Goal: Task Accomplishment & Management: Complete application form

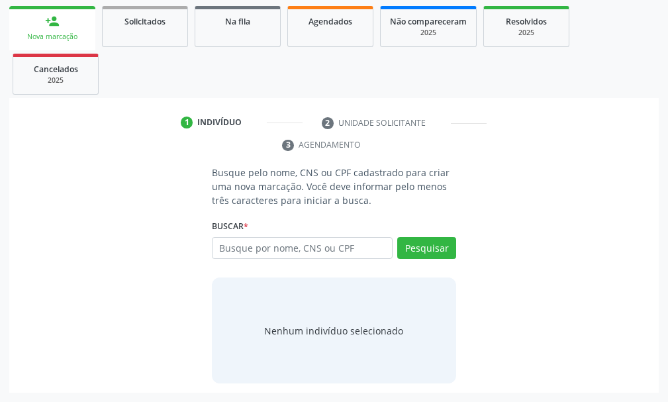
scroll to position [192, 0]
click at [258, 249] on input "text" at bounding box center [302, 248] width 181 height 23
click at [262, 246] on input "text" at bounding box center [302, 248] width 181 height 23
click at [228, 241] on input "text" at bounding box center [302, 248] width 181 height 23
type input "898000953753834"
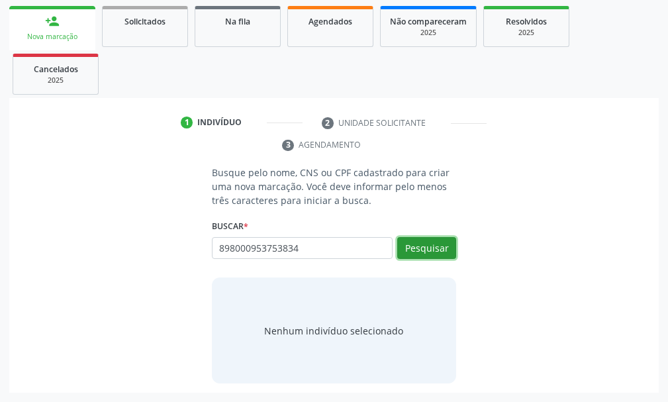
click at [436, 245] on button "Pesquisar" at bounding box center [426, 248] width 59 height 23
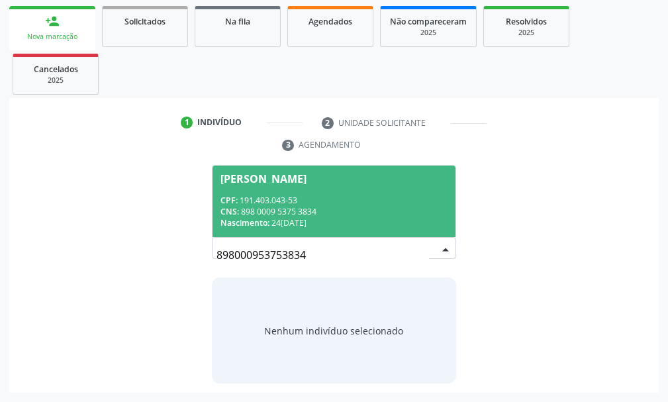
click at [266, 210] on div "CNS: 898 0009 5375 3834" at bounding box center [333, 211] width 227 height 11
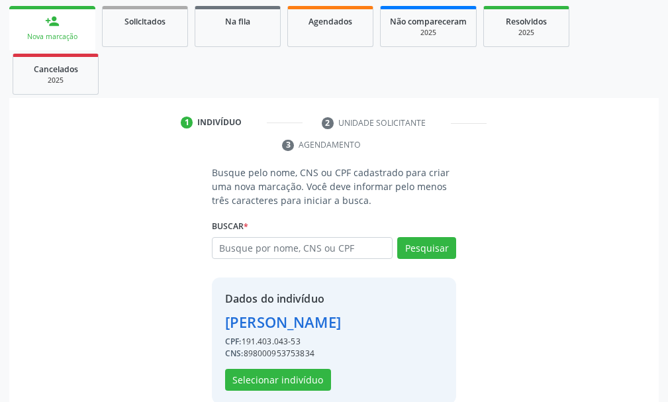
scroll to position [234, 0]
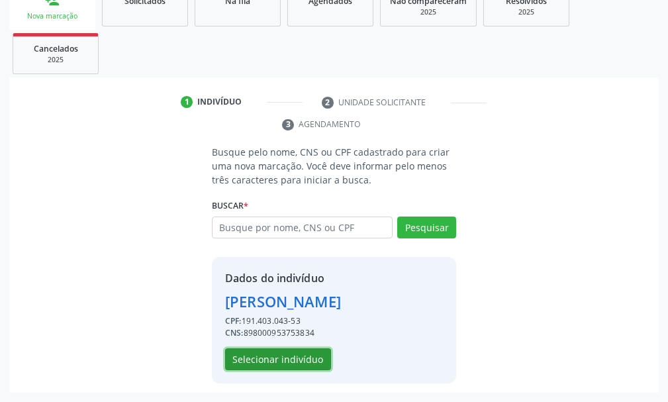
click at [298, 357] on button "Selecionar indivíduo" at bounding box center [278, 359] width 106 height 23
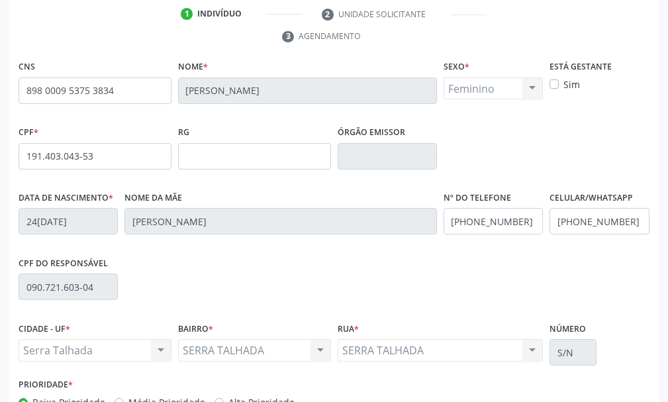
scroll to position [386, 0]
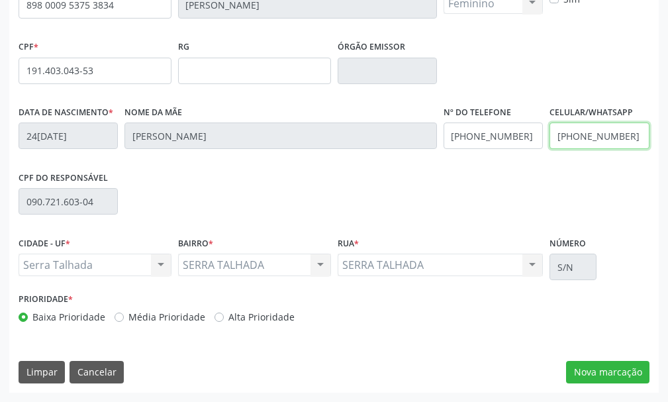
click at [631, 134] on input "(85) 98943-8043" at bounding box center [599, 135] width 99 height 26
type input "("
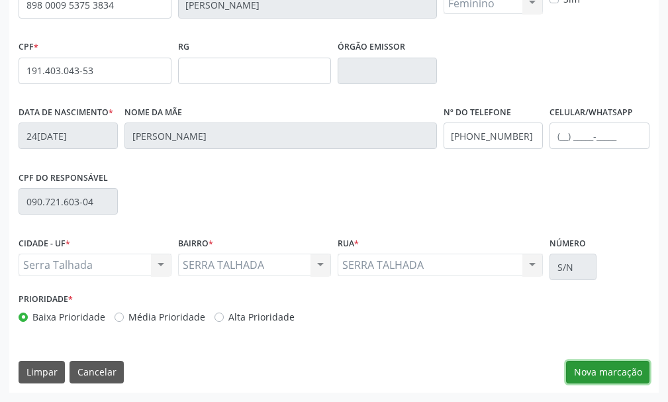
click at [612, 375] on button "Nova marcação" at bounding box center [607, 372] width 83 height 23
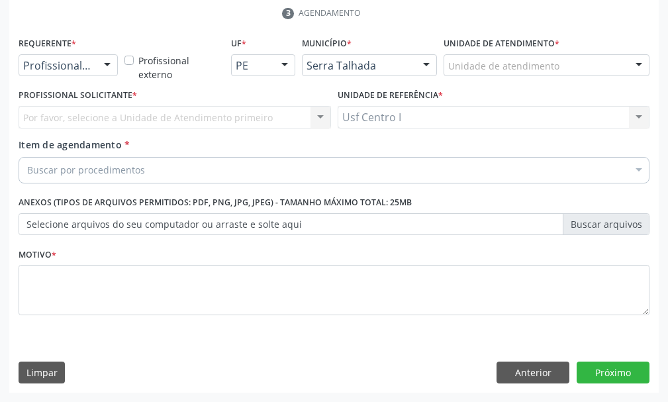
click at [100, 68] on div at bounding box center [107, 66] width 20 height 23
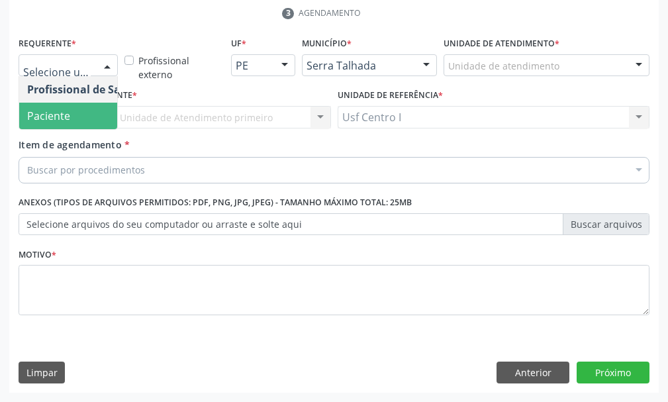
click at [73, 116] on span "Paciente" at bounding box center [83, 116] width 129 height 26
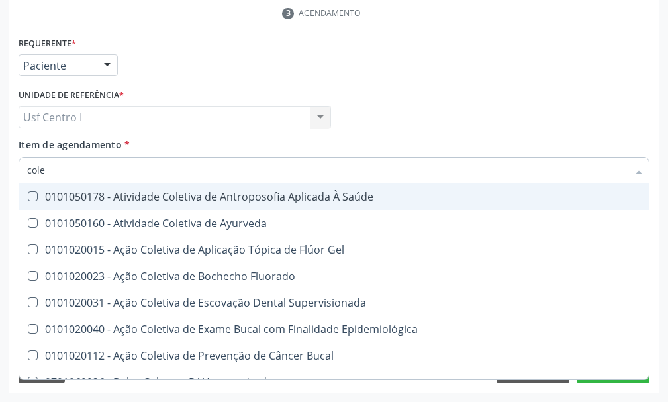
type input "coles"
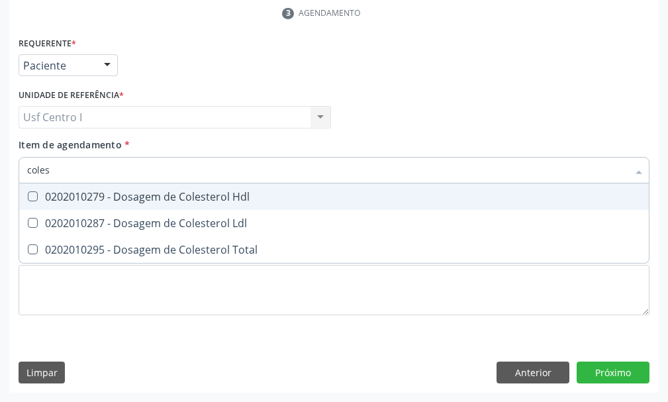
click at [30, 189] on span "0202010279 - Dosagem de Colesterol Hdl" at bounding box center [334, 196] width 630 height 26
checkbox Hdl "true"
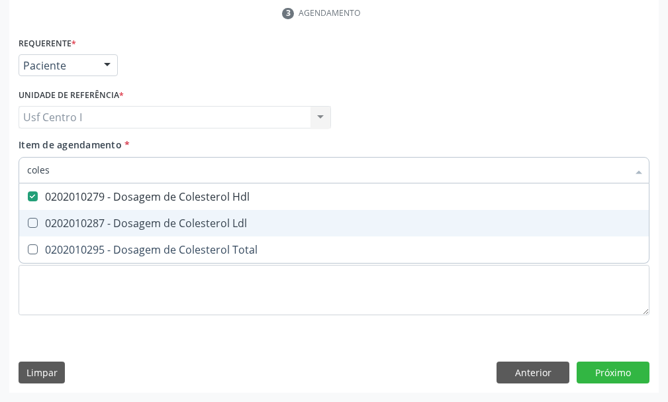
click at [35, 219] on Ldl at bounding box center [33, 223] width 10 height 10
click at [28, 219] on Ldl "checkbox" at bounding box center [23, 222] width 9 height 9
checkbox Ldl "true"
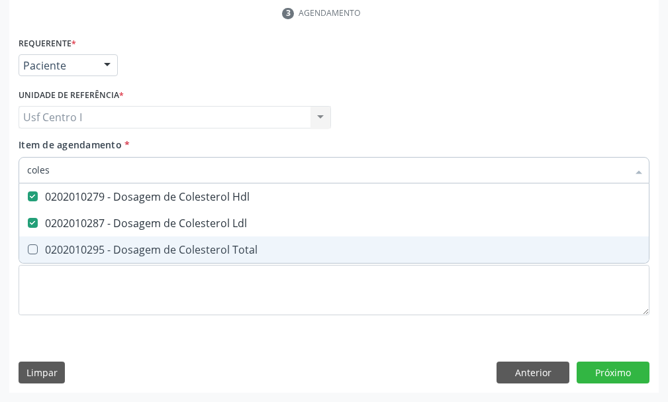
drag, startPoint x: 32, startPoint y: 245, endPoint x: 56, endPoint y: 200, distance: 50.9
click at [36, 243] on span "0202010295 - Dosagem de Colesterol Total" at bounding box center [334, 249] width 630 height 26
checkbox Total "true"
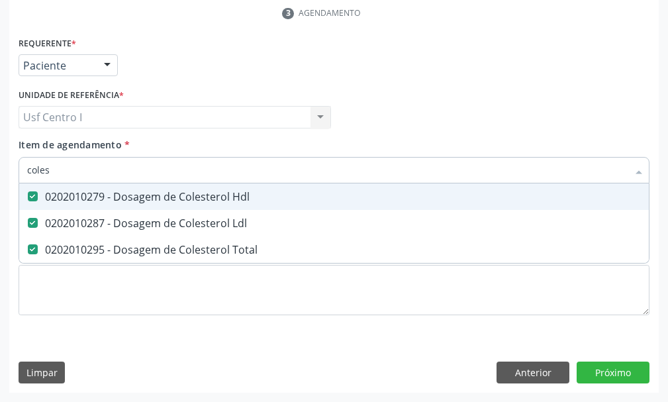
click at [60, 168] on input "coles" at bounding box center [327, 170] width 601 height 26
type input "cole"
checkbox Hdl "false"
checkbox Ldl "false"
checkbox Total "false"
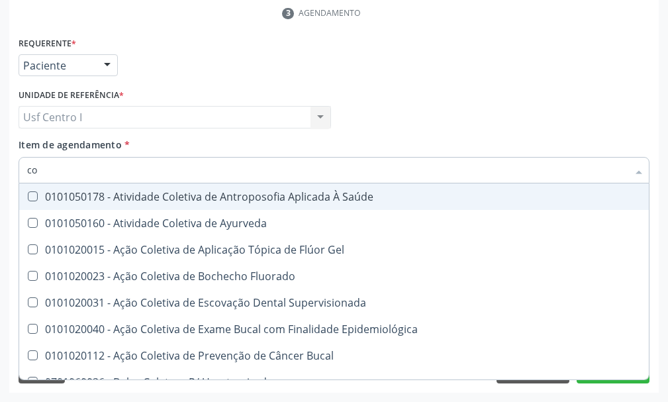
type input "c"
checkbox Hdl "false"
checkbox Ldl "false"
checkbox Total "false"
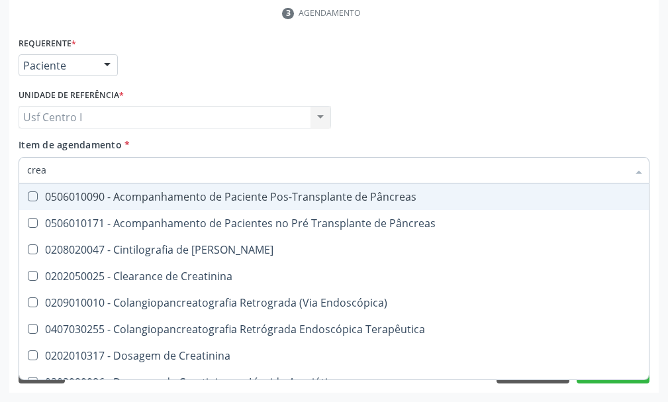
type input "creat"
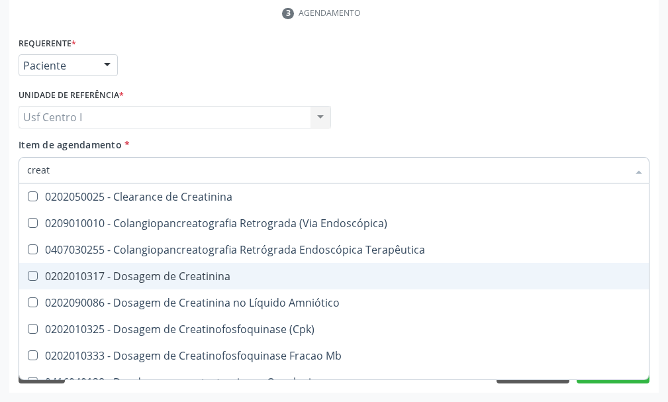
click at [38, 277] on div "0202010317 - Dosagem de Creatinina" at bounding box center [334, 276] width 614 height 11
checkbox Creatinina "true"
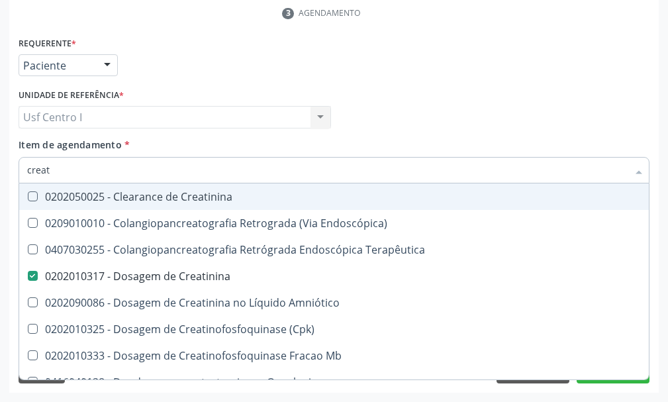
click at [77, 163] on input "creat" at bounding box center [327, 170] width 601 height 26
type input "crea"
checkbox Creatinina "false"
checkbox Mb "true"
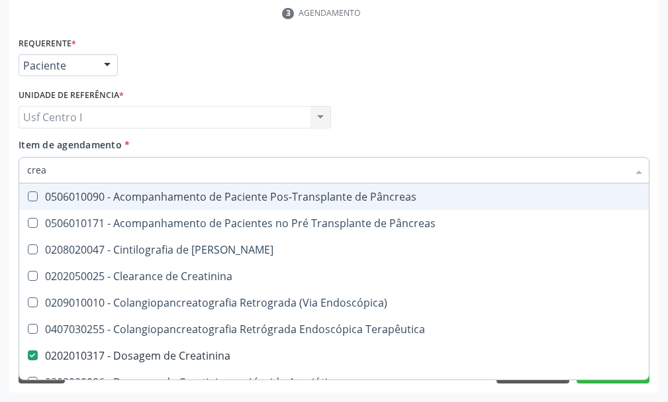
type input "cre"
checkbox Creatinina "false"
checkbox Oncologia "true"
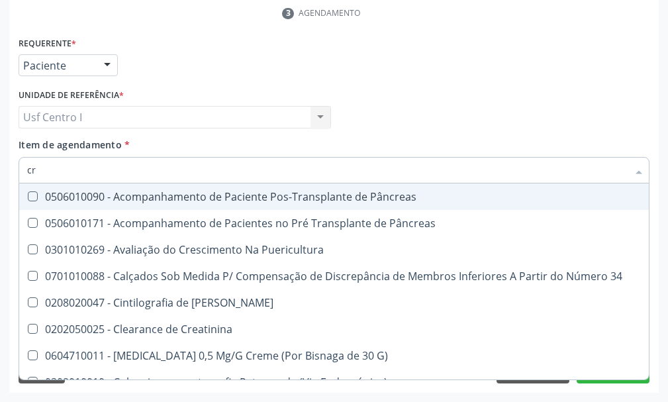
type input "c"
checkbox Creatinina "false"
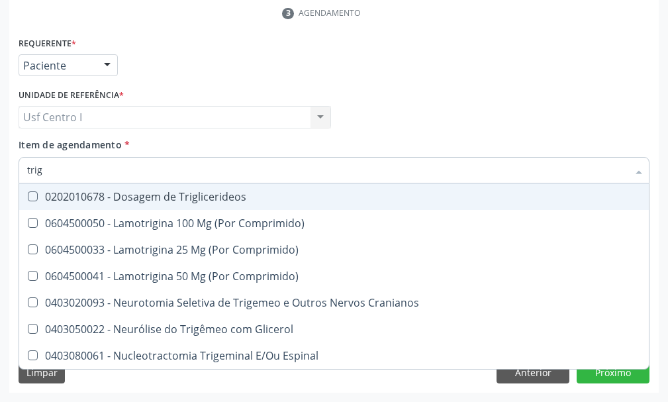
type input "trigl"
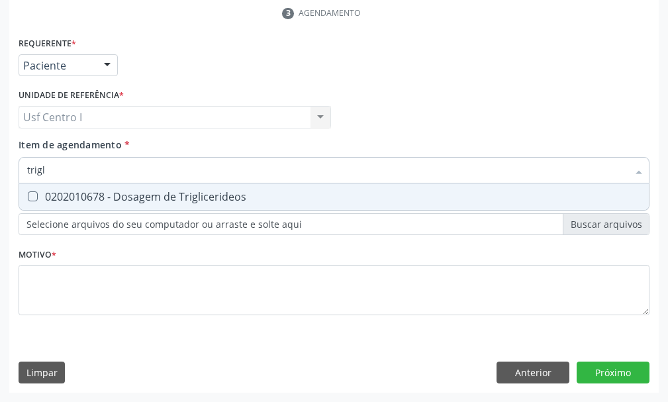
click at [31, 196] on Triglicerideos at bounding box center [33, 196] width 10 height 10
click at [28, 196] on Triglicerideos "checkbox" at bounding box center [23, 196] width 9 height 9
checkbox Triglicerideos "true"
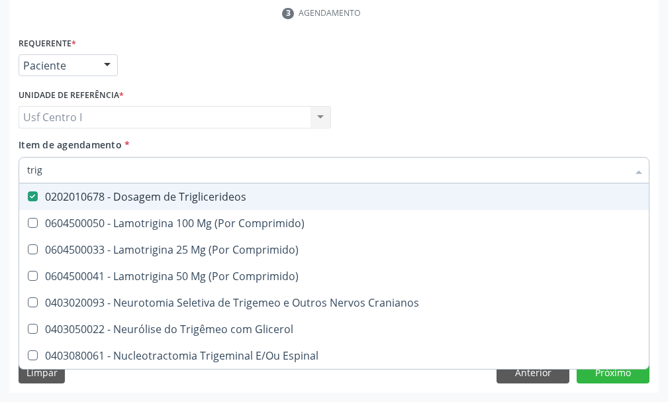
type input "tri"
checkbox Triglicerideos "false"
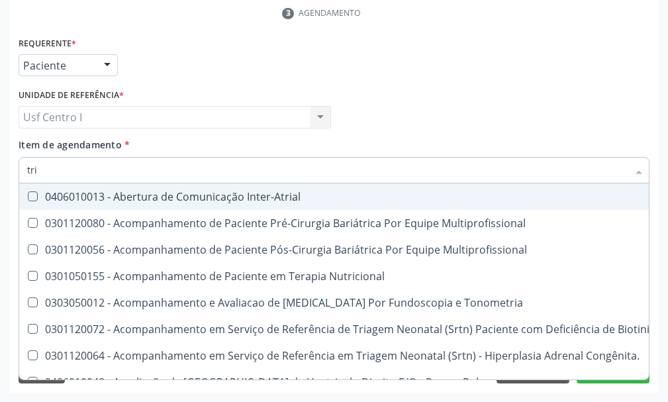
type input "tr"
checkbox Triglicerideos "false"
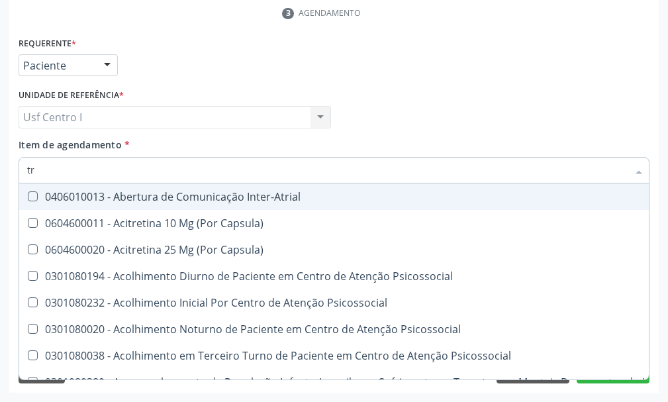
type input "t"
checkbox Triglicerideos "false"
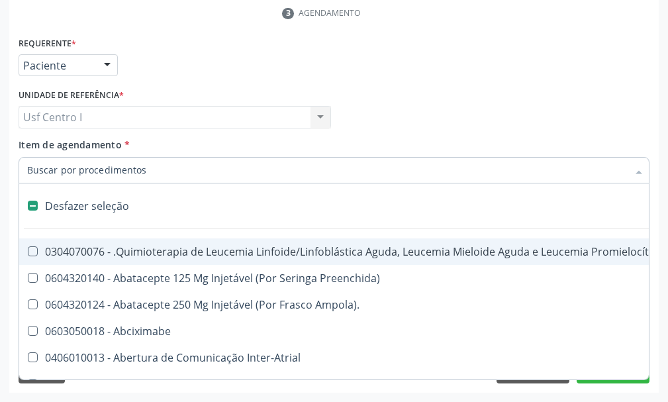
type input "g"
checkbox Linha "true"
checkbox Infusão "true"
checkbox Urostomizados "true"
checkbox Revestido\) "true"
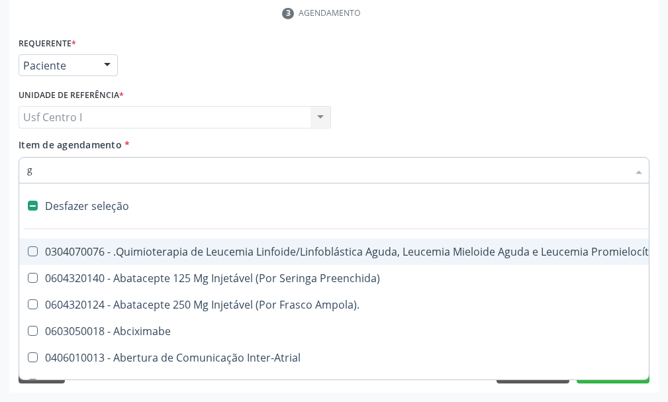
checkbox Capsula\) "true"
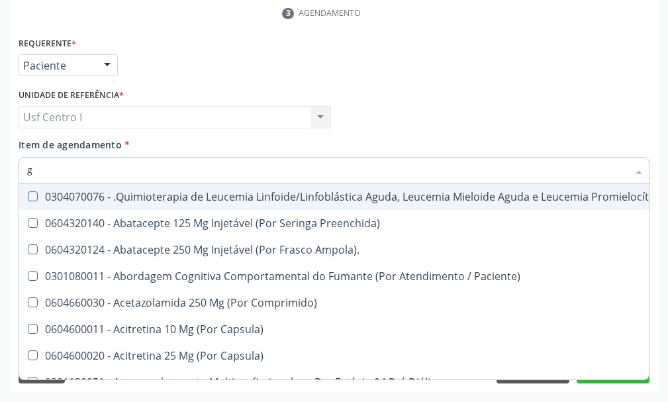
type input "gl"
checkbox Pé "true"
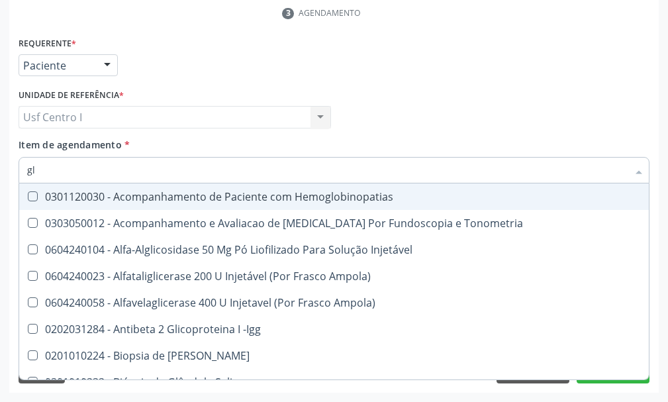
type input "gli"
checkbox Glomerular "true"
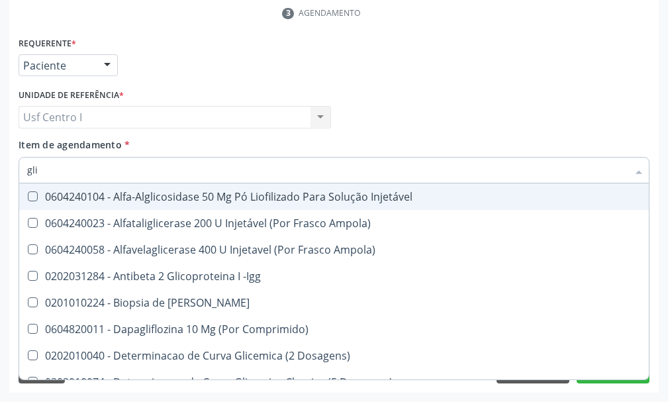
type input "glic"
checkbox Derrames "true"
checkbox Triglicerideos "false"
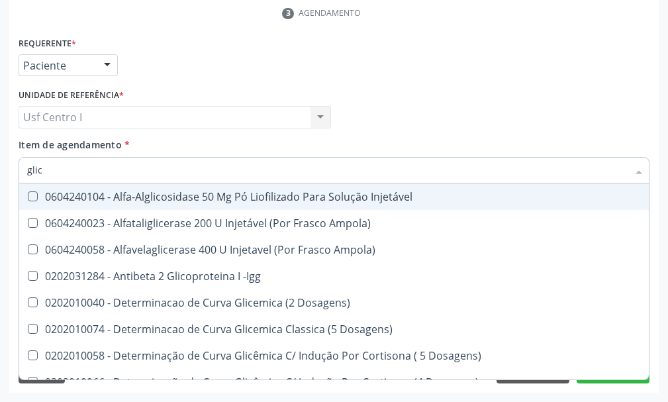
type input "gli"
checkbox Triglicerideos "false"
checkbox Delgada\) "true"
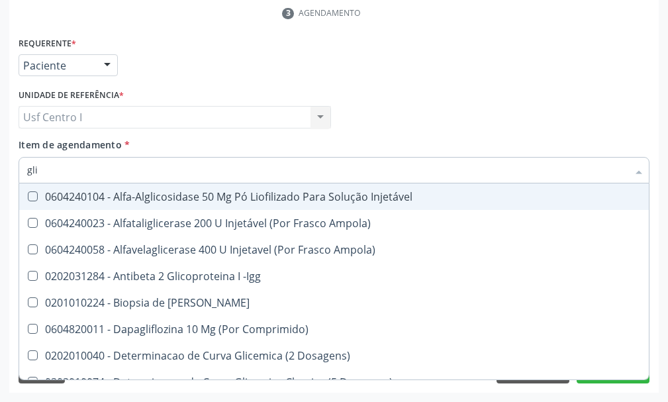
type input "gl"
checkbox Triglicerideos "false"
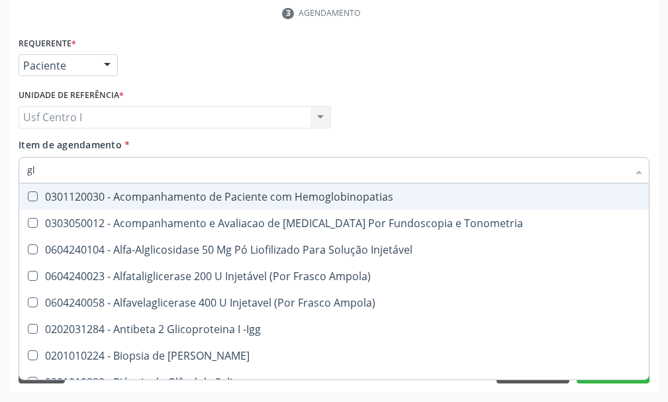
type input "g"
checkbox Triglicerideos "false"
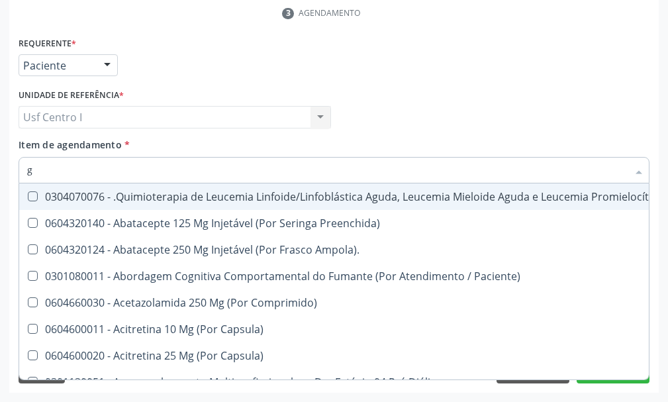
checkbox Hdl "false"
checkbox Ldl "false"
checkbox Total "false"
checkbox Creatinina "false"
checkbox Triglicerideos "false"
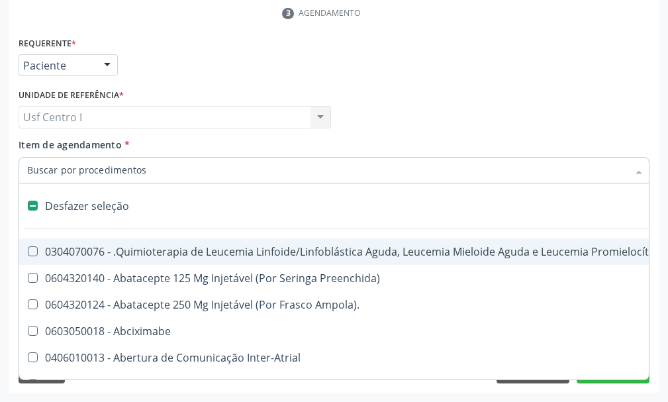
type input "h"
checkbox B "true"
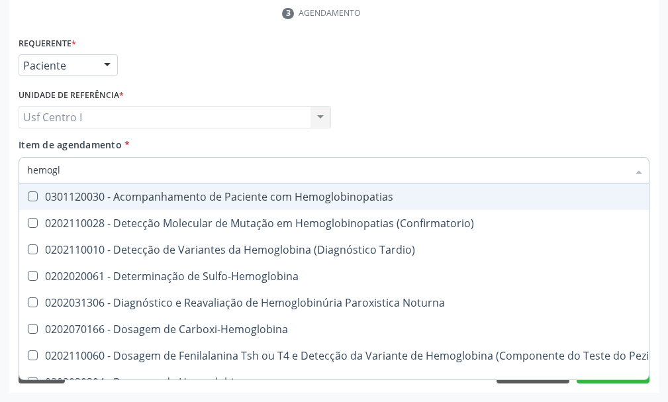
type input "hemoglo"
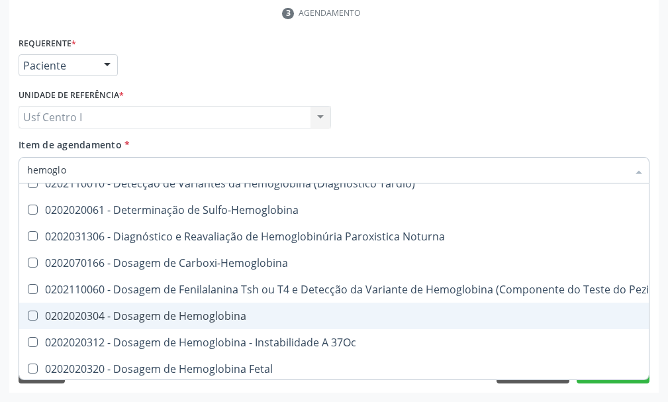
scroll to position [132, 0]
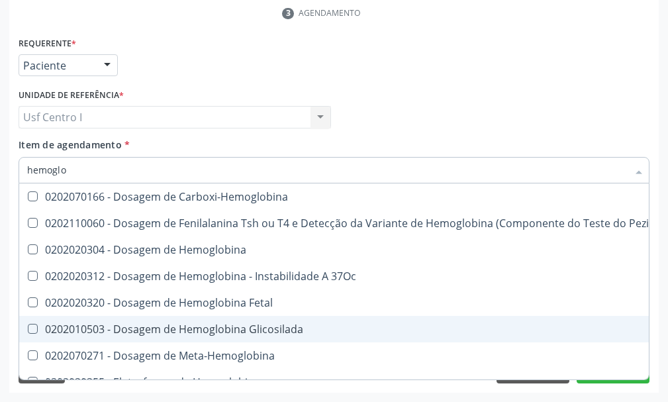
click at [33, 330] on Glicosilada at bounding box center [33, 329] width 10 height 10
click at [28, 330] on Glicosilada "checkbox" at bounding box center [23, 328] width 9 height 9
checkbox Glicosilada "true"
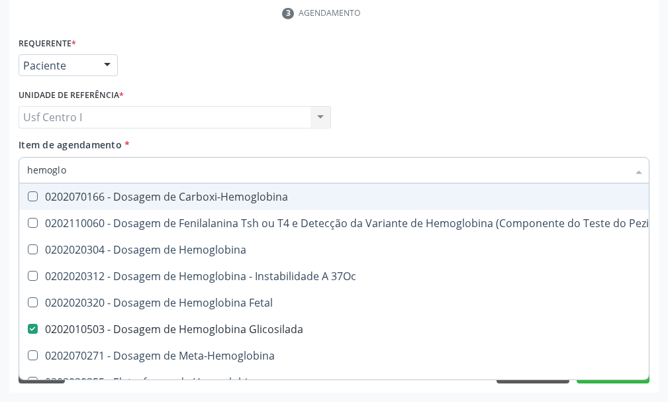
click at [73, 164] on input "hemoglo" at bounding box center [327, 170] width 601 height 26
type input "h"
checkbox Glicosilada "false"
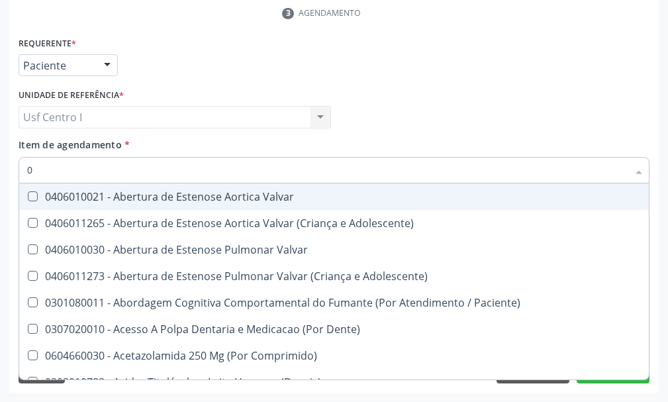
type input "02"
checkbox Comprimido\) "true"
checkbox Transferências "true"
checkbox Meckel "true"
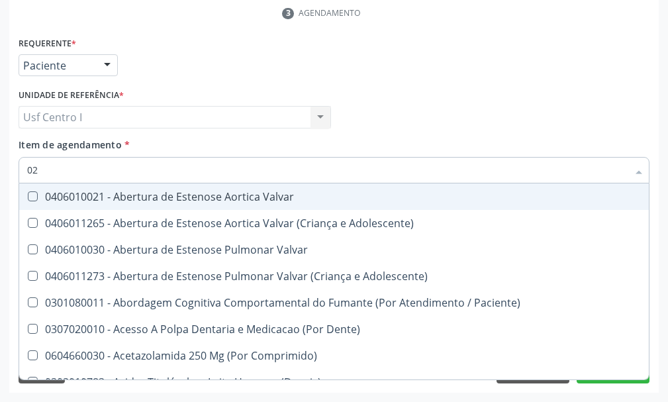
checkbox Indireta "true"
checkbox Transfusao "true"
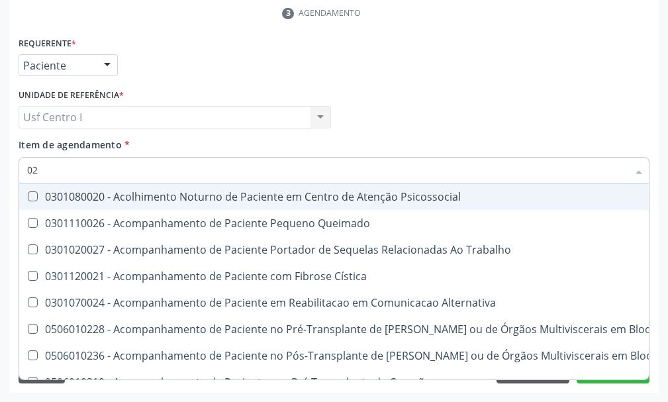
type input "020"
checkbox Epispádia "true"
checkbox Anos\) "true"
checkbox Congênita "true"
checkbox Complementar\) "true"
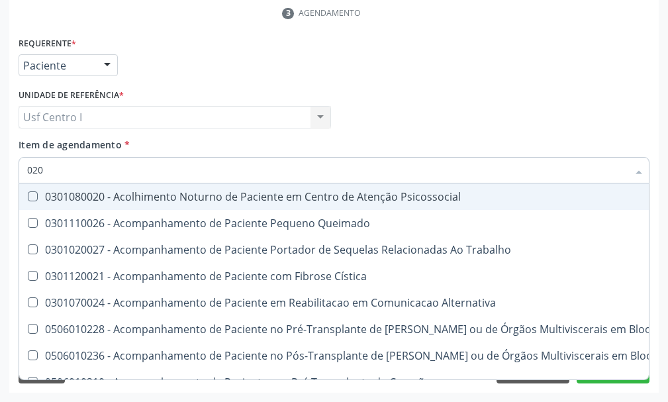
checkbox Glomerular "true"
checkbox Dias "true"
checkbox Hdl "false"
checkbox Ldl "false"
checkbox Total "false"
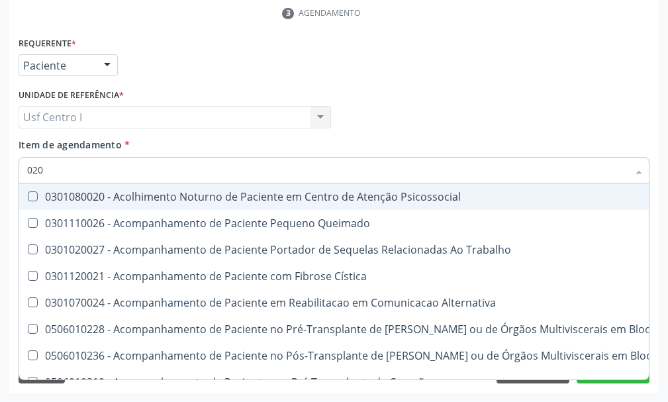
checkbox Creatinina "false"
checkbox Glicosilada "false"
checkbox Triglicerideos "false"
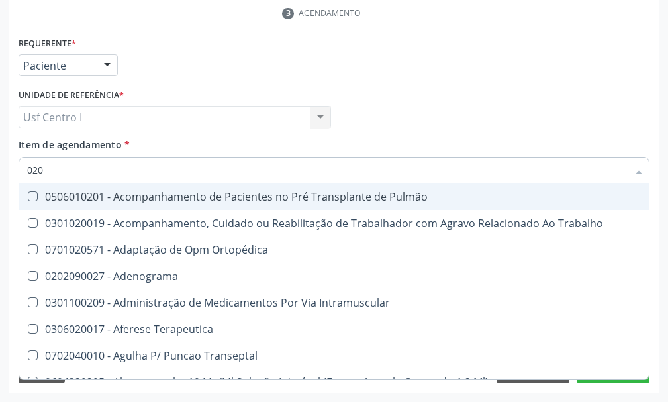
type input "0202"
checkbox Faringe\/Laringe "true"
checkbox Puncao "true"
checkbox Fragmento "true"
checkbox Ossea "true"
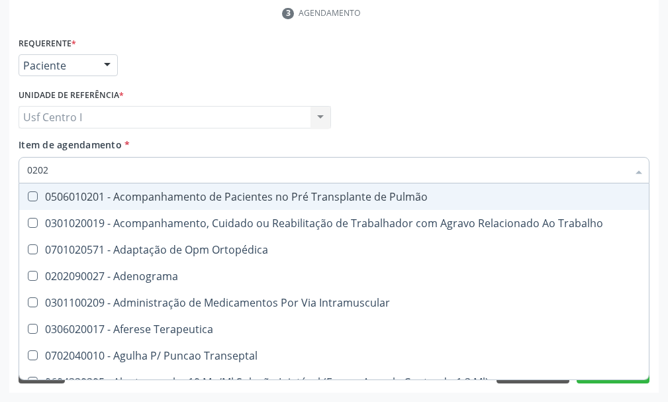
checkbox Septostomia "true"
checkbox Projecoes\) "true"
checkbox Hdl "false"
checkbox Ldl "false"
checkbox Total "false"
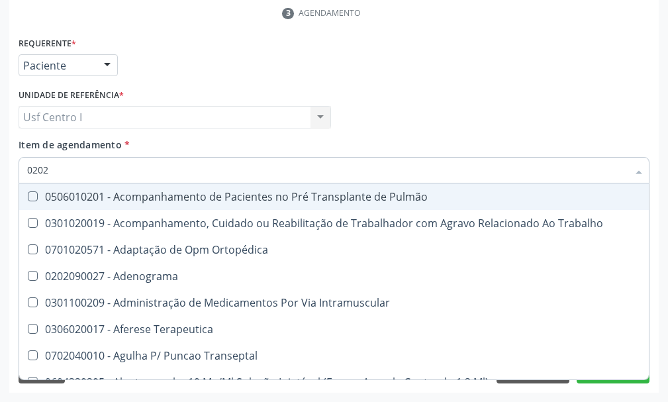
checkbox Creatinina "false"
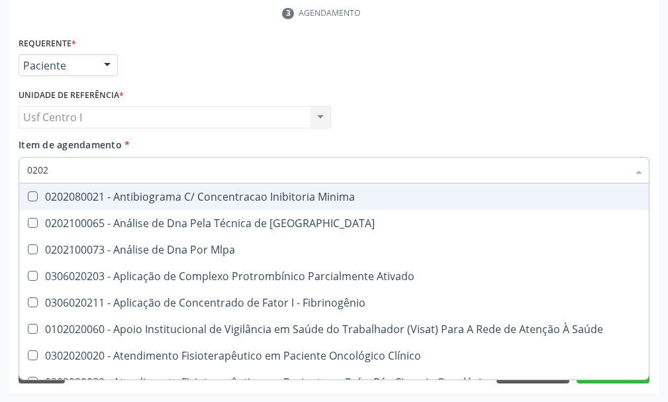
type input "02020"
checkbox \(Psa\) "true"
checkbox III "true"
checkbox Barbituratos "true"
checkbox Calcio "true"
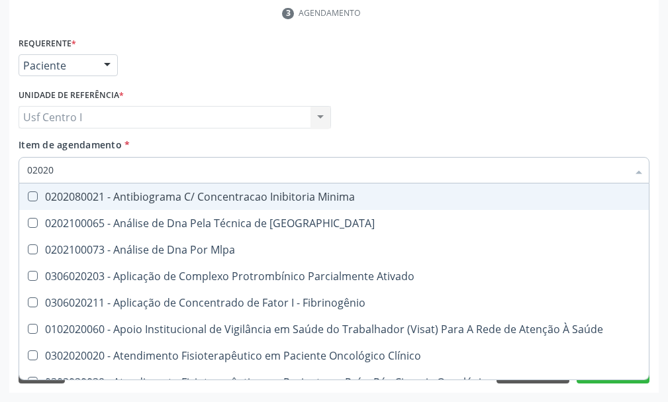
checkbox Hdl "false"
checkbox Ldl "false"
checkbox Total "false"
checkbox Creatinina "false"
checkbox Fibrinogenio "true"
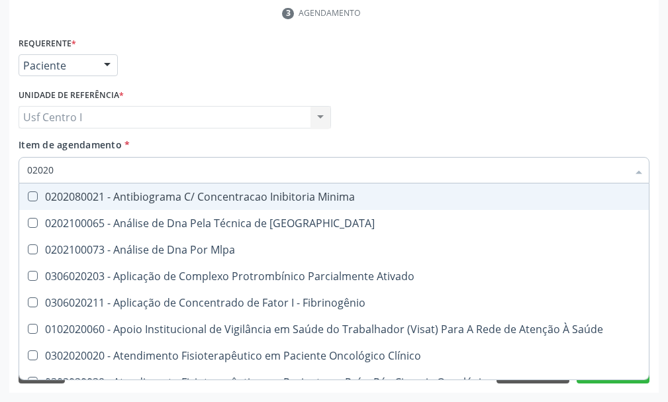
checkbox Glicosilada "false"
checkbox Funcional "true"
checkbox Triglicerideos "false"
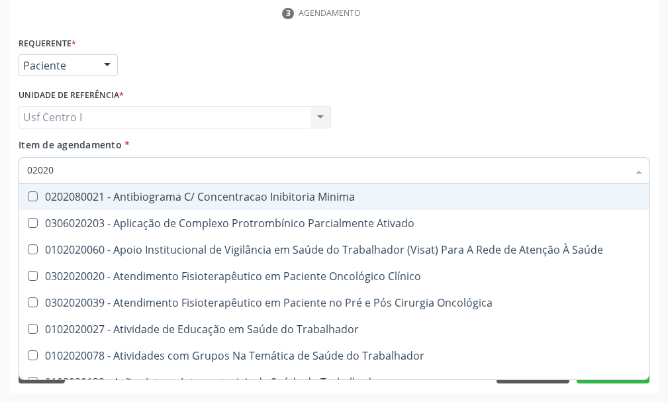
type input "020201"
checkbox \(Pos-Pasteurização\) "true"
checkbox Molecular "true"
checkbox Parceria\) "true"
checkbox Gestante "true"
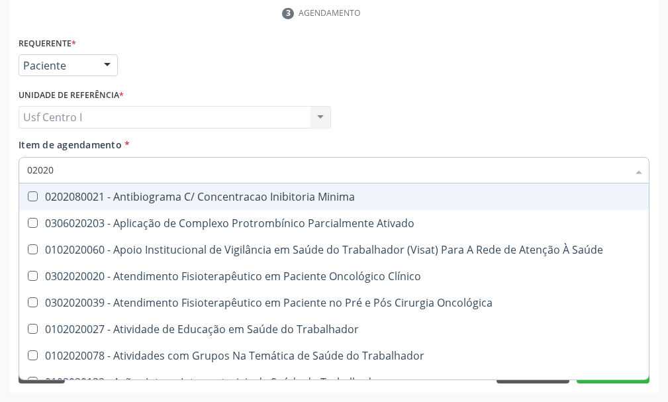
checkbox Coagulação "true"
checkbox Acetona "true"
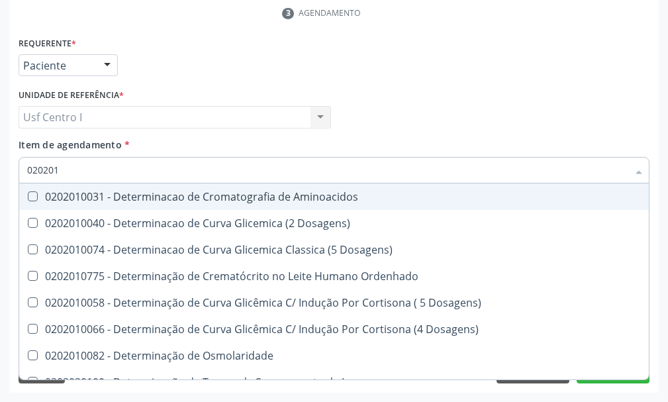
type input "0202010"
checkbox Circulante "true"
checkbox III "true"
checkbox Fracoes "true"
checkbox Ionizavel "true"
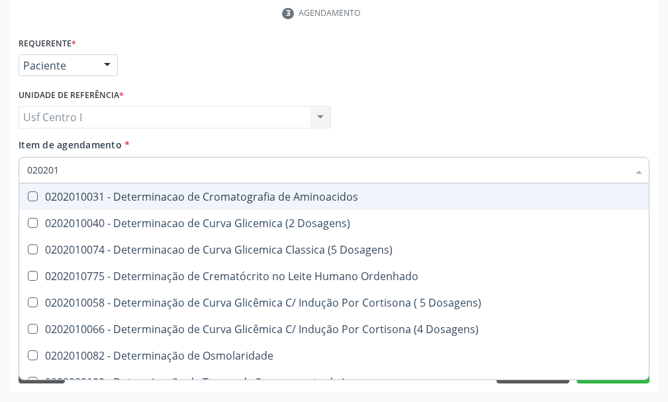
checkbox Hdl "false"
checkbox Ldl "false"
checkbox Total "false"
checkbox Creatinina "false"
checkbox Serico "true"
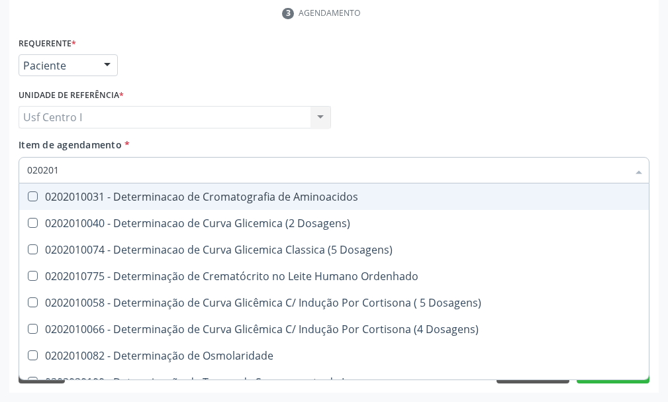
checkbox Glicosilada "false"
checkbox Muco-Proteinas "true"
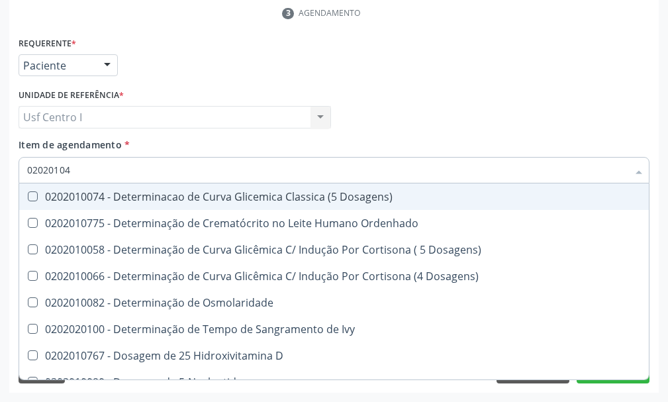
scroll to position [69, 0]
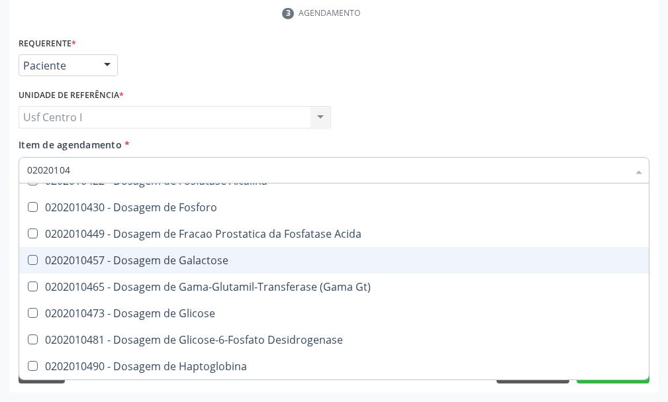
type input "020201047"
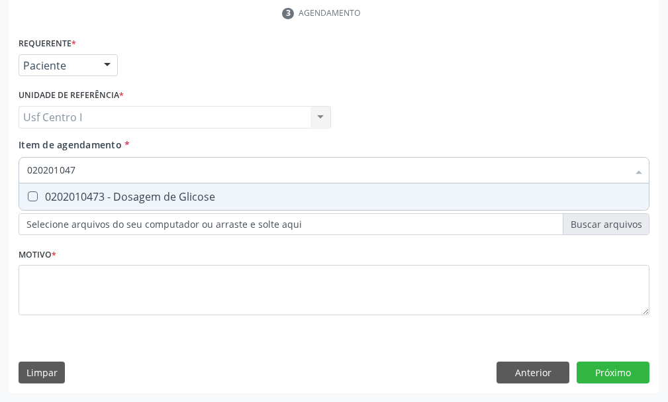
click at [35, 196] on Glicose at bounding box center [33, 196] width 10 height 10
click at [28, 196] on Glicose "checkbox" at bounding box center [23, 196] width 9 height 9
checkbox Glicose "true"
drag, startPoint x: 93, startPoint y: 170, endPoint x: 86, endPoint y: 161, distance: 11.4
click at [89, 165] on input "020201047" at bounding box center [327, 170] width 601 height 26
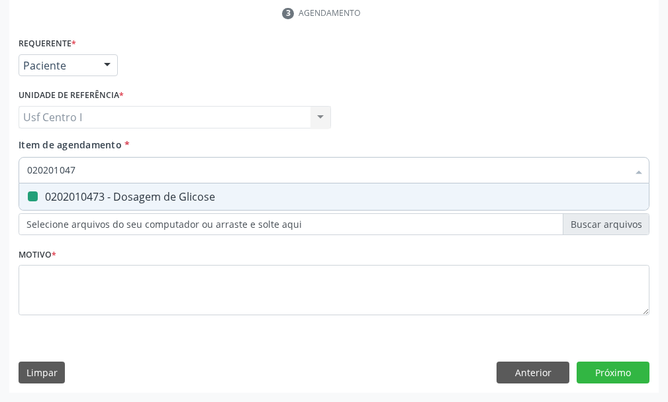
type input "02020104"
checkbox Glicose "false"
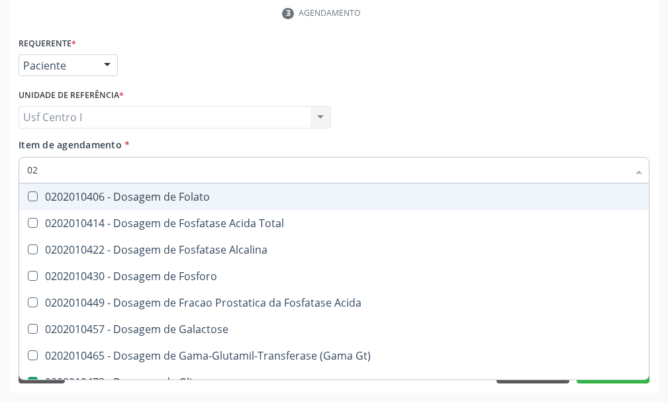
type input "0"
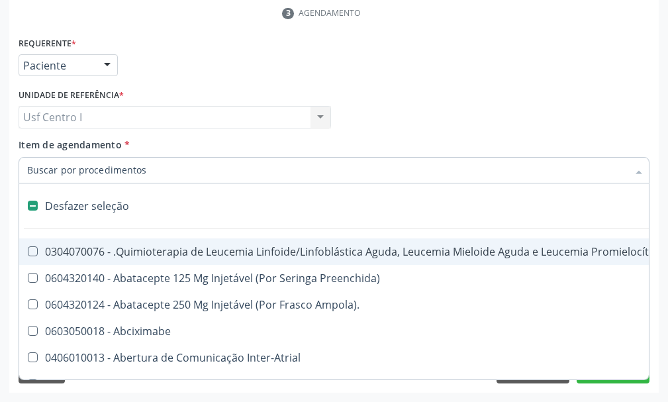
checkbox Valvar "false"
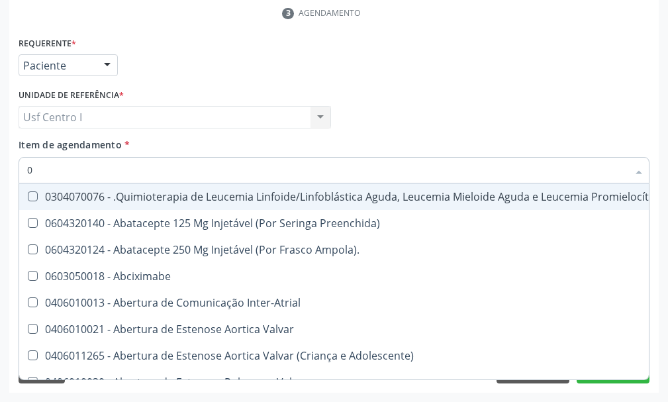
type input "02"
checkbox Comprimido\) "true"
checkbox Transferências "true"
checkbox Meckel "true"
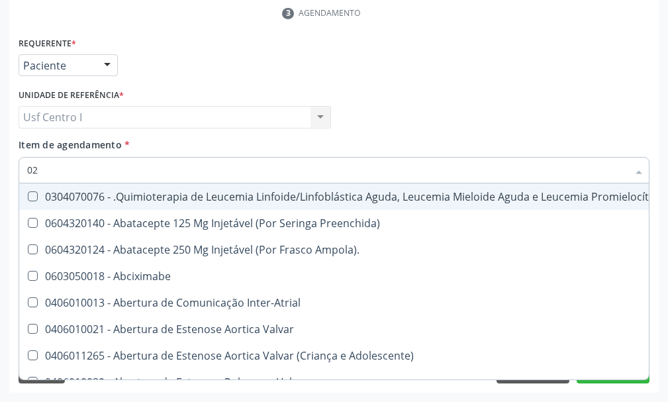
checkbox Bilateral "true"
checkbox Indireta "true"
checkbox Transfusao "true"
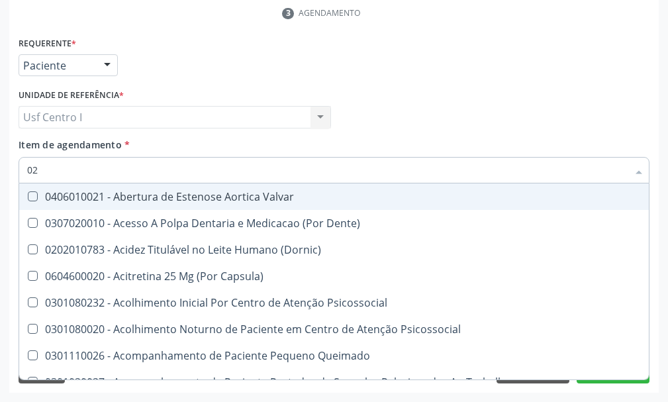
type input "020"
checkbox Epispádia "true"
checkbox Anos\) "true"
checkbox Congênita "true"
checkbox Complementar\) "true"
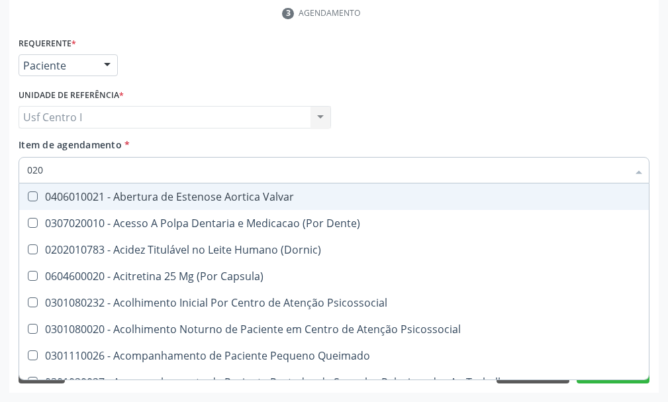
checkbox \(Qualitativo\) "true"
checkbox Glomerular "true"
checkbox Dias "true"
checkbox Hdl "false"
checkbox Ldl "false"
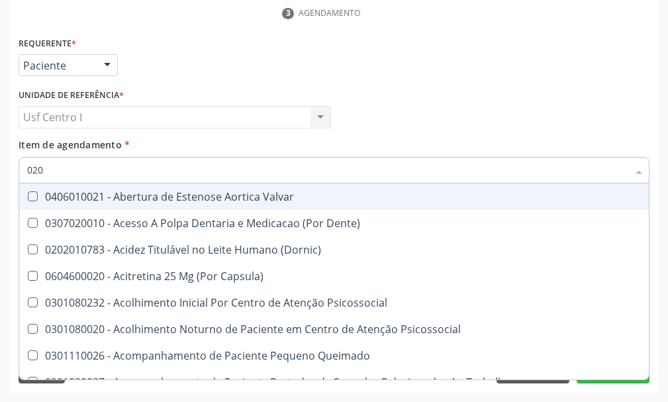
checkbox Total "false"
checkbox Creatinina "false"
checkbox Glicose "false"
checkbox Glicosilada "false"
checkbox Triglicerideos "false"
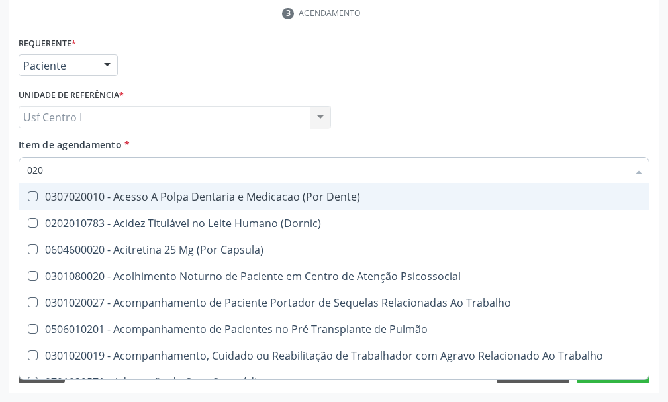
type input "0202"
checkbox Faringe\/Laringe "true"
checkbox Puncao "true"
checkbox Fragmento "true"
checkbox Ossea "true"
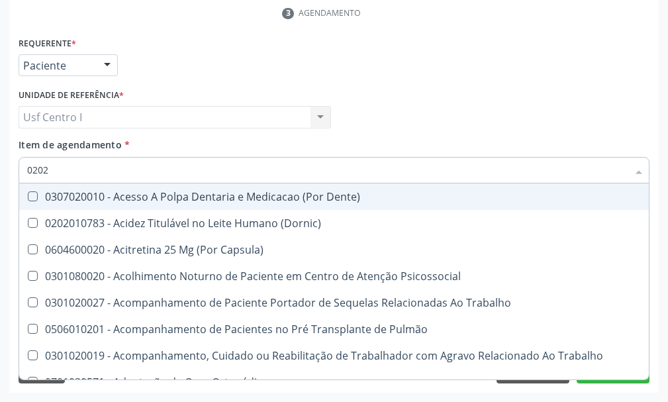
checkbox Laser "true"
checkbox Septostomia "true"
checkbox Projecoes\) "true"
checkbox Hdl "false"
checkbox Ldl "false"
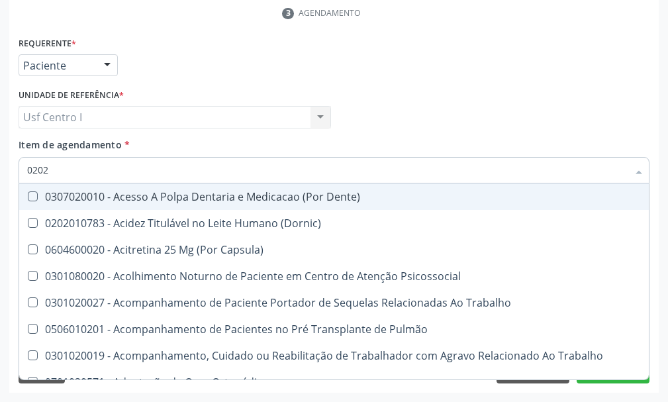
checkbox Total "false"
checkbox Creatinina "false"
checkbox Glicose "false"
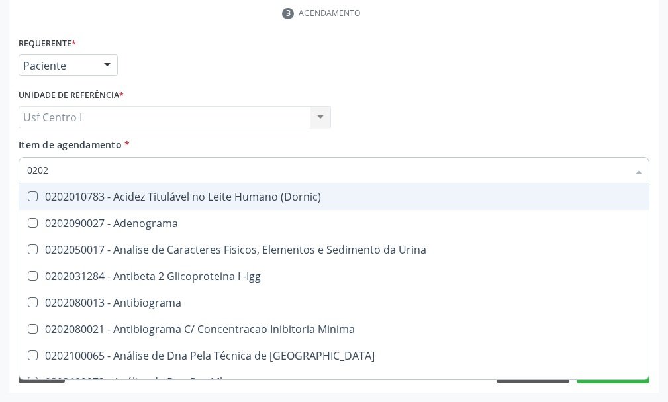
type input "02020"
checkbox \(Psa\) "true"
checkbox III "true"
checkbox Barbituratos "true"
checkbox Calcio "true"
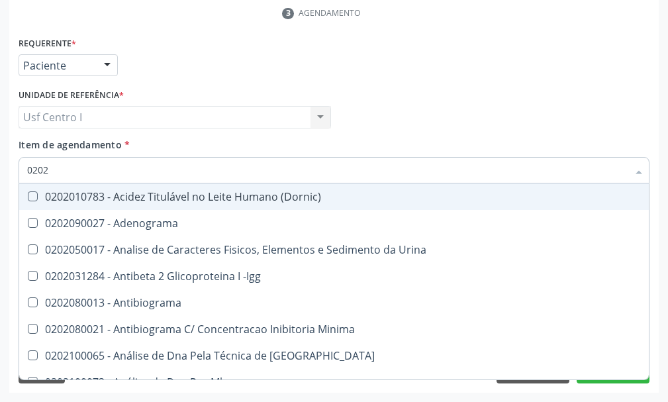
checkbox Hdl "false"
checkbox Ldl "false"
checkbox Total "false"
checkbox Creatinina "false"
checkbox Xi "true"
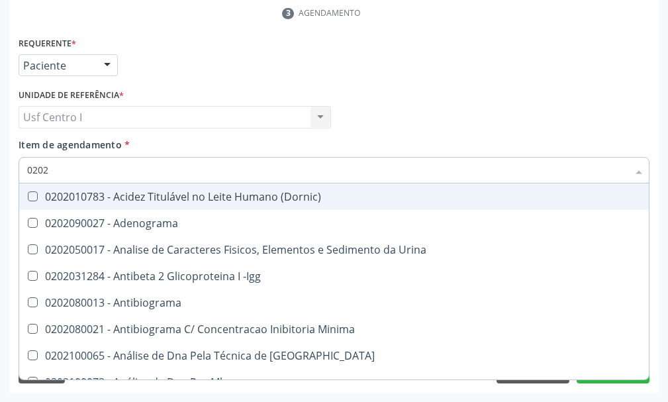
checkbox Fibrinogenio "true"
checkbox Glicose "false"
checkbox Glicosilada "false"
checkbox Funcional "true"
checkbox Triglicerideos "false"
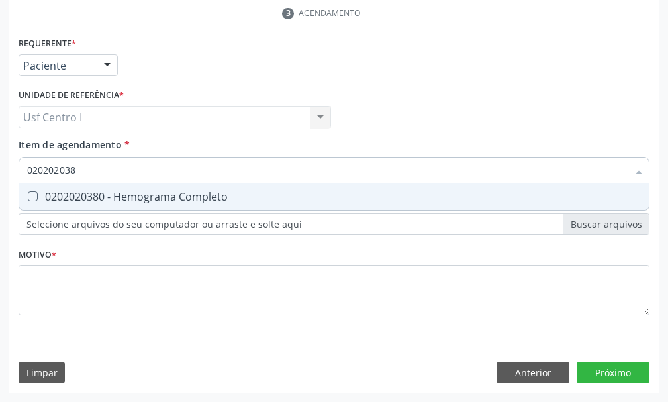
type input "0202020380"
click at [33, 197] on Completo at bounding box center [33, 196] width 10 height 10
click at [28, 197] on Completo "checkbox" at bounding box center [23, 196] width 9 height 9
checkbox Completo "true"
type input "0202020380"
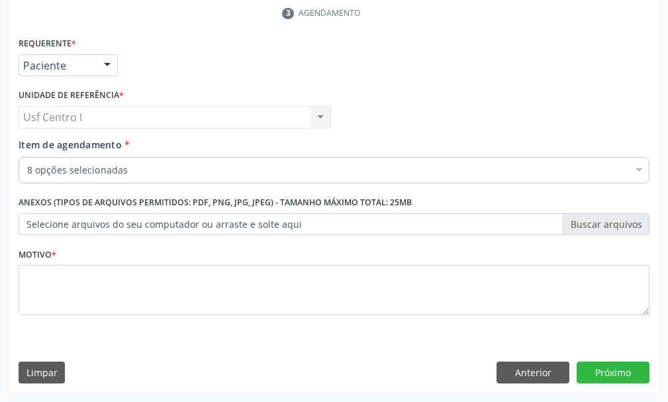
click at [492, 108] on div "Profissional Solicitante Por favor, selecione a Unidade de Atendimento primeiro…" at bounding box center [334, 111] width 638 height 52
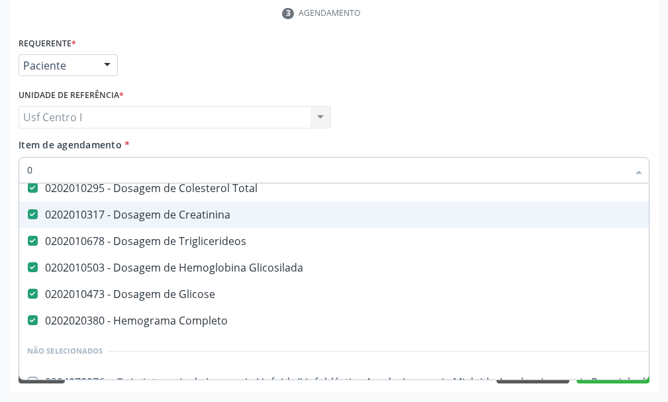
scroll to position [97, 0]
type input "02020"
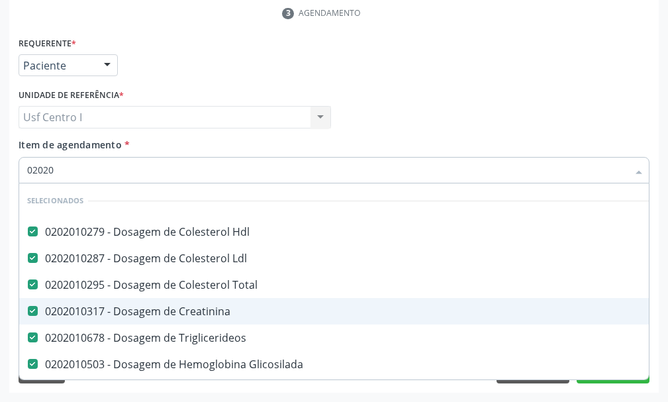
scroll to position [97, 0]
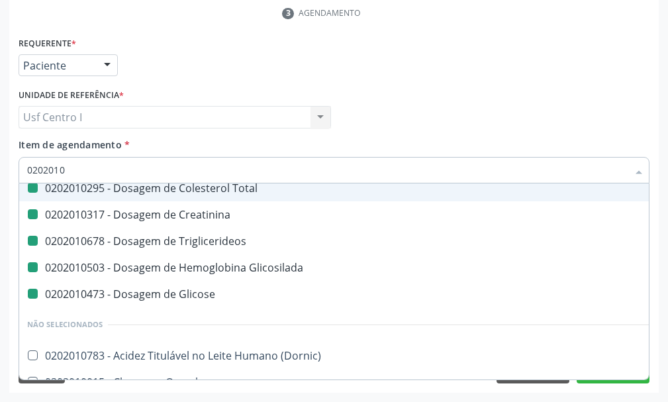
type input "02020106"
checkbox Total "false"
checkbox Creatinina "false"
checkbox Triglicerideos "false"
checkbox Glicosilada "false"
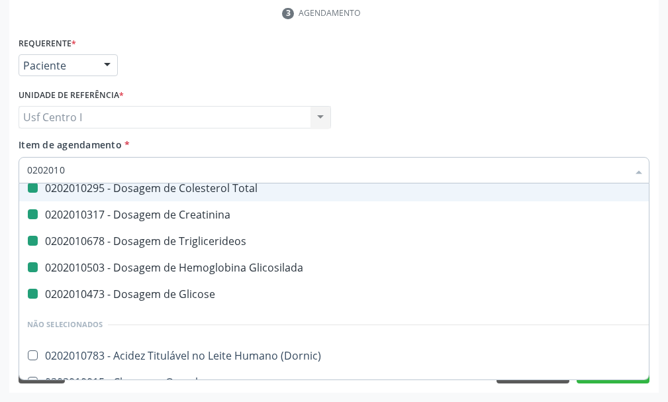
checkbox Glicose "false"
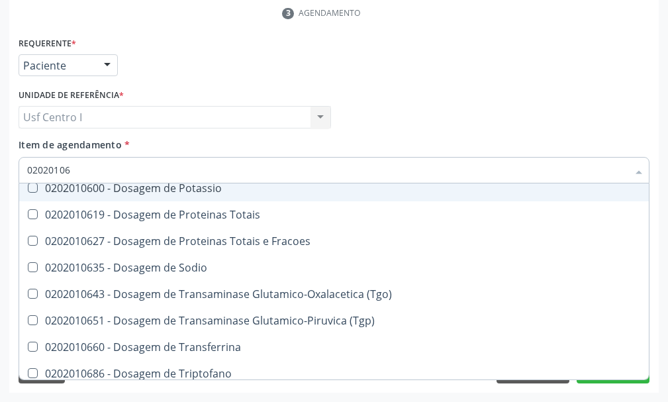
type input "020201069"
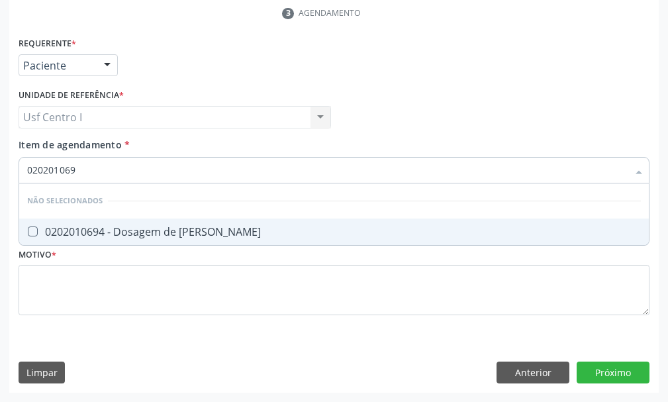
click at [36, 231] on Ureia at bounding box center [33, 231] width 10 height 10
click at [28, 231] on Ureia "checkbox" at bounding box center [23, 231] width 9 height 9
checkbox Ureia "true"
click at [90, 169] on input "020201069" at bounding box center [327, 170] width 601 height 26
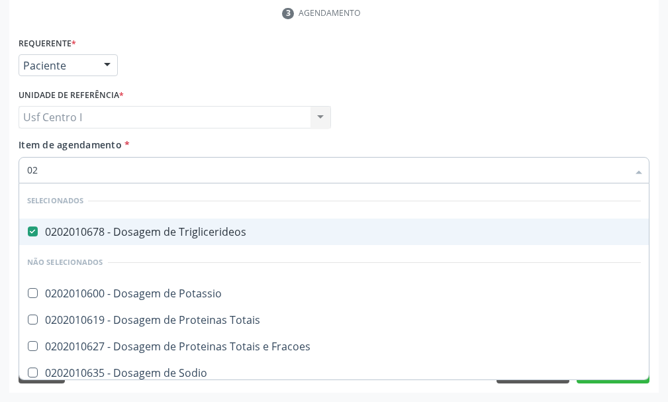
type input "0"
checkbox Potassio "true"
checkbox Totais "true"
checkbox Fracoes "true"
checkbox Sodio "true"
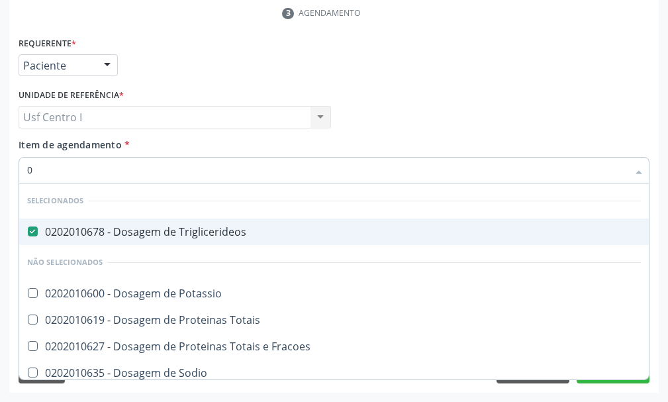
checkbox \(Tgo\) "true"
checkbox Ureia "false"
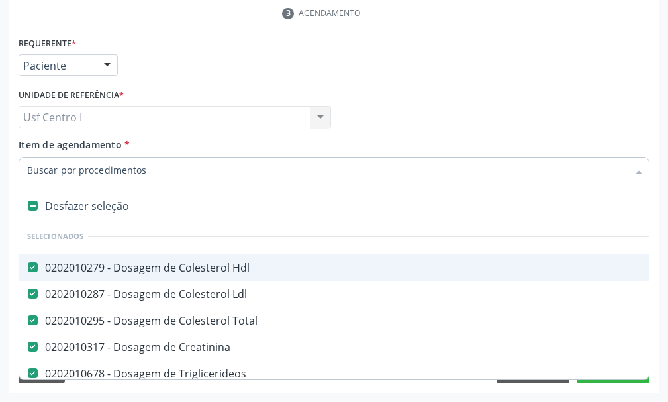
type input "t"
checkbox Completo "false"
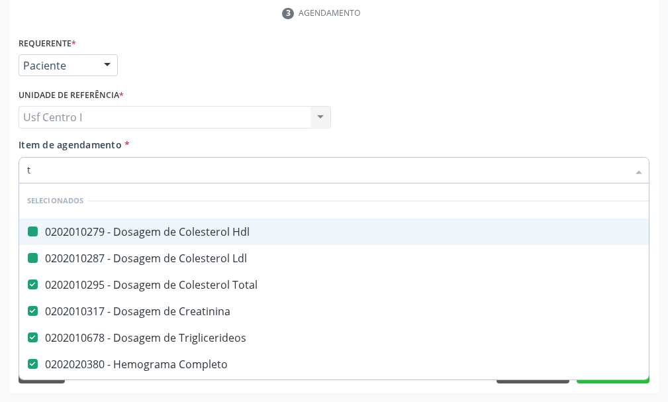
type input "tg"
checkbox Hdl "false"
checkbox Ldl "false"
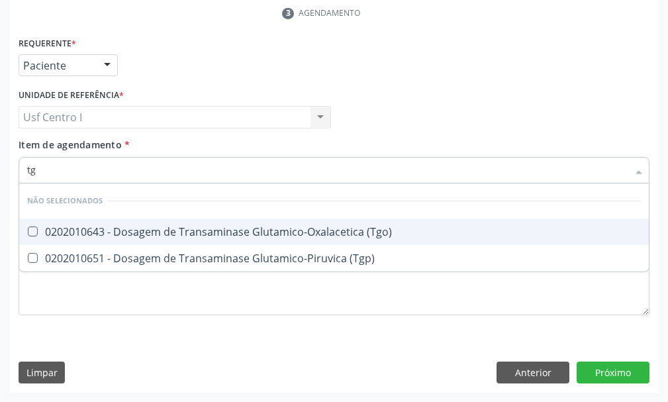
type input "tgo"
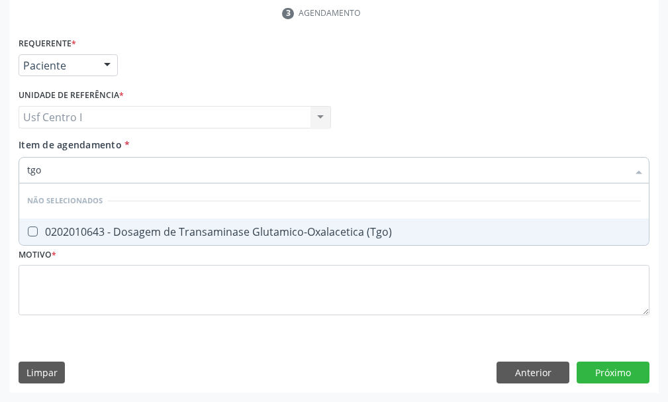
click at [32, 230] on \(Tgo\) at bounding box center [33, 231] width 10 height 10
click at [28, 230] on \(Tgo\) "checkbox" at bounding box center [23, 231] width 9 height 9
checkbox \(Tgo\) "true"
click at [52, 166] on input "tgo" at bounding box center [327, 170] width 601 height 26
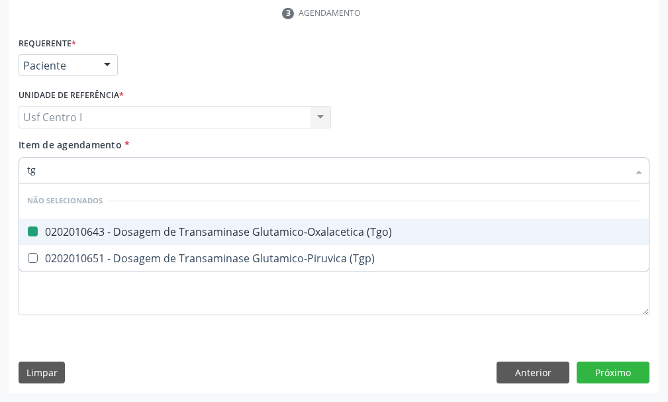
type input "tgp"
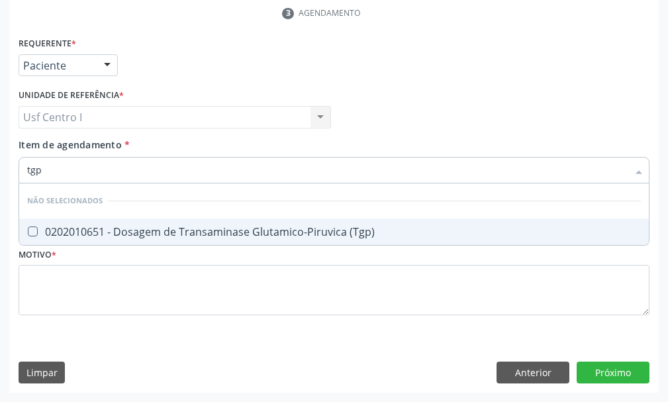
click at [33, 231] on \(Tgp\) at bounding box center [33, 231] width 10 height 10
click at [28, 231] on \(Tgp\) "checkbox" at bounding box center [23, 231] width 9 height 9
checkbox \(Tgp\) "true"
click at [42, 170] on input "tgp" at bounding box center [327, 170] width 601 height 26
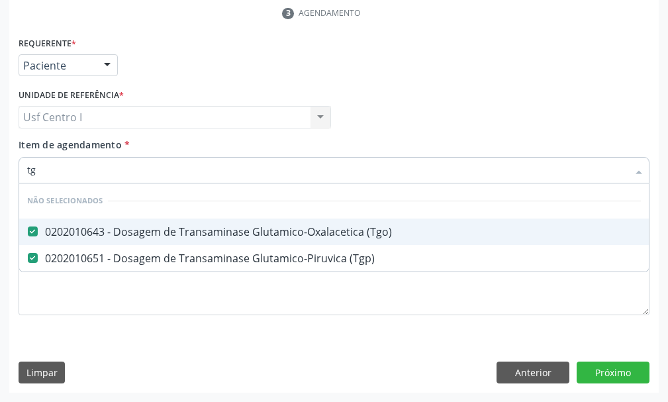
type input "t"
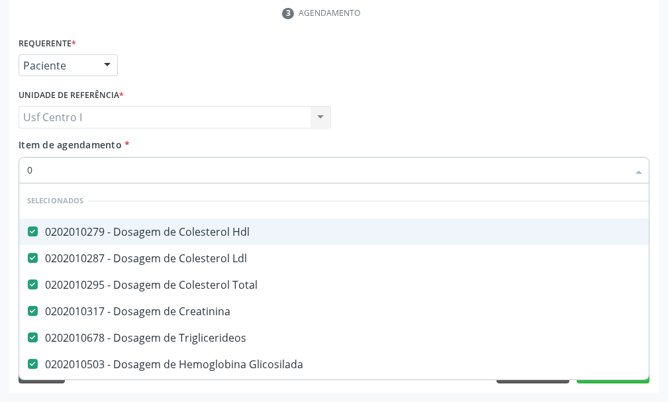
type input "02"
checkbox Oncologia "true"
checkbox Videolaparoscópica "true"
checkbox Hpv "true"
type input "020"
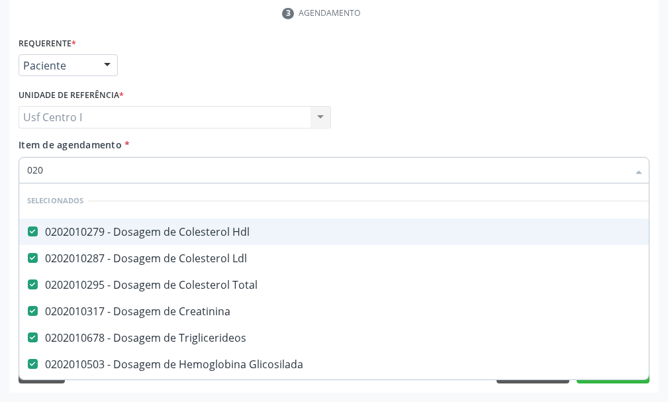
checkbox Parafusos "true"
checkbox Titânio "true"
checkbox Maior "true"
checkbox \(Tgo\) "false"
checkbox \(Tgp\) "false"
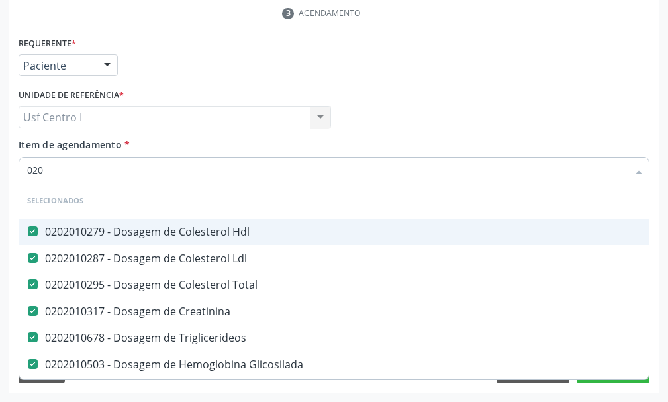
checkbox Ureia "false"
type input "0202"
checkbox Projecoes\) "true"
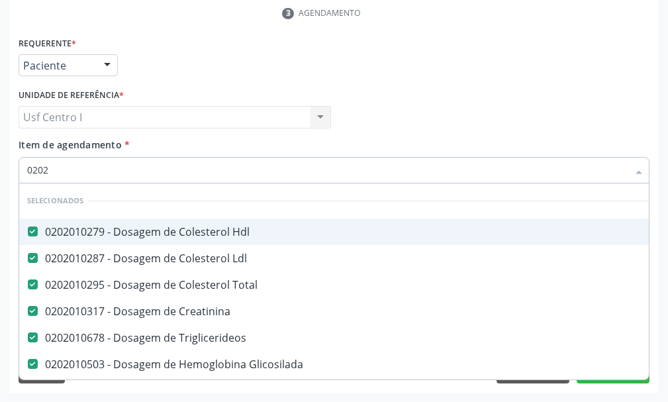
type input "02020"
checkbox Prolactina "true"
checkbox Funcional "true"
checkbox Fracoes "true"
checkbox \(Tgo\) "false"
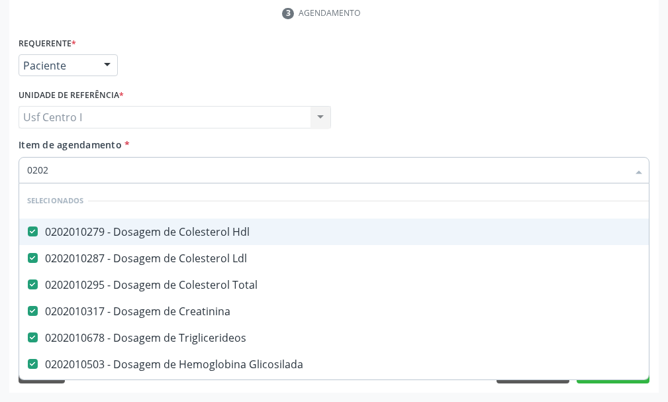
checkbox \(Tgp\) "false"
checkbox Ureia "false"
type input "020205"
checkbox Hdl "false"
checkbox Ldl "false"
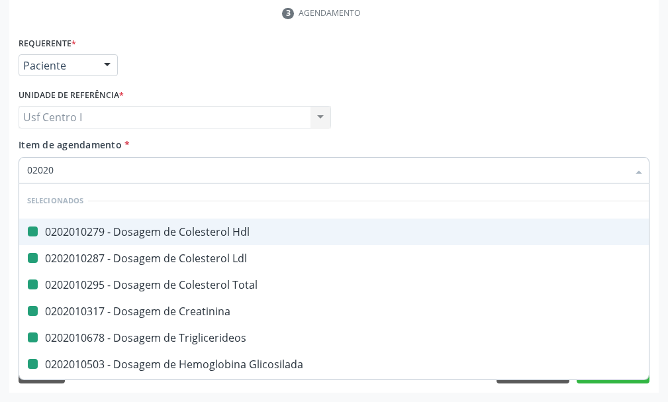
checkbox Total "false"
checkbox Creatinina "false"
checkbox Triglicerideos "false"
checkbox Glicosilada "false"
checkbox Glicose "false"
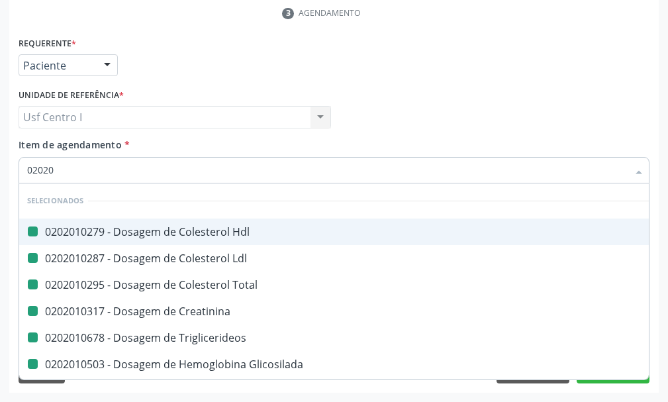
checkbox Completo "false"
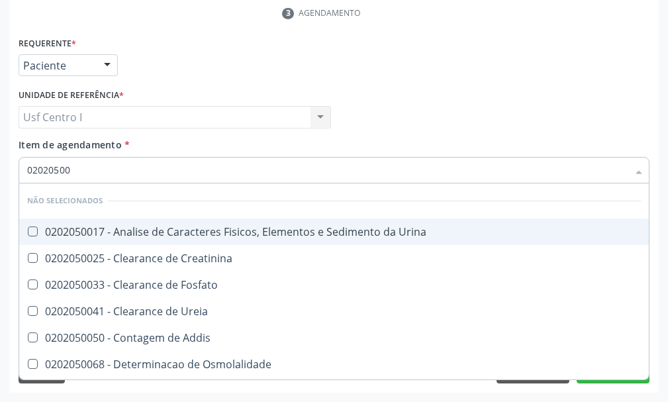
type input "020205001"
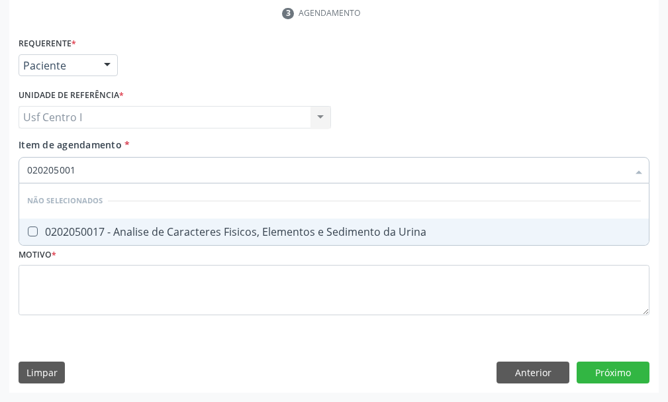
click at [32, 229] on Urina at bounding box center [33, 231] width 10 height 10
click at [28, 229] on Urina "checkbox" at bounding box center [23, 231] width 9 height 9
checkbox Urina "true"
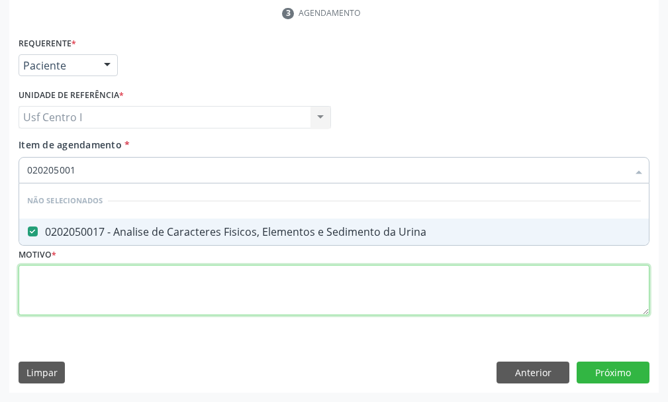
click at [36, 273] on div "Requerente * Paciente Profissional de Saúde Paciente Nenhum resultado encontrad…" at bounding box center [334, 184] width 631 height 300
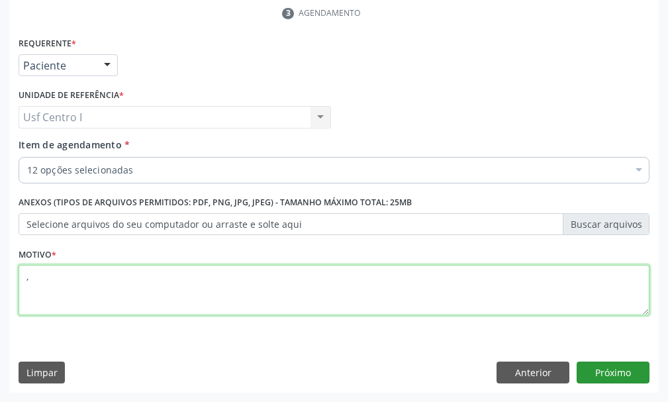
type textarea ","
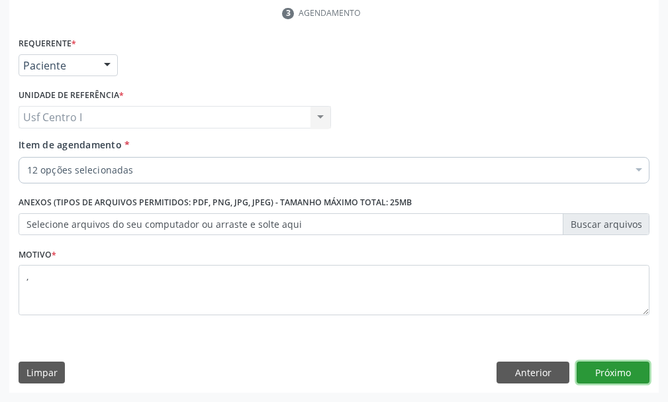
click at [620, 373] on button "Próximo" at bounding box center [613, 372] width 73 height 23
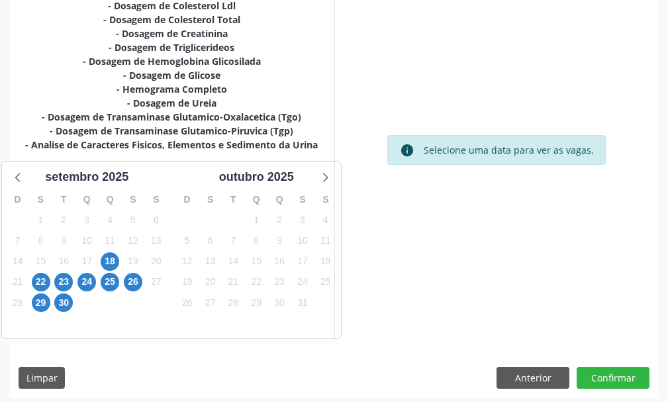
scroll to position [395, 0]
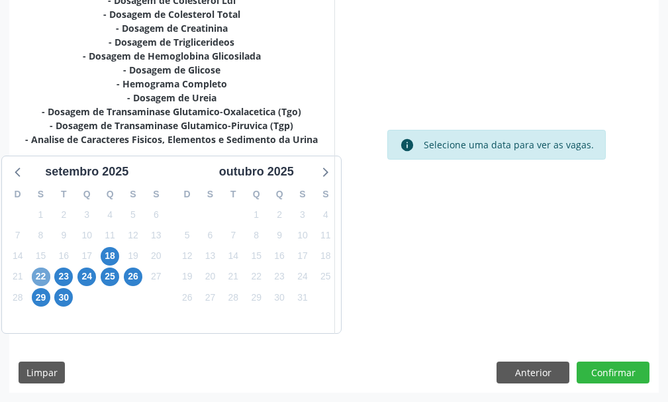
click at [40, 275] on span "22" at bounding box center [41, 276] width 19 height 19
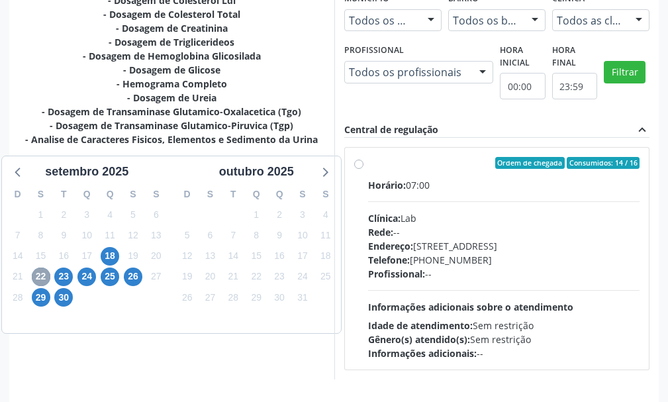
scroll to position [441, 0]
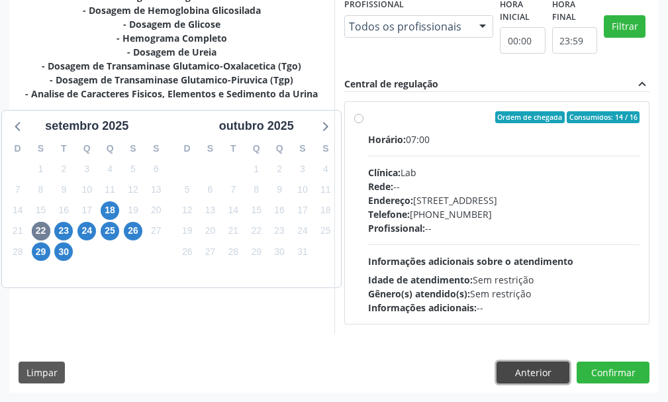
click at [524, 366] on button "Anterior" at bounding box center [533, 372] width 73 height 23
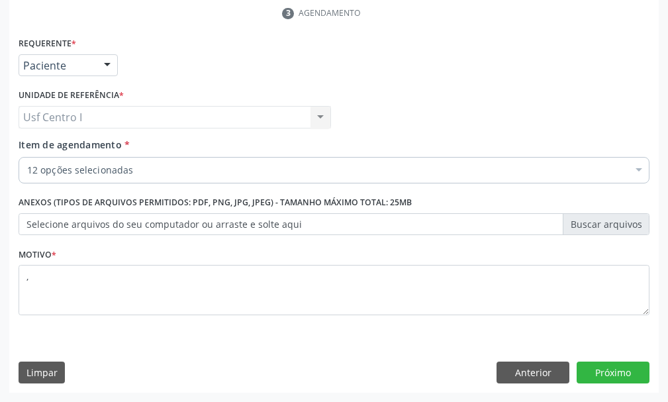
scroll to position [324, 0]
click at [612, 375] on button "Próximo" at bounding box center [613, 372] width 73 height 23
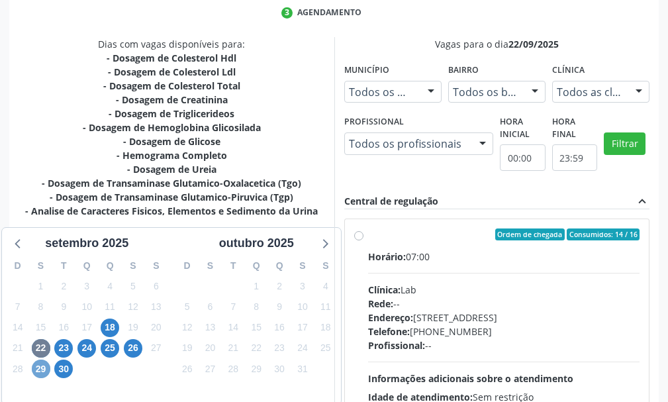
click at [44, 368] on span "29" at bounding box center [41, 369] width 19 height 19
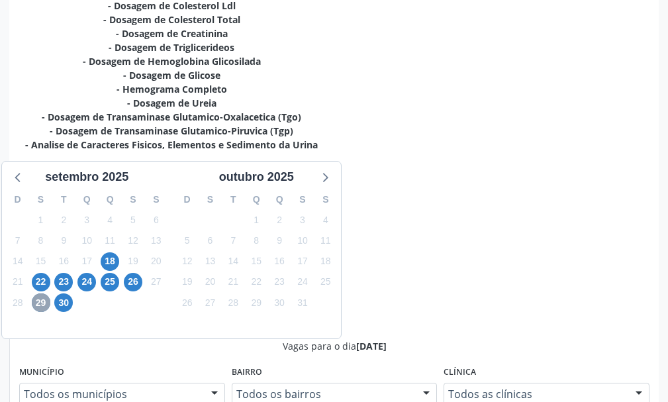
scroll to position [596, 0]
radio input "true"
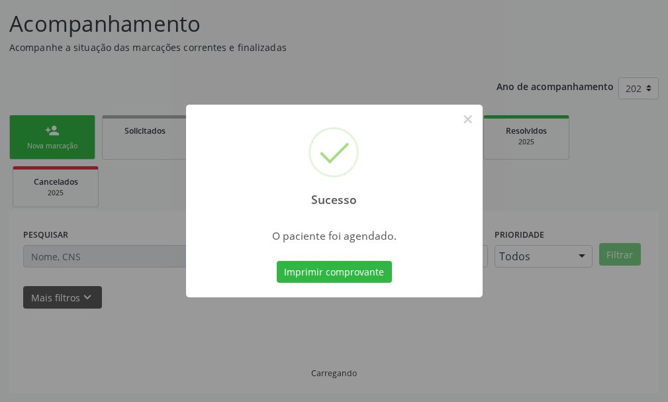
scroll to position [83, 0]
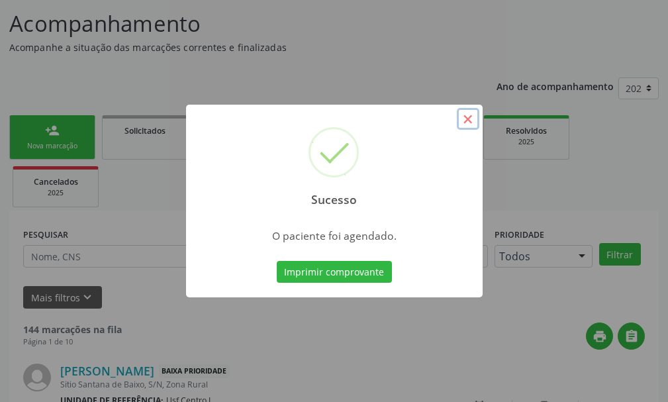
click at [470, 120] on button "×" at bounding box center [468, 119] width 23 height 23
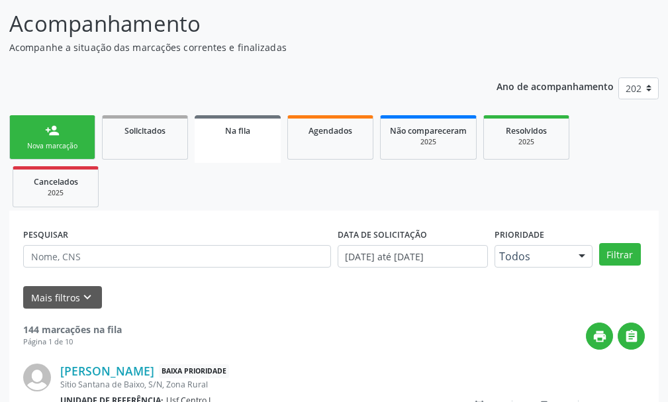
click at [47, 140] on link "person_add Nova marcação" at bounding box center [52, 137] width 86 height 44
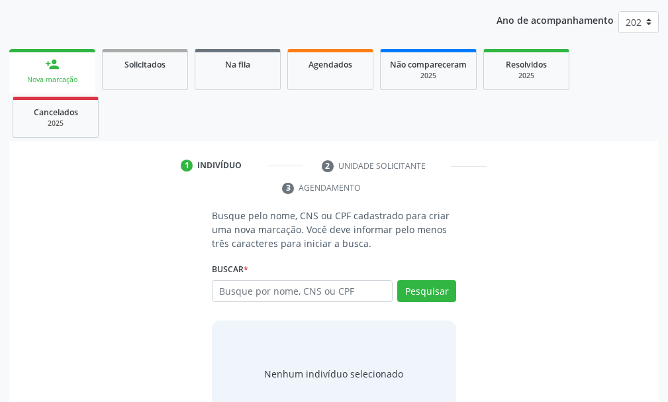
scroll to position [192, 0]
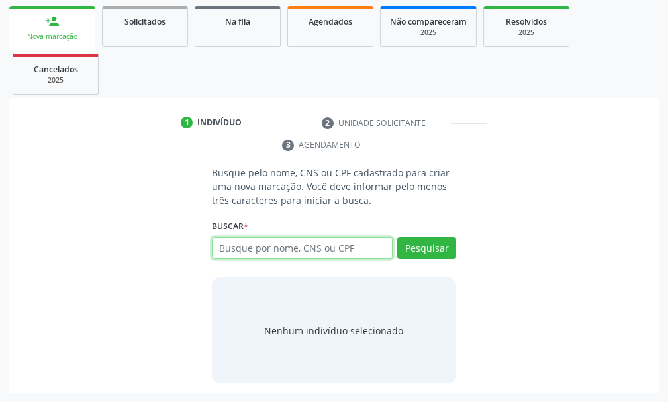
click at [254, 245] on input "text" at bounding box center [302, 248] width 181 height 23
click at [333, 19] on span "Agendados" at bounding box center [331, 21] width 44 height 11
select select "8"
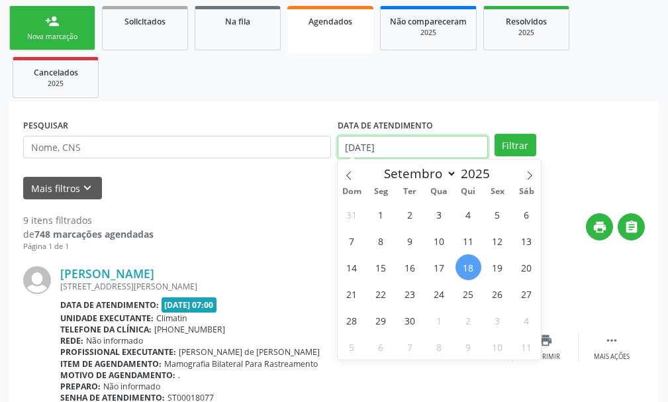
click at [387, 150] on input "[DATE]" at bounding box center [413, 147] width 150 height 23
click at [382, 320] on span "29" at bounding box center [381, 320] width 26 height 26
type input "[DATE]"
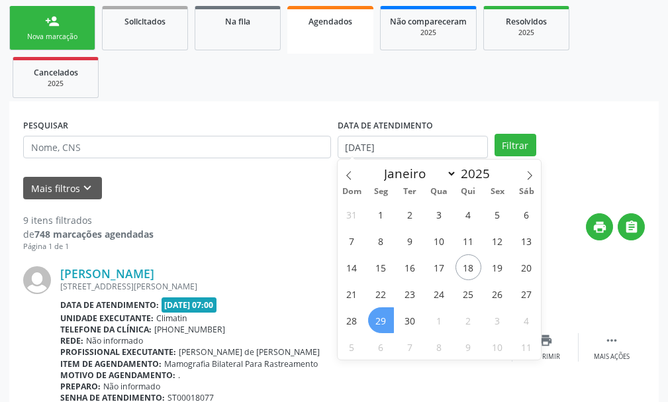
click at [383, 317] on span "29" at bounding box center [381, 320] width 26 height 26
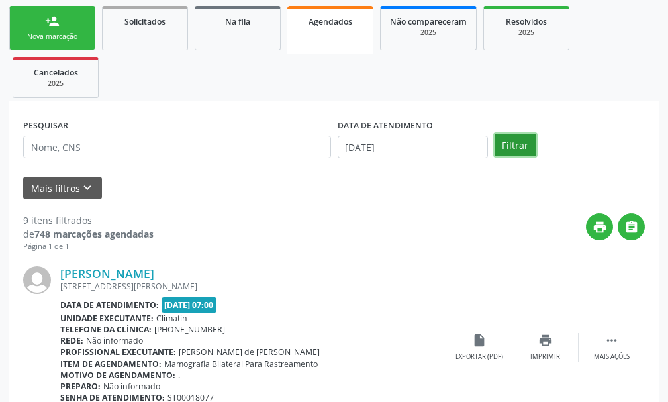
click at [515, 144] on button "Filtrar" at bounding box center [516, 145] width 42 height 23
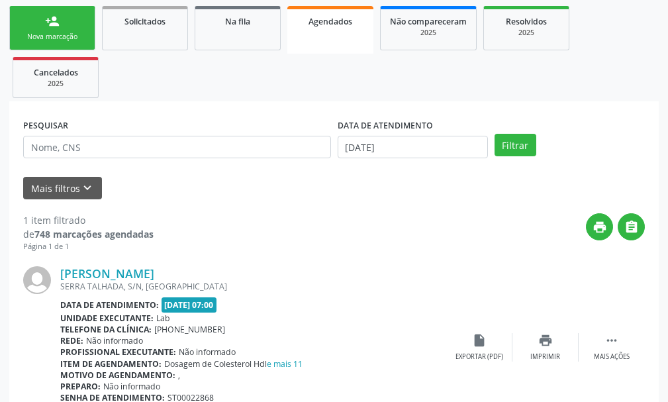
scroll to position [256, 0]
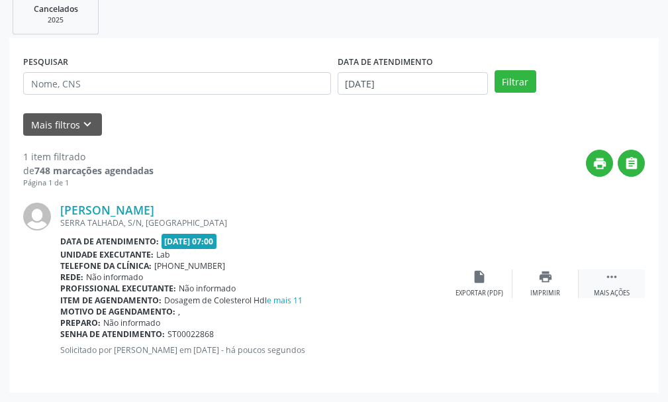
click at [606, 286] on div " Mais ações" at bounding box center [612, 283] width 66 height 28
click at [545, 273] on icon "edit" at bounding box center [545, 276] width 15 height 15
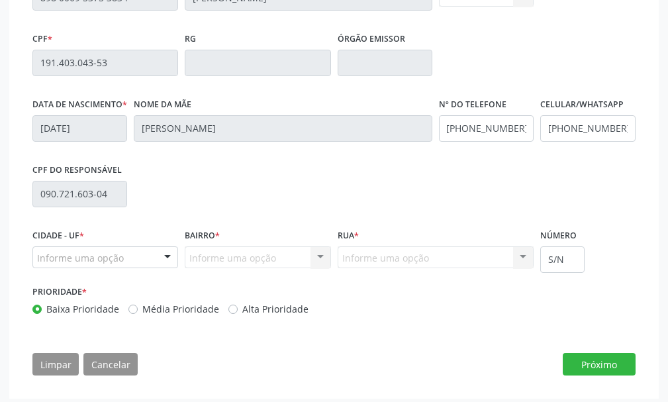
scroll to position [415, 0]
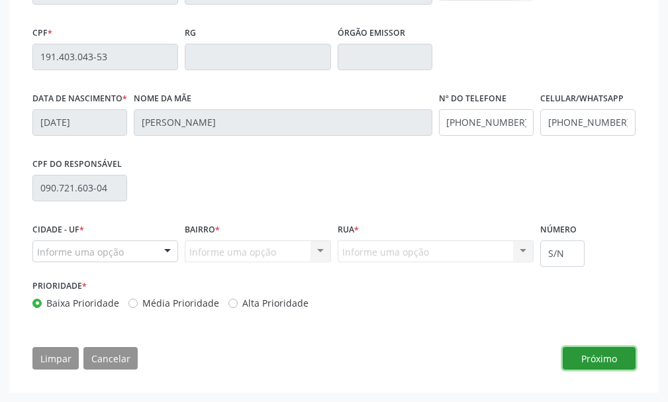
click at [607, 350] on button "Próximo" at bounding box center [599, 358] width 73 height 23
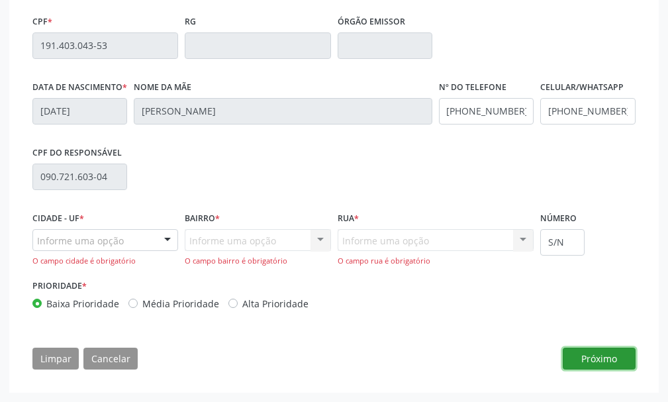
click at [601, 370] on button "Próximo" at bounding box center [599, 359] width 73 height 23
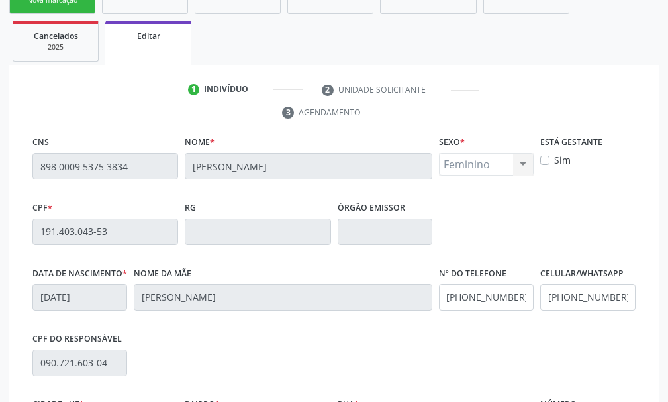
scroll to position [0, 0]
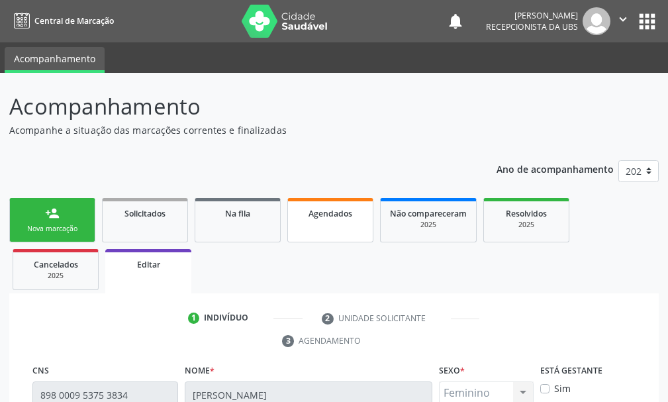
click at [316, 223] on link "Agendados" at bounding box center [330, 220] width 86 height 44
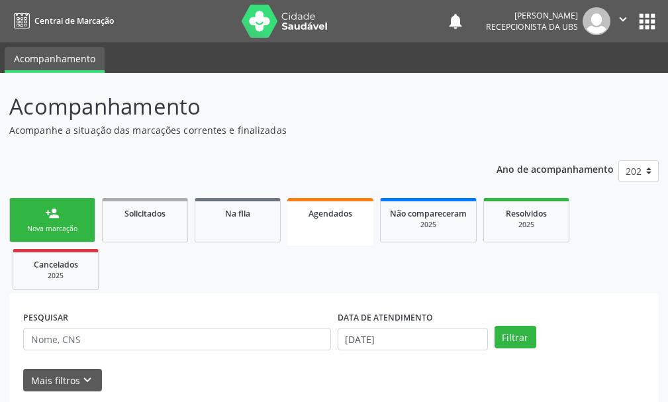
click at [41, 220] on link "person_add Nova marcação" at bounding box center [52, 220] width 86 height 44
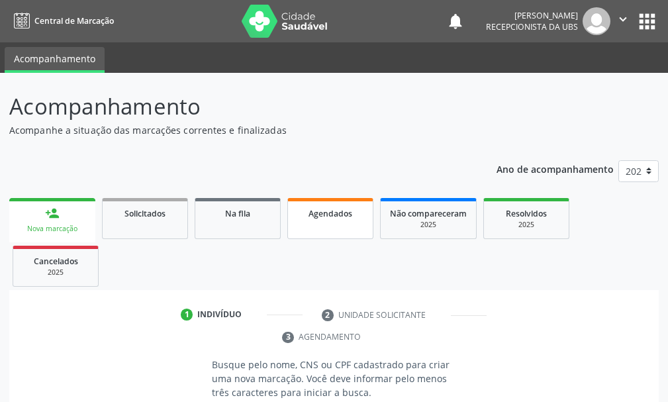
click at [318, 208] on span "Agendados" at bounding box center [331, 213] width 44 height 11
select select "8"
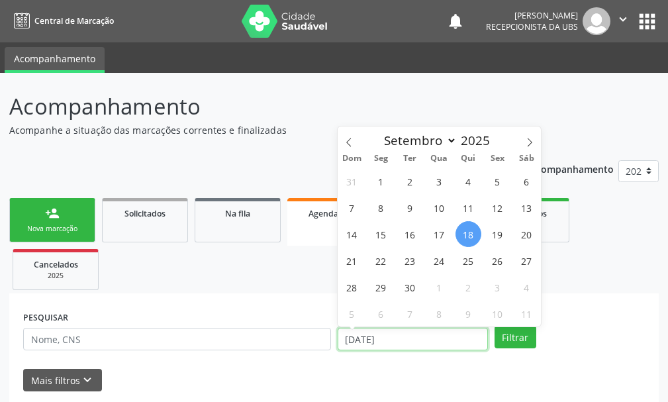
click at [409, 334] on input "[DATE]" at bounding box center [413, 339] width 150 height 23
click at [408, 334] on input "[DATE]" at bounding box center [413, 339] width 150 height 23
click at [381, 289] on span "29" at bounding box center [381, 287] width 26 height 26
type input "[DATE]"
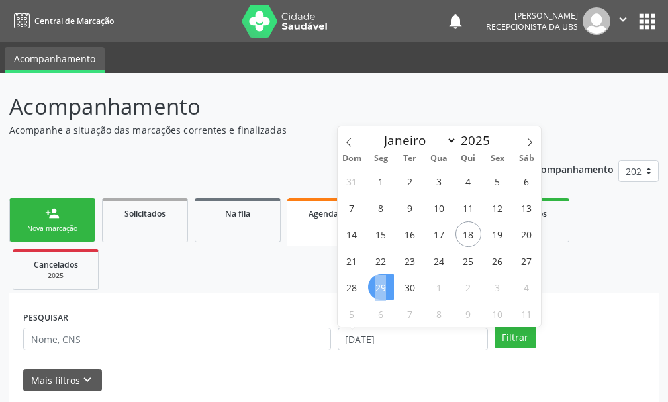
click at [381, 289] on span "29" at bounding box center [381, 287] width 26 height 26
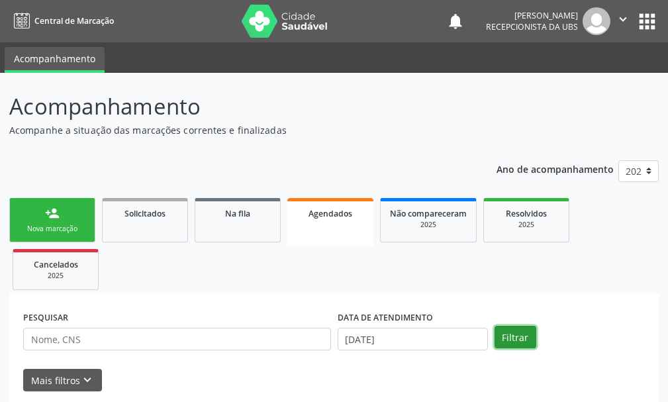
click at [511, 341] on button "Filtrar" at bounding box center [516, 337] width 42 height 23
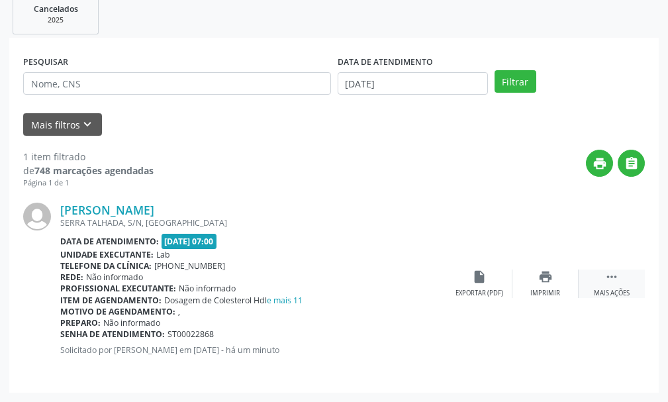
click at [613, 277] on icon "" at bounding box center [611, 276] width 15 height 15
click at [546, 285] on div "edit Editar" at bounding box center [545, 283] width 66 height 28
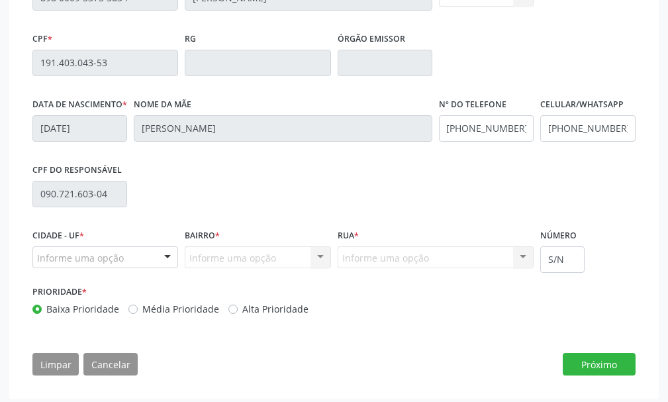
scroll to position [415, 0]
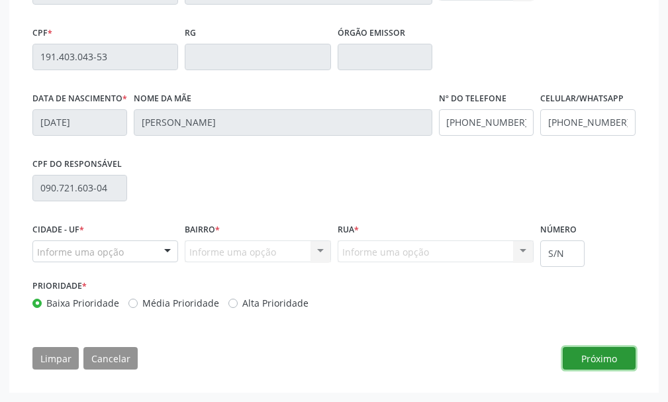
click at [598, 361] on button "Próximo" at bounding box center [599, 358] width 73 height 23
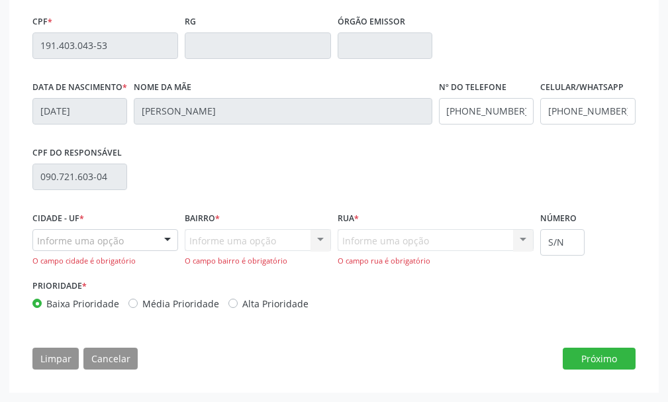
click at [142, 311] on label "Média Prioridade" at bounding box center [180, 304] width 77 height 14
click at [130, 309] on input "Média Prioridade" at bounding box center [132, 303] width 9 height 12
radio input "true"
click at [599, 370] on button "Próximo" at bounding box center [599, 359] width 73 height 23
click at [46, 311] on label "Baixa Prioridade" at bounding box center [82, 304] width 73 height 14
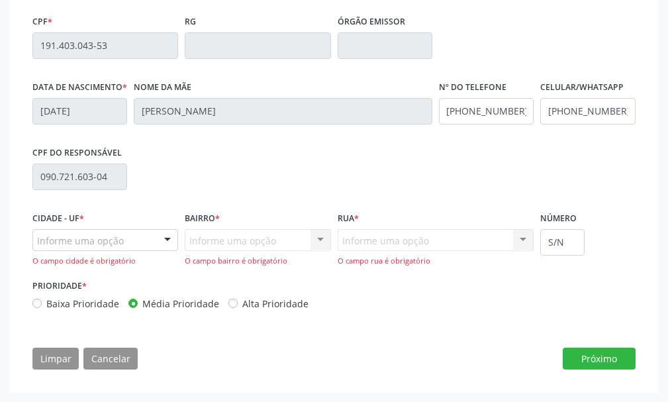
click at [35, 309] on input "Baixa Prioridade" at bounding box center [36, 303] width 9 height 12
radio input "true"
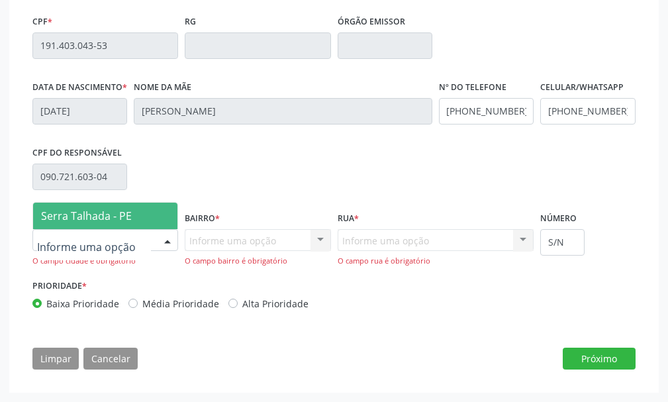
click at [53, 252] on div at bounding box center [105, 240] width 146 height 23
click at [101, 223] on span "Serra Talhada - PE" at bounding box center [86, 216] width 91 height 15
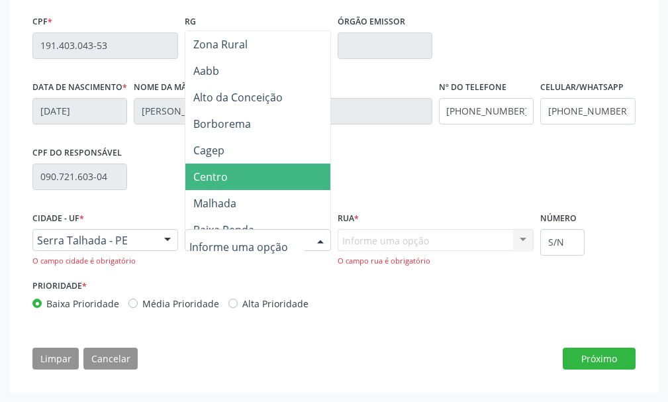
click at [207, 184] on span "Centro" at bounding box center [210, 176] width 34 height 15
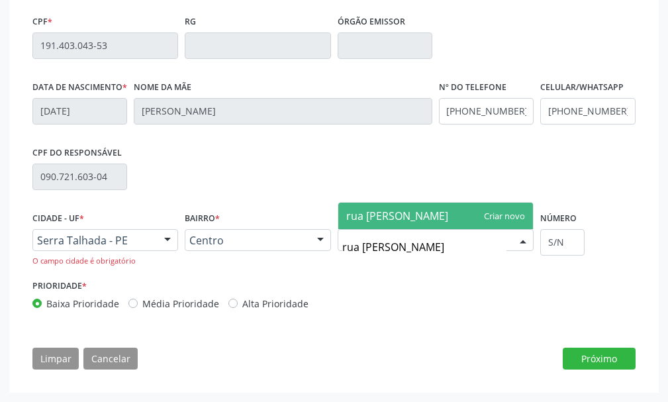
type input "rua tiburtino nogueira"
click at [399, 223] on span "rua tiburtino nogueira" at bounding box center [397, 216] width 102 height 15
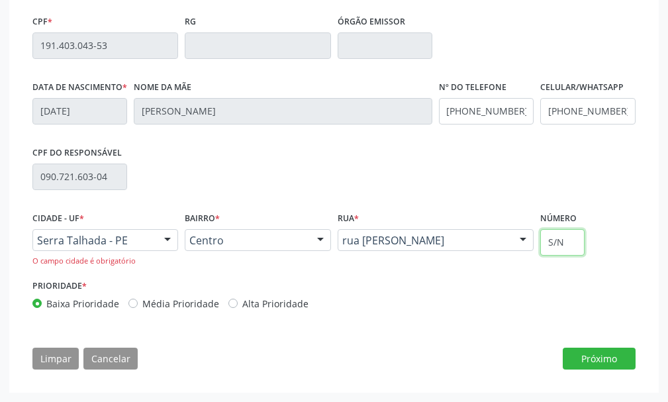
click at [569, 256] on input "S/N" at bounding box center [562, 242] width 44 height 26
type input "S/N1312"
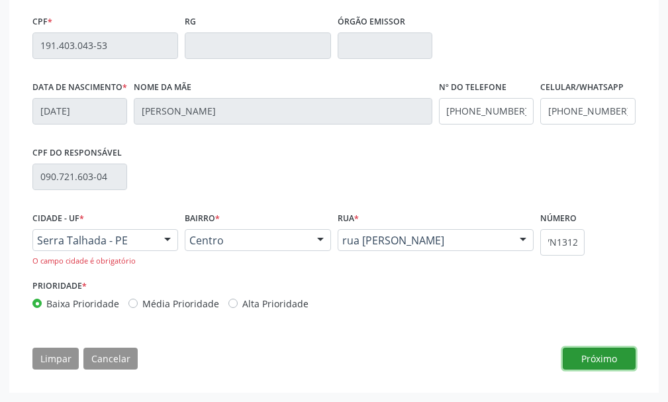
scroll to position [0, 0]
click at [599, 370] on button "Próximo" at bounding box center [599, 359] width 73 height 23
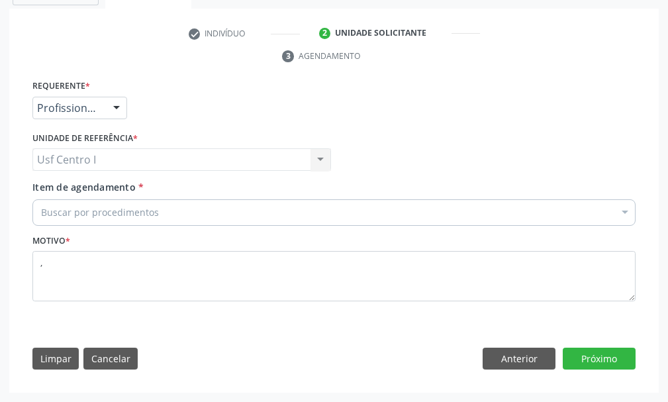
scroll to position [285, 0]
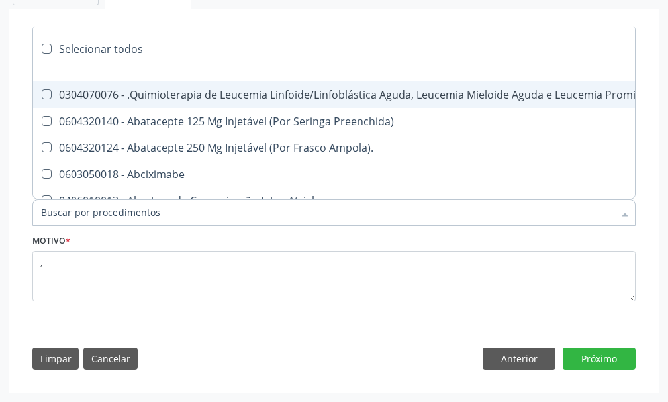
click at [169, 211] on div at bounding box center [333, 212] width 603 height 26
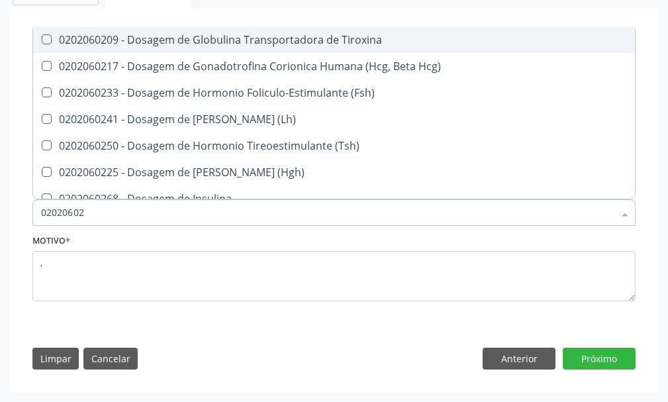
type input "020206025"
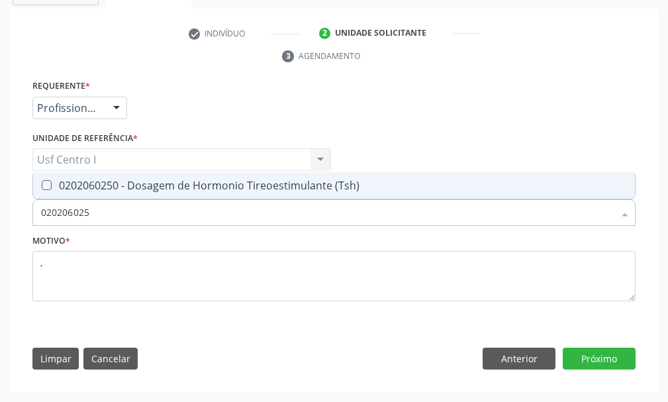
click at [42, 183] on \(Tsh\) at bounding box center [47, 185] width 10 height 10
click at [42, 183] on \(Tsh\) "checkbox" at bounding box center [37, 185] width 9 height 9
checkbox \(Tsh\) "true"
click at [106, 212] on input "020206025" at bounding box center [327, 212] width 573 height 26
type input "02020602"
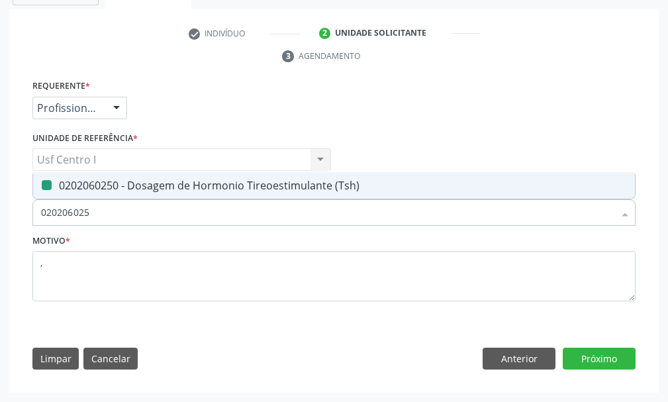
checkbox \(Tsh\) "false"
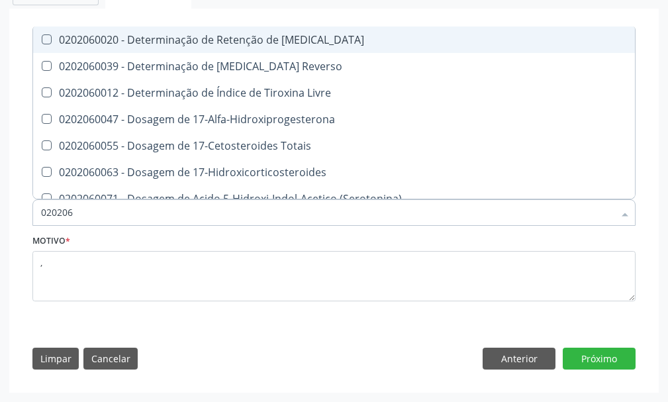
type input "02020"
checkbox \(Tsh\) "false"
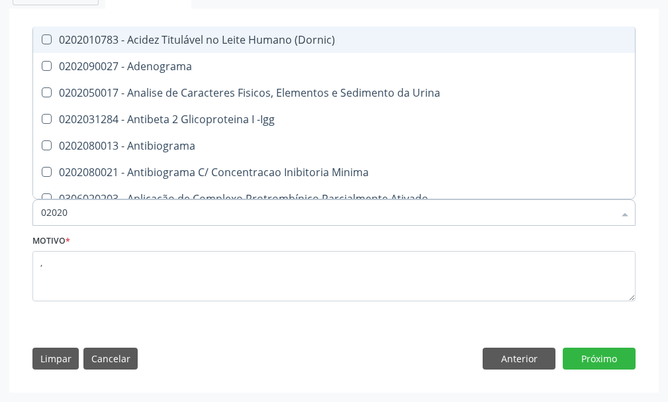
type input "020206"
checkbox Creatinina "true"
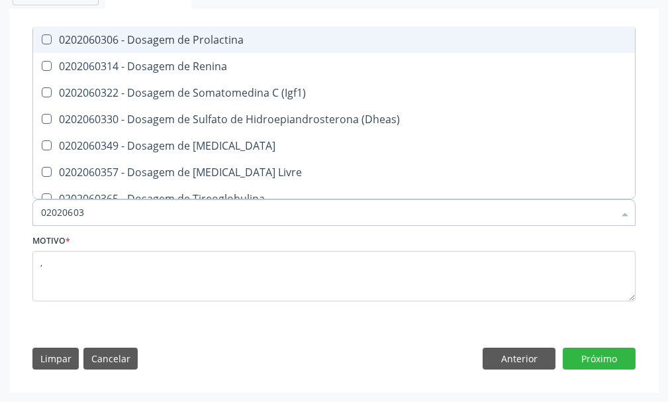
type input "020206038"
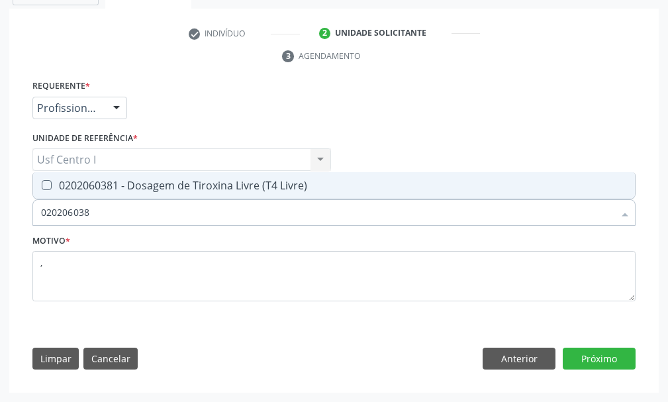
click at [46, 179] on span "0202060381 - Dosagem de Tiroxina Livre (T4 Livre)" at bounding box center [334, 185] width 602 height 26
checkbox Livre\) "true"
click at [194, 341] on div "Requerente * Profissional de Saúde Profissional de Saúde Paciente Nenhum result…" at bounding box center [334, 227] width 622 height 303
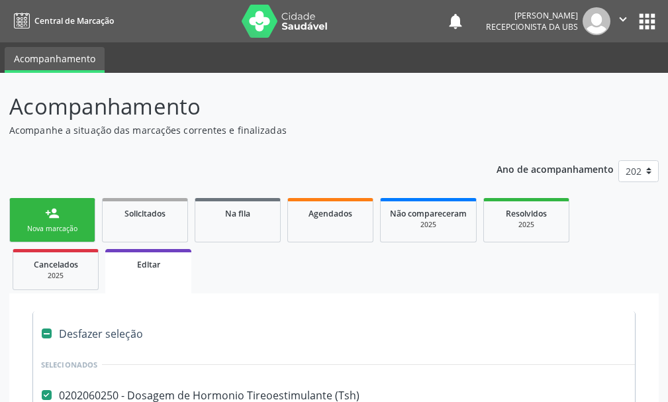
scroll to position [265, 0]
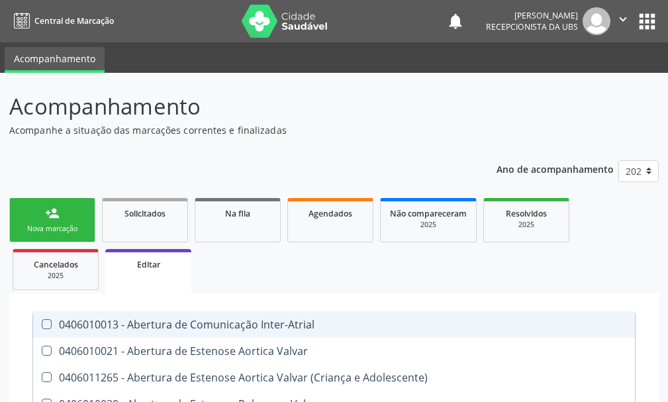
click at [79, 209] on link "person_add Nova marcação" at bounding box center [52, 220] width 86 height 44
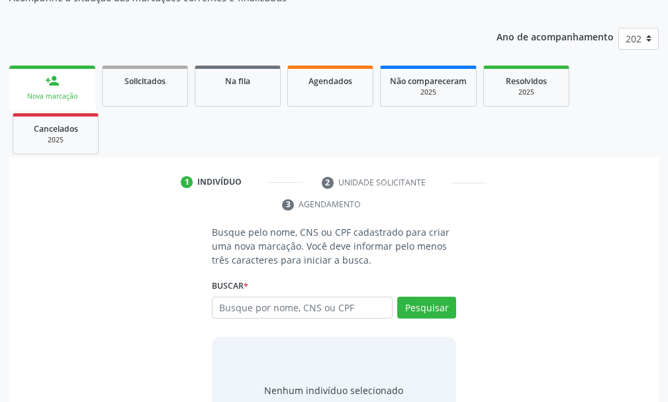
scroll to position [192, 0]
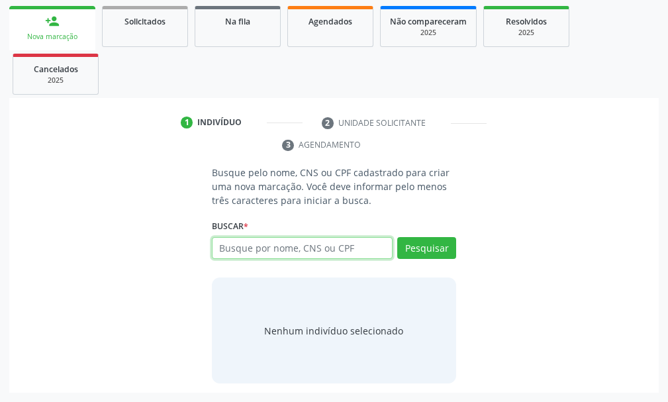
click at [372, 247] on input "text" at bounding box center [302, 248] width 181 height 23
click at [267, 253] on input "text" at bounding box center [302, 248] width 181 height 23
type input "700209430287926"
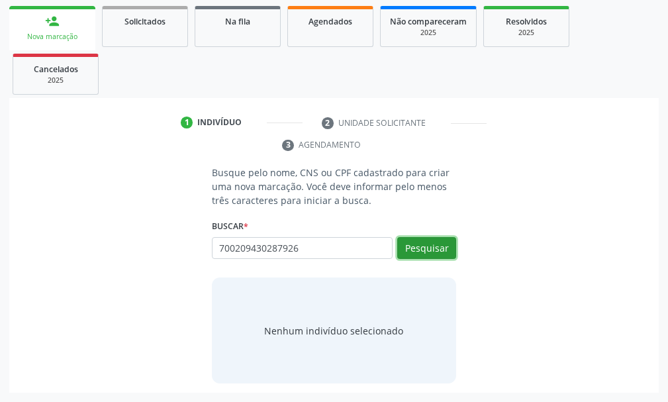
click at [449, 247] on button "Pesquisar" at bounding box center [426, 248] width 59 height 23
type input "700209430287926"
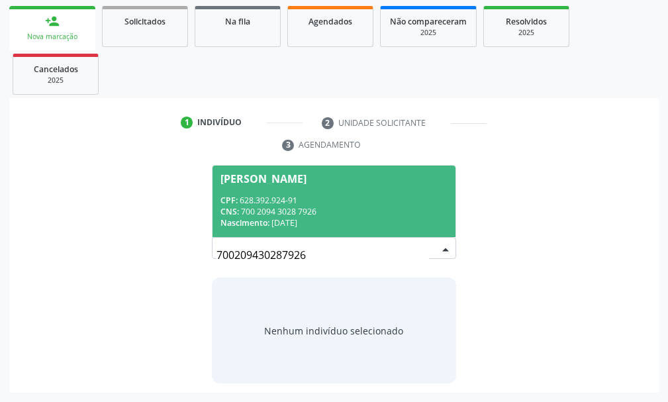
click at [290, 215] on div "CNS: 700 2094 3028 7926" at bounding box center [333, 211] width 227 height 11
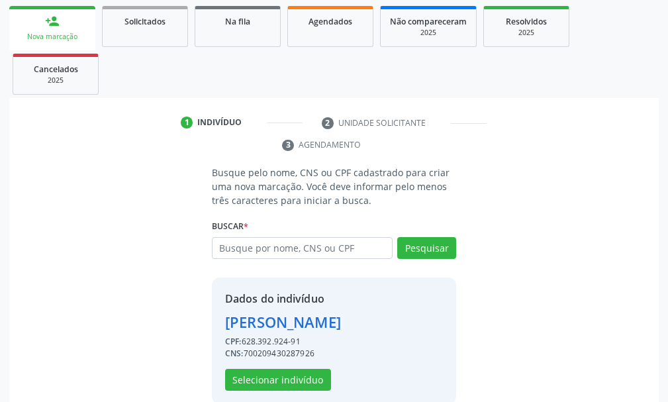
scroll to position [234, 0]
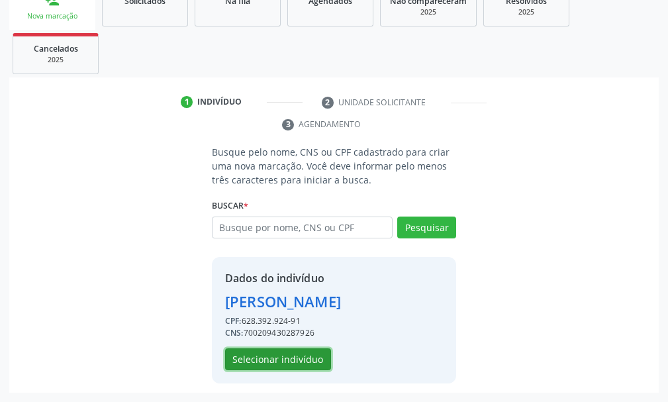
click at [274, 356] on button "Selecionar indivíduo" at bounding box center [278, 359] width 106 height 23
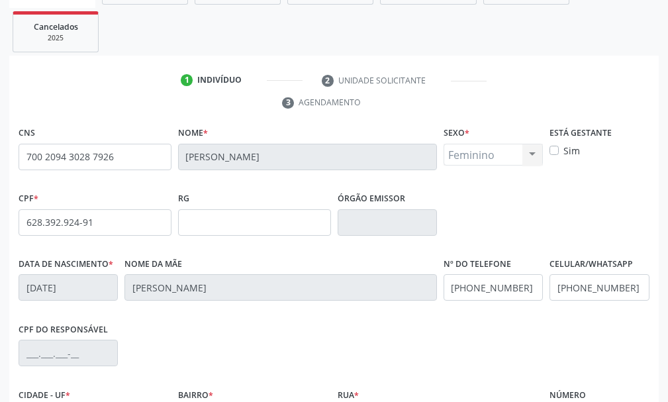
scroll to position [367, 0]
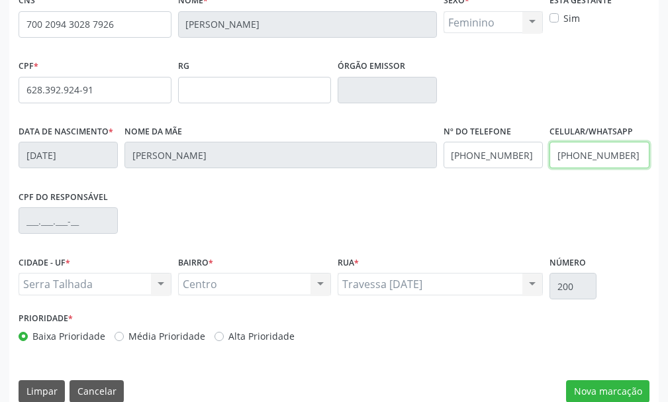
click at [631, 156] on input "[PHONE_NUMBER]" at bounding box center [599, 155] width 99 height 26
type input "("
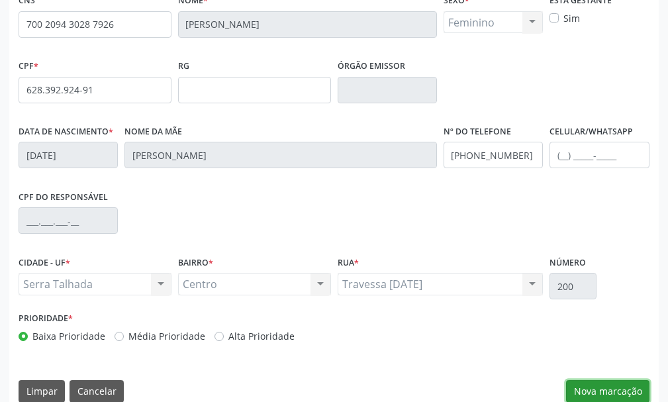
click at [611, 385] on button "Nova marcação" at bounding box center [607, 391] width 83 height 23
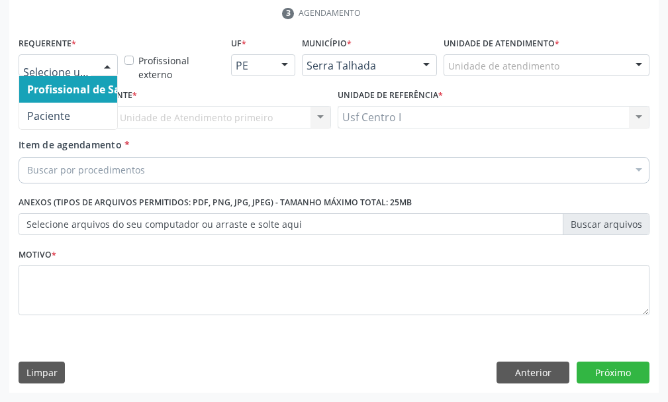
click at [99, 69] on div at bounding box center [107, 66] width 20 height 23
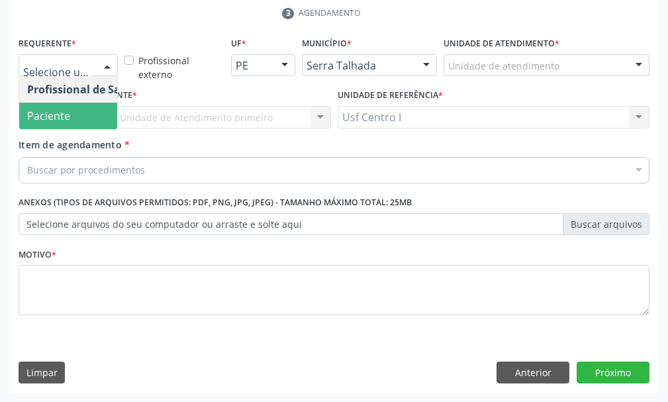
click at [71, 113] on span "Paciente" at bounding box center [83, 116] width 129 height 26
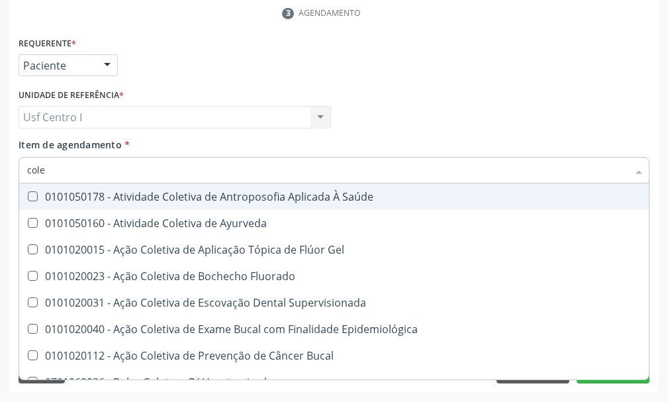
type input "coles"
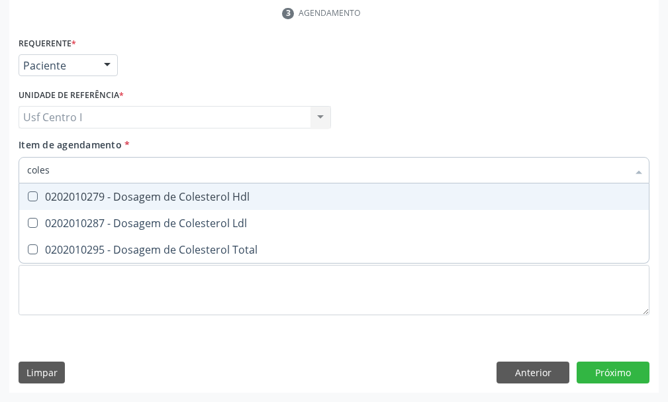
click at [30, 195] on Hdl at bounding box center [33, 196] width 10 height 10
click at [28, 195] on Hdl "checkbox" at bounding box center [23, 196] width 9 height 9
checkbox Hdl "true"
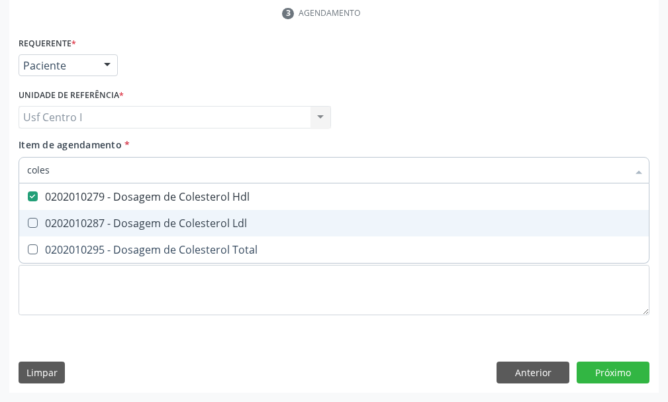
drag, startPoint x: 35, startPoint y: 220, endPoint x: 36, endPoint y: 227, distance: 6.7
click at [36, 224] on Ldl at bounding box center [33, 223] width 10 height 10
click at [28, 224] on Ldl "checkbox" at bounding box center [23, 222] width 9 height 9
checkbox Ldl "true"
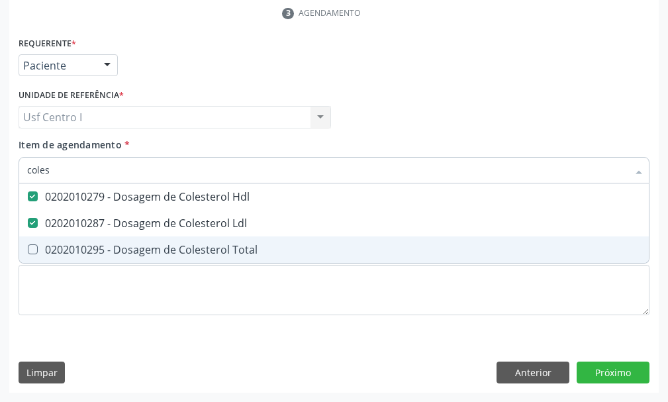
click at [31, 244] on Total at bounding box center [33, 249] width 10 height 10
click at [28, 245] on Total "checkbox" at bounding box center [23, 249] width 9 height 9
checkbox Total "true"
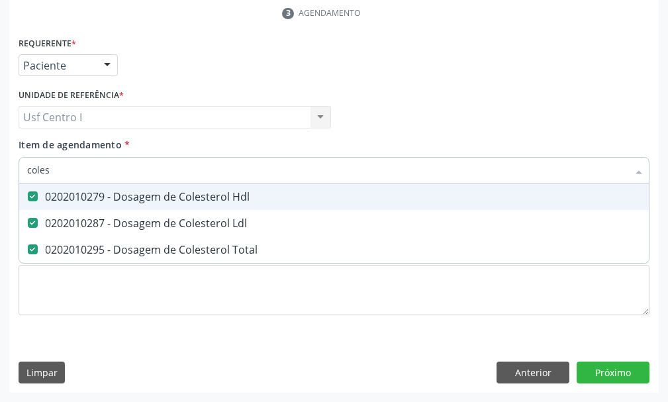
click at [64, 169] on input "coles" at bounding box center [327, 170] width 601 height 26
type input "cole"
checkbox Hdl "false"
checkbox Ldl "false"
checkbox Total "false"
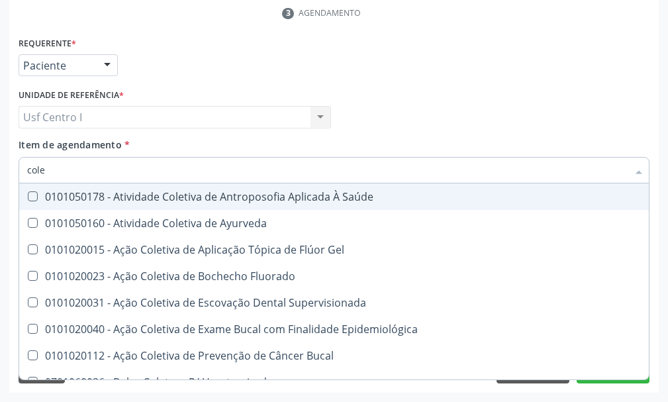
type input "col"
checkbox Hdl "false"
checkbox Ldl "false"
checkbox Total "false"
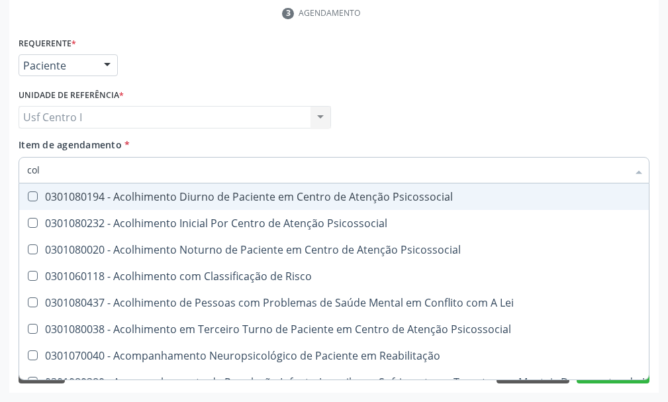
type input "co"
checkbox Hdl "false"
checkbox Ldl "false"
checkbox Total "false"
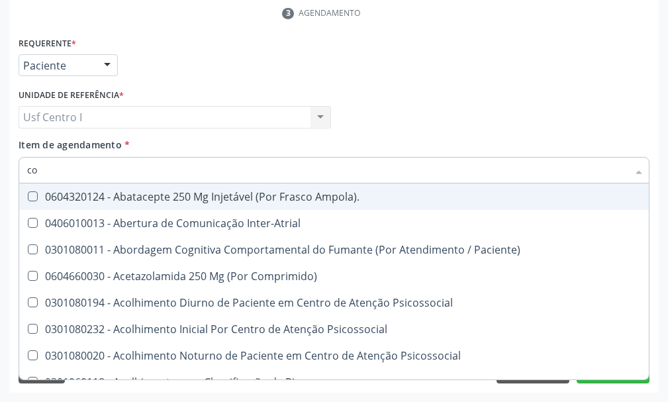
type input "c"
checkbox Hdl "false"
checkbox Ldl "false"
checkbox Total "false"
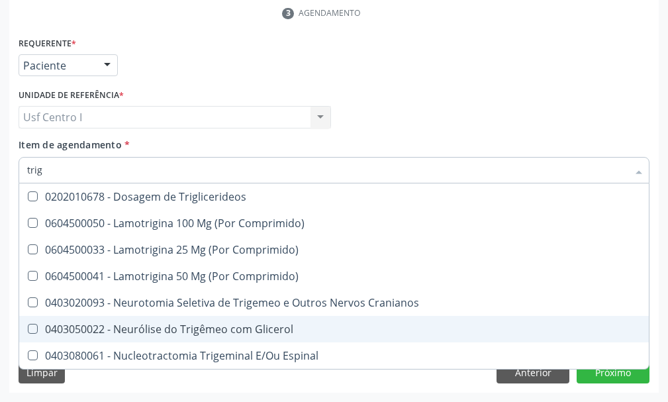
type input "trigl"
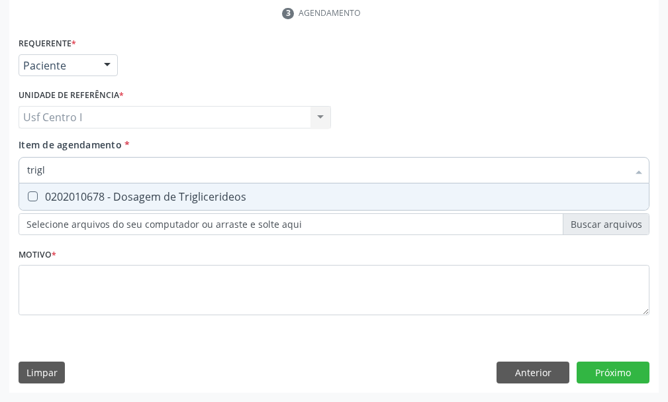
click at [30, 196] on Triglicerideos at bounding box center [33, 196] width 10 height 10
click at [28, 196] on Triglicerideos "checkbox" at bounding box center [23, 196] width 9 height 9
checkbox Triglicerideos "true"
click at [50, 166] on input "trigl" at bounding box center [327, 170] width 601 height 26
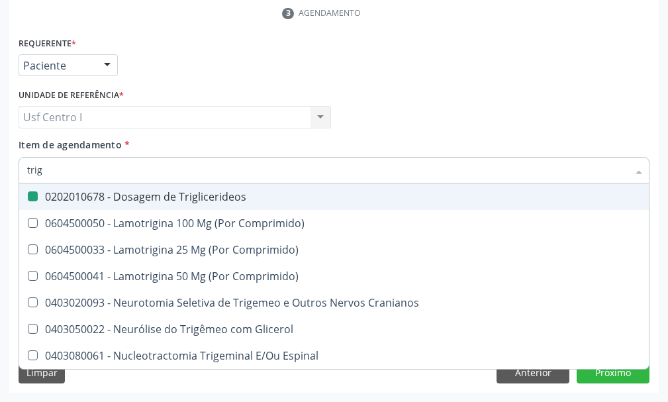
type input "tri"
checkbox Triglicerideos "false"
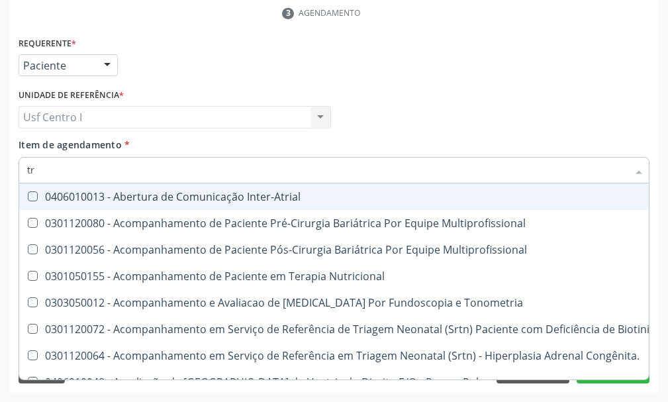
type input "t"
checkbox Triglicerideos "false"
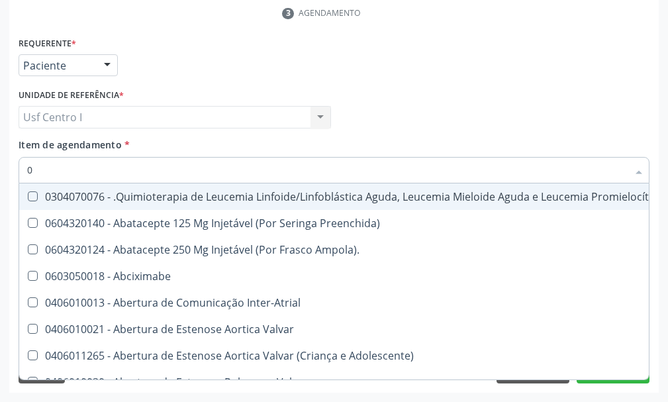
type input "02"
checkbox Dentária "true"
checkbox Antibiotico "true"
checkbox \(Liquido\) "true"
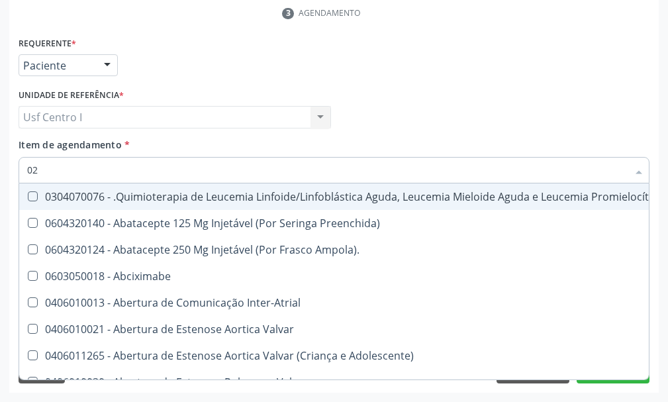
checkbox Embolizante "true"
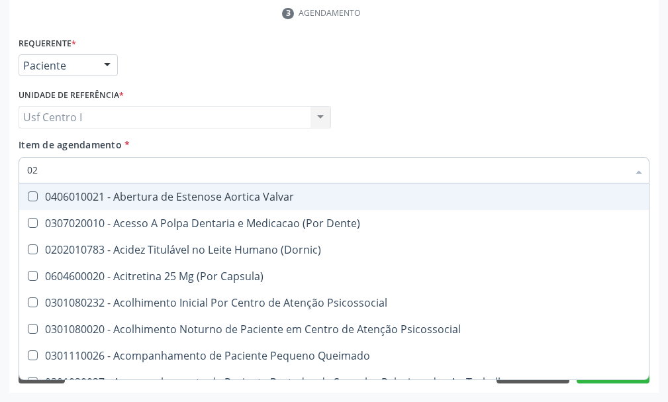
type input "020"
checkbox Epispádia "true"
checkbox Anos\) "true"
checkbox Congênita "true"
checkbox Complementar\) "true"
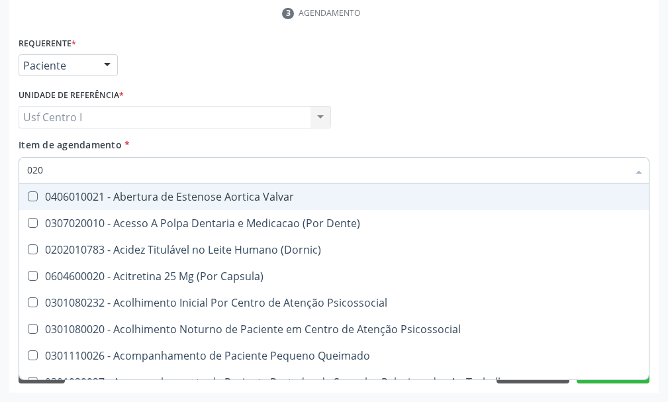
checkbox Dias "true"
checkbox Hdl "false"
checkbox Ldl "false"
checkbox Total "false"
checkbox Creatinina "false"
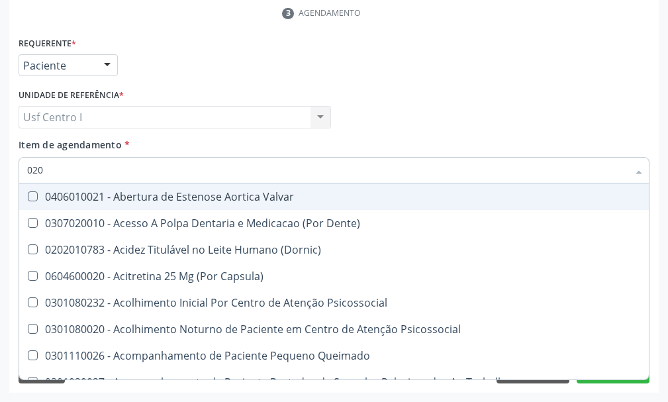
checkbox Triglicerideos "false"
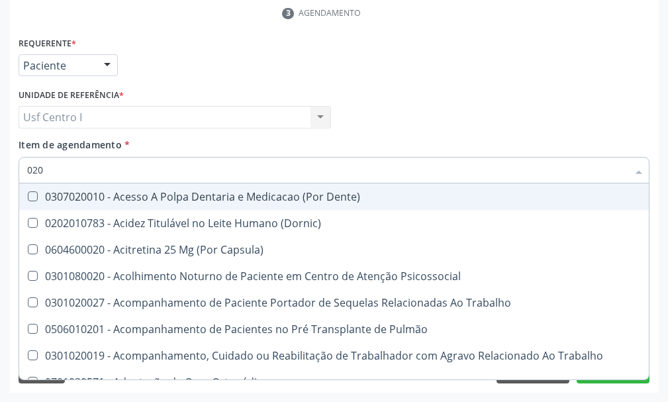
type input "0202"
checkbox Faringe\/Laringe "true"
checkbox Puncao "true"
checkbox Fragmento "true"
checkbox Ossea "true"
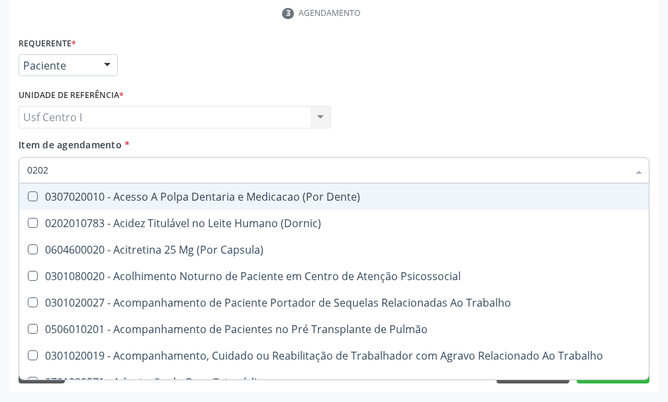
checkbox Projecoes\) "true"
checkbox Hdl "false"
checkbox Ldl "false"
checkbox Total "false"
checkbox Creatinina "false"
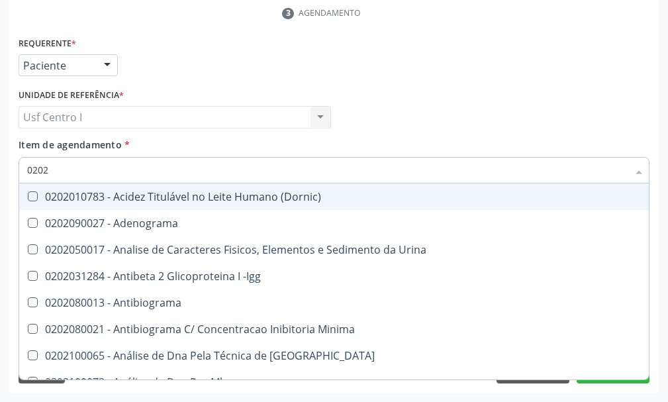
type input "02020"
checkbox \(Psa\) "true"
checkbox III "true"
checkbox Barbituratos "true"
checkbox Calcio "true"
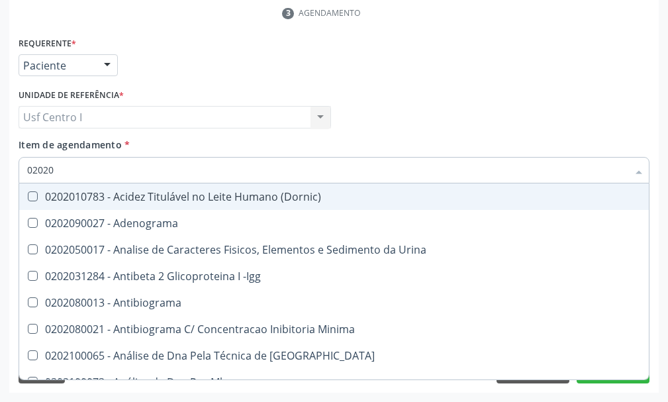
checkbox Hdl "false"
checkbox Ldl "false"
checkbox Total "false"
checkbox Creatinina "false"
checkbox Funcional "true"
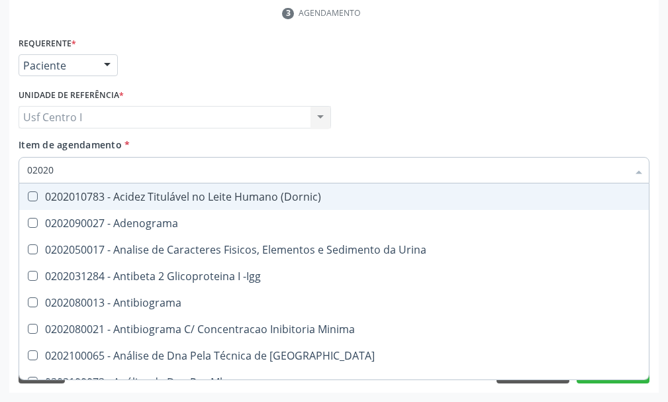
checkbox Triglicerideos "false"
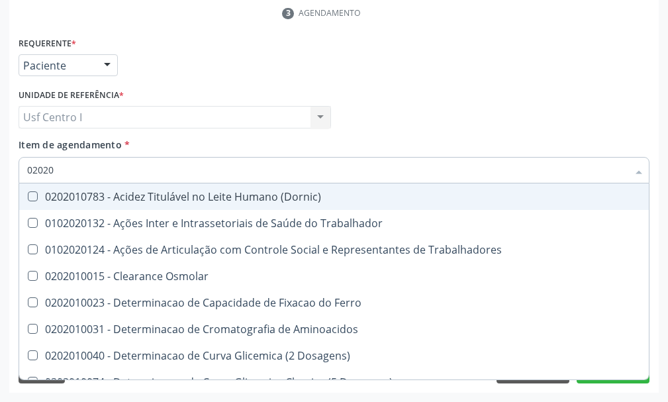
type input "020201"
checkbox Hdl "true"
checkbox Ldl "true"
checkbox Total "true"
checkbox Creatinina "true"
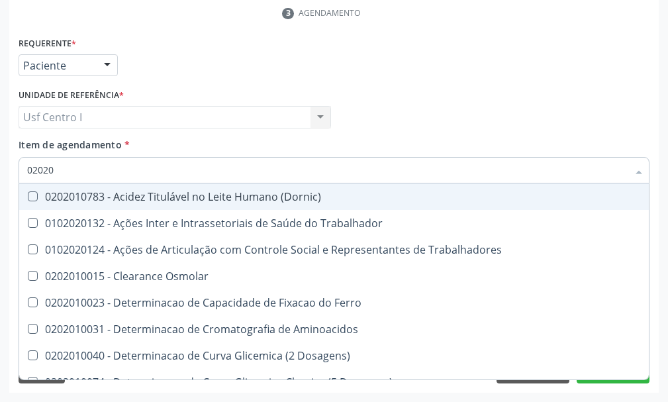
checkbox Triglicerideos "true"
type input "0202010"
checkbox Circulante "true"
checkbox III "true"
checkbox Fracoes "true"
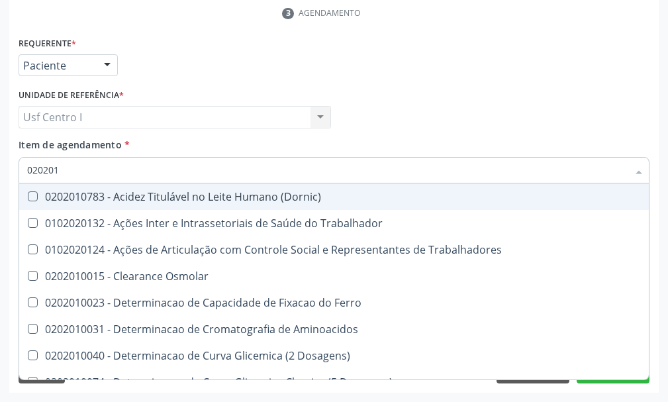
checkbox Ionizavel "true"
checkbox Hdl "false"
checkbox Ldl "false"
checkbox Total "false"
checkbox Creatinina "false"
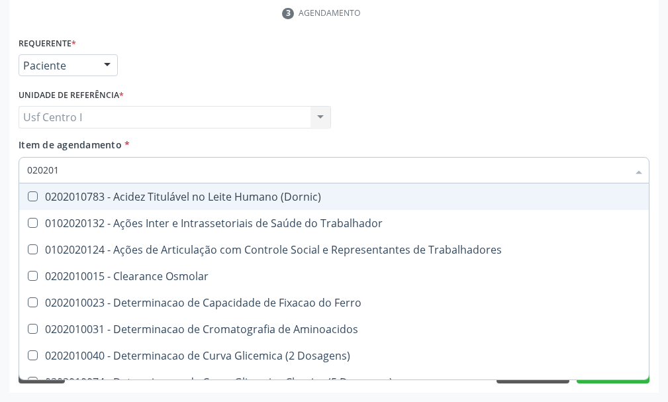
checkbox Muco-Proteinas "true"
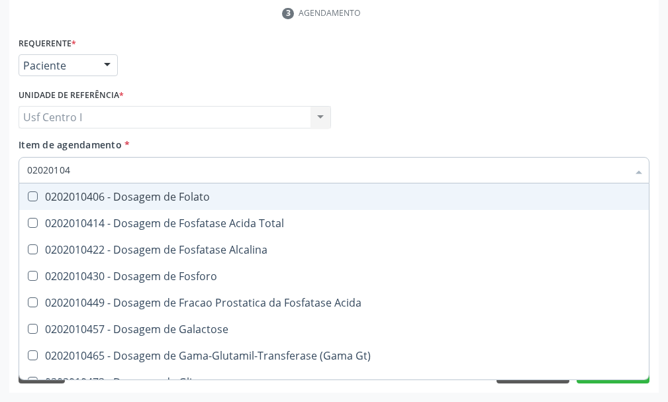
type input "020201047"
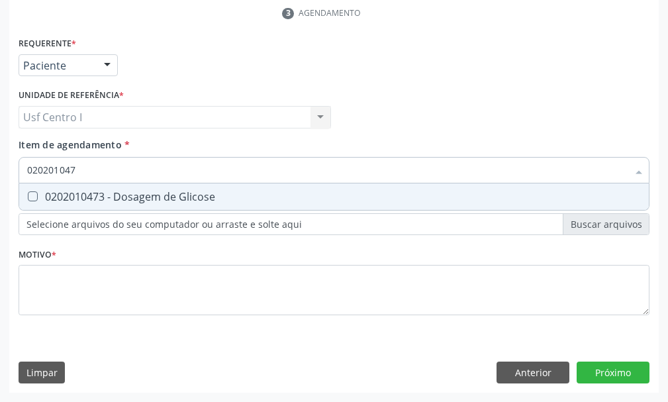
drag, startPoint x: 35, startPoint y: 198, endPoint x: 77, endPoint y: 181, distance: 45.1
click at [50, 197] on div "0202010473 - Dosagem de Glicose" at bounding box center [334, 196] width 614 height 11
checkbox Glicose "true"
click at [87, 159] on input "020201047" at bounding box center [327, 170] width 601 height 26
type input "02020104"
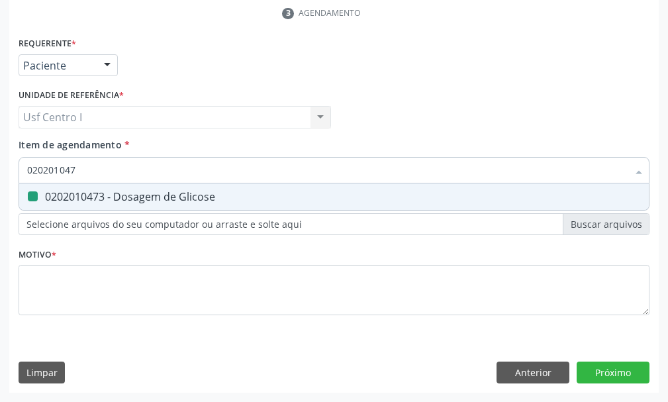
checkbox Glicose "false"
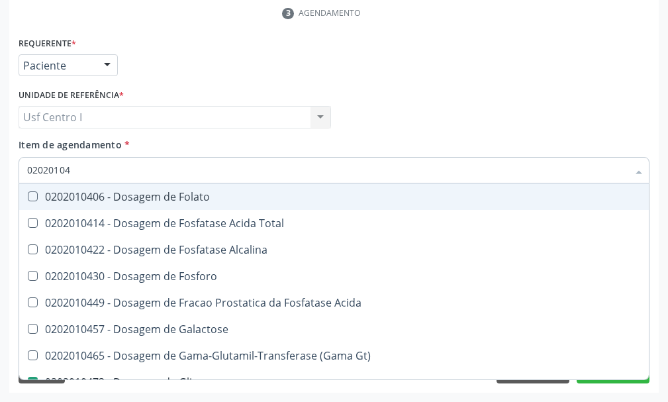
type input "0202010"
checkbox Glicose "false"
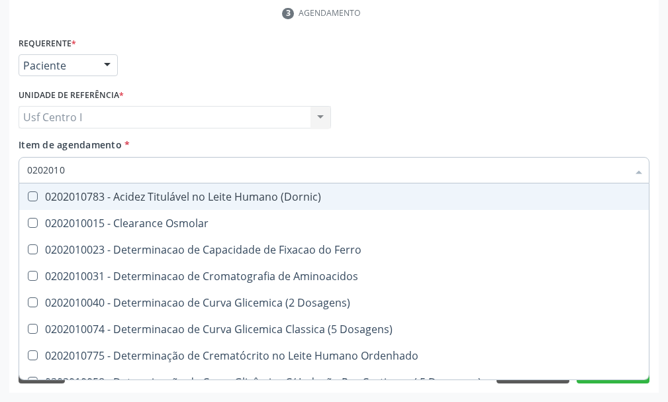
type input "020201"
checkbox Hdl "false"
checkbox Ldl "false"
checkbox Total "false"
checkbox Creatinina "false"
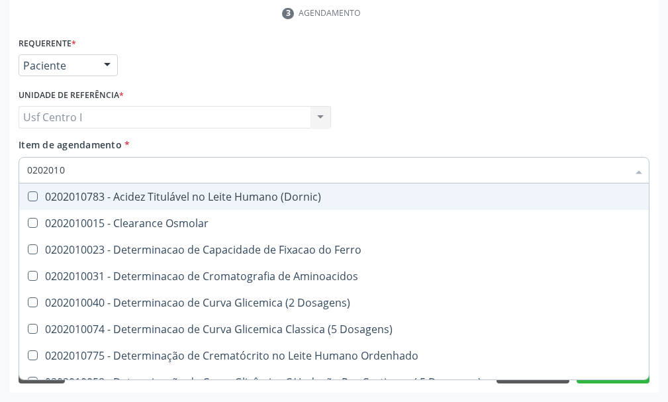
checkbox Latica "true"
checkbox Fracionadas\) "true"
checkbox Ferritina "true"
checkbox Folato "true"
checkbox Glicose "false"
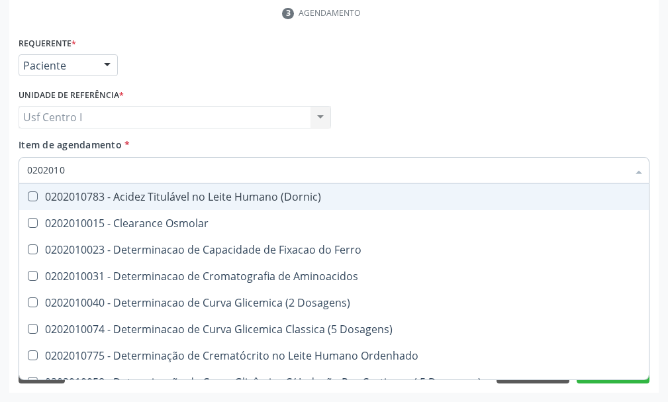
checkbox Nt-Probnp\) "true"
checkbox Triglicerideos "false"
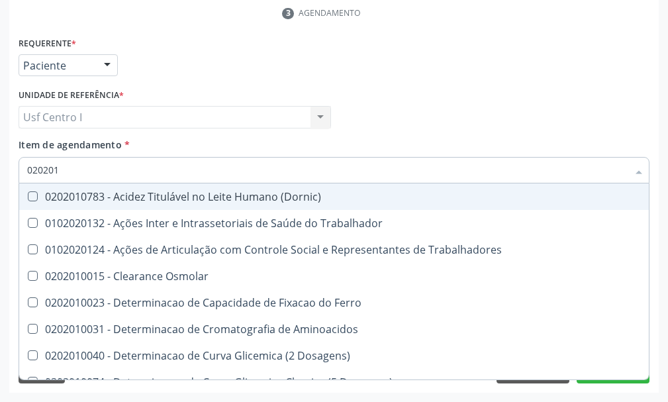
type input "02020"
checkbox Hdl "false"
checkbox Ldl "false"
checkbox Total "false"
checkbox Creatinina "false"
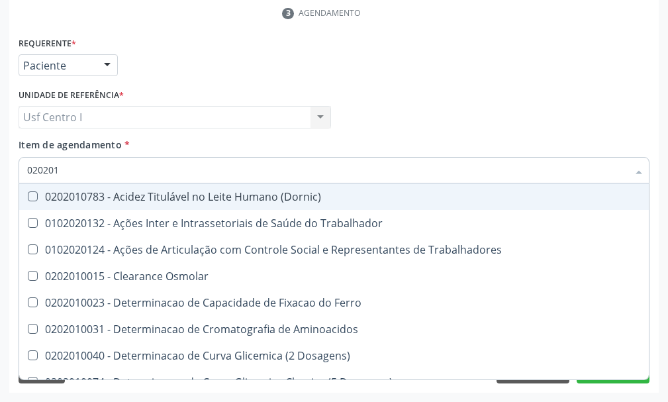
checkbox Glicose "false"
checkbox Triglicerideos "false"
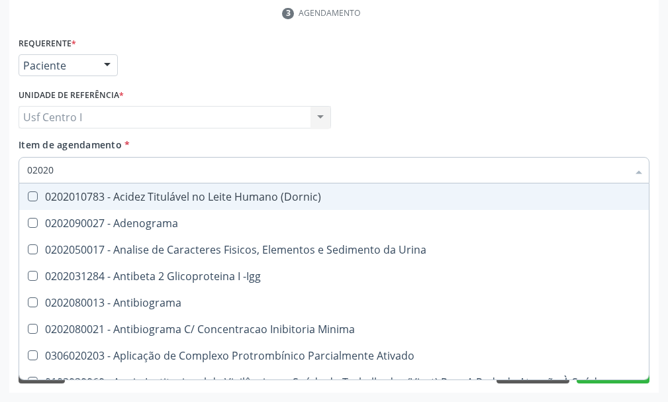
type input "020201"
checkbox \(Pos-Pasteurização\) "true"
checkbox Molecular "true"
checkbox Parceria\) "true"
checkbox Gestante "true"
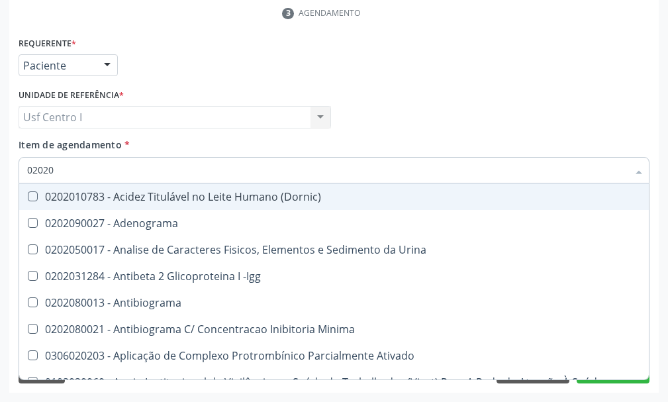
checkbox T3 "true"
checkbox Acetona "true"
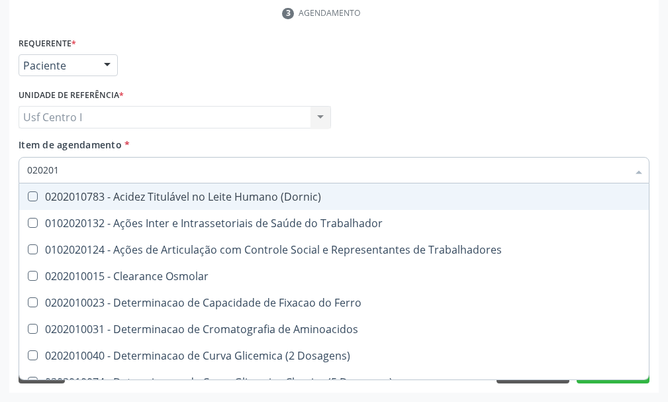
type input "0202010"
checkbox Circulante "true"
checkbox III "true"
checkbox Fracoes "true"
checkbox Ionizavel "true"
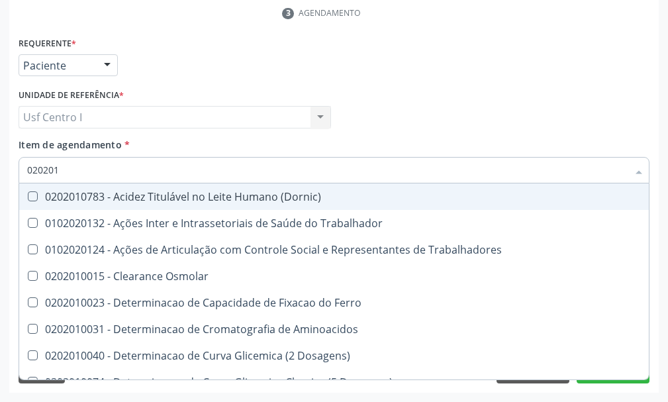
checkbox Hdl "false"
checkbox Ldl "false"
checkbox Total "false"
checkbox Creatinina "false"
checkbox II "true"
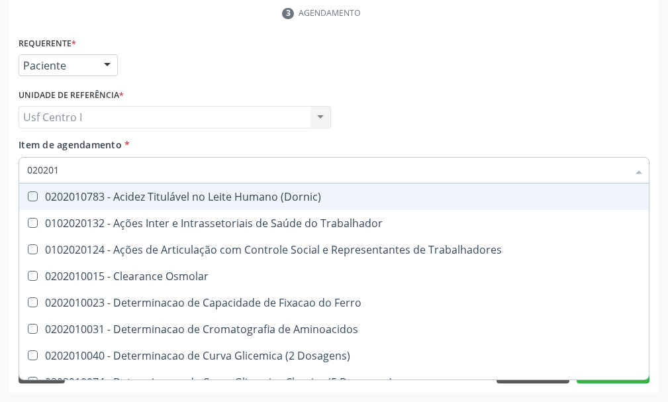
checkbox Glicose "false"
checkbox Muco-Proteinas "true"
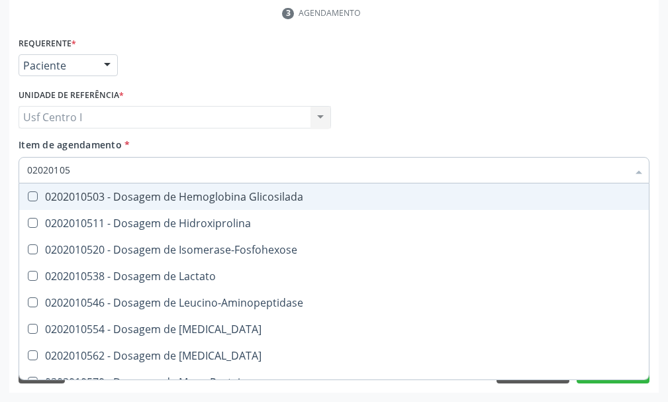
type input "020201050"
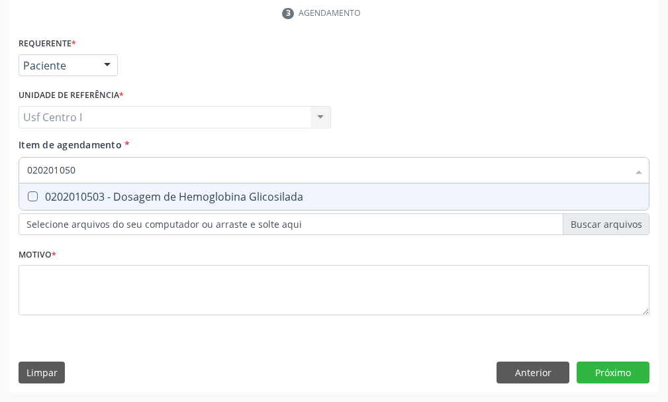
click at [32, 196] on Glicosilada at bounding box center [33, 196] width 10 height 10
click at [28, 196] on Glicosilada "checkbox" at bounding box center [23, 196] width 9 height 9
checkbox Glicosilada "true"
click at [82, 166] on input "020201050" at bounding box center [327, 170] width 601 height 26
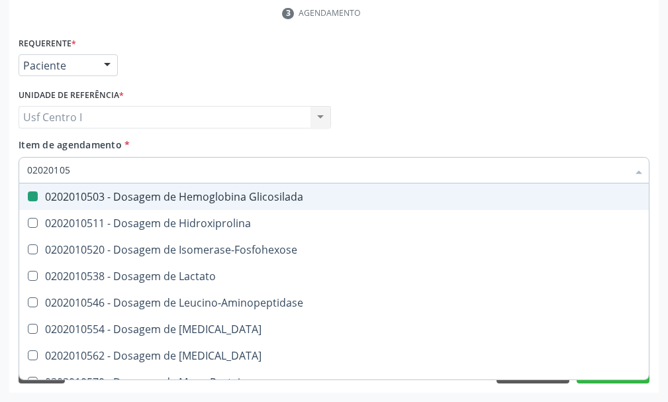
type input "0202010"
checkbox Glicosilada "false"
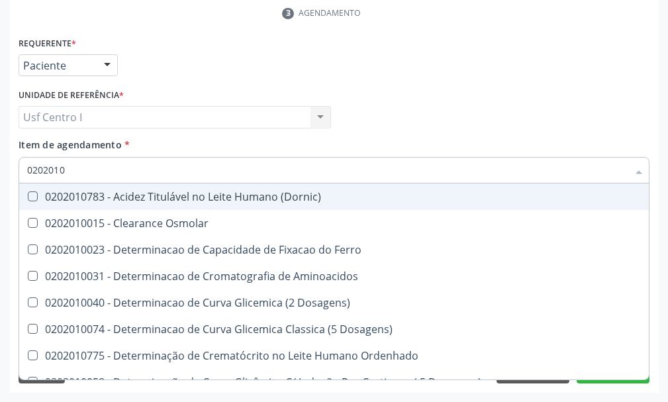
type input "02020102"
checkbox Dosagens\) "true"
checkbox Osmolaridade "true"
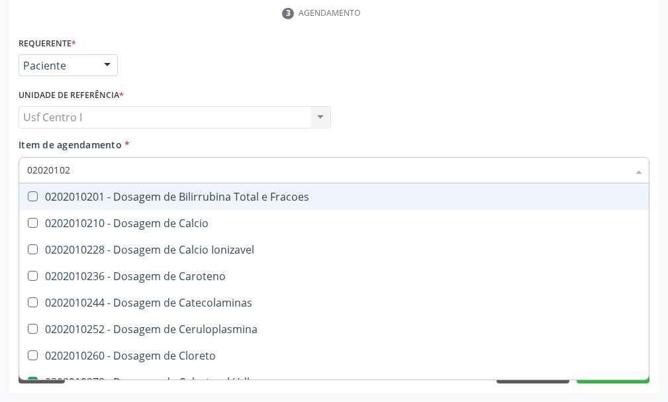
type input "020201028"
checkbox Fracoes "true"
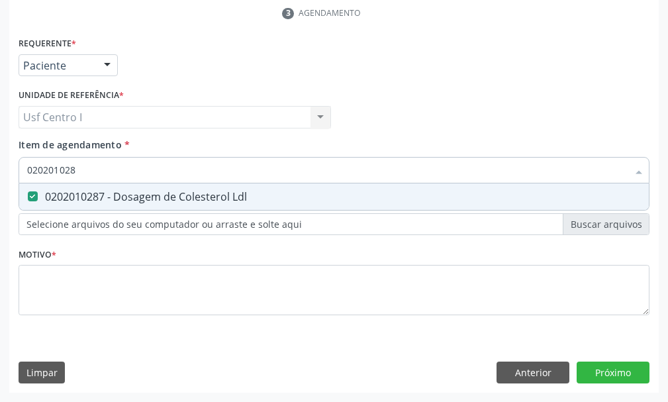
type input "02020102"
checkbox Ldl "false"
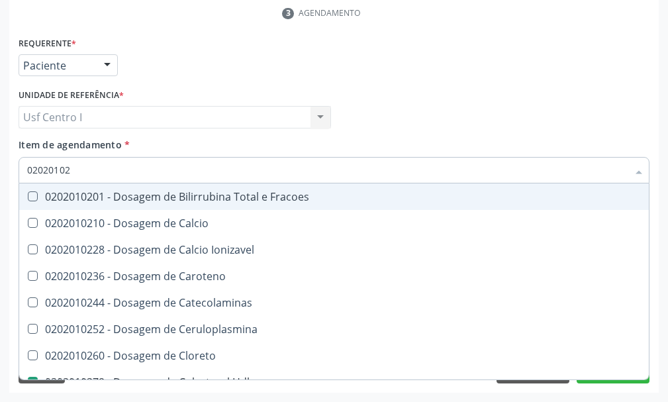
type input "0202010"
checkbox Hdl "false"
checkbox Ldl "false"
checkbox Total "false"
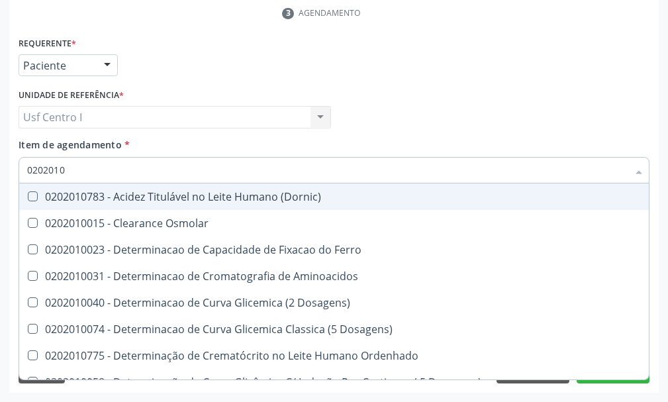
type input "02020106"
checkbox Dosagens\) "true"
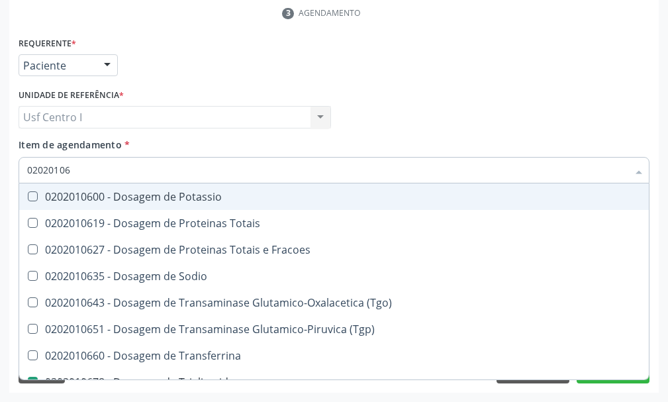
type input "020201069"
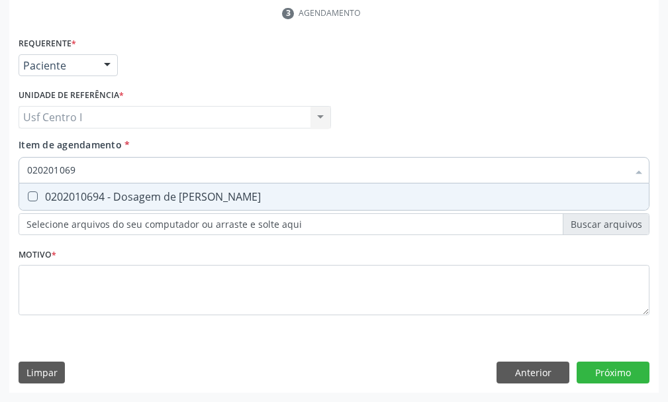
click at [31, 195] on Ureia at bounding box center [33, 196] width 10 height 10
click at [28, 195] on Ureia "checkbox" at bounding box center [23, 196] width 9 height 9
checkbox Ureia "true"
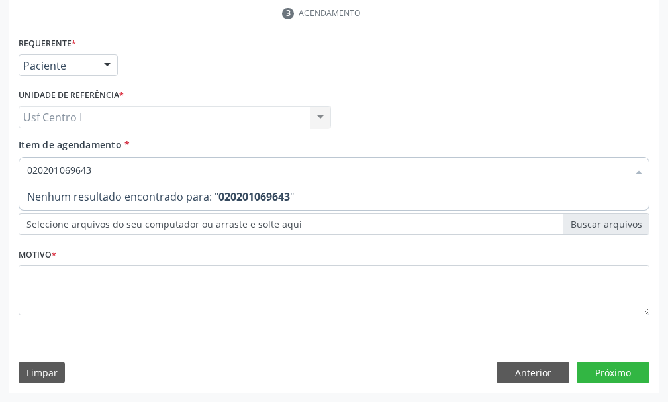
click at [96, 169] on input "020201069643" at bounding box center [327, 170] width 601 height 26
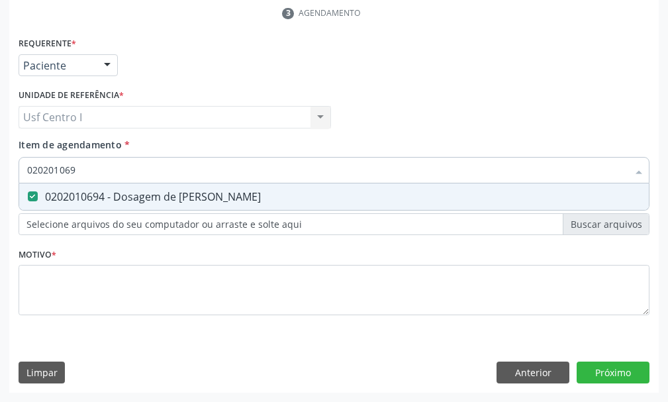
type input "02020106"
checkbox Ureia "false"
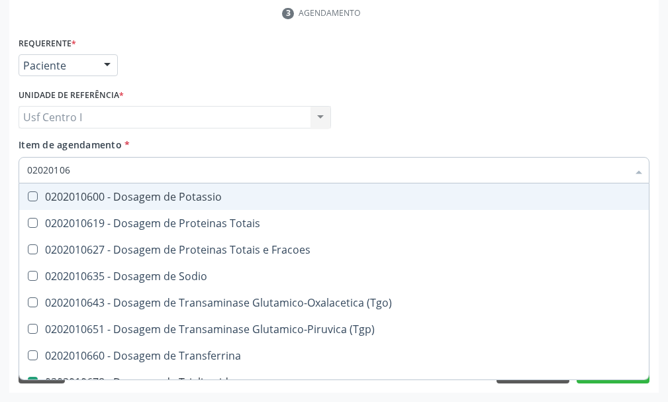
type input "020201064"
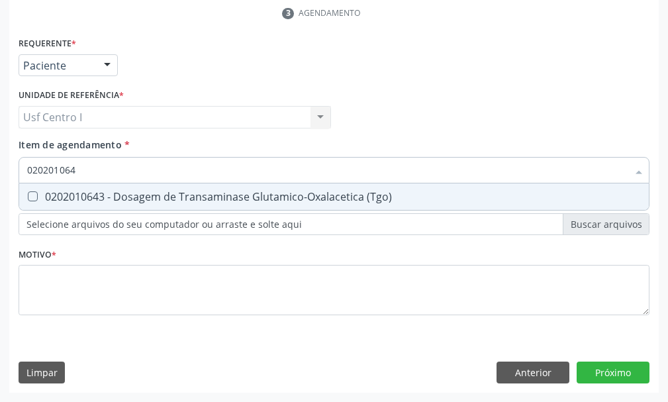
click at [30, 195] on \(Tgo\) at bounding box center [33, 196] width 10 height 10
click at [28, 195] on \(Tgo\) "checkbox" at bounding box center [23, 196] width 9 height 9
checkbox \(Tgo\) "true"
click at [98, 165] on input "020201064" at bounding box center [327, 170] width 601 height 26
type input "02020106"
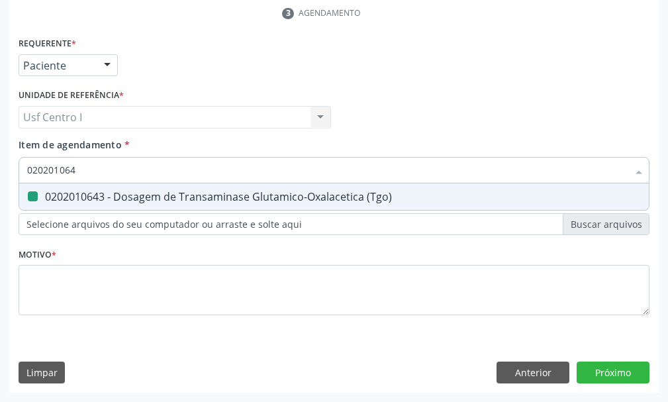
checkbox \(Tgo\) "false"
type input "0202010651"
click at [33, 198] on \(Tgp\) at bounding box center [33, 196] width 10 height 10
click at [28, 198] on \(Tgp\) "checkbox" at bounding box center [23, 196] width 9 height 9
checkbox \(Tgp\) "true"
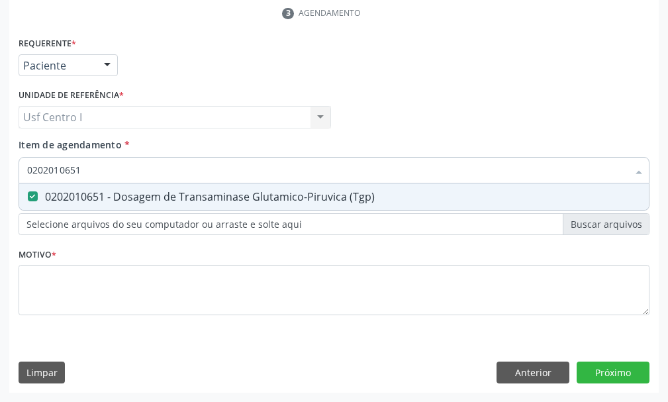
click at [91, 166] on input "0202010651" at bounding box center [327, 170] width 601 height 26
type input "02020106"
checkbox \(Tgp\) "false"
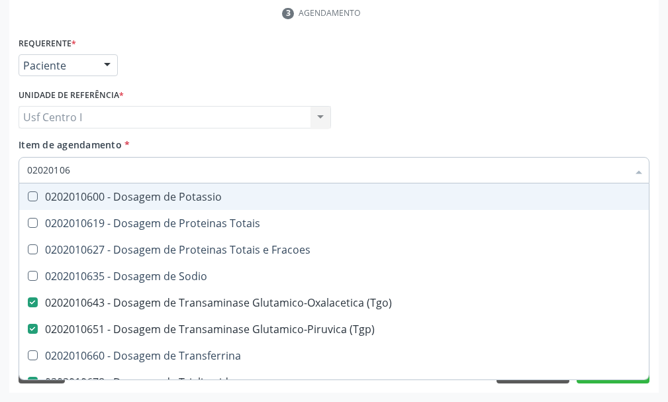
type input "0202010"
checkbox \(Tgo\) "false"
checkbox \(Tgp\) "false"
checkbox Triglicerideos "false"
checkbox Ureia "false"
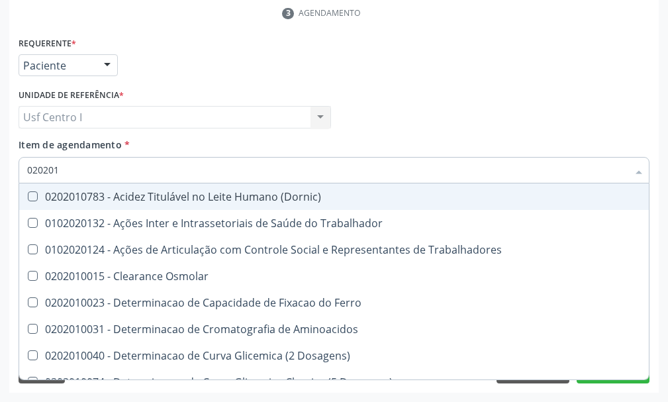
type input "02020"
checkbox Hdl "false"
checkbox Ldl "false"
checkbox Total "false"
checkbox Creatinina "false"
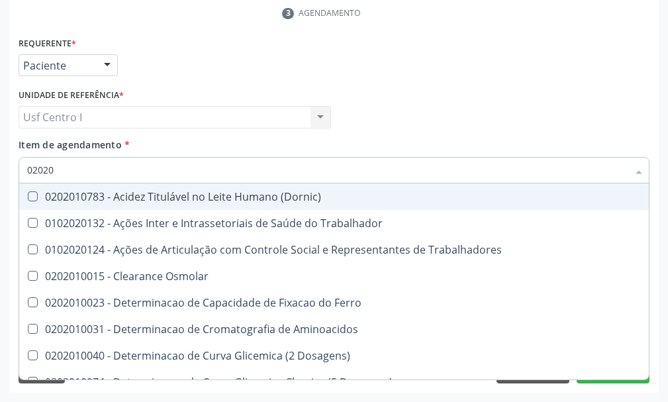
checkbox Glicose "false"
checkbox Glicosilada "false"
checkbox \(Tgo\) "false"
checkbox \(Tgp\) "false"
checkbox Triglicerideos "false"
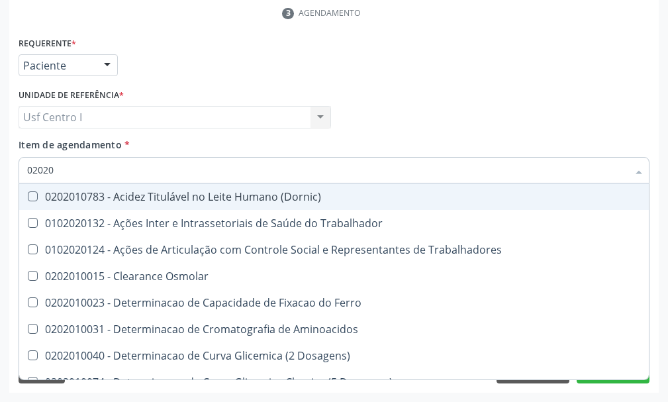
checkbox Ureia "false"
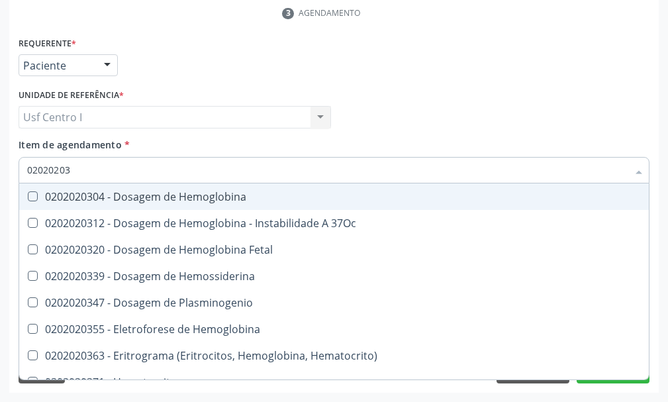
type input "020202038"
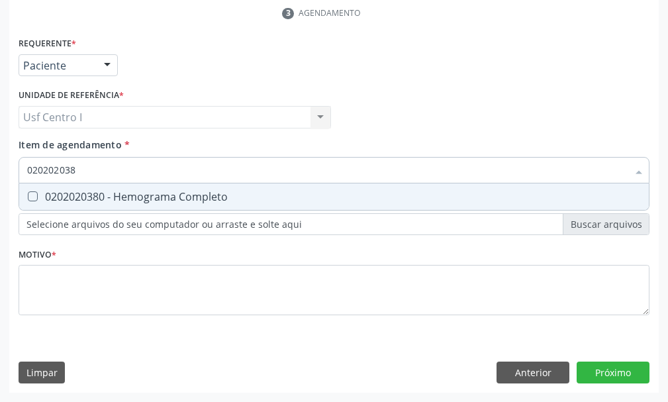
drag, startPoint x: 29, startPoint y: 195, endPoint x: 64, endPoint y: 178, distance: 39.1
click at [46, 195] on div "0202020380 - Hemograma Completo" at bounding box center [334, 196] width 614 height 11
checkbox Completo "true"
click at [87, 172] on input "020202038" at bounding box center [327, 170] width 601 height 26
type input "02020203"
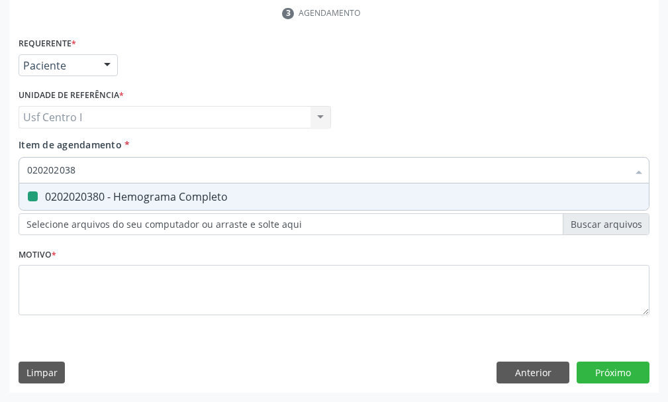
checkbox Completo "false"
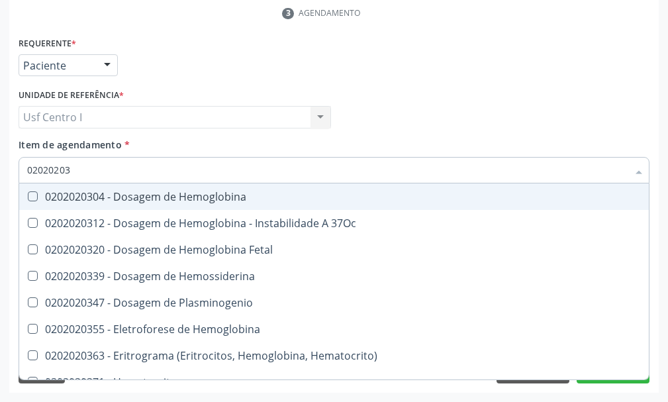
type input "0202020"
checkbox Completo "false"
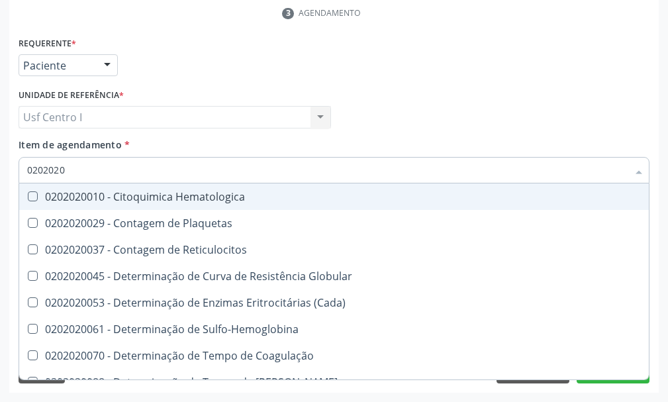
type input "020202"
checkbox Completo "false"
checkbox Leucograma "true"
type input "02020"
checkbox Completo "false"
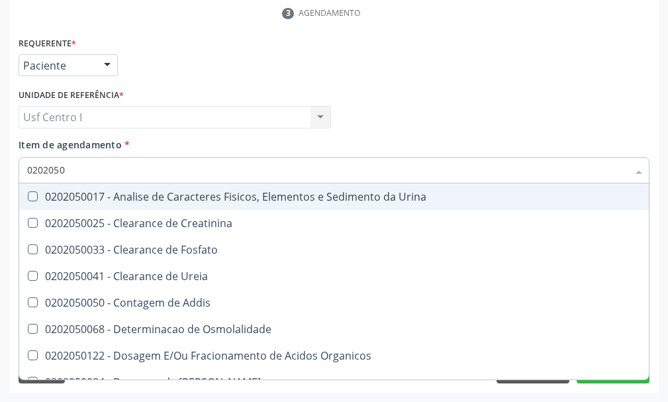
type input "02020500"
click at [32, 195] on Urina at bounding box center [33, 196] width 10 height 10
click at [28, 195] on Urina "checkbox" at bounding box center [23, 196] width 9 height 9
checkbox Urina "true"
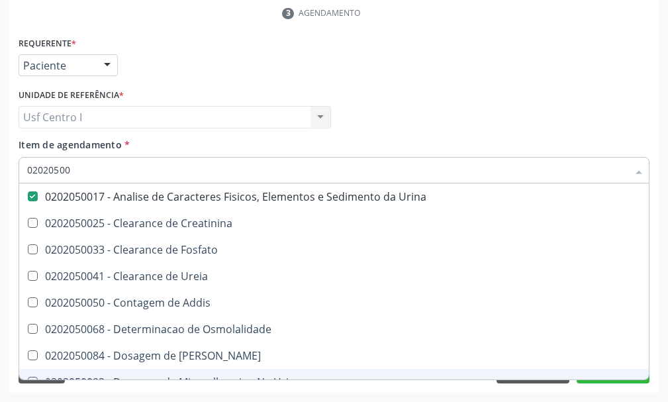
click at [100, 393] on div "Acompanhamento Acompanhe a situação das marcações correntes e finalizadas Relat…" at bounding box center [334, 75] width 668 height 653
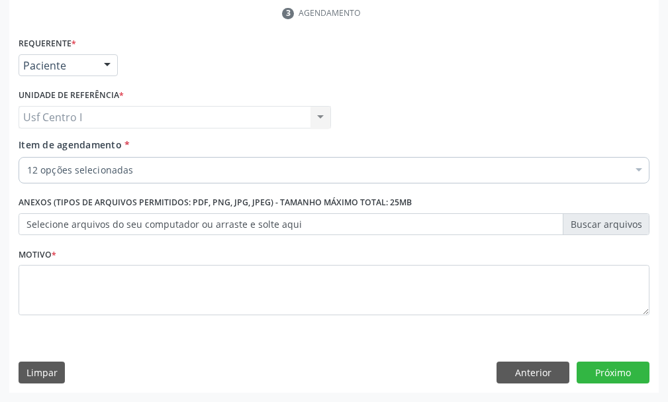
checkbox Hdl "true"
checkbox Ldl "true"
checkbox Total "true"
checkbox Creatinina "true"
checkbox Triglicerideos "true"
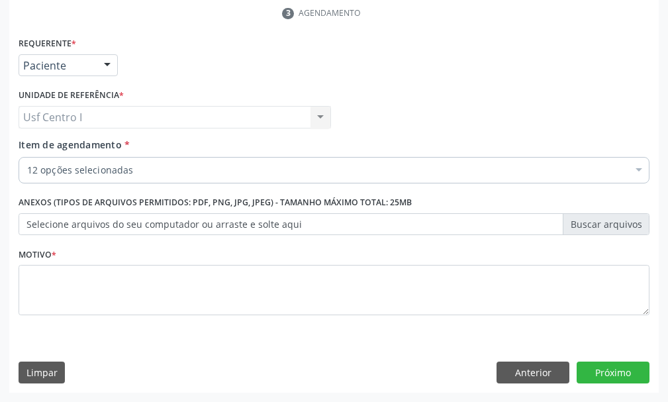
checkbox Glicose "true"
checkbox Glicosilada "true"
checkbox Ureia "true"
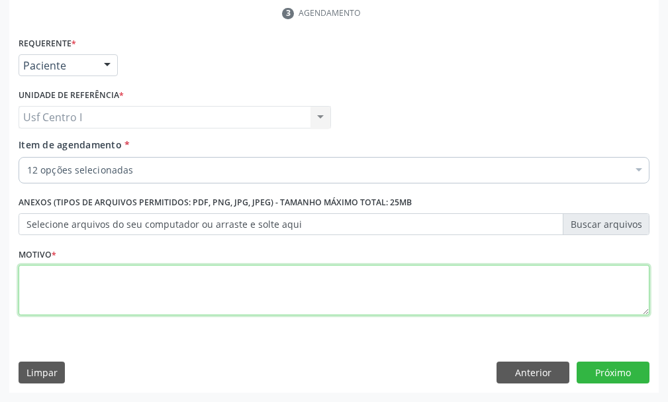
click at [48, 277] on textarea at bounding box center [334, 290] width 631 height 50
type textarea ","
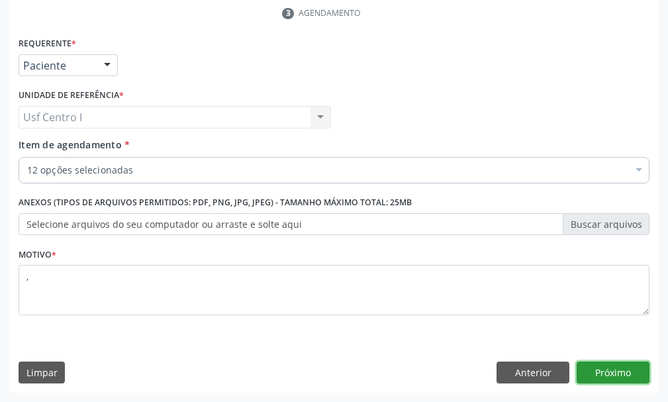
click at [616, 370] on button "Próximo" at bounding box center [613, 372] width 73 height 23
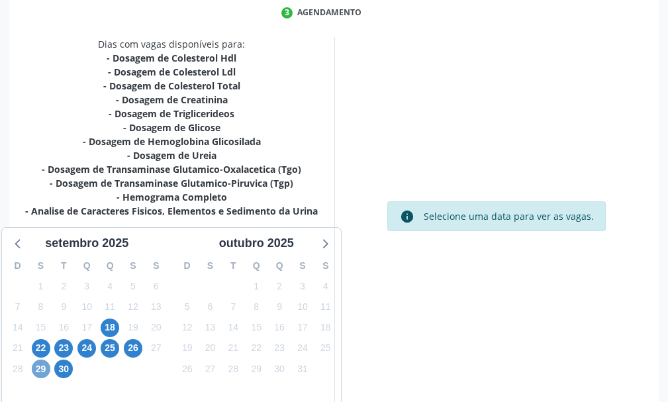
click at [38, 369] on span "29" at bounding box center [41, 369] width 19 height 19
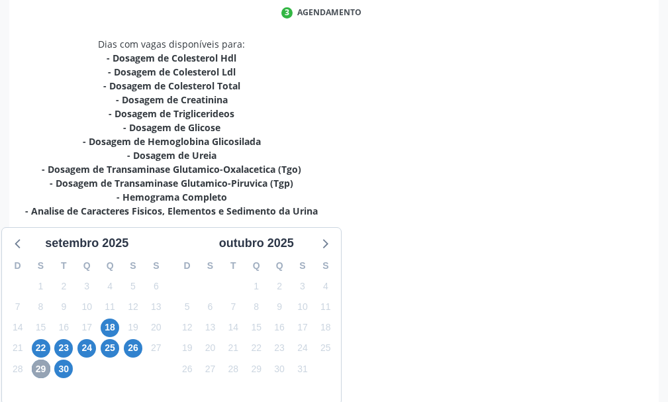
scroll to position [673, 0]
radio input "true"
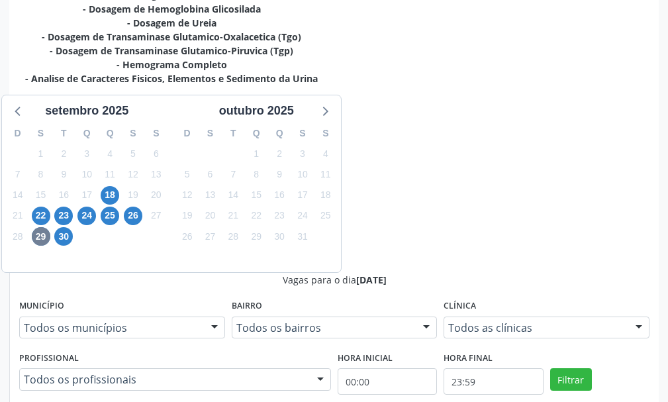
scroll to position [465, 0]
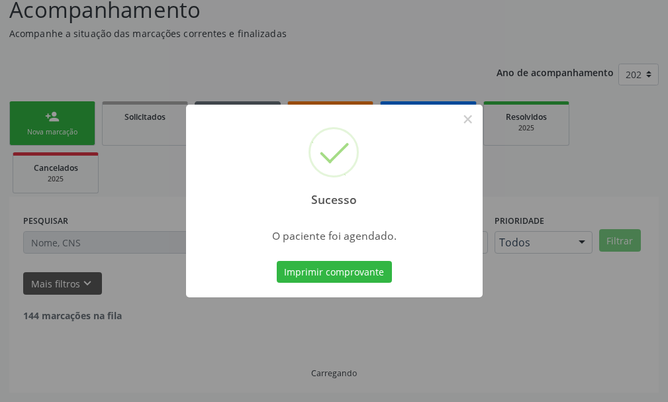
scroll to position [83, 0]
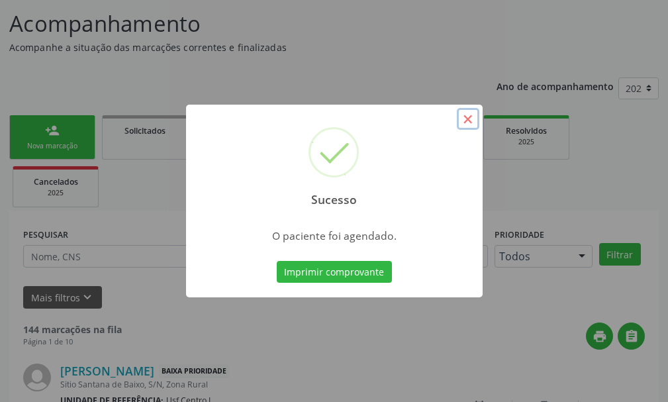
click at [469, 119] on button "×" at bounding box center [468, 119] width 23 height 23
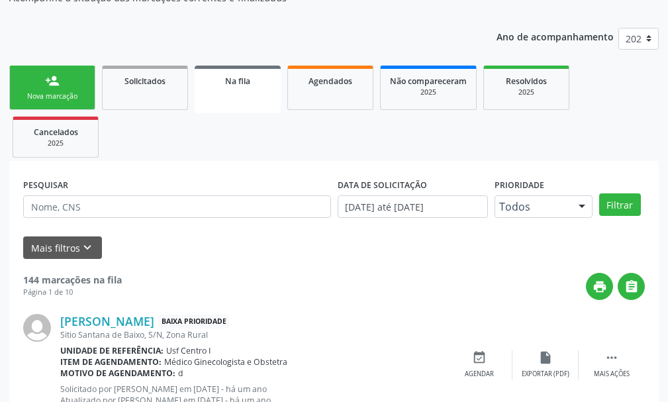
scroll to position [66, 0]
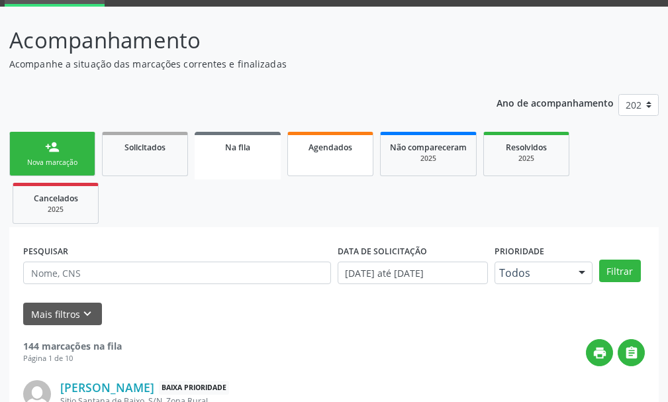
click at [330, 167] on link "Agendados" at bounding box center [330, 154] width 86 height 44
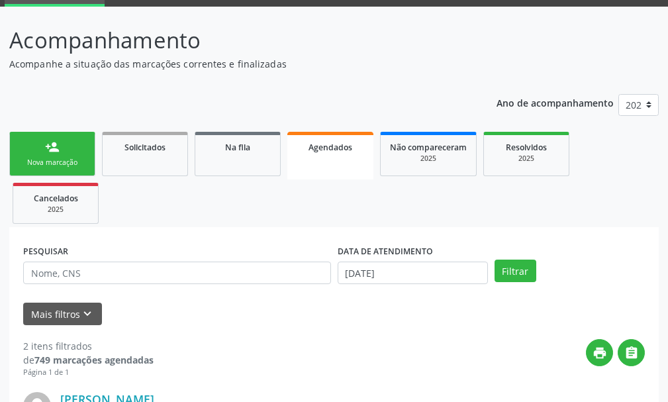
scroll to position [132, 0]
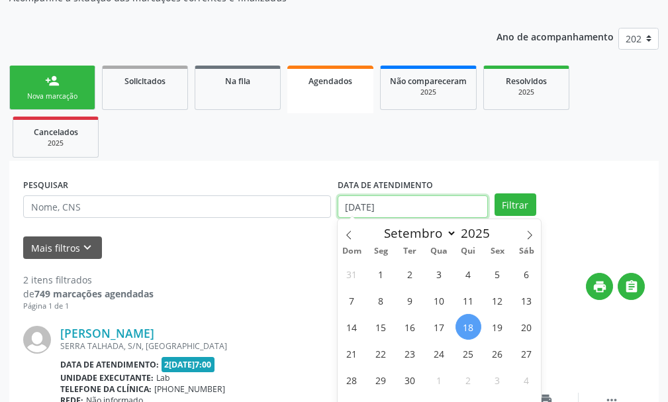
click at [405, 203] on input "[DATE]" at bounding box center [413, 206] width 150 height 23
click at [380, 380] on span "29" at bounding box center [381, 380] width 26 height 26
type input "[DATE]"
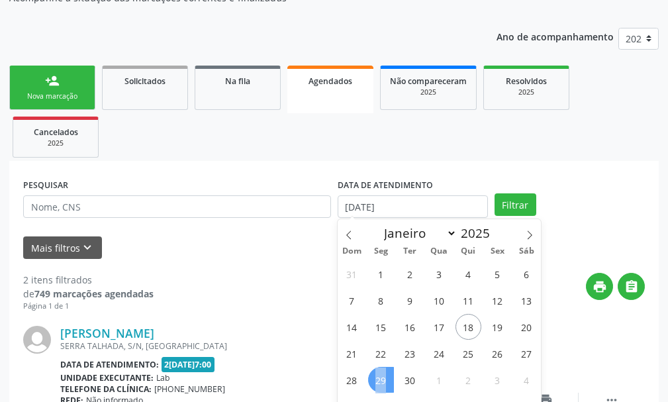
click at [380, 380] on span "29" at bounding box center [381, 380] width 26 height 26
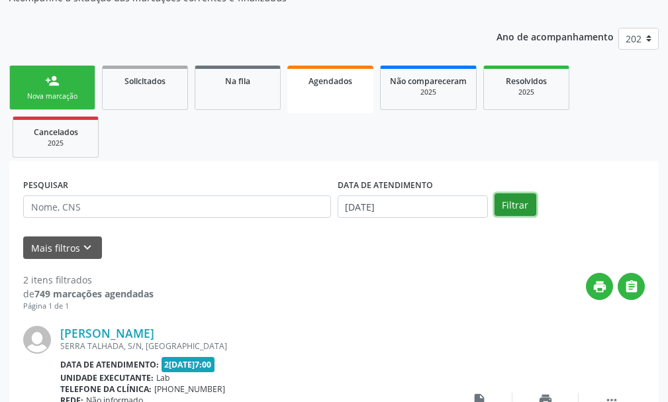
click at [517, 208] on button "Filtrar" at bounding box center [516, 204] width 42 height 23
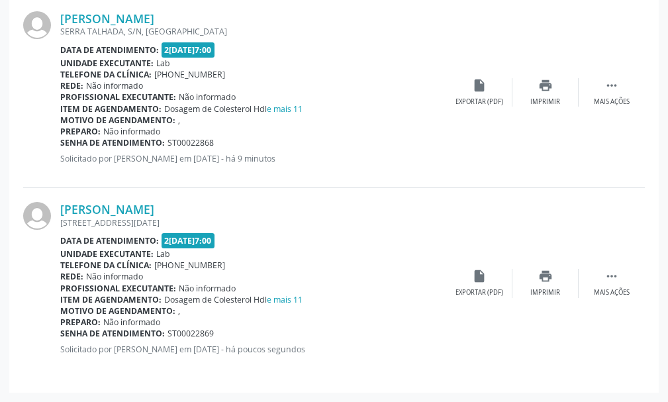
scroll to position [381, 0]
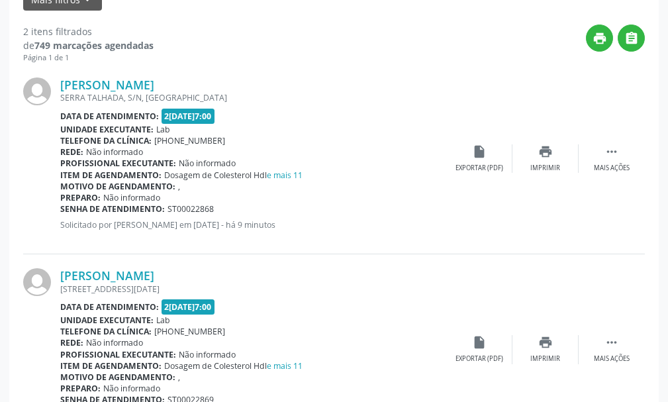
click at [154, 149] on div "Rede: Não informado" at bounding box center [253, 151] width 386 height 11
click at [612, 168] on div "Mais ações" at bounding box center [612, 168] width 36 height 9
click at [611, 166] on div "Menos ações" at bounding box center [612, 168] width 42 height 9
click at [612, 148] on icon "" at bounding box center [611, 151] width 15 height 15
click at [132, 128] on b "Unidade executante:" at bounding box center [106, 129] width 93 height 11
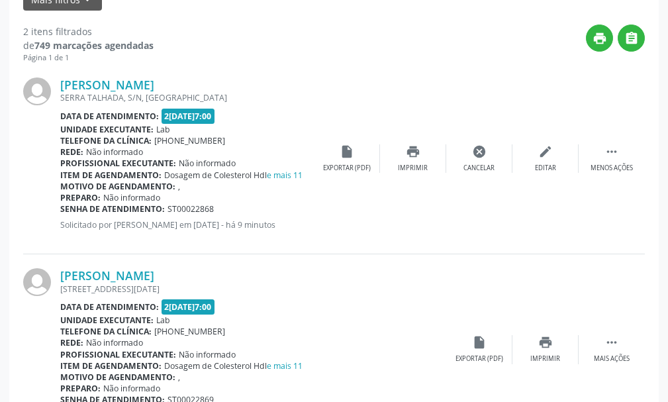
scroll to position [447, 0]
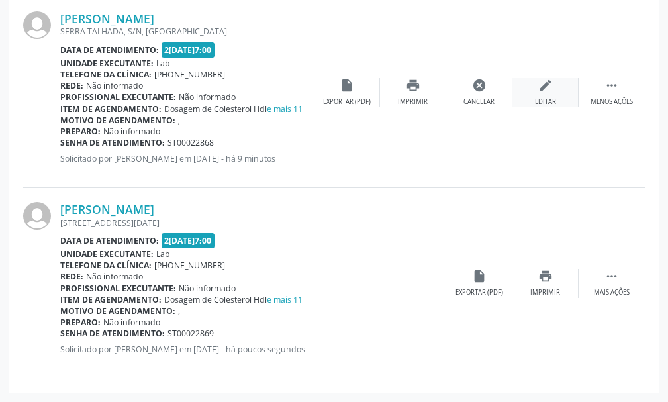
click at [542, 87] on icon "edit" at bounding box center [545, 85] width 15 height 15
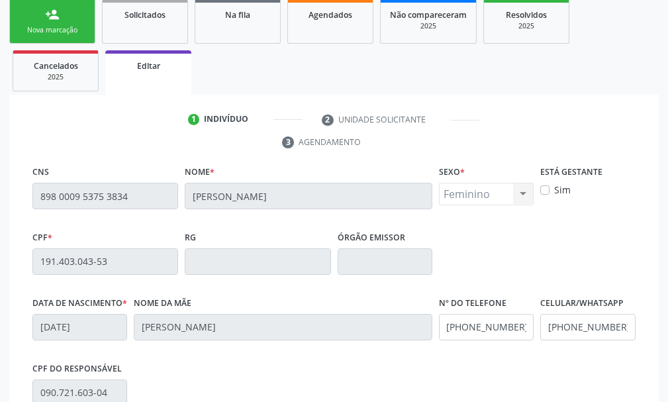
scroll to position [0, 0]
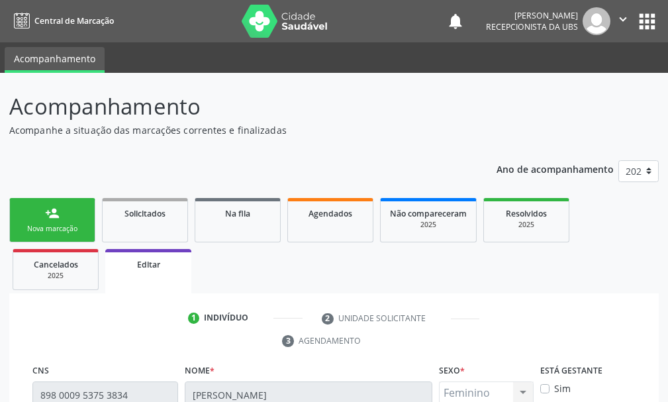
click at [50, 205] on link "person_add Nova marcação" at bounding box center [52, 220] width 86 height 44
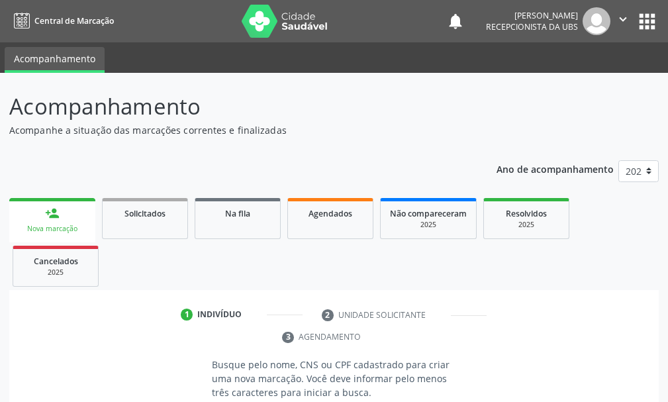
scroll to position [192, 0]
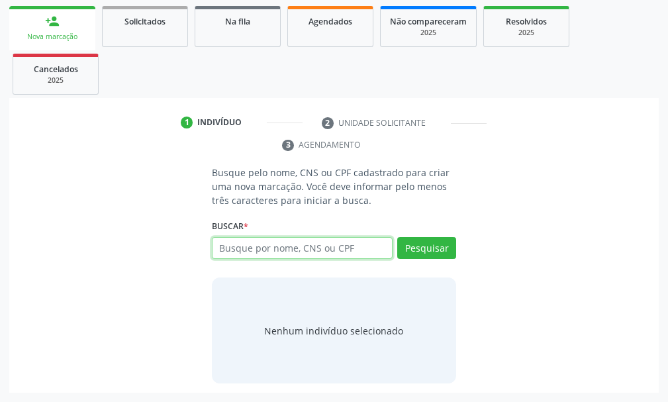
click at [227, 251] on input "text" at bounding box center [302, 248] width 181 height 23
click at [238, 244] on input "text" at bounding box center [302, 248] width 181 height 23
type input "898002324082022"
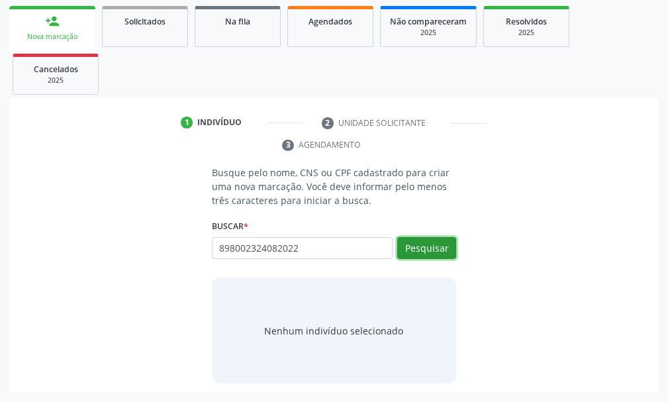
click at [434, 247] on button "Pesquisar" at bounding box center [426, 248] width 59 height 23
type input "898002324082022"
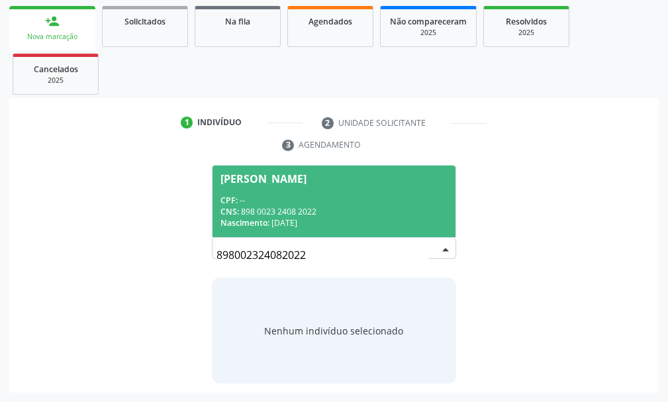
click at [297, 195] on div "CPF: --" at bounding box center [333, 200] width 227 height 11
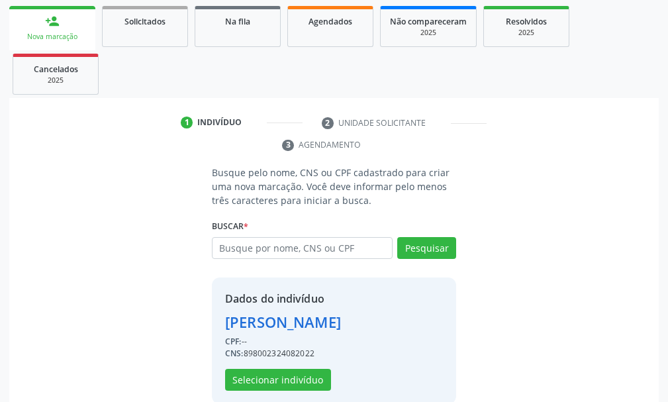
scroll to position [213, 0]
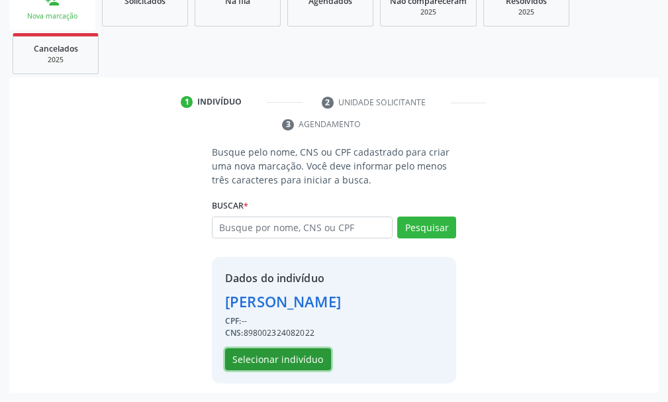
click at [300, 358] on button "Selecionar indivíduo" at bounding box center [278, 359] width 106 height 23
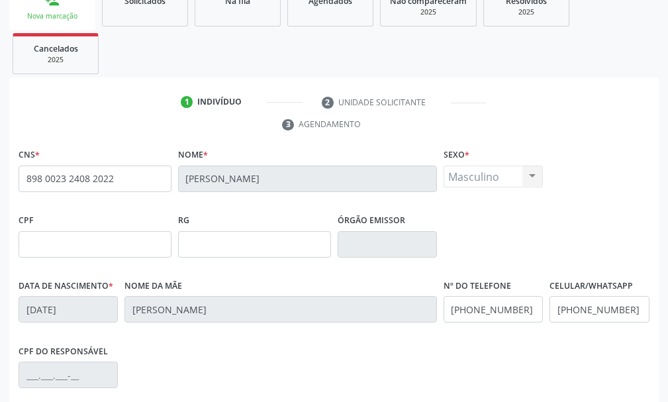
scroll to position [386, 0]
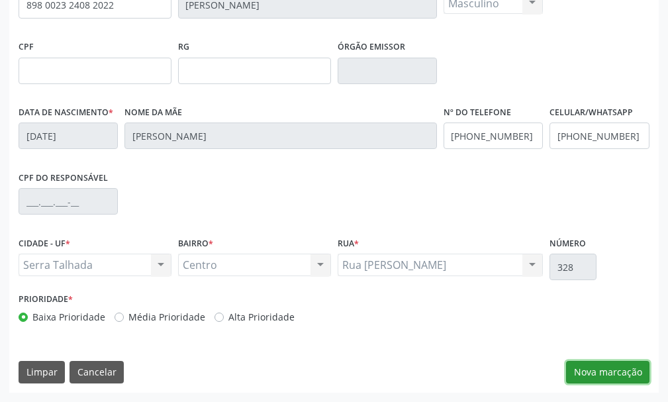
click at [618, 381] on button "Nova marcação" at bounding box center [607, 372] width 83 height 23
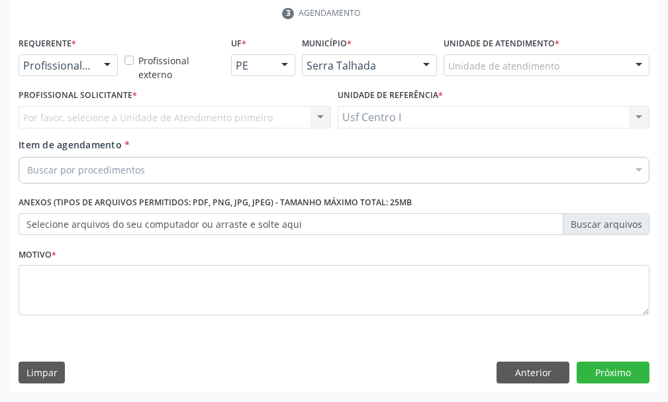
scroll to position [324, 0]
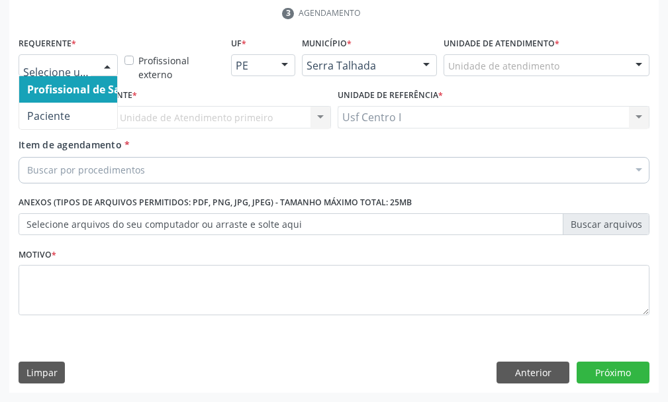
click at [103, 63] on div at bounding box center [107, 66] width 20 height 23
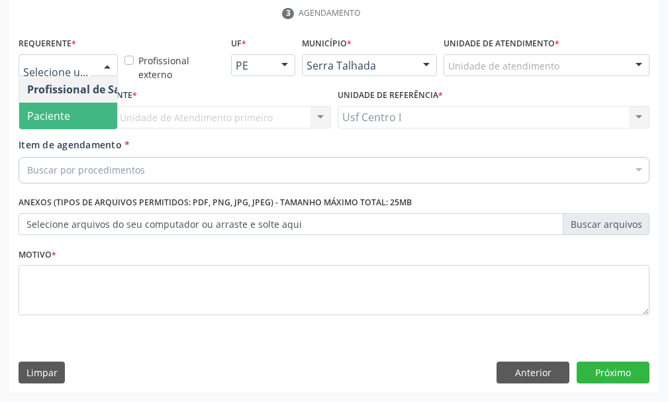
click at [90, 120] on span "Paciente" at bounding box center [83, 116] width 129 height 26
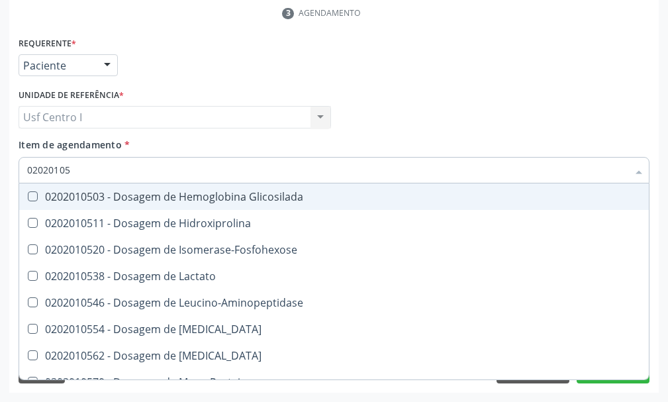
type input "020201050"
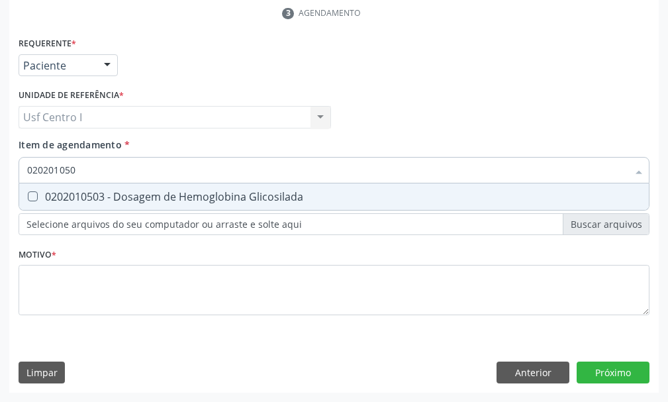
click at [32, 194] on Glicosilada at bounding box center [33, 196] width 10 height 10
click at [28, 194] on Glicosilada "checkbox" at bounding box center [23, 196] width 9 height 9
checkbox Glicosilada "true"
drag, startPoint x: 81, startPoint y: 169, endPoint x: 81, endPoint y: 157, distance: 11.9
click at [82, 163] on input "020201050" at bounding box center [327, 170] width 601 height 26
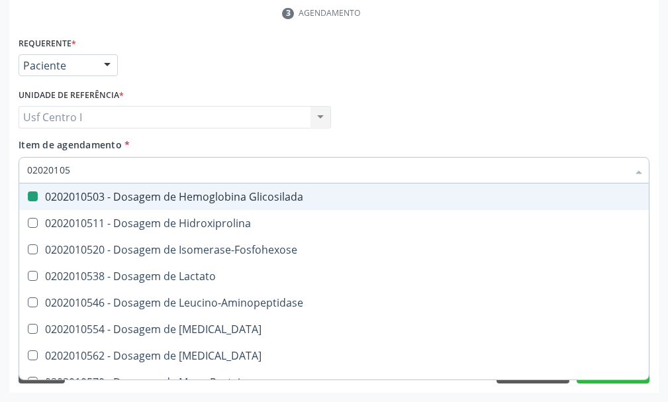
type input "0202010"
checkbox Glicosilada "false"
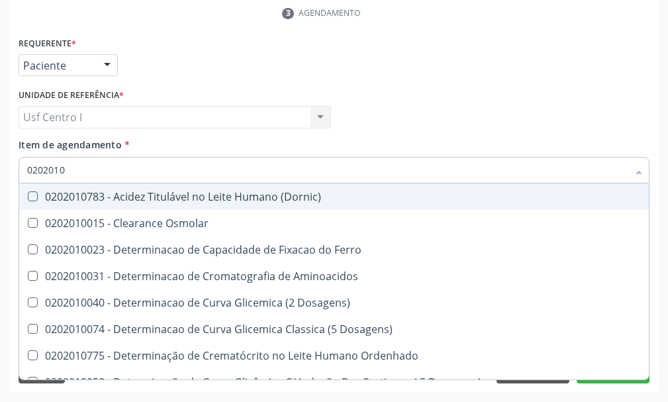
type input "020201"
checkbox Glicosilada "false"
checkbox Potassio "true"
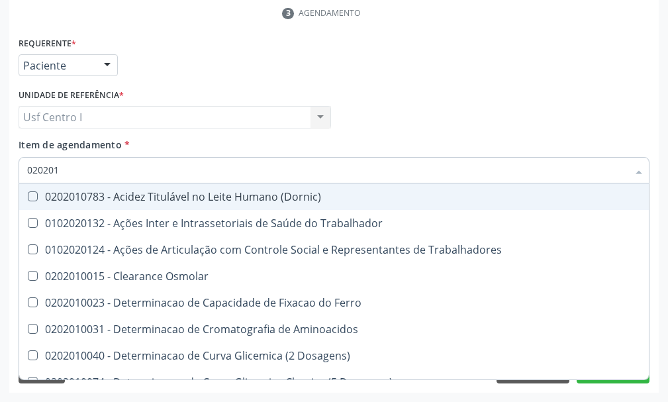
type input "02020"
checkbox Glicosilada "false"
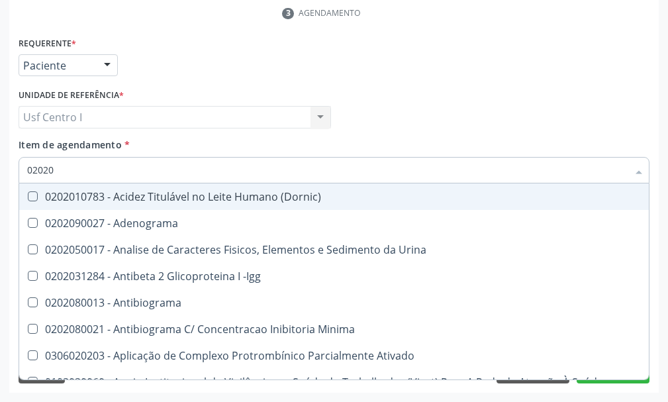
type input "0202"
checkbox Glicosilada "false"
checkbox Muco-Proteinas "true"
type input "02"
checkbox Muco-Proteinas "false"
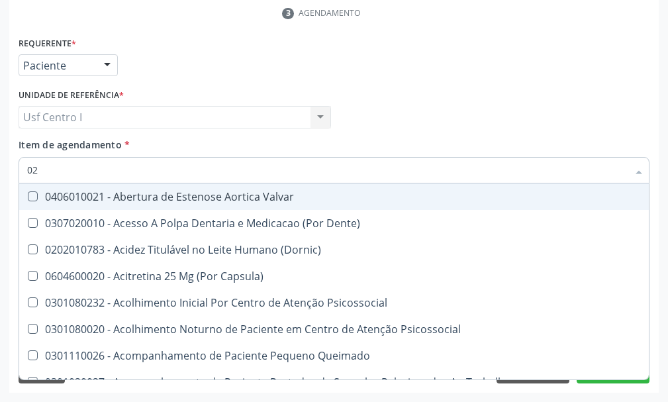
type input "0"
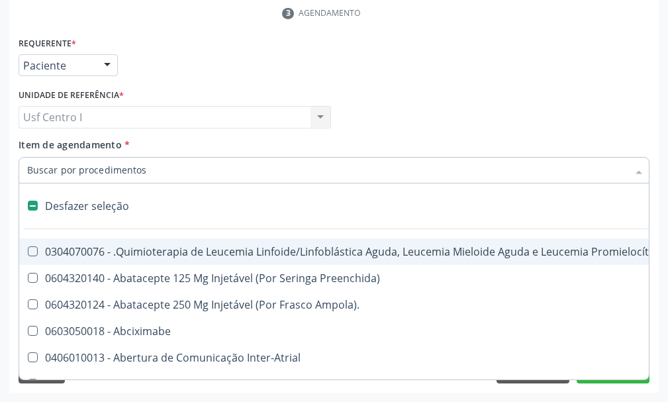
checkbox Orofacial "false"
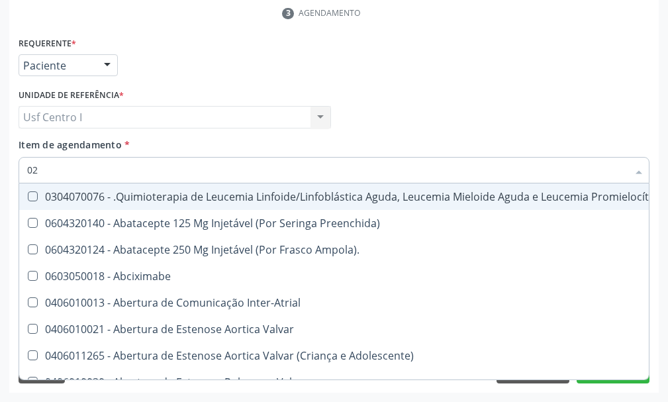
type input "020"
checkbox Linha "true"
checkbox Orofacial "false"
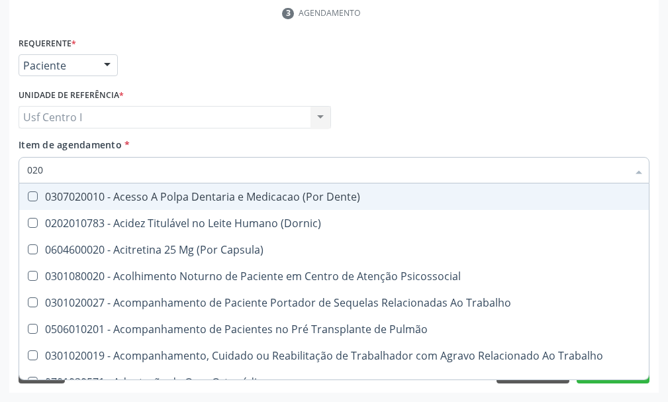
type input "0202"
checkbox Septostomia "true"
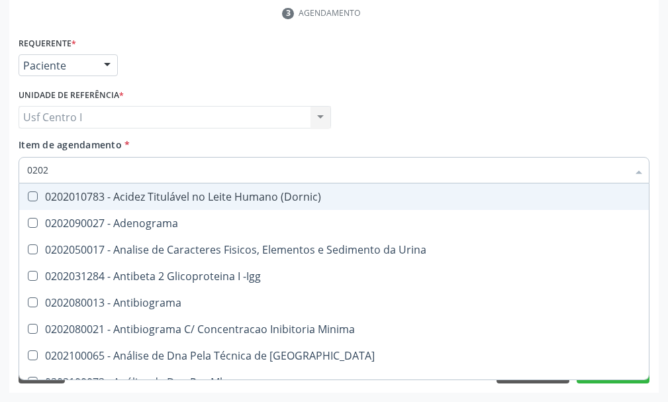
type input "02020"
checkbox Fibrinogenio "true"
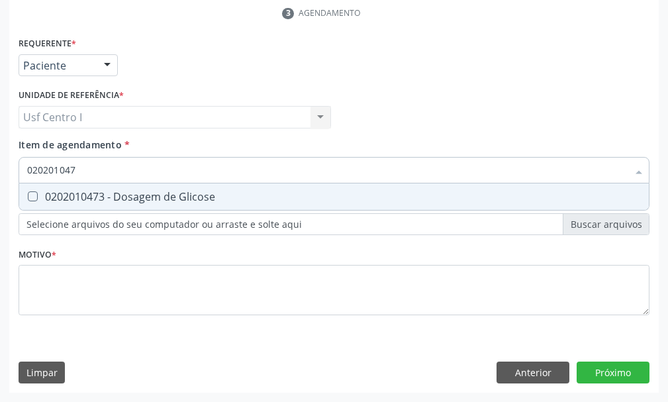
click at [34, 200] on Glicose at bounding box center [33, 196] width 10 height 10
click at [28, 200] on Glicose "checkbox" at bounding box center [23, 196] width 9 height 9
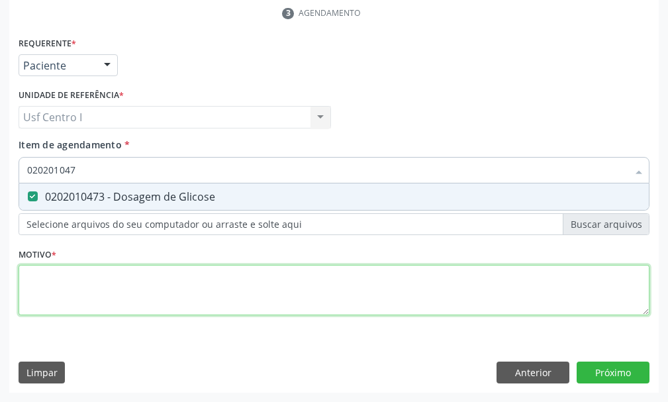
click at [22, 279] on div "Requerente * Paciente Profissional de Saúde Paciente Nenhum resultado encontrad…" at bounding box center [334, 184] width 631 height 300
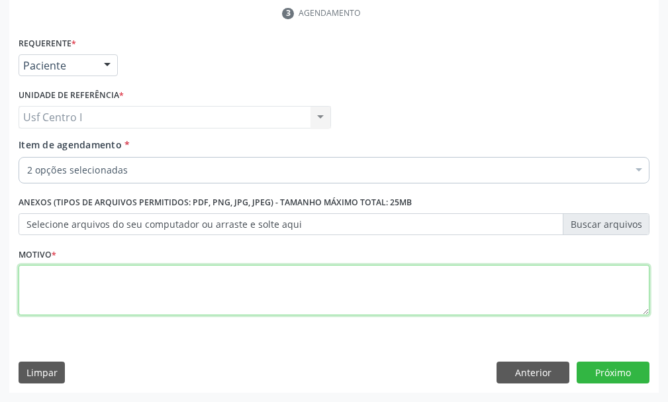
click at [28, 279] on textarea at bounding box center [334, 290] width 631 height 50
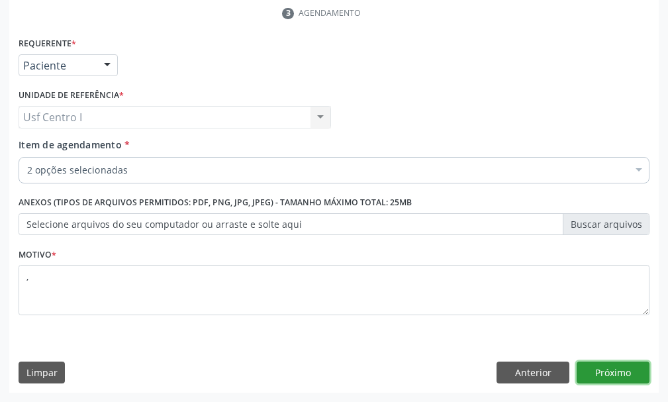
click at [618, 365] on button "Próximo" at bounding box center [613, 372] width 73 height 23
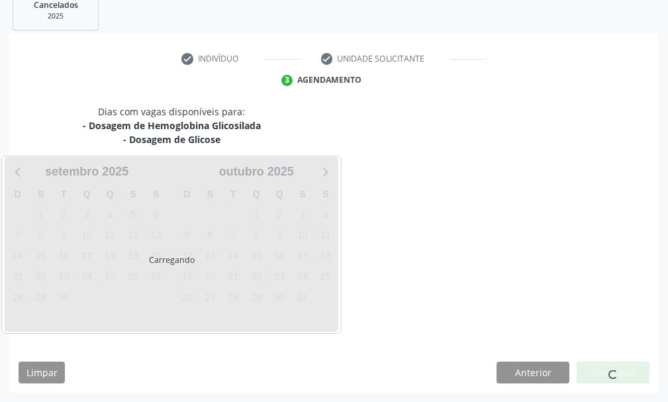
scroll to position [256, 0]
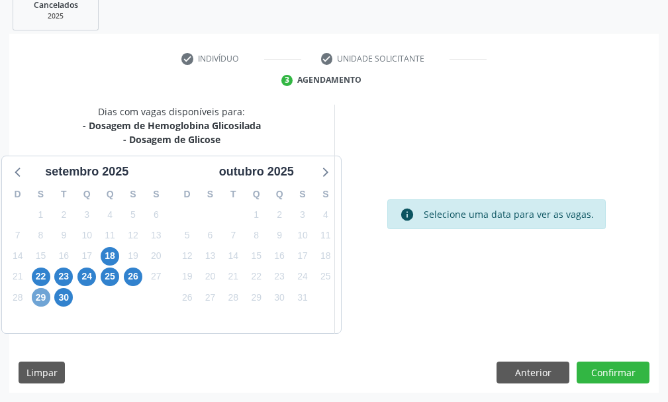
click at [38, 294] on span "29" at bounding box center [41, 297] width 19 height 19
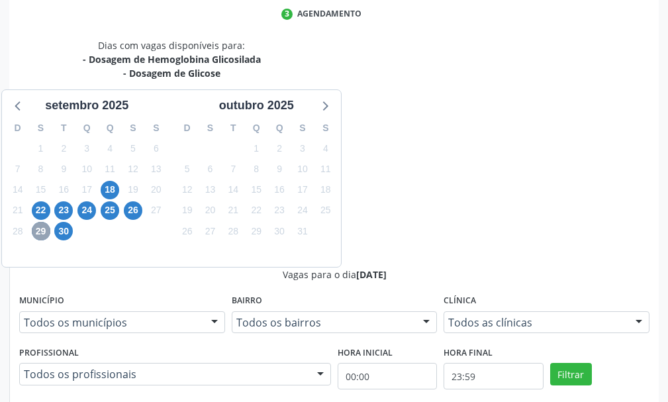
scroll to position [662, 0]
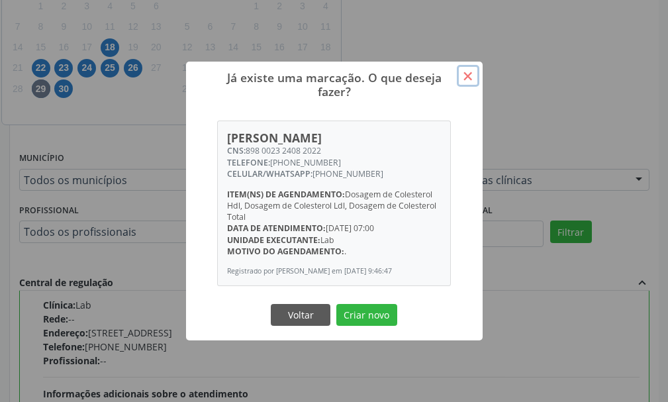
click at [470, 70] on button "×" at bounding box center [468, 76] width 23 height 23
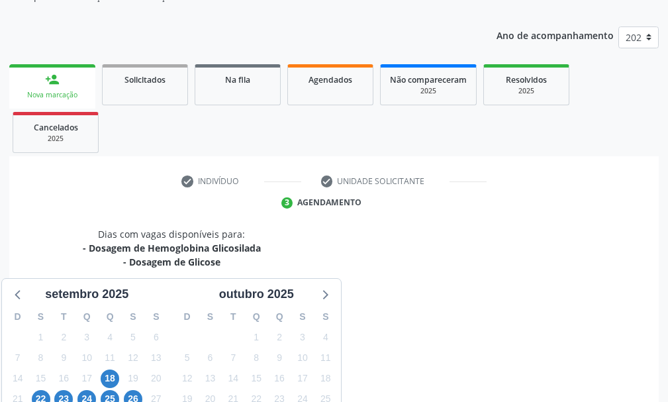
scroll to position [0, 0]
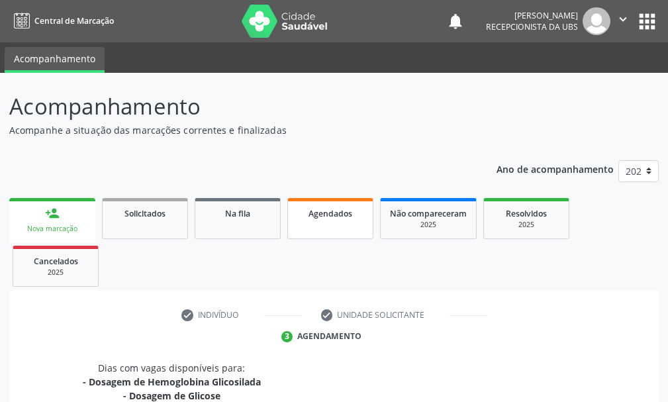
click at [338, 218] on span "Agendados" at bounding box center [331, 213] width 44 height 11
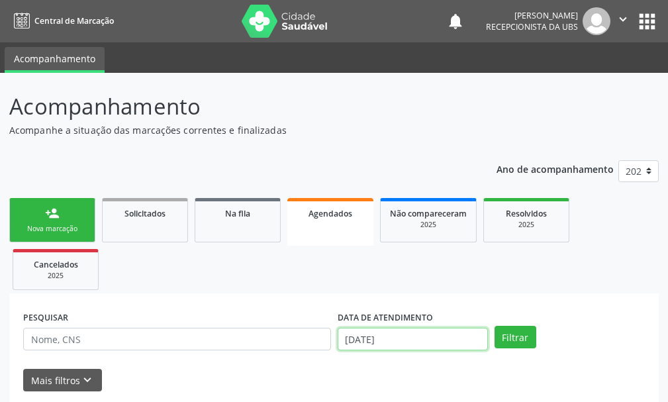
click at [375, 340] on input "18/09/2025" at bounding box center [413, 339] width 150 height 23
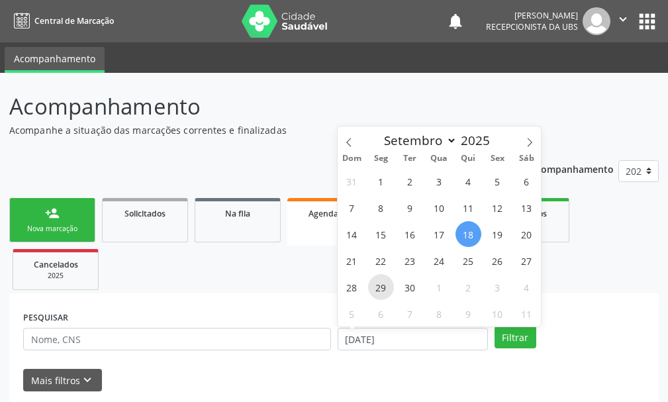
click at [385, 287] on span "29" at bounding box center [381, 287] width 26 height 26
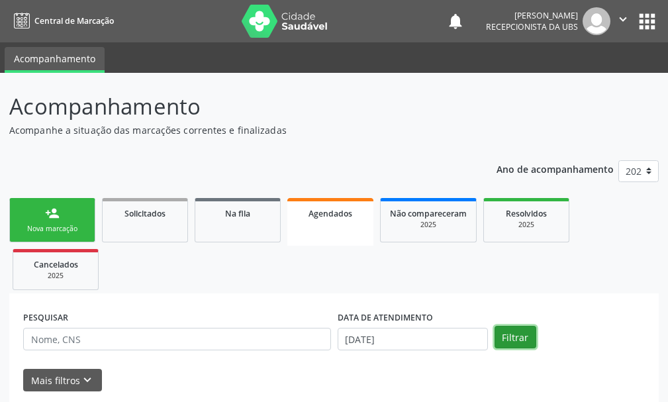
click at [511, 337] on button "Filtrar" at bounding box center [516, 337] width 42 height 23
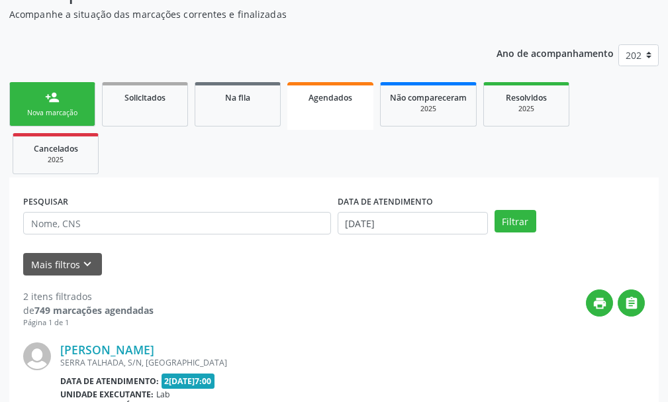
scroll to position [50, 0]
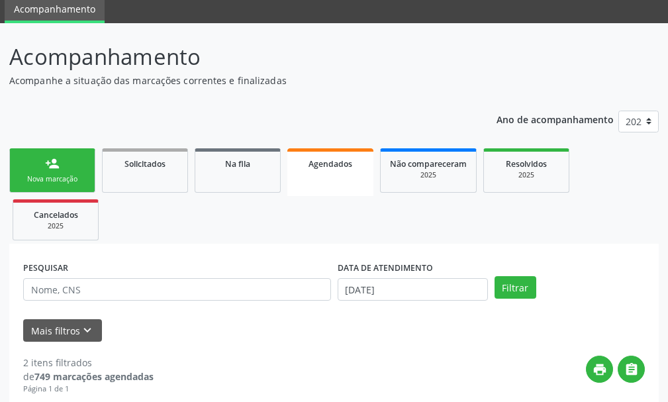
drag, startPoint x: 39, startPoint y: 174, endPoint x: 56, endPoint y: 173, distance: 17.2
click at [38, 173] on link "person_add Nova marcação" at bounding box center [52, 170] width 86 height 44
click at [56, 173] on link "person_add Nova marcação" at bounding box center [52, 170] width 86 height 44
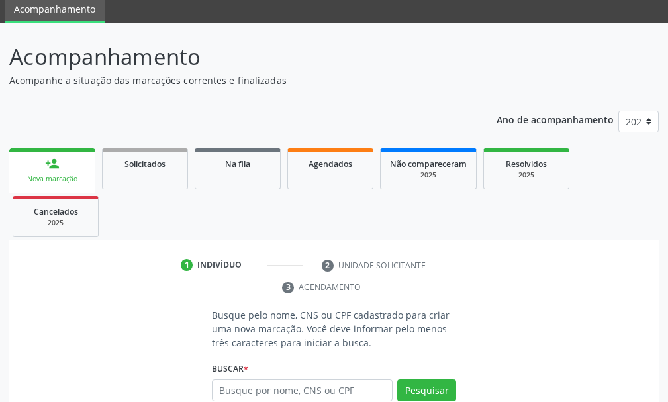
scroll to position [116, 0]
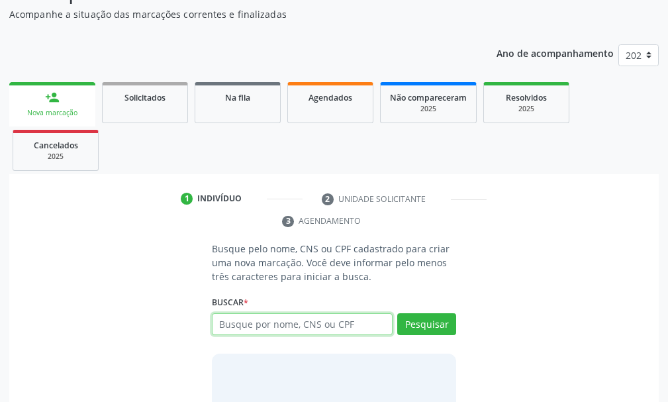
click at [335, 327] on input "text" at bounding box center [302, 324] width 181 height 23
click at [249, 329] on input "text" at bounding box center [302, 324] width 181 height 23
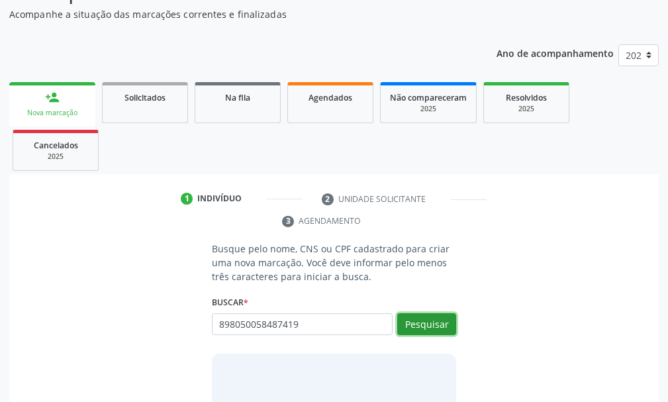
click at [422, 323] on button "Pesquisar" at bounding box center [426, 324] width 59 height 23
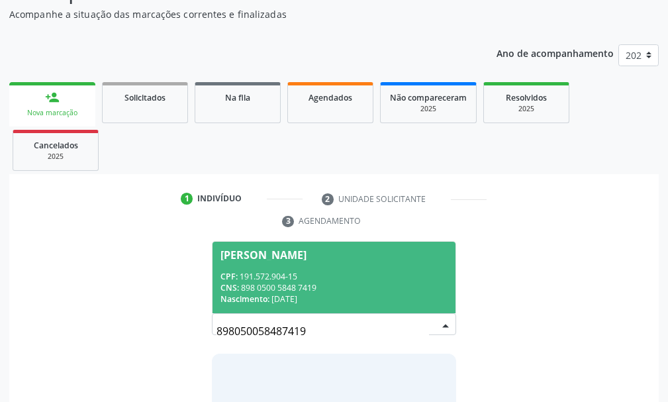
click at [259, 287] on div "CNS: 898 0500 5848 7419" at bounding box center [333, 287] width 227 height 11
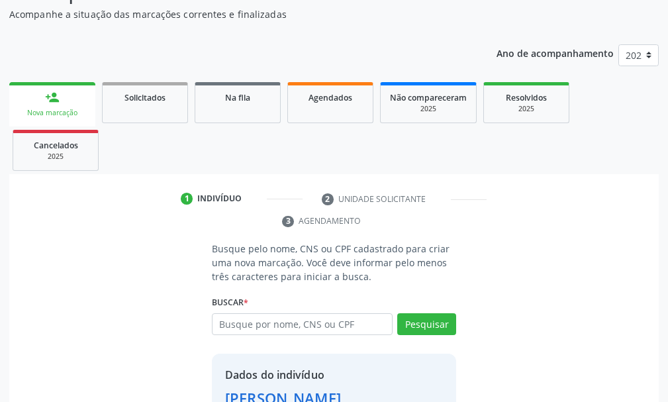
scroll to position [213, 0]
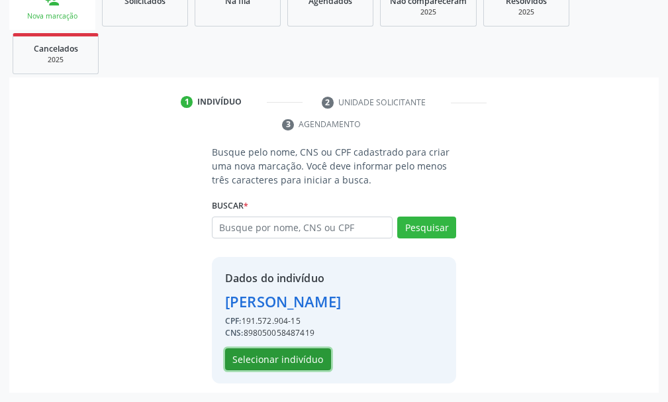
click at [281, 357] on button "Selecionar indivíduo" at bounding box center [278, 359] width 106 height 23
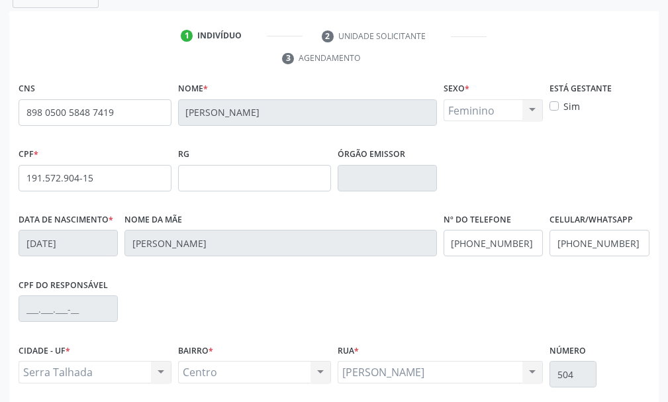
scroll to position [386, 0]
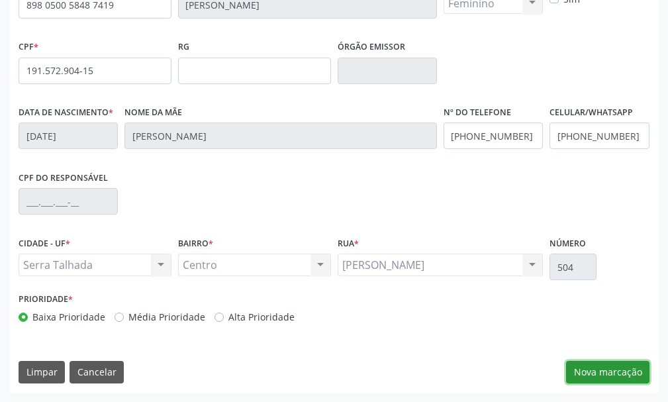
click at [606, 373] on button "Nova marcação" at bounding box center [607, 372] width 83 height 23
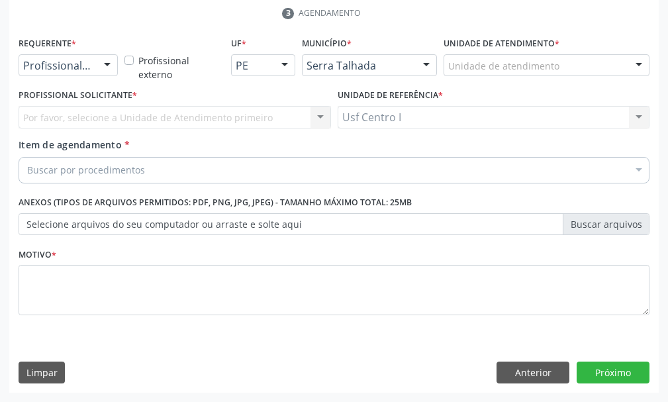
scroll to position [324, 0]
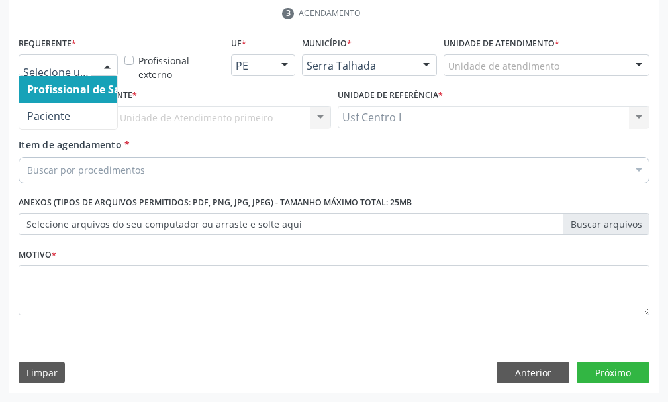
click at [109, 66] on div at bounding box center [107, 66] width 20 height 23
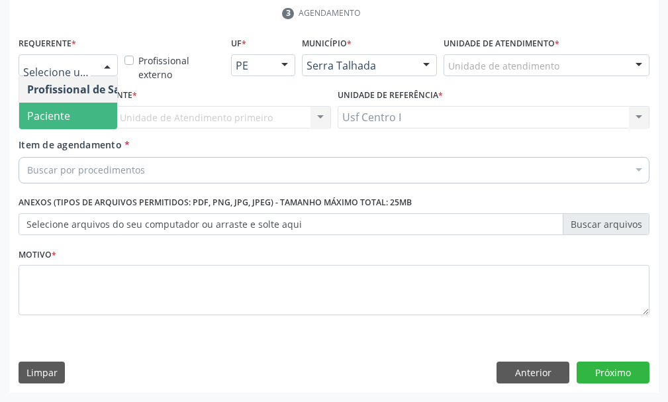
click at [85, 121] on span "Paciente" at bounding box center [83, 116] width 129 height 26
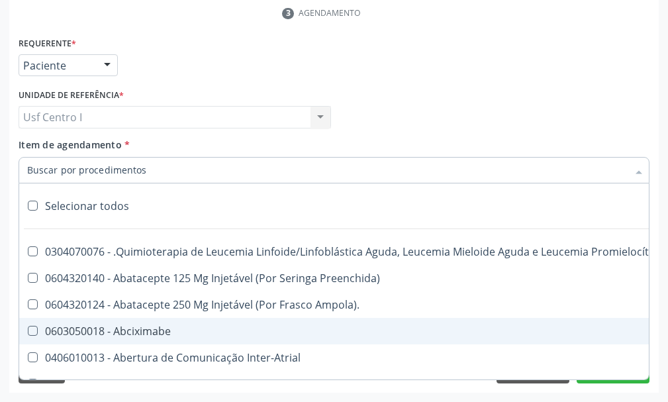
paste input "0202010120"
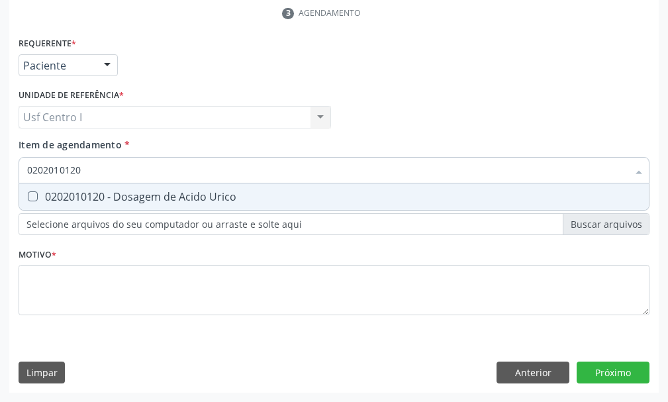
click at [30, 195] on Urico at bounding box center [33, 196] width 10 height 10
click at [28, 195] on Urico "checkbox" at bounding box center [23, 196] width 9 height 9
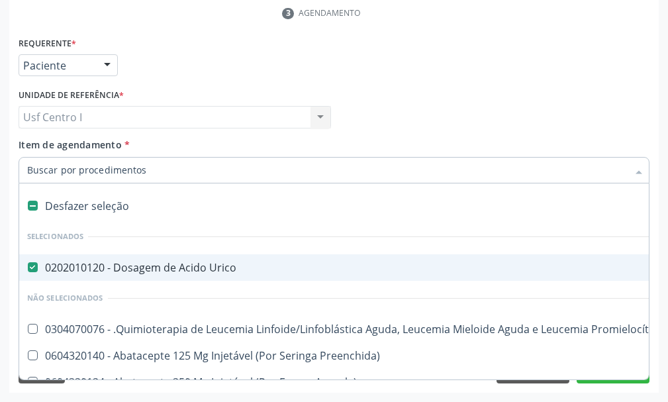
click at [151, 168] on input "Item de agendamento *" at bounding box center [327, 170] width 601 height 26
paste input "0202010473"
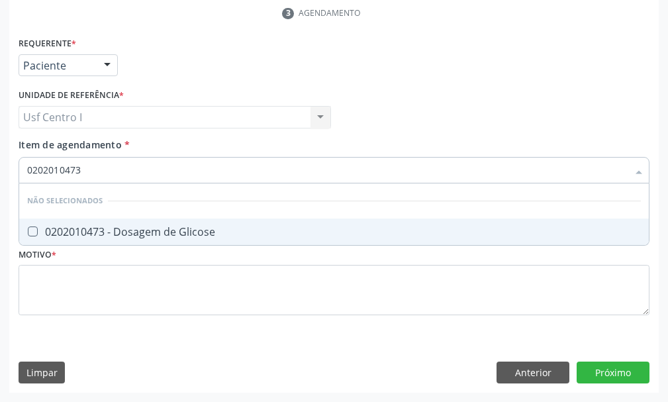
click at [29, 232] on Glicose at bounding box center [33, 231] width 10 height 10
click at [28, 232] on Glicose "checkbox" at bounding box center [23, 231] width 9 height 9
click at [91, 166] on input "0202010473" at bounding box center [327, 170] width 601 height 26
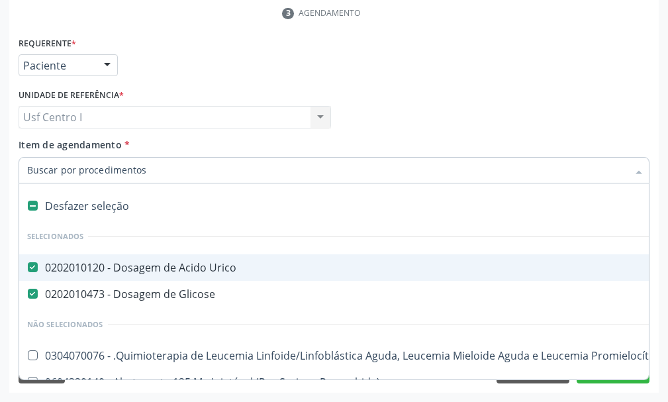
paste input "0202010694"
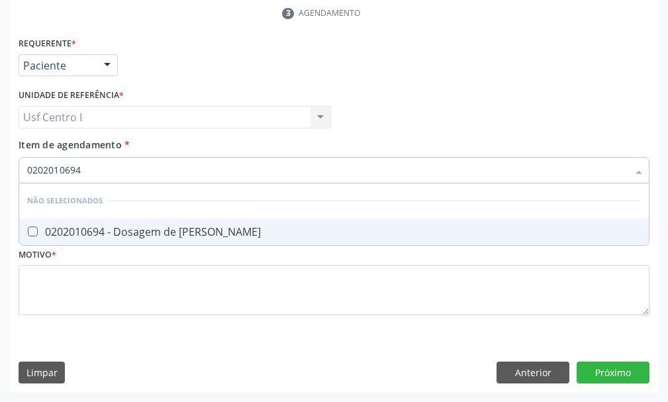
click at [33, 226] on Ureia at bounding box center [33, 231] width 10 height 10
click at [28, 227] on Ureia "checkbox" at bounding box center [23, 231] width 9 height 9
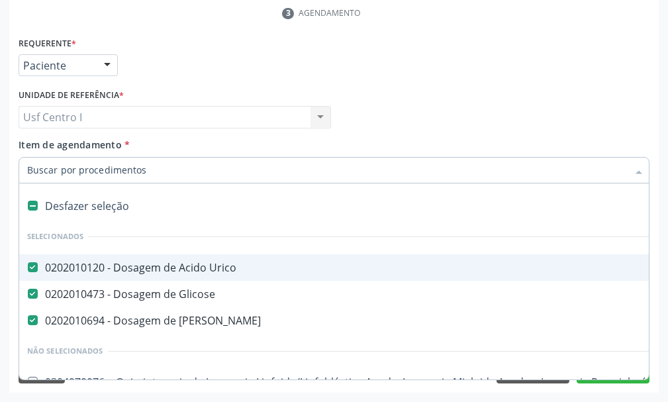
paste input "0202010317"
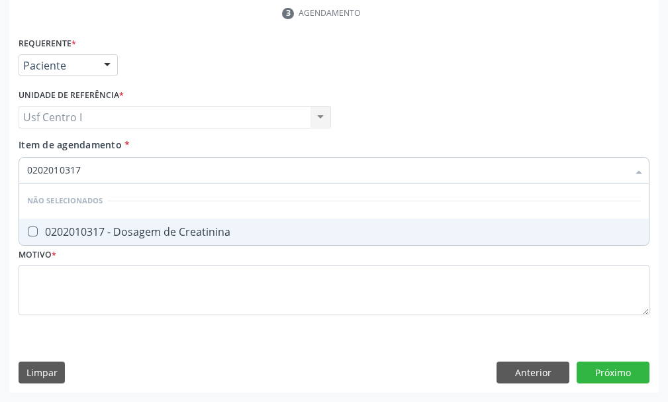
click at [28, 229] on Creatinina at bounding box center [33, 231] width 10 height 10
click at [28, 229] on Creatinina "checkbox" at bounding box center [23, 231] width 9 height 9
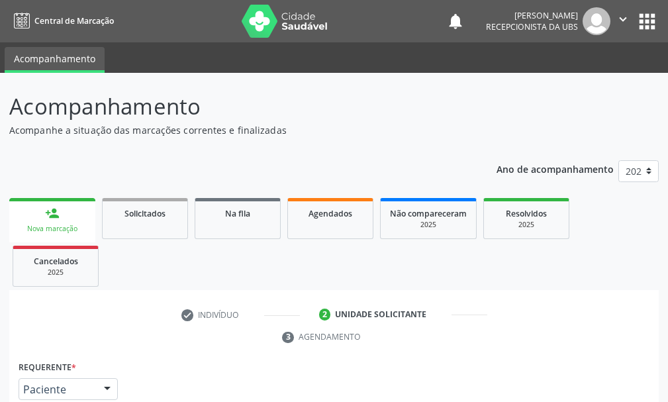
scroll to position [324, 0]
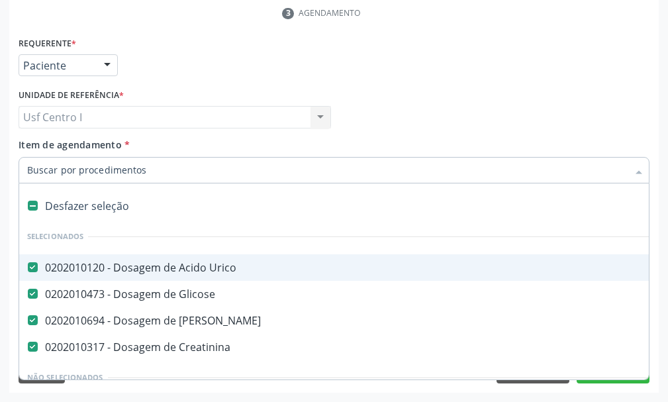
paste input "0202020380"
type input "0202020380"
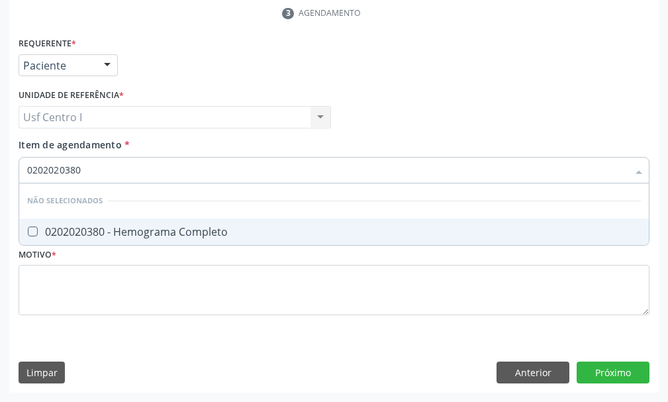
click at [37, 230] on Completo at bounding box center [33, 231] width 10 height 10
click at [28, 230] on Completo "checkbox" at bounding box center [23, 231] width 9 height 9
checkbox Completo "true"
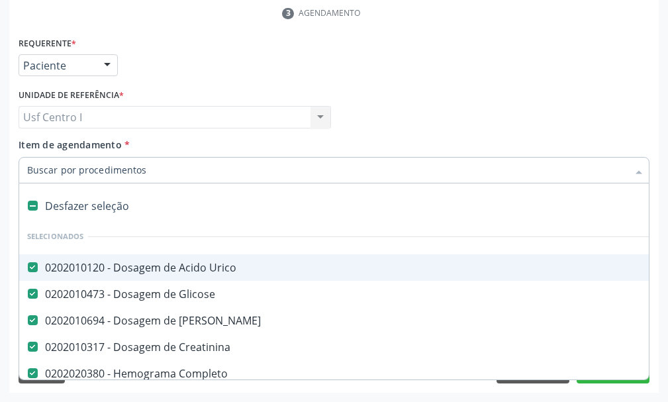
paste input "0202010678"
type input "0202010678"
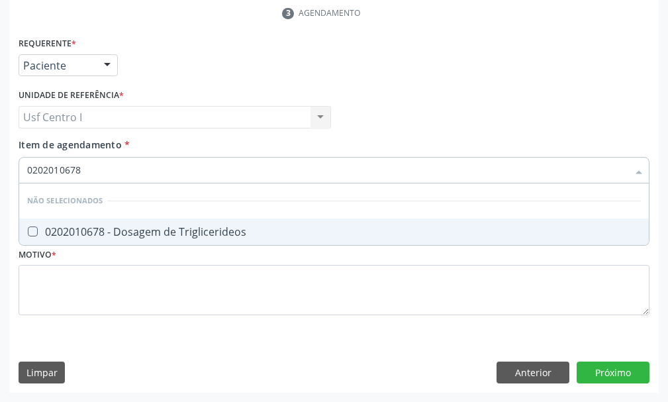
click at [31, 229] on Triglicerideos at bounding box center [33, 231] width 10 height 10
click at [28, 229] on Triglicerideos "checkbox" at bounding box center [23, 231] width 9 height 9
checkbox Triglicerideos "true"
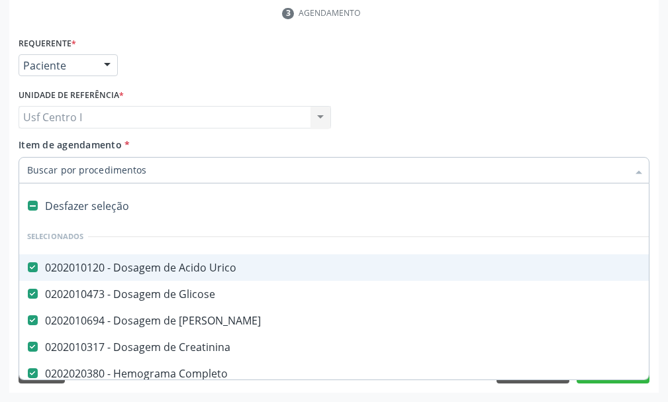
paste input "0202010503"
type input "0202010503"
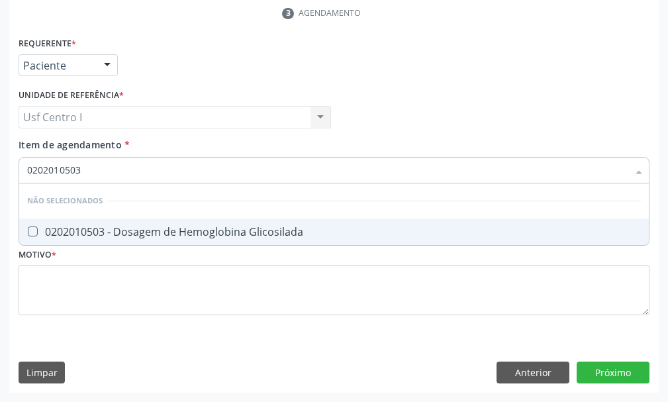
click at [36, 235] on Glicosilada at bounding box center [33, 231] width 10 height 10
click at [28, 235] on Glicosilada "checkbox" at bounding box center [23, 231] width 9 height 9
checkbox Glicosilada "true"
click at [98, 169] on input "0202010503" at bounding box center [327, 170] width 601 height 26
click at [89, 169] on input "0202010503" at bounding box center [327, 170] width 601 height 26
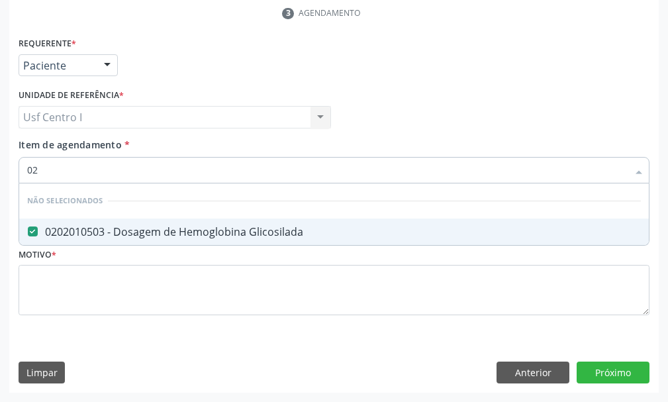
type input "0"
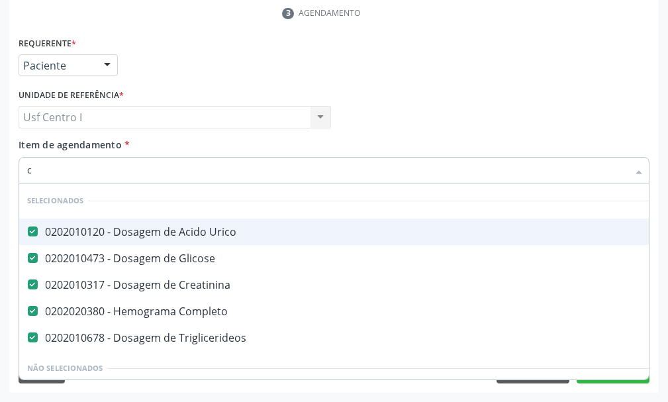
type input "co"
checkbox Triglicerideos "false"
checkbox Tempo "true"
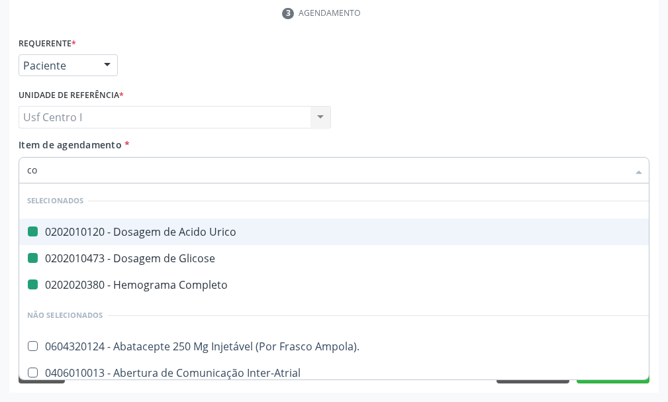
type input "col"
checkbox Urico "false"
checkbox Glicose "false"
checkbox Completo "false"
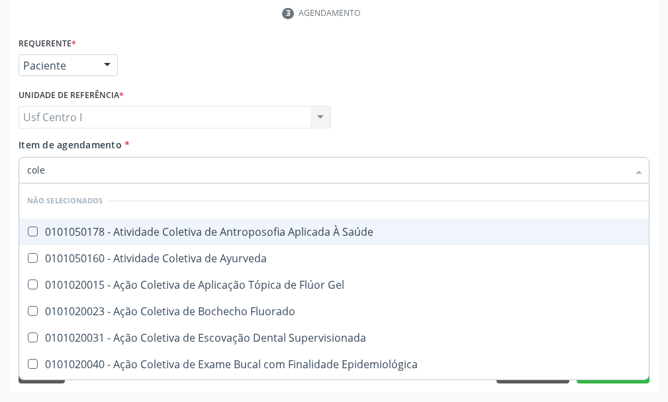
type input "coles"
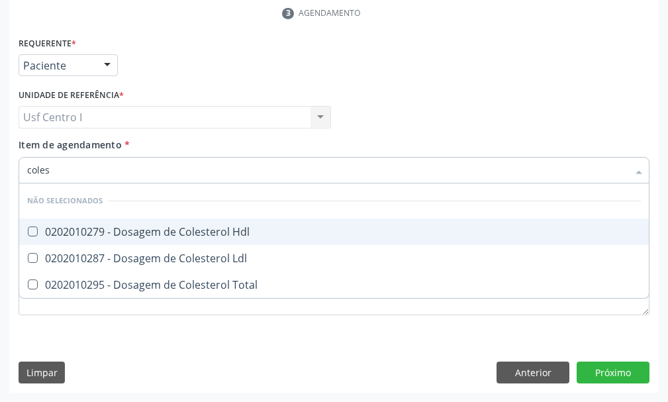
drag, startPoint x: 33, startPoint y: 230, endPoint x: 35, endPoint y: 254, distance: 23.3
click at [32, 232] on Hdl at bounding box center [33, 231] width 10 height 10
click at [28, 232] on Hdl "checkbox" at bounding box center [23, 231] width 9 height 9
checkbox Hdl "true"
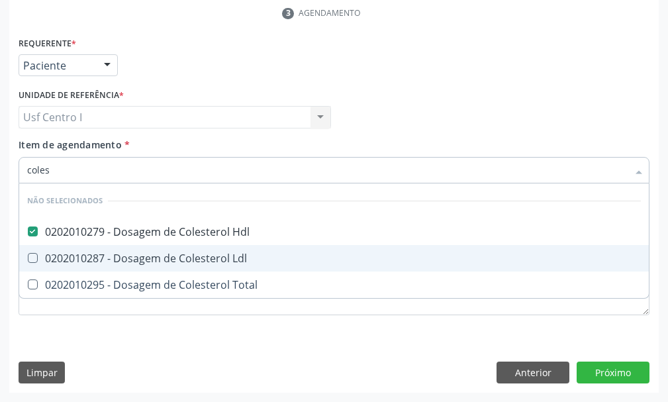
click at [34, 262] on Ldl at bounding box center [33, 258] width 10 height 10
click at [28, 262] on Ldl "checkbox" at bounding box center [23, 258] width 9 height 9
checkbox Ldl "true"
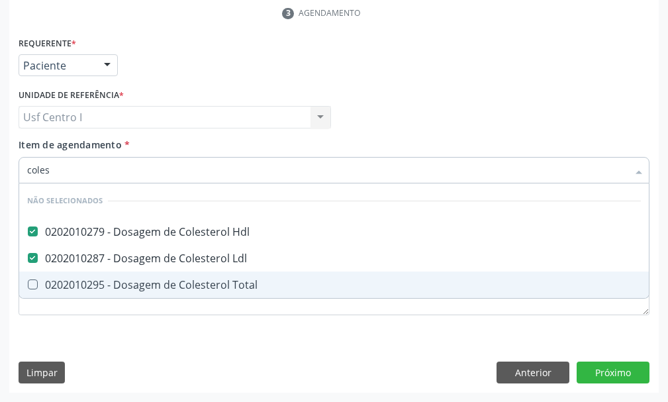
click at [33, 283] on Total at bounding box center [33, 284] width 10 height 10
click at [28, 283] on Total "checkbox" at bounding box center [23, 284] width 9 height 9
checkbox Total "true"
click at [68, 171] on input "coles" at bounding box center [327, 170] width 601 height 26
type input "cole"
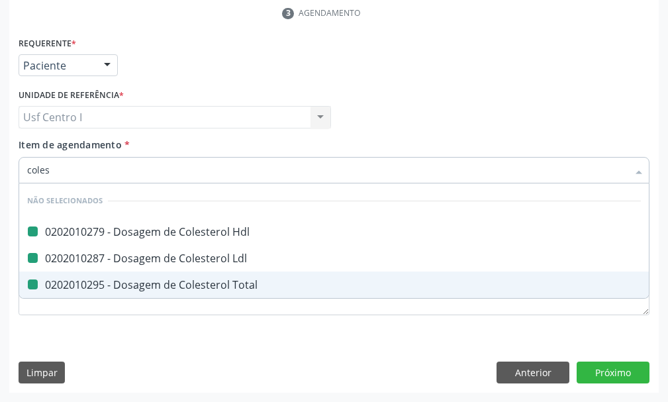
checkbox Hdl "false"
checkbox Ldl "false"
checkbox Total "false"
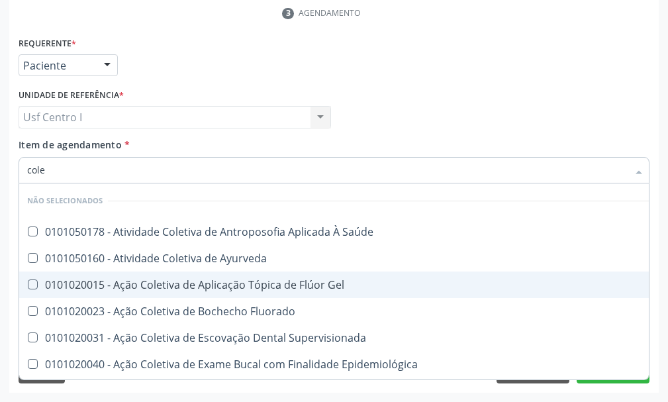
type input "col"
checkbox Hdl "false"
checkbox Ldl "false"
checkbox Total "false"
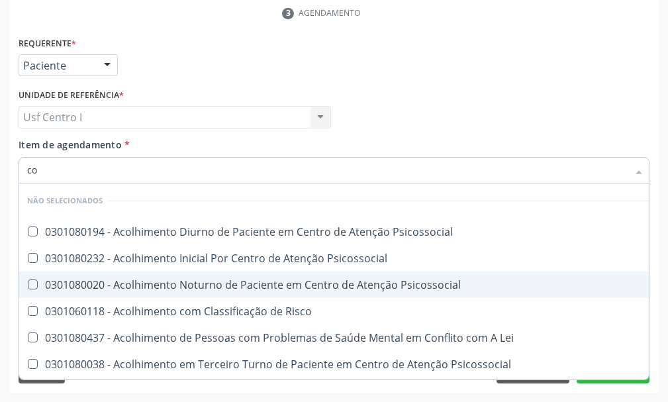
type input "c"
checkbox Psicossocial "true"
checkbox Lei "true"
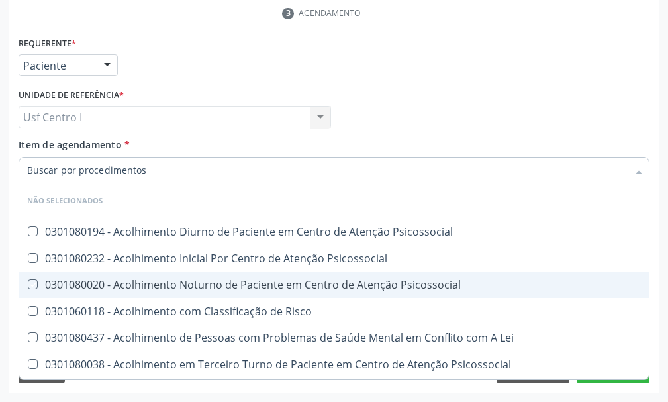
checkbox Hdl "false"
checkbox Ldl "false"
checkbox Total "false"
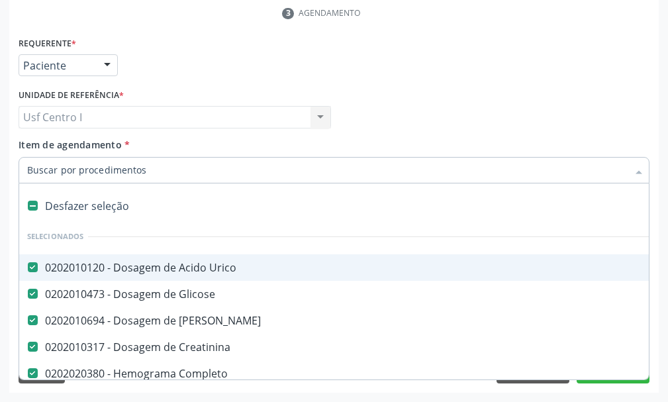
checkbox Manutenção "true"
checkbox Preenchida\) "true"
checkbox Ampola\)\ "true"
paste input "0202050017"
type input "0202050017"
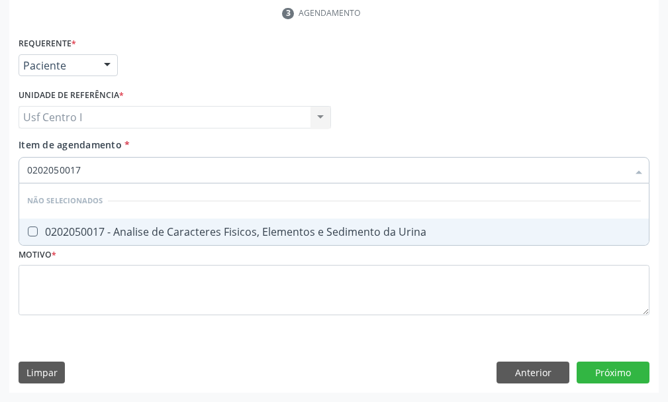
drag, startPoint x: 33, startPoint y: 231, endPoint x: 63, endPoint y: 285, distance: 61.3
click at [34, 232] on Urina at bounding box center [33, 231] width 10 height 10
click at [28, 232] on Urina "checkbox" at bounding box center [23, 231] width 9 height 9
checkbox Urina "true"
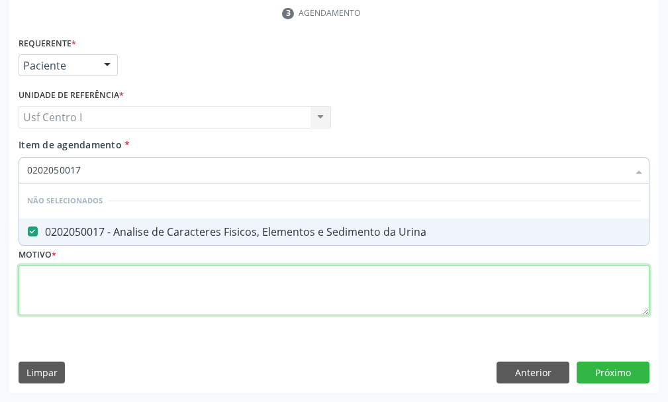
click at [34, 279] on div "Requerente * Paciente Profissional de Saúde Paciente Nenhum resultado encontrad…" at bounding box center [334, 184] width 631 height 300
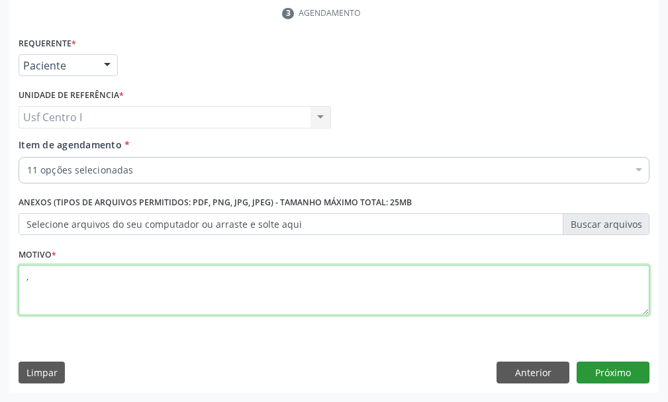
type textarea ","
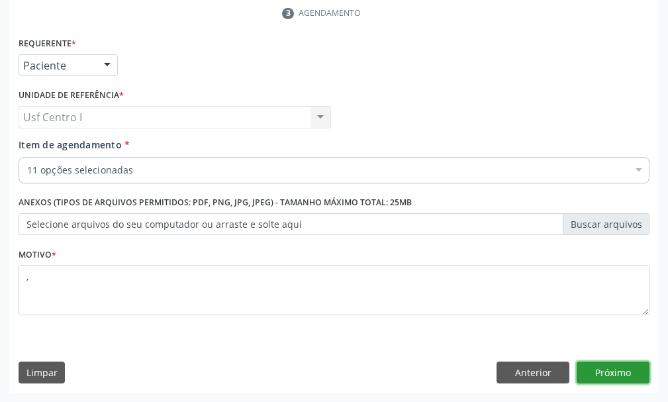
click at [599, 375] on button "Próximo" at bounding box center [613, 372] width 73 height 23
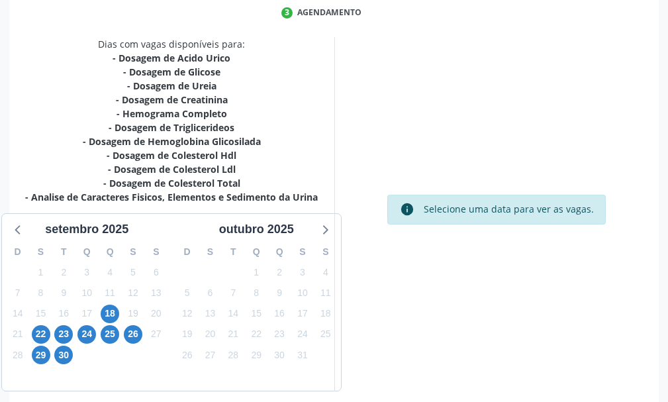
scroll to position [381, 0]
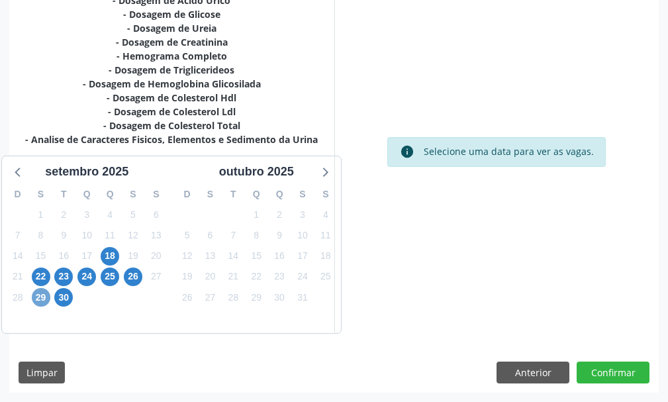
click at [43, 298] on span "29" at bounding box center [41, 297] width 19 height 19
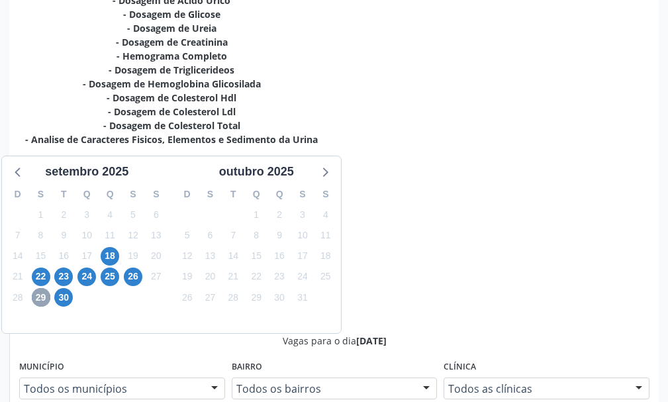
scroll to position [673, 0]
radio input "true"
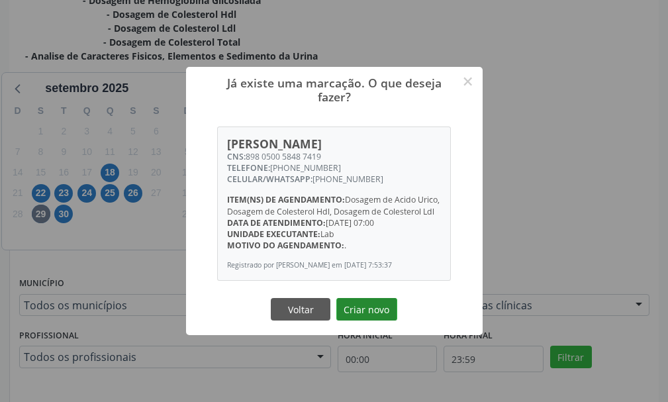
click at [373, 312] on button "Criar novo" at bounding box center [366, 309] width 61 height 23
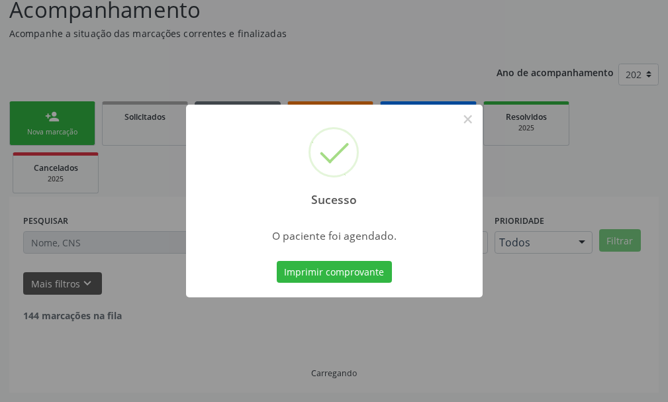
scroll to position [83, 0]
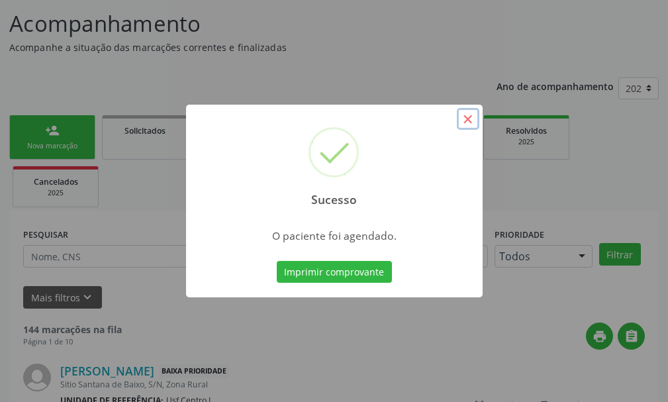
click at [467, 120] on button "×" at bounding box center [468, 119] width 23 height 23
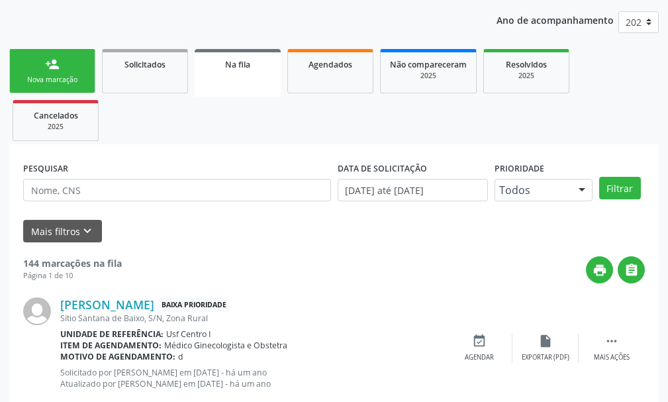
scroll to position [17, 0]
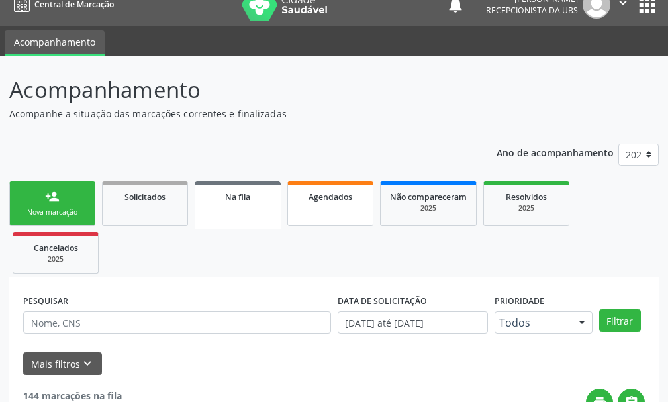
click at [336, 209] on link "Agendados" at bounding box center [330, 203] width 86 height 44
select select "8"
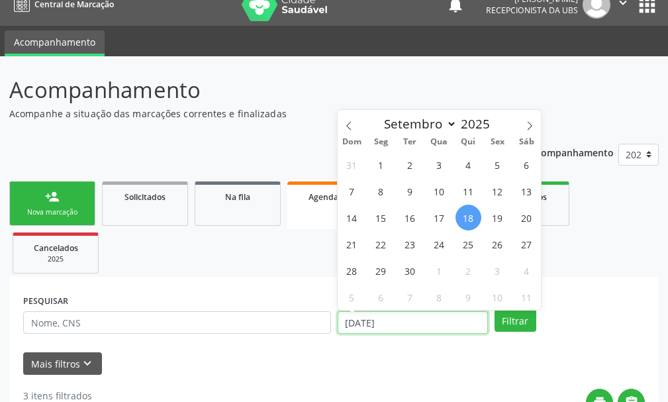
click at [383, 330] on input "[DATE]" at bounding box center [413, 322] width 150 height 23
click at [379, 273] on span "29" at bounding box center [381, 271] width 26 height 26
type input "[DATE]"
click at [383, 273] on span "29" at bounding box center [381, 271] width 26 height 26
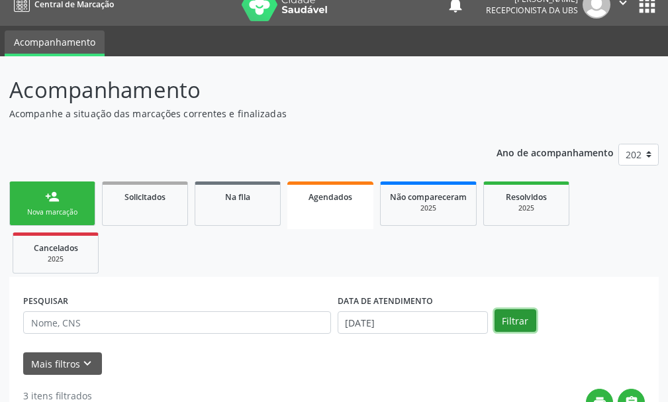
click at [516, 324] on button "Filtrar" at bounding box center [516, 320] width 42 height 23
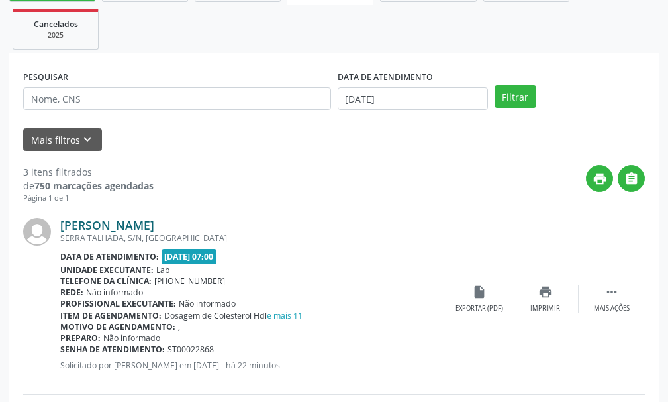
scroll to position [0, 0]
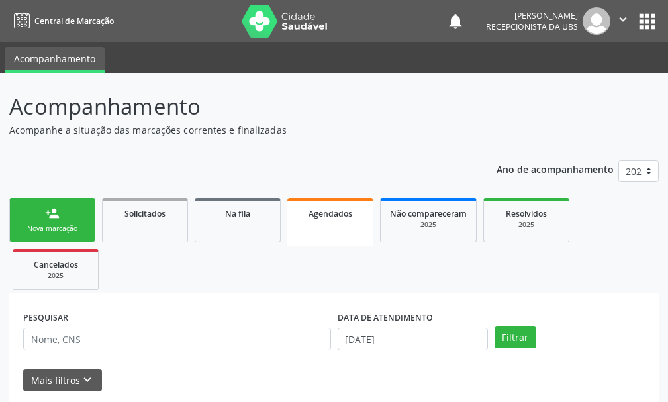
click at [63, 224] on div "Nova marcação" at bounding box center [52, 229] width 66 height 10
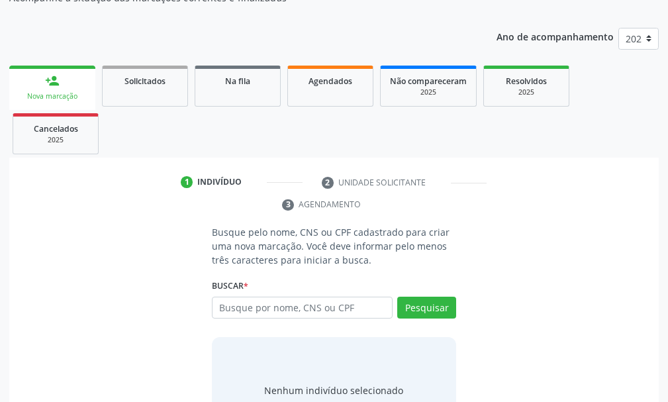
scroll to position [192, 0]
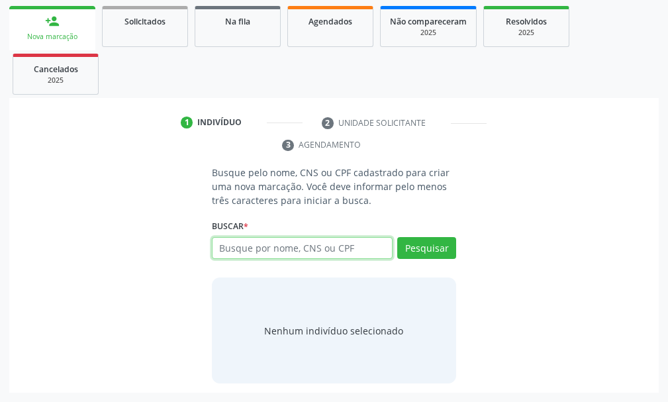
click at [222, 250] on input "text" at bounding box center [302, 248] width 181 height 23
type input "8980023242022"
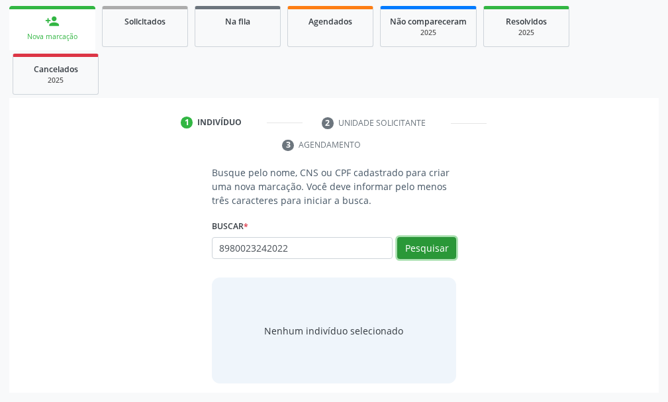
click at [423, 248] on button "Pesquisar" at bounding box center [426, 248] width 59 height 23
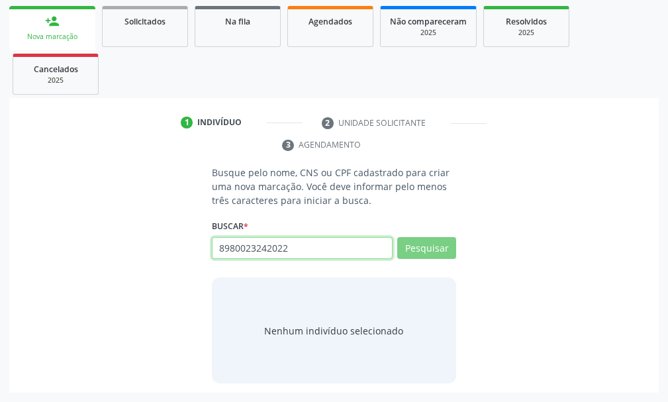
click at [271, 249] on input "8980023242022" at bounding box center [302, 248] width 181 height 23
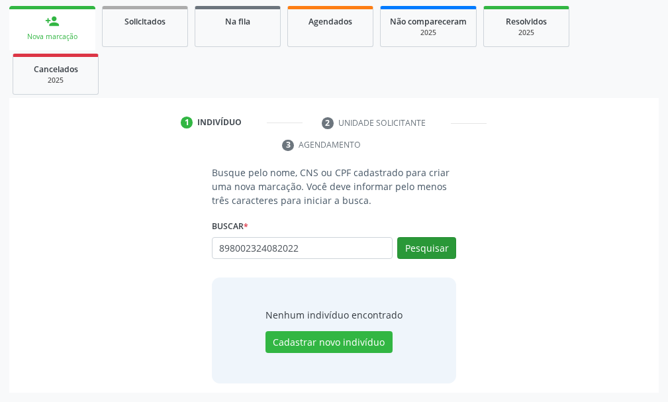
type input "898002324082022"
click at [433, 244] on button "Pesquisar" at bounding box center [426, 248] width 59 height 23
type input "898002324082022"
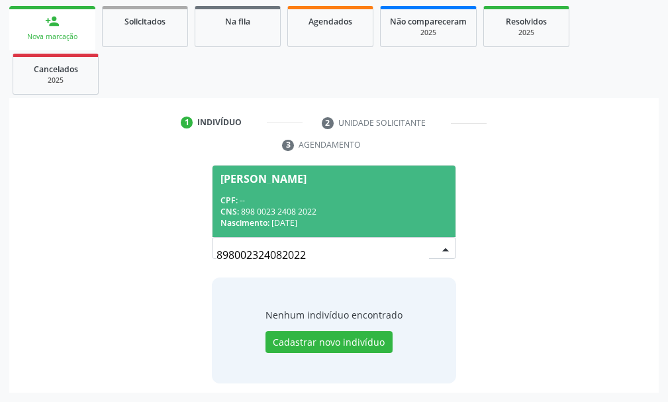
click at [301, 177] on div "[PERSON_NAME]" at bounding box center [263, 178] width 86 height 11
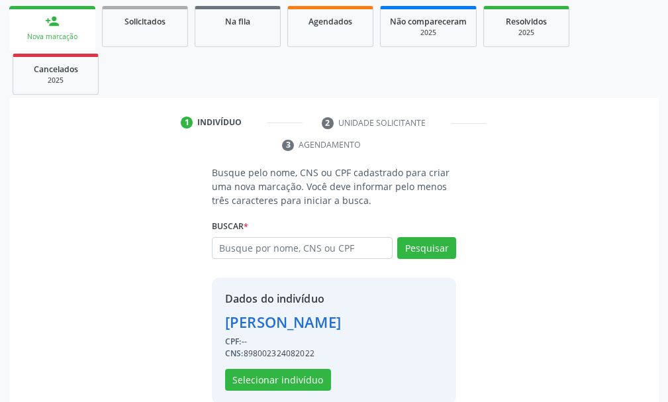
scroll to position [213, 0]
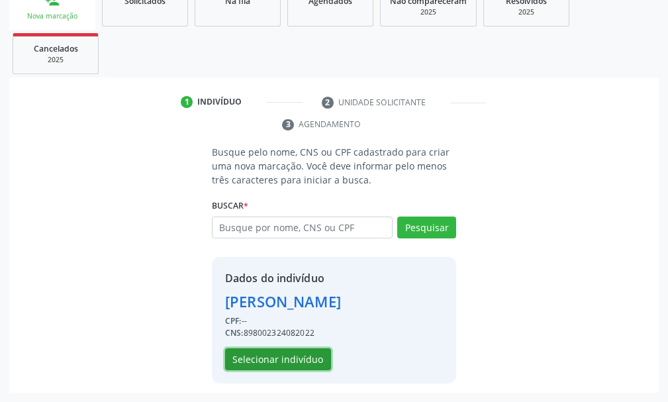
click at [273, 356] on button "Selecionar indivíduo" at bounding box center [278, 359] width 106 height 23
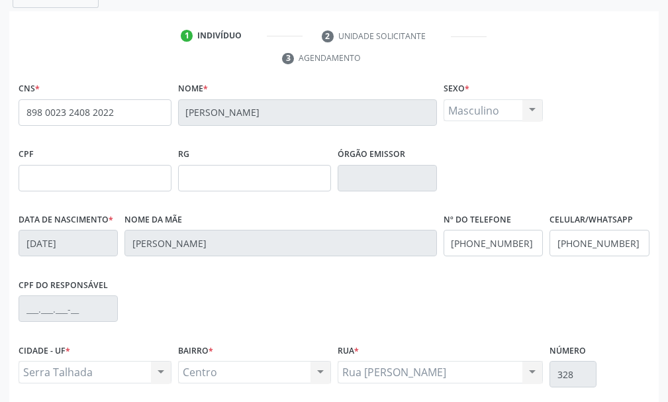
scroll to position [386, 0]
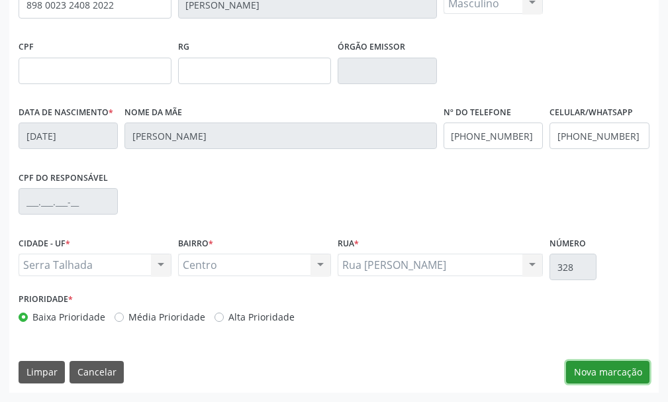
click at [599, 370] on button "Nova marcação" at bounding box center [607, 372] width 83 height 23
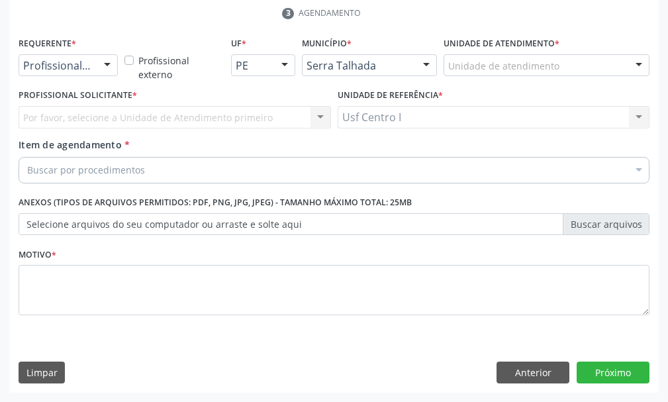
click at [101, 64] on div at bounding box center [107, 66] width 20 height 23
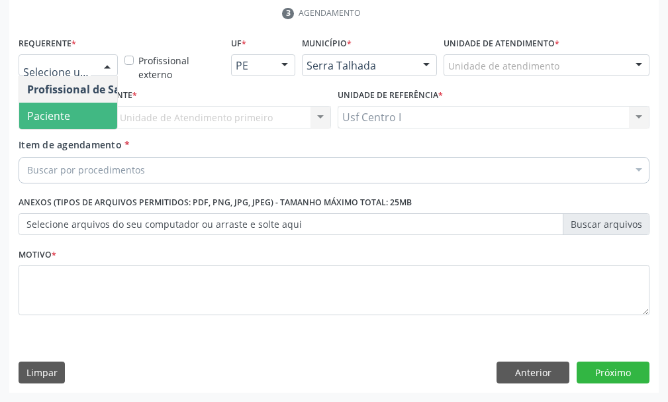
click at [54, 112] on span "Paciente" at bounding box center [48, 116] width 43 height 15
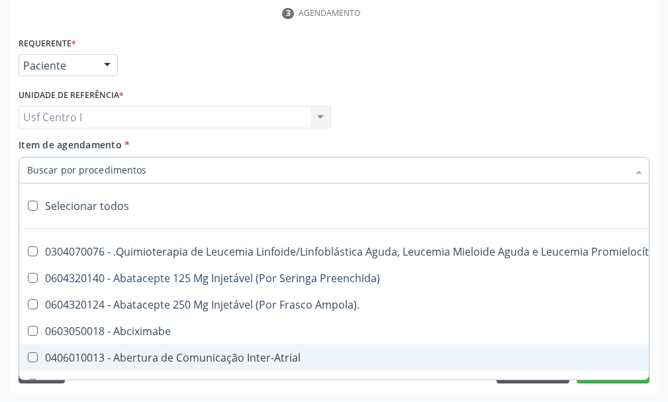
paste input "0202010473"
type input "0202010473"
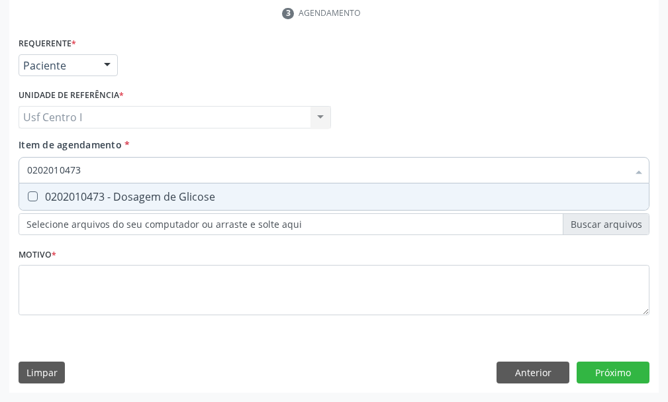
drag, startPoint x: 34, startPoint y: 195, endPoint x: 66, endPoint y: 174, distance: 38.4
click at [42, 191] on div "0202010473 - Dosagem de Glicose" at bounding box center [334, 196] width 614 height 11
checkbox Glicose "true"
click at [94, 164] on input "0202010473" at bounding box center [327, 170] width 601 height 26
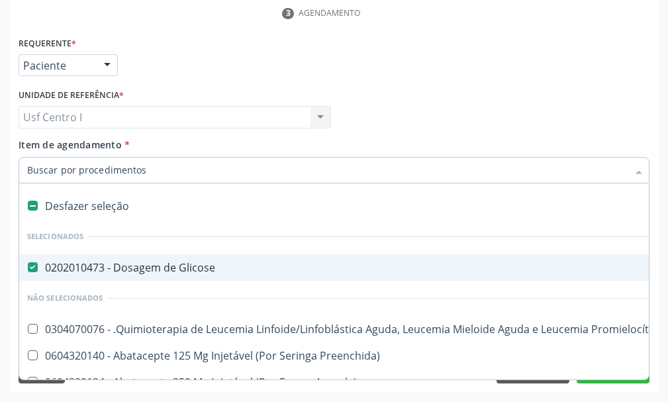
paste input "0202010503"
type input "0202010503"
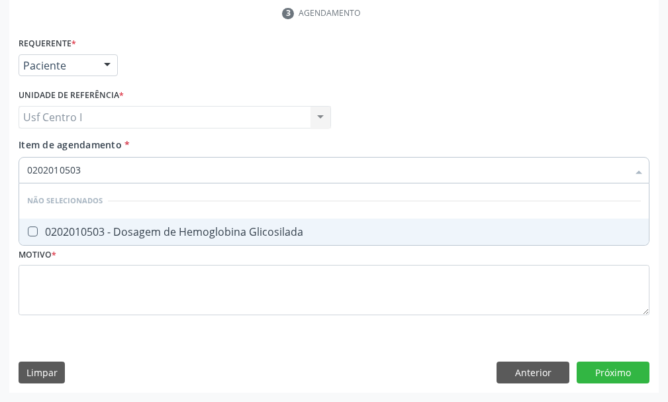
click at [33, 234] on Glicosilada at bounding box center [33, 231] width 10 height 10
click at [28, 234] on Glicosilada "checkbox" at bounding box center [23, 231] width 9 height 9
checkbox Glicosilada "true"
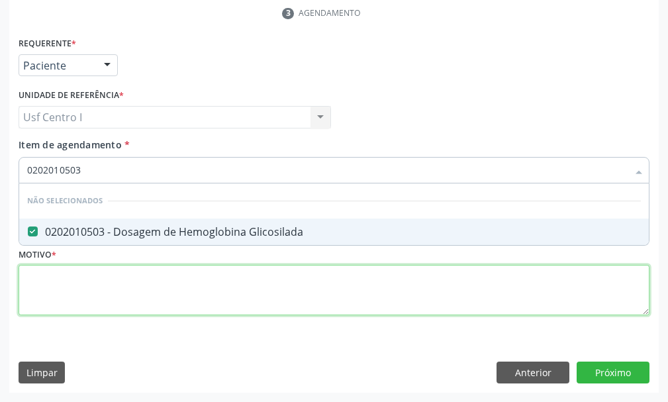
click at [33, 273] on div "Requerente * Paciente Profissional de Saúde Paciente Nenhum resultado encontrad…" at bounding box center [334, 184] width 631 height 300
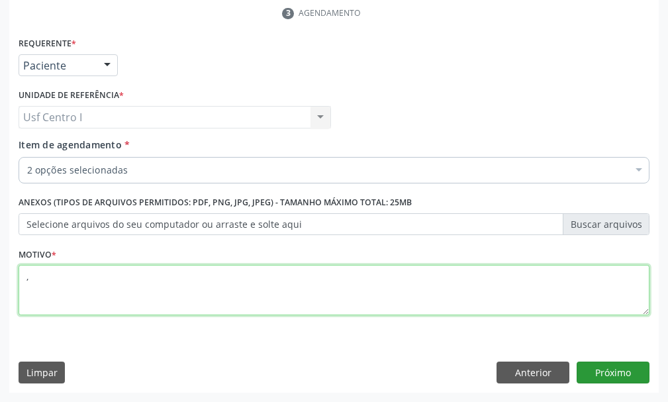
type textarea ","
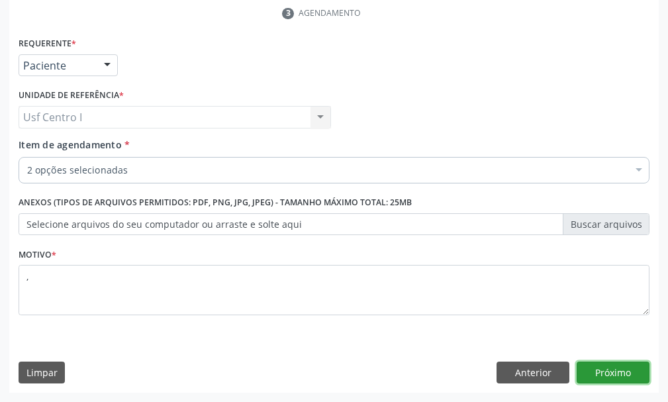
click at [630, 375] on button "Próximo" at bounding box center [613, 372] width 73 height 23
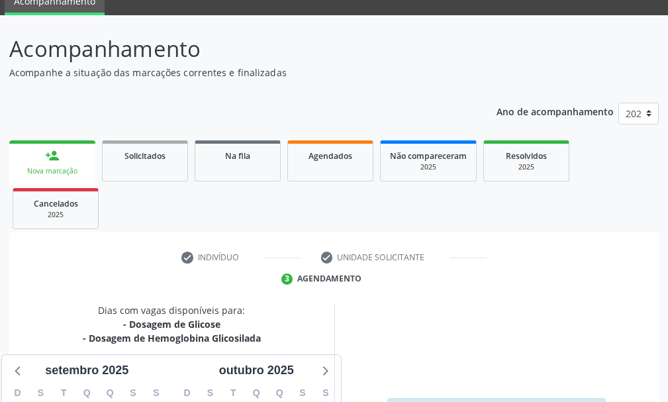
scroll to position [256, 0]
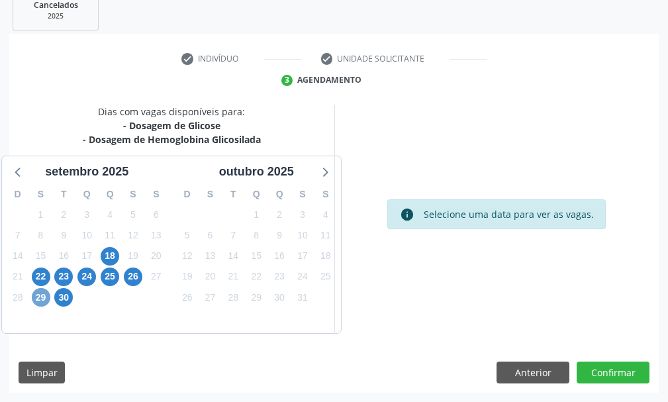
click at [42, 298] on span "29" at bounding box center [41, 297] width 19 height 19
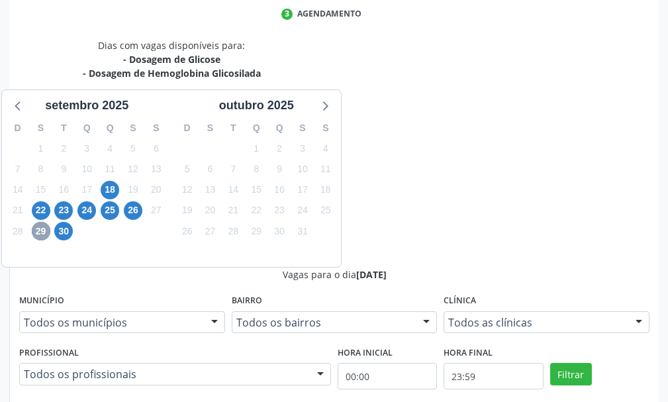
scroll to position [389, 0]
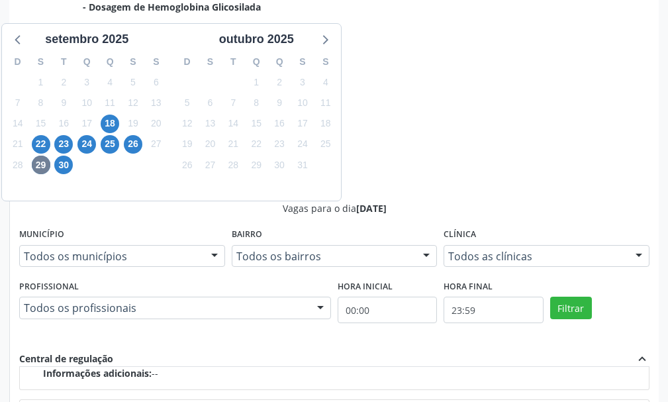
radio input "true"
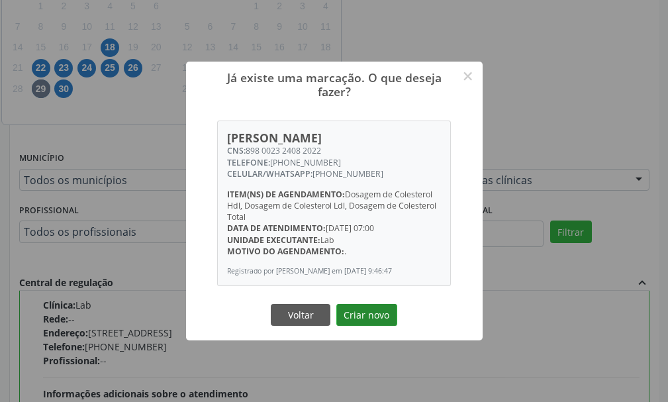
click at [382, 321] on button "Criar novo" at bounding box center [366, 315] width 61 height 23
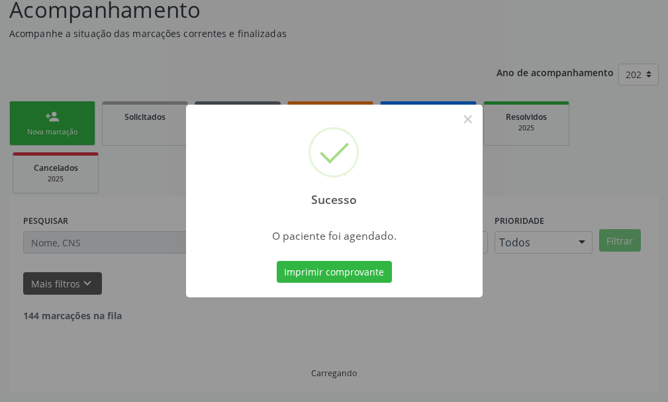
scroll to position [83, 0]
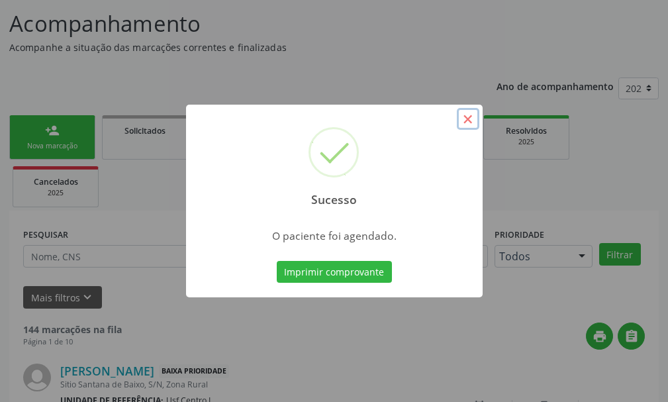
click at [470, 120] on button "×" at bounding box center [468, 119] width 23 height 23
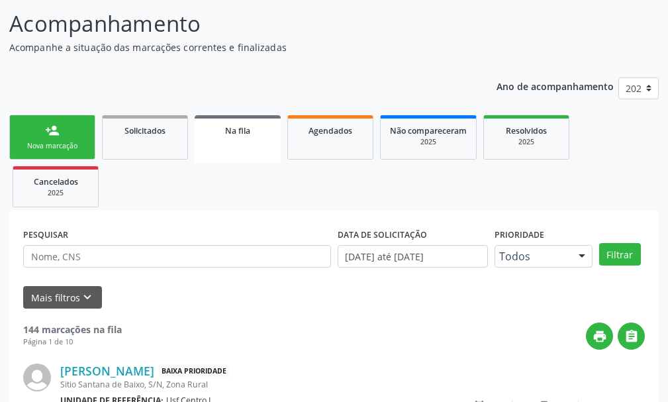
scroll to position [0, 0]
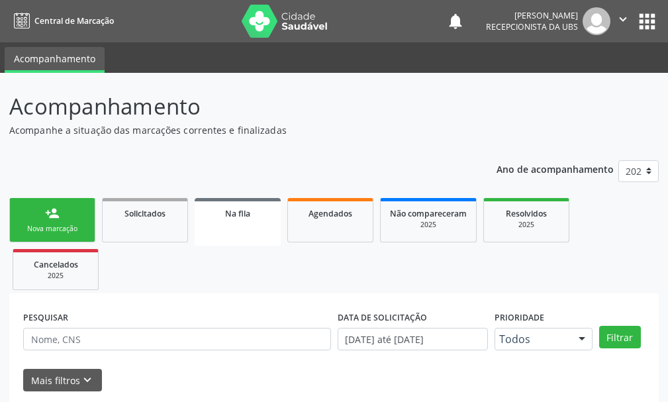
click at [53, 222] on link "person_add Nova marcação" at bounding box center [52, 220] width 86 height 44
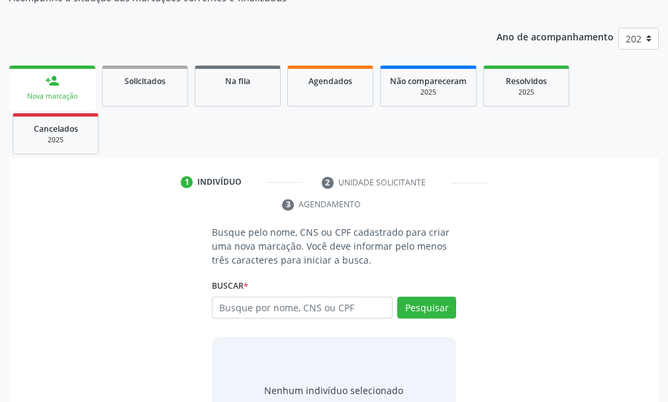
scroll to position [192, 0]
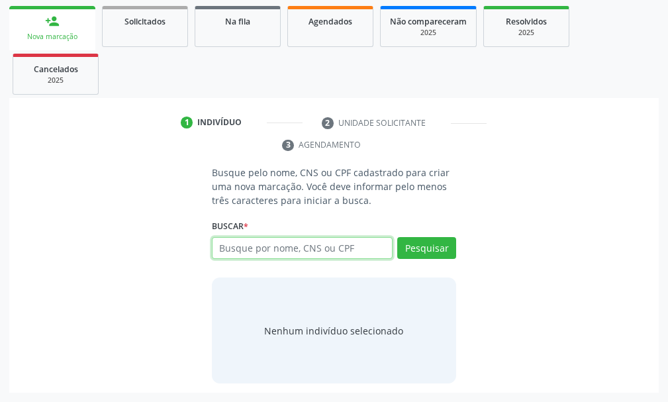
click at [232, 250] on input "text" at bounding box center [302, 248] width 181 height 23
type input "898002941320069"
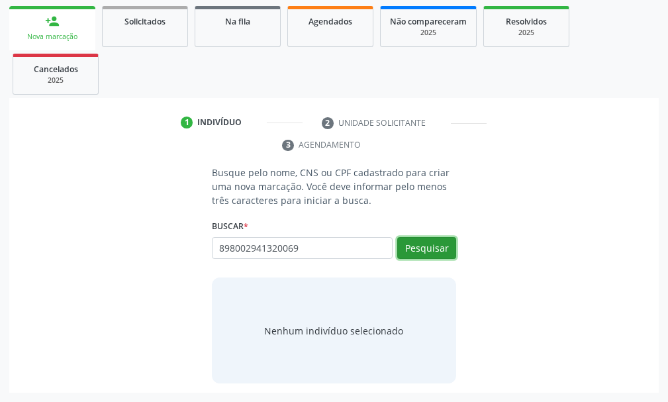
click at [440, 240] on button "Pesquisar" at bounding box center [426, 248] width 59 height 23
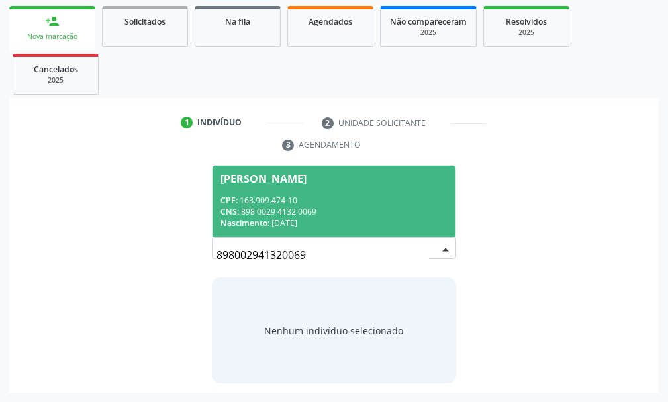
click at [296, 197] on div "CPF: 163.909.474-10" at bounding box center [333, 200] width 227 height 11
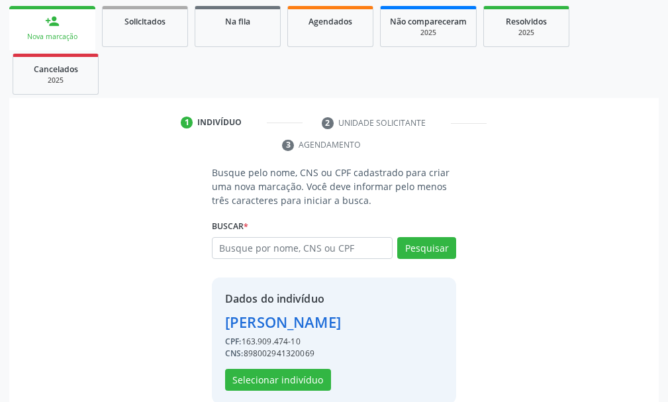
scroll to position [213, 0]
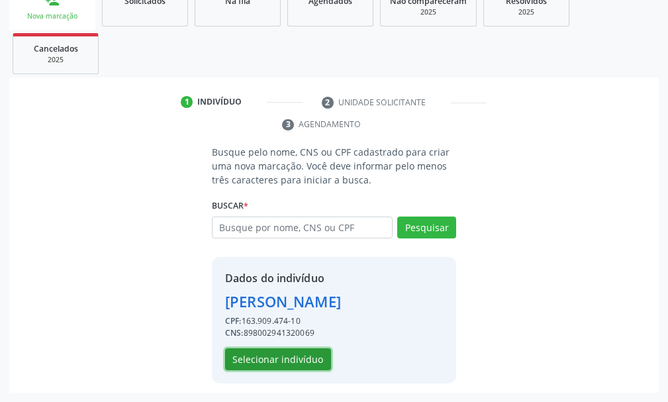
click at [283, 355] on button "Selecionar indivíduo" at bounding box center [278, 359] width 106 height 23
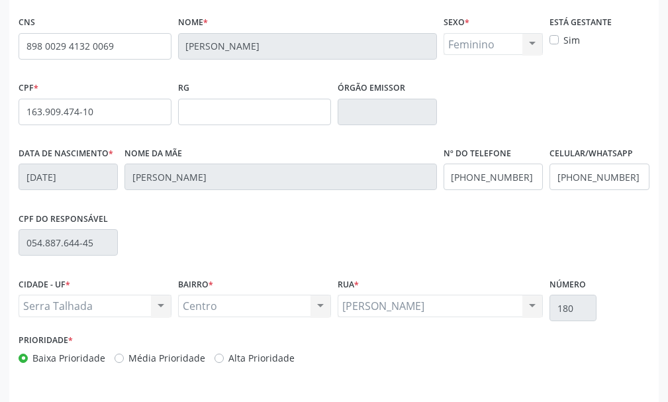
scroll to position [386, 0]
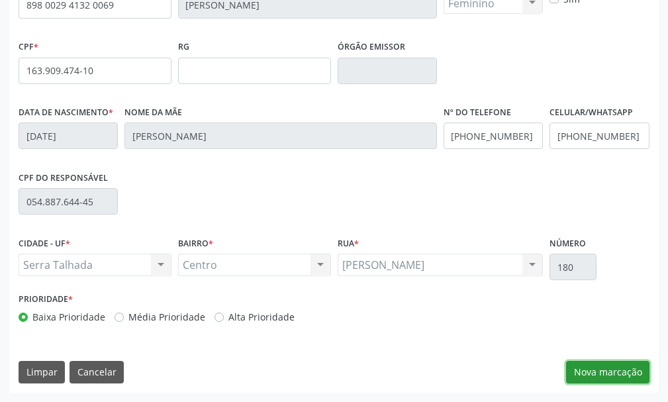
click at [616, 367] on button "Nova marcação" at bounding box center [607, 372] width 83 height 23
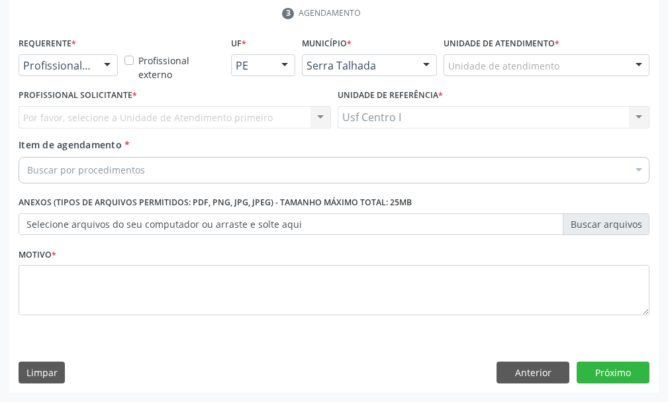
click at [108, 65] on div at bounding box center [107, 66] width 20 height 23
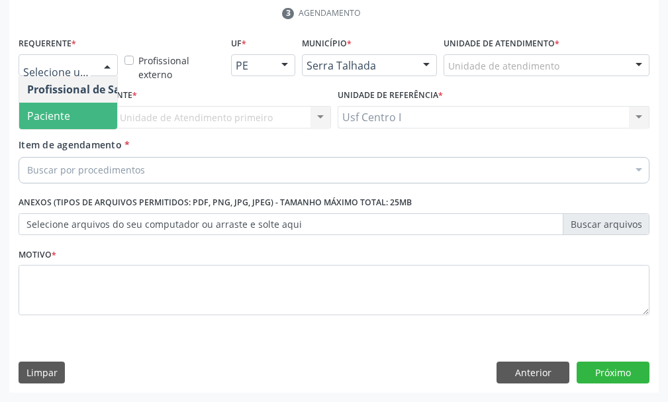
click at [79, 111] on span "Paciente" at bounding box center [83, 116] width 129 height 26
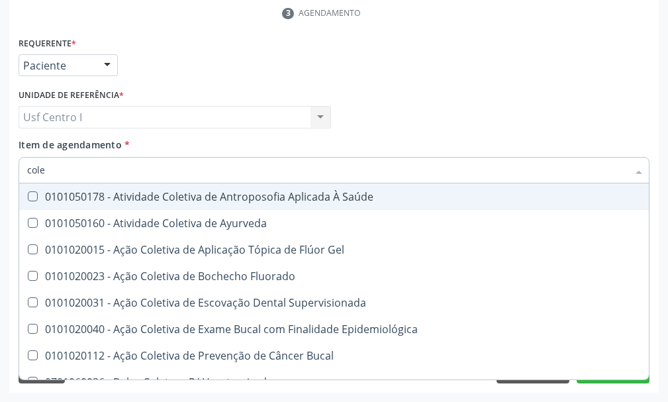
type input "coles"
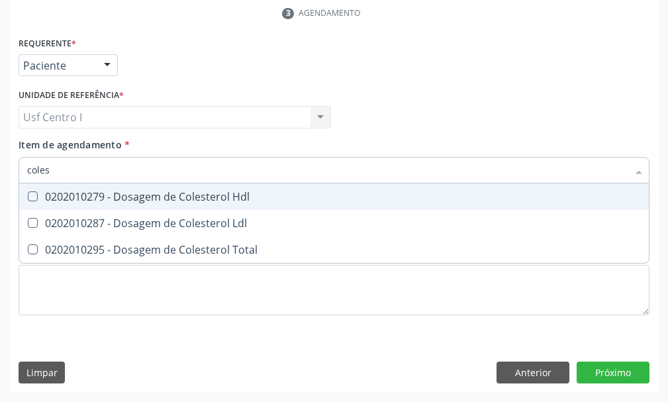
click at [35, 199] on Hdl at bounding box center [33, 196] width 10 height 10
click at [28, 199] on Hdl "checkbox" at bounding box center [23, 196] width 9 height 9
checkbox Hdl "true"
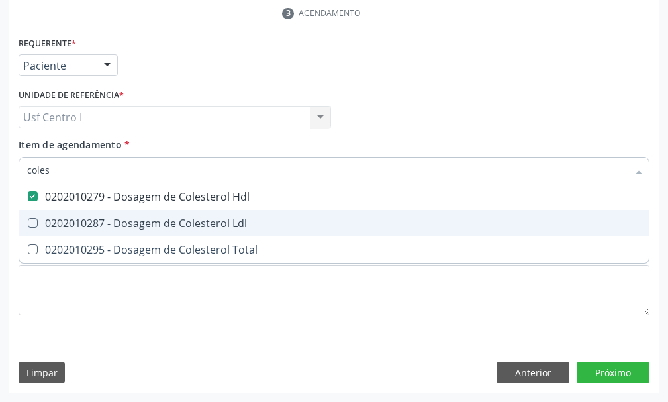
click at [32, 224] on Ldl at bounding box center [33, 223] width 10 height 10
click at [28, 224] on Ldl "checkbox" at bounding box center [23, 222] width 9 height 9
checkbox Ldl "true"
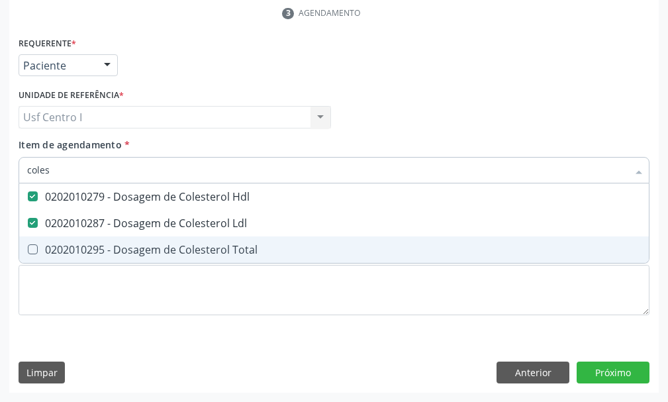
click at [30, 249] on Total at bounding box center [33, 249] width 10 height 10
click at [28, 249] on Total "checkbox" at bounding box center [23, 249] width 9 height 9
checkbox Total "true"
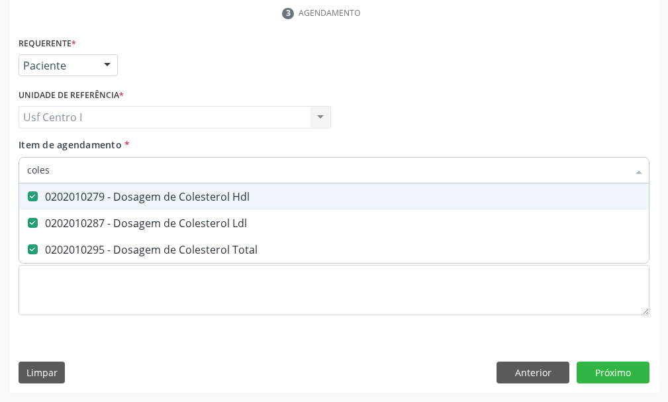
click at [50, 169] on input "coles" at bounding box center [327, 170] width 601 height 26
type input "cole"
checkbox Hdl "false"
checkbox Ldl "false"
checkbox Total "false"
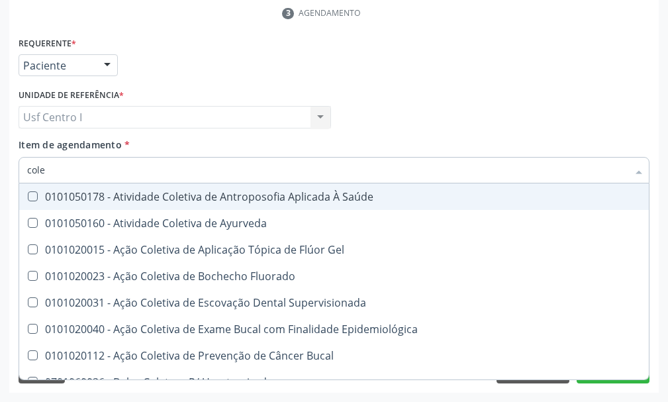
type input "col"
checkbox Hdl "false"
checkbox Ldl "false"
checkbox Total "false"
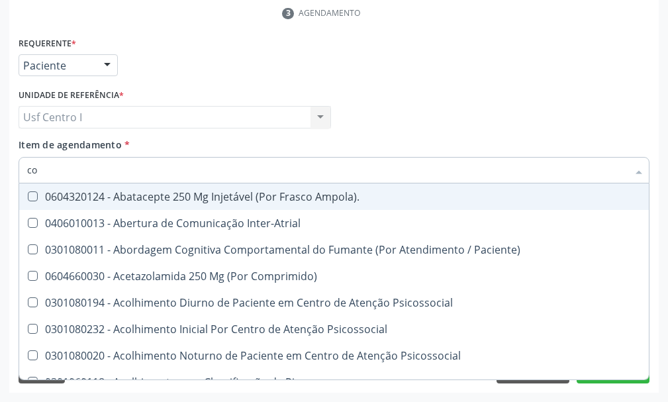
type input "c"
checkbox Hdl "false"
checkbox Ldl "false"
checkbox Total "false"
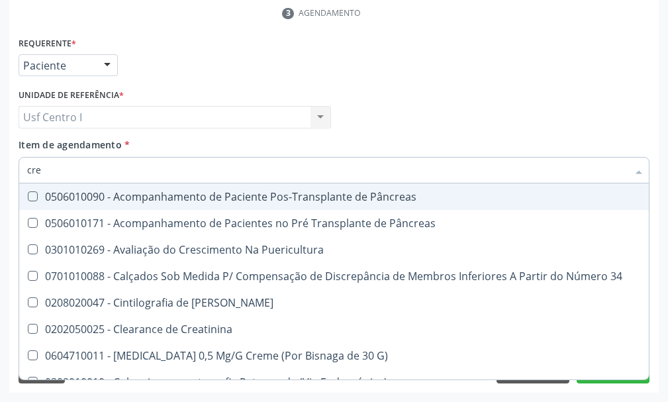
type input "crea"
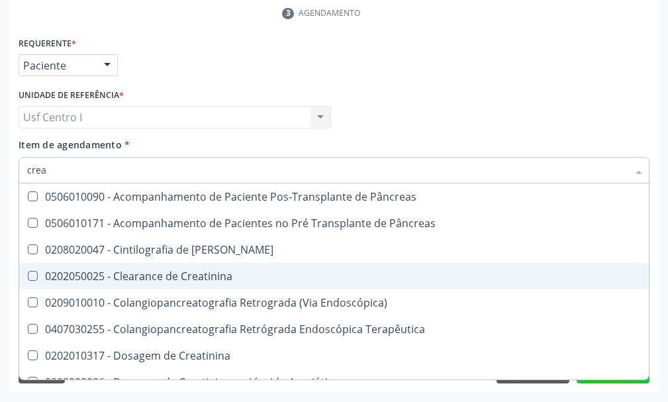
scroll to position [66, 0]
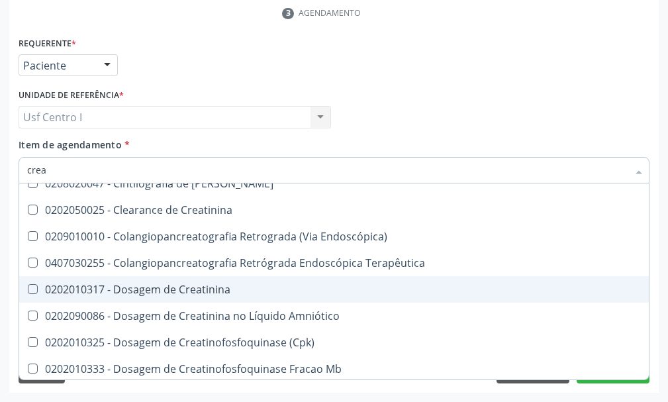
click at [29, 289] on Creatinina at bounding box center [33, 289] width 10 height 10
click at [28, 289] on Creatinina "checkbox" at bounding box center [23, 289] width 9 height 9
checkbox Creatinina "true"
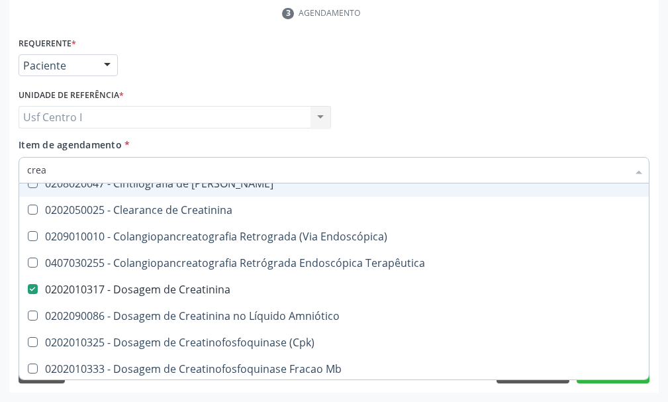
click at [67, 165] on input "crea" at bounding box center [327, 170] width 601 height 26
type input "cre"
checkbox Creatinina "false"
checkbox Oncologia "true"
type input "cr"
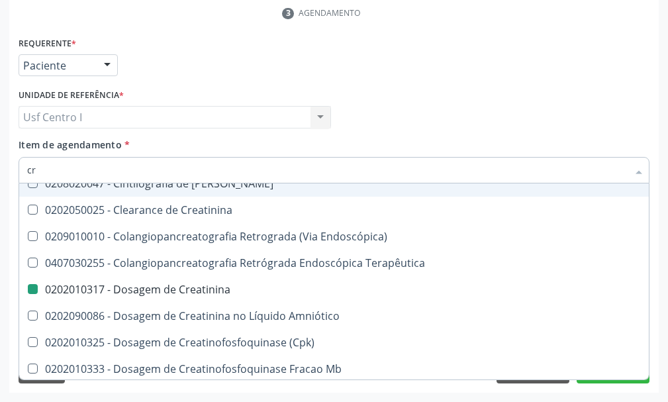
checkbox Oncologia "false"
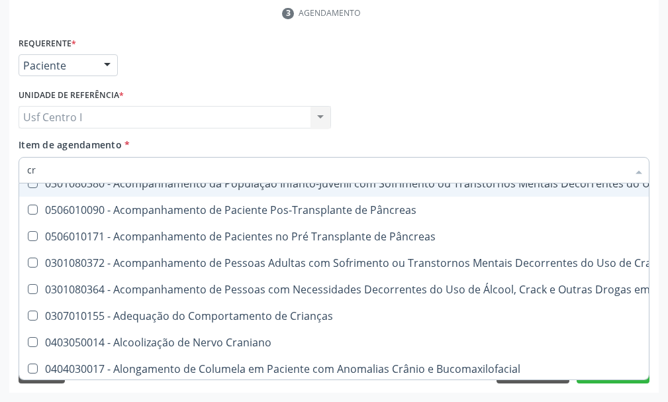
type input "c"
checkbox Creatinina "false"
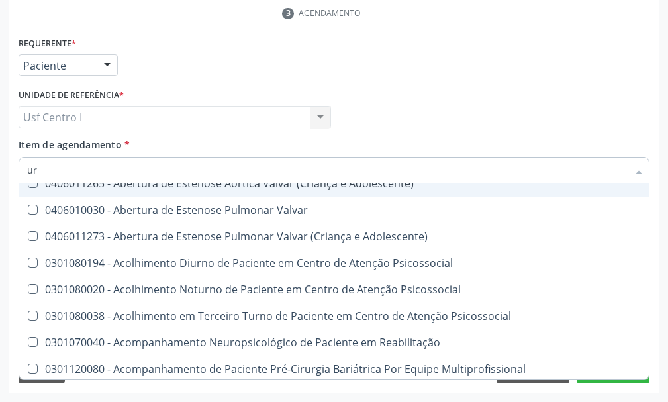
type input "ure"
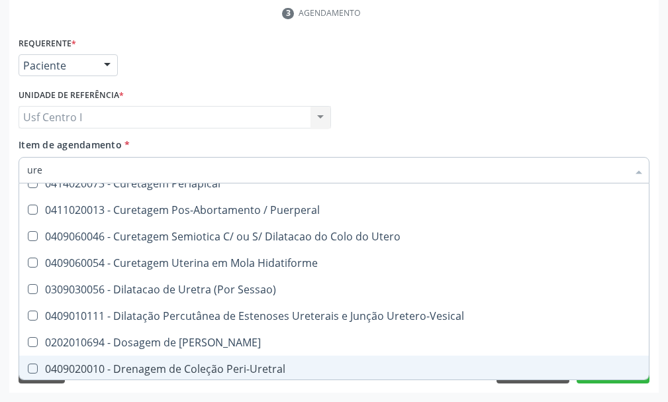
scroll to position [265, 0]
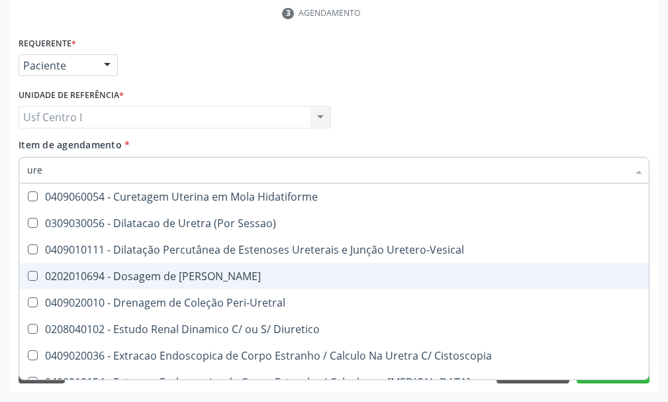
click at [33, 275] on Ureia at bounding box center [33, 276] width 10 height 10
click at [28, 275] on Ureia "checkbox" at bounding box center [23, 275] width 9 height 9
checkbox Ureia "true"
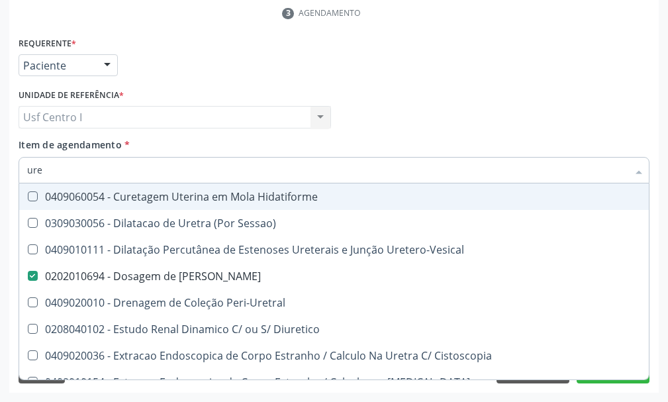
click at [57, 169] on input "ure" at bounding box center [327, 170] width 601 height 26
type input "ur"
checkbox Ureia "false"
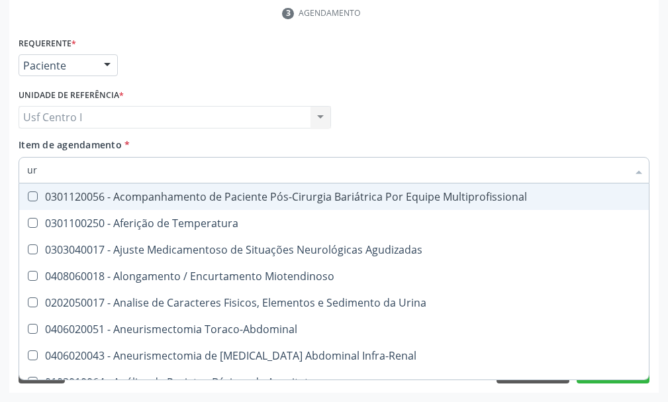
type input "u"
checkbox Ureia "false"
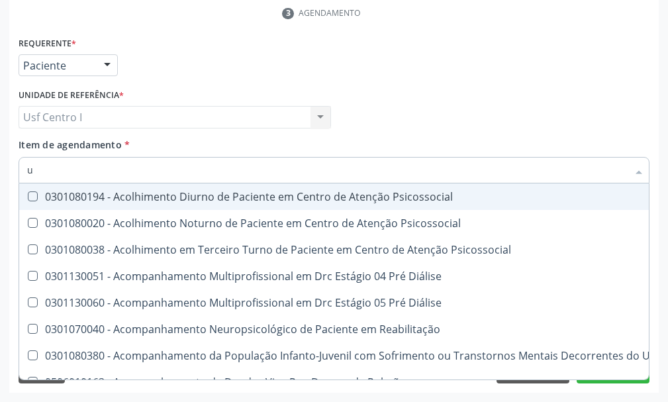
checkbox Ureia "false"
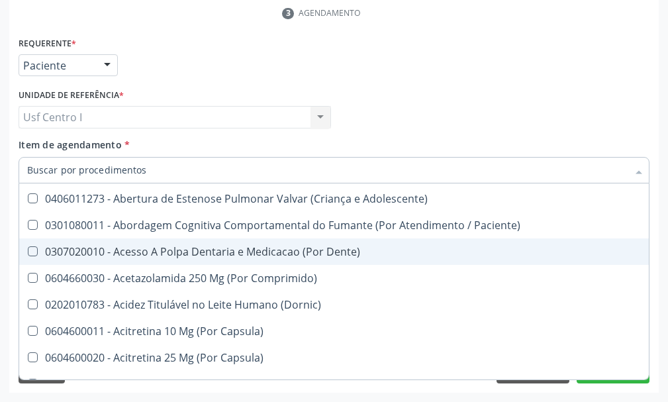
scroll to position [320, 0]
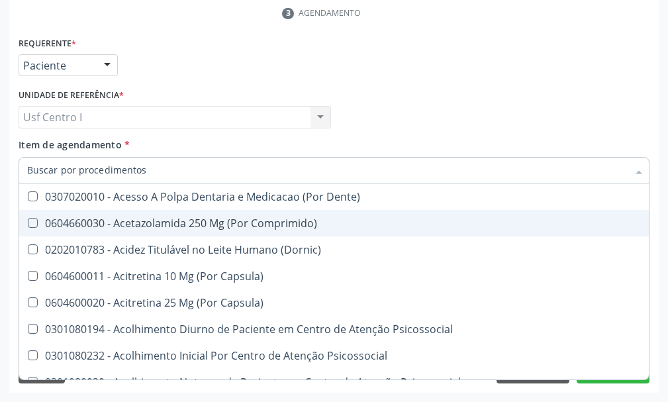
checkbox Preenchida\) "true"
checkbox Ampola\)\ "true"
checkbox Abciximabe "true"
checkbox Inter-Atrial "true"
checkbox Valvar "true"
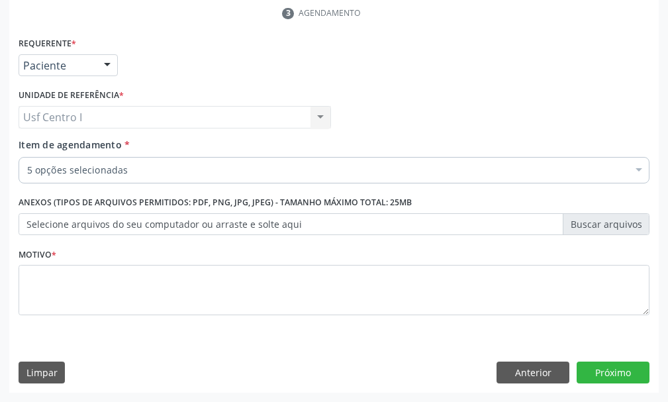
scroll to position [0, 0]
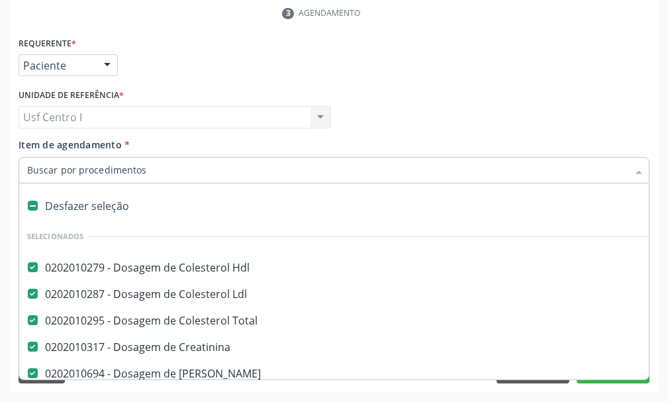
paste input "0202020380"
type input "0202020380"
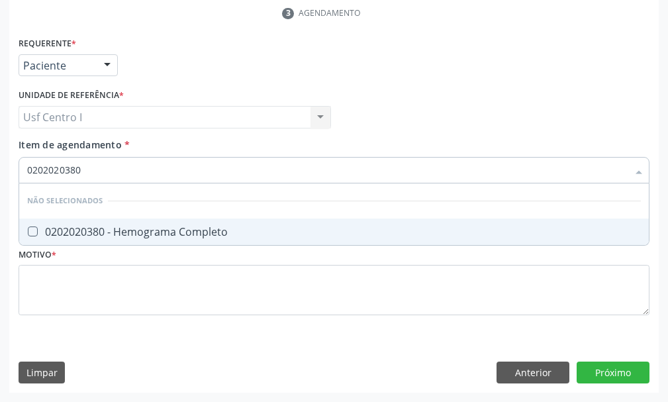
click at [33, 230] on Completo at bounding box center [33, 231] width 10 height 10
click at [28, 230] on Completo "checkbox" at bounding box center [23, 231] width 9 height 9
checkbox Completo "true"
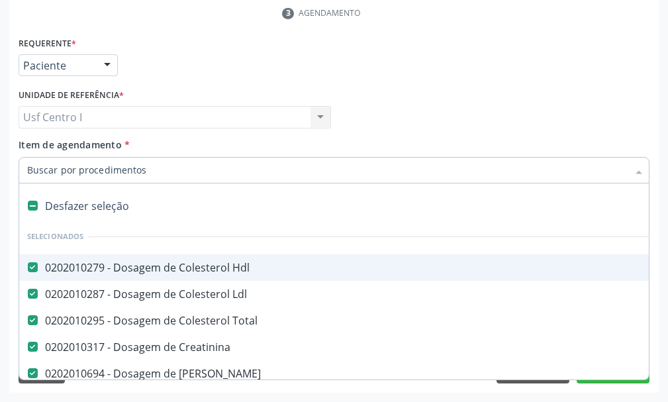
paste input "0202010678"
type input "0202010678"
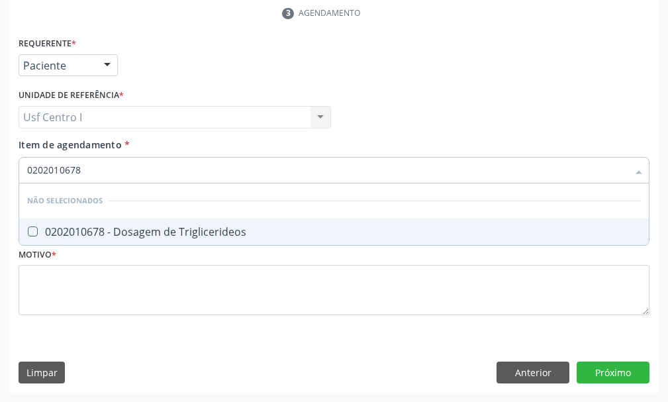
click at [29, 232] on Triglicerideos at bounding box center [33, 231] width 10 height 10
click at [28, 232] on Triglicerideos "checkbox" at bounding box center [23, 231] width 9 height 9
checkbox Triglicerideos "true"
type input "0202010678"
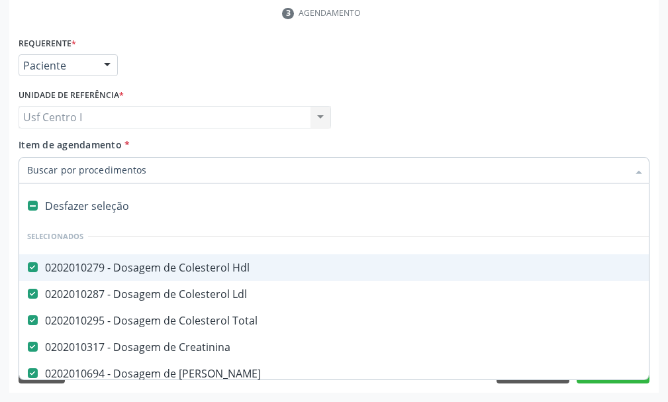
paste input "0202050017"
type input "0202050017"
checkbox Hdl "false"
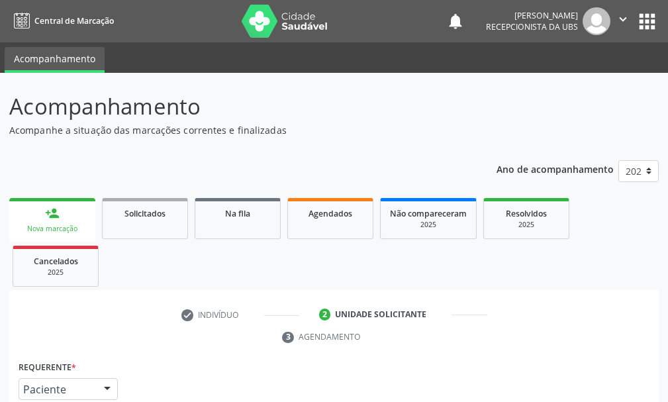
scroll to position [324, 0]
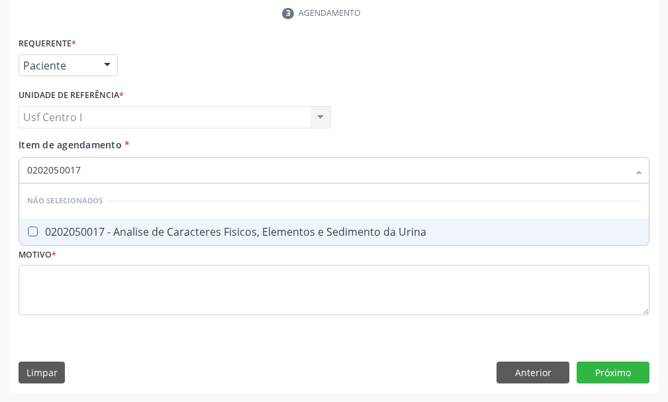
drag, startPoint x: 32, startPoint y: 232, endPoint x: 50, endPoint y: 221, distance: 20.2
click at [33, 230] on Urina at bounding box center [33, 231] width 10 height 10
click at [28, 230] on Urina "checkbox" at bounding box center [23, 231] width 9 height 9
checkbox Urina "true"
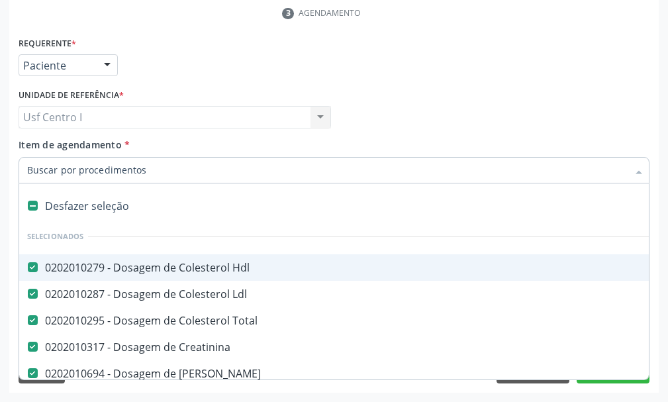
paste input "0202040127"
type input "0202040127"
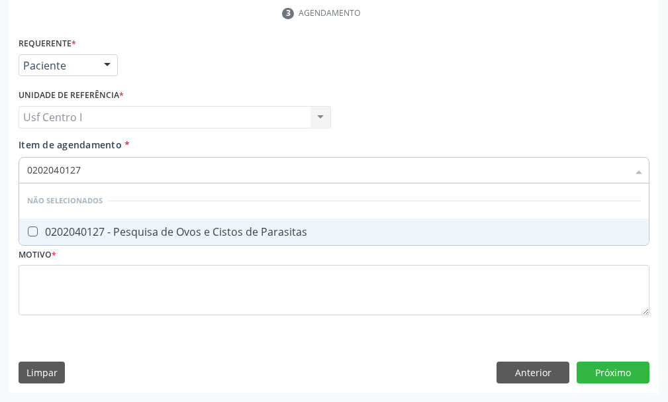
click at [31, 231] on Parasitas at bounding box center [33, 231] width 10 height 10
click at [28, 231] on Parasitas "checkbox" at bounding box center [23, 231] width 9 height 9
checkbox Parasitas "true"
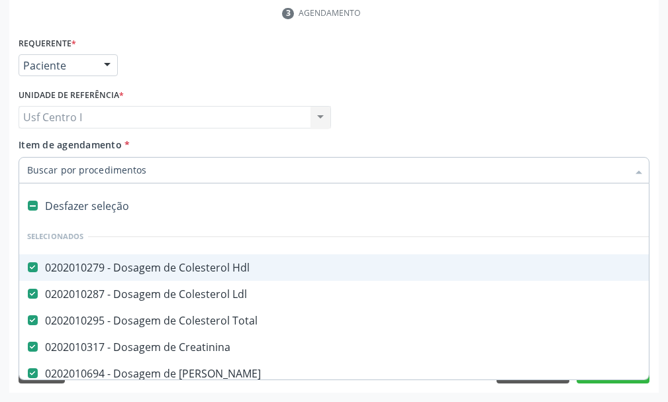
paste input "0202010503"
type input "0202010503"
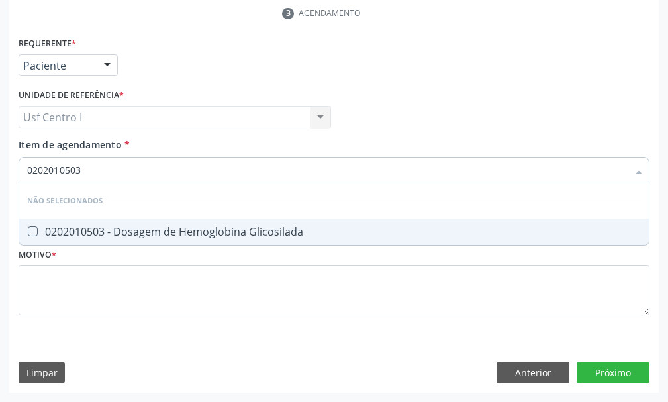
click at [34, 230] on Glicosilada at bounding box center [33, 231] width 10 height 10
click at [28, 230] on Glicosilada "checkbox" at bounding box center [23, 231] width 9 height 9
checkbox Glicosilada "true"
click at [107, 166] on input "0202010503" at bounding box center [327, 170] width 601 height 26
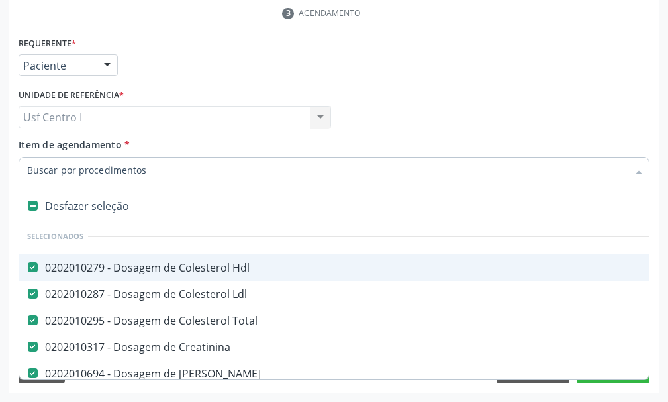
paste input "T4 livre 0202060381"
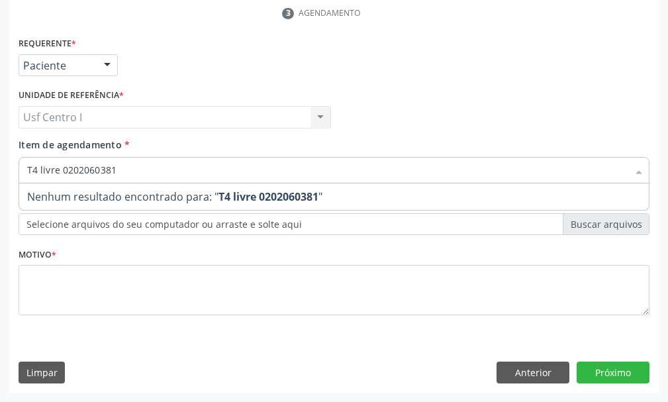
click at [58, 171] on input "T4 livre 0202060381" at bounding box center [327, 170] width 601 height 26
type input "0202060381"
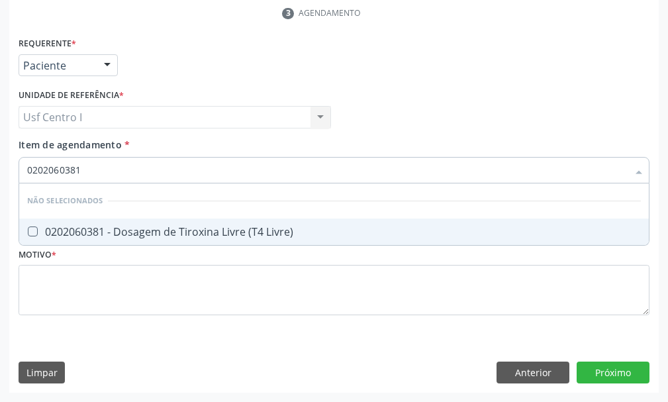
click at [34, 233] on Livre\) at bounding box center [33, 231] width 10 height 10
click at [28, 233] on Livre\) "checkbox" at bounding box center [23, 231] width 9 height 9
checkbox Livre\) "true"
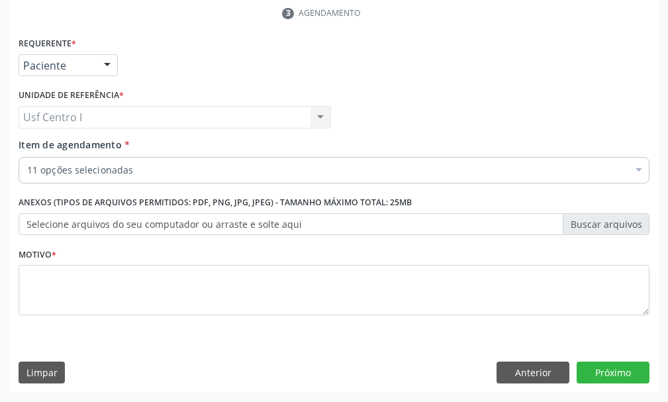
click at [136, 157] on div "11 opções selecionadas" at bounding box center [334, 170] width 631 height 26
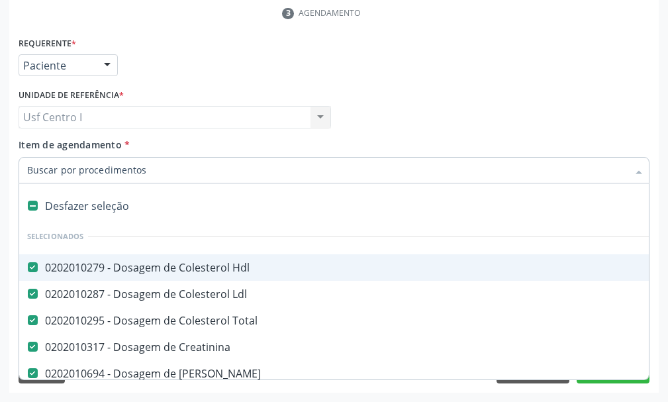
paste input "0202060250"
type input "0202060250"
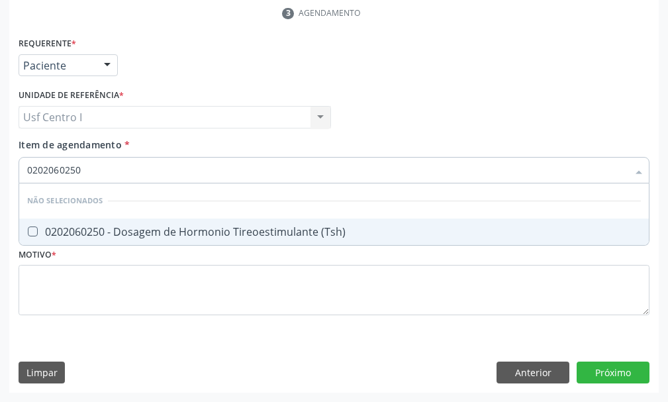
click at [28, 231] on \(Tsh\) at bounding box center [33, 231] width 10 height 10
click at [28, 231] on \(Tsh\) "checkbox" at bounding box center [23, 231] width 9 height 9
checkbox \(Tsh\) "true"
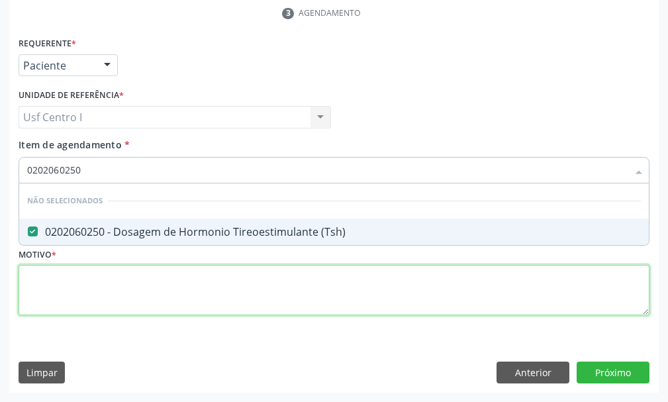
click at [36, 274] on div "Requerente * Paciente Profissional de Saúde Paciente Nenhum resultado encontrad…" at bounding box center [334, 184] width 631 height 300
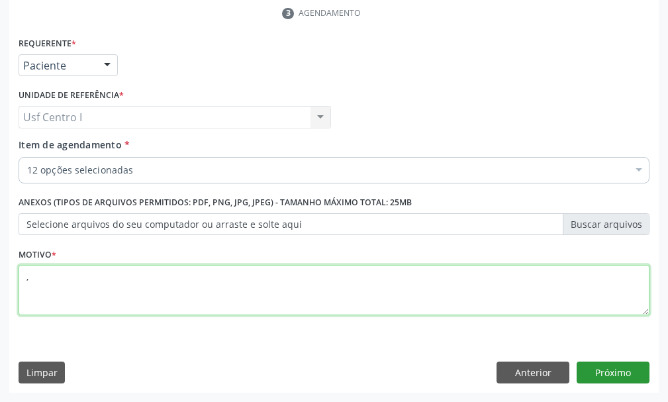
type textarea ","
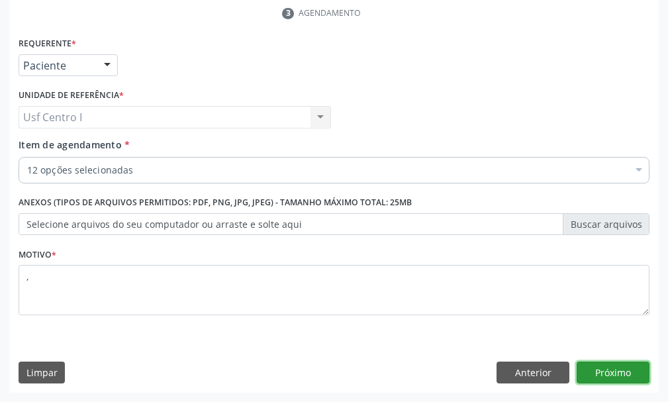
click at [616, 369] on button "Próximo" at bounding box center [613, 372] width 73 height 23
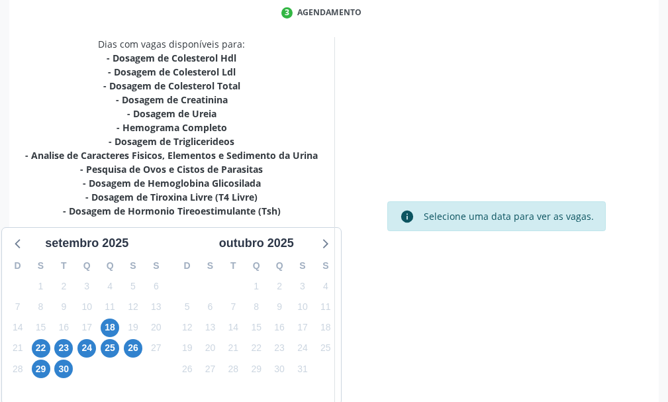
scroll to position [395, 0]
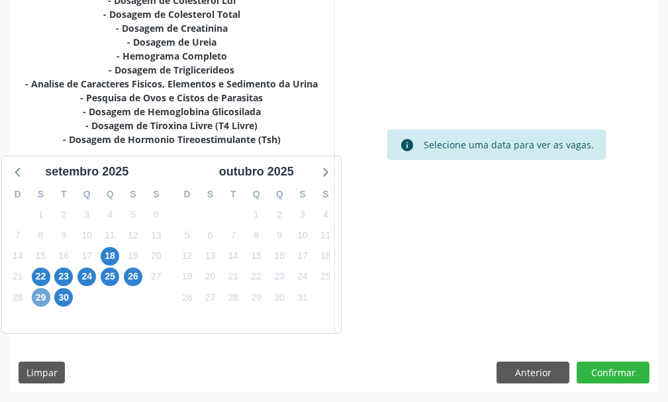
click at [45, 296] on span "29" at bounding box center [41, 297] width 19 height 19
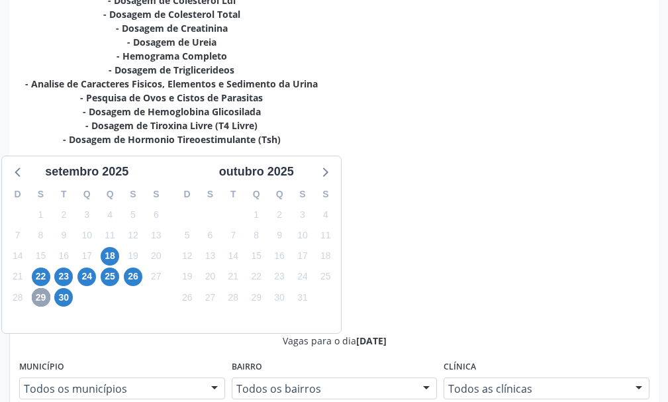
scroll to position [662, 0]
radio input "true"
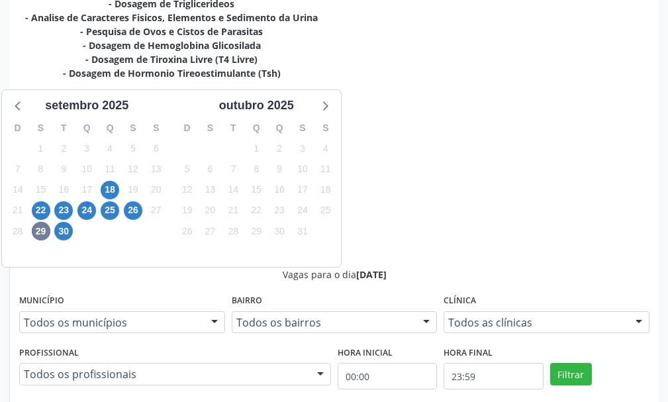
scroll to position [465, 0]
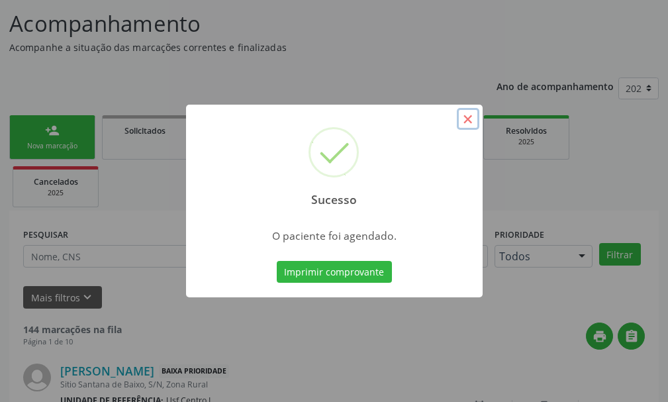
click at [470, 120] on button "×" at bounding box center [468, 119] width 23 height 23
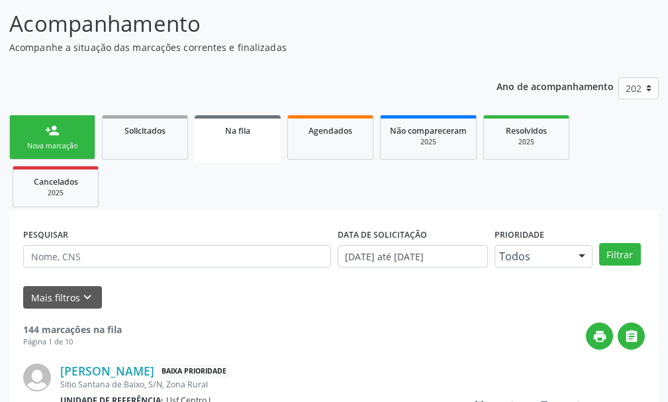
click at [77, 136] on link "person_add Nova marcação" at bounding box center [52, 137] width 86 height 44
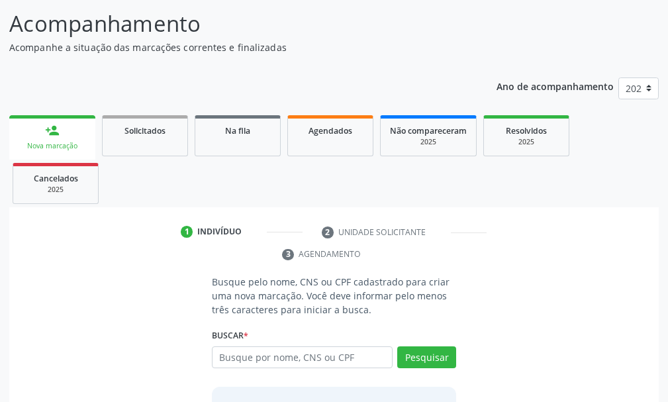
scroll to position [192, 0]
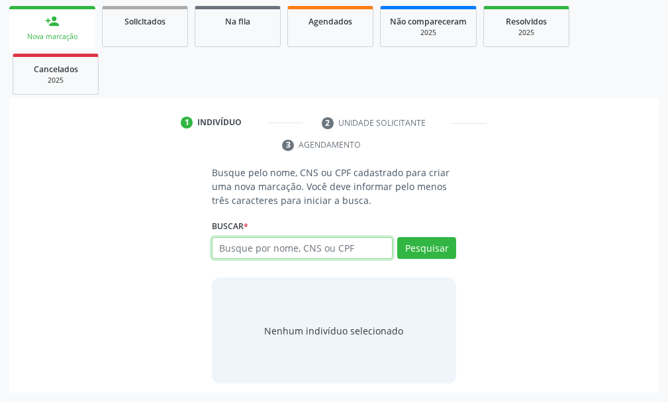
click at [354, 248] on input "text" at bounding box center [302, 248] width 181 height 23
type input "707606242156098"
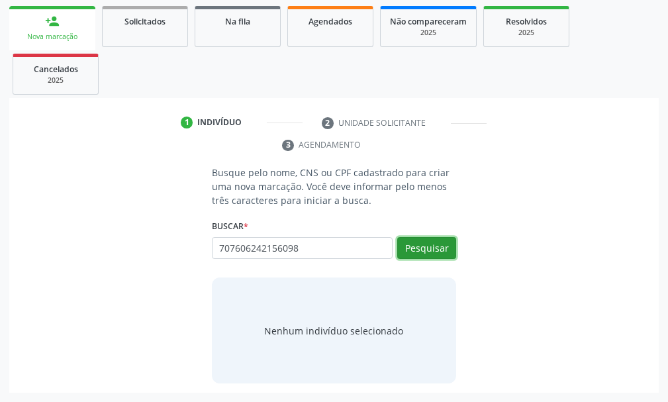
click at [438, 242] on button "Pesquisar" at bounding box center [426, 248] width 59 height 23
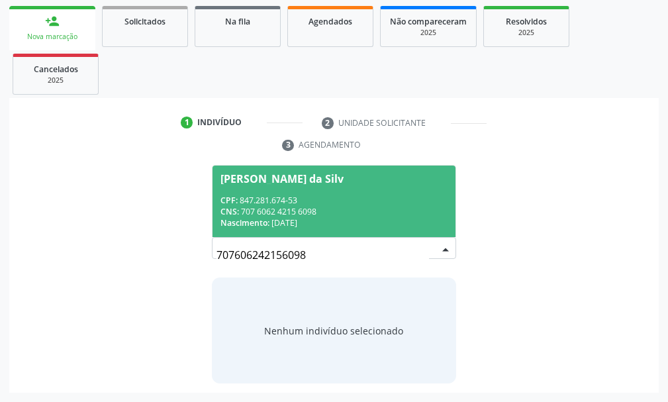
click at [276, 203] on div "CPF: 847.281.674-53" at bounding box center [333, 200] width 227 height 11
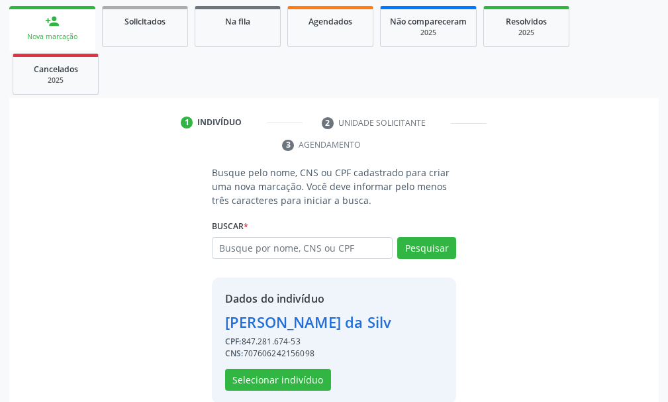
scroll to position [213, 0]
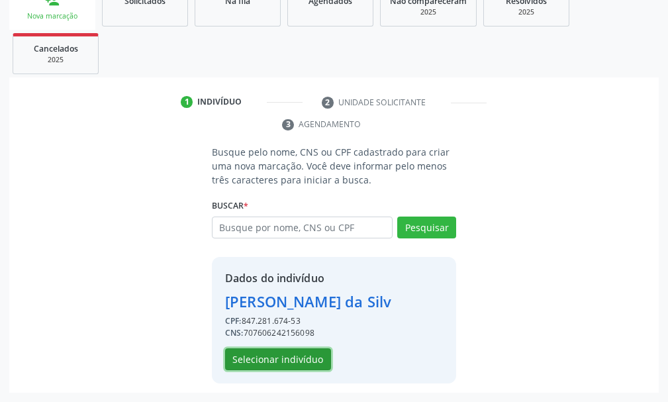
click at [271, 358] on button "Selecionar indivíduo" at bounding box center [278, 359] width 106 height 23
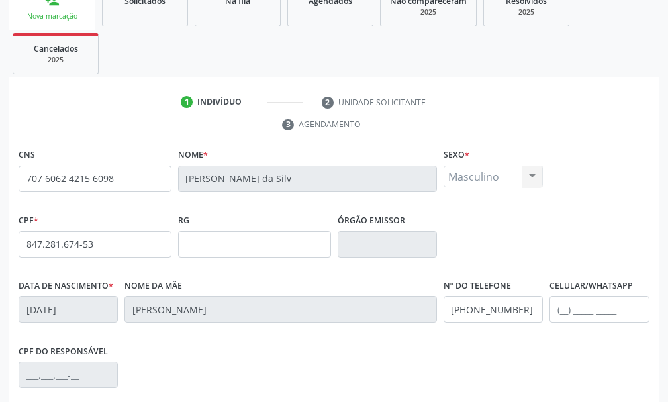
scroll to position [386, 0]
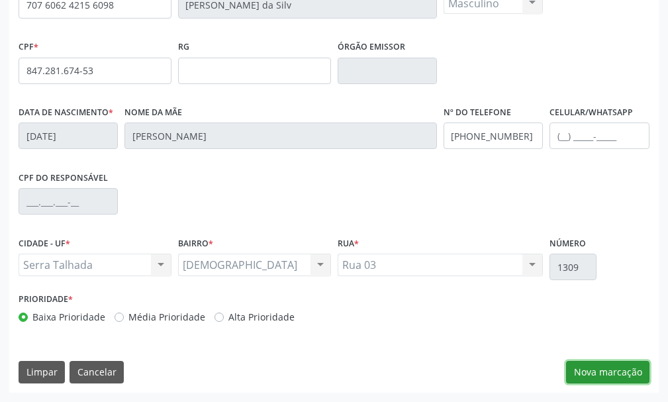
click at [608, 373] on button "Nova marcação" at bounding box center [607, 372] width 83 height 23
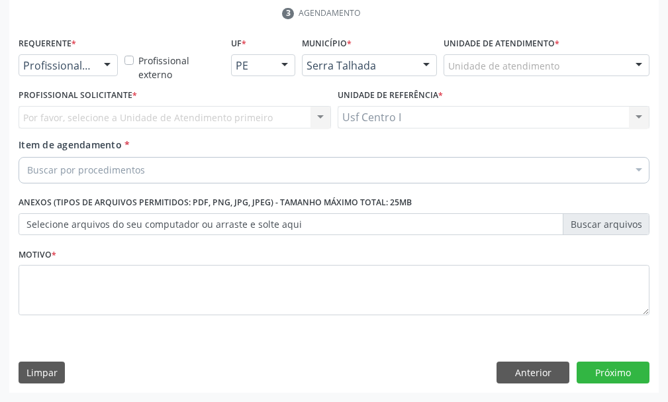
scroll to position [324, 0]
click at [103, 65] on div at bounding box center [107, 66] width 20 height 23
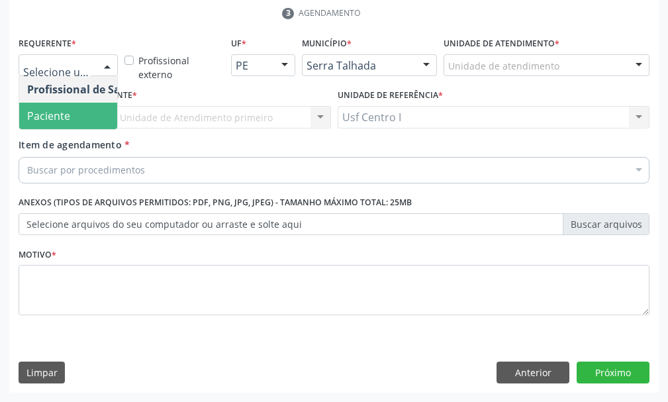
click at [83, 117] on span "Paciente" at bounding box center [83, 116] width 129 height 26
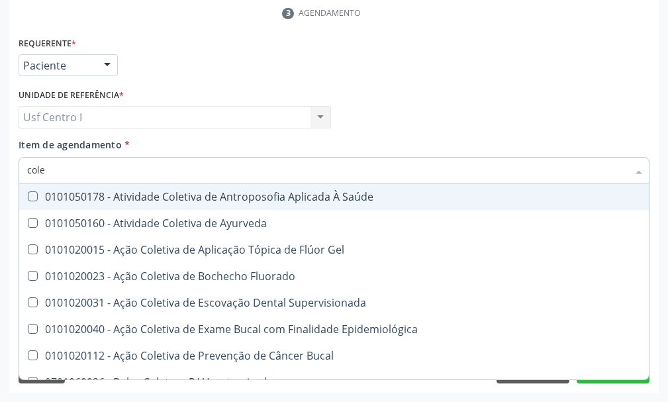
type input "coles"
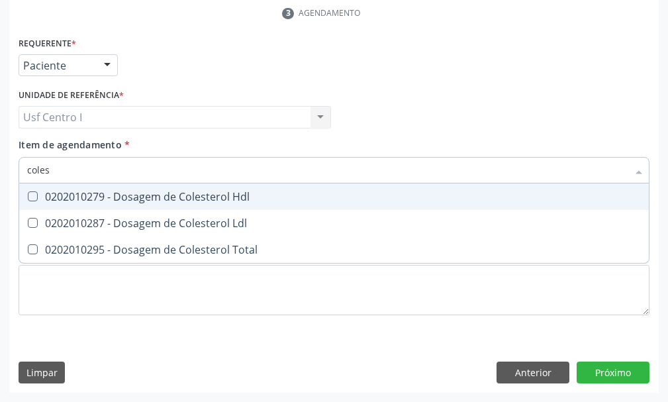
click at [32, 197] on Hdl at bounding box center [33, 196] width 10 height 10
click at [28, 197] on Hdl "checkbox" at bounding box center [23, 196] width 9 height 9
checkbox Hdl "true"
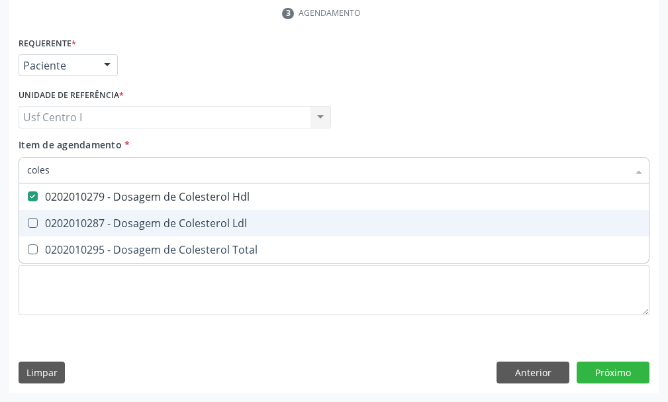
click at [36, 220] on Ldl at bounding box center [33, 223] width 10 height 10
click at [28, 220] on Ldl "checkbox" at bounding box center [23, 222] width 9 height 9
checkbox Ldl "true"
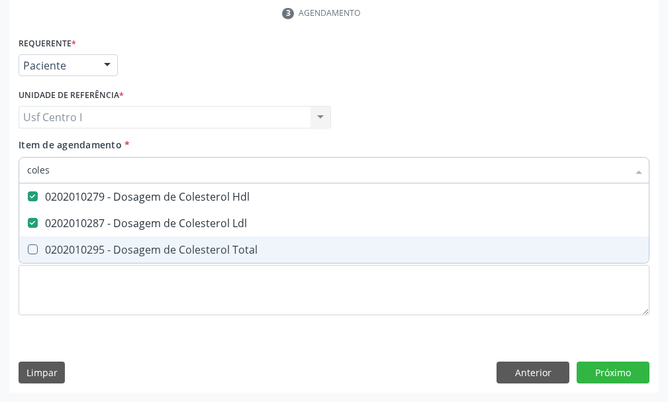
click at [37, 248] on Total at bounding box center [33, 249] width 10 height 10
click at [28, 248] on Total "checkbox" at bounding box center [23, 249] width 9 height 9
checkbox Total "true"
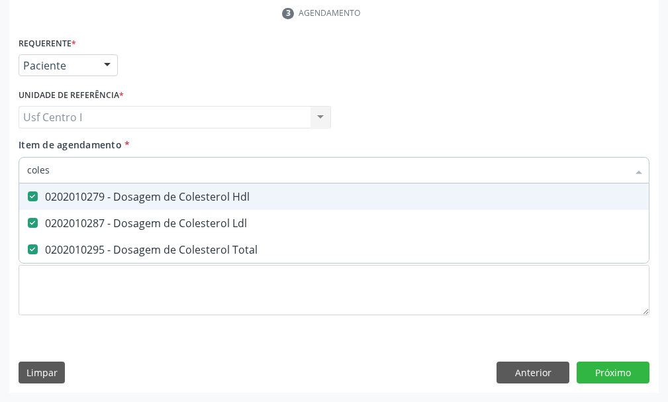
click at [64, 169] on input "coles" at bounding box center [327, 170] width 601 height 26
type input "cole"
checkbox Hdl "false"
checkbox Ldl "false"
checkbox Total "false"
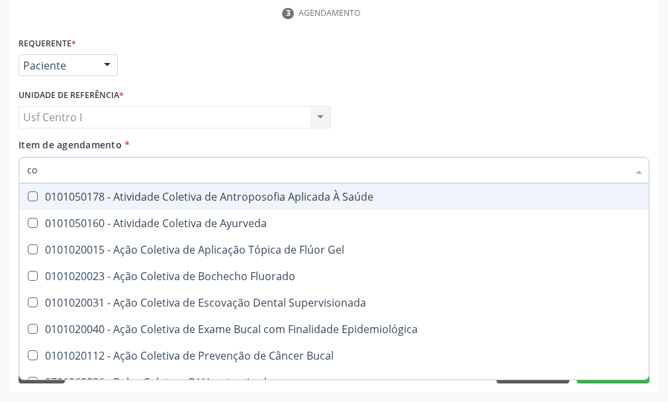
type input "c"
checkbox Hdl "false"
checkbox Ldl "false"
checkbox Total "false"
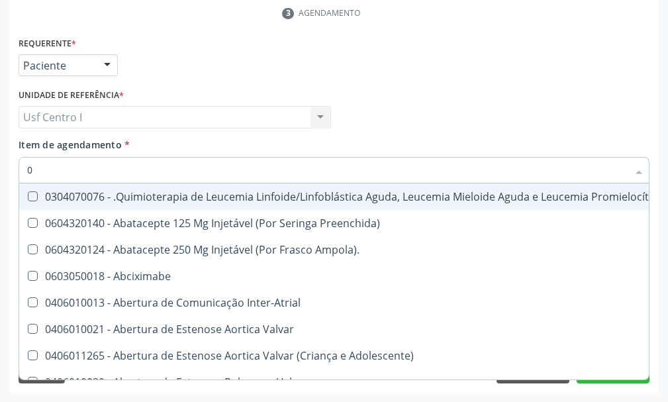
type input "02"
checkbox Dentária "true"
checkbox Antibiotico "true"
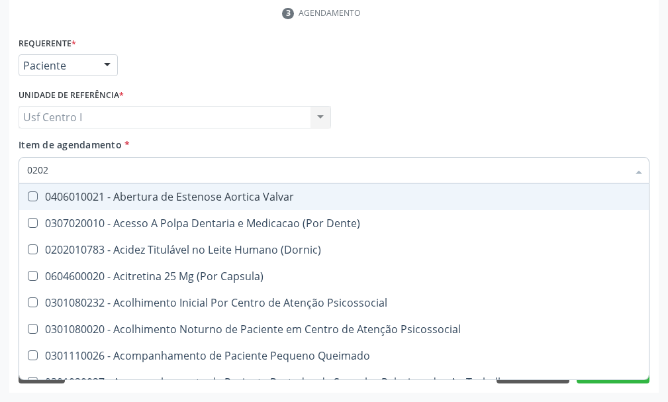
type input "02020"
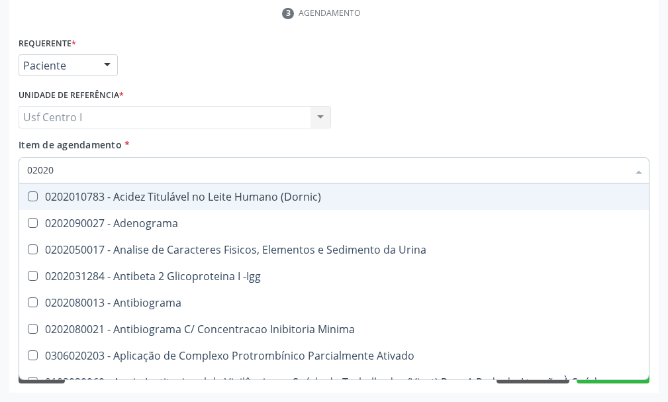
checkbox Hdl "true"
checkbox Ldl "true"
checkbox Total "true"
checkbox Estriol "false"
checkbox Estrona "false"
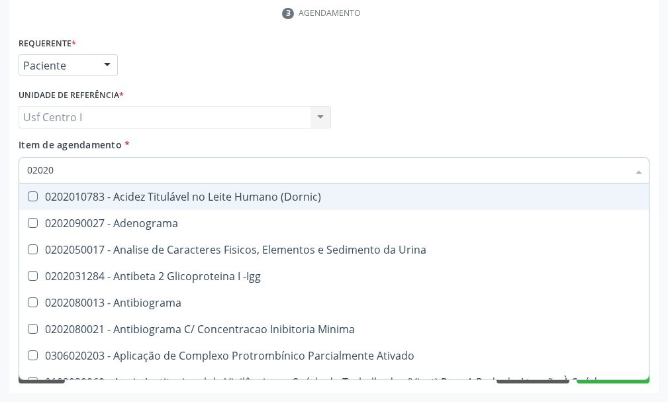
checkbox Etossuximida "false"
type input "020201"
checkbox \(Pos-Pasteurização\) "true"
checkbox Molecular "true"
checkbox Parceria\) "true"
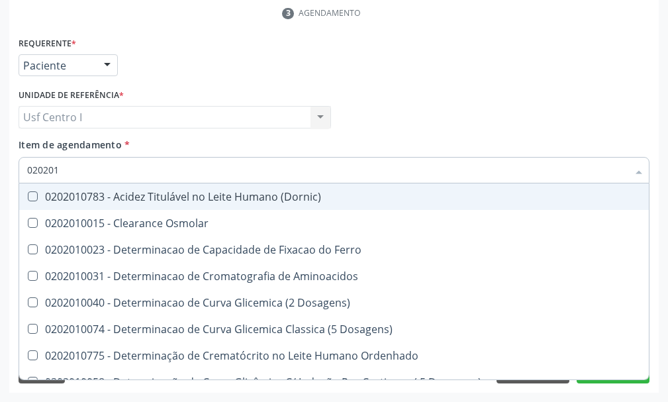
type input "0202010"
checkbox Hdl "true"
checkbox Ldl "true"
checkbox Total "true"
checkbox Latica "false"
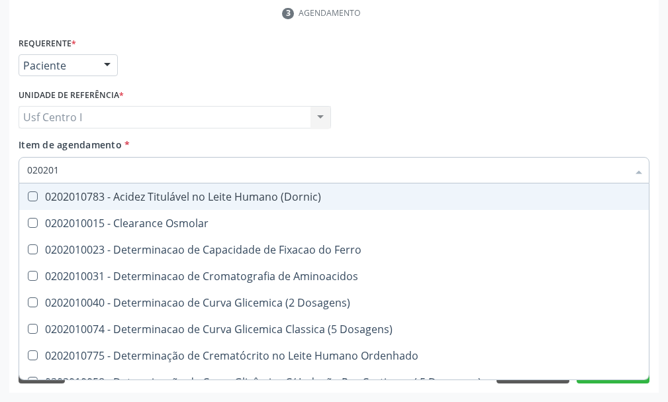
checkbox Fracionadas\) "false"
checkbox Ferritina "false"
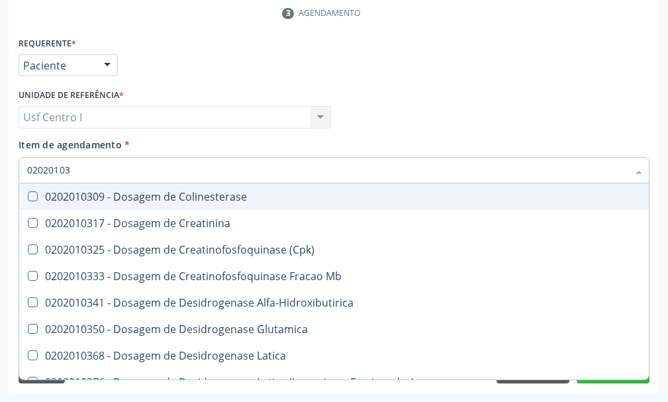
type input "020201031"
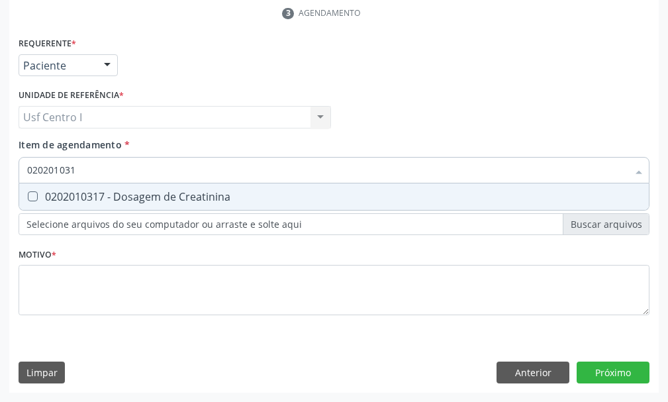
click at [31, 195] on Creatinina at bounding box center [33, 196] width 10 height 10
click at [28, 195] on Creatinina "checkbox" at bounding box center [23, 196] width 9 height 9
checkbox Creatinina "true"
click at [94, 171] on input "020201031" at bounding box center [327, 170] width 601 height 26
type input "02020103"
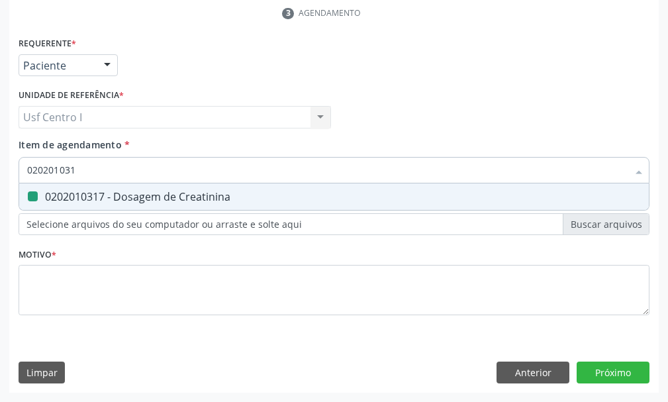
checkbox Creatinina "false"
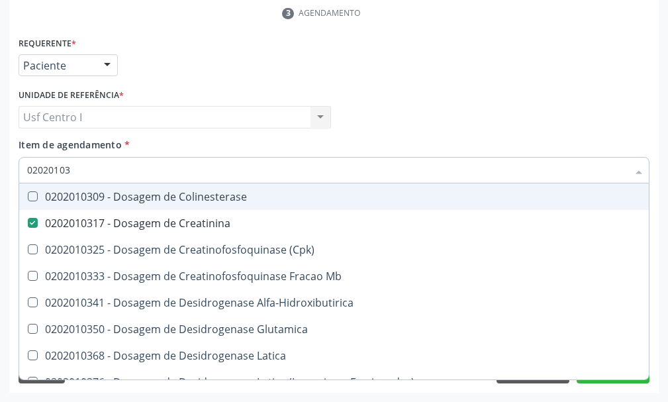
type input "0202010"
checkbox Creatinina "false"
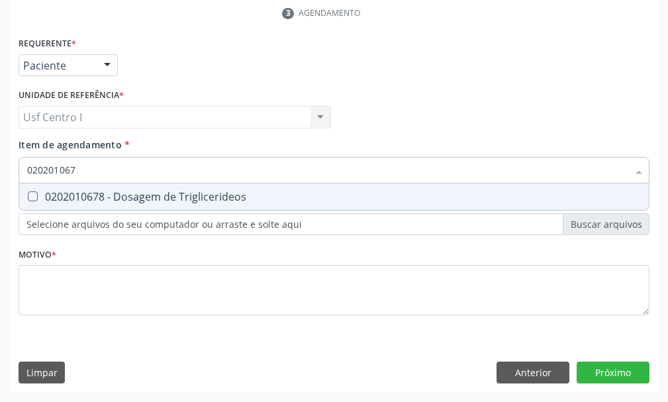
type input "0202010678"
click at [35, 197] on Triglicerideos at bounding box center [33, 196] width 10 height 10
click at [28, 197] on Triglicerideos "checkbox" at bounding box center [23, 196] width 9 height 9
checkbox Triglicerideos "true"
click at [92, 169] on input "0202010678" at bounding box center [327, 170] width 601 height 26
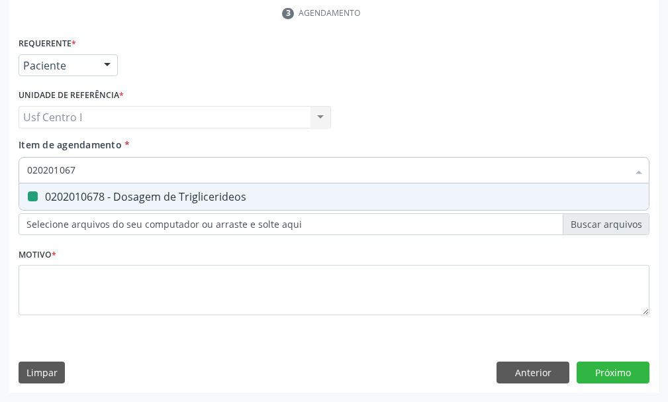
type input "02020106"
checkbox Triglicerideos "false"
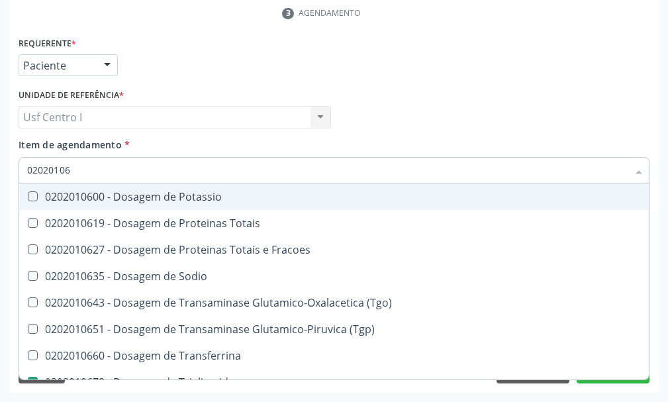
type input "0202010"
checkbox Triglicerideos "false"
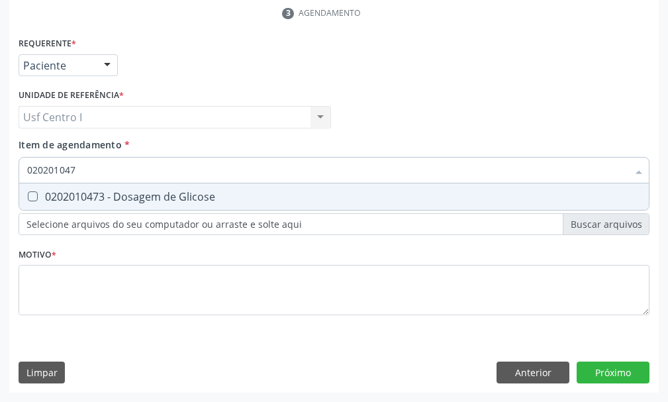
type input "0202010473"
click at [29, 195] on Glicose at bounding box center [33, 196] width 10 height 10
click at [28, 195] on Glicose "checkbox" at bounding box center [23, 196] width 9 height 9
checkbox Glicose "true"
click at [87, 167] on input "0202010473" at bounding box center [327, 170] width 601 height 26
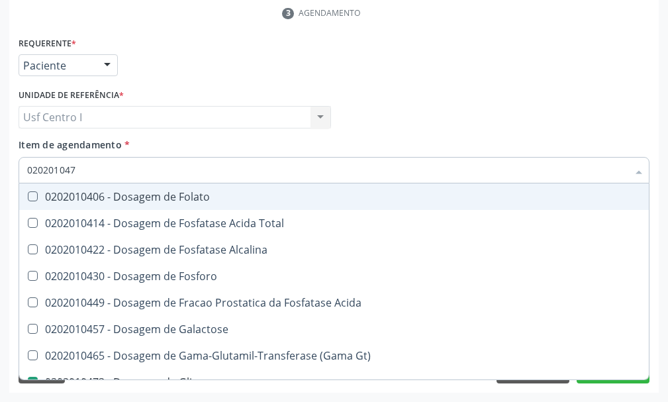
type input "02020104"
checkbox Folato "false"
type input "0202010"
checkbox Glicose "false"
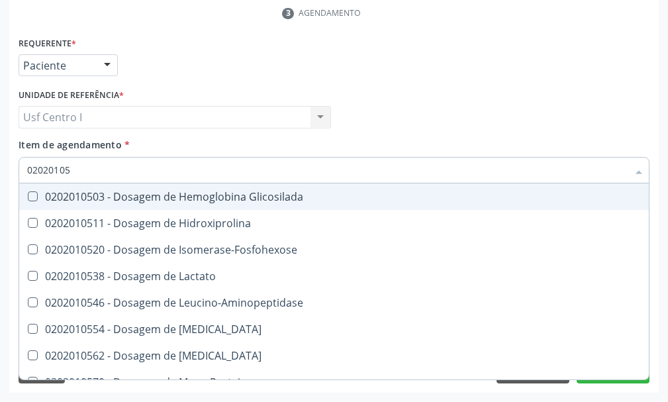
type input "020201050"
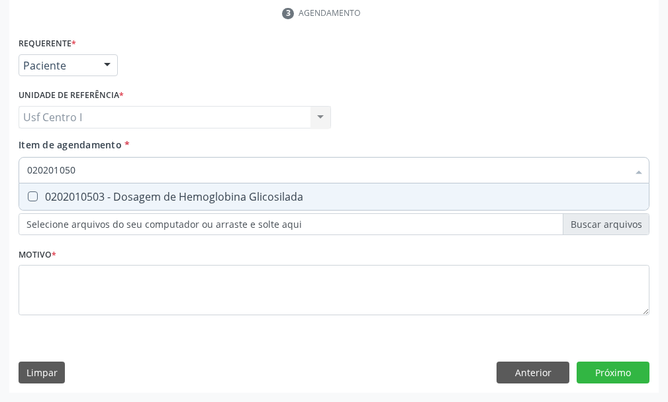
drag, startPoint x: 30, startPoint y: 197, endPoint x: 51, endPoint y: 191, distance: 21.2
click at [31, 196] on Glicosilada at bounding box center [33, 196] width 10 height 10
click at [28, 196] on Glicosilada "checkbox" at bounding box center [23, 196] width 9 height 9
checkbox Glicosilada "true"
click at [79, 170] on input "020201050" at bounding box center [327, 170] width 601 height 26
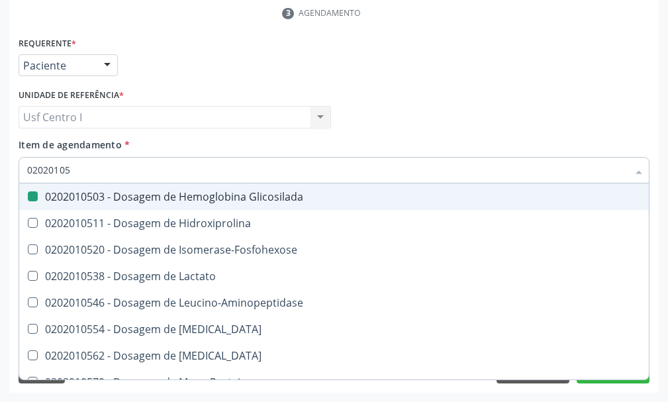
type input "0202010"
checkbox Glicosilada "false"
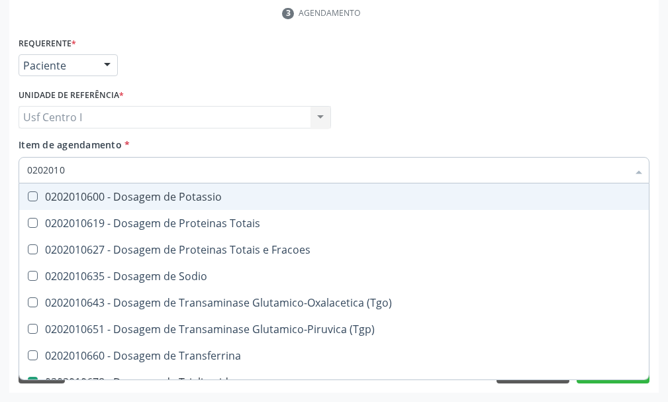
type input "02020106"
checkbox Triglicerideos "true"
type input "020201069"
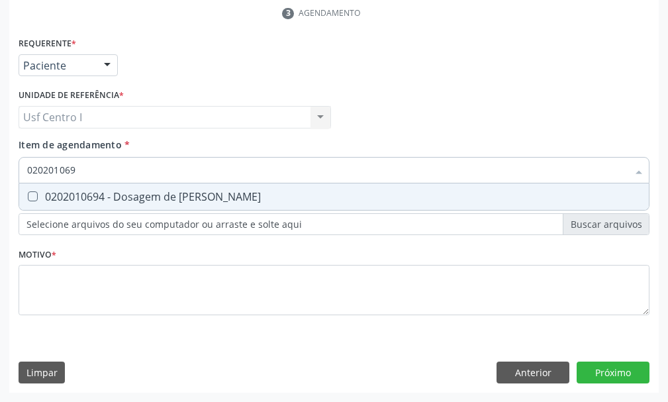
click at [35, 197] on Ureia at bounding box center [33, 196] width 10 height 10
click at [28, 197] on Ureia "checkbox" at bounding box center [23, 196] width 9 height 9
checkbox Ureia "true"
drag, startPoint x: 82, startPoint y: 173, endPoint x: 92, endPoint y: 168, distance: 11.3
click at [84, 171] on input "020201069" at bounding box center [327, 170] width 601 height 26
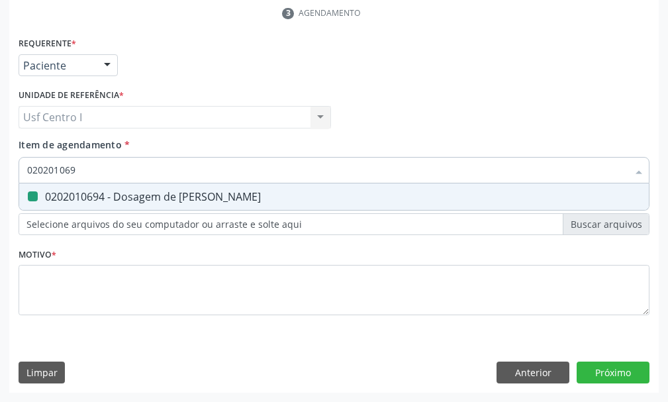
type input "02020106"
checkbox Ureia "false"
type input "0202010643"
drag, startPoint x: 32, startPoint y: 196, endPoint x: 107, endPoint y: 166, distance: 80.8
click at [36, 196] on \(Tgo\) at bounding box center [33, 196] width 10 height 10
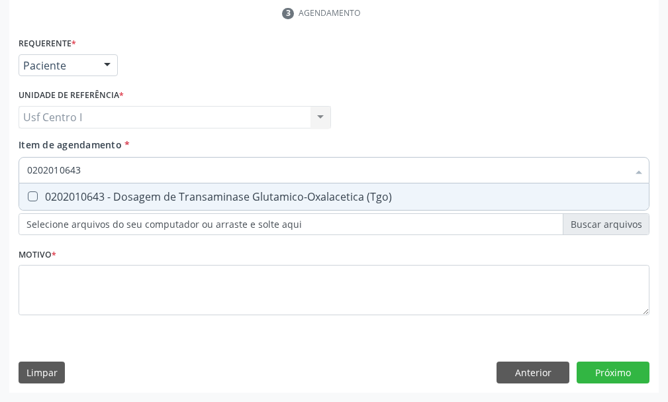
click at [28, 196] on \(Tgo\) "checkbox" at bounding box center [23, 196] width 9 height 9
checkbox \(Tgo\) "true"
click at [91, 164] on input "0202010643" at bounding box center [327, 170] width 601 height 26
type input "02020106"
checkbox \(Tgo\) "false"
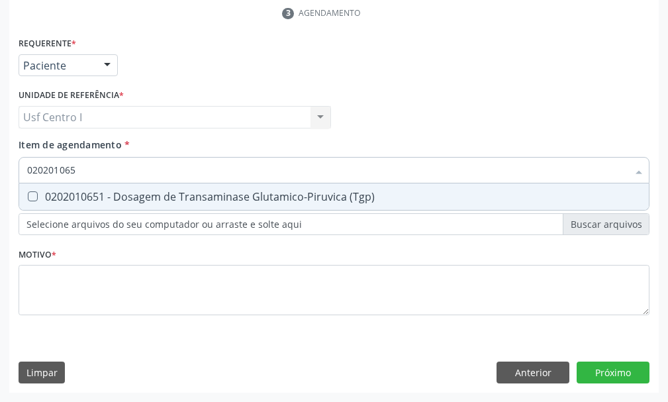
type input "0202010651"
drag, startPoint x: 30, startPoint y: 201, endPoint x: 56, endPoint y: 173, distance: 37.9
click at [34, 195] on div "0202010651 - Dosagem de Transaminase Glutamico-Piruvica (Tgp)" at bounding box center [334, 196] width 614 height 11
checkbox \(Tgp\) "true"
click at [91, 167] on input "0202010651" at bounding box center [327, 170] width 601 height 26
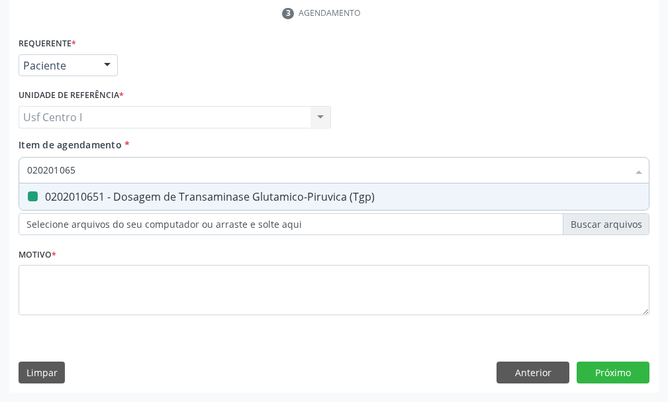
type input "02020106"
checkbox \(Tgp\) "false"
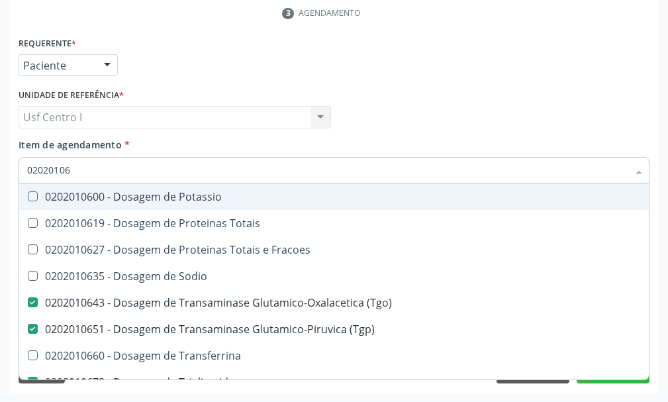
type input "0202010"
checkbox \(Tgo\) "false"
checkbox \(Tgp\) "false"
checkbox Triglicerideos "false"
checkbox Ureia "false"
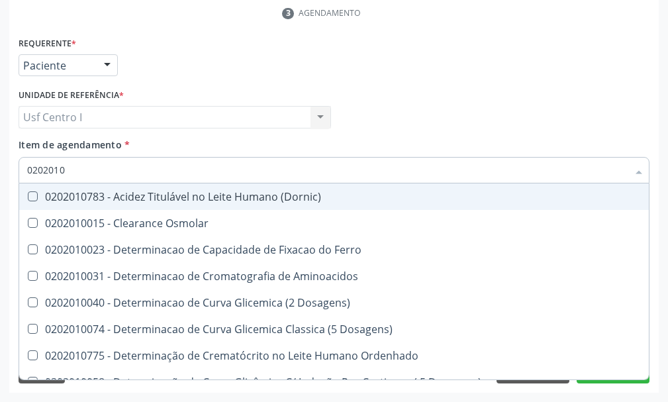
type input "020201"
checkbox Hdl "false"
checkbox Ldl "false"
checkbox Total "false"
checkbox Creatinina "false"
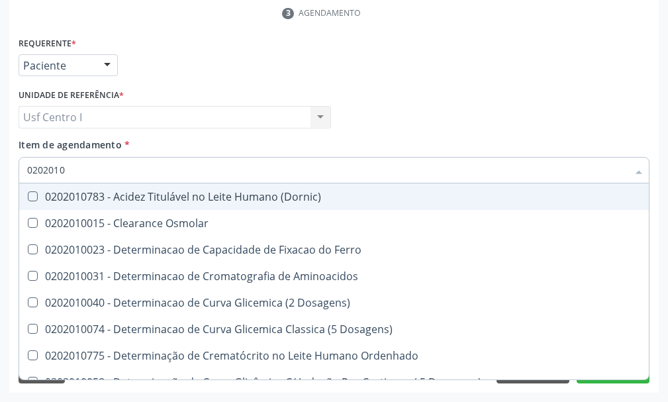
checkbox Latica "true"
checkbox Fracionadas\) "true"
checkbox Ferritina "true"
checkbox Folato "true"
checkbox Glicose "false"
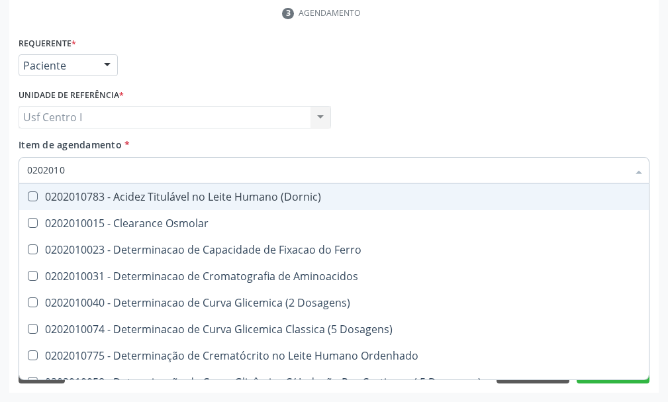
checkbox Glicosilada "false"
checkbox Nt-Probnp\) "true"
checkbox Potassio "true"
checkbox \(Tgo\) "false"
checkbox \(Tgp\) "false"
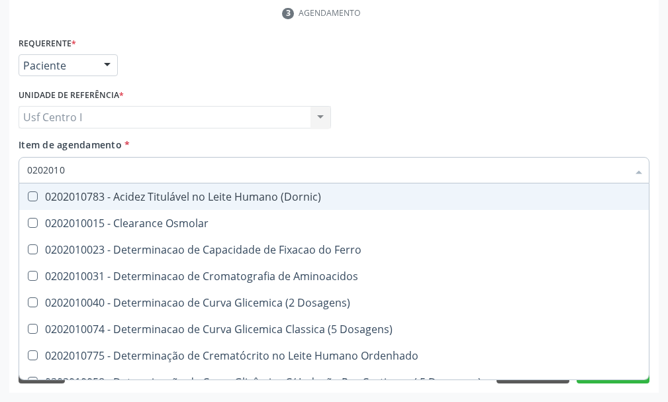
checkbox Triglicerideos "false"
checkbox Ureia "false"
checkbox D-Xilose "true"
checkbox Orais "true"
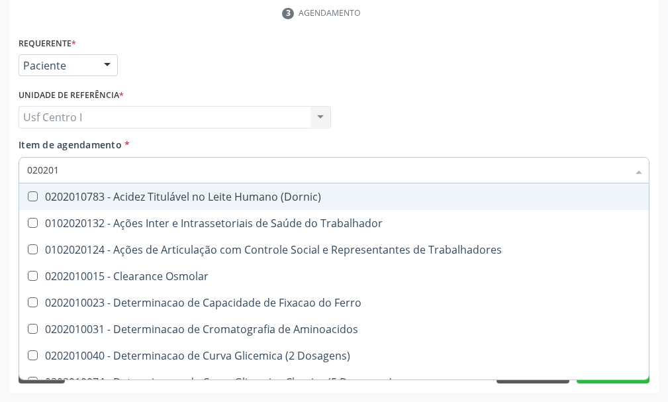
type input "02020"
checkbox Hdl "false"
checkbox Ldl "false"
checkbox Total "false"
checkbox Creatinina "false"
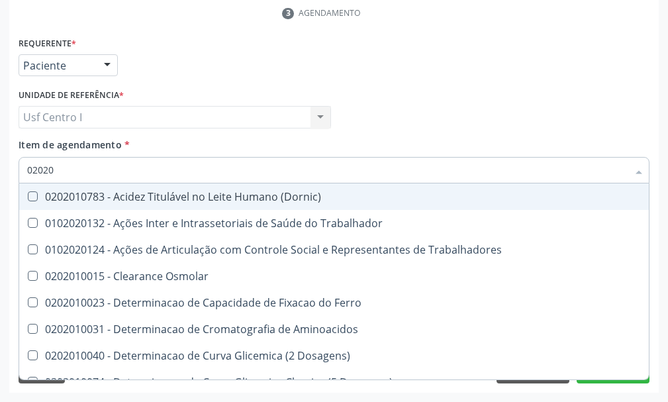
checkbox Glicose "false"
checkbox Glicosilada "false"
checkbox \(Tgo\) "false"
checkbox \(Tgp\) "false"
checkbox Triglicerideos "false"
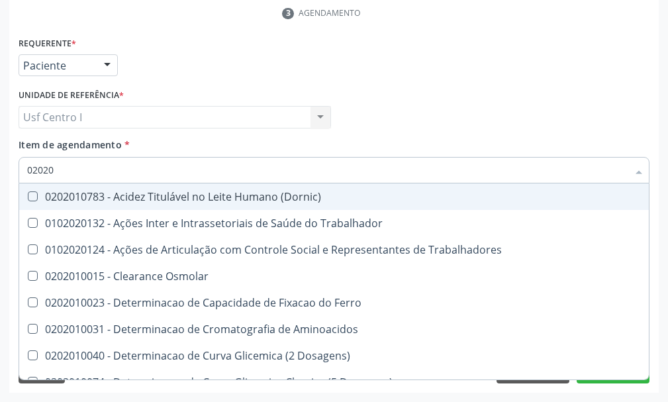
checkbox Ureia "false"
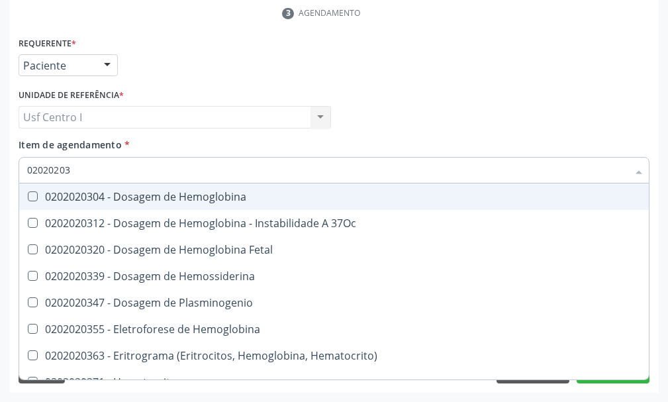
type input "020202038"
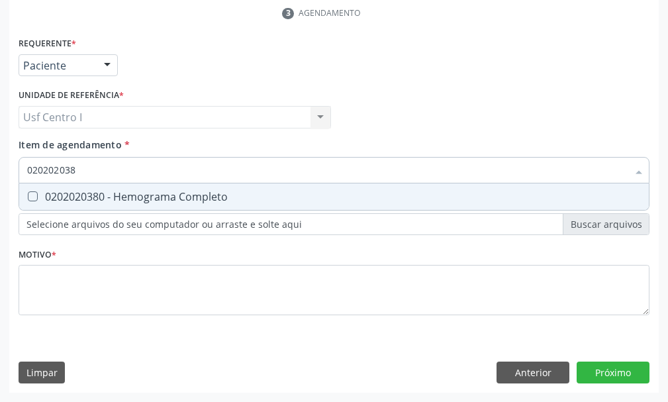
click at [36, 193] on Completo at bounding box center [33, 196] width 10 height 10
click at [28, 193] on Completo "checkbox" at bounding box center [23, 196] width 9 height 9
checkbox Completo "true"
click at [92, 169] on input "020202038" at bounding box center [327, 170] width 601 height 26
type input "02020203"
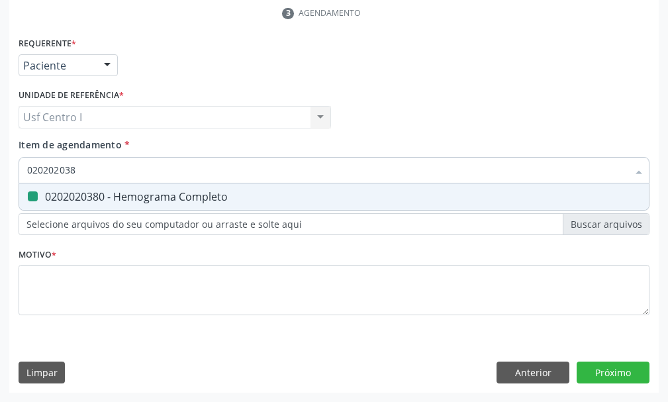
checkbox Completo "false"
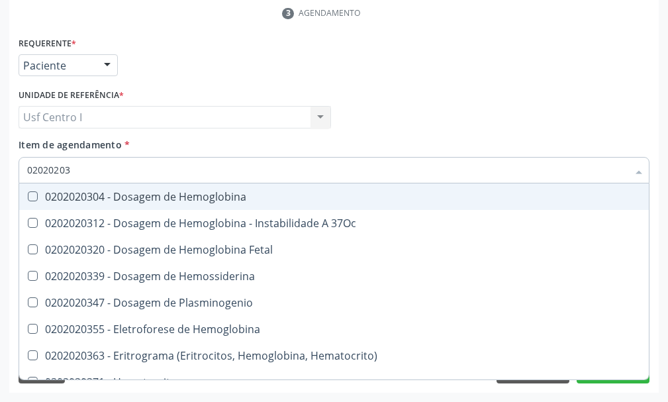
type input "0202020"
checkbox Completo "false"
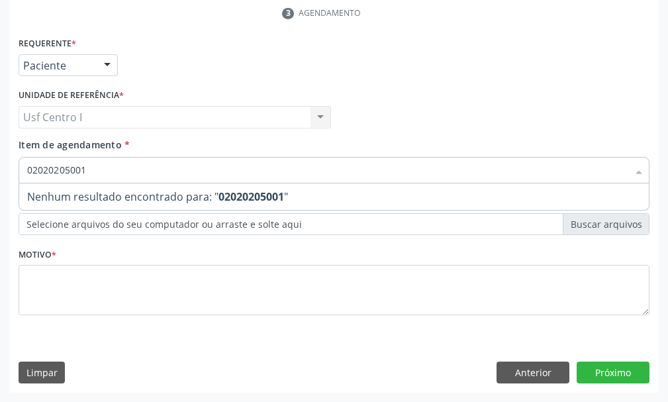
click at [98, 166] on input "02020205001" at bounding box center [327, 170] width 601 height 26
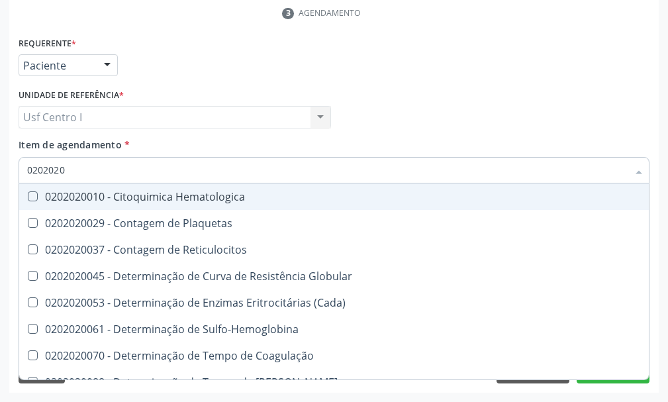
type input "020202"
checkbox Completo "false"
checkbox Leucograma "true"
type input "02020"
checkbox Completo "false"
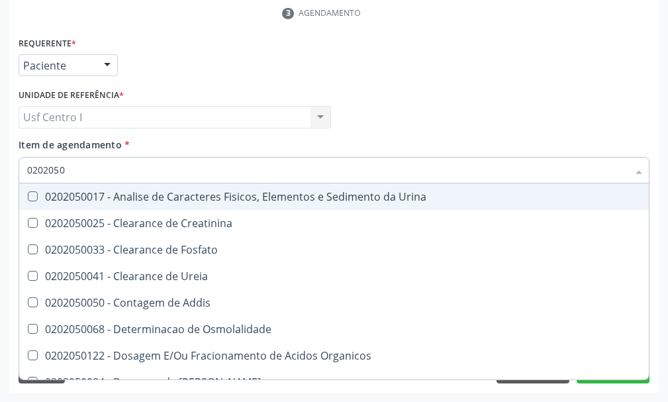
type input "02020500"
click at [32, 195] on Urina at bounding box center [33, 196] width 10 height 10
click at [28, 195] on Urina "checkbox" at bounding box center [23, 196] width 9 height 9
checkbox Urina "true"
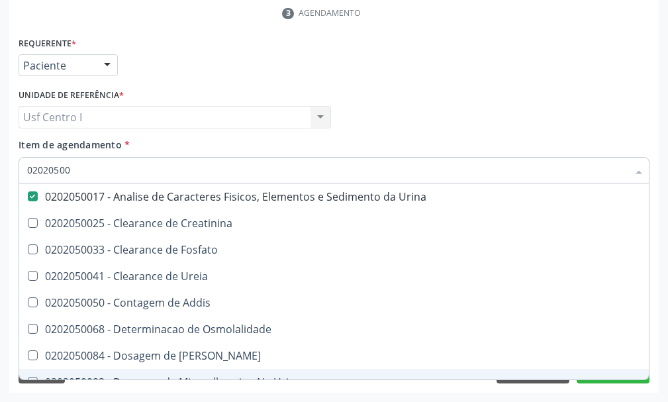
click at [9, 291] on div "Acompanhamento Acompanhe a situação das marcações correntes e finalizadas Relat…" at bounding box center [334, 75] width 668 height 653
checkbox Creatinina "true"
checkbox Fosfato "true"
checkbox Ureia "true"
checkbox Addis "true"
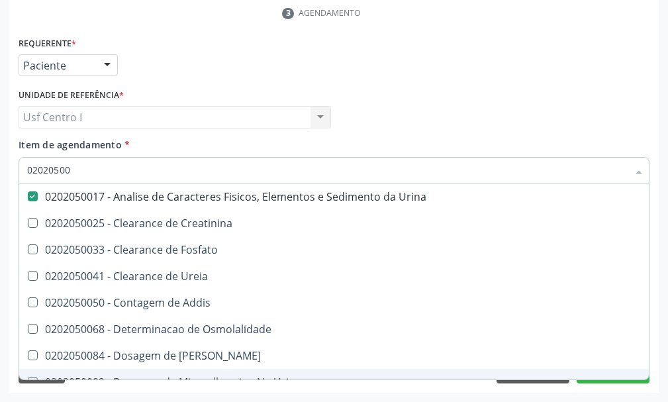
checkbox Osmolalidade "true"
checkbox Citrato "true"
checkbox Urina "true"
checkbox Delgada\) "true"
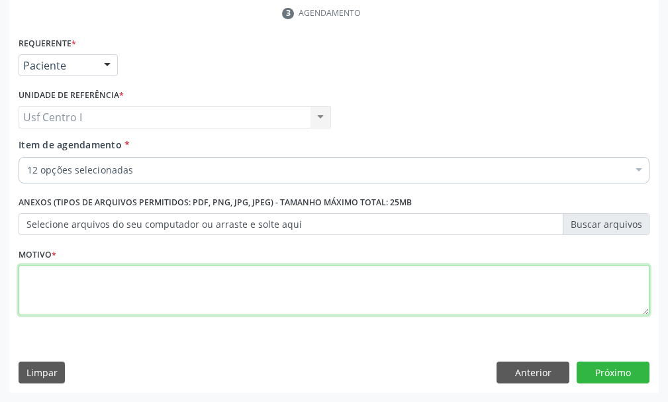
click at [32, 278] on textarea at bounding box center [334, 290] width 631 height 50
type textarea ","
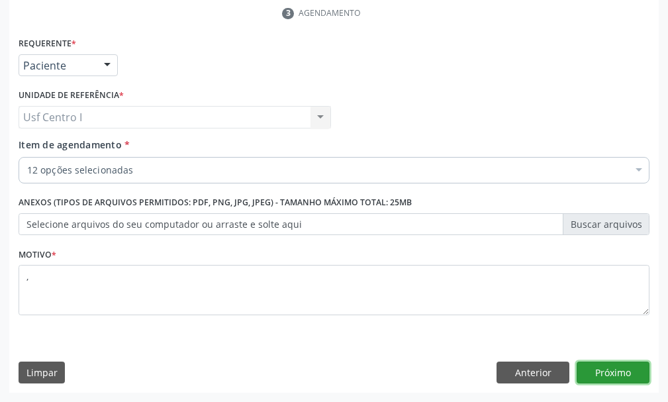
click at [607, 375] on button "Próximo" at bounding box center [613, 372] width 73 height 23
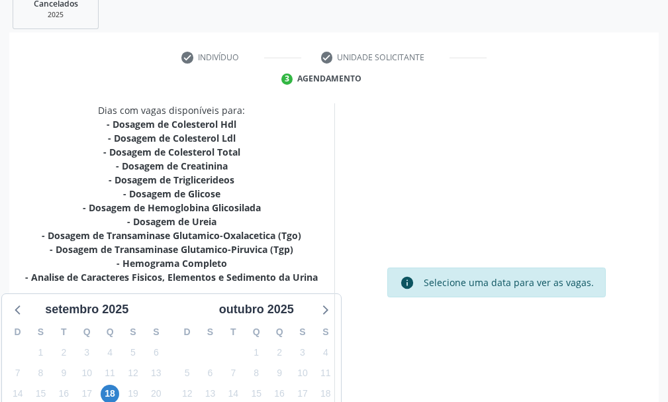
scroll to position [395, 0]
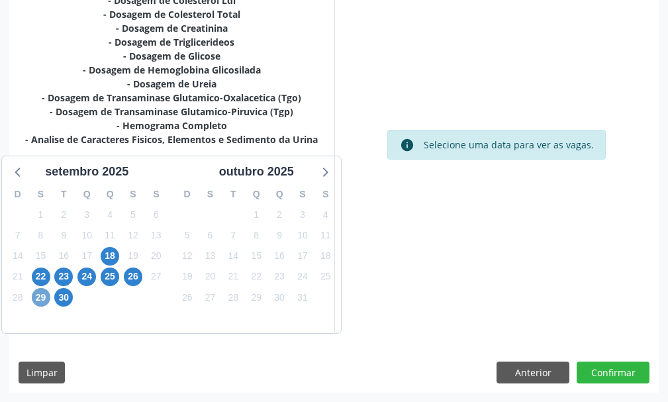
click at [45, 295] on span "29" at bounding box center [41, 297] width 19 height 19
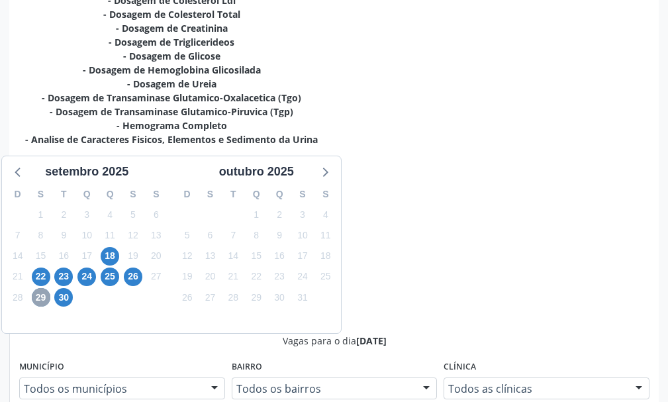
scroll to position [596, 0]
radio input "true"
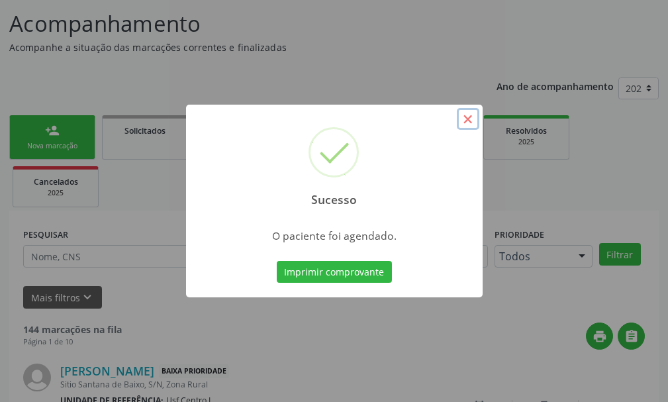
click at [469, 119] on button "×" at bounding box center [468, 119] width 23 height 23
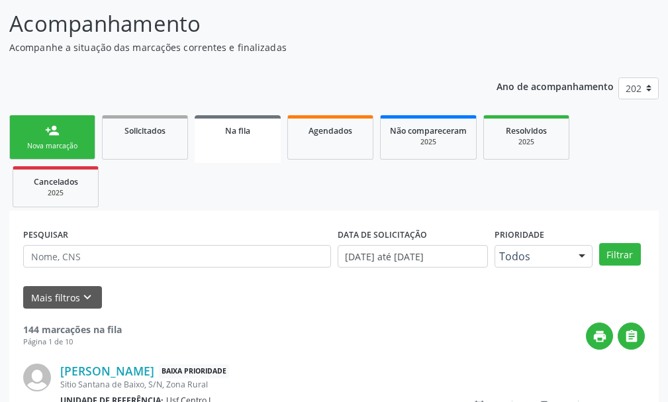
click at [63, 136] on link "person_add Nova marcação" at bounding box center [52, 137] width 86 height 44
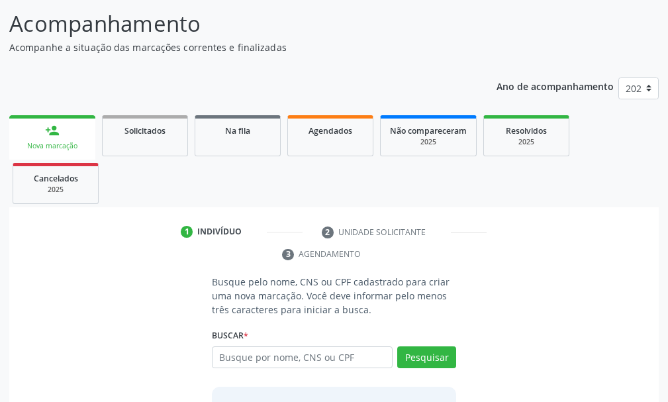
scroll to position [149, 0]
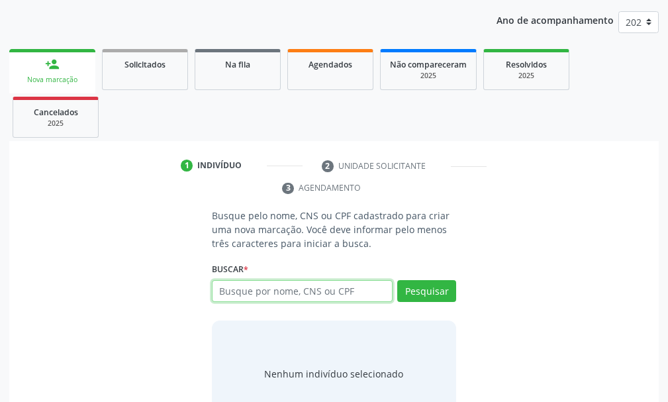
click at [252, 289] on input "text" at bounding box center [302, 291] width 181 height 23
type input "166068211190000"
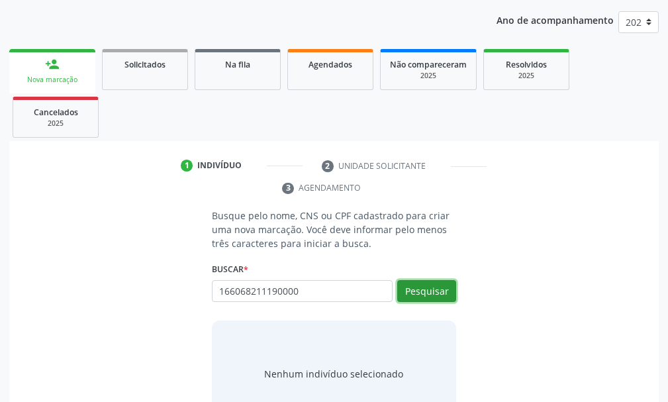
click at [426, 293] on button "Pesquisar" at bounding box center [426, 291] width 59 height 23
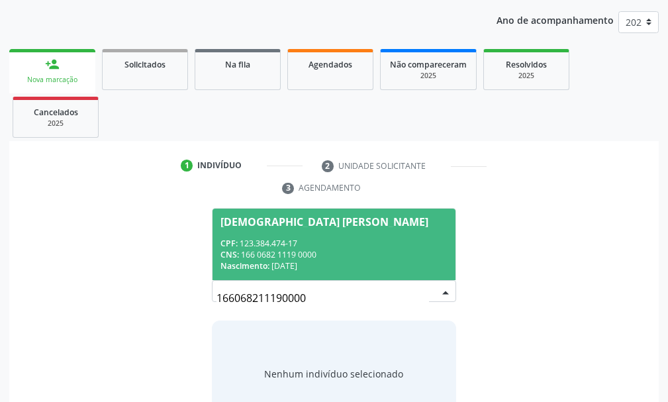
click at [275, 228] on span "Thais Andre da Silva CPF: 123.384.474-17 CNS: 166 0682 1119 0000 Nascimento: 29…" at bounding box center [334, 244] width 243 height 71
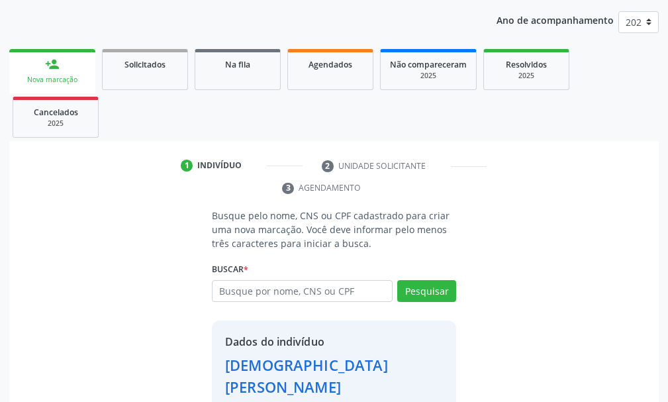
scroll to position [213, 0]
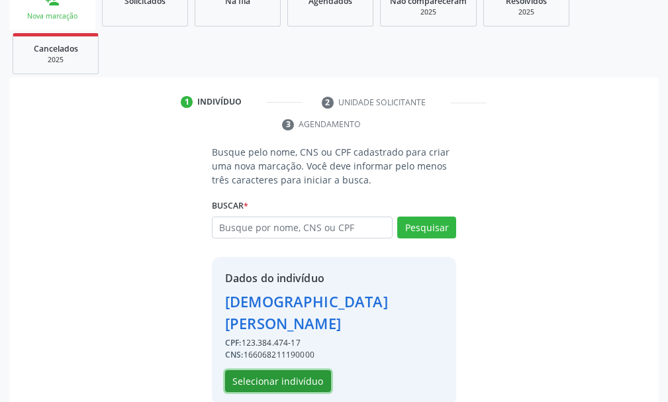
click at [279, 370] on button "Selecionar indivíduo" at bounding box center [278, 381] width 106 height 23
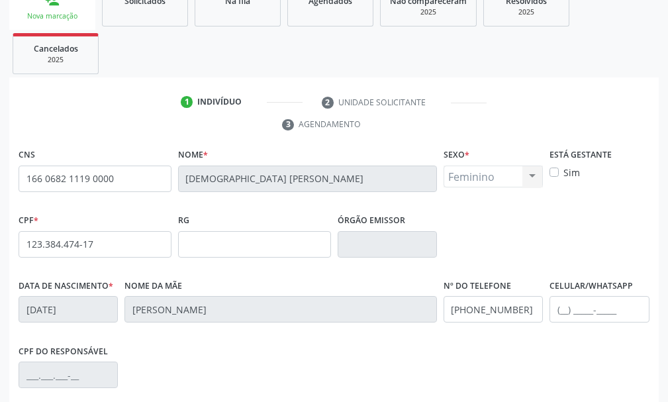
scroll to position [386, 0]
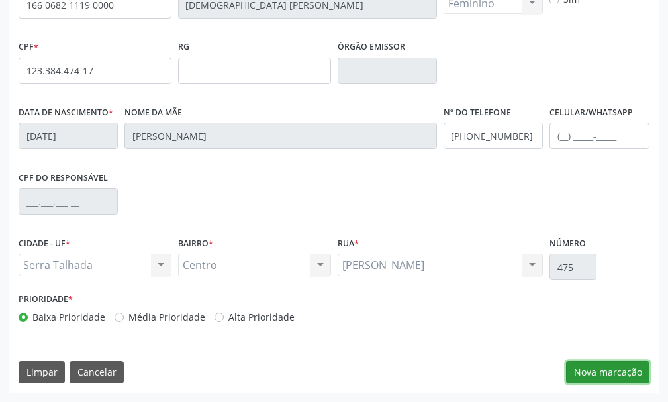
click at [614, 374] on button "Nova marcação" at bounding box center [607, 372] width 83 height 23
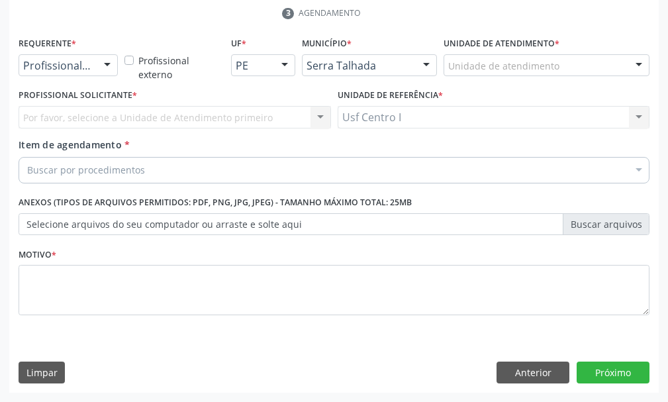
scroll to position [324, 0]
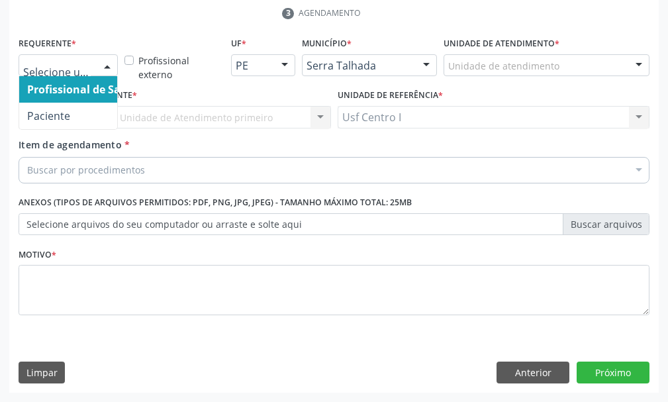
click at [95, 63] on div at bounding box center [68, 65] width 99 height 23
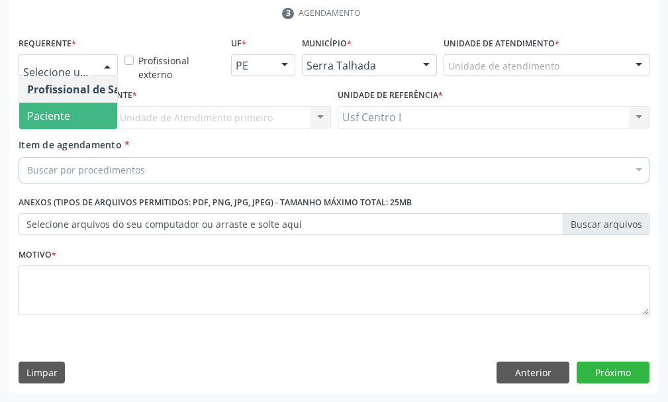
click at [71, 111] on span "Paciente" at bounding box center [83, 116] width 129 height 26
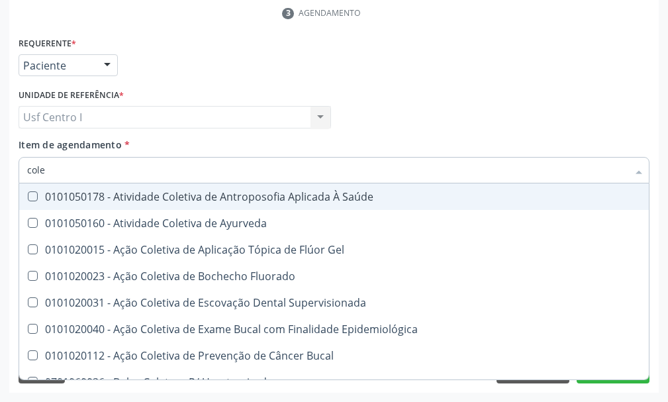
type input "coles"
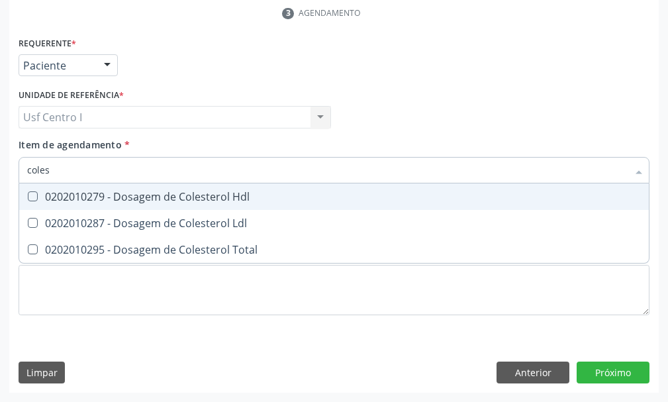
drag, startPoint x: 30, startPoint y: 193, endPoint x: 30, endPoint y: 207, distance: 14.6
click at [30, 194] on Hdl at bounding box center [33, 196] width 10 height 10
click at [28, 194] on Hdl "checkbox" at bounding box center [23, 196] width 9 height 9
checkbox Hdl "true"
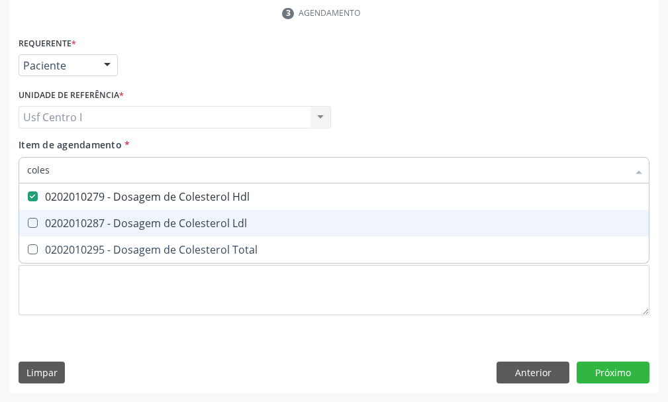
click at [33, 224] on Ldl at bounding box center [33, 223] width 10 height 10
click at [28, 224] on Ldl "checkbox" at bounding box center [23, 222] width 9 height 9
checkbox Ldl "true"
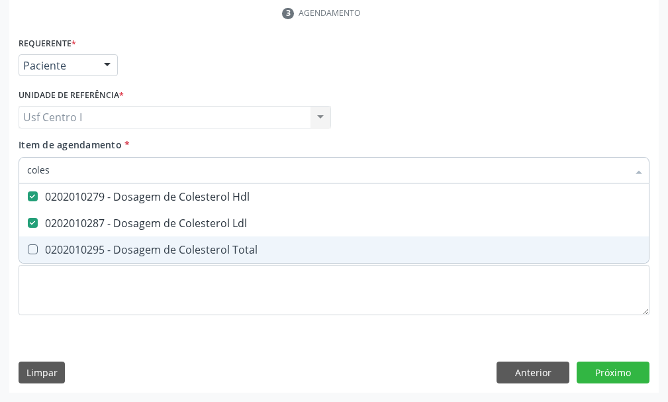
click at [32, 250] on Total at bounding box center [33, 249] width 10 height 10
click at [28, 250] on Total "checkbox" at bounding box center [23, 249] width 9 height 9
checkbox Total "true"
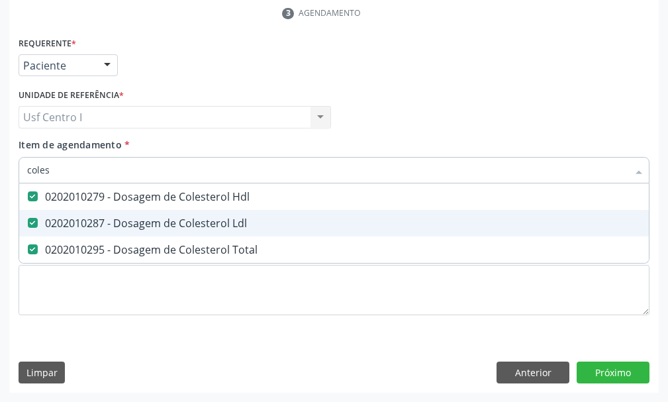
click at [54, 176] on input "coles" at bounding box center [327, 170] width 601 height 26
type input "cole"
checkbox Hdl "false"
checkbox Ldl "false"
checkbox Total "false"
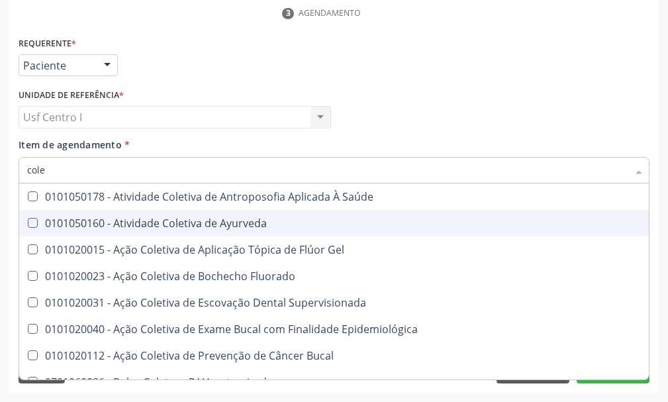
type input "col"
checkbox Hdl "false"
checkbox Ldl "false"
checkbox Total "false"
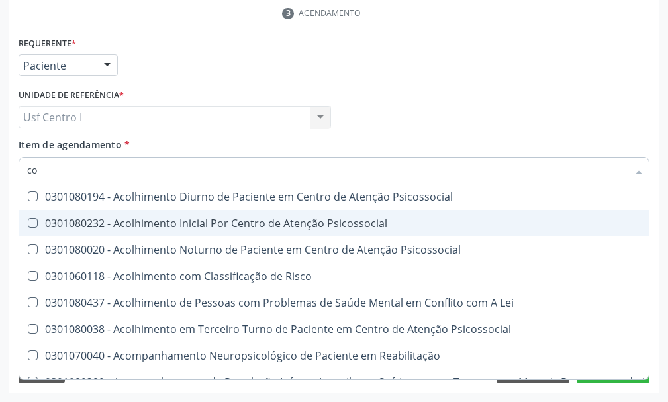
type input "c"
checkbox Hdl "false"
checkbox Ldl "false"
checkbox Total "false"
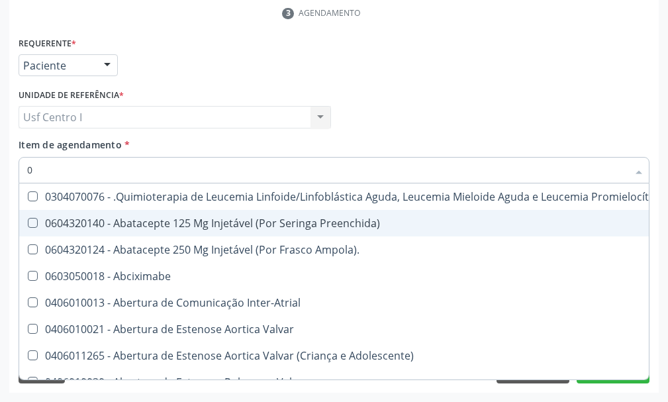
type input "02"
checkbox Dentária "true"
checkbox Antibiotico "true"
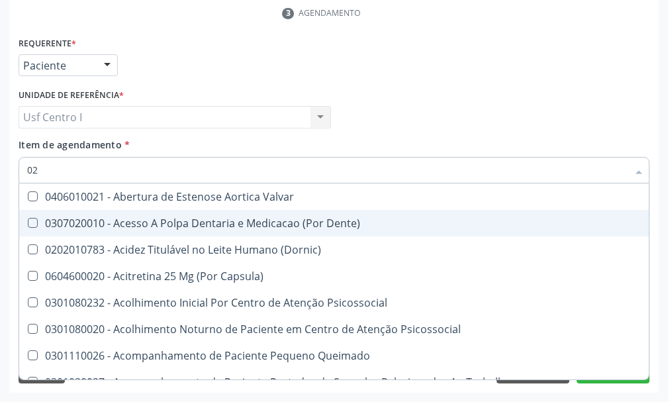
type input "020"
checkbox Epispádia "true"
checkbox Anos\) "true"
checkbox Congênita "true"
checkbox Hdl "false"
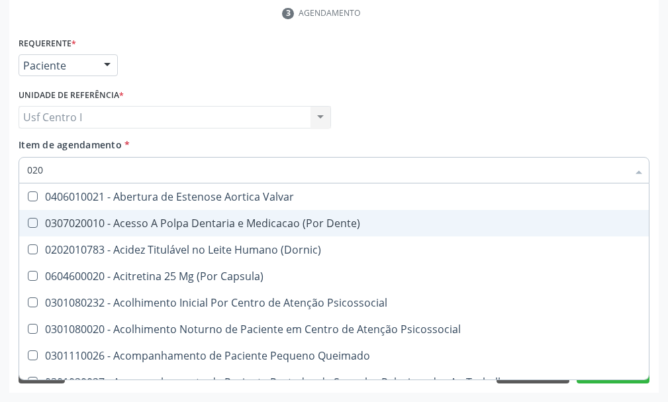
checkbox Ldl "false"
checkbox Total "false"
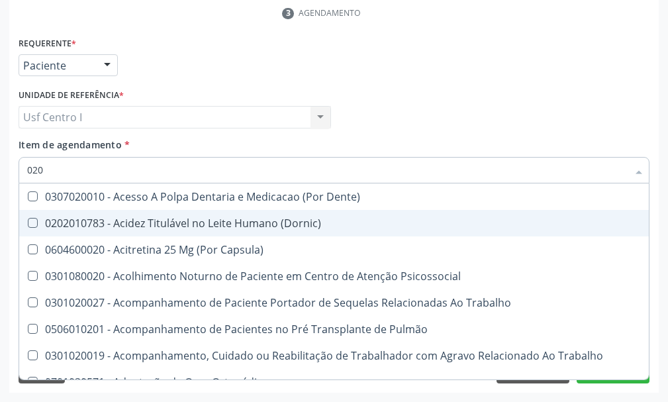
type input "0202"
checkbox Faringe\/Laringe "true"
checkbox Puncao "true"
checkbox Fragmento "true"
checkbox Hdl "false"
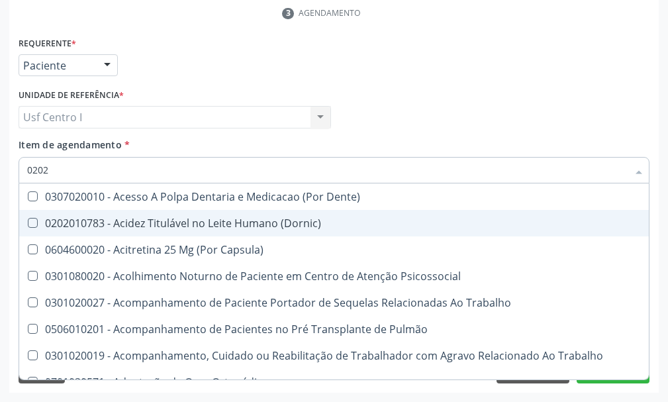
checkbox Ldl "false"
checkbox Total "false"
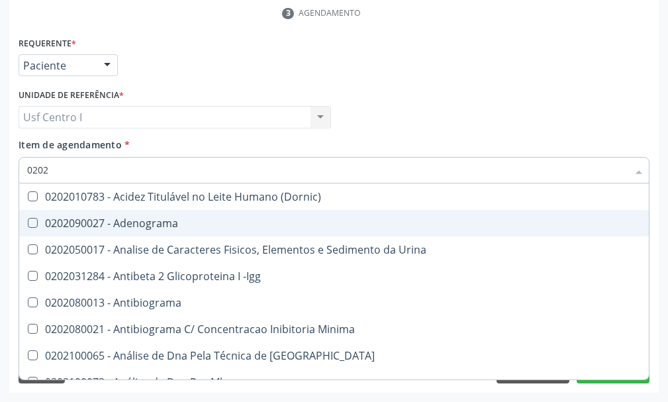
type input "02020"
checkbox \(Psa\) "true"
checkbox III "true"
checkbox Barbituratos "true"
checkbox Hdl "false"
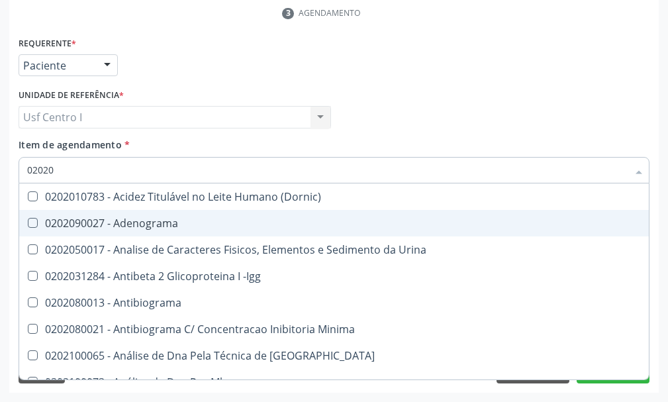
checkbox Ldl "false"
checkbox Total "false"
type input "020201"
checkbox \(Pos-Pasteurização\) "true"
checkbox Molecular "true"
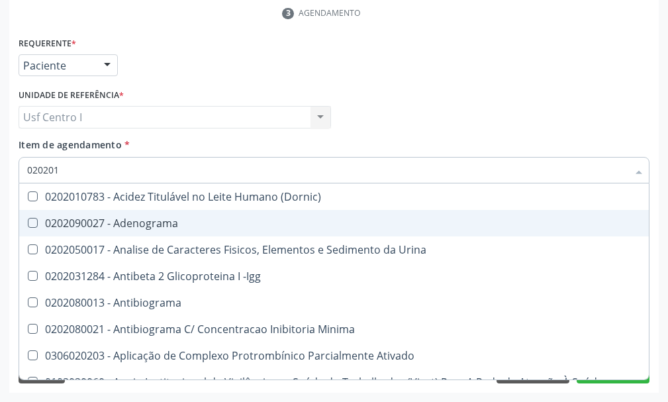
checkbox Parceria\) "true"
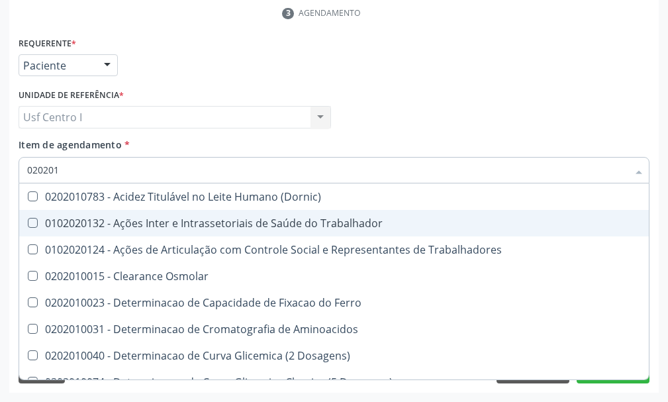
type input "0202010"
checkbox Circulante "true"
checkbox III "true"
checkbox Fracoes "true"
checkbox Hdl "false"
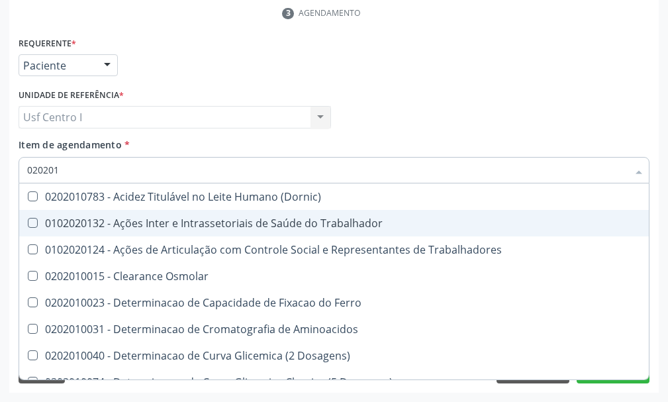
checkbox Ldl "false"
checkbox Total "false"
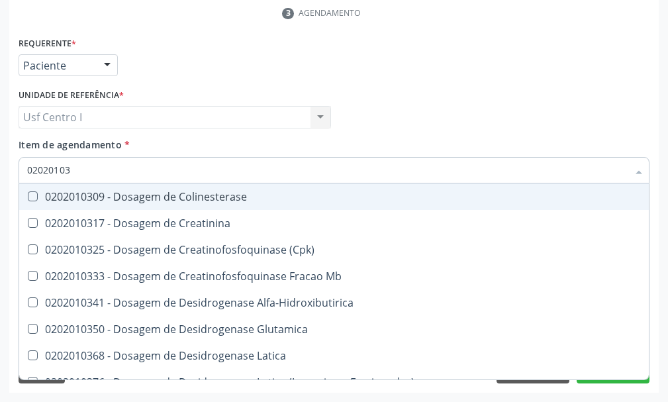
type input "020201031"
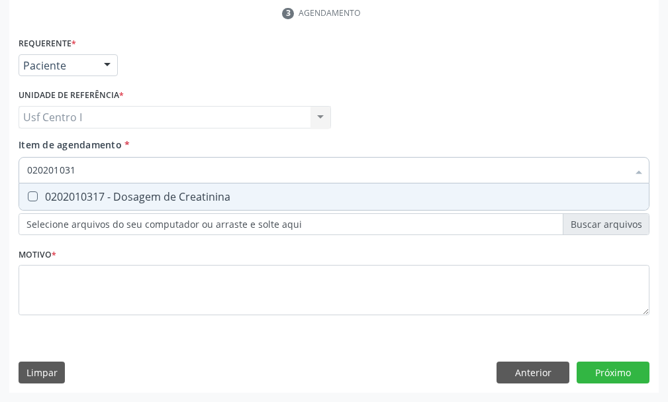
drag, startPoint x: 32, startPoint y: 201, endPoint x: 46, endPoint y: 179, distance: 26.1
click at [35, 197] on div "0202010317 - Dosagem de Creatinina" at bounding box center [334, 196] width 614 height 11
checkbox Creatinina "true"
click at [87, 174] on input "020201031" at bounding box center [327, 170] width 601 height 26
type input "02020103"
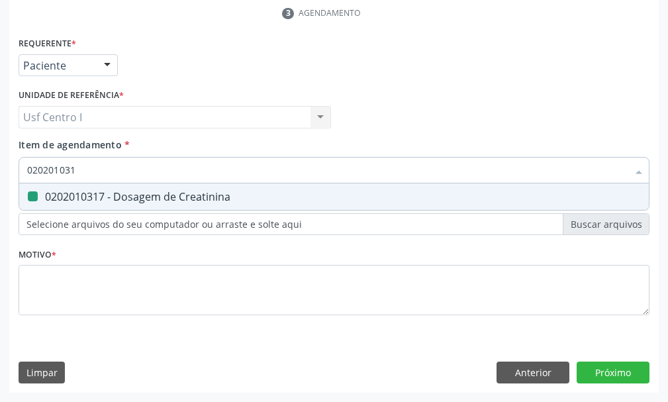
checkbox Creatinina "false"
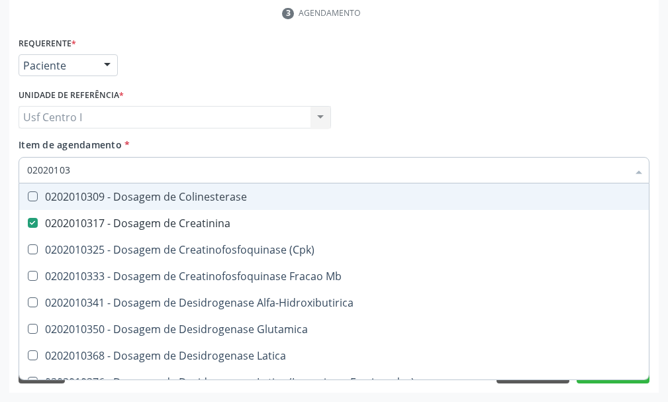
type input "0202010"
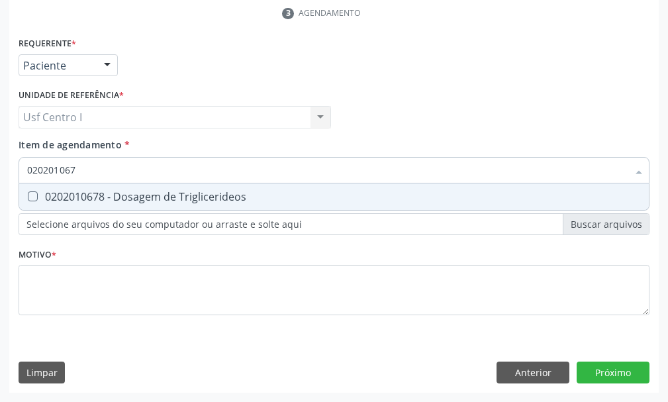
drag, startPoint x: 30, startPoint y: 197, endPoint x: 100, endPoint y: 183, distance: 71.4
click at [39, 197] on div "0202010678 - Dosagem de Triglicerideos" at bounding box center [334, 196] width 614 height 11
click at [89, 168] on input "020201067" at bounding box center [327, 170] width 601 height 26
drag, startPoint x: 31, startPoint y: 198, endPoint x: 88, endPoint y: 183, distance: 58.9
click at [53, 193] on div "0202010473 - Dosagem de Glicose" at bounding box center [334, 196] width 614 height 11
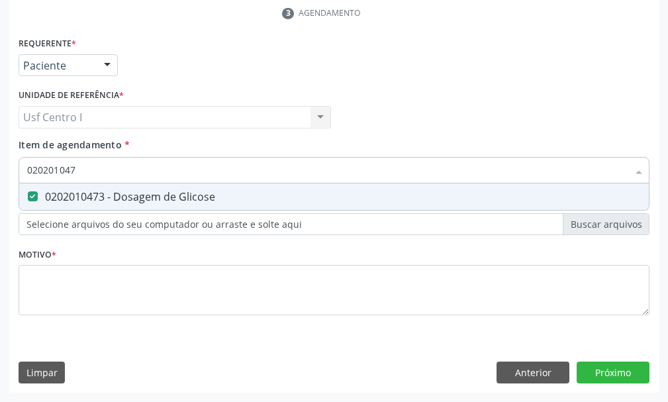
click at [78, 164] on input "020201047" at bounding box center [327, 170] width 601 height 26
drag, startPoint x: 32, startPoint y: 193, endPoint x: 83, endPoint y: 159, distance: 61.5
click at [48, 191] on div "0202010503 - Dosagem de Hemoglobina Glicosilada" at bounding box center [334, 196] width 614 height 11
click at [87, 169] on input "0202010503" at bounding box center [327, 170] width 601 height 26
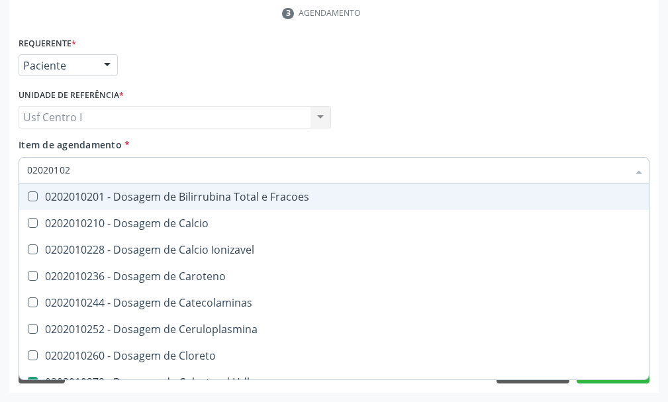
click at [75, 173] on input "02020102" at bounding box center [327, 170] width 601 height 26
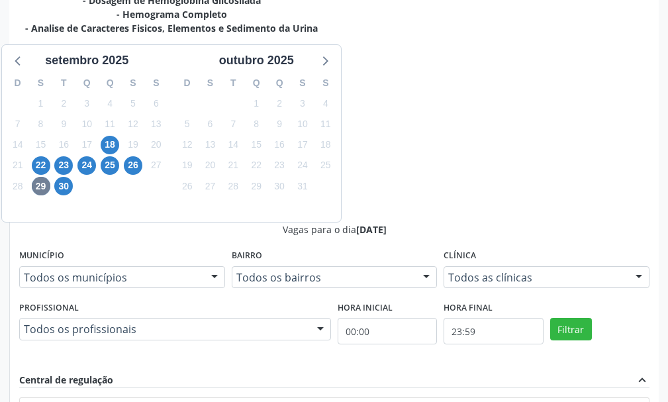
scroll to position [673, 0]
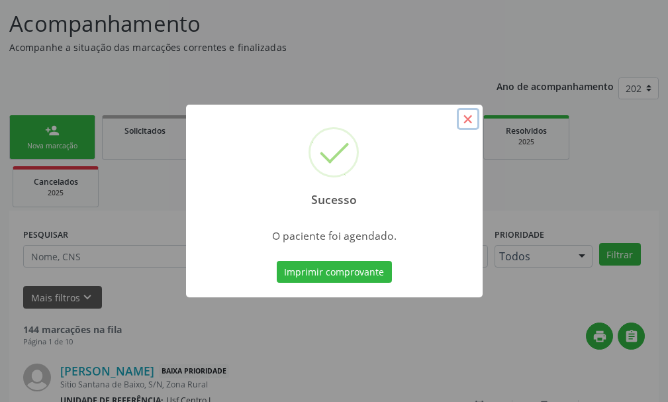
click at [467, 120] on button "×" at bounding box center [468, 119] width 23 height 23
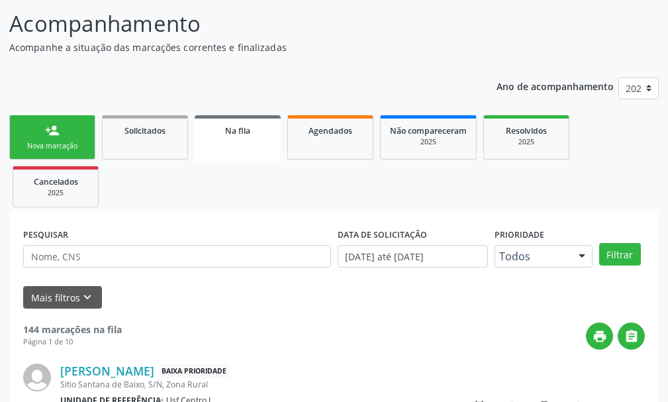
click at [71, 135] on link "person_add Nova marcação" at bounding box center [52, 137] width 86 height 44
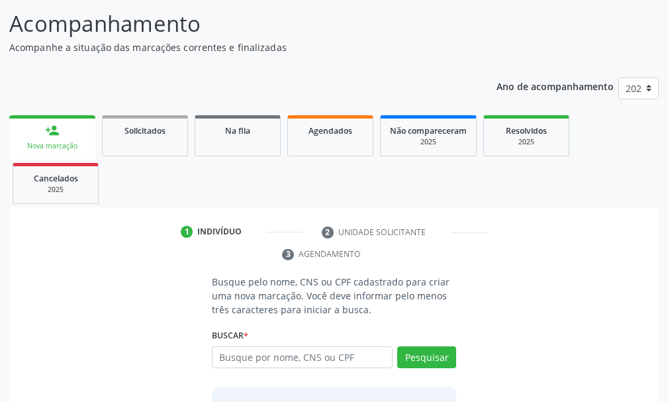
scroll to position [192, 0]
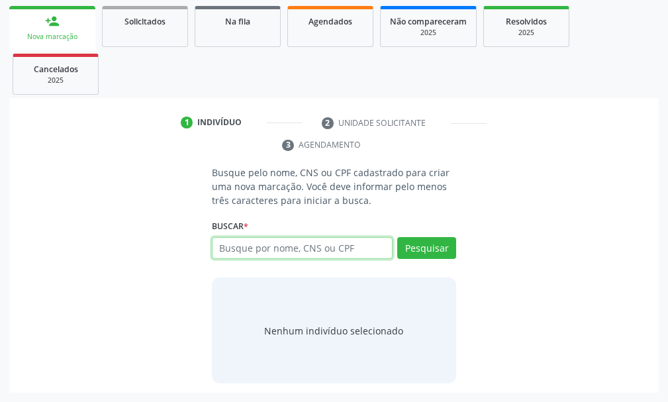
click at [238, 246] on input "text" at bounding box center [302, 248] width 181 height 23
type input "704604957829"
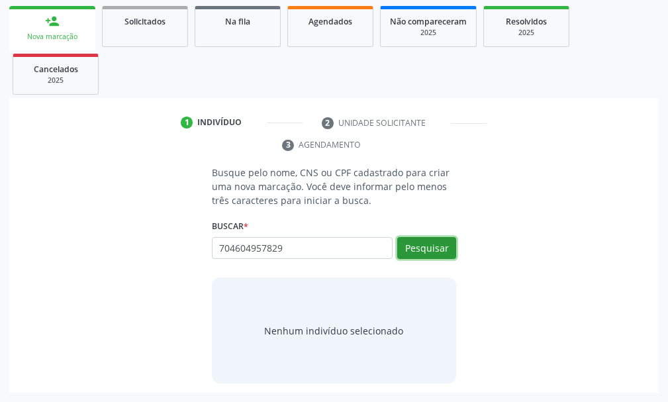
click at [441, 249] on button "Pesquisar" at bounding box center [426, 248] width 59 height 23
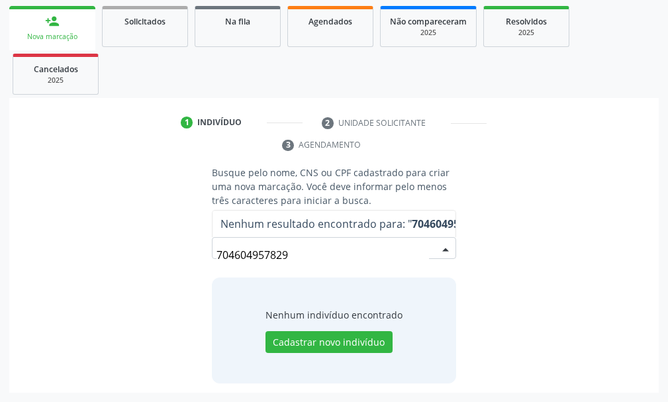
click at [248, 254] on input "704604957829" at bounding box center [323, 255] width 213 height 26
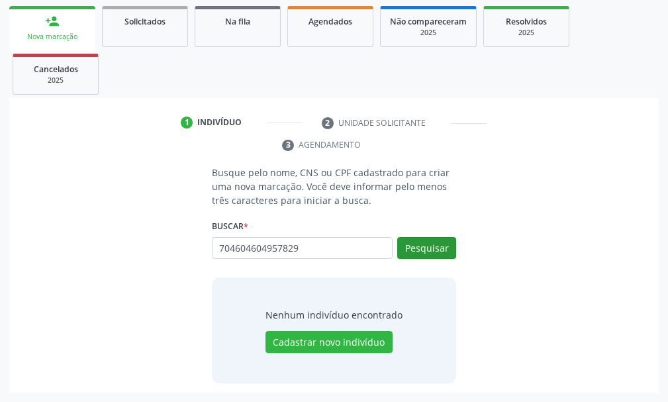
type input "704604604957829"
click at [441, 244] on button "Pesquisar" at bounding box center [426, 248] width 59 height 23
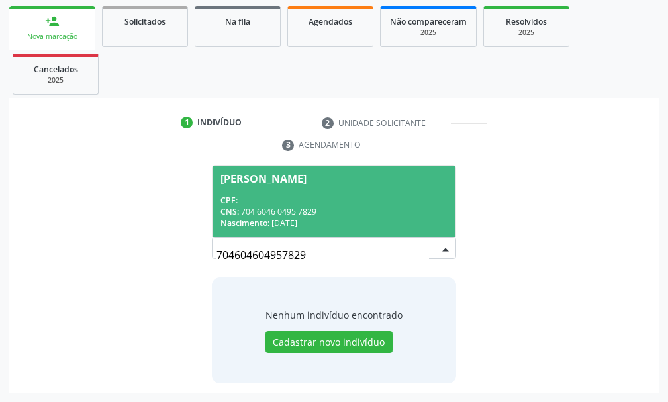
click at [257, 203] on div "CPF: --" at bounding box center [333, 200] width 227 height 11
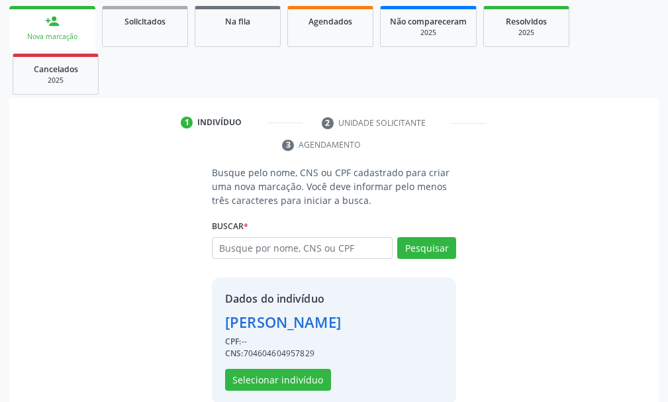
scroll to position [213, 0]
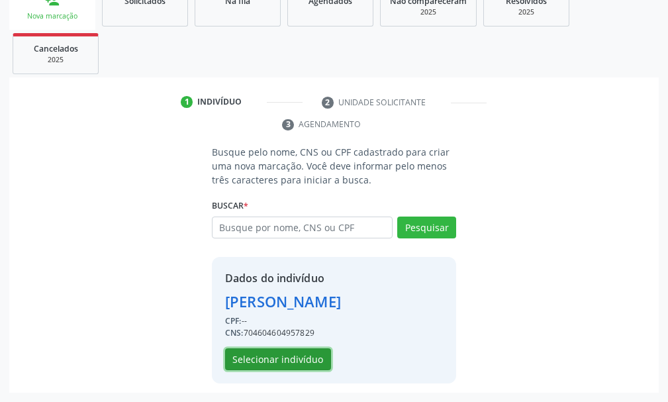
click at [277, 362] on button "Selecionar indivíduo" at bounding box center [278, 359] width 106 height 23
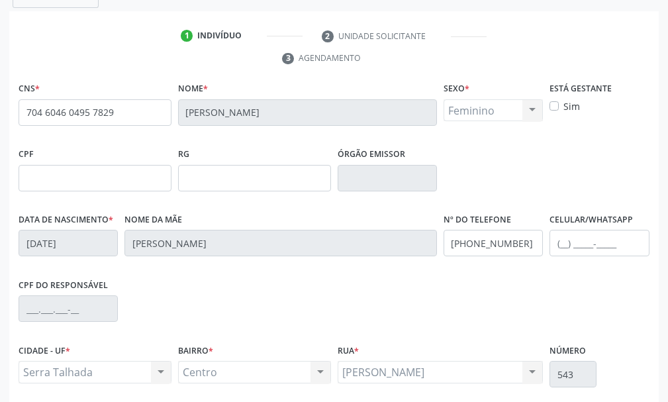
scroll to position [386, 0]
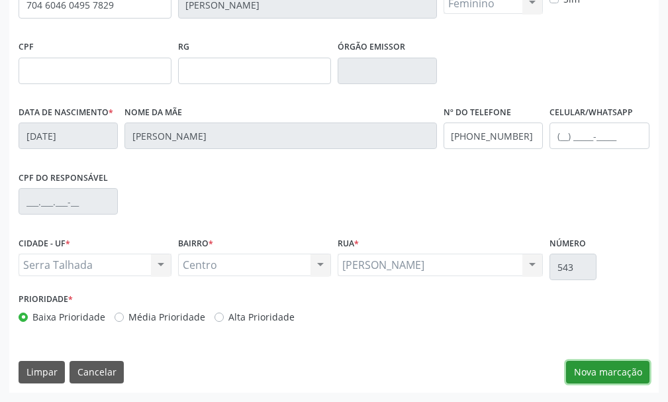
click at [617, 370] on button "Nova marcação" at bounding box center [607, 372] width 83 height 23
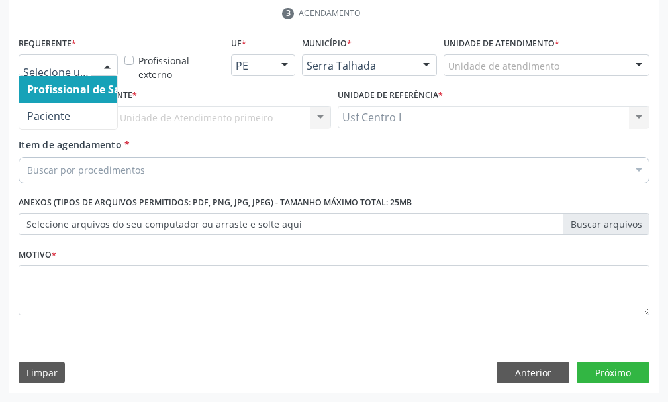
click at [103, 69] on div at bounding box center [107, 66] width 20 height 23
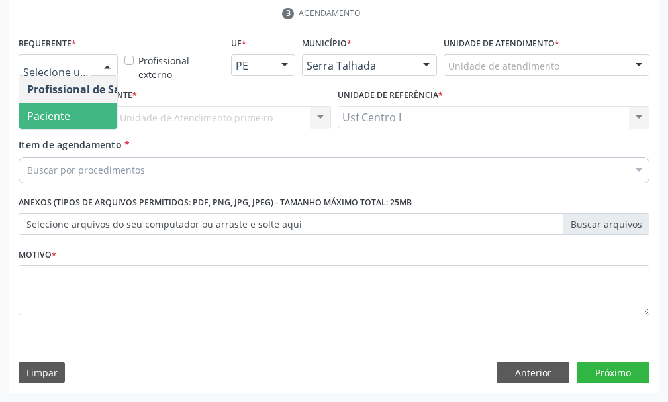
click at [87, 117] on span "Paciente" at bounding box center [83, 116] width 129 height 26
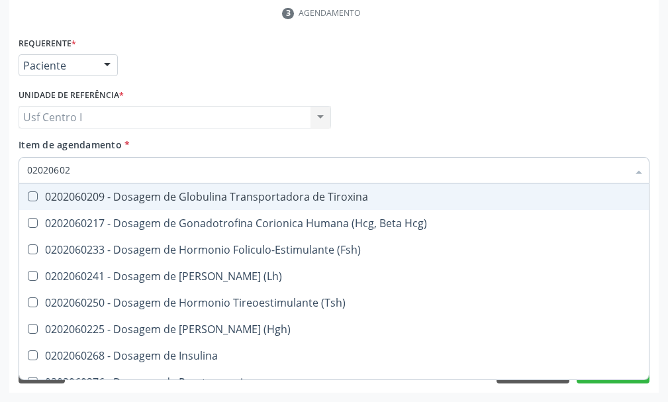
type input "020206025"
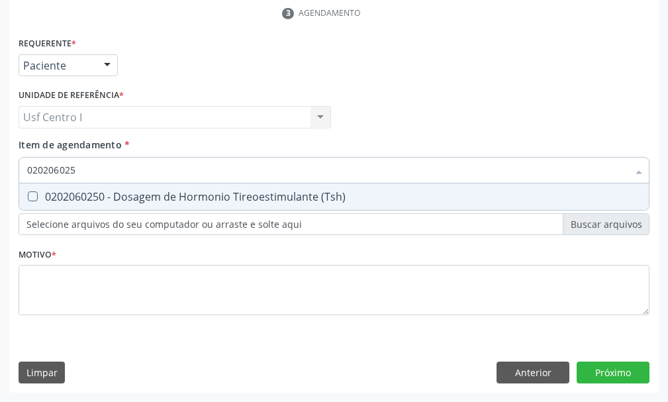
click at [32, 193] on \(Tsh\) at bounding box center [33, 196] width 10 height 10
click at [28, 193] on \(Tsh\) "checkbox" at bounding box center [23, 196] width 9 height 9
checkbox \(Tsh\) "true"
click at [89, 167] on input "020206025" at bounding box center [327, 170] width 601 height 26
type input "02020602"
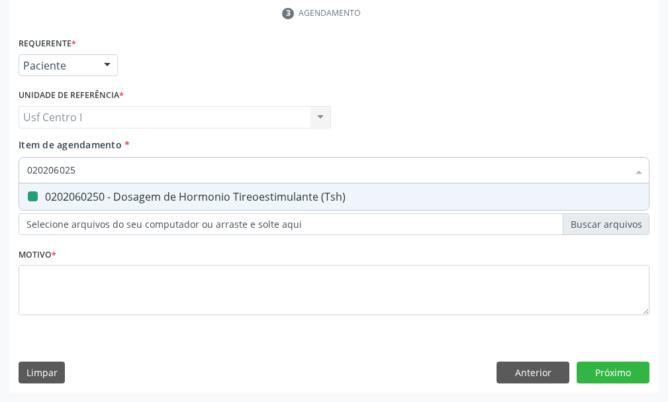
checkbox \(Tsh\) "false"
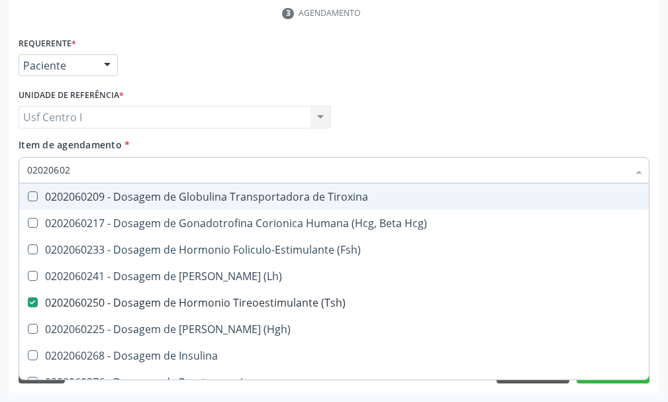
type input "0202060"
checkbox \(Tsh\) "false"
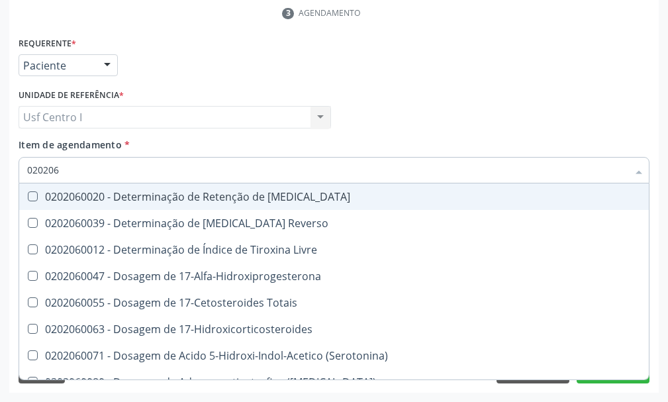
type input "02020"
checkbox \(Tsh\) "false"
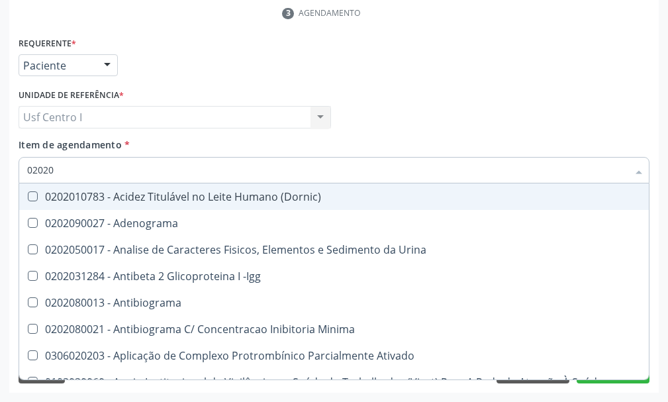
type input "0202"
checkbox \(Tsh\) "false"
checkbox Piruvato "true"
type input "020"
checkbox \(Tsh\) "false"
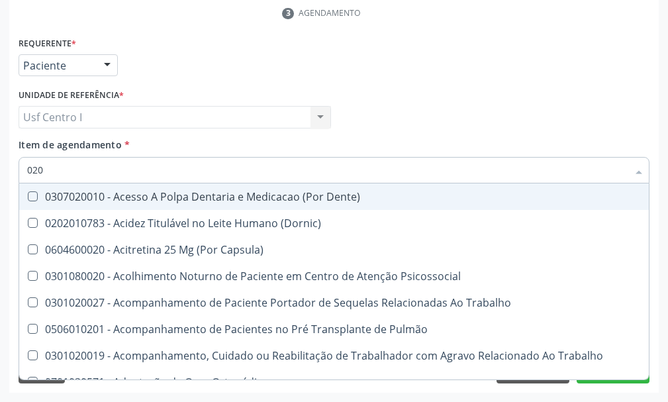
type input "0202"
checkbox Drogas "true"
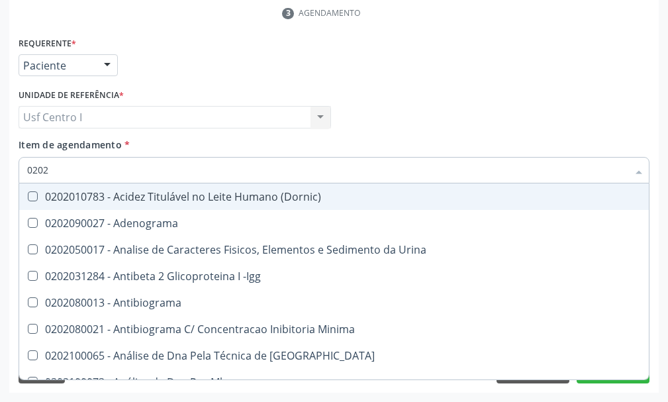
type input "02020"
checkbox Esperma "true"
checkbox \(Tsh\) "false"
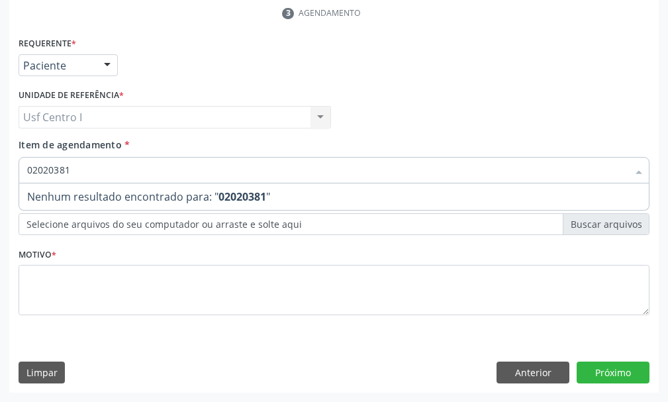
click at [55, 173] on input "02020381" at bounding box center [327, 170] width 601 height 26
type input "0202060381"
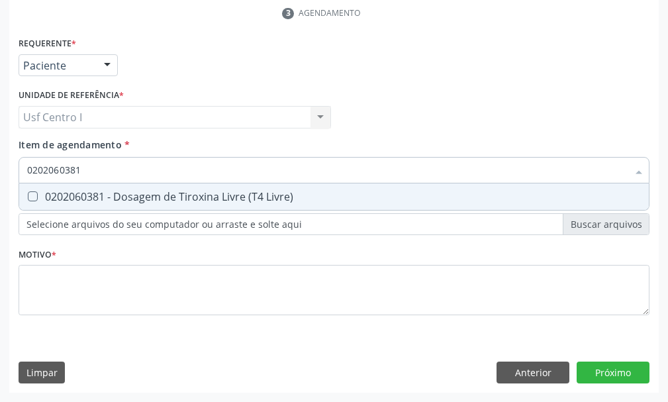
click at [32, 191] on Livre\) at bounding box center [33, 196] width 10 height 10
click at [28, 192] on Livre\) "checkbox" at bounding box center [23, 196] width 9 height 9
checkbox Livre\) "true"
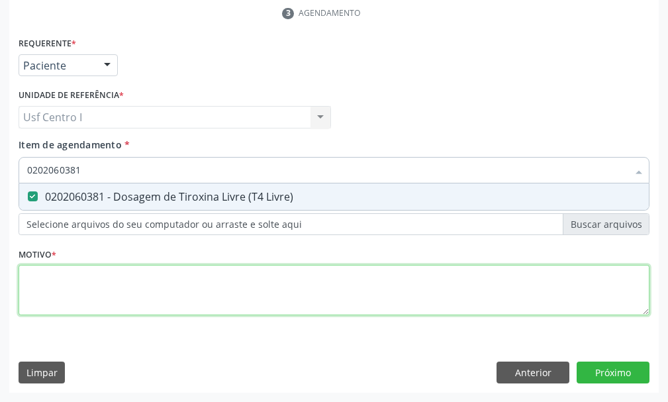
click at [34, 285] on div "Requerente * Paciente Profissional de Saúde Paciente Nenhum resultado encontrad…" at bounding box center [334, 184] width 631 height 300
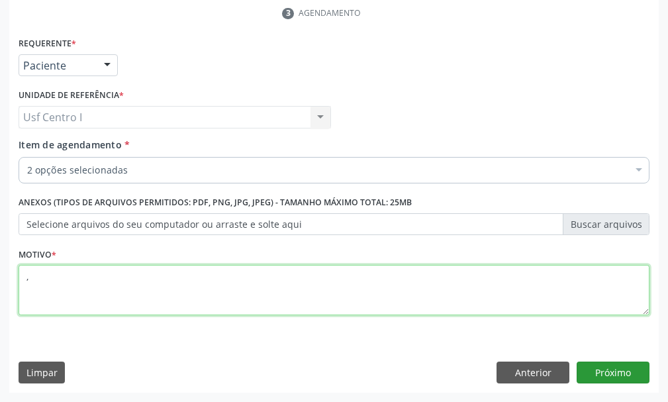
type textarea ","
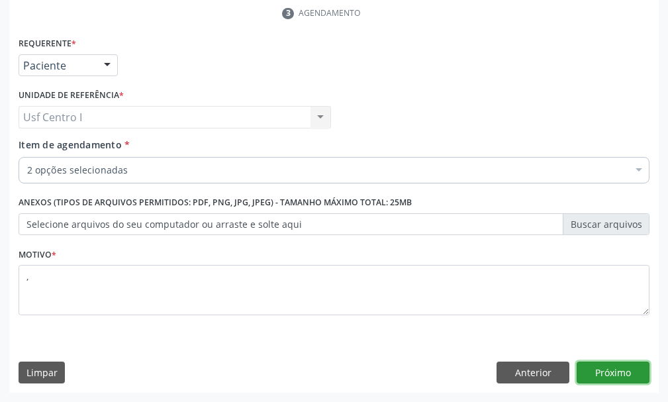
click at [640, 370] on button "Próximo" at bounding box center [613, 372] width 73 height 23
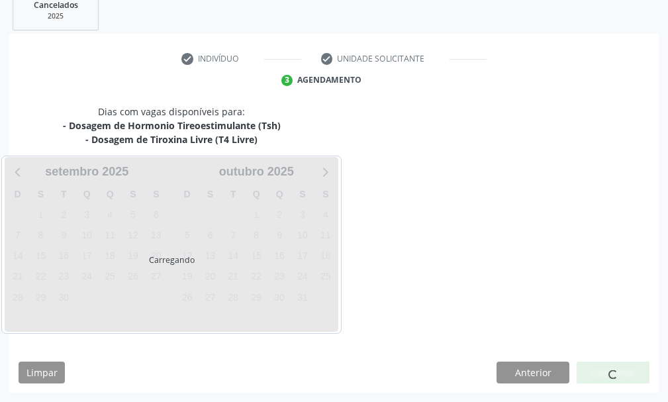
scroll to position [256, 0]
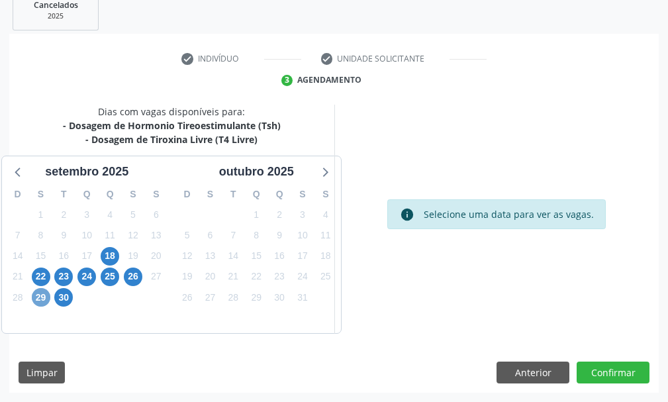
click at [40, 297] on span "29" at bounding box center [41, 297] width 19 height 19
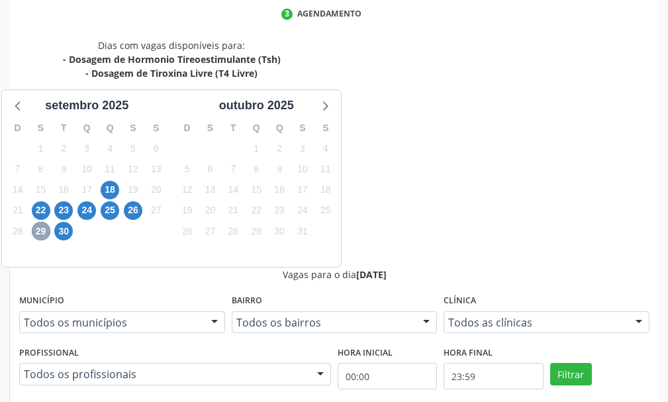
scroll to position [673, 0]
radio input "true"
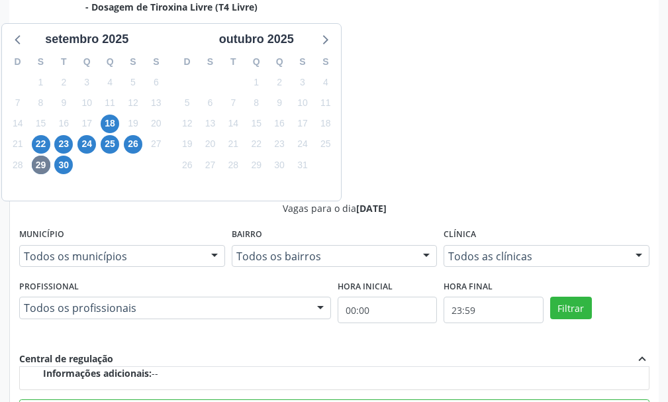
scroll to position [465, 0]
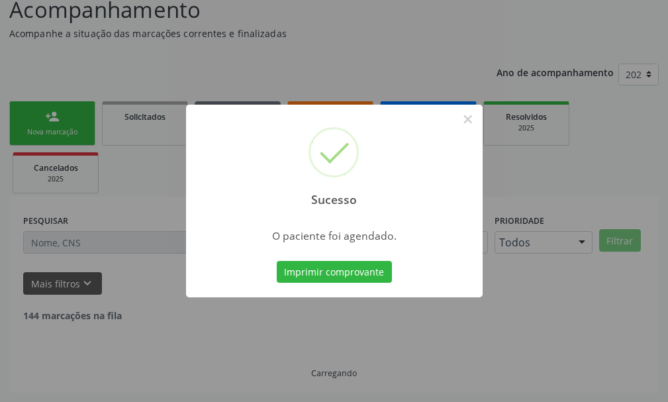
scroll to position [83, 0]
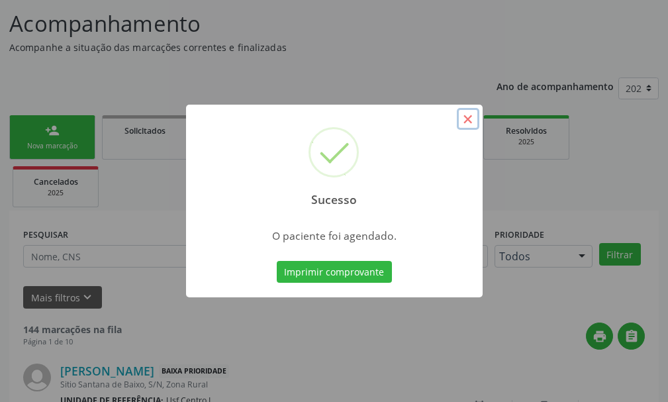
click at [475, 121] on button "×" at bounding box center [468, 119] width 23 height 23
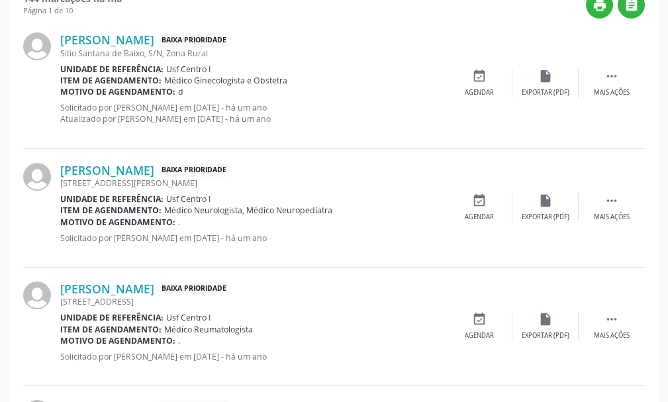
scroll to position [0, 0]
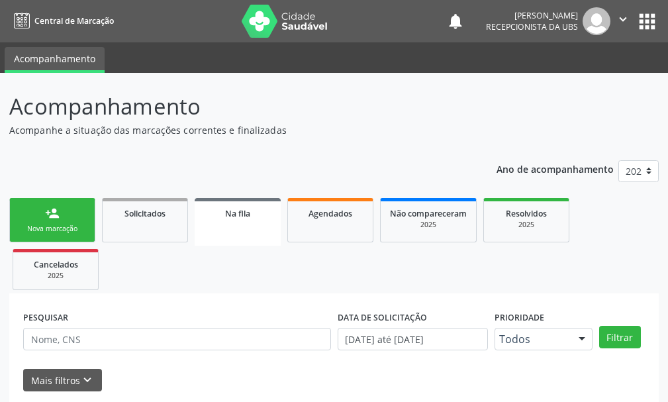
click at [81, 217] on link "person_add Nova marcação" at bounding box center [52, 220] width 86 height 44
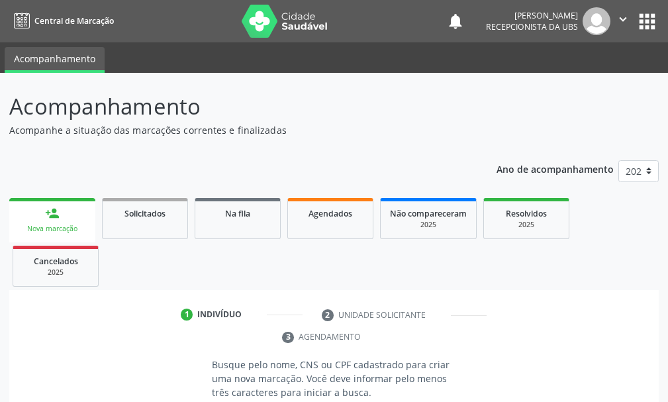
scroll to position [66, 0]
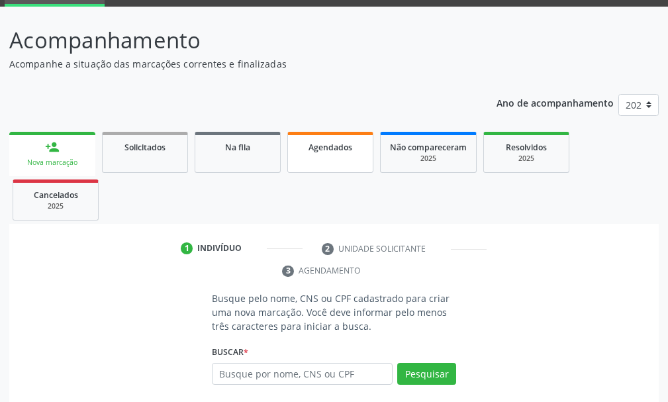
click at [331, 145] on span "Agendados" at bounding box center [331, 147] width 44 height 11
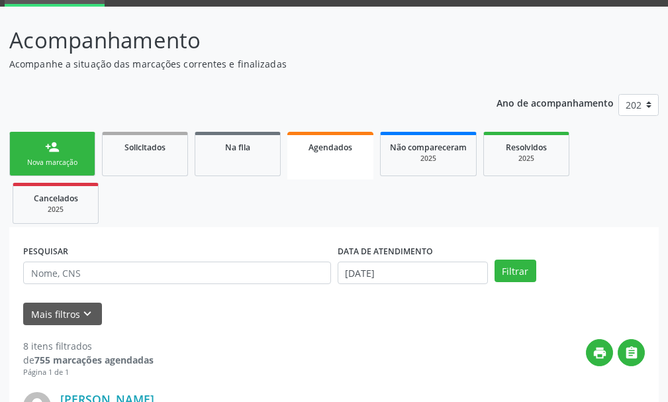
scroll to position [97, 0]
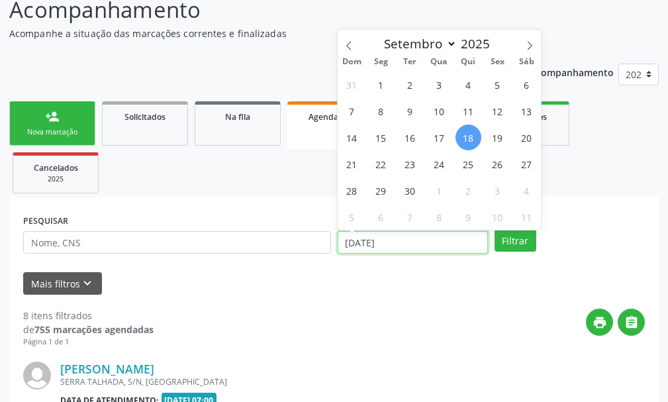
click at [416, 240] on input "[DATE]" at bounding box center [413, 242] width 150 height 23
click at [376, 190] on span "29" at bounding box center [381, 190] width 26 height 26
type input "[DATE]"
click at [376, 190] on span "29" at bounding box center [381, 190] width 26 height 26
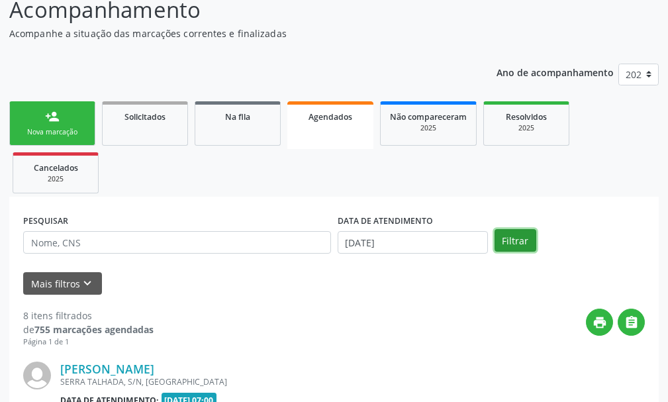
click at [507, 245] on button "Filtrar" at bounding box center [516, 240] width 42 height 23
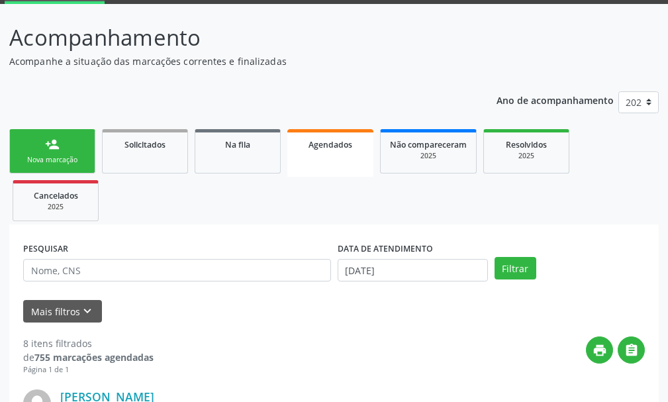
scroll to position [0, 0]
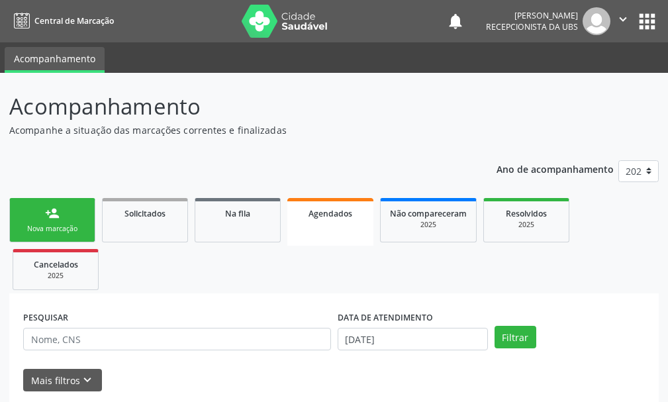
click at [81, 231] on div "Nova marcação" at bounding box center [52, 229] width 66 height 10
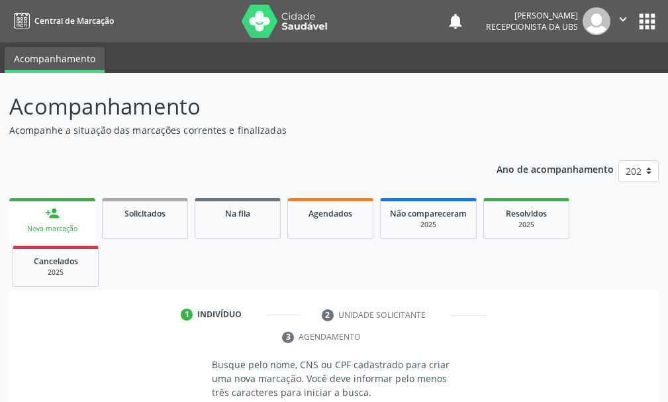
scroll to position [192, 0]
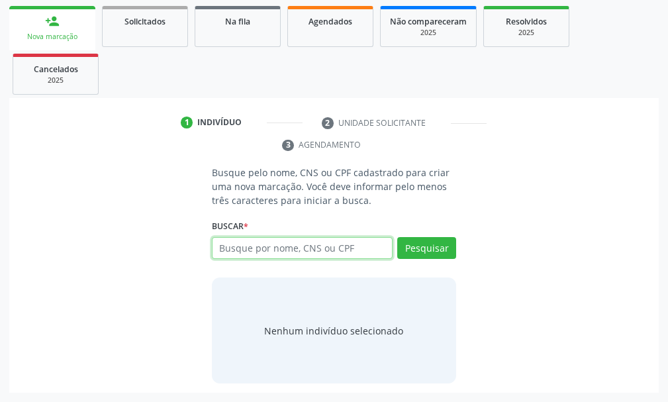
click at [241, 248] on input "text" at bounding box center [302, 248] width 181 height 23
click at [231, 251] on input "text" at bounding box center [302, 248] width 181 height 23
type input "700508388422456"
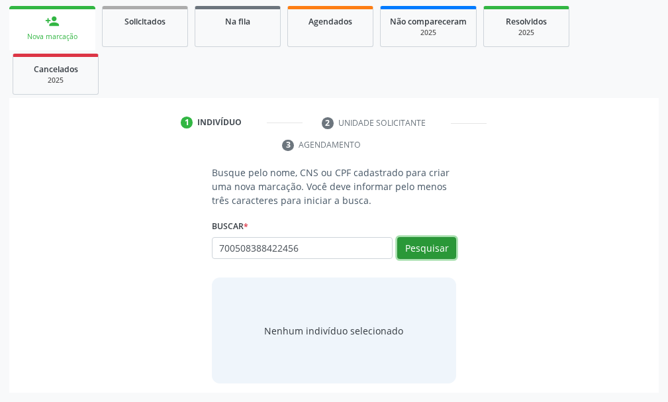
click at [444, 244] on button "Pesquisar" at bounding box center [426, 248] width 59 height 23
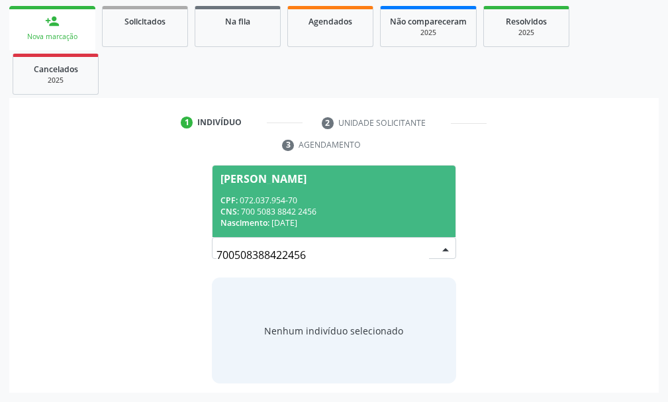
click at [322, 193] on span "Julio Cesar dos Anjos Pereira CPF: 072.037.954-70 CNS: 700 5083 8842 2456 Nasci…" at bounding box center [334, 201] width 243 height 71
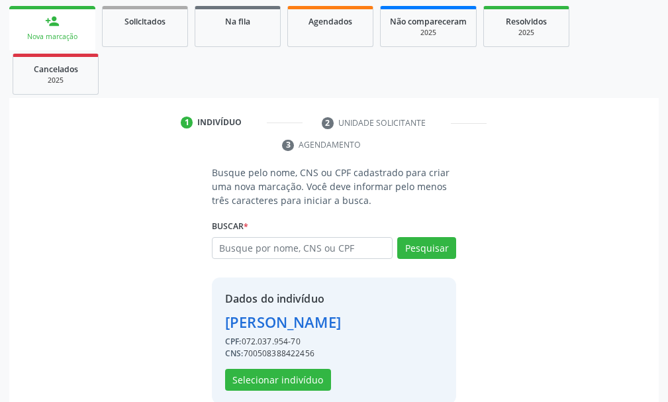
scroll to position [213, 0]
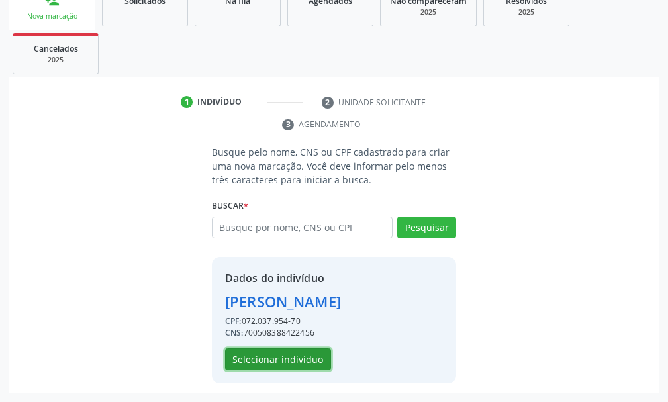
click at [276, 362] on button "Selecionar indivíduo" at bounding box center [278, 359] width 106 height 23
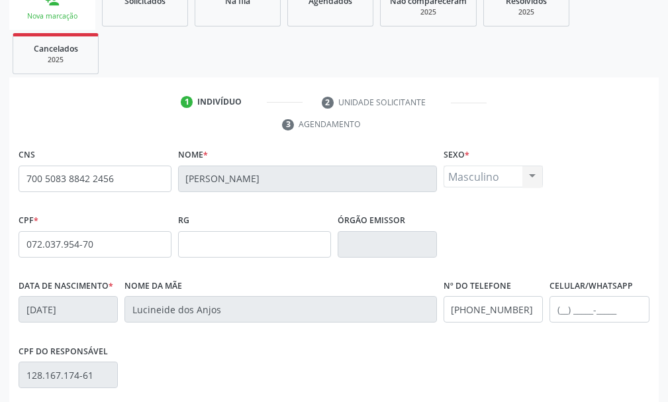
scroll to position [386, 0]
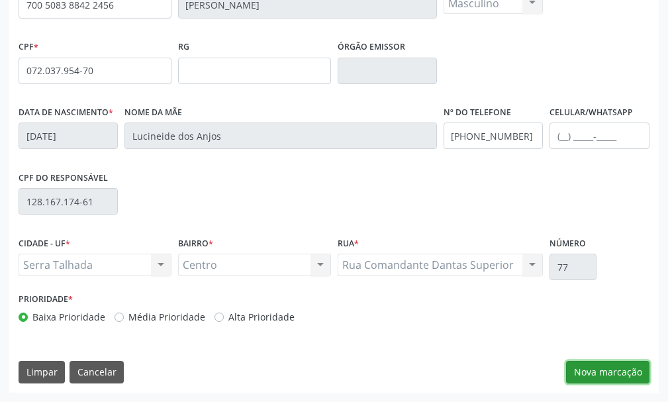
click at [626, 372] on button "Nova marcação" at bounding box center [607, 372] width 83 height 23
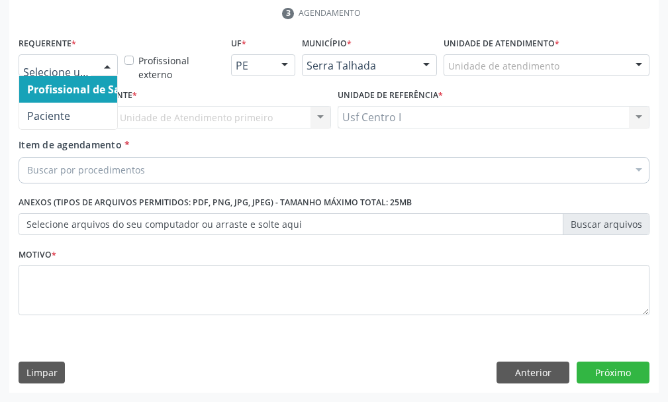
click at [109, 66] on div at bounding box center [107, 66] width 20 height 23
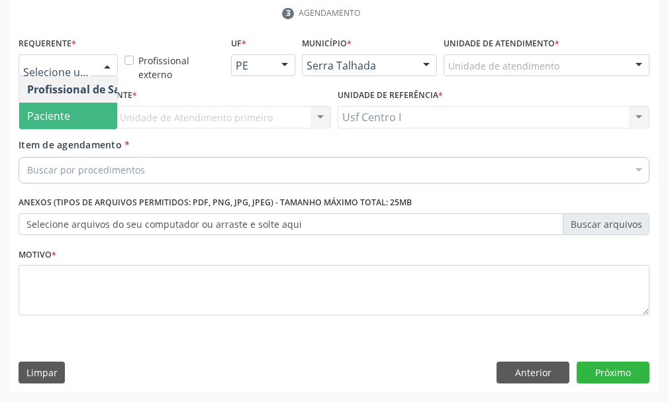
click at [85, 112] on span "Paciente" at bounding box center [83, 116] width 129 height 26
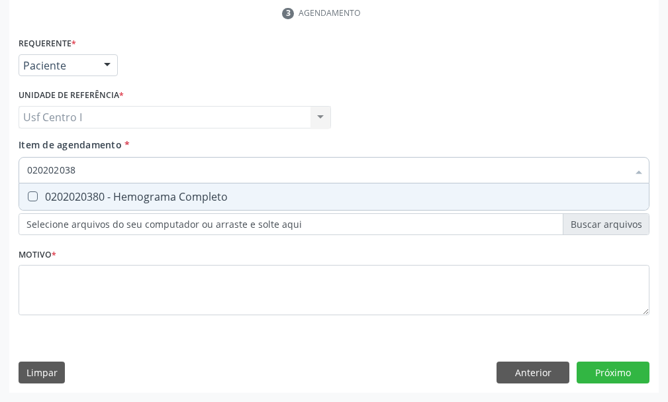
type input "0202020380"
click at [36, 197] on Completo at bounding box center [33, 196] width 10 height 10
click at [28, 197] on Completo "checkbox" at bounding box center [23, 196] width 9 height 9
checkbox Completo "true"
click at [91, 168] on input "0202020380" at bounding box center [327, 170] width 601 height 26
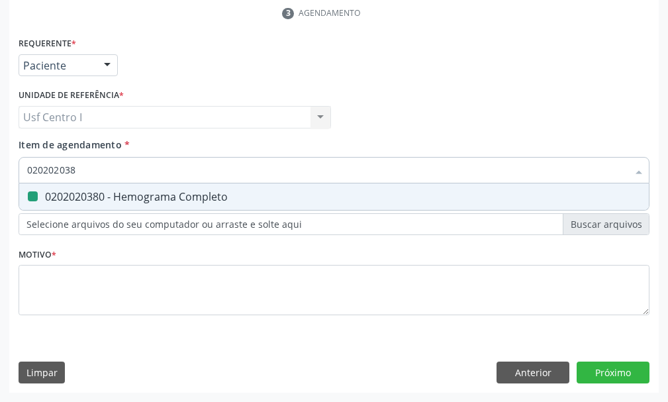
type input "02020203"
checkbox Completo "false"
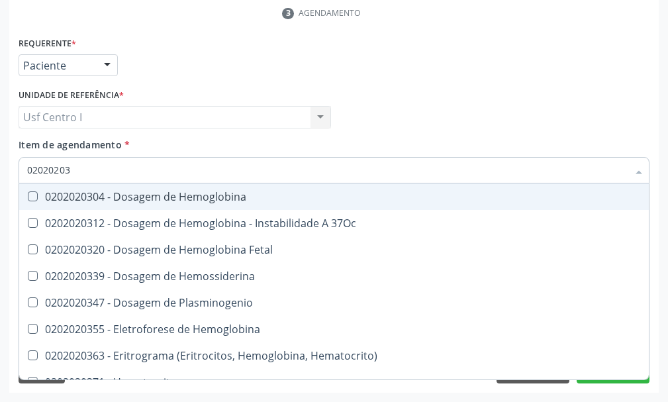
type input "0202020"
checkbox Completo "false"
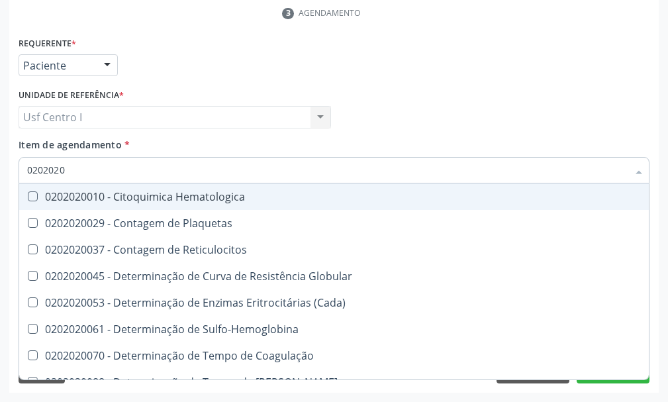
type input "020202"
checkbox Completo "false"
checkbox Leucograma "true"
type input "02020"
checkbox Completo "false"
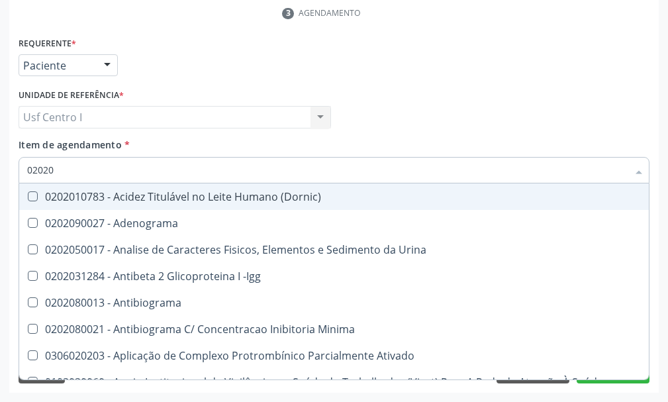
type input "0202"
checkbox Completo "false"
checkbox Pylori "true"
type input "02020"
checkbox Zinco "true"
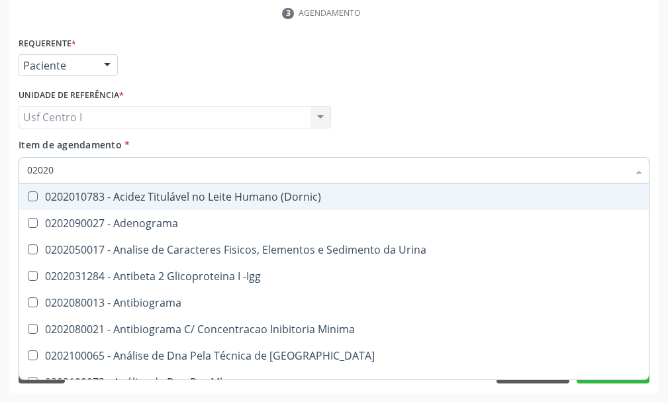
checkbox Completo "false"
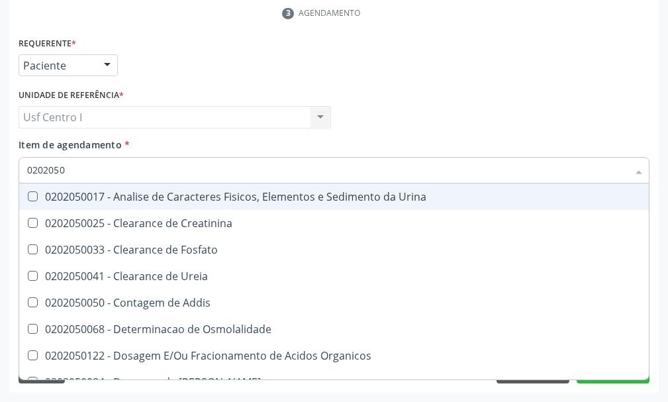
type input "02020500"
click at [30, 193] on Urina at bounding box center [33, 196] width 10 height 10
click at [28, 193] on Urina "checkbox" at bounding box center [23, 196] width 9 height 9
checkbox Urina "true"
click at [77, 169] on input "02020500" at bounding box center [327, 170] width 601 height 26
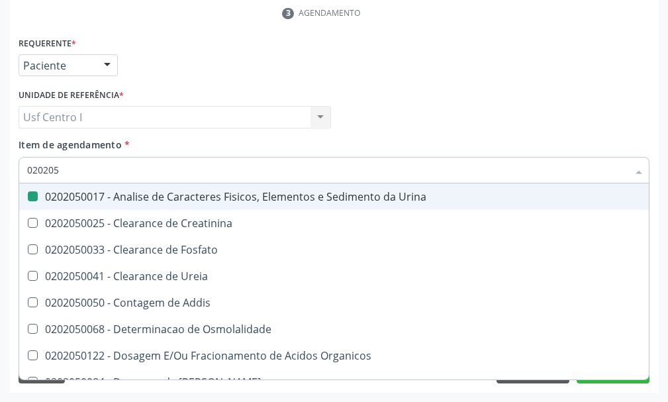
type input "02020"
checkbox Urina "false"
checkbox Fosfato "true"
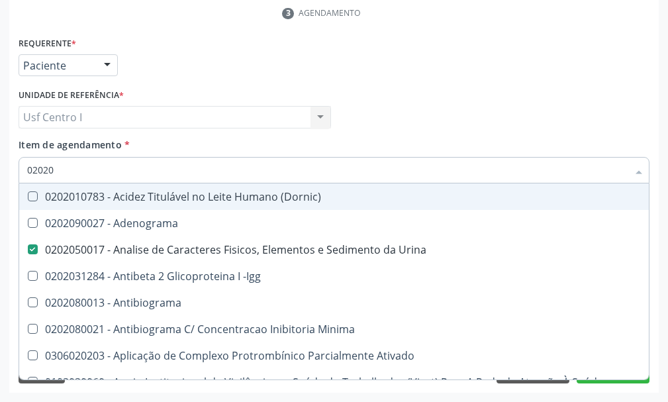
type input "020201"
checkbox Urina "false"
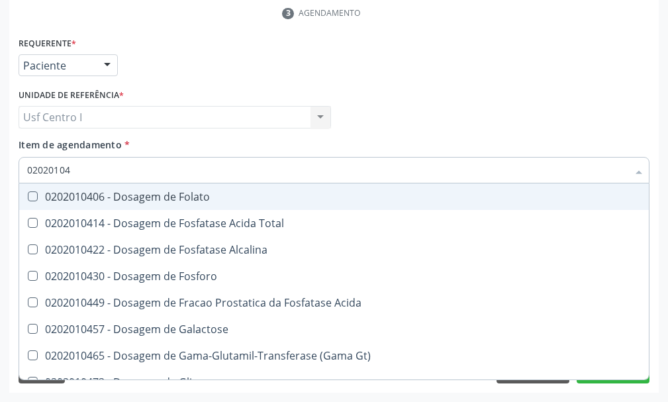
type input "020201047"
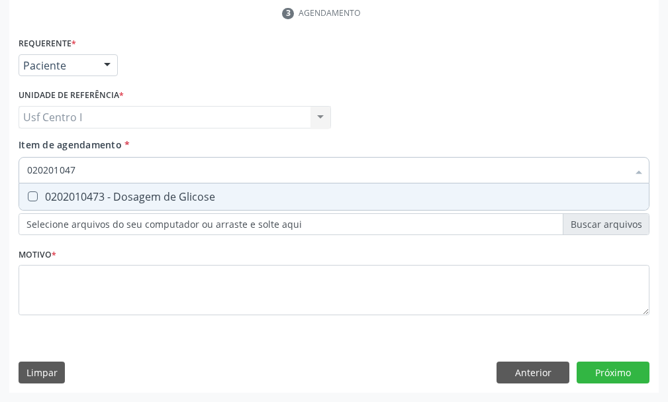
drag, startPoint x: 33, startPoint y: 194, endPoint x: 72, endPoint y: 172, distance: 44.2
click at [34, 193] on Glicose at bounding box center [33, 196] width 10 height 10
click at [28, 193] on Glicose "checkbox" at bounding box center [23, 196] width 9 height 9
checkbox Glicose "true"
click at [78, 168] on input "020201047" at bounding box center [327, 170] width 601 height 26
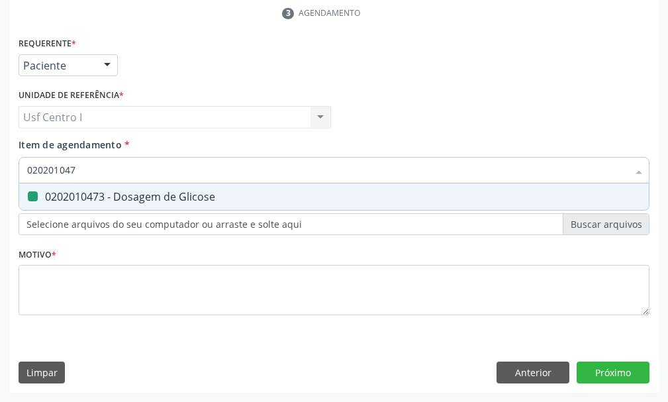
type input "02020104"
checkbox Glicose "false"
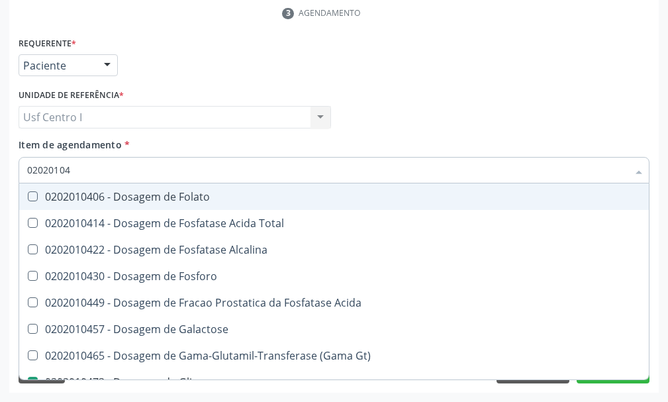
type input "0202010"
checkbox Glicose "false"
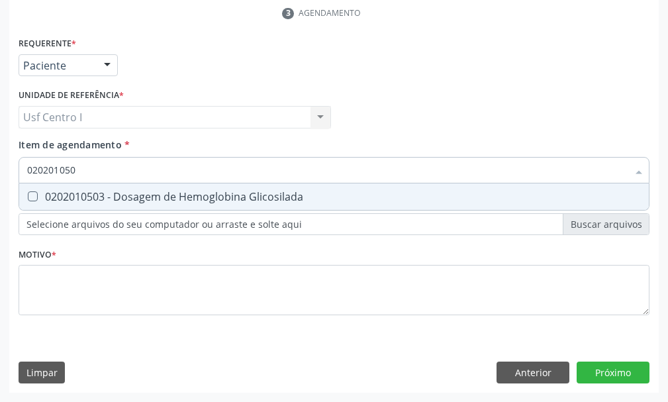
type input "0202010503"
drag, startPoint x: 35, startPoint y: 197, endPoint x: 72, endPoint y: 170, distance: 45.0
click at [43, 191] on div "0202010503 - Dosagem de Hemoglobina Glicosilada" at bounding box center [334, 196] width 614 height 11
checkbox Glicosilada "true"
click at [93, 168] on input "0202010503" at bounding box center [327, 170] width 601 height 26
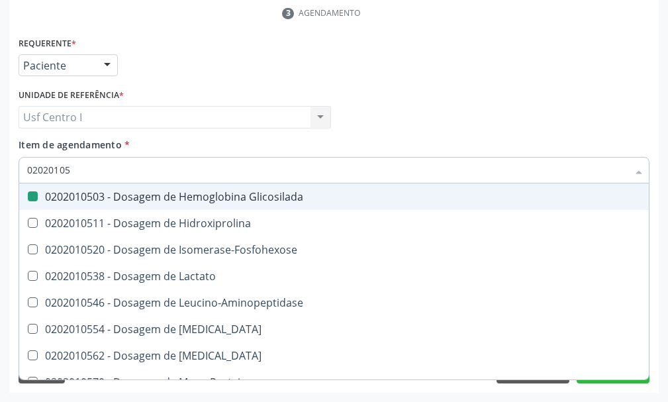
type input "0202010"
checkbox Glicosilada "false"
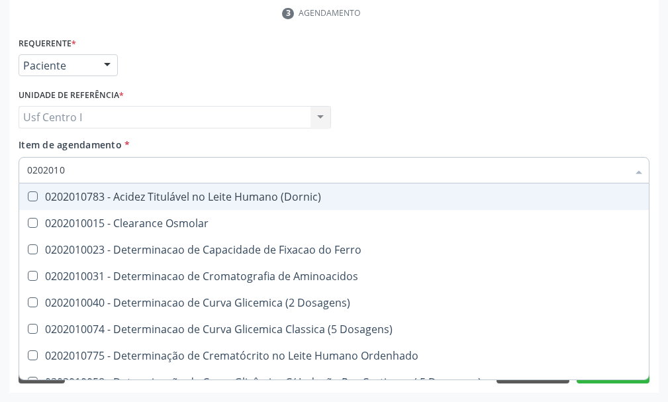
checkbox Osmolar "true"
checkbox Ferro "true"
checkbox Aminoacidos "true"
checkbox Dosagens\) "true"
checkbox Glicose "false"
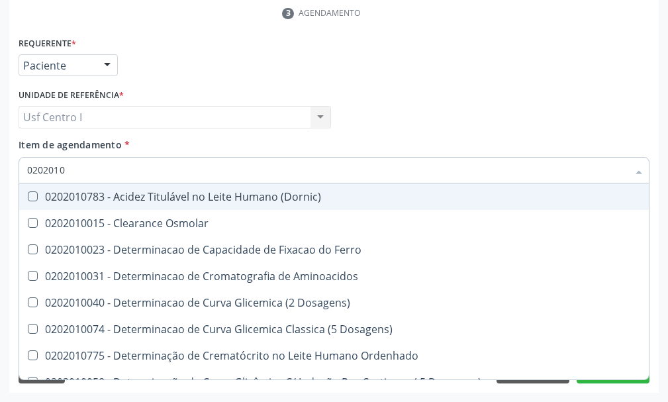
checkbox Glicosilada "false"
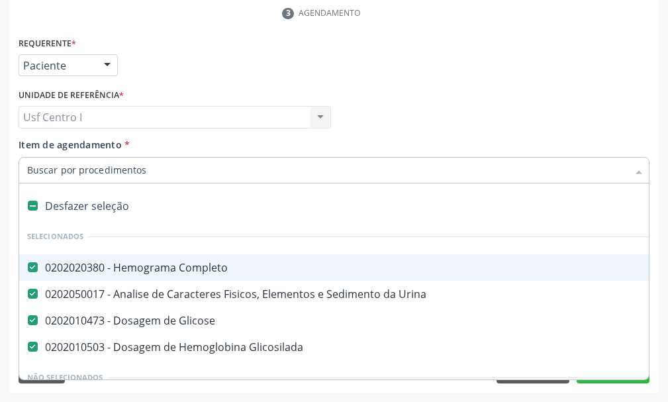
paste input "0202040127"
type input "0202040127"
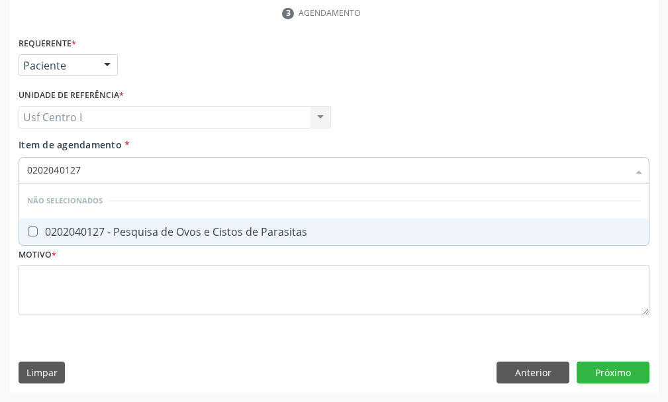
click at [32, 234] on Parasitas at bounding box center [33, 231] width 10 height 10
click at [28, 234] on Parasitas "checkbox" at bounding box center [23, 231] width 9 height 9
checkbox Parasitas "true"
click at [99, 163] on input "0202040127" at bounding box center [327, 170] width 601 height 26
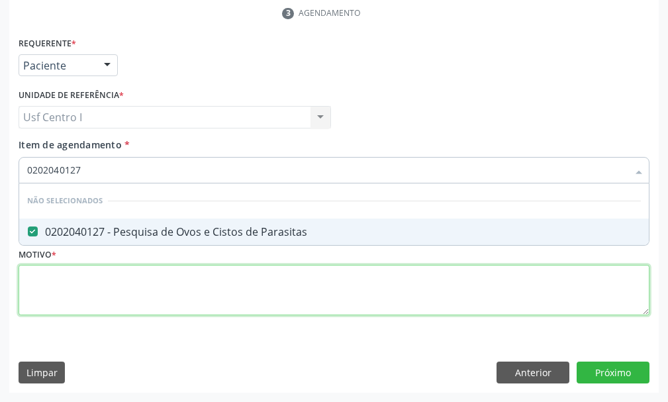
click at [41, 275] on div "Requerente * Paciente Profissional de Saúde Paciente Nenhum resultado encontrad…" at bounding box center [334, 184] width 631 height 300
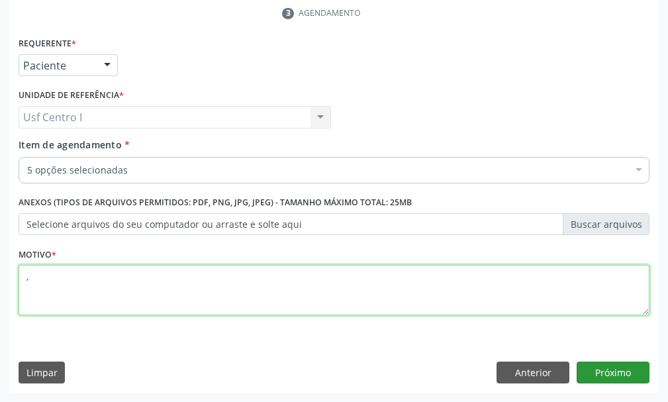
type textarea ","
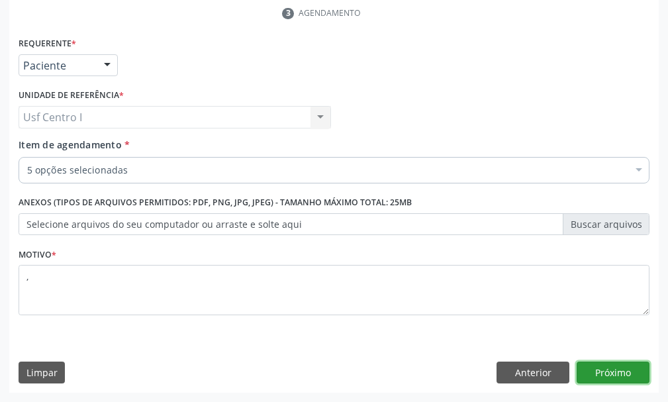
click at [604, 368] on button "Próximo" at bounding box center [613, 372] width 73 height 23
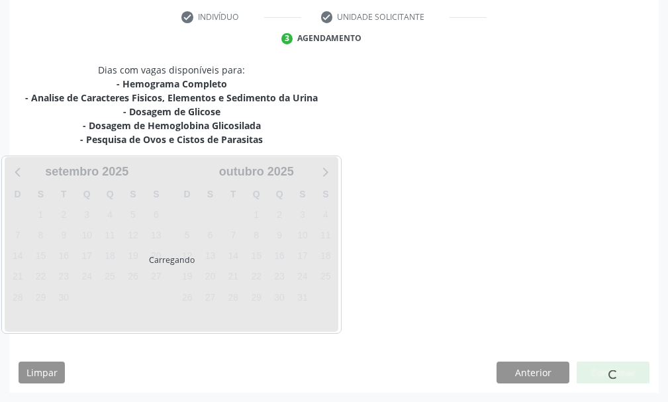
scroll to position [298, 0]
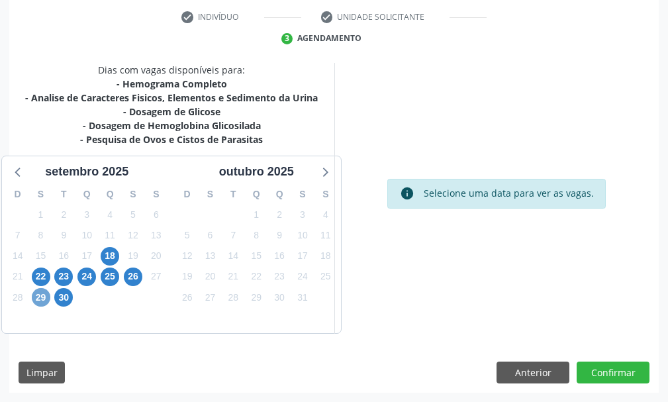
click at [44, 296] on span "29" at bounding box center [41, 297] width 19 height 19
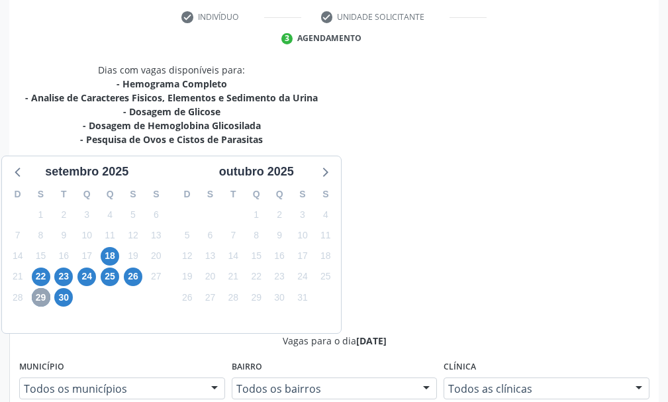
scroll to position [364, 0]
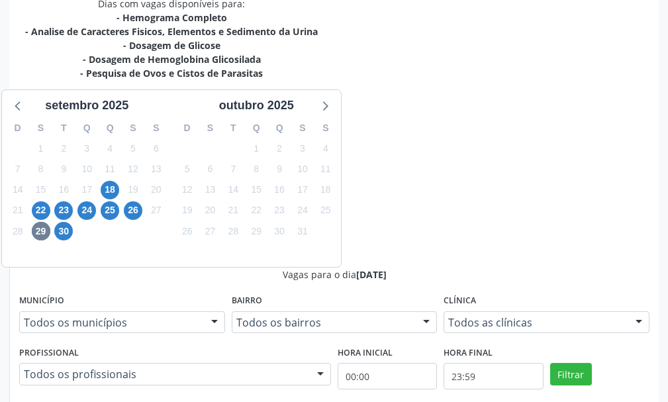
radio input "true"
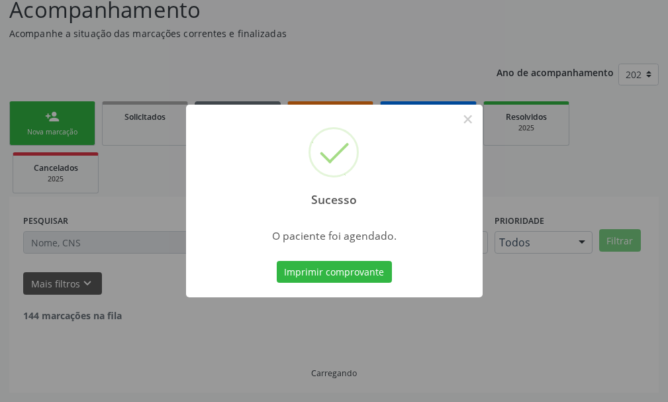
scroll to position [83, 0]
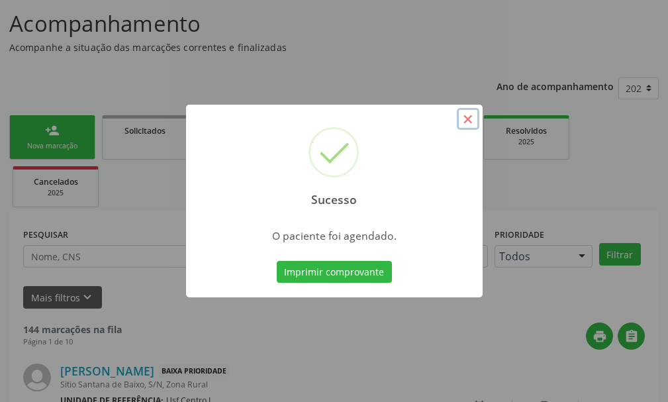
click at [467, 120] on button "×" at bounding box center [468, 119] width 23 height 23
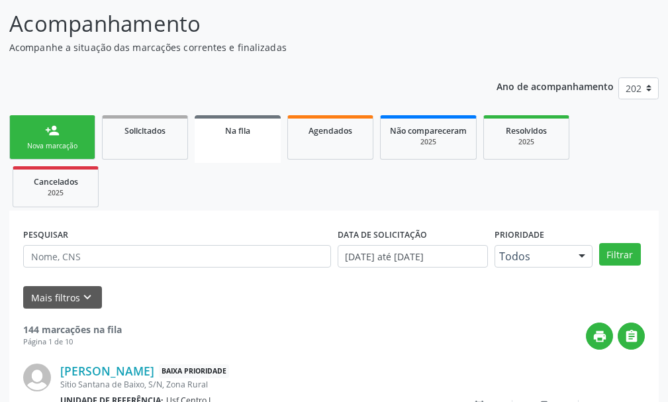
click at [72, 140] on link "person_add Nova marcação" at bounding box center [52, 137] width 86 height 44
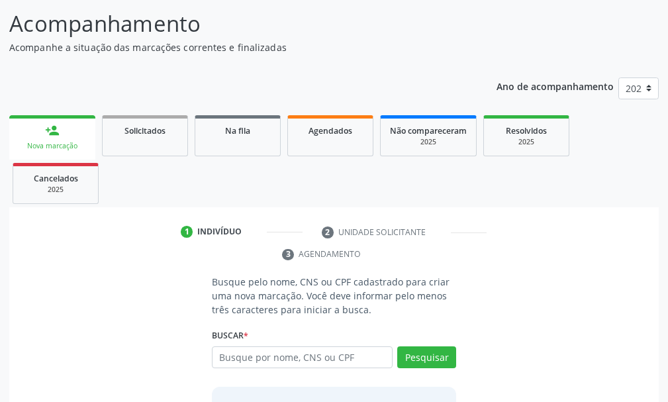
scroll to position [149, 0]
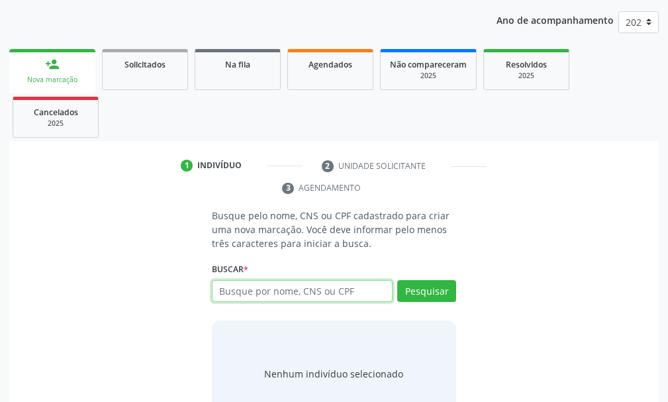
click at [243, 289] on input "text" at bounding box center [302, 291] width 181 height 23
type input "898003742722958"
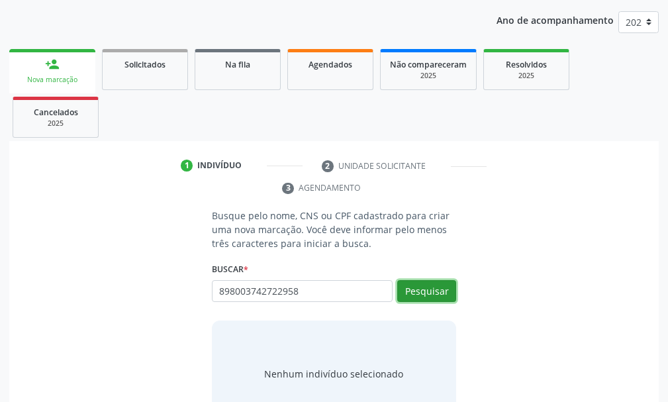
click at [428, 291] on button "Pesquisar" at bounding box center [426, 291] width 59 height 23
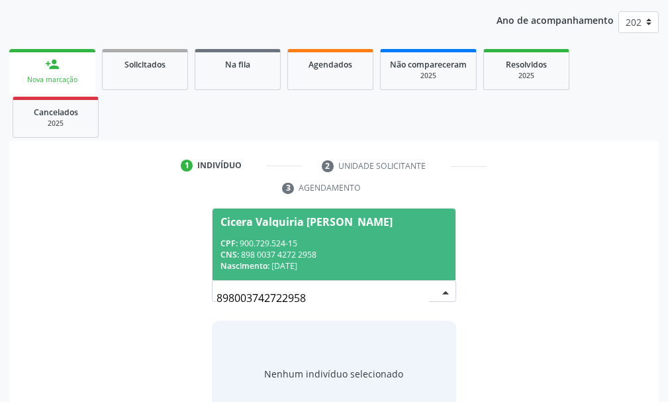
click at [258, 231] on span "Cicera Valquiria Moura da Silva CPF: 900.729.524-15 CNS: 898 0037 4272 2958 Nas…" at bounding box center [334, 244] width 243 height 71
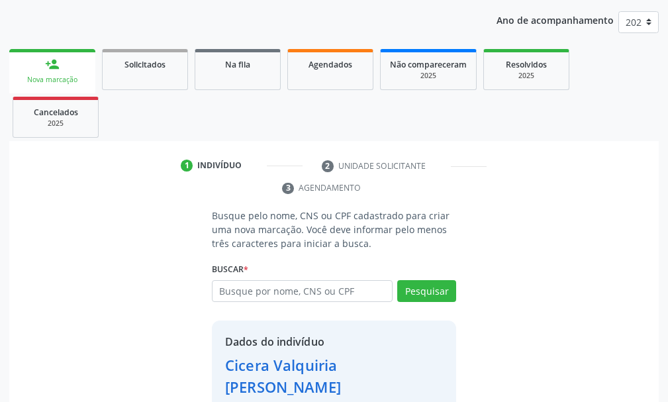
scroll to position [234, 0]
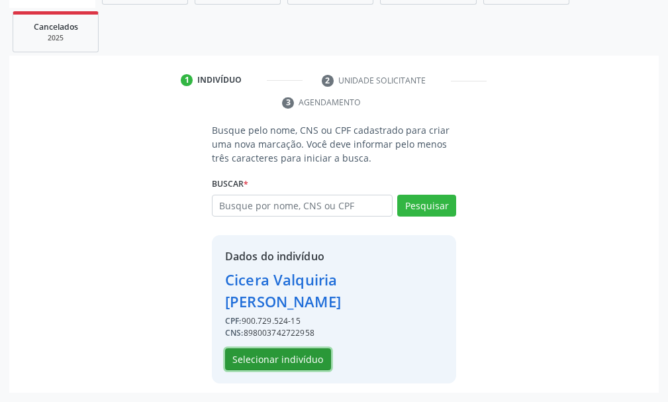
click at [284, 354] on button "Selecionar indivíduo" at bounding box center [278, 359] width 106 height 23
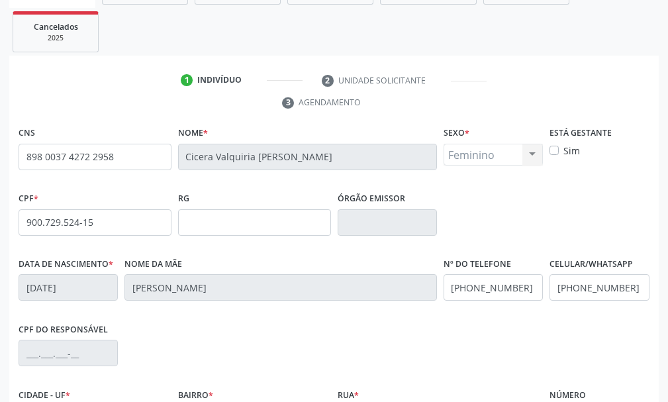
scroll to position [386, 0]
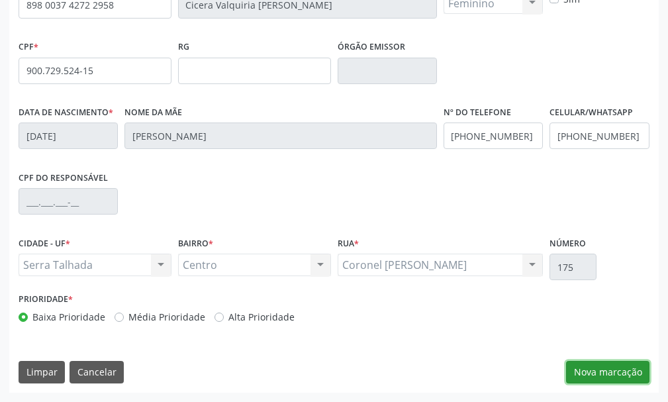
click at [606, 365] on button "Nova marcação" at bounding box center [607, 372] width 83 height 23
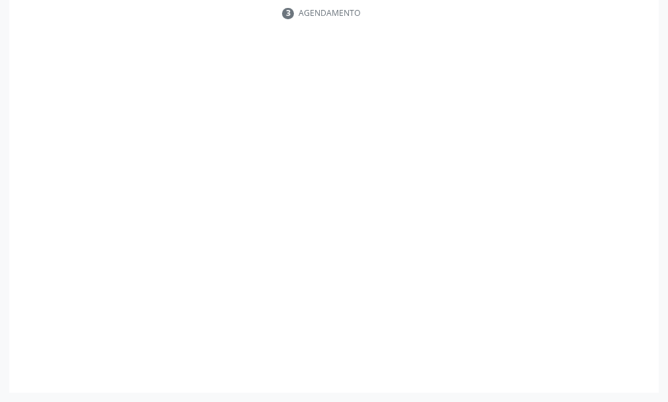
scroll to position [324, 0]
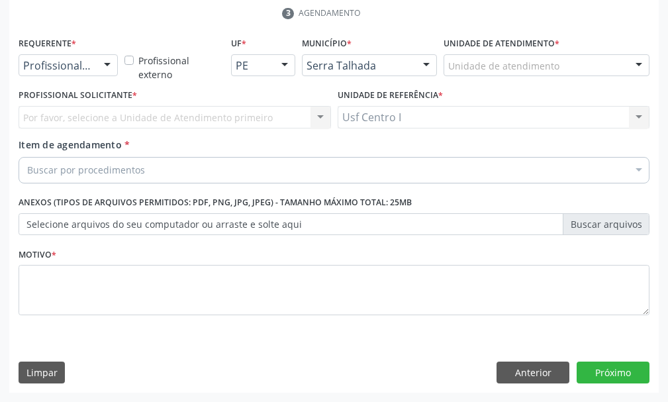
click at [107, 62] on div at bounding box center [107, 66] width 20 height 23
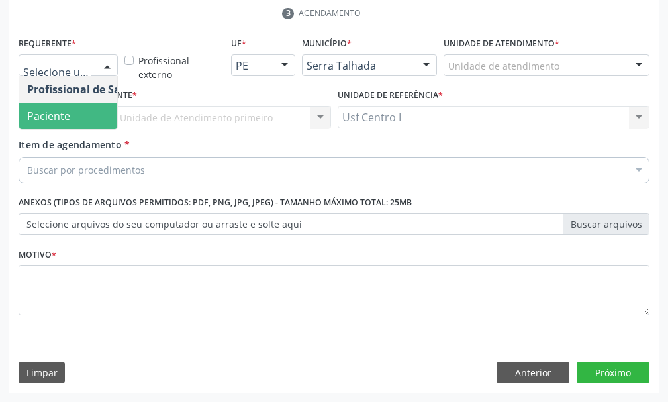
click at [74, 112] on span "Paciente" at bounding box center [83, 116] width 129 height 26
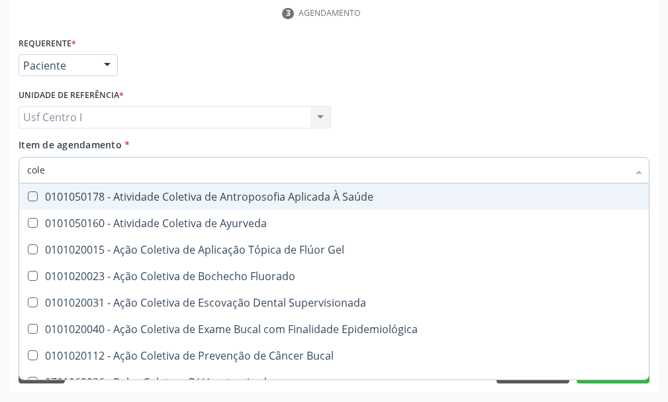
type input "coles"
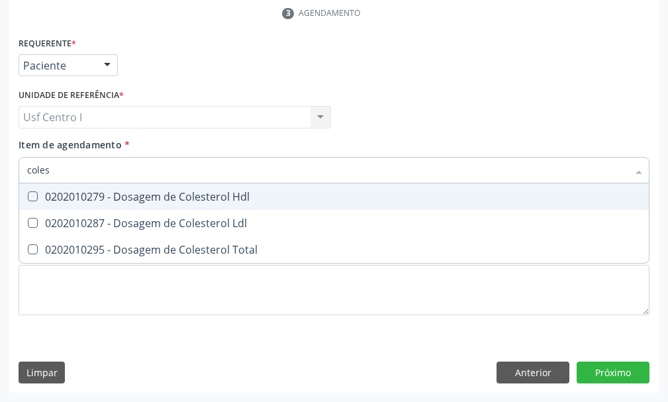
click at [32, 193] on Hdl at bounding box center [33, 196] width 10 height 10
click at [28, 193] on Hdl "checkbox" at bounding box center [23, 196] width 9 height 9
checkbox Hdl "true"
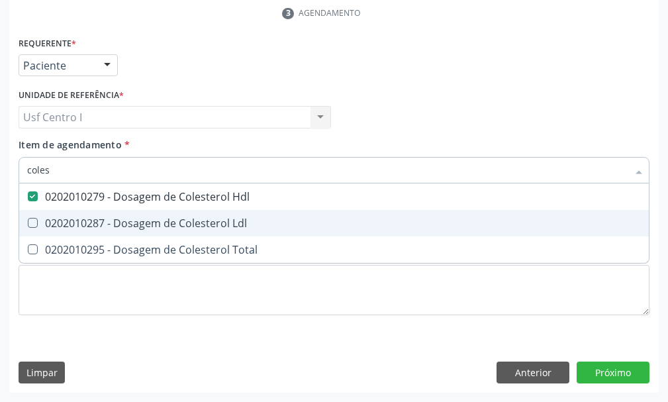
click at [36, 232] on span "0202010287 - Dosagem de Colesterol Ldl" at bounding box center [334, 223] width 630 height 26
checkbox Ldl "true"
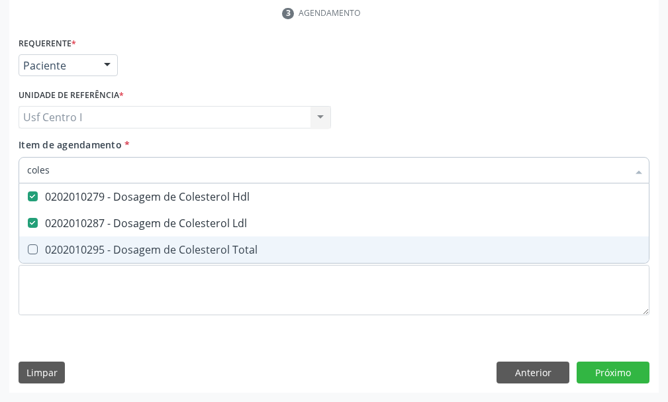
click at [31, 246] on Total at bounding box center [33, 249] width 10 height 10
click at [28, 246] on Total "checkbox" at bounding box center [23, 249] width 9 height 9
checkbox Total "true"
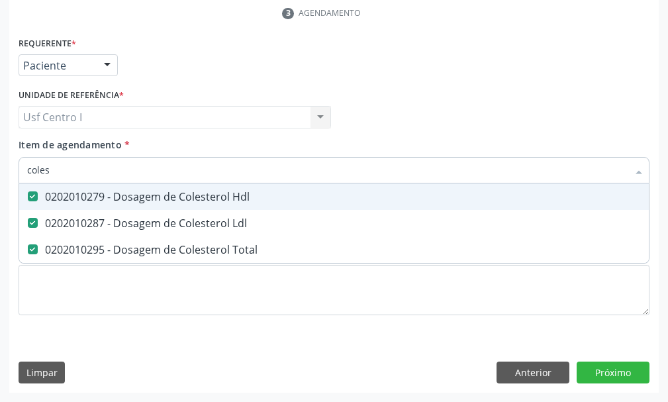
click at [52, 177] on input "coles" at bounding box center [327, 170] width 601 height 26
type input "cole"
checkbox Hdl "false"
checkbox Ldl "false"
checkbox Total "false"
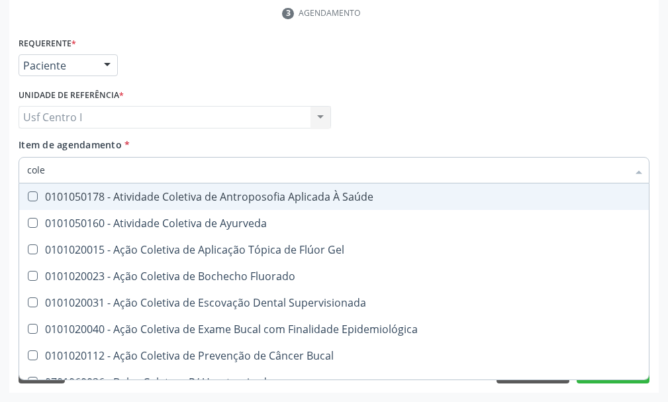
type input "col"
checkbox Hdl "false"
checkbox Ldl "false"
checkbox Total "false"
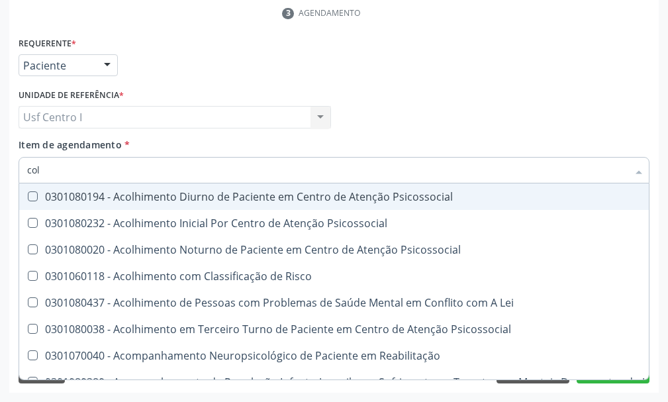
click at [46, 171] on input "col" at bounding box center [327, 170] width 601 height 26
type input "c"
checkbox Hdl "false"
checkbox Ldl "false"
checkbox Total "false"
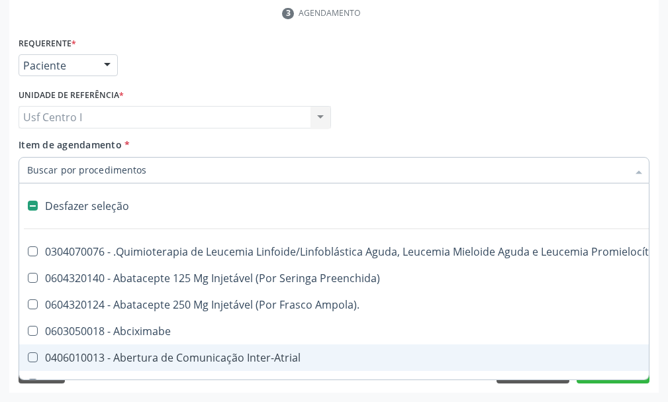
checkbox Preenchida\) "true"
checkbox Ampola\)\ "true"
checkbox Abciximabe "true"
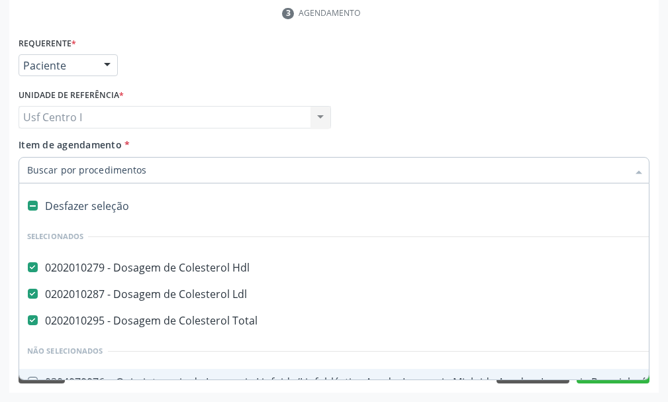
paste input "0202010473"
type input "0202010473"
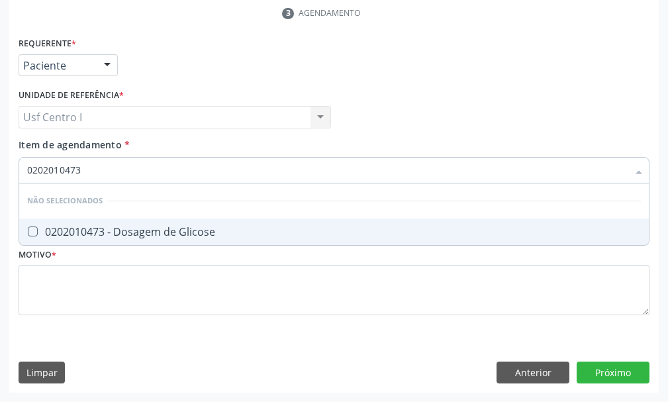
click at [31, 227] on Glicose at bounding box center [33, 231] width 10 height 10
click at [28, 227] on Glicose "checkbox" at bounding box center [23, 231] width 9 height 9
checkbox Glicose "true"
click at [99, 163] on input "0202010473" at bounding box center [327, 170] width 601 height 26
type input "0202010473"
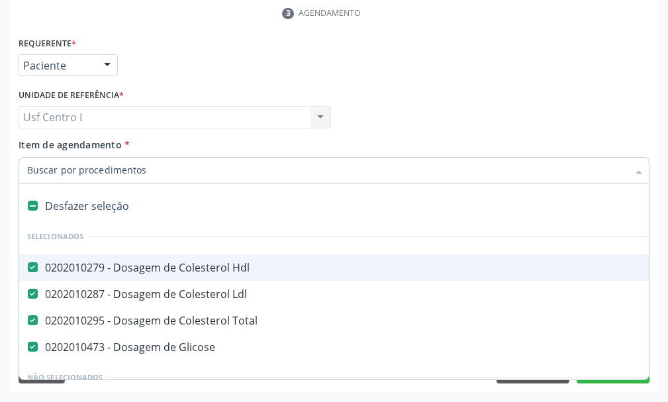
paste input "0202010678"
type input "0202010678"
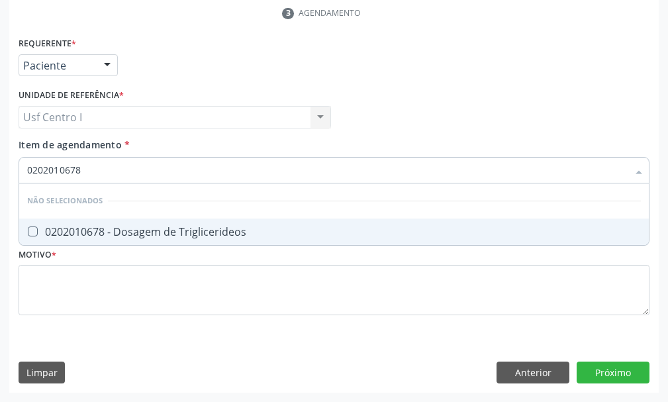
click at [29, 232] on Triglicerideos at bounding box center [33, 231] width 10 height 10
click at [28, 232] on Triglicerideos "checkbox" at bounding box center [23, 231] width 9 height 9
checkbox Triglicerideos "true"
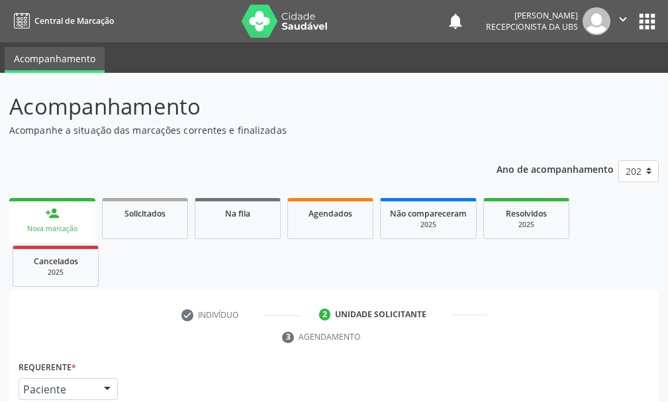
scroll to position [324, 0]
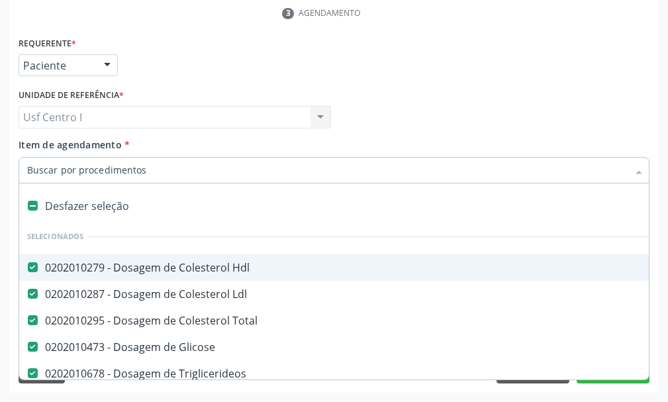
paste input "0202010503"
type input "0202010503"
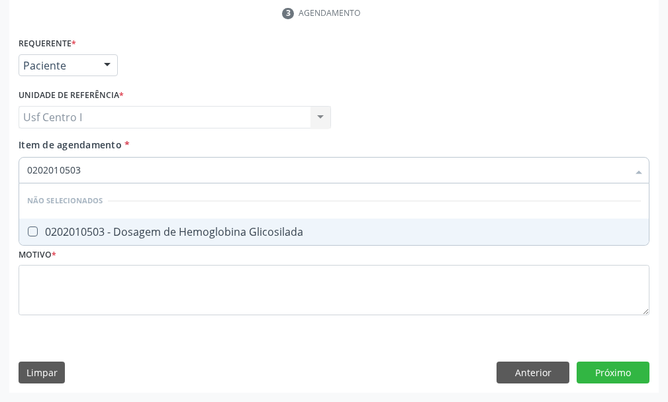
click at [28, 230] on Glicosilada at bounding box center [33, 231] width 10 height 10
click at [28, 230] on Glicosilada "checkbox" at bounding box center [23, 231] width 9 height 9
checkbox Glicosilada "true"
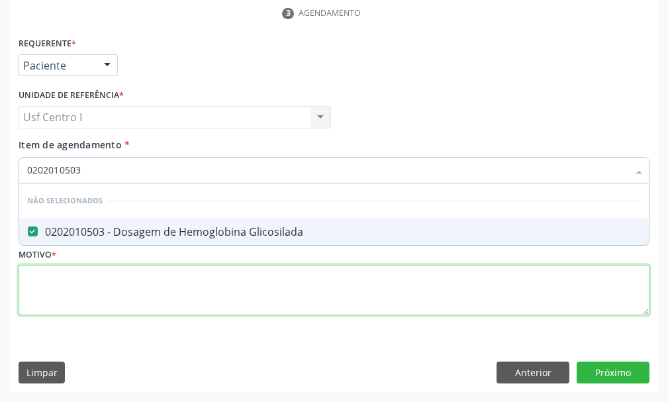
click at [37, 282] on div "Requerente * Paciente Profissional de Saúde Paciente Nenhum resultado encontrad…" at bounding box center [334, 184] width 631 height 300
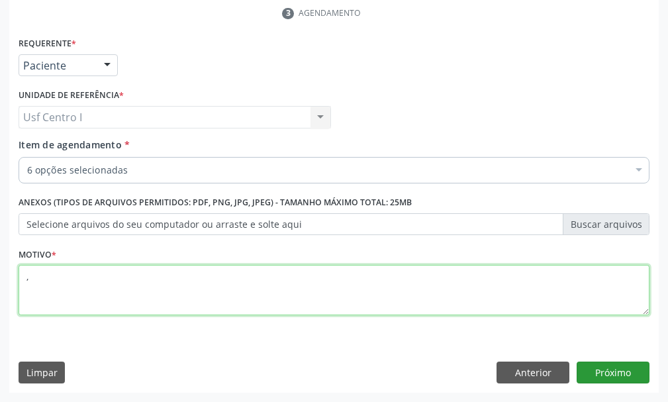
type textarea ","
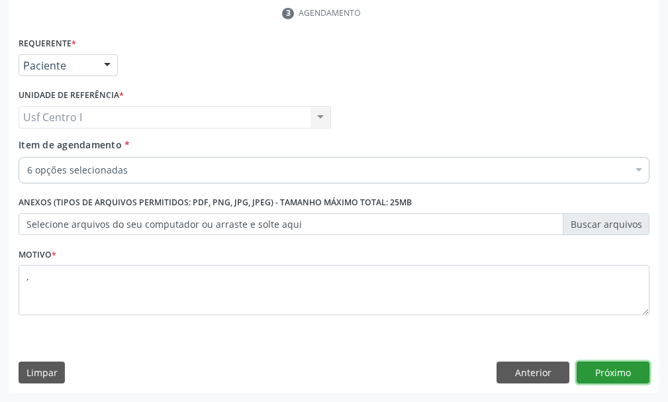
click at [622, 370] on button "Próximo" at bounding box center [613, 372] width 73 height 23
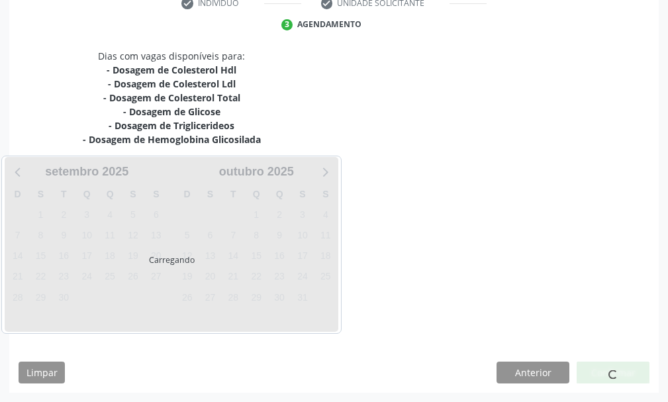
scroll to position [312, 0]
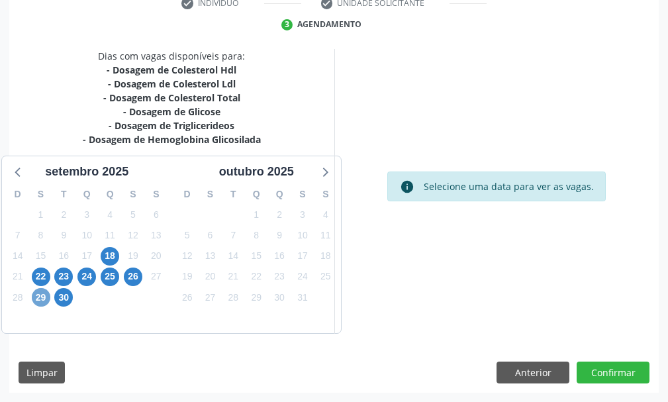
click at [39, 297] on span "29" at bounding box center [41, 297] width 19 height 19
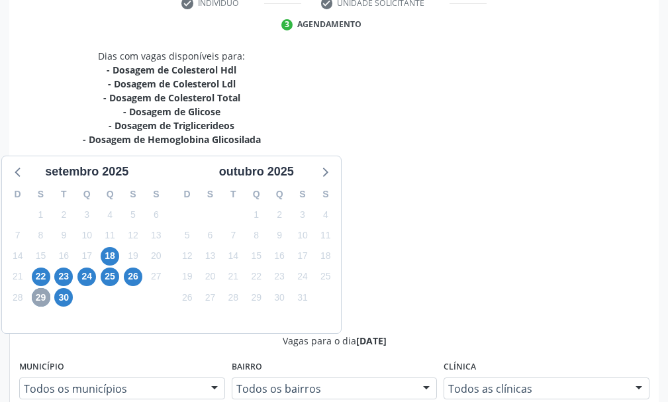
scroll to position [673, 0]
radio input "true"
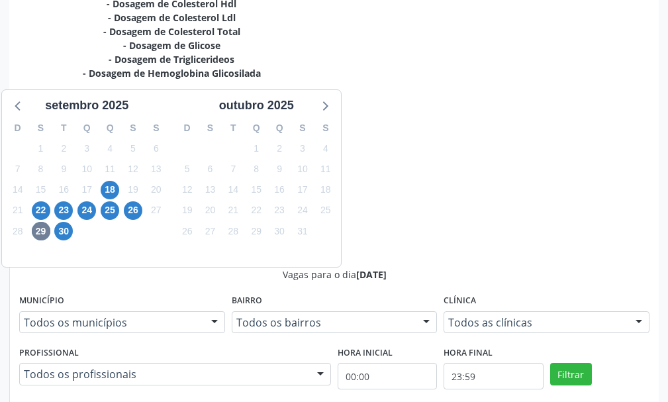
scroll to position [465, 0]
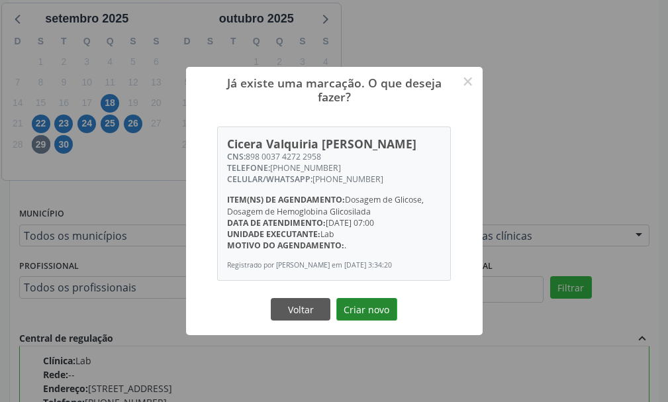
click at [357, 315] on button "Criar novo" at bounding box center [366, 309] width 61 height 23
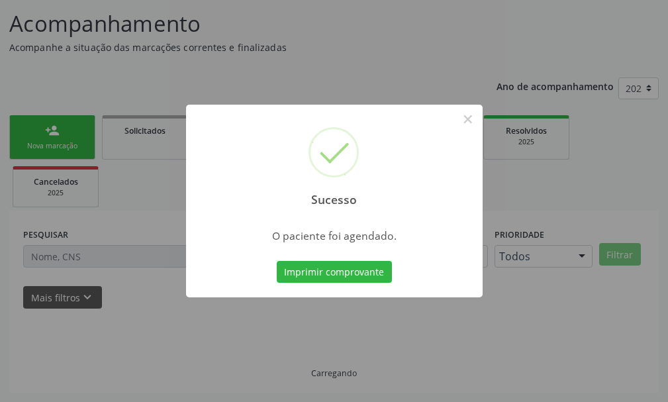
scroll to position [83, 0]
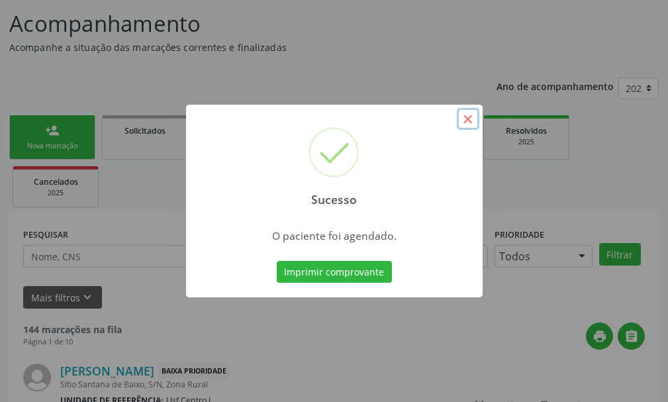
click at [466, 122] on button "×" at bounding box center [468, 119] width 23 height 23
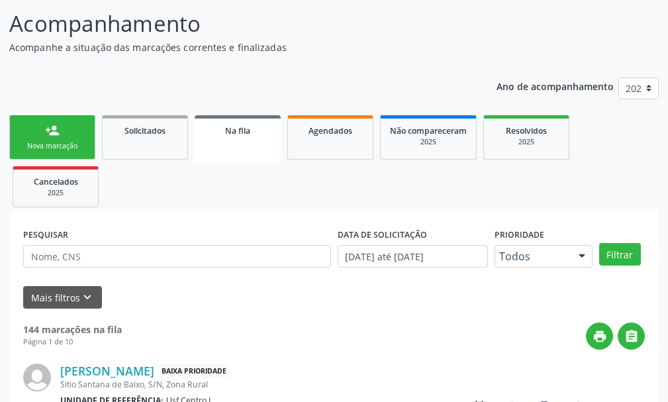
click at [58, 140] on link "person_add Nova marcação" at bounding box center [52, 137] width 86 height 44
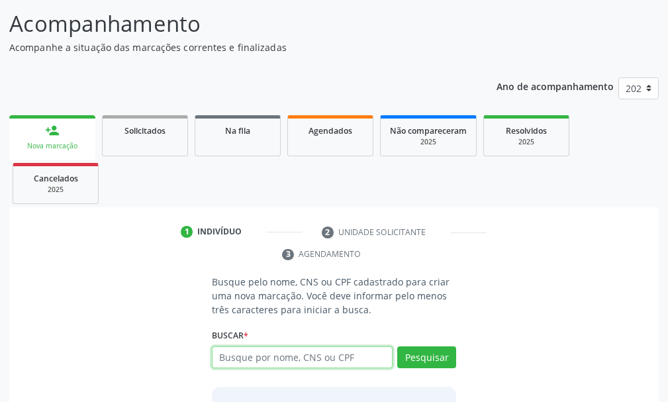
click at [236, 355] on input "text" at bounding box center [302, 357] width 181 height 23
click at [264, 358] on input "7000027" at bounding box center [302, 357] width 181 height 23
type input "700002761472505"
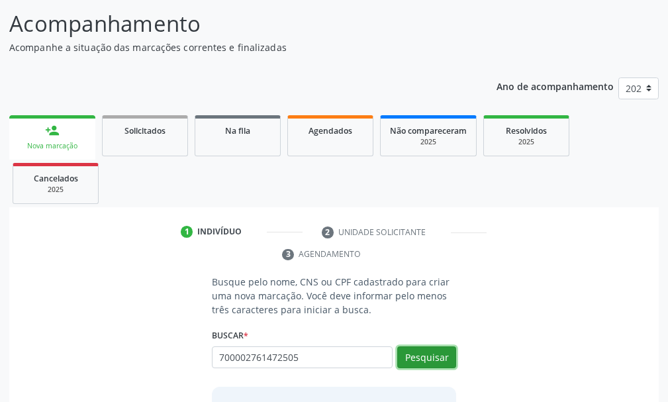
click at [433, 352] on button "Pesquisar" at bounding box center [426, 357] width 59 height 23
type input "700002761472505"
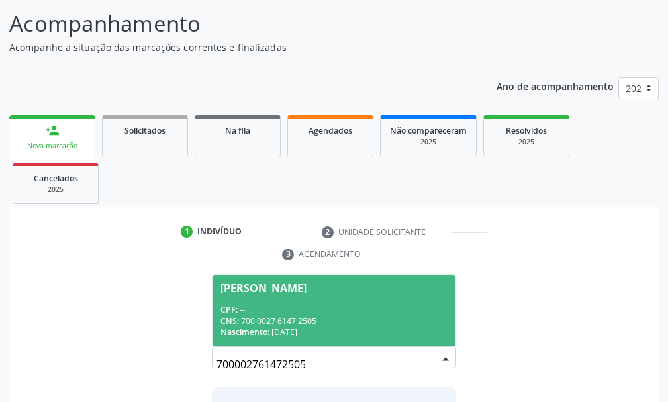
click at [279, 309] on div "CPF: --" at bounding box center [333, 309] width 227 height 11
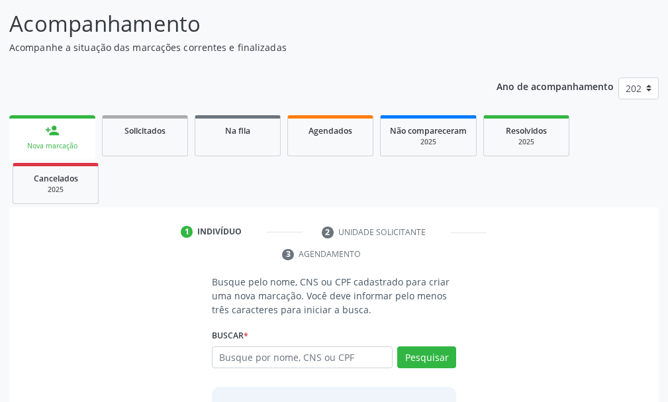
scroll to position [213, 0]
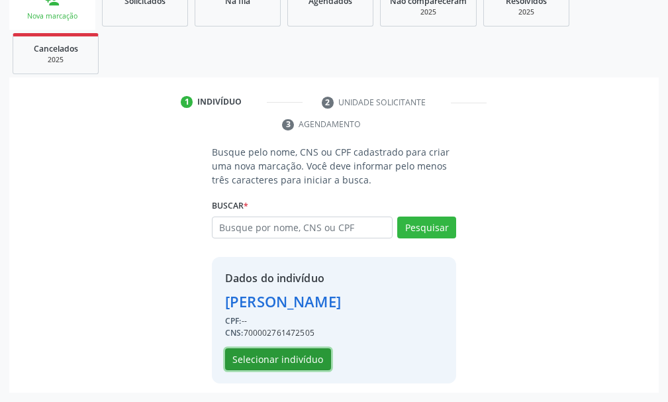
click at [279, 363] on button "Selecionar indivíduo" at bounding box center [278, 359] width 106 height 23
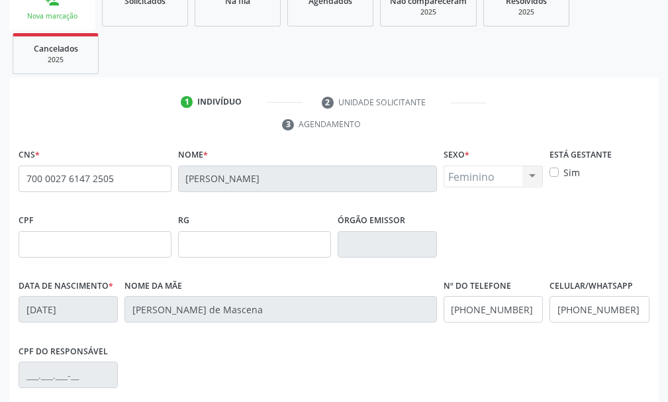
scroll to position [386, 0]
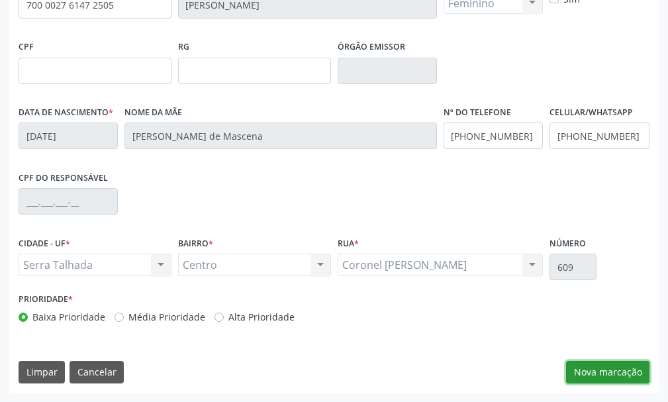
click at [625, 377] on button "Nova marcação" at bounding box center [607, 372] width 83 height 23
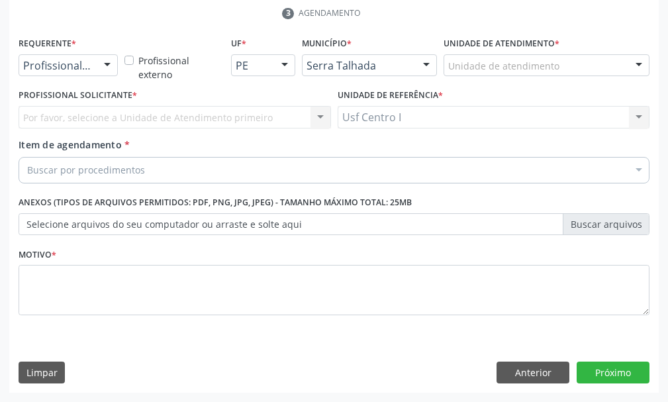
scroll to position [324, 0]
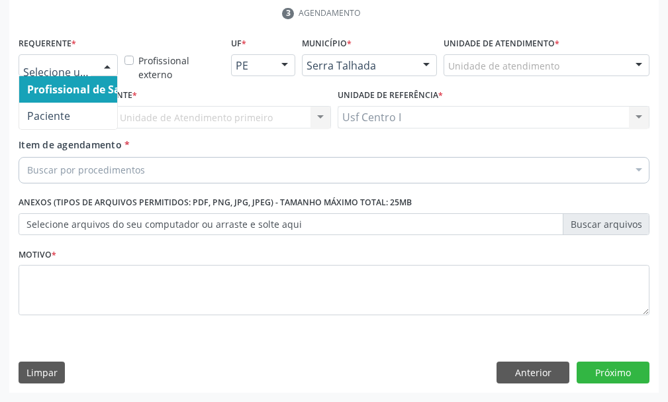
click at [93, 68] on div at bounding box center [68, 65] width 99 height 23
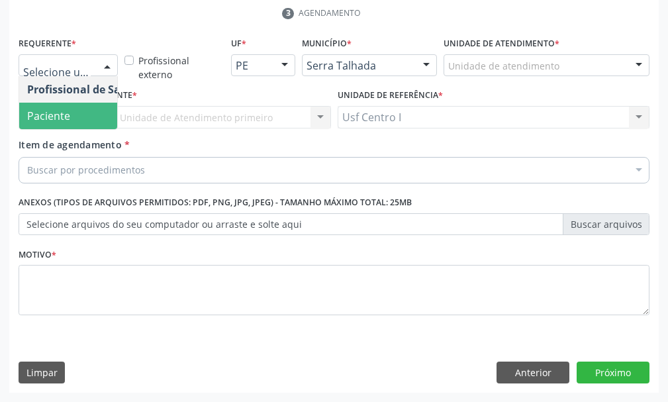
click at [80, 114] on span "Paciente" at bounding box center [83, 116] width 129 height 26
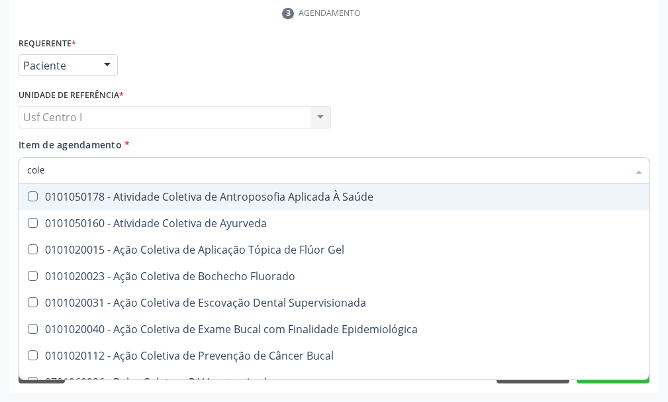
type input "coles"
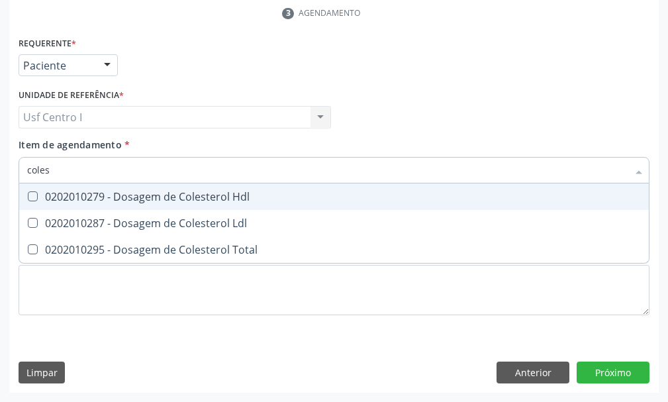
click at [30, 191] on Hdl at bounding box center [33, 196] width 10 height 10
click at [28, 192] on Hdl "checkbox" at bounding box center [23, 196] width 9 height 9
checkbox Hdl "true"
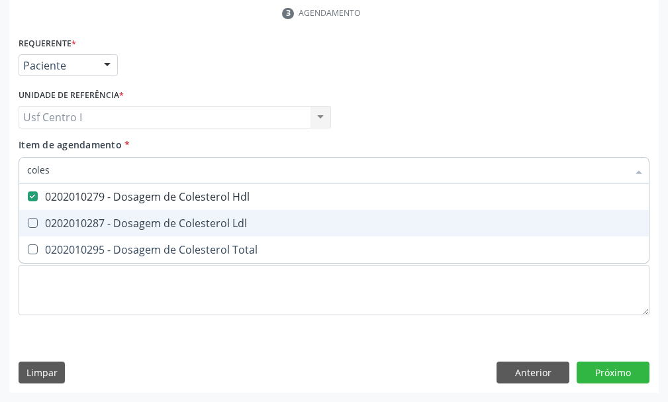
click at [31, 222] on Ldl at bounding box center [33, 223] width 10 height 10
click at [28, 222] on Ldl "checkbox" at bounding box center [23, 222] width 9 height 9
checkbox Ldl "true"
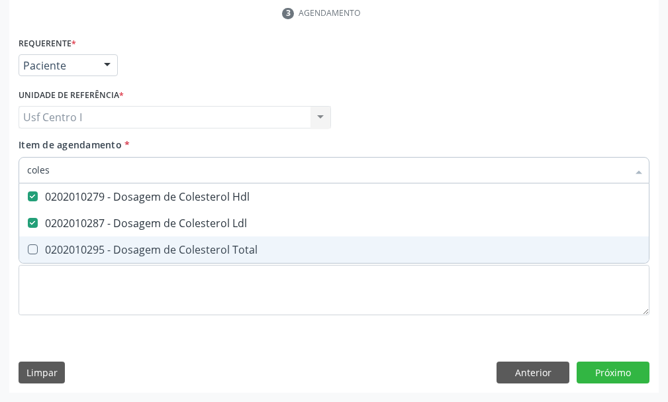
click at [32, 251] on Total at bounding box center [33, 249] width 10 height 10
click at [28, 251] on Total "checkbox" at bounding box center [23, 249] width 9 height 9
checkbox Total "true"
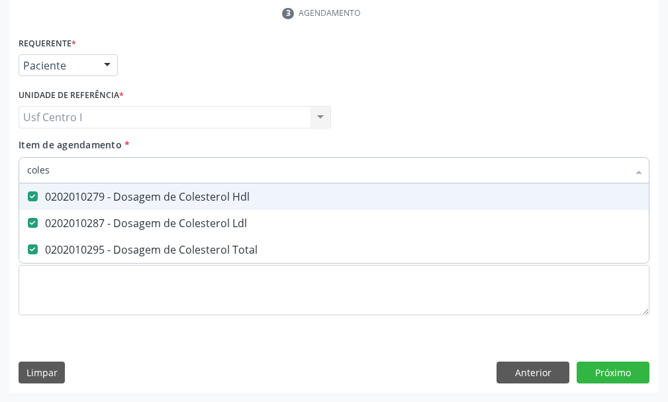
click at [63, 168] on input "coles" at bounding box center [327, 170] width 601 height 26
type input "cole"
checkbox Hdl "false"
checkbox Ldl "false"
checkbox Total "false"
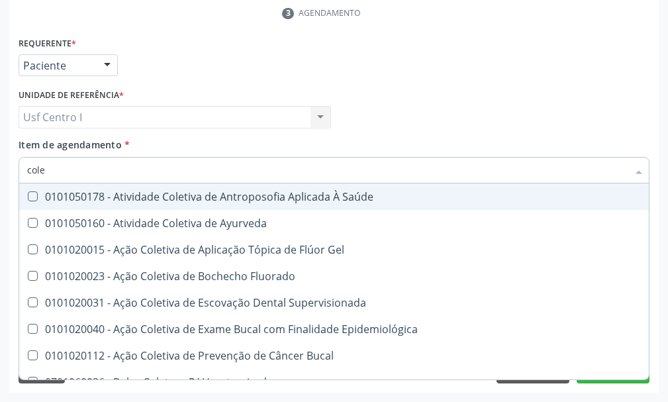
type input "col"
checkbox Hdl "false"
checkbox Ldl "false"
checkbox Total "false"
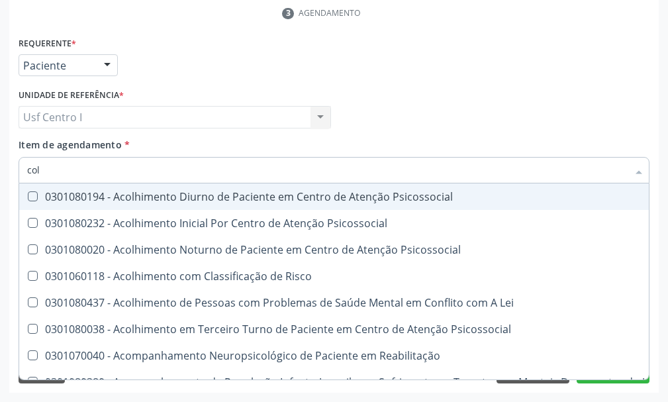
type input "co"
checkbox Hdl "false"
checkbox Ldl "false"
checkbox Total "false"
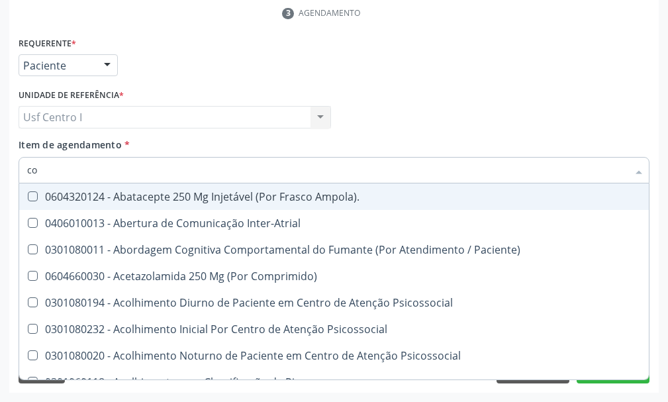
type input "c"
checkbox Hdl "false"
checkbox Ldl "false"
checkbox Total "false"
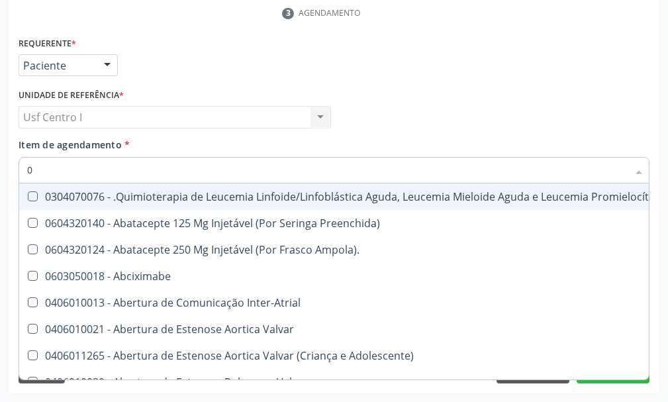
type input "02"
checkbox Dentária "true"
checkbox Antibiotico "true"
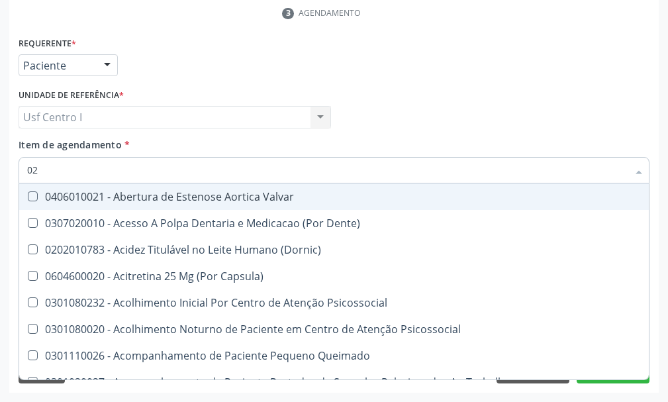
type input "020"
checkbox Epispádia "true"
checkbox Anos\) "true"
checkbox Congênita "true"
checkbox Hdl "false"
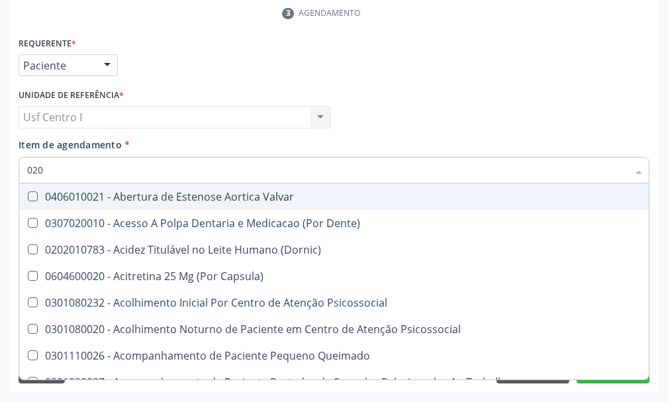
checkbox Ldl "false"
checkbox Total "false"
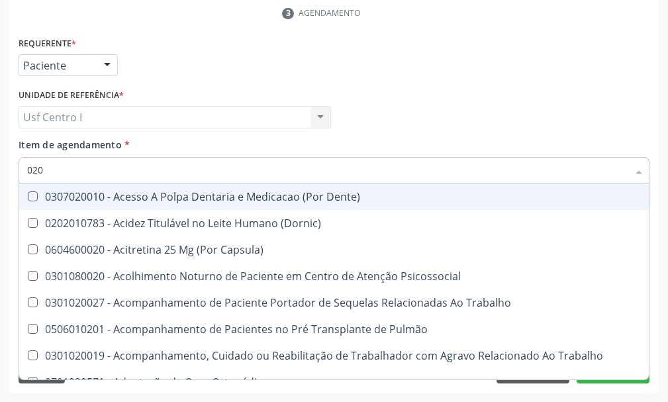
type input "0202"
checkbox Faringe\/Laringe "true"
checkbox Puncao "true"
checkbox Fragmento "true"
checkbox Hdl "false"
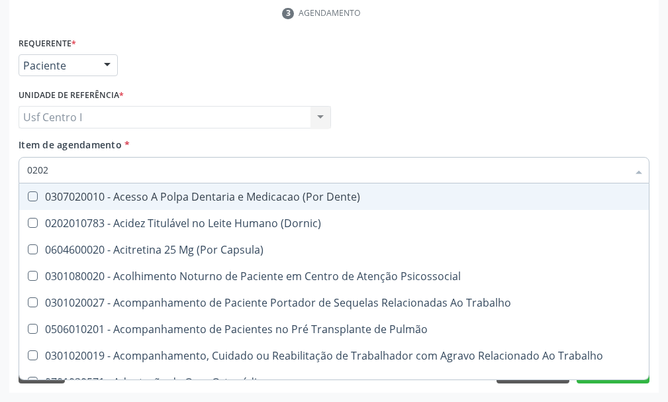
checkbox Ldl "false"
checkbox Total "false"
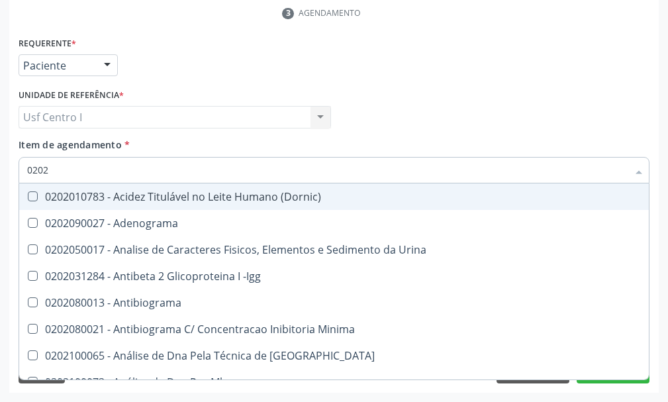
type input "02020"
checkbox \(Psa\) "true"
checkbox III "true"
checkbox Barbituratos "true"
checkbox Hdl "false"
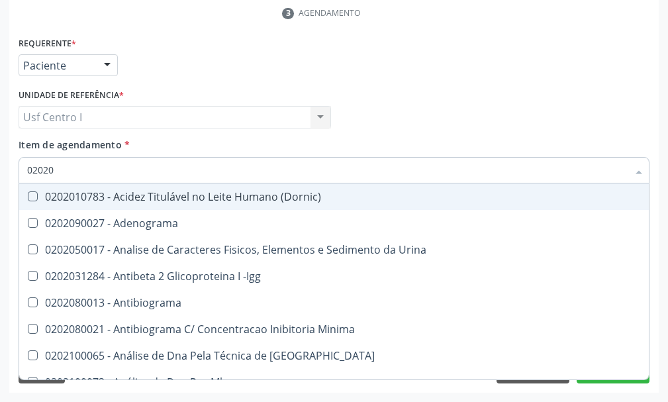
checkbox Ldl "false"
checkbox Total "false"
type input "020201"
checkbox \(Pos-Pasteurização\) "true"
checkbox Molecular "true"
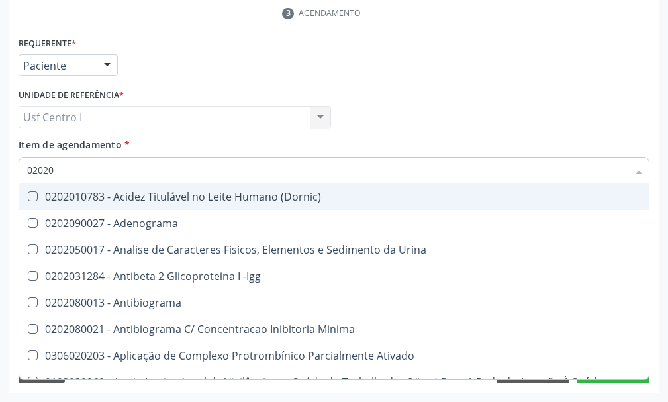
checkbox Parceria\) "true"
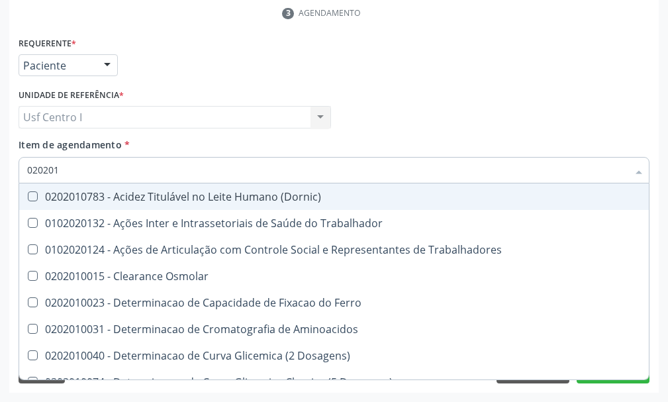
type input "0202010"
checkbox Circulante "true"
checkbox III "true"
checkbox Fracoes "true"
checkbox Hdl "false"
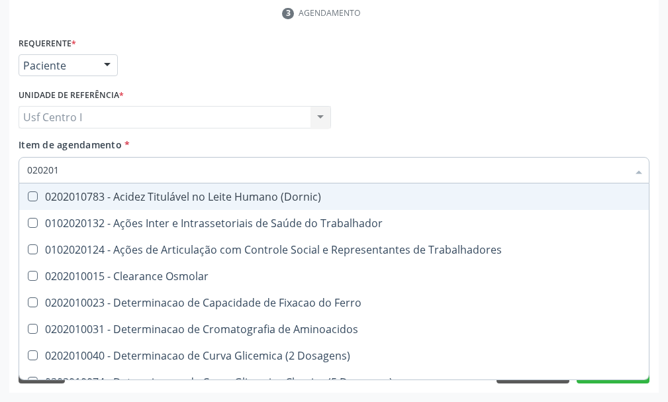
checkbox Ldl "false"
checkbox Total "false"
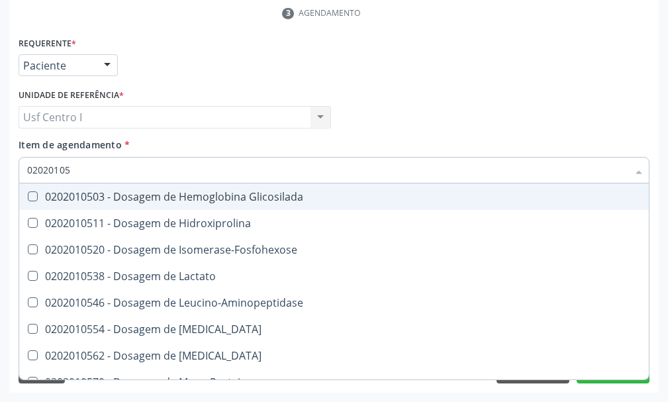
type input "020201050"
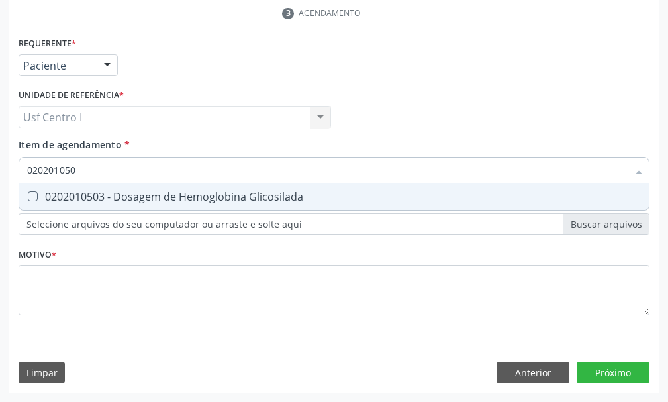
click at [32, 194] on Glicosilada at bounding box center [33, 196] width 10 height 10
click at [28, 194] on Glicosilada "checkbox" at bounding box center [23, 196] width 9 height 9
checkbox Glicosilada "true"
click at [86, 173] on input "020201050" at bounding box center [327, 170] width 601 height 26
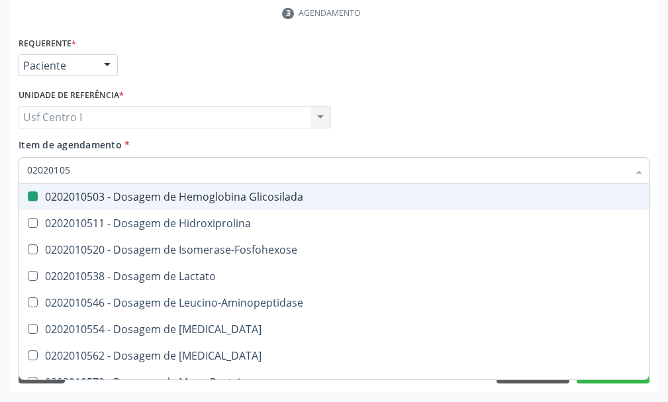
type input "0202010"
checkbox Glicosilada "false"
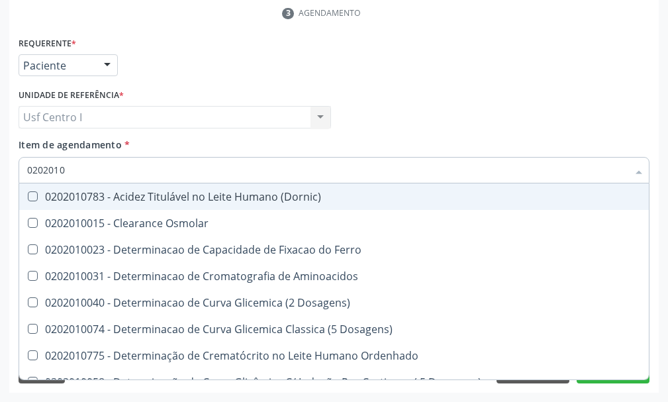
type input "020201"
checkbox Hdl "false"
checkbox Ldl "false"
checkbox Total "false"
checkbox Latica "true"
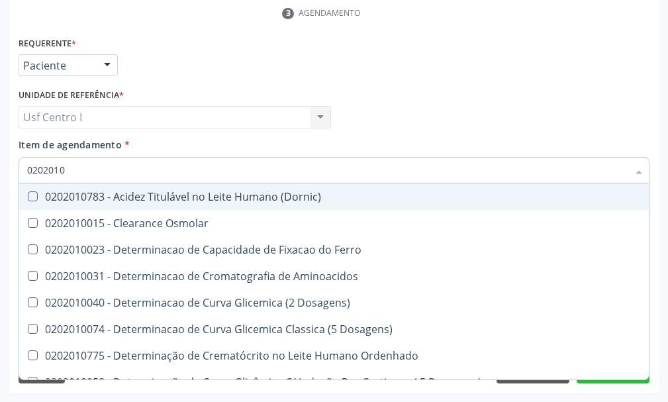
checkbox Fracionadas\) "true"
checkbox Ferritina "true"
checkbox Glicosilada "false"
checkbox Potassio "true"
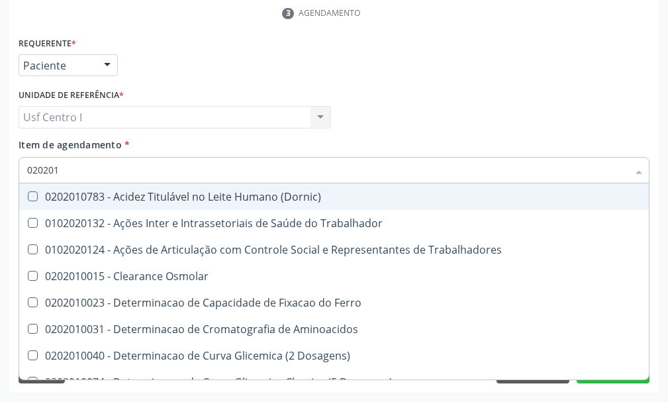
type input "0202010"
checkbox Circulante "true"
checkbox III "true"
checkbox Fracoes "true"
checkbox Hdl "false"
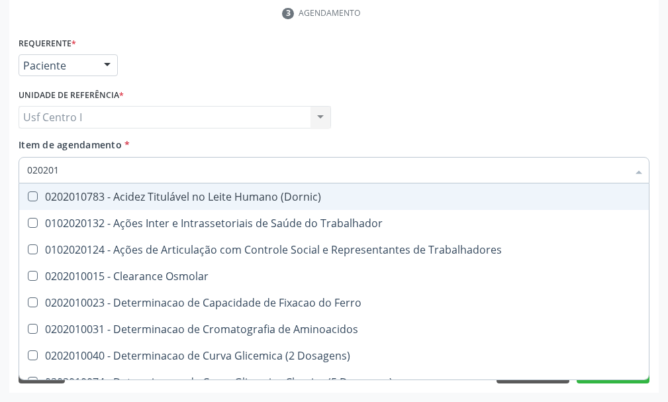
checkbox Ldl "false"
checkbox Total "false"
checkbox Serico "true"
checkbox Glicosilada "false"
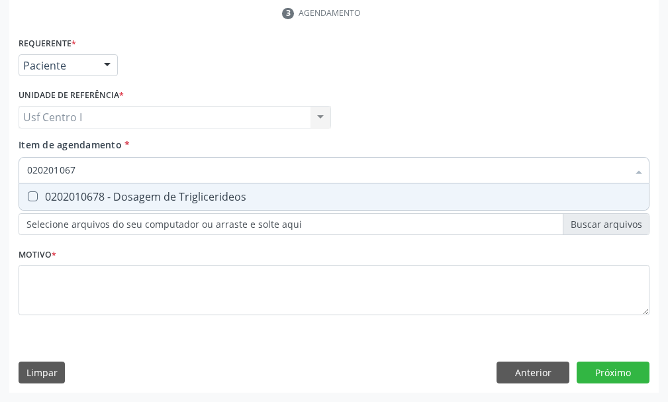
type input "0202010678"
click at [36, 196] on Triglicerideos at bounding box center [33, 196] width 10 height 10
click at [28, 196] on Triglicerideos "checkbox" at bounding box center [23, 196] width 9 height 9
checkbox Triglicerideos "true"
click at [98, 171] on input "0202010678" at bounding box center [327, 170] width 601 height 26
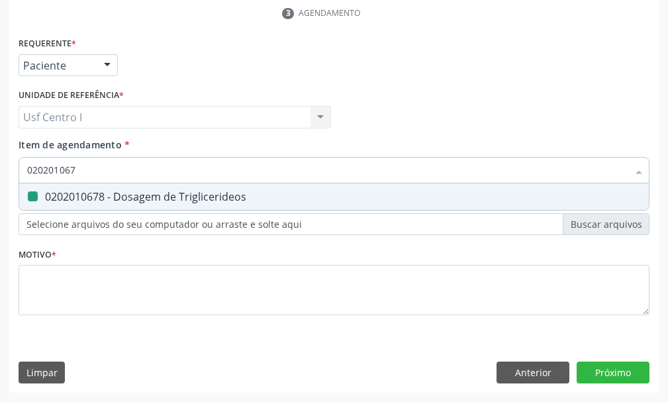
type input "02020106"
checkbox Triglicerideos "false"
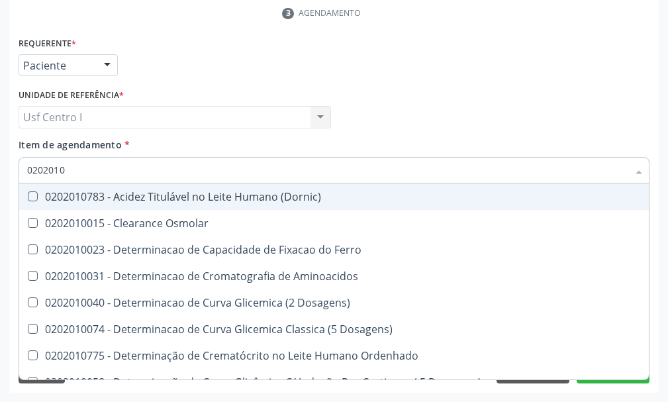
type input "020201"
checkbox Hdl "false"
checkbox Ldl "false"
checkbox Total "false"
checkbox Latica "true"
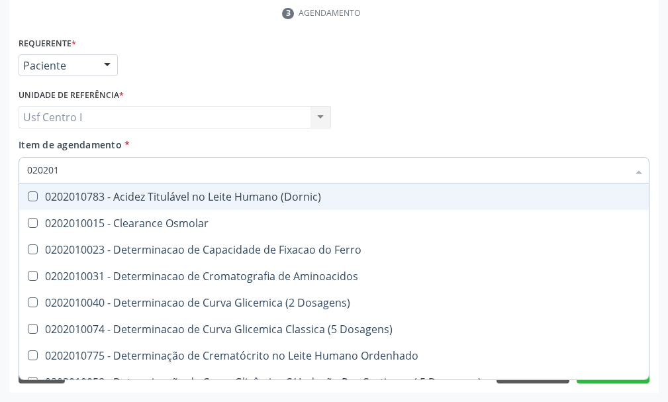
checkbox Fracionadas\) "true"
checkbox Ferritina "true"
checkbox Glicosilada "false"
checkbox Potassio "true"
checkbox Triglicerideos "false"
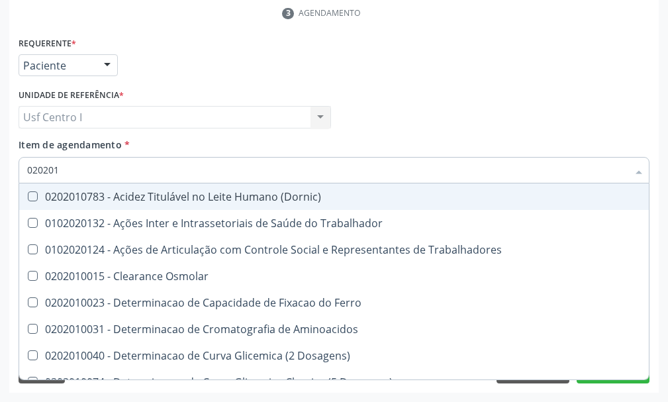
type input "0202010"
checkbox Circulante "true"
checkbox III "true"
checkbox Fracoes "true"
checkbox Hdl "false"
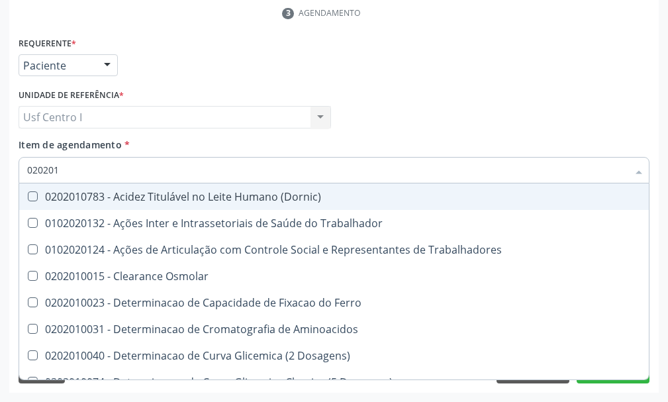
checkbox Ldl "false"
checkbox Total "false"
checkbox Serico "true"
checkbox Glicosilada "false"
checkbox Muco-Proteinas "true"
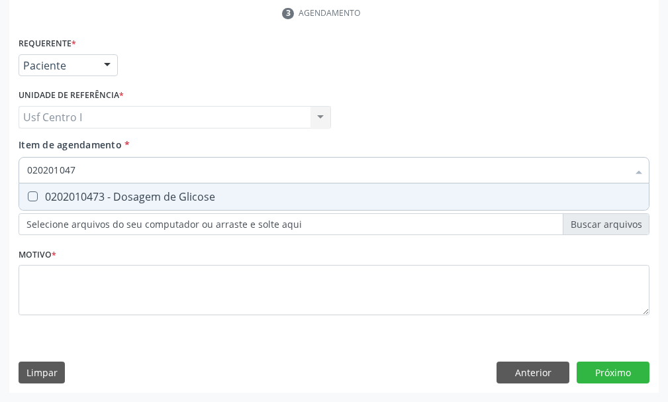
type input "0202010473"
click at [30, 196] on Glicose at bounding box center [33, 196] width 10 height 10
click at [28, 196] on Glicose "checkbox" at bounding box center [23, 196] width 9 height 9
checkbox Glicose "true"
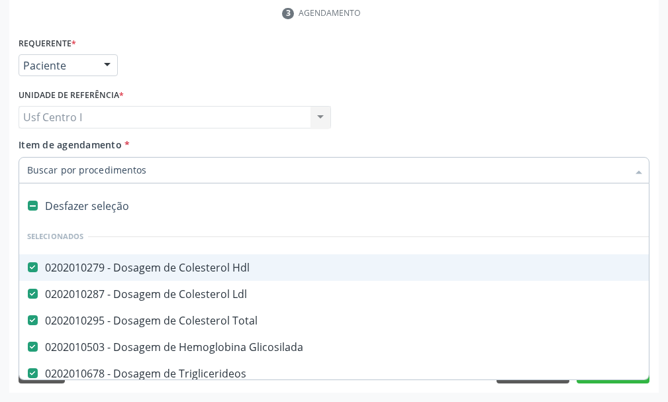
paste input "0202060381"
type input "0202060381"
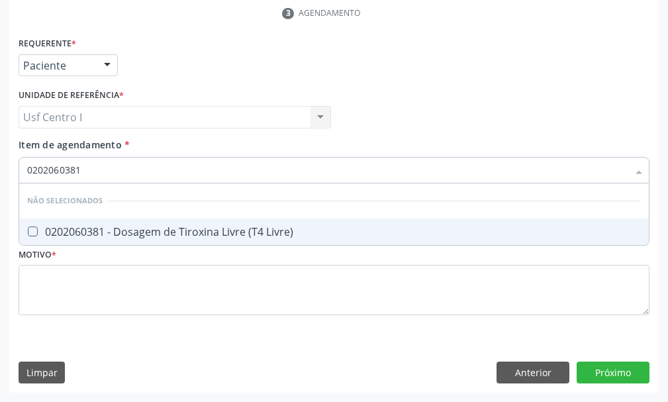
click at [33, 234] on Livre\) at bounding box center [33, 231] width 10 height 10
click at [28, 234] on Livre\) "checkbox" at bounding box center [23, 231] width 9 height 9
checkbox Livre\) "true"
click at [96, 166] on input "0202060381" at bounding box center [327, 170] width 601 height 26
click at [81, 169] on input "0202060381" at bounding box center [327, 170] width 601 height 26
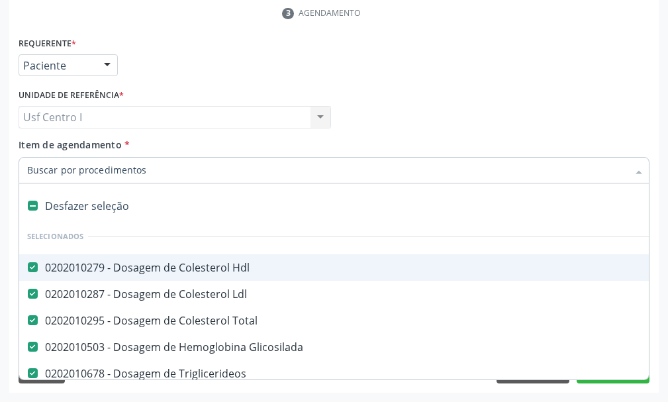
paste input "0202060390"
type input "0202060390"
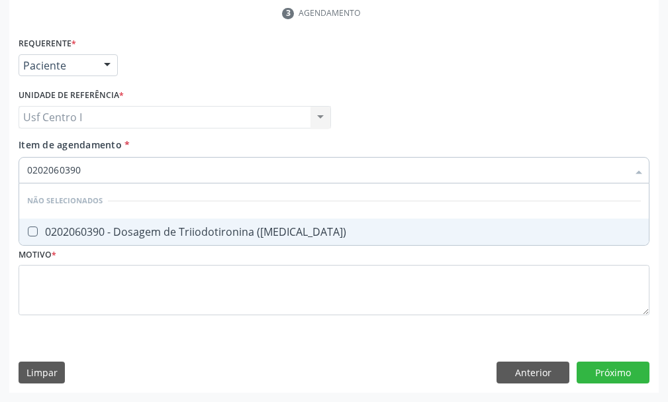
click at [36, 226] on \(T3\) at bounding box center [33, 231] width 10 height 10
click at [28, 227] on \(T3\) "checkbox" at bounding box center [23, 231] width 9 height 9
checkbox \(T3\) "true"
click at [97, 166] on input "0202060390" at bounding box center [327, 170] width 601 height 26
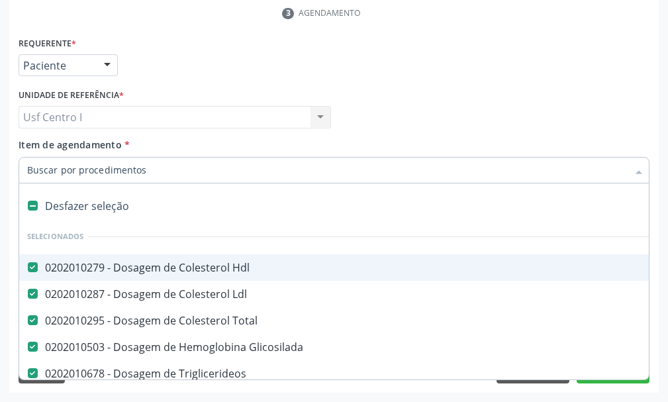
paste input "0202060250"
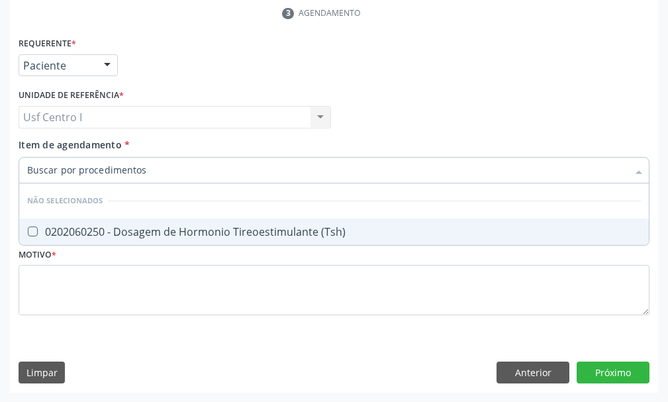
type input "0202060250"
click at [34, 234] on \(Tsh\) at bounding box center [33, 231] width 10 height 10
click at [28, 234] on \(Tsh\) "checkbox" at bounding box center [23, 231] width 9 height 9
checkbox \(Tsh\) "true"
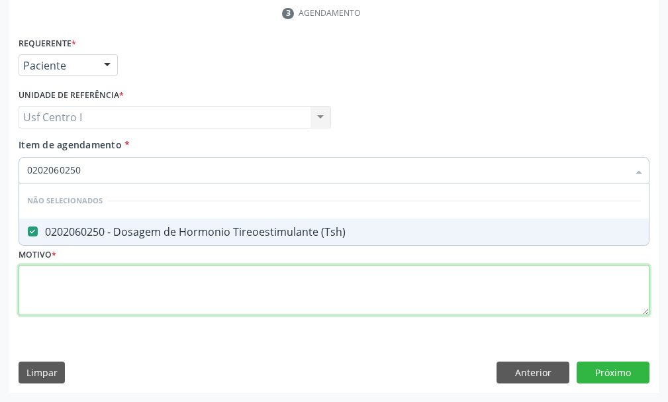
click at [44, 278] on div "Requerente * Paciente Profissional de Saúde Paciente Nenhum resultado encontrad…" at bounding box center [334, 184] width 631 height 300
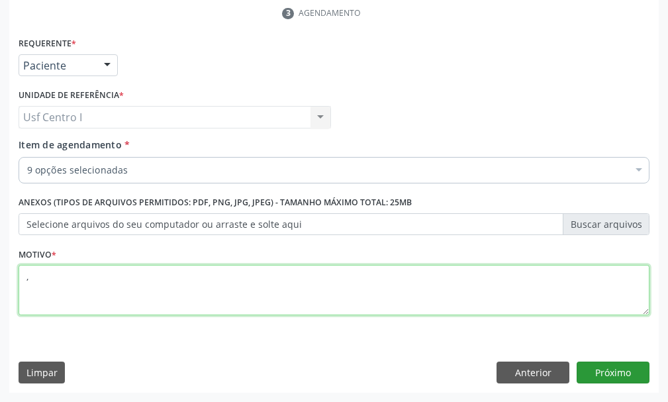
type textarea ","
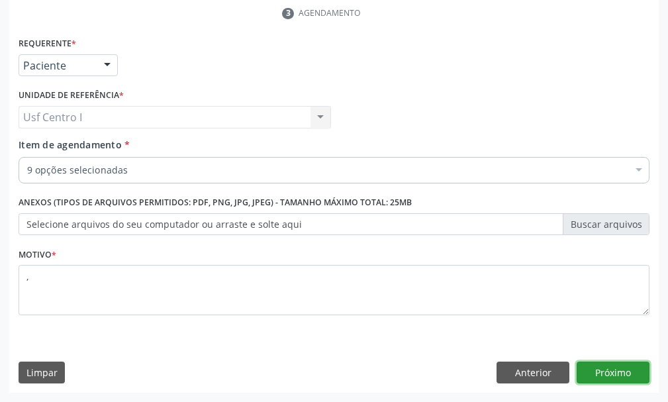
click at [626, 369] on button "Próximo" at bounding box center [613, 372] width 73 height 23
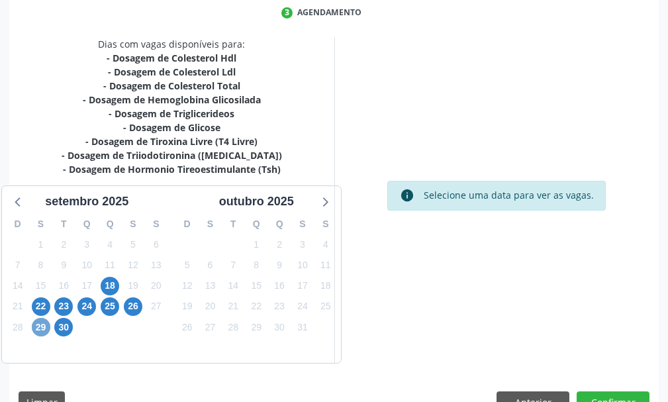
click at [40, 334] on span "29" at bounding box center [41, 327] width 19 height 19
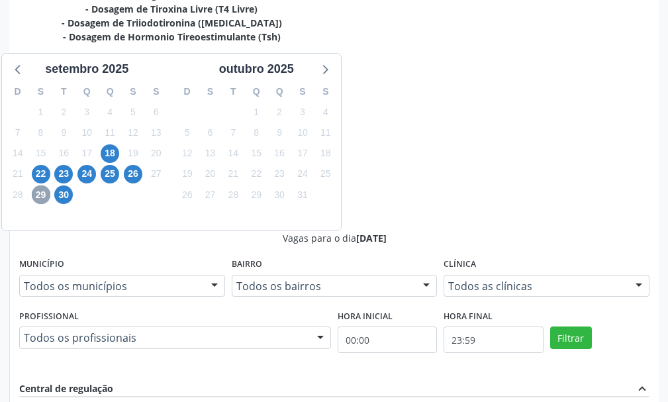
scroll to position [530, 0]
radio input "true"
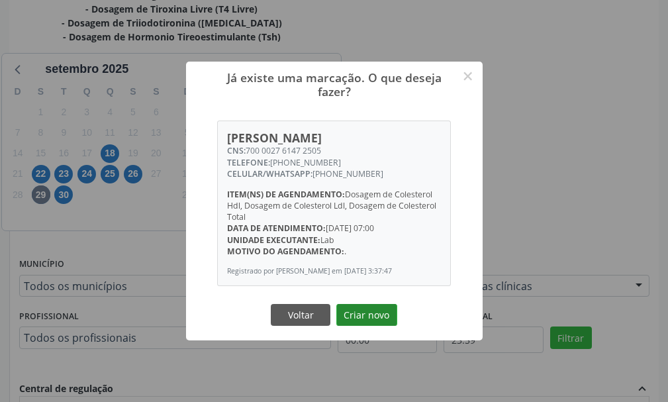
click at [366, 324] on button "Criar novo" at bounding box center [366, 315] width 61 height 23
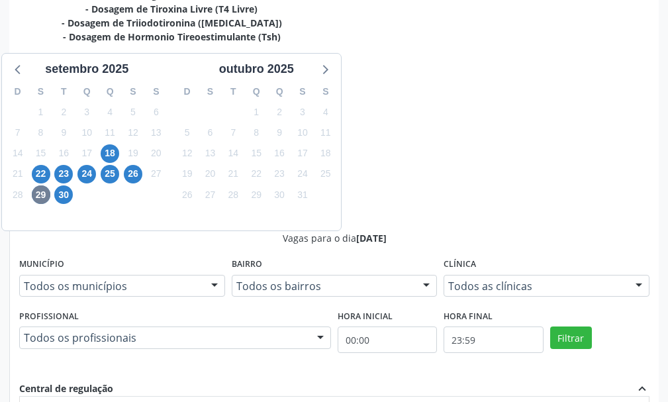
scroll to position [83, 0]
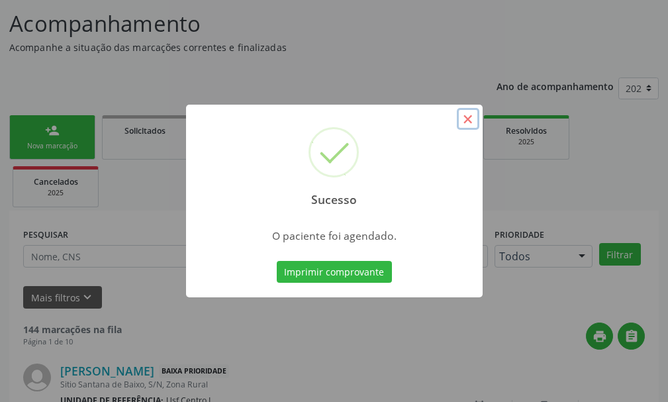
click at [469, 122] on button "×" at bounding box center [468, 119] width 23 height 23
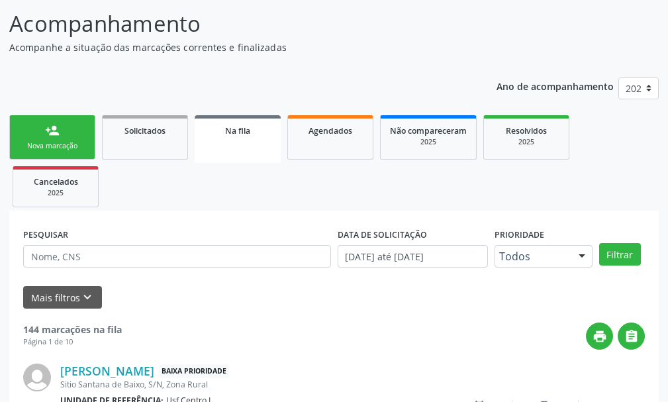
click at [58, 138] on link "person_add Nova marcação" at bounding box center [52, 137] width 86 height 44
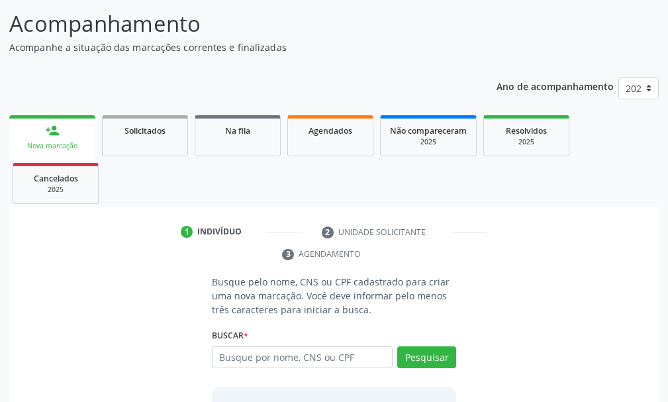
scroll to position [192, 0]
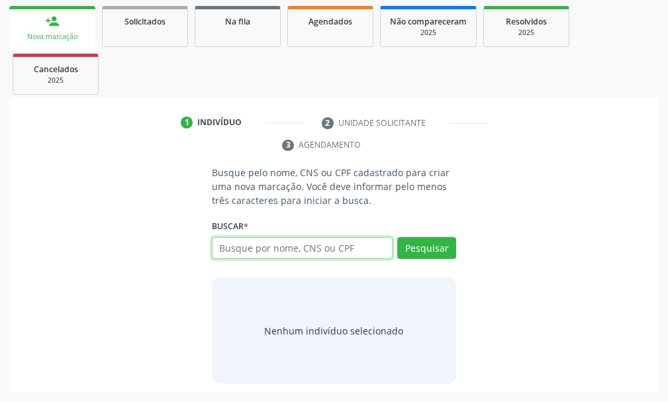
click at [250, 248] on input "text" at bounding box center [302, 248] width 181 height 23
type input "898003703502098"
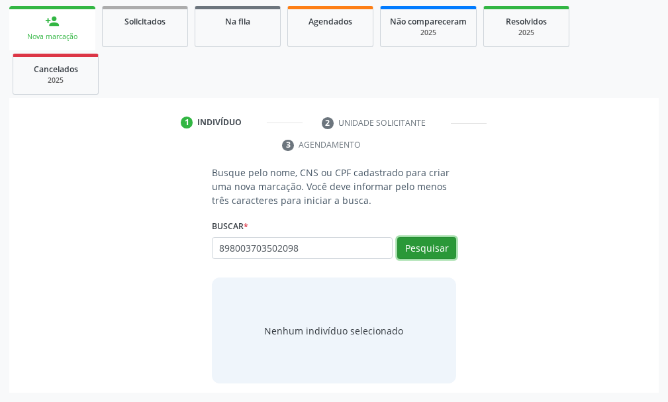
click at [426, 242] on button "Pesquisar" at bounding box center [426, 248] width 59 height 23
type input "898003703502098"
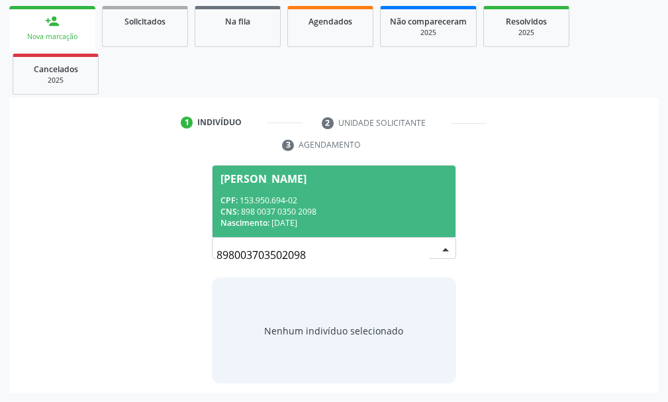
click at [269, 201] on div "CPF: 153.950.694-02" at bounding box center [333, 200] width 227 height 11
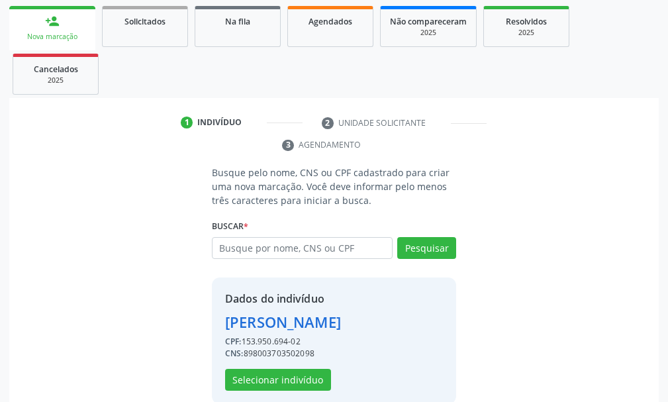
scroll to position [213, 0]
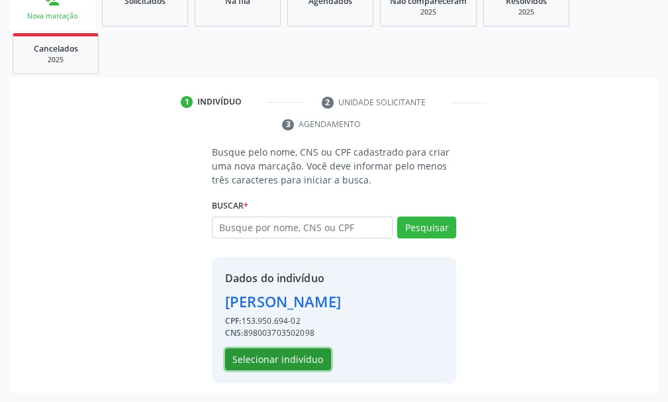
click at [299, 363] on button "Selecionar indivíduo" at bounding box center [278, 359] width 106 height 23
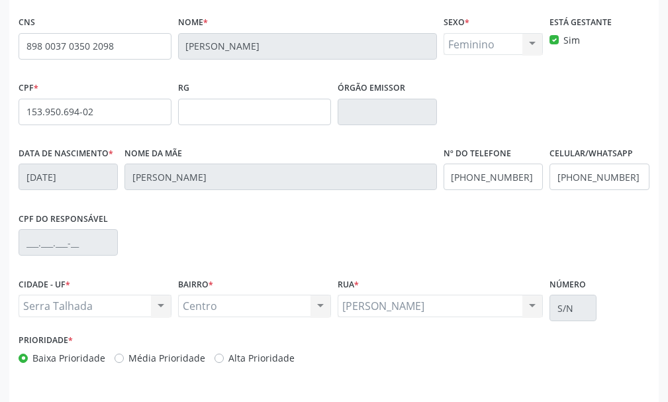
scroll to position [386, 0]
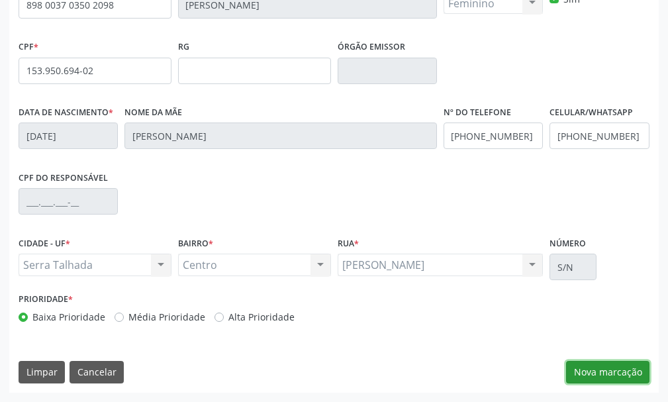
click at [612, 373] on button "Nova marcação" at bounding box center [607, 372] width 83 height 23
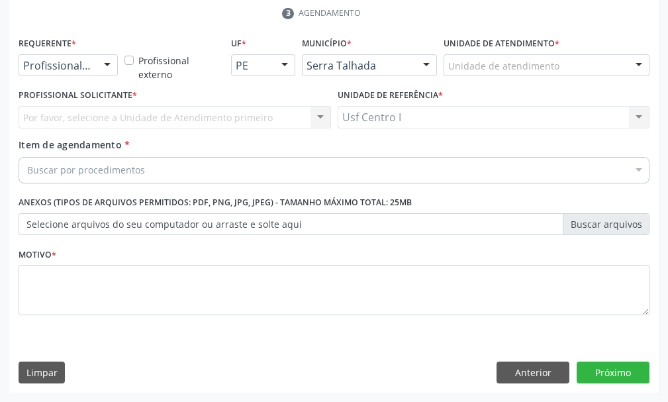
scroll to position [324, 0]
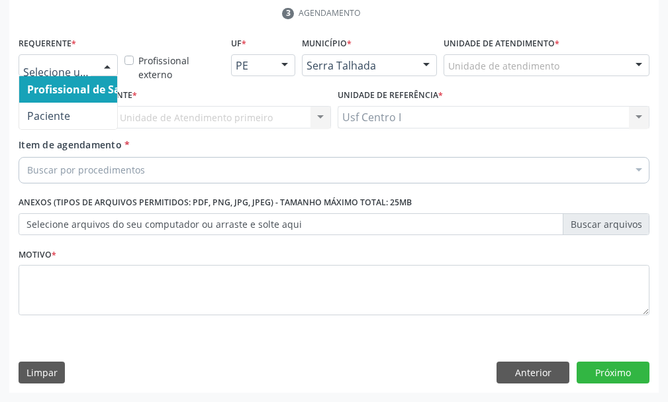
click at [104, 68] on div at bounding box center [107, 66] width 20 height 23
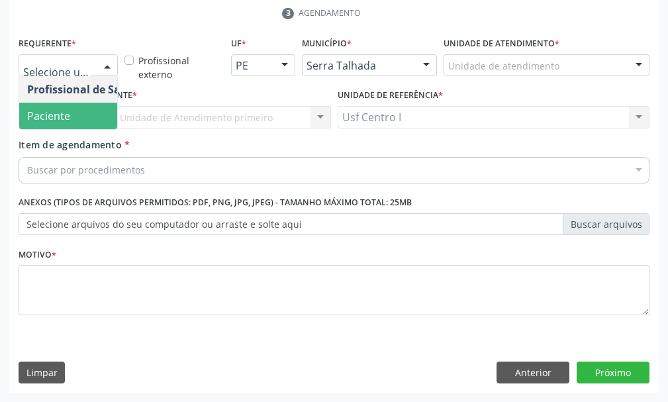
click at [72, 112] on span "Paciente" at bounding box center [83, 116] width 129 height 26
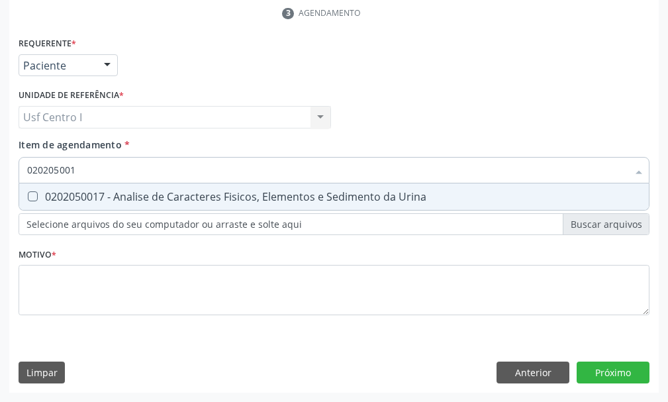
type input "0202050017"
click at [32, 193] on Urina at bounding box center [33, 196] width 10 height 10
click at [28, 193] on Urina "checkbox" at bounding box center [23, 196] width 9 height 9
checkbox Urina "true"
click at [88, 171] on input "0202050017" at bounding box center [327, 170] width 601 height 26
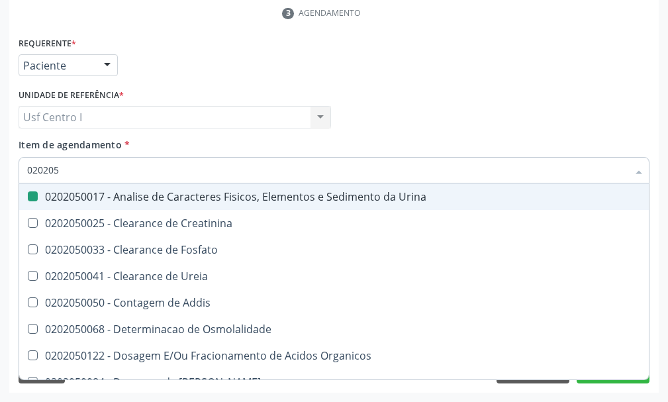
type input "02020"
checkbox Urina "false"
checkbox Fosfato "true"
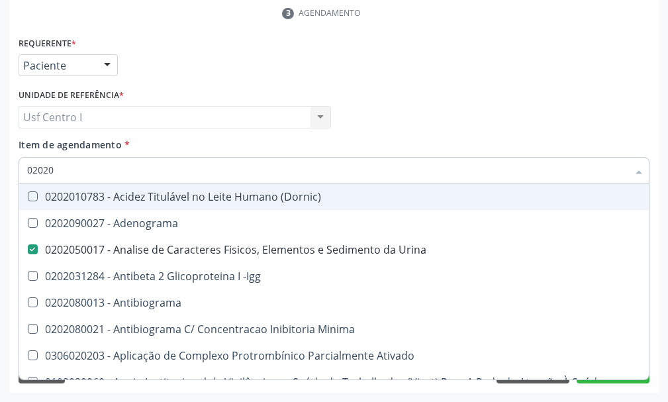
type input "020202"
checkbox Urina "false"
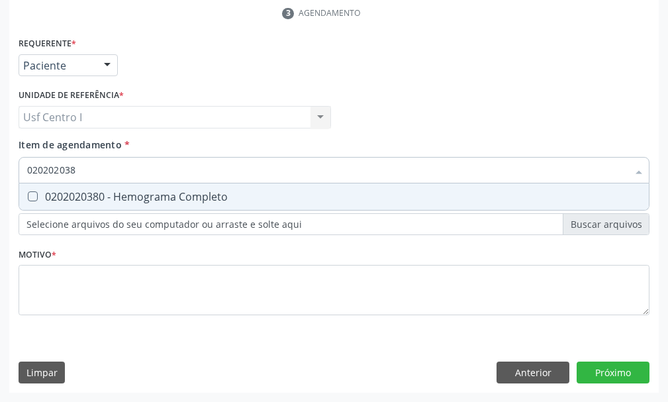
type input "0202020380"
click at [32, 195] on Completo at bounding box center [33, 196] width 10 height 10
click at [28, 195] on Completo "checkbox" at bounding box center [23, 196] width 9 height 9
checkbox Completo "true"
click at [91, 171] on input "0202020380" at bounding box center [327, 170] width 601 height 26
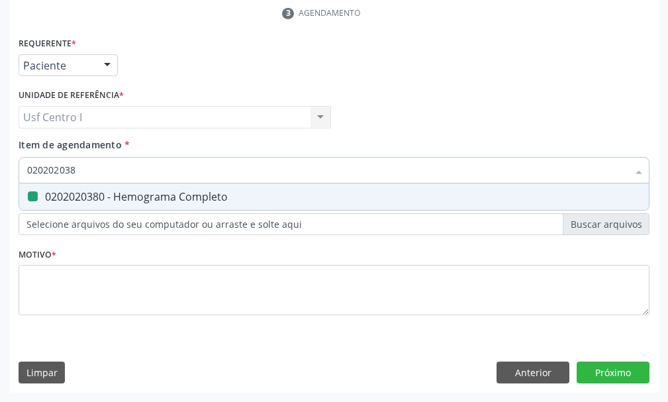
type input "02020203"
checkbox Completo "false"
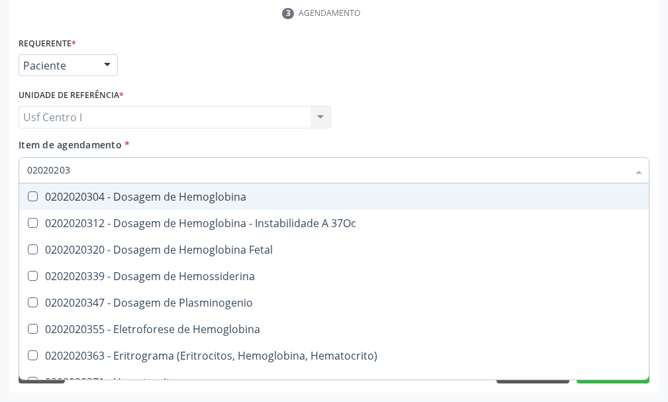
type input "0202020"
checkbox Completo "false"
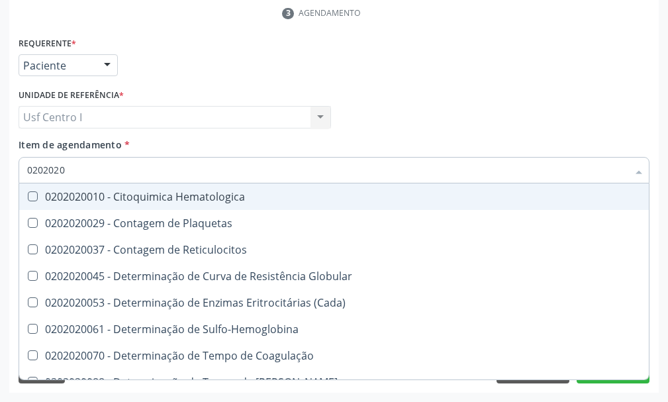
click at [69, 169] on input "0202020" at bounding box center [327, 170] width 601 height 26
type input "020202"
checkbox Completo "false"
checkbox Leucograma "true"
type input "02020"
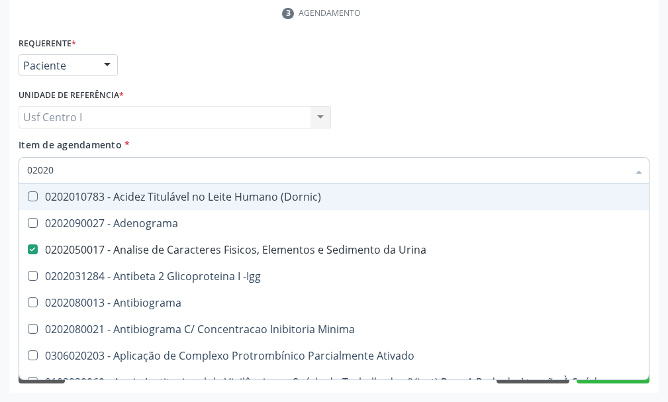
checkbox Urina "true"
checkbox Molecular "false"
type input "020203"
checkbox Urina "false"
checkbox Aminoacidos "true"
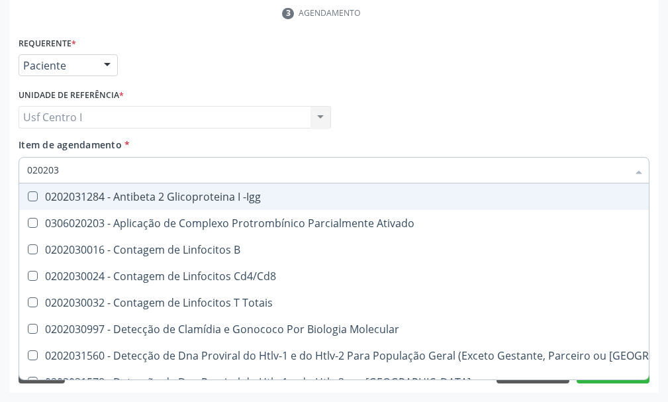
type input "0202030"
checkbox Completo "false"
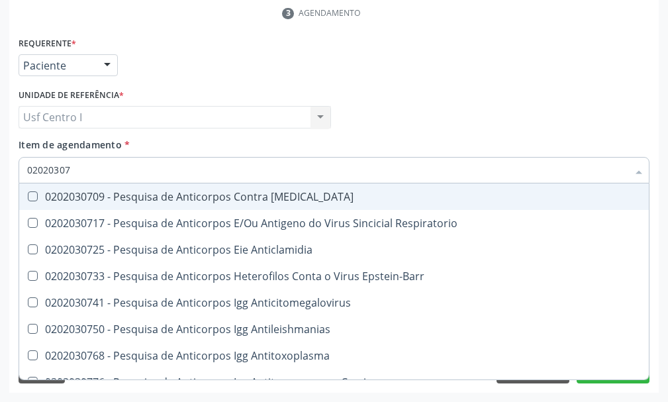
type input "020203076"
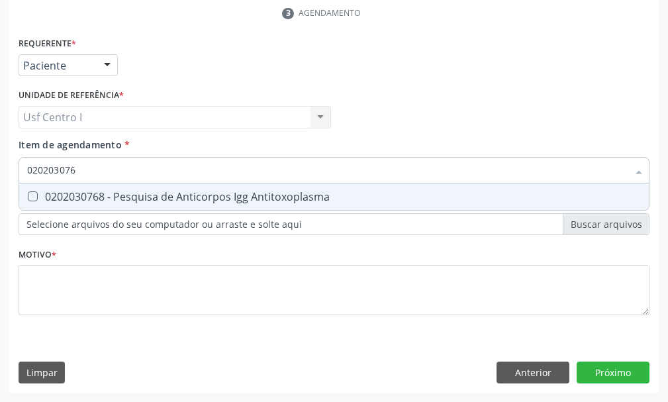
click at [34, 191] on Antitoxoplasma at bounding box center [33, 196] width 10 height 10
click at [28, 192] on Antitoxoplasma "checkbox" at bounding box center [23, 196] width 9 height 9
checkbox Antitoxoplasma "true"
click at [84, 172] on input "020203076" at bounding box center [327, 170] width 601 height 26
type input "02020307"
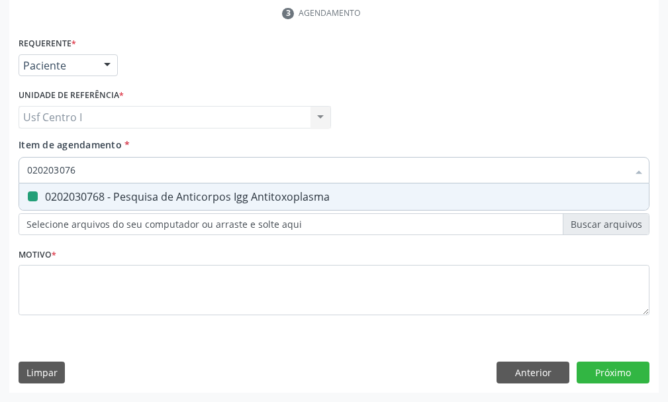
checkbox Antitoxoplasma "false"
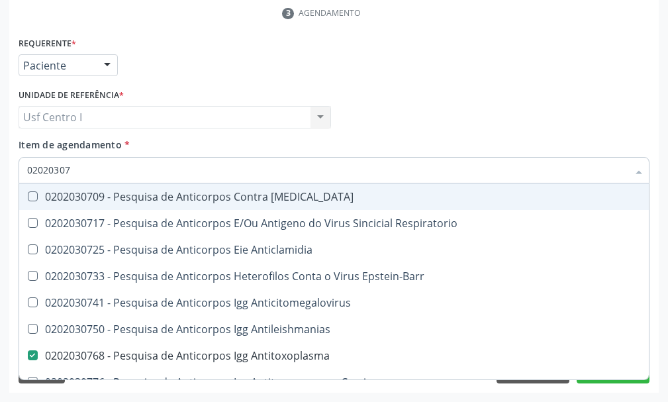
type input "0202030"
checkbox Antitoxoplasma "false"
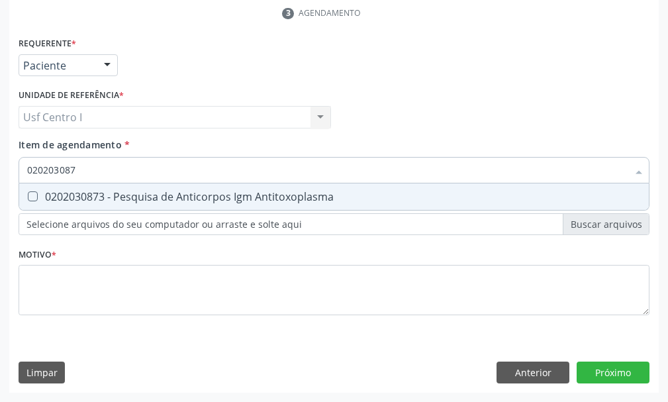
type input "0202030873"
click at [35, 197] on Antitoxoplasma at bounding box center [33, 196] width 10 height 10
click at [28, 197] on Antitoxoplasma "checkbox" at bounding box center [23, 196] width 9 height 9
checkbox Antitoxoplasma "true"
click at [88, 165] on input "0202030873" at bounding box center [327, 170] width 601 height 26
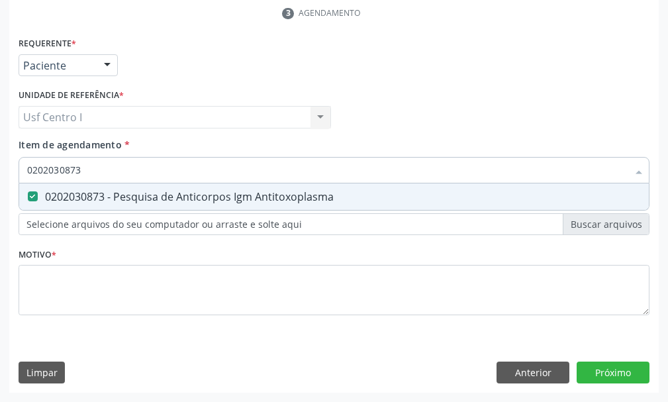
click at [89, 169] on input "0202030873" at bounding box center [327, 170] width 601 height 26
type input "02020308"
checkbox Antitoxoplasma "false"
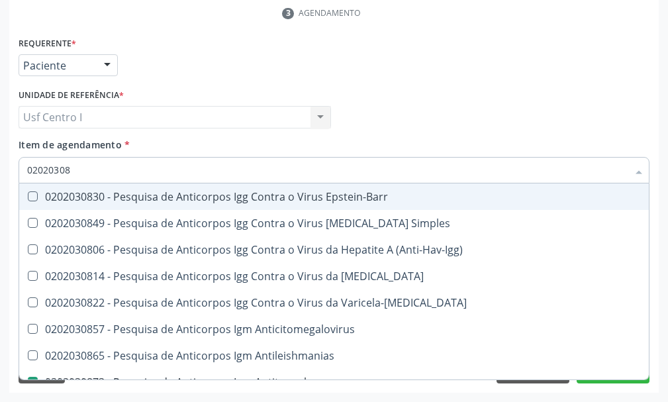
type input "0202030"
checkbox Antitoxoplasma "false"
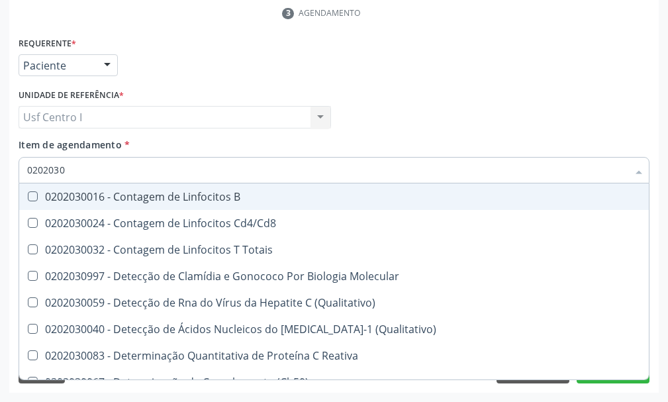
type input "020203"
checkbox Antiglomerulo "true"
checkbox Antitoxoplasma "false"
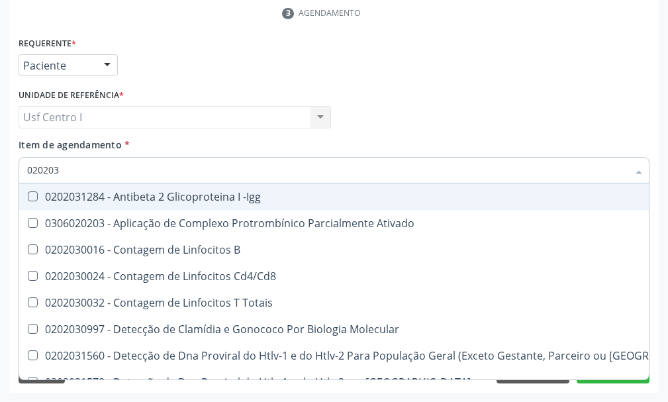
type input "02020"
checkbox B "true"
checkbox Completo "false"
checkbox Antitoxoplasma "false"
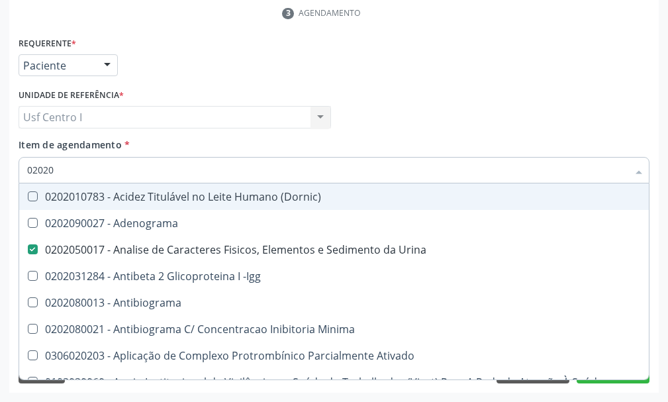
type input "020208"
checkbox Urina "false"
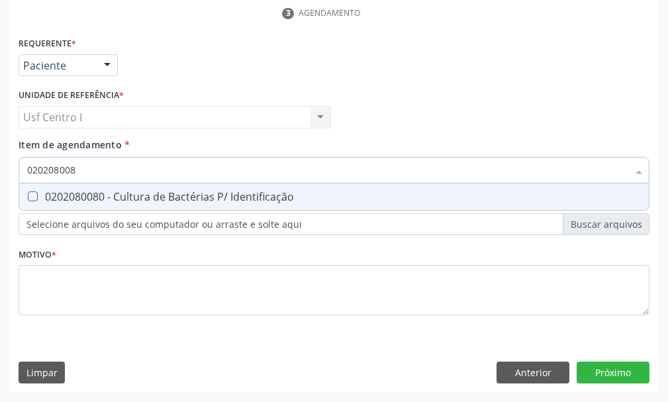
type input "0202080080"
click at [32, 194] on Identificação at bounding box center [33, 196] width 10 height 10
click at [28, 194] on Identificação "checkbox" at bounding box center [23, 196] width 9 height 9
checkbox Identificação "true"
click at [99, 170] on input "0202080080" at bounding box center [327, 170] width 601 height 26
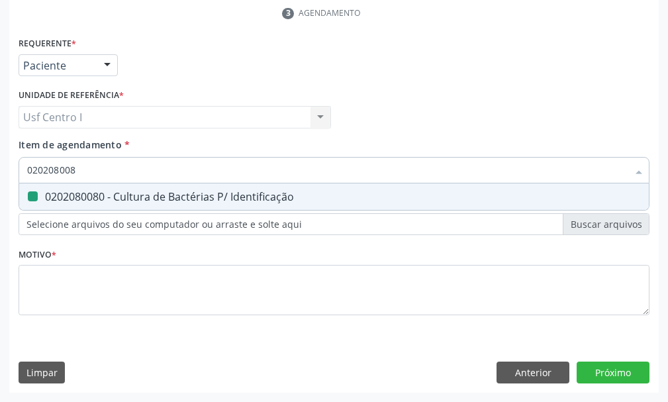
type input "02020800"
checkbox Identificação "false"
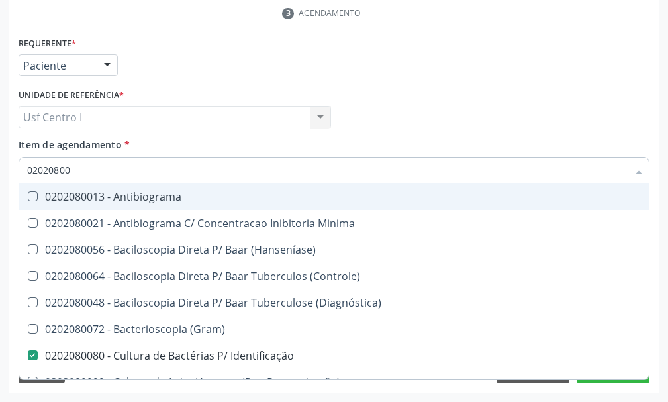
type input "0202080"
checkbox Identificação "false"
type input "02020"
checkbox \(Hanseníase\) "true"
checkbox Identificação "false"
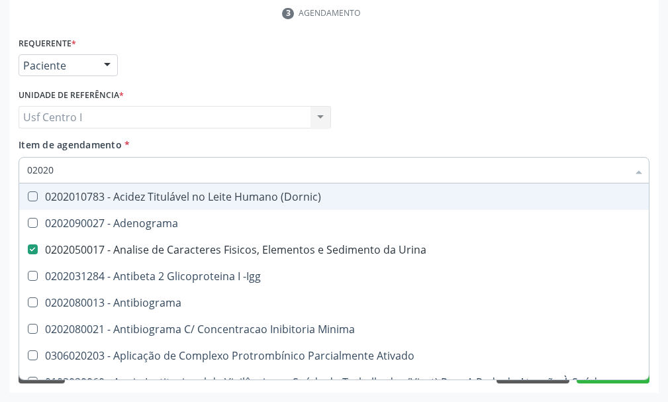
type input "0202"
checkbox Identificação "false"
checkbox Parceria\) "true"
checkbox Completo "false"
checkbox Pylori "true"
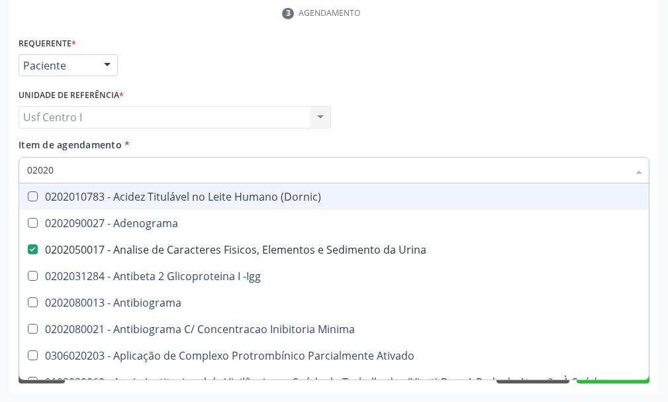
checkbox Antitoxoplasma "false"
checkbox Fezes "true"
checkbox \(Urina\) "true"
type input "02020"
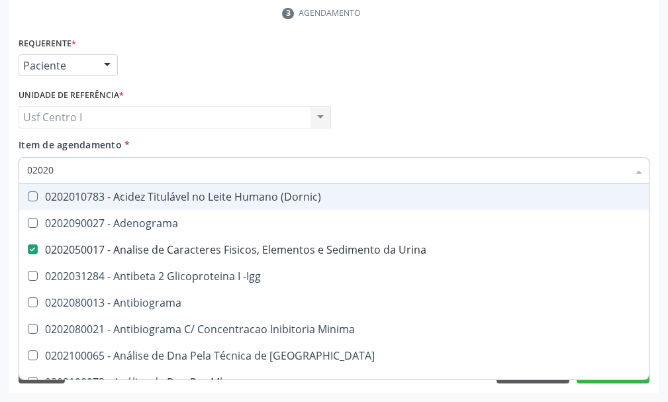
checkbox Anaerobicas "true"
checkbox Identificação "false"
checkbox Zinco "true"
checkbox Completo "false"
checkbox Carini "true"
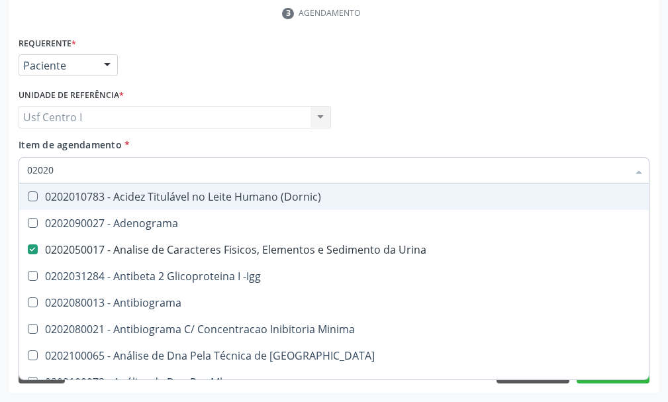
checkbox Parceria\) "true"
checkbox Antitoxoplasma "false"
type input "020201"
checkbox Urina "false"
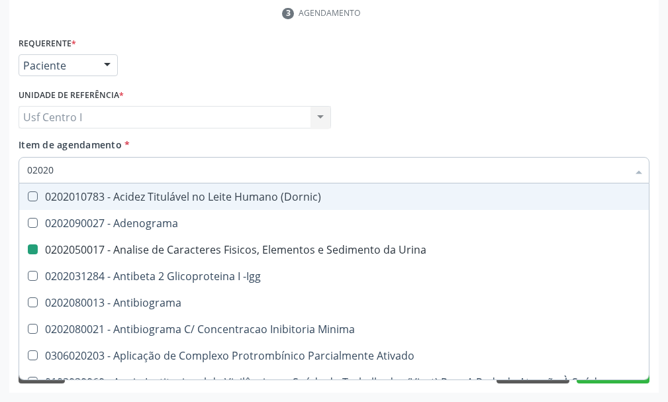
checkbox Identificação "false"
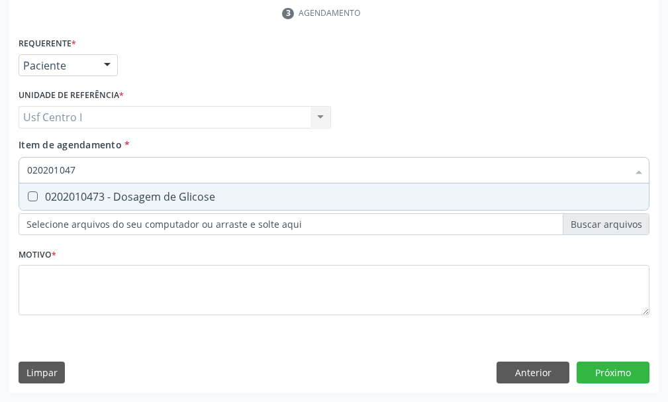
type input "0202010473"
click at [30, 191] on Glicose at bounding box center [33, 196] width 10 height 10
click at [28, 192] on Glicose "checkbox" at bounding box center [23, 196] width 9 height 9
checkbox Glicose "true"
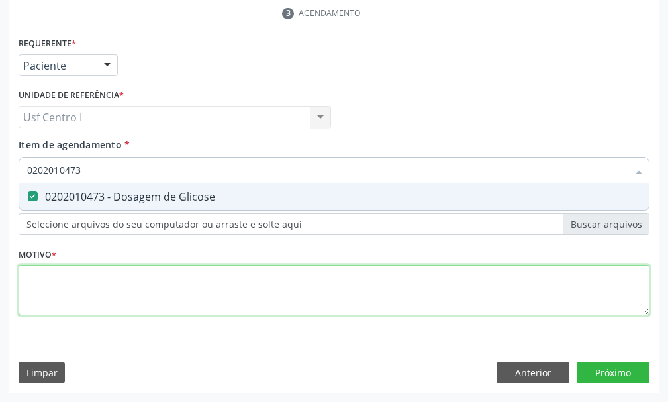
click at [36, 280] on div "Requerente * Paciente Profissional de Saúde Paciente Nenhum resultado encontrad…" at bounding box center [334, 184] width 631 height 300
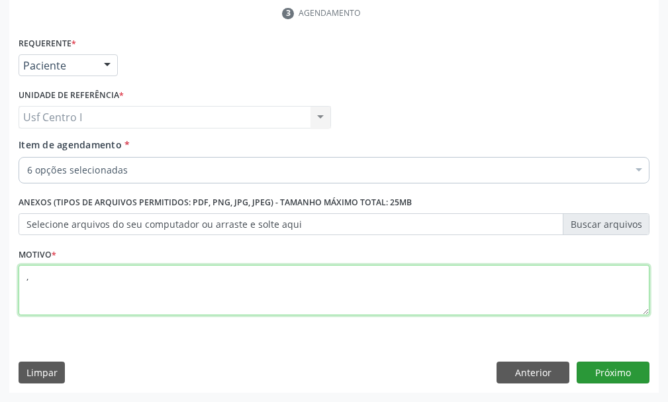
type textarea ","
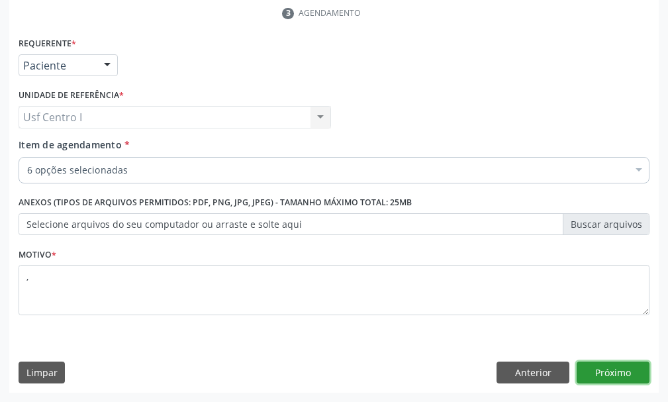
click at [620, 369] on button "Próximo" at bounding box center [613, 372] width 73 height 23
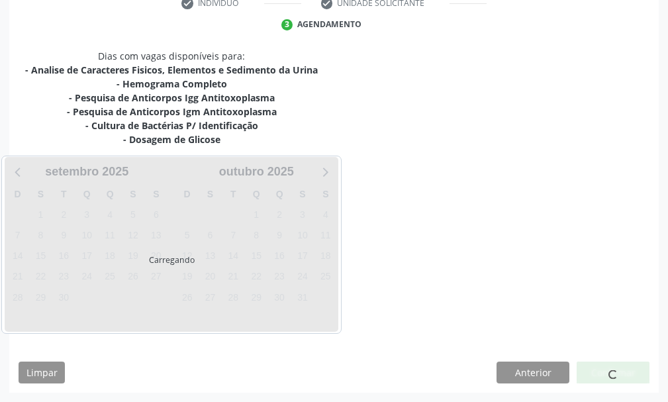
scroll to position [312, 0]
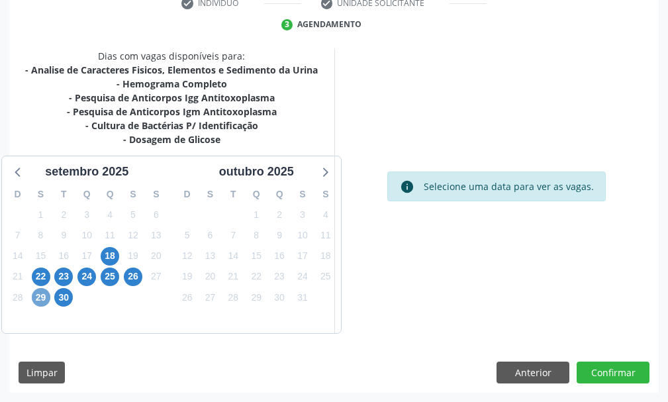
click at [42, 291] on span "29" at bounding box center [41, 297] width 19 height 19
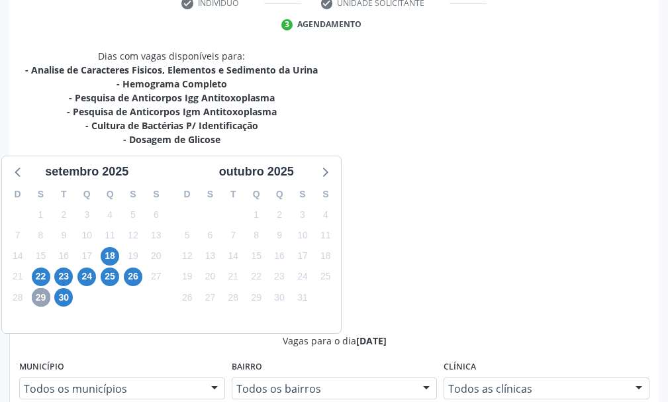
scroll to position [378, 0]
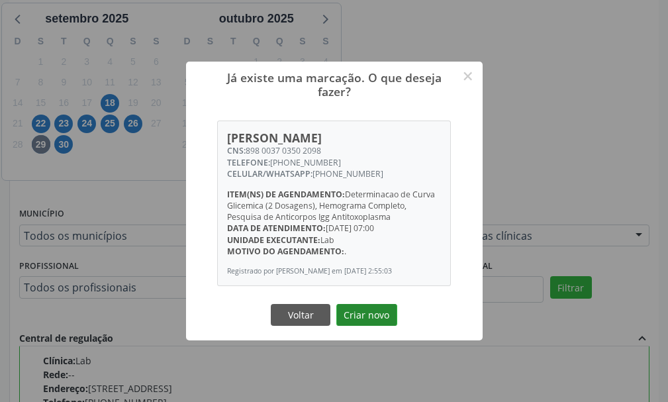
click at [377, 316] on button "Criar novo" at bounding box center [366, 315] width 61 height 23
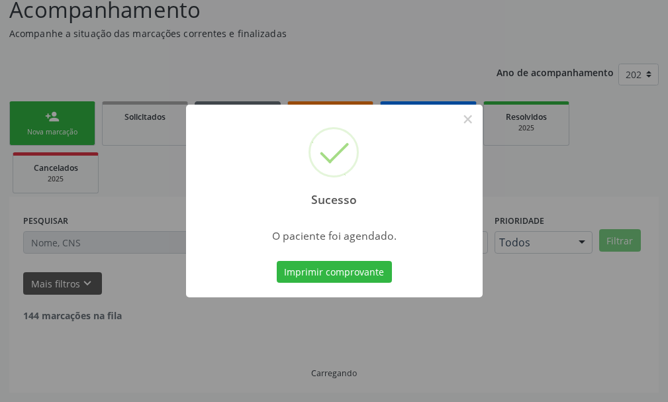
scroll to position [83, 0]
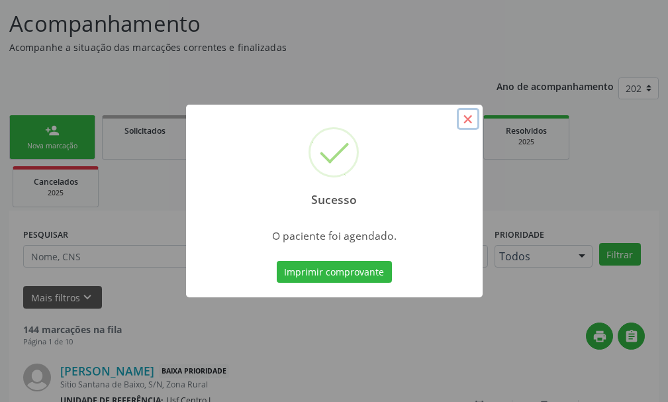
click at [467, 119] on button "×" at bounding box center [468, 119] width 23 height 23
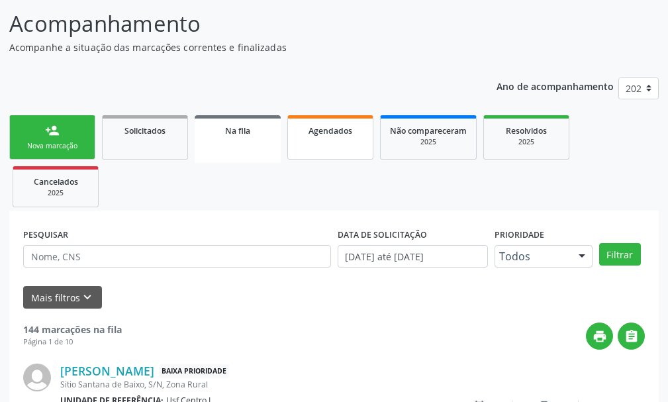
click at [343, 132] on span "Agendados" at bounding box center [331, 130] width 44 height 11
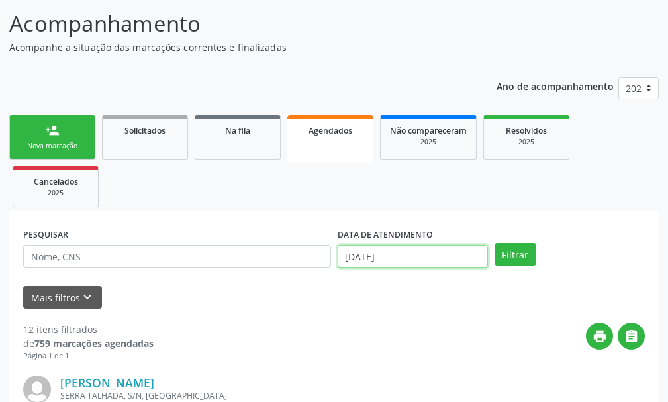
click at [416, 258] on input "[DATE]" at bounding box center [413, 256] width 150 height 23
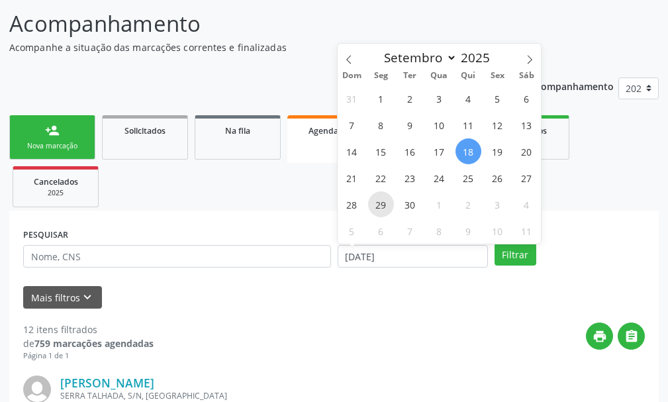
click at [381, 206] on span "29" at bounding box center [381, 204] width 26 height 26
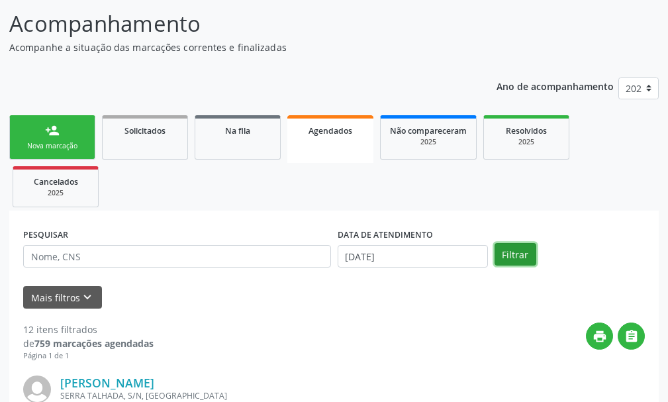
click at [520, 257] on button "Filtrar" at bounding box center [516, 254] width 42 height 23
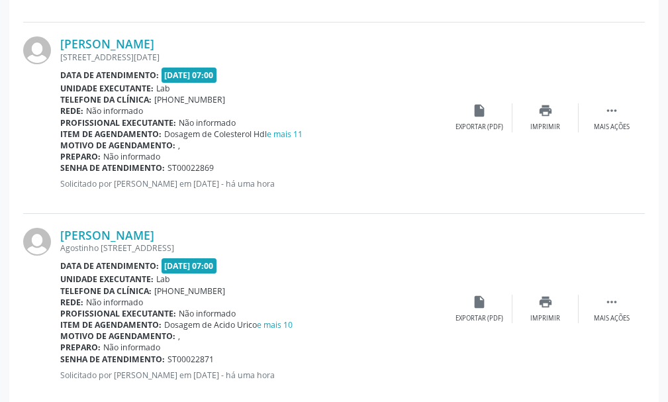
scroll to position [281, 0]
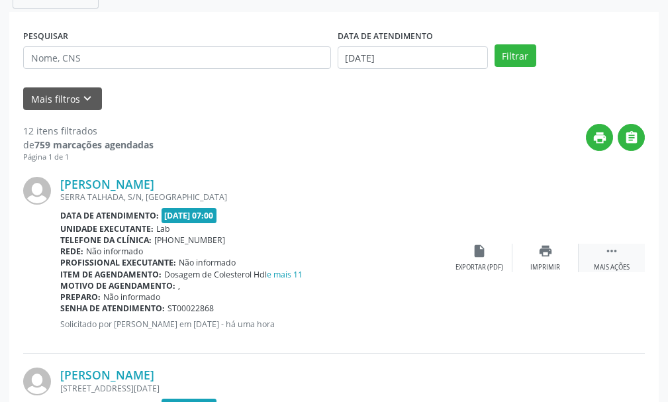
click at [611, 252] on icon "" at bounding box center [611, 251] width 15 height 15
click at [550, 259] on div "edit Editar" at bounding box center [545, 258] width 66 height 28
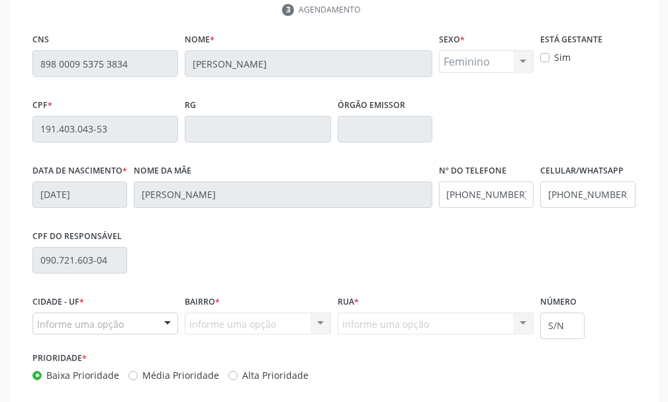
scroll to position [415, 0]
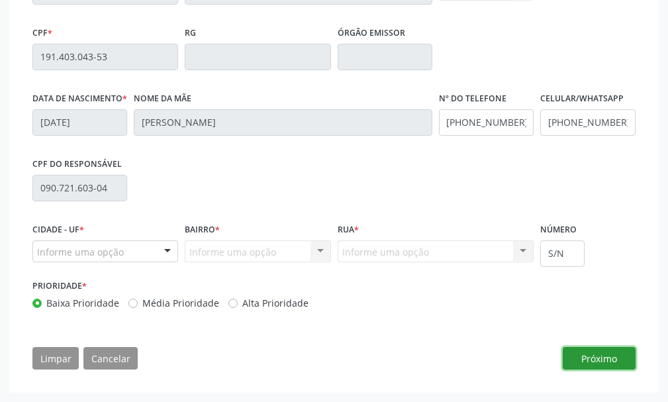
click at [603, 361] on button "Próximo" at bounding box center [599, 358] width 73 height 23
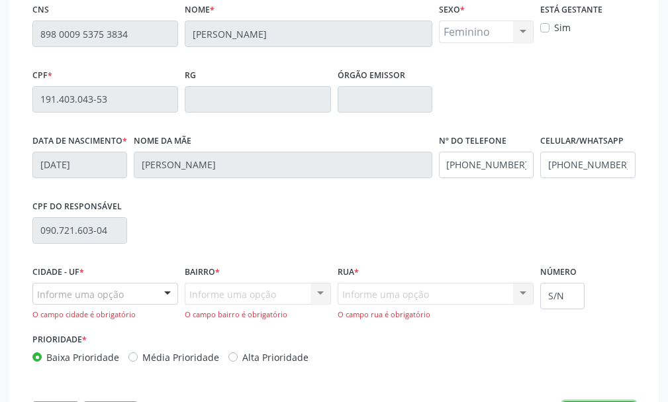
scroll to position [427, 0]
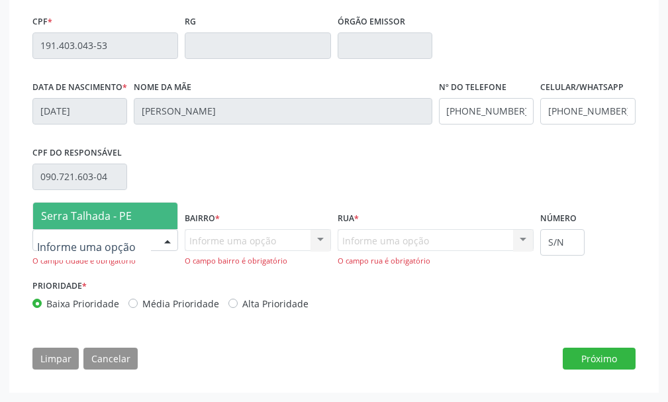
click at [146, 211] on span "Serra Talhada - PE" at bounding box center [105, 216] width 144 height 26
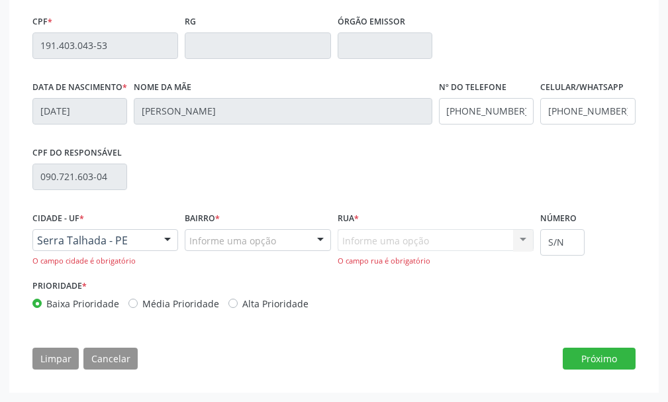
click at [222, 230] on div "Informe uma opção" at bounding box center [258, 240] width 146 height 23
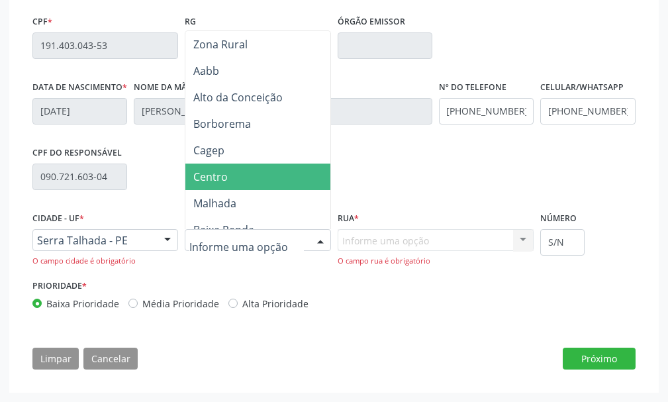
click at [225, 177] on span "Centro" at bounding box center [210, 176] width 34 height 15
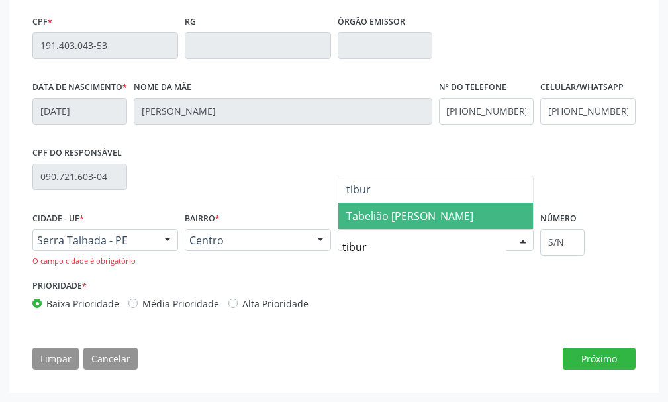
click at [463, 218] on span "Tabelião Tiburtino Nogueira" at bounding box center [409, 216] width 127 height 15
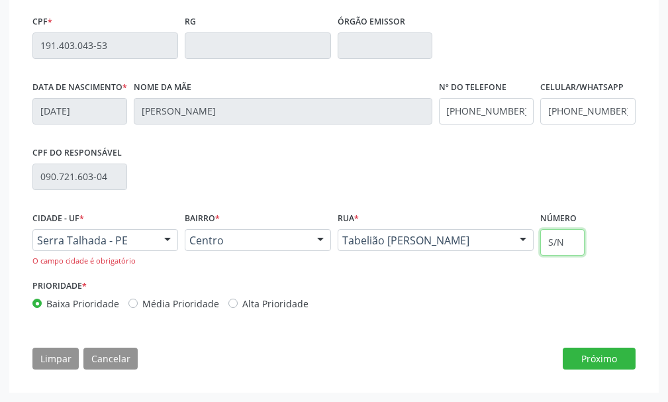
click at [561, 246] on input "S/N" at bounding box center [562, 242] width 44 height 26
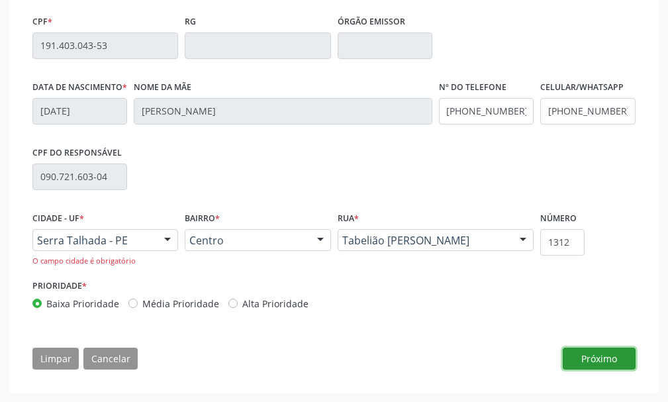
click at [607, 359] on button "Próximo" at bounding box center [599, 359] width 73 height 23
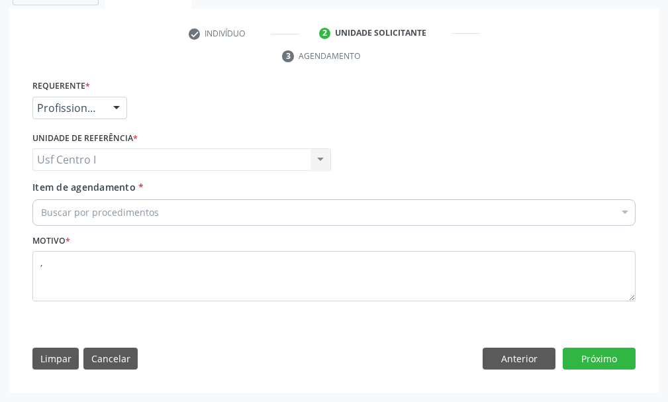
scroll to position [285, 0]
click at [105, 158] on div "Usf Centro I Usf Centro I Nenhum resultado encontrado para: " " Não há nenhuma …" at bounding box center [181, 159] width 299 height 23
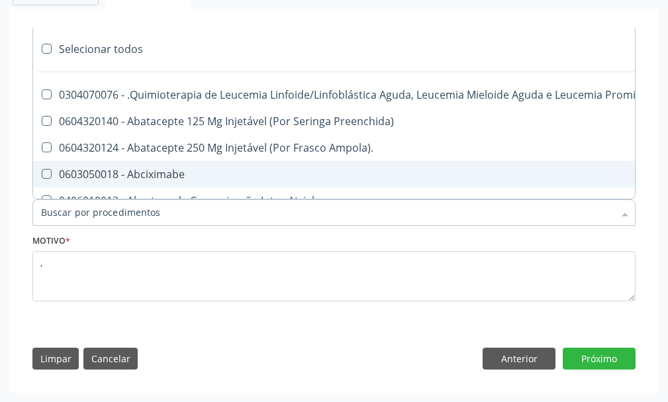
click at [0, 297] on div "Acompanhamento Acompanhe a situação das marcações correntes e finalizadas Relat…" at bounding box center [334, 95] width 668 height 614
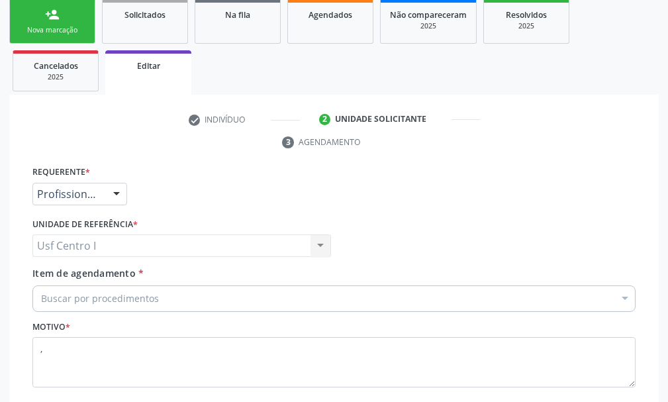
scroll to position [0, 0]
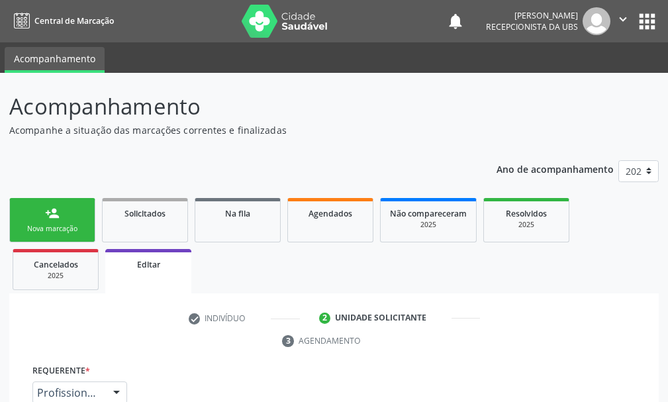
click at [42, 206] on link "person_add Nova marcação" at bounding box center [52, 220] width 86 height 44
click at [75, 211] on link "person_add Nova marcação" at bounding box center [52, 220] width 86 height 44
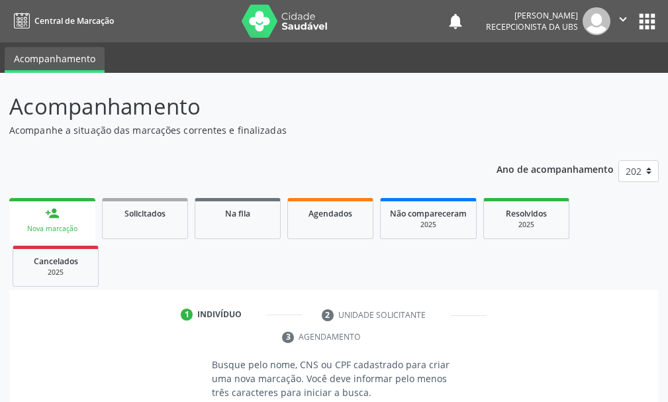
scroll to position [192, 0]
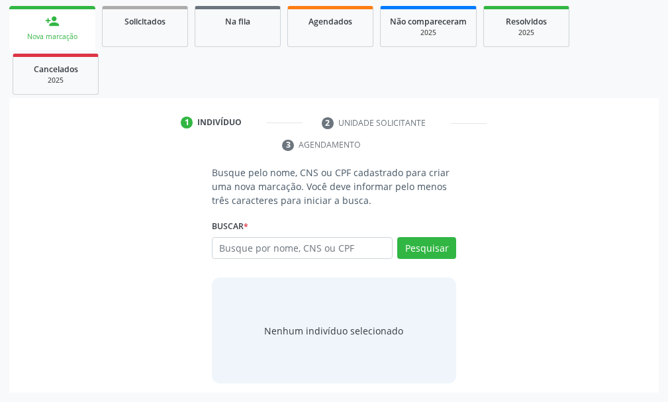
click at [93, 240] on div "Busque pelo nome, CNS ou CPF cadastrado para criar uma nova marcação. Você deve…" at bounding box center [334, 275] width 631 height 218
click at [340, 17] on span "Agendados" at bounding box center [331, 21] width 44 height 11
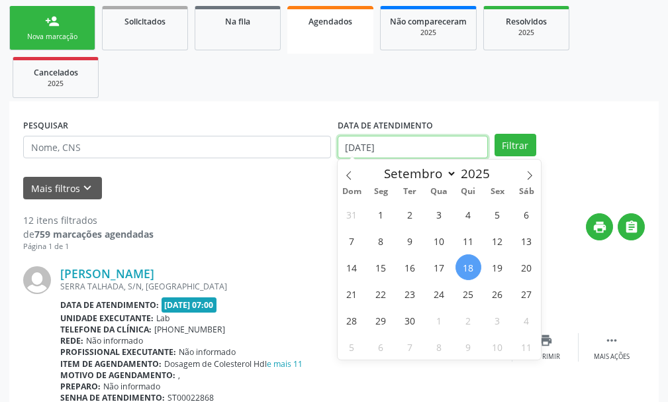
click at [427, 147] on input "[DATE]" at bounding box center [413, 147] width 150 height 23
click at [386, 325] on span "29" at bounding box center [381, 320] width 26 height 26
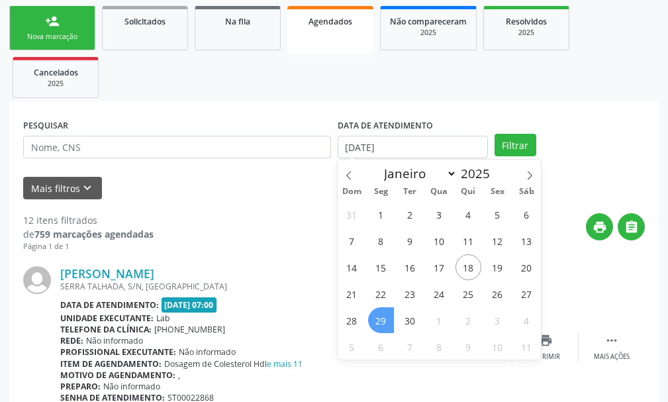
click at [386, 325] on span "29" at bounding box center [381, 320] width 26 height 26
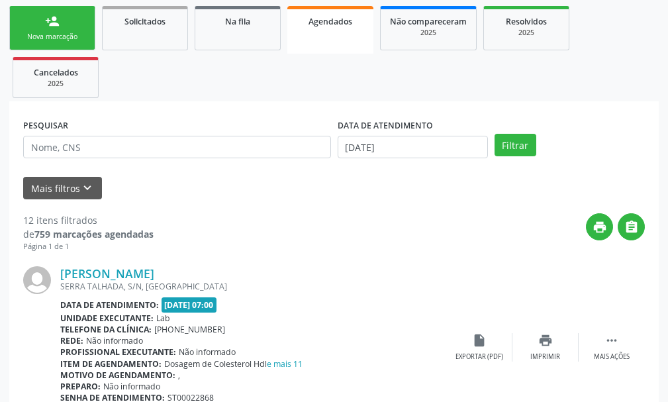
click at [386, 325] on div "Telefone da clínica: (81) 38312481" at bounding box center [253, 329] width 386 height 11
click at [517, 148] on button "Filtrar" at bounding box center [516, 145] width 42 height 23
click at [614, 337] on icon "" at bounding box center [611, 340] width 15 height 15
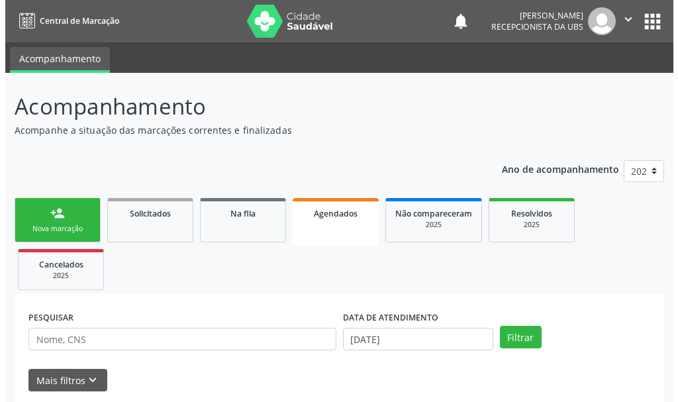
scroll to position [192, 0]
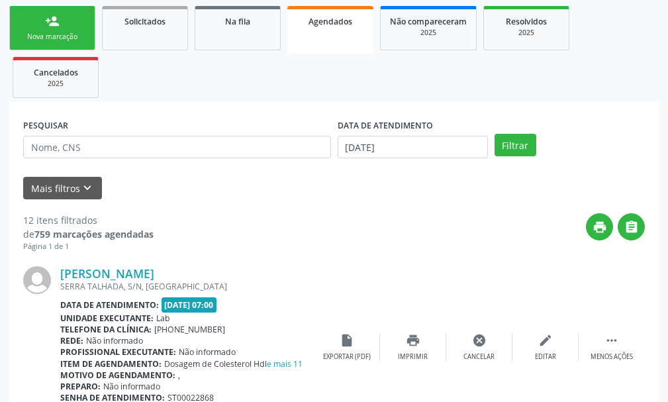
click at [478, 339] on icon "cancel" at bounding box center [479, 340] width 15 height 15
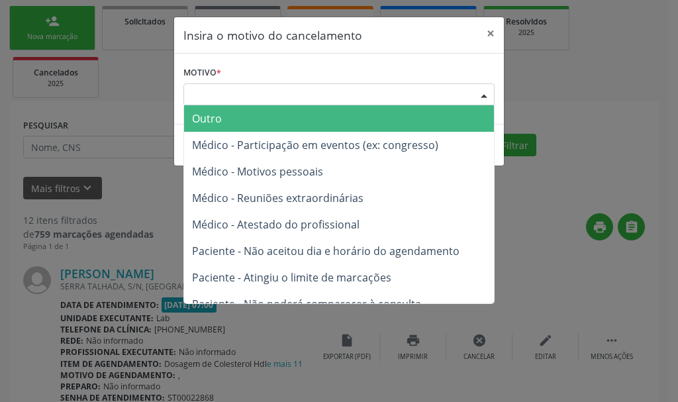
click at [228, 90] on div "Escolha o motivo" at bounding box center [338, 94] width 311 height 23
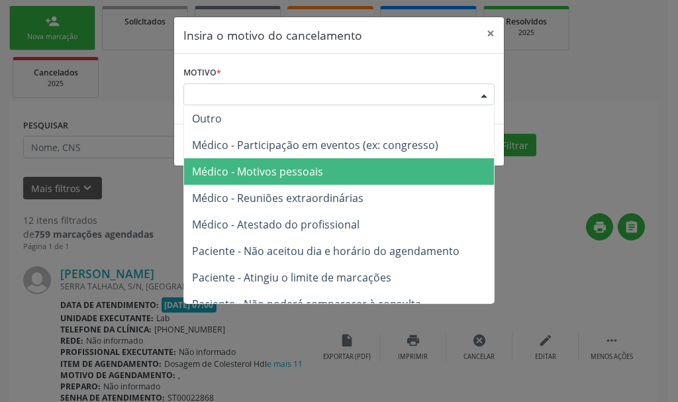
click at [204, 172] on span "Médico - Motivos pessoais" at bounding box center [257, 171] width 131 height 15
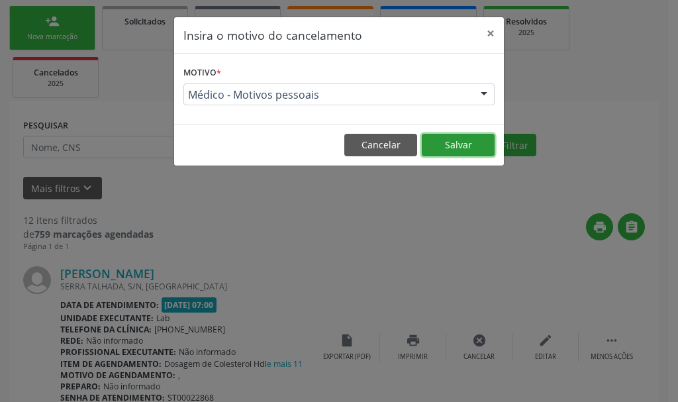
click at [458, 142] on button "Salvar" at bounding box center [458, 145] width 73 height 23
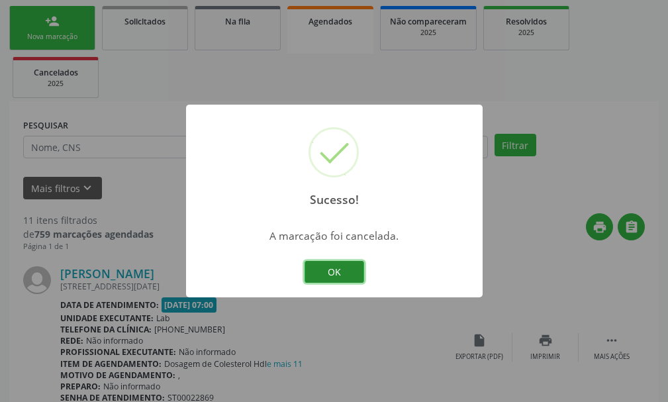
click at [338, 275] on button "OK" at bounding box center [335, 272] width 60 height 23
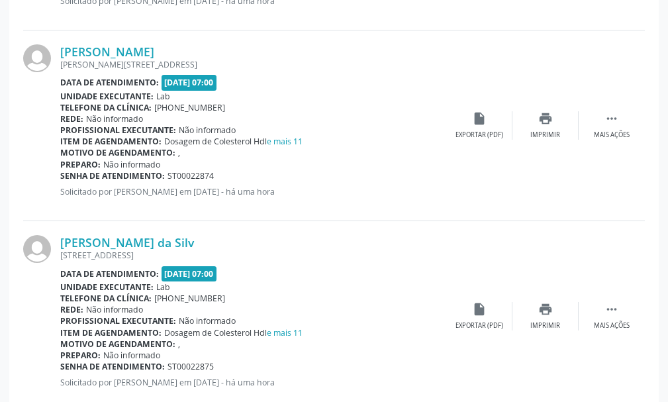
scroll to position [1053, 0]
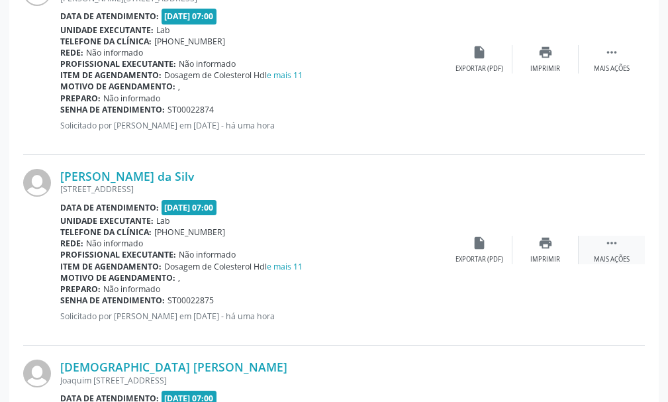
click at [615, 244] on icon "" at bounding box center [611, 243] width 15 height 15
click at [545, 245] on icon "edit" at bounding box center [545, 243] width 15 height 15
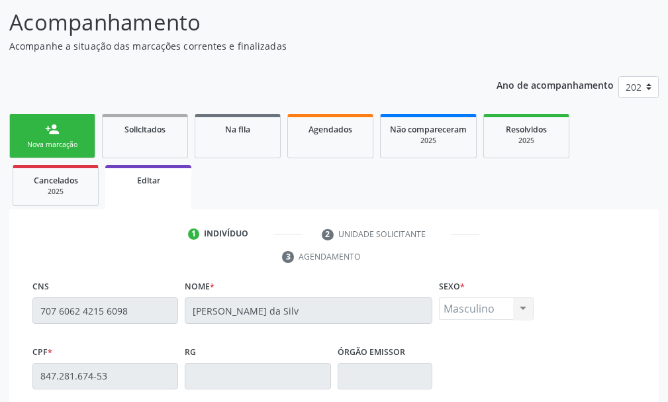
scroll to position [0, 0]
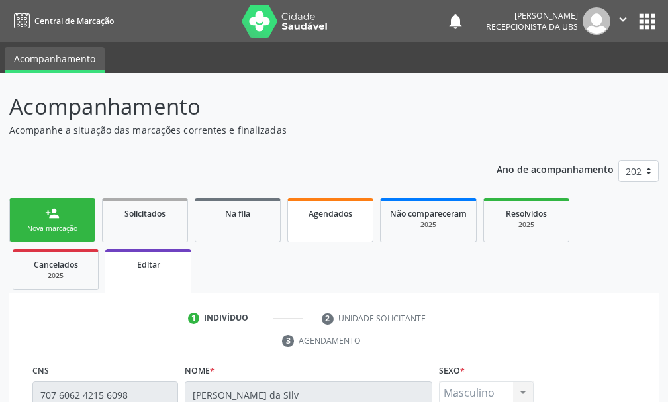
click at [338, 219] on div "Agendados" at bounding box center [330, 213] width 66 height 14
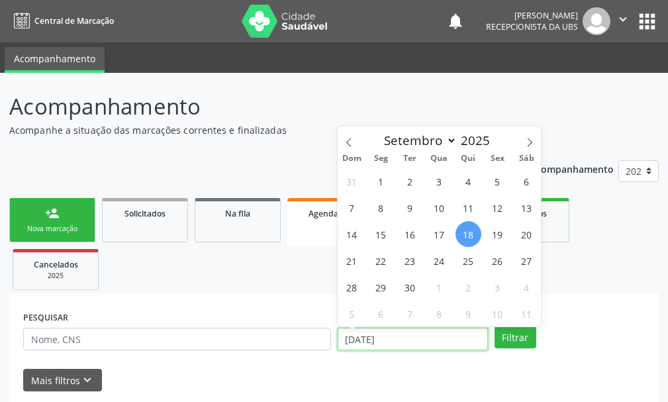
click at [398, 342] on input "[DATE]" at bounding box center [413, 339] width 150 height 23
click at [375, 286] on span "29" at bounding box center [381, 287] width 26 height 26
type input "[DATE]"
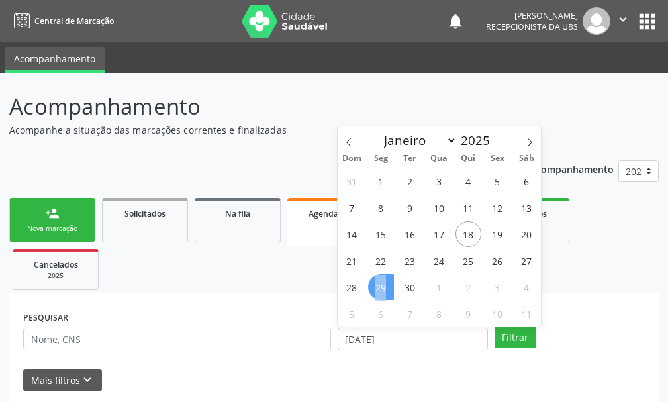
click at [375, 286] on span "29" at bounding box center [381, 287] width 26 height 26
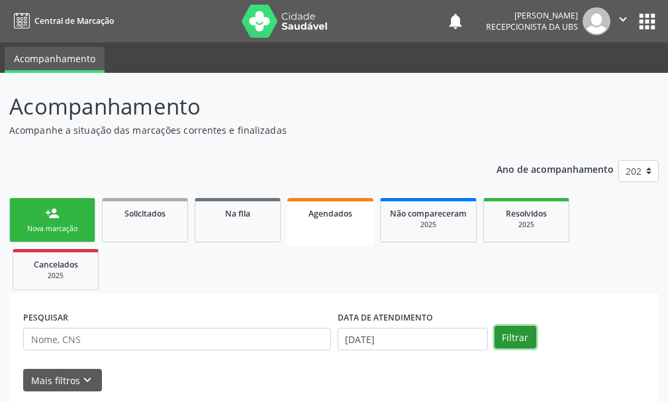
click at [523, 340] on button "Filtrar" at bounding box center [516, 337] width 42 height 23
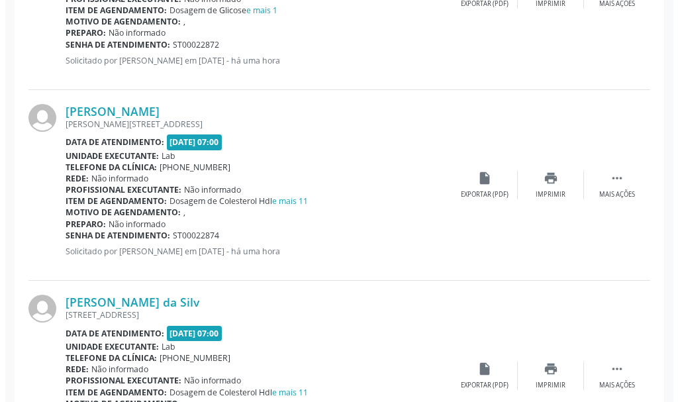
scroll to position [993, 0]
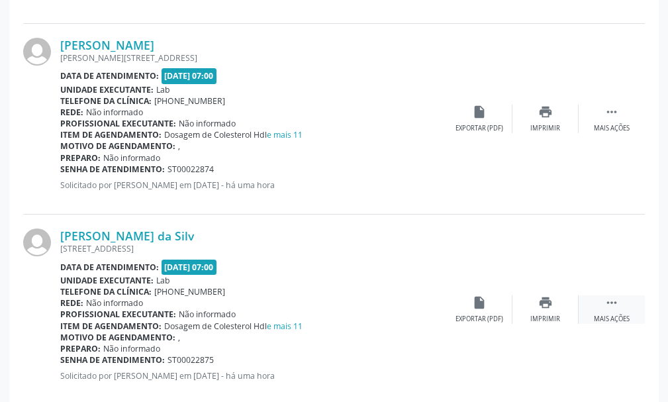
click at [614, 301] on icon "" at bounding box center [611, 302] width 15 height 15
click at [482, 305] on icon "cancel" at bounding box center [479, 302] width 15 height 15
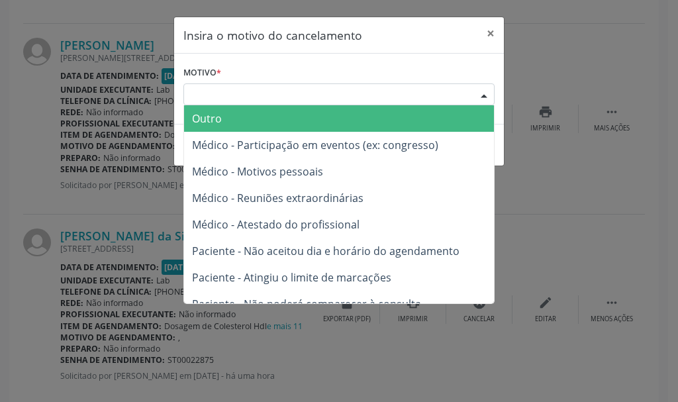
click at [293, 97] on div "Escolha o motivo" at bounding box center [338, 94] width 311 height 23
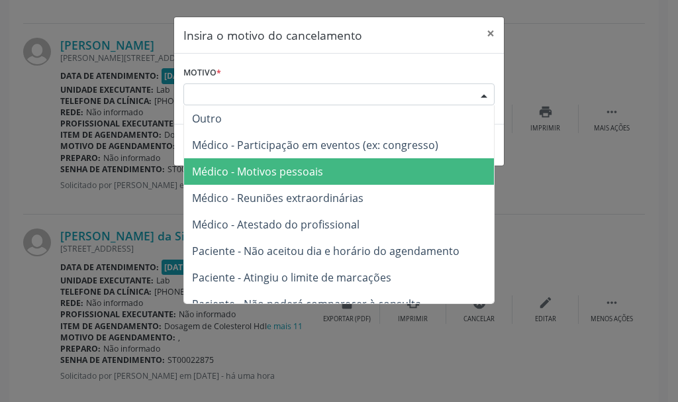
click at [258, 175] on span "Médico - Motivos pessoais" at bounding box center [257, 171] width 131 height 15
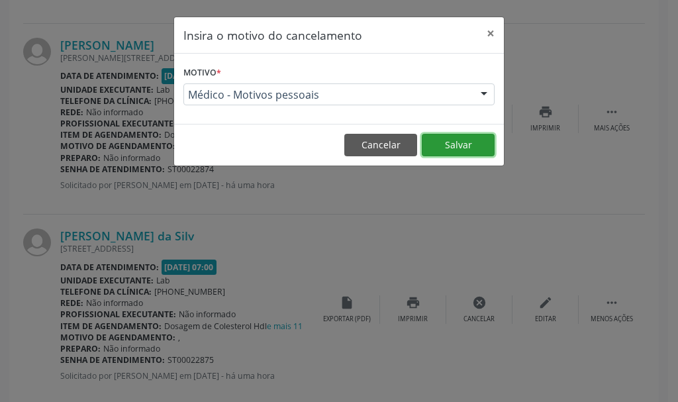
click at [456, 138] on button "Salvar" at bounding box center [458, 145] width 73 height 23
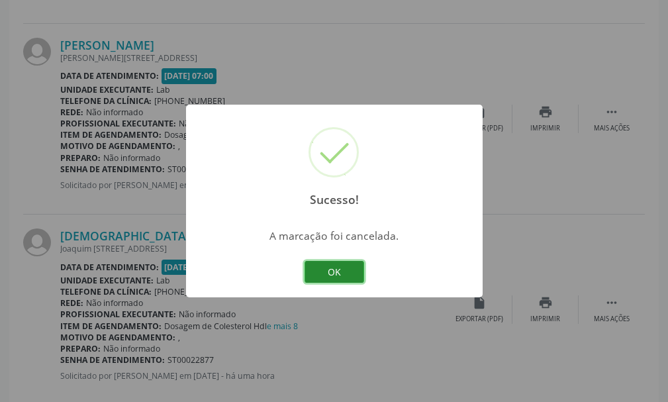
click at [332, 271] on button "OK" at bounding box center [335, 272] width 60 height 23
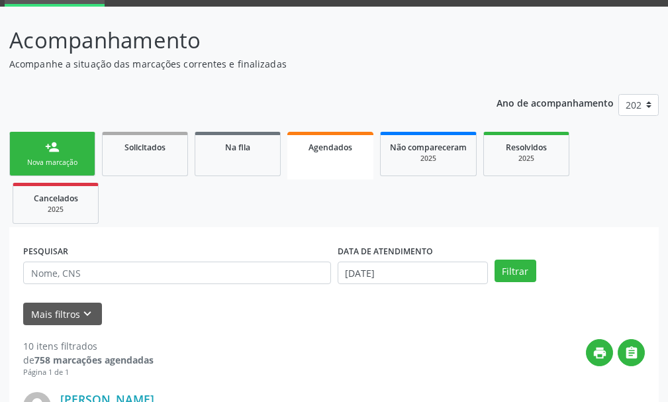
scroll to position [0, 0]
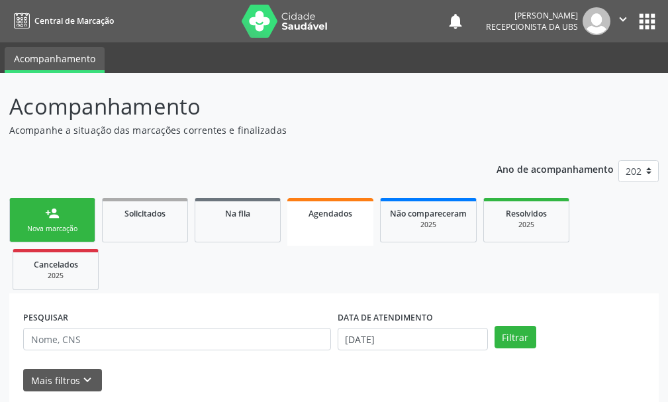
click at [52, 224] on div "Nova marcação" at bounding box center [52, 229] width 66 height 10
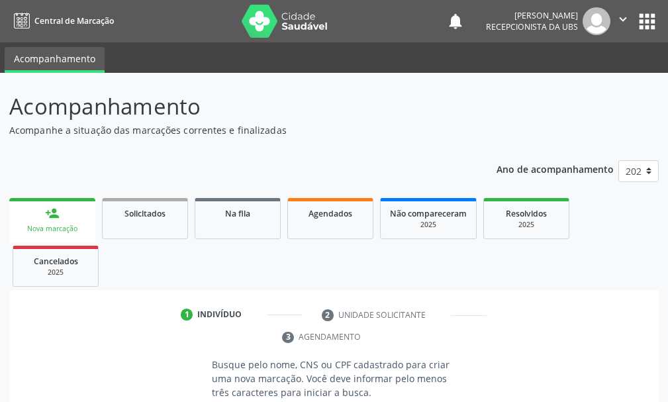
scroll to position [192, 0]
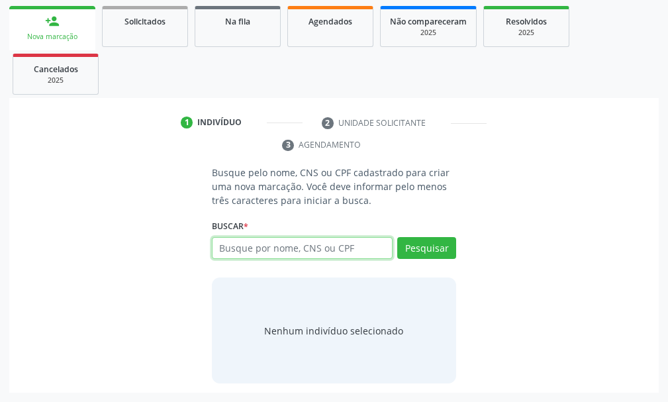
click at [228, 252] on input "text" at bounding box center [302, 248] width 181 height 23
type input "707606242156098"
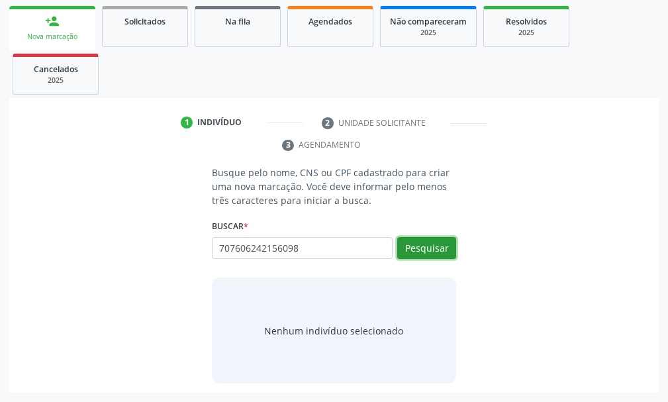
click at [434, 255] on button "Pesquisar" at bounding box center [426, 248] width 59 height 23
type input "707606242156098"
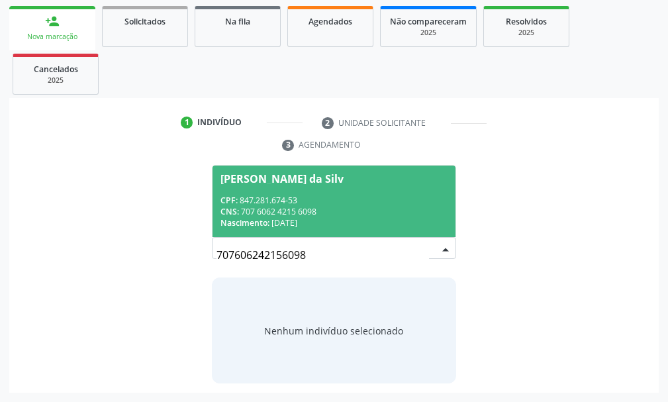
click at [279, 199] on div "CPF: 847.281.674-53" at bounding box center [333, 200] width 227 height 11
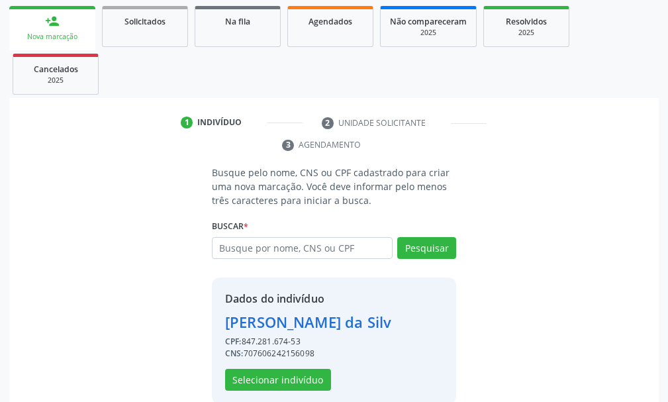
scroll to position [213, 0]
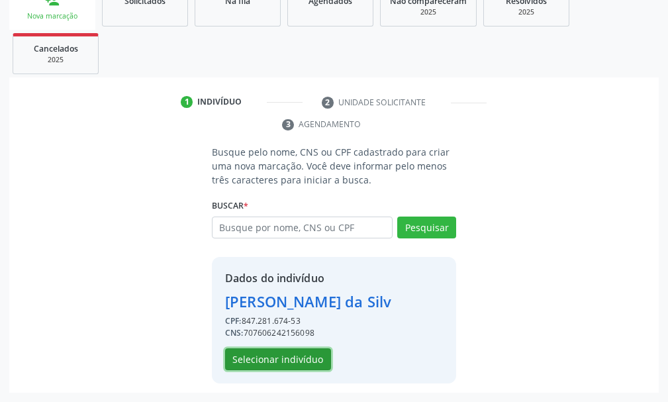
click at [305, 360] on button "Selecionar indivíduo" at bounding box center [278, 359] width 106 height 23
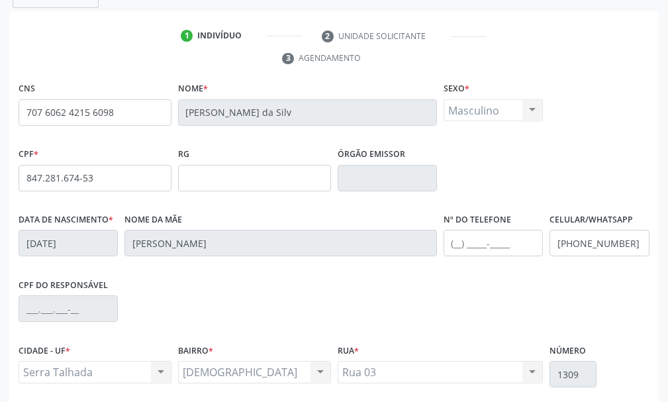
scroll to position [386, 0]
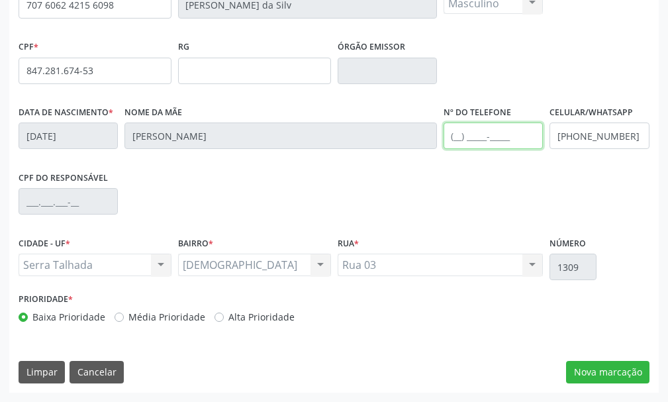
click at [469, 140] on input "text" at bounding box center [493, 135] width 99 height 26
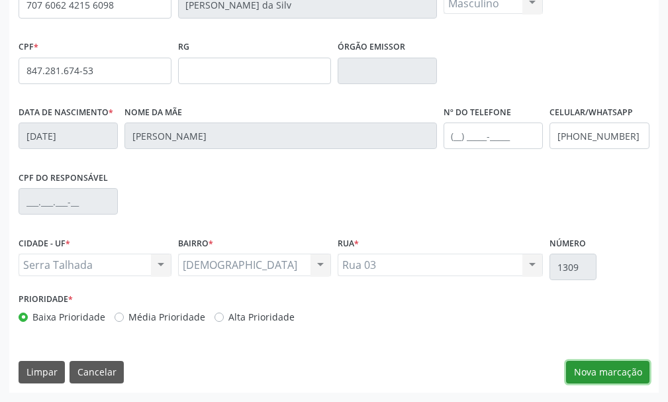
click at [622, 379] on button "Nova marcação" at bounding box center [607, 372] width 83 height 23
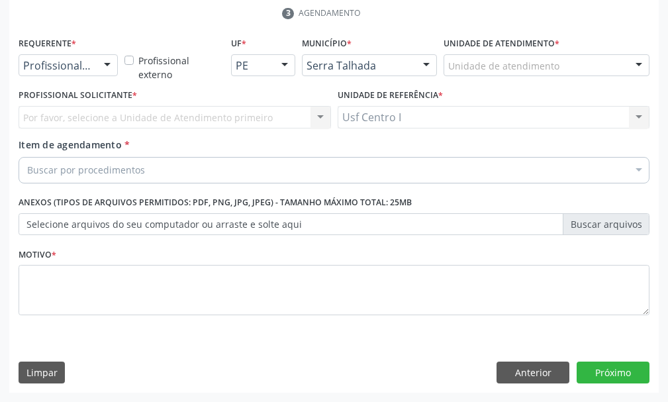
scroll to position [324, 0]
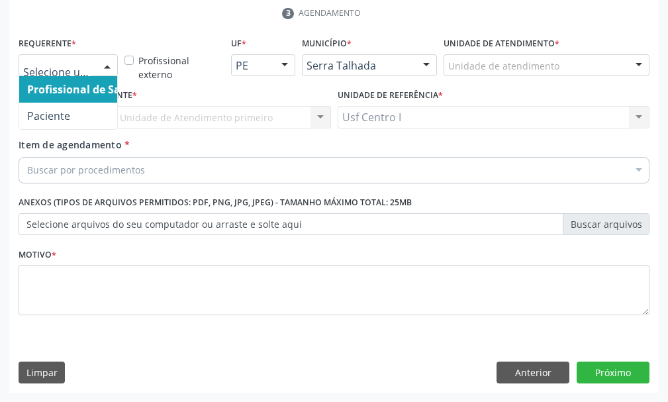
click at [113, 66] on div at bounding box center [107, 66] width 20 height 23
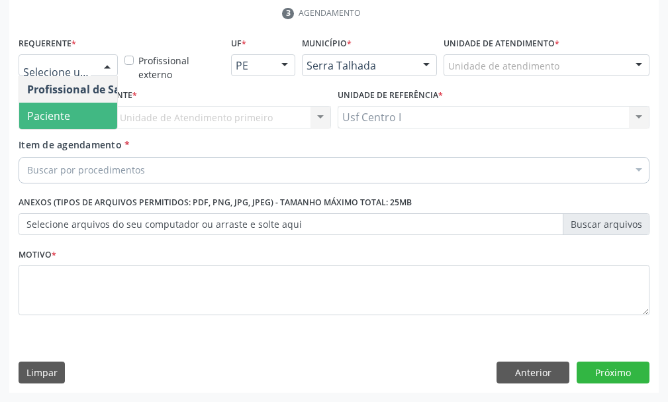
click at [46, 115] on span "Paciente" at bounding box center [48, 116] width 43 height 15
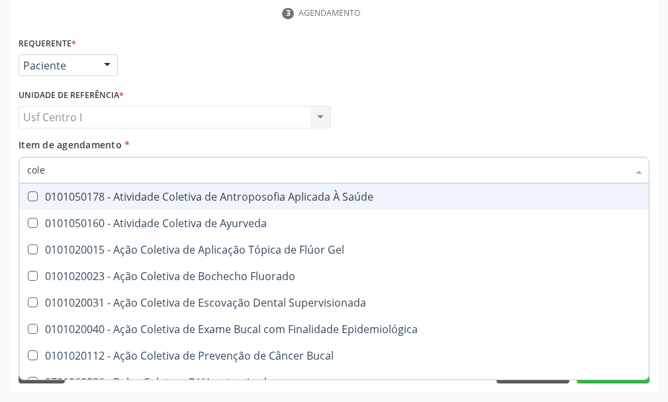
type input "coles"
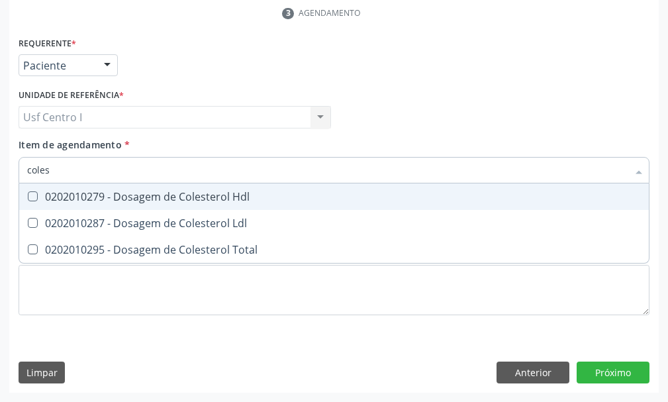
click at [33, 191] on Hdl at bounding box center [33, 196] width 10 height 10
click at [28, 192] on Hdl "checkbox" at bounding box center [23, 196] width 9 height 9
checkbox Hdl "true"
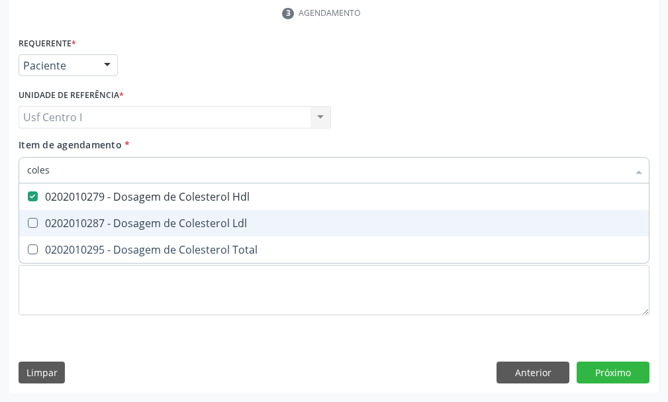
drag, startPoint x: 28, startPoint y: 215, endPoint x: 30, endPoint y: 231, distance: 16.0
click at [28, 217] on span "0202010287 - Dosagem de Colesterol Ldl" at bounding box center [334, 223] width 630 height 26
checkbox Ldl "true"
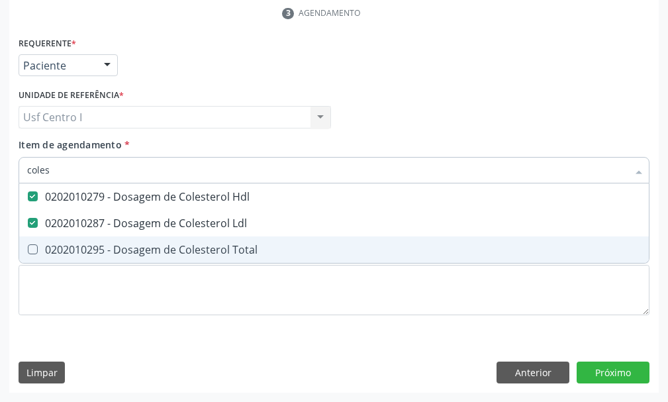
click at [34, 250] on Total at bounding box center [33, 249] width 10 height 10
click at [28, 250] on Total "checkbox" at bounding box center [23, 249] width 9 height 9
checkbox Total "true"
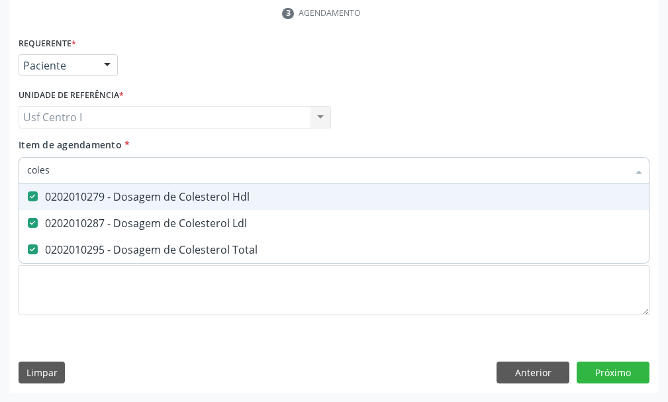
click at [63, 166] on input "coles" at bounding box center [327, 170] width 601 height 26
type input "cole"
checkbox Hdl "false"
checkbox Ldl "false"
checkbox Total "false"
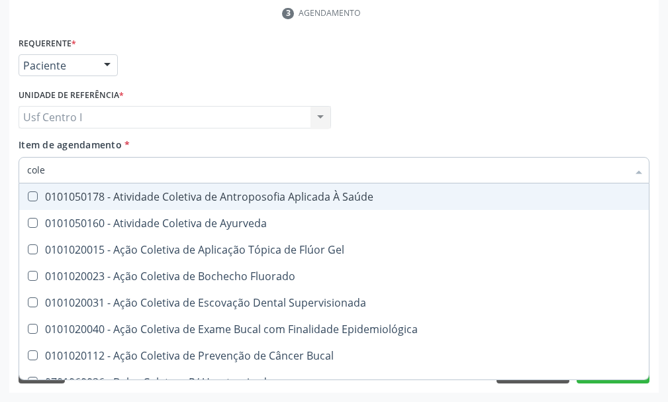
type input "col"
checkbox Hdl "false"
checkbox Ldl "false"
checkbox Total "false"
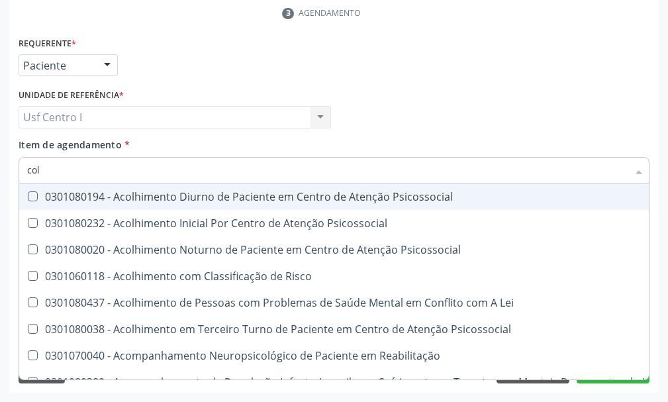
type input "co"
checkbox Hdl "false"
checkbox Ldl "false"
checkbox Total "false"
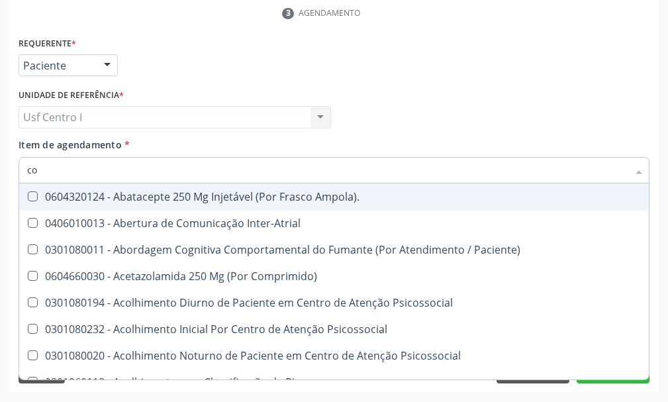
type input "c"
checkbox Hdl "false"
checkbox Ldl "false"
checkbox Total "false"
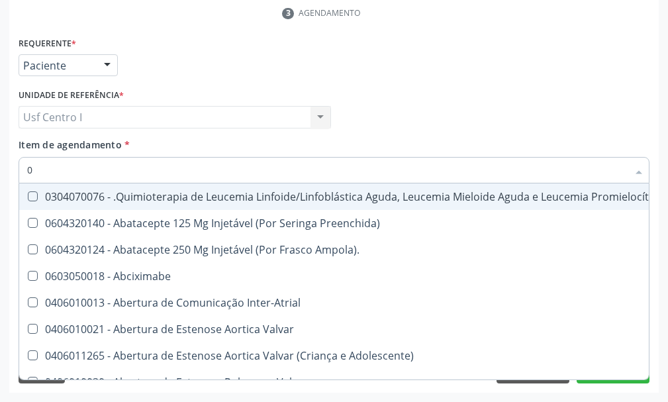
type input "02"
checkbox Dentária "true"
checkbox Antibiotico "true"
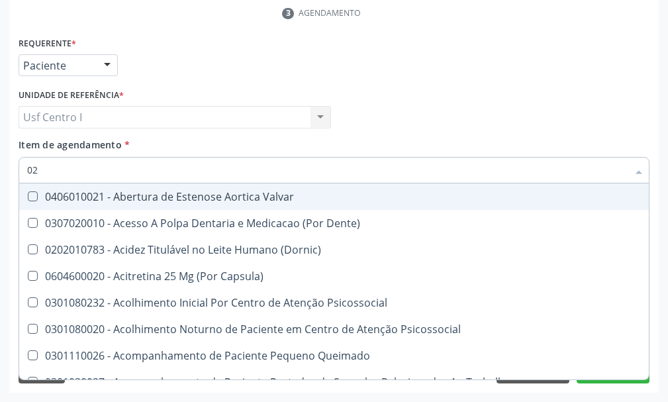
type input "020"
checkbox Epispádia "true"
checkbox Anos\) "true"
checkbox Congênita "true"
checkbox Hdl "false"
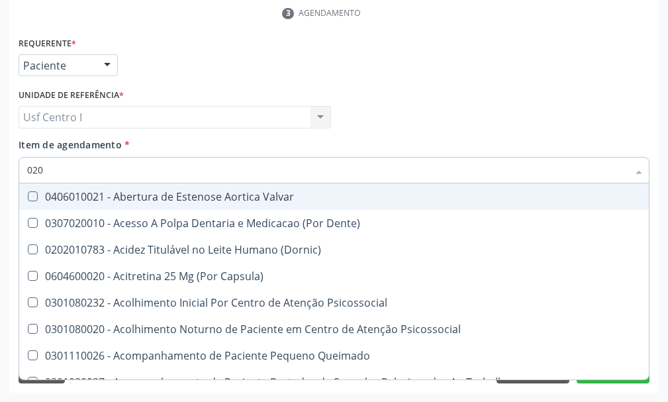
checkbox Ldl "false"
checkbox Total "false"
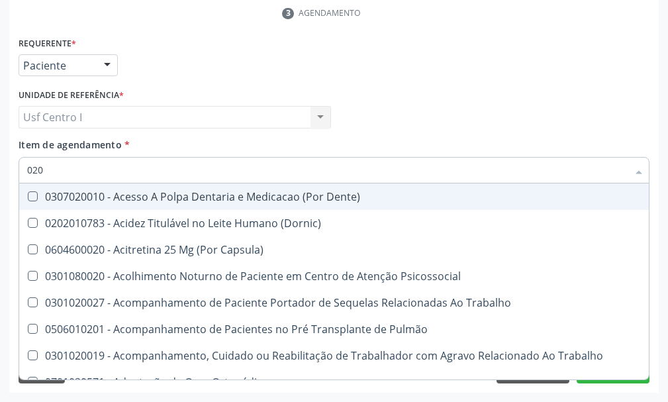
type input "0202"
checkbox Faringe\/Laringe "true"
checkbox Puncao "true"
checkbox Fragmento "true"
checkbox Hdl "false"
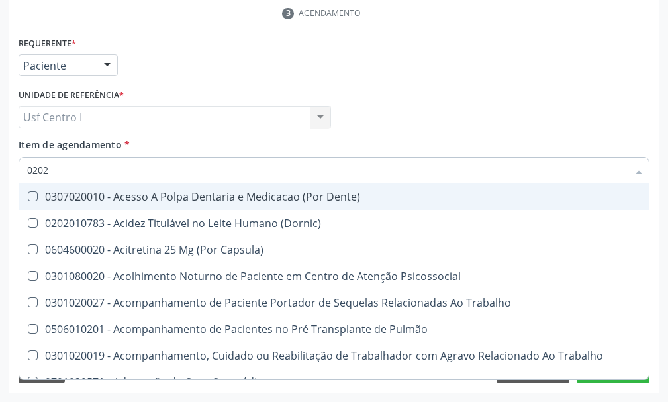
checkbox Ldl "false"
checkbox Total "false"
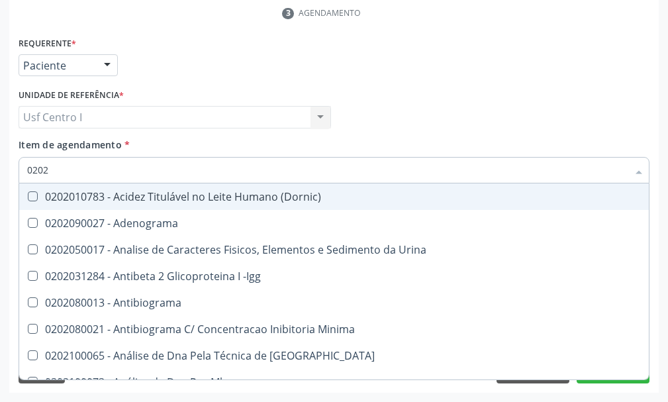
type input "02020"
checkbox \(Psa\) "true"
checkbox III "true"
checkbox Barbituratos "true"
checkbox Hdl "false"
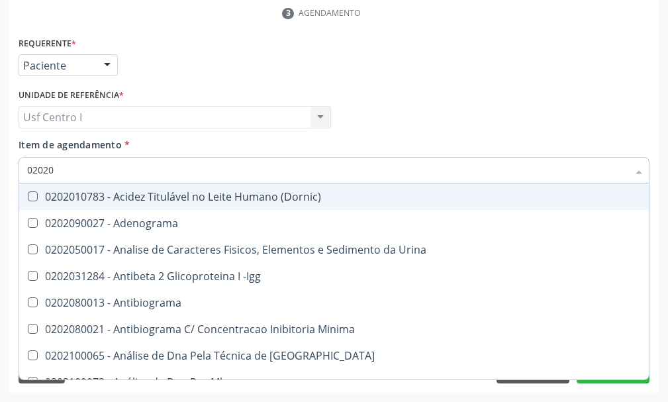
checkbox Ldl "false"
checkbox Total "false"
type input "020201"
checkbox \(Pos-Pasteurização\) "true"
checkbox Molecular "true"
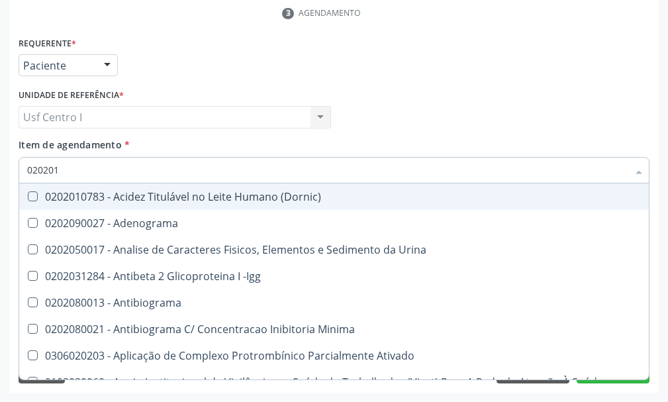
checkbox Parceria\) "true"
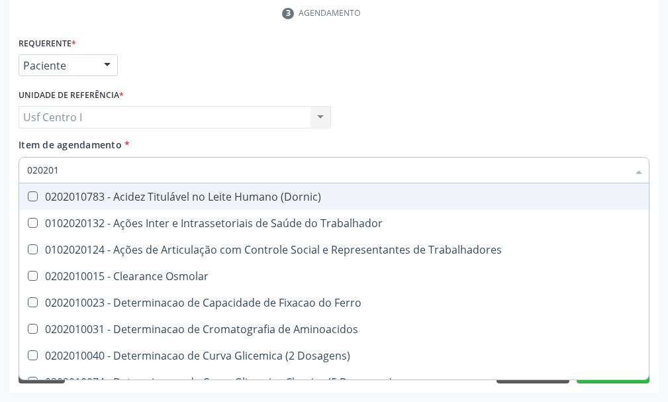
type input "0202010"
checkbox Circulante "true"
checkbox III "true"
checkbox Fracoes "true"
checkbox Hdl "false"
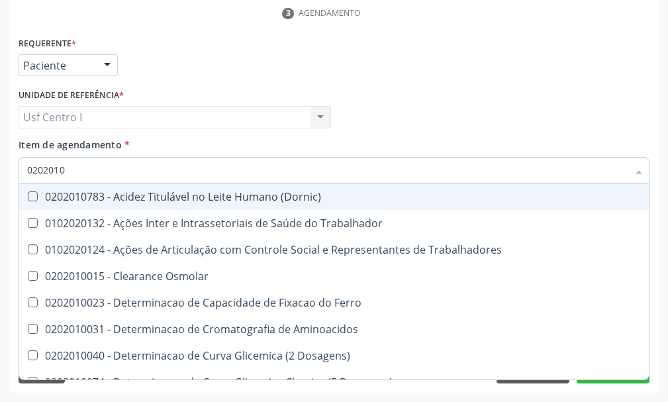
checkbox Ldl "false"
checkbox Total "false"
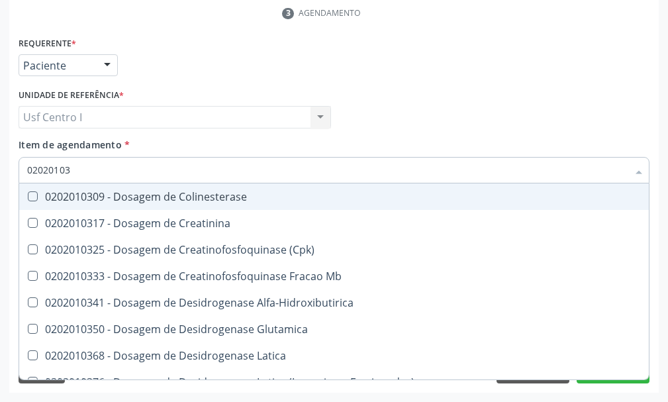
type input "020201031"
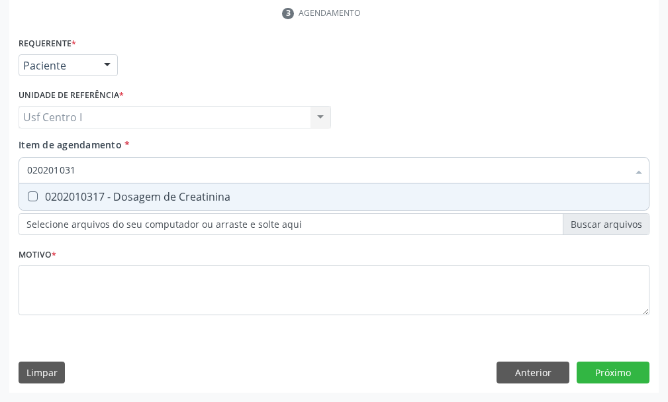
click at [29, 195] on Creatinina at bounding box center [33, 196] width 10 height 10
click at [28, 195] on Creatinina "checkbox" at bounding box center [23, 196] width 9 height 9
checkbox Creatinina "true"
click at [80, 168] on input "020201031" at bounding box center [327, 170] width 601 height 26
type input "02020103"
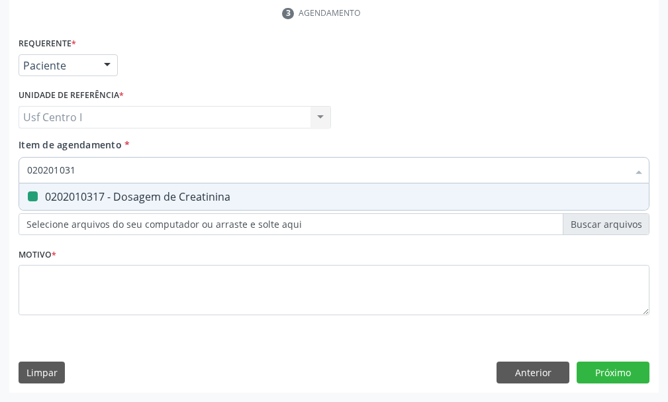
checkbox Creatinina "false"
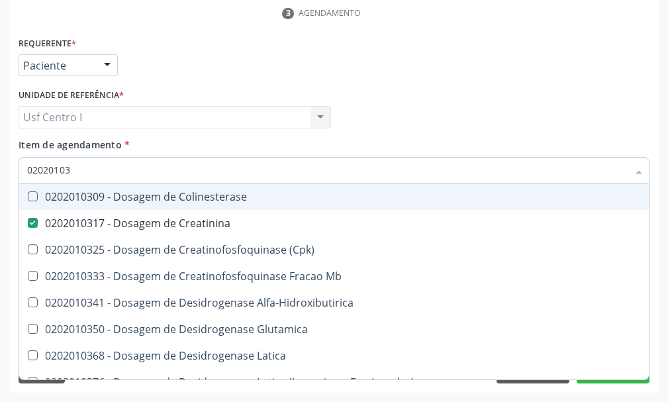
type input "0202010"
checkbox Creatinina "false"
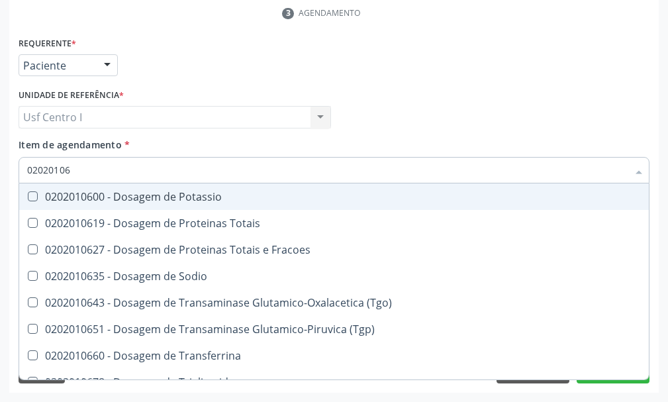
type input "020201067"
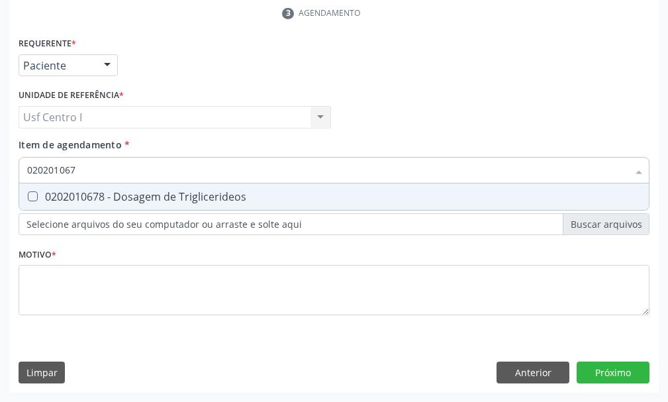
drag, startPoint x: 31, startPoint y: 197, endPoint x: 64, endPoint y: 177, distance: 38.6
click at [44, 193] on div "0202010678 - Dosagem de Triglicerideos" at bounding box center [334, 196] width 614 height 11
checkbox Triglicerideos "true"
click at [81, 168] on input "020201067" at bounding box center [327, 170] width 601 height 26
type input "02020106"
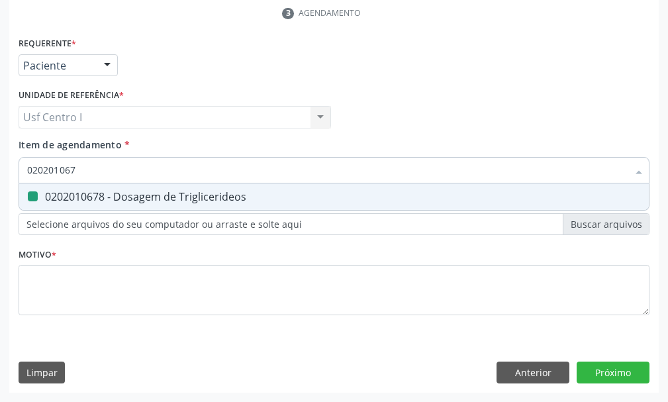
checkbox Triglicerideos "false"
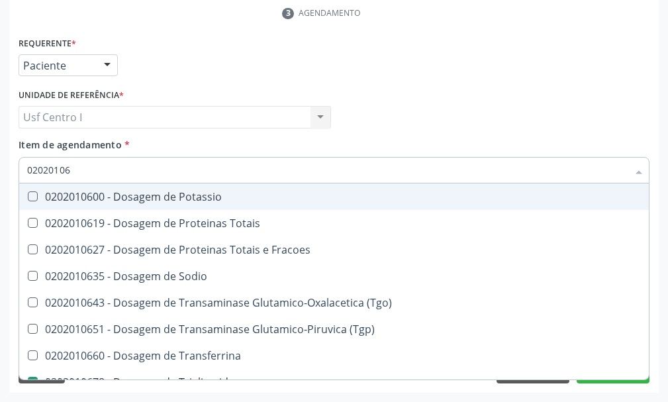
type input "0202010"
checkbox Triglicerideos "false"
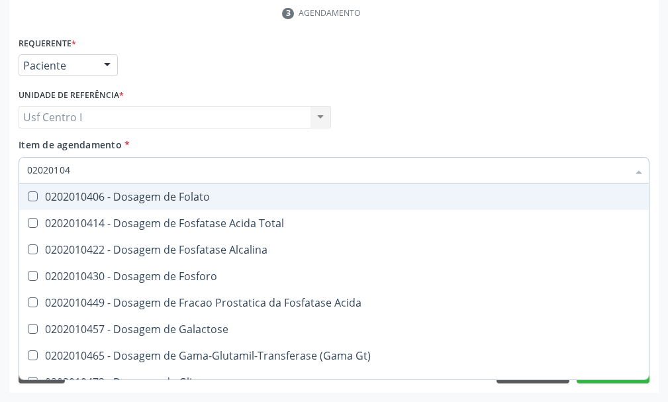
type input "020201047"
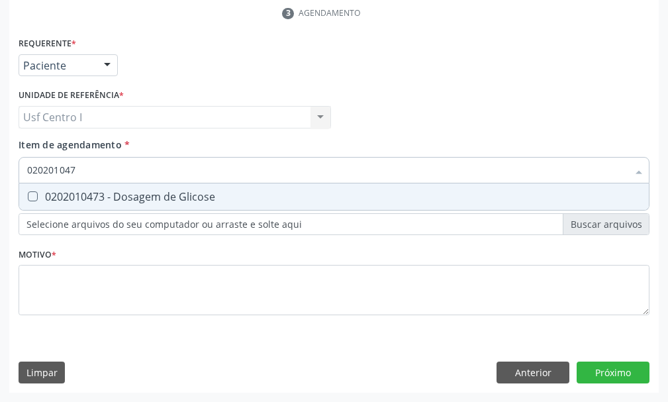
drag, startPoint x: 30, startPoint y: 195, endPoint x: 56, endPoint y: 189, distance: 26.7
click at [40, 195] on div "0202010473 - Dosagem de Glicose" at bounding box center [334, 196] width 614 height 11
checkbox Glicose "true"
click at [82, 169] on input "020201047" at bounding box center [327, 170] width 601 height 26
type input "02020104"
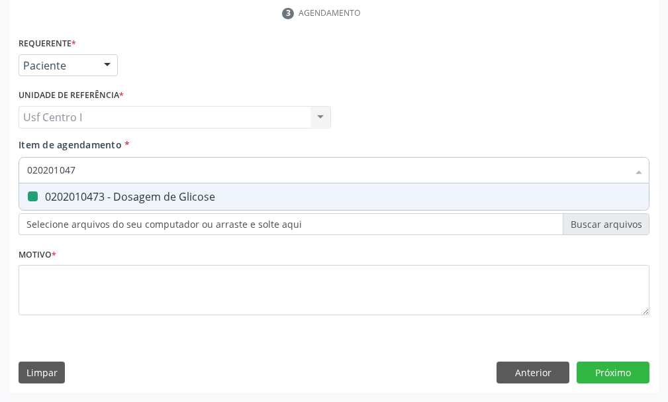
checkbox Glicose "false"
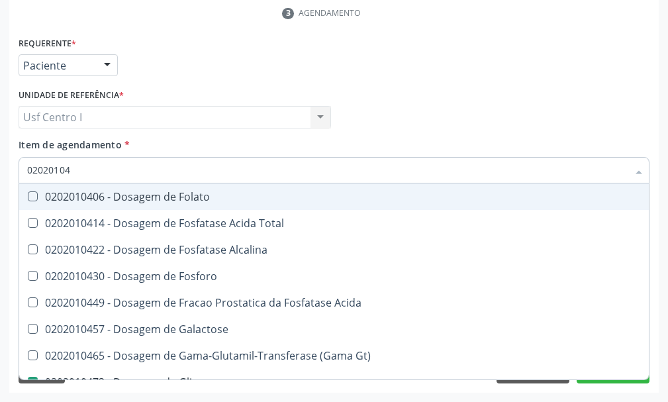
type input "0202010"
checkbox Glicose "false"
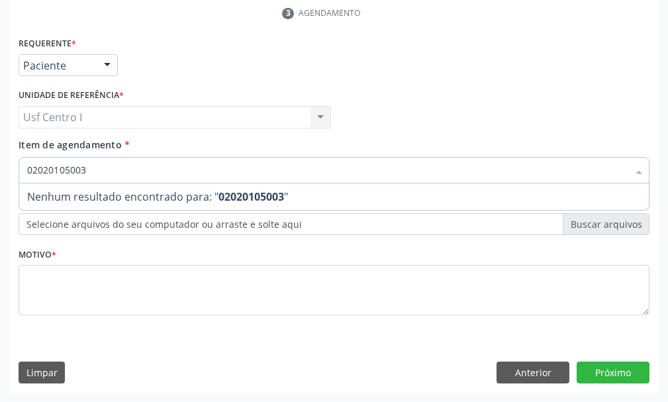
click at [91, 171] on input "02020105003" at bounding box center [327, 170] width 601 height 26
type input "020201050"
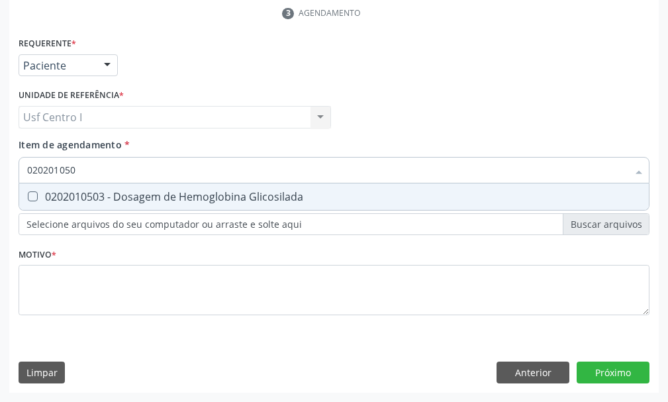
click at [33, 196] on Glicosilada at bounding box center [33, 196] width 10 height 10
click at [28, 196] on Glicosilada "checkbox" at bounding box center [23, 196] width 9 height 9
checkbox Glicosilada "true"
click at [84, 171] on input "020201050" at bounding box center [327, 170] width 601 height 26
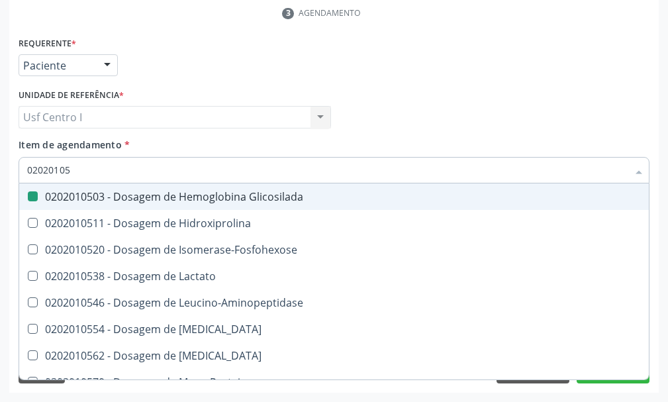
type input "0202010"
checkbox Glicosilada "false"
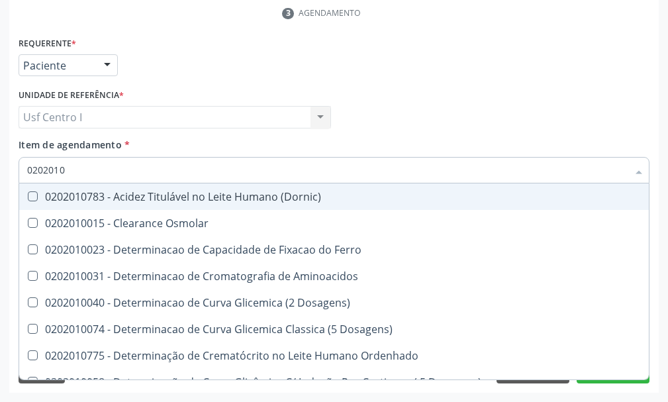
type input "02020106"
checkbox Dosagens\) "true"
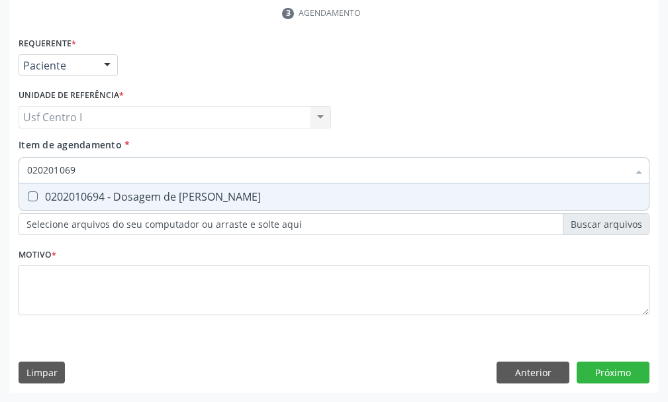
type input "0202010694"
drag, startPoint x: 30, startPoint y: 199, endPoint x: 48, endPoint y: 196, distance: 18.7
click at [31, 199] on Ureia at bounding box center [33, 196] width 10 height 10
click at [28, 199] on Ureia "checkbox" at bounding box center [23, 196] width 9 height 9
checkbox Ureia "true"
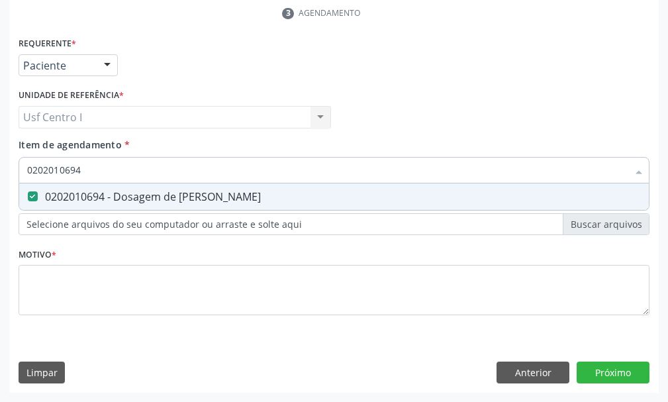
click at [90, 171] on input "0202010694" at bounding box center [327, 170] width 601 height 26
type input "02020106"
checkbox Ureia "false"
type input "0202010643"
drag, startPoint x: 35, startPoint y: 198, endPoint x: 73, endPoint y: 185, distance: 40.0
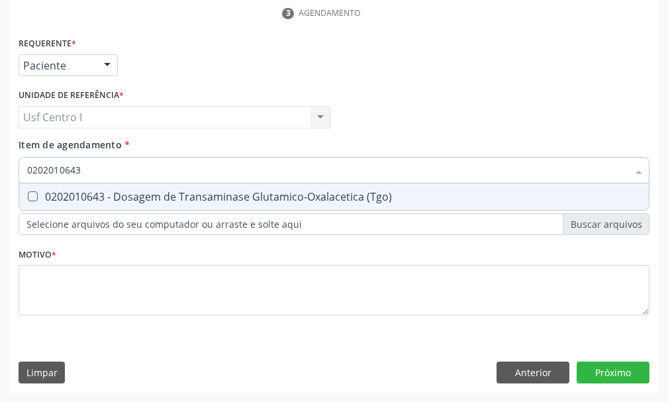
click at [42, 197] on div "0202010643 - Dosagem de Transaminase Glutamico-Oxalacetica (Tgo)" at bounding box center [334, 196] width 614 height 11
checkbox \(Tgo\) "true"
click at [84, 166] on input "0202010643" at bounding box center [327, 170] width 601 height 26
type input "02020106"
checkbox \(Tgo\) "false"
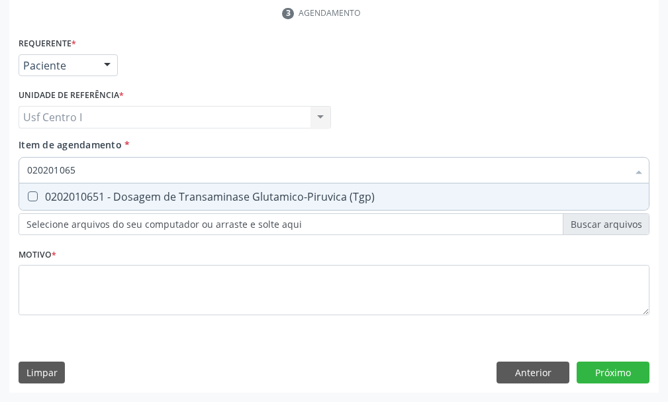
type input "0202010651"
click at [35, 196] on \(Tgp\) at bounding box center [33, 196] width 10 height 10
click at [28, 196] on \(Tgp\) "checkbox" at bounding box center [23, 196] width 9 height 9
checkbox \(Tgp\) "true"
click at [93, 166] on input "0202010651" at bounding box center [327, 170] width 601 height 26
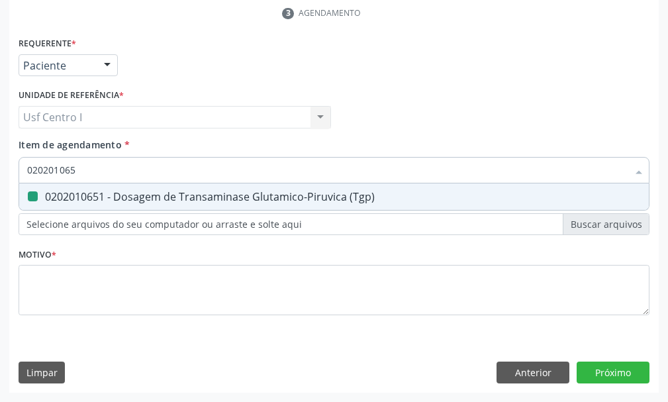
type input "02020106"
checkbox \(Tgp\) "false"
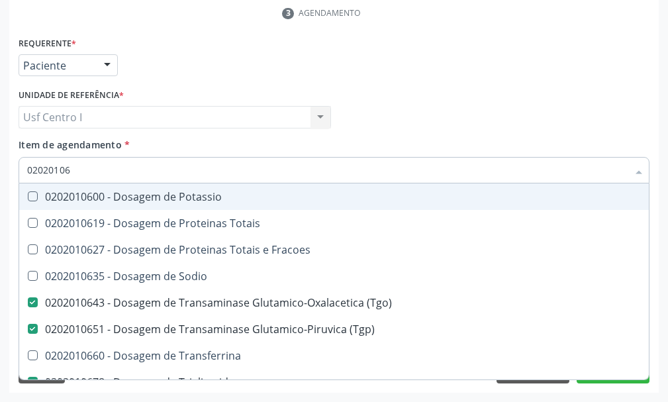
type input "0202010"
checkbox \(Tgo\) "false"
checkbox \(Tgp\) "false"
checkbox Triglicerideos "false"
checkbox Ureia "false"
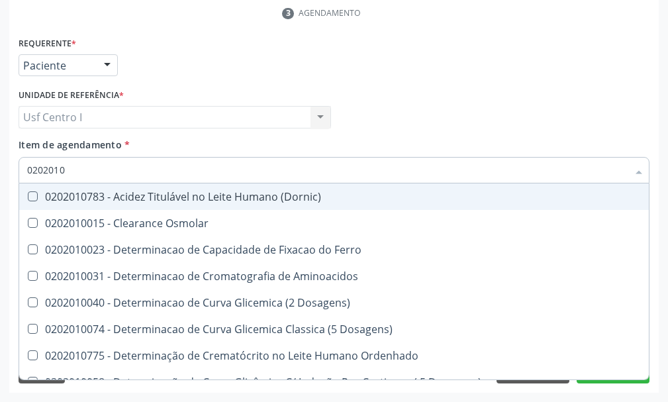
type input "020201"
checkbox Hdl "false"
checkbox Ldl "false"
checkbox Total "false"
checkbox Creatinina "false"
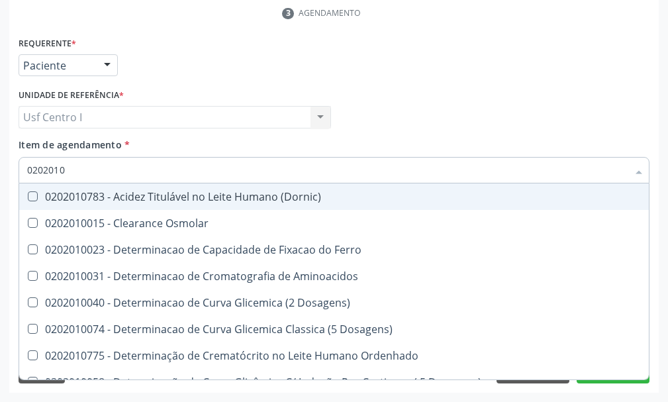
checkbox Latica "true"
checkbox Fracionadas\) "true"
checkbox Ferritina "true"
checkbox Folato "true"
checkbox Glicose "false"
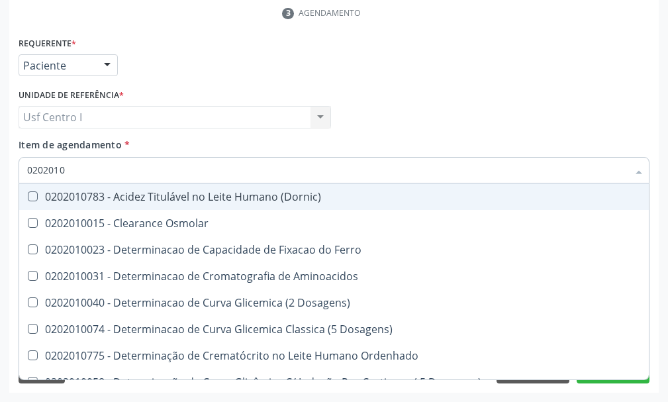
checkbox Glicosilada "false"
checkbox Nt-Probnp\) "true"
checkbox Potassio "true"
checkbox \(Tgo\) "false"
checkbox \(Tgp\) "false"
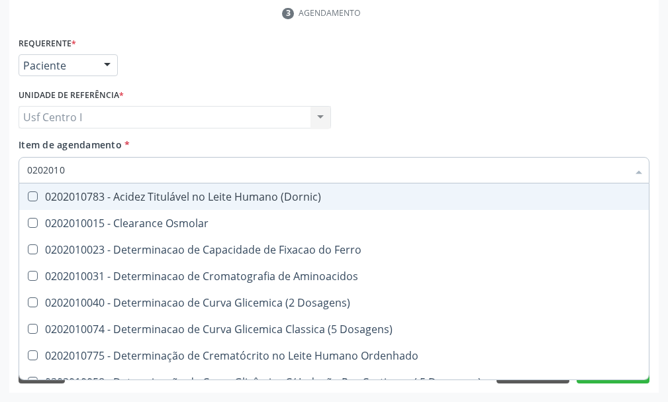
checkbox Triglicerideos "false"
checkbox Ureia "false"
checkbox D-Xilose "true"
checkbox Orais "true"
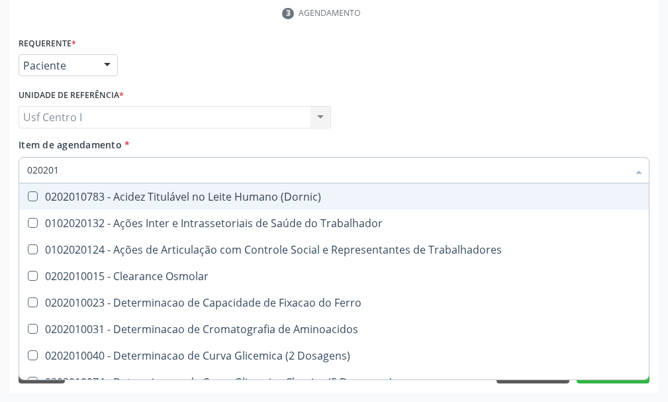
type input "02020"
checkbox Hdl "false"
checkbox Ldl "false"
checkbox Total "false"
checkbox Creatinina "false"
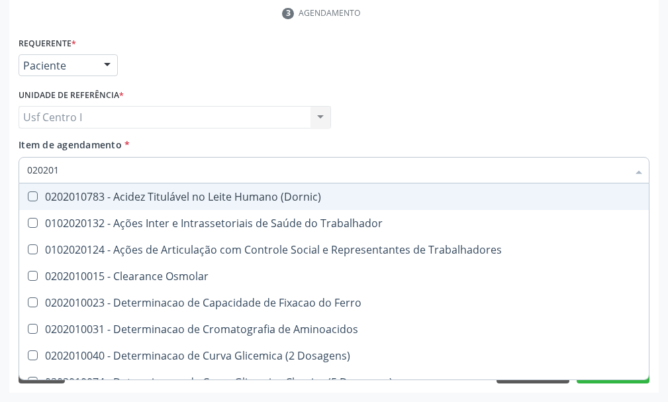
checkbox Glicose "false"
checkbox Glicosilada "false"
checkbox \(Tgo\) "false"
checkbox \(Tgp\) "false"
checkbox Triglicerideos "false"
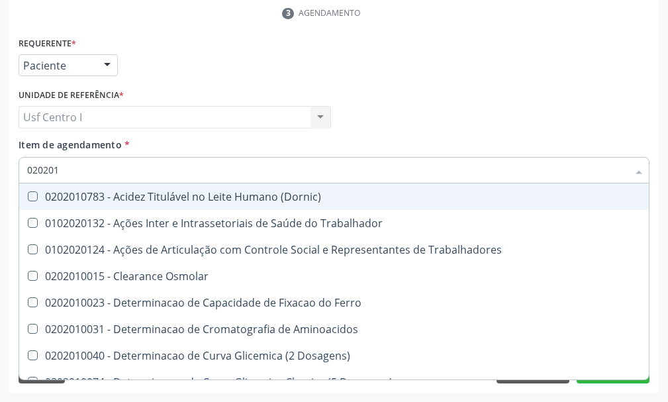
checkbox Ureia "false"
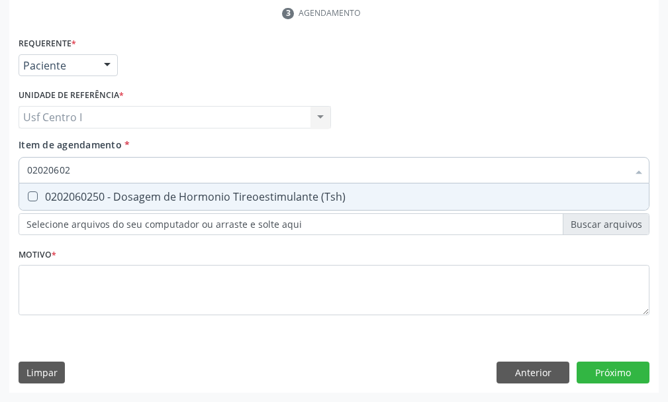
type input "020206025"
drag, startPoint x: 34, startPoint y: 195, endPoint x: 113, endPoint y: 158, distance: 86.8
click at [40, 195] on div "0202060250 - Dosagem de Hormonio Tireoestimulante (Tsh)" at bounding box center [334, 196] width 614 height 11
checkbox \(Tsh\) "true"
click at [83, 168] on input "020206025" at bounding box center [327, 170] width 601 height 26
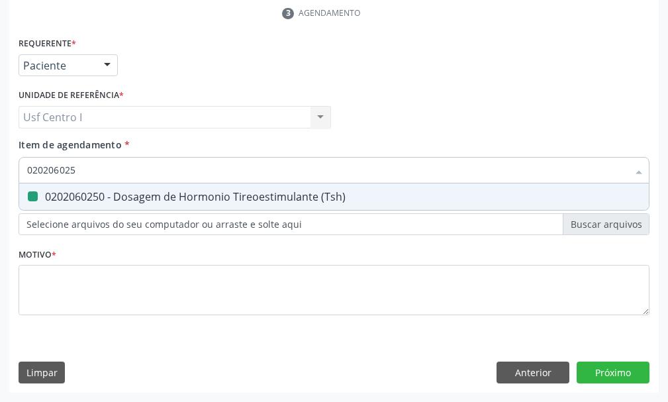
type input "02020602"
checkbox \(Tsh\) "false"
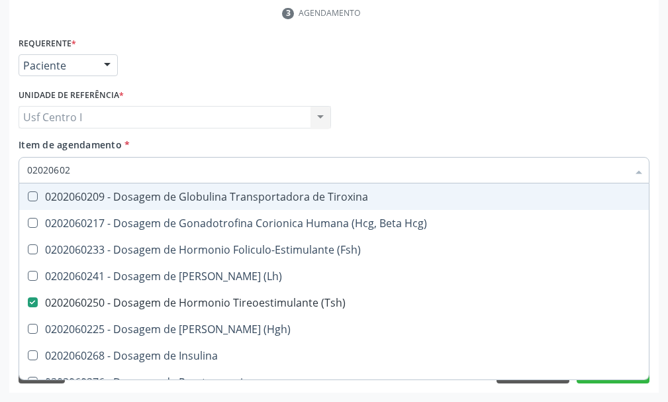
type input "0202060"
checkbox \(Tsh\) "false"
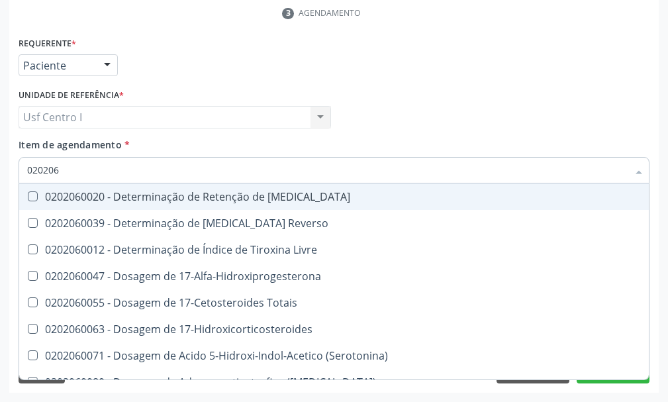
type input "02020"
checkbox \(Tsh\) "false"
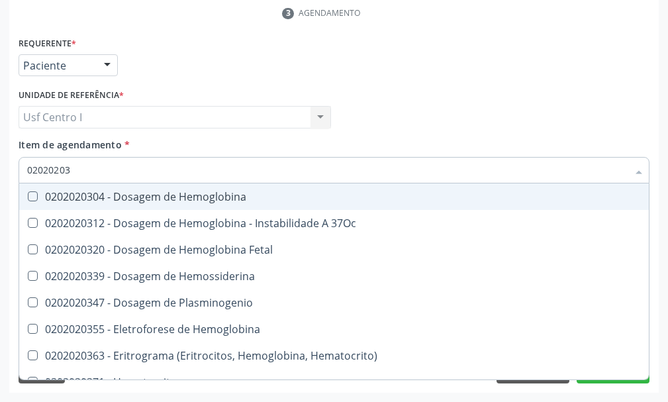
type input "020202038"
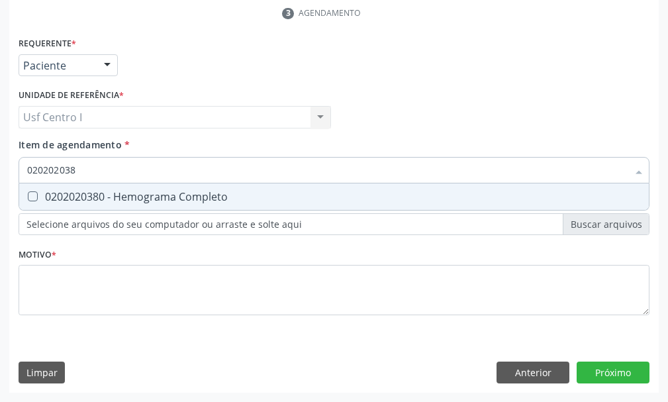
drag, startPoint x: 35, startPoint y: 193, endPoint x: 72, endPoint y: 176, distance: 40.9
click at [37, 193] on Completo at bounding box center [33, 196] width 10 height 10
click at [28, 193] on Completo "checkbox" at bounding box center [23, 196] width 9 height 9
checkbox Completo "true"
click at [87, 166] on input "020202038" at bounding box center [327, 170] width 601 height 26
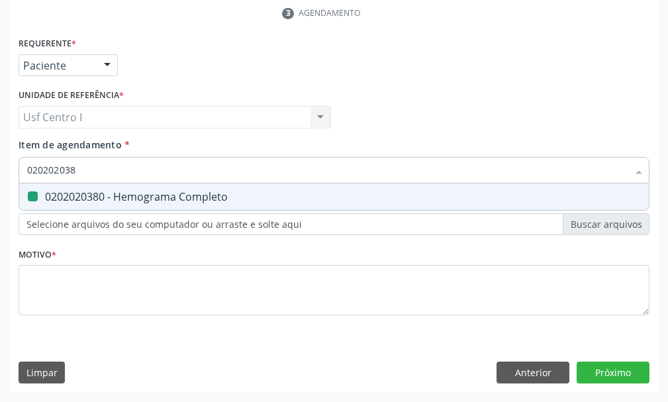
type input "02020203"
checkbox Completo "false"
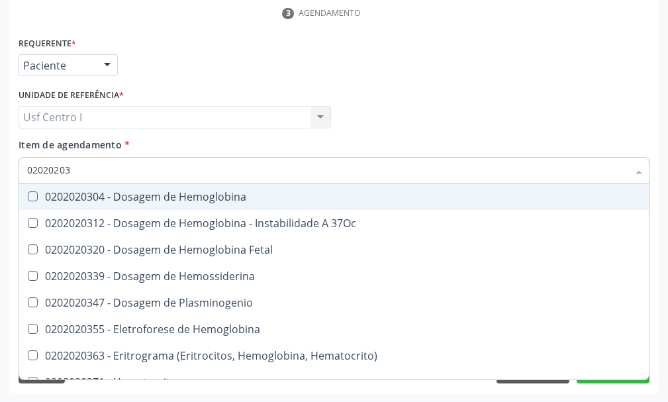
type input "0202020"
checkbox Completo "false"
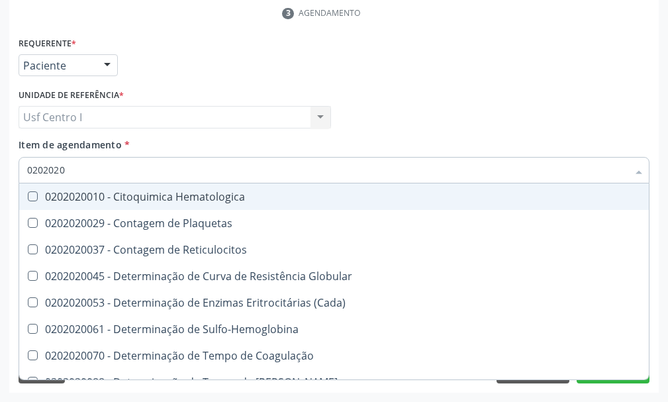
type input "020202"
checkbox Completo "false"
checkbox Leucograma "true"
type input "02020"
checkbox Completo "false"
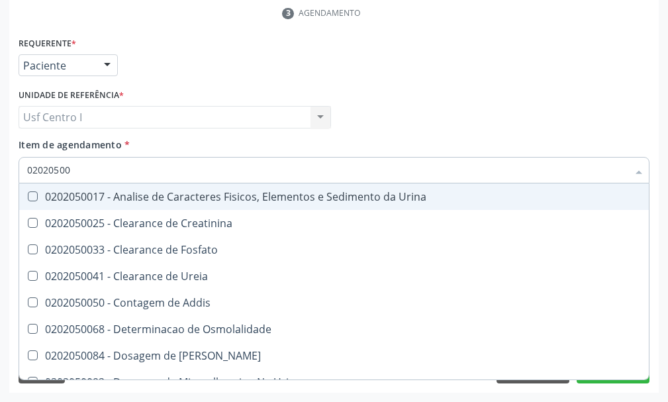
type input "020205001"
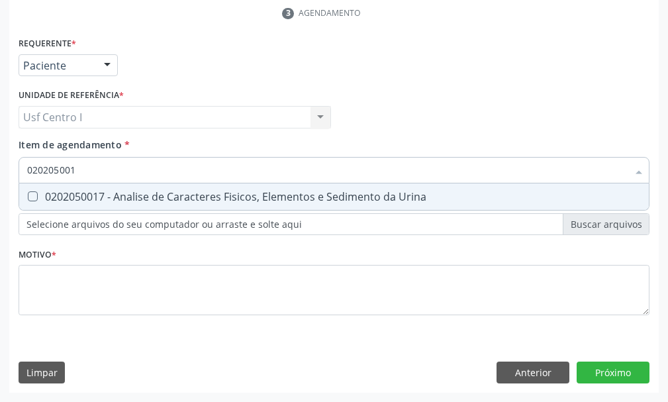
click at [31, 195] on Urina at bounding box center [33, 196] width 10 height 10
click at [28, 195] on Urina "checkbox" at bounding box center [23, 196] width 9 height 9
checkbox Urina "true"
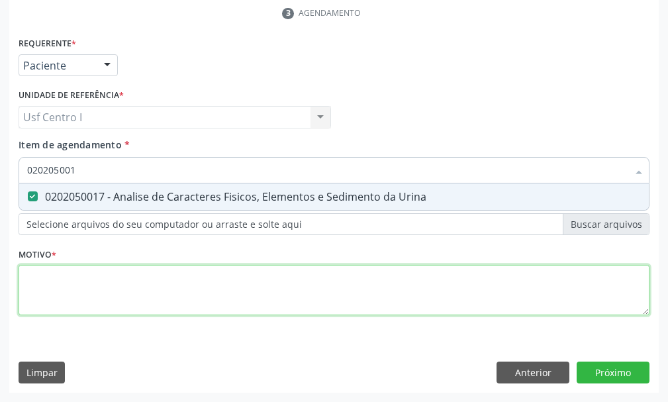
click at [32, 275] on div "Requerente * Paciente Profissional de Saúde Paciente Nenhum resultado encontrad…" at bounding box center [334, 184] width 631 height 300
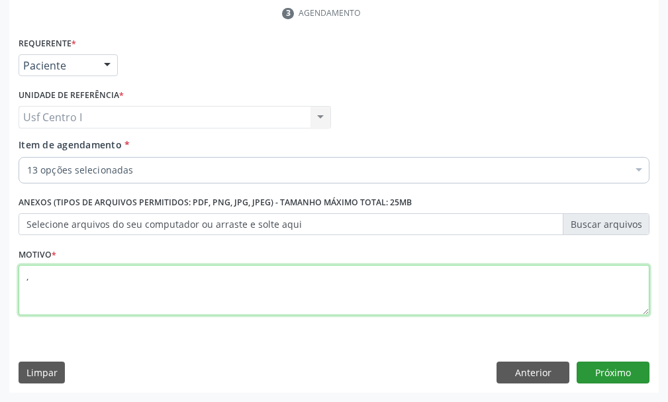
type textarea ","
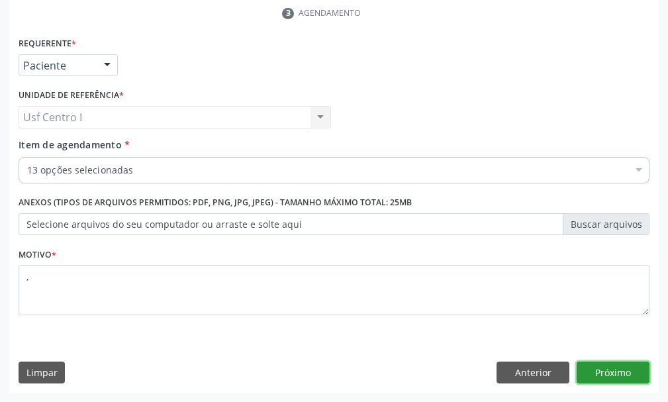
click at [613, 369] on button "Próximo" at bounding box center [613, 372] width 73 height 23
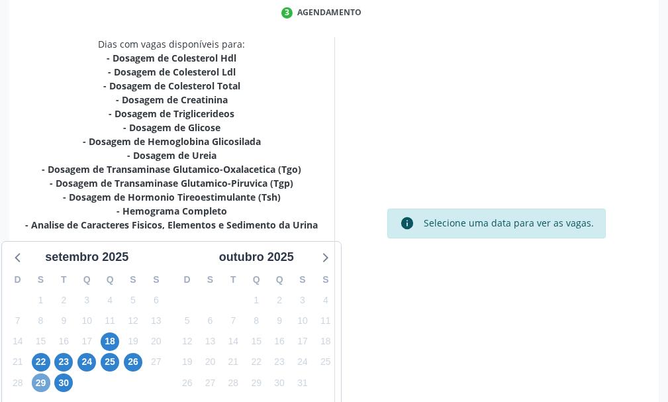
click at [40, 382] on span "29" at bounding box center [41, 382] width 19 height 19
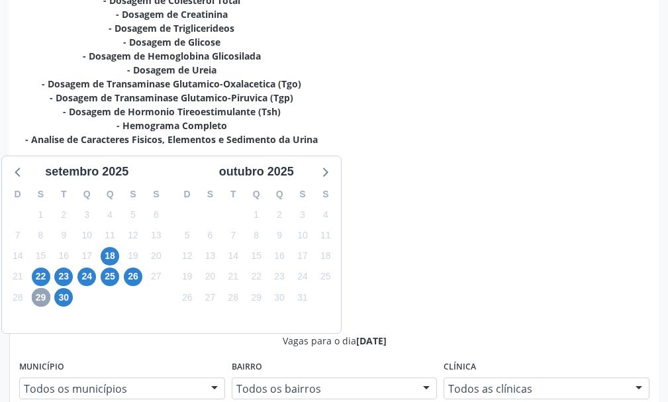
scroll to position [465, 0]
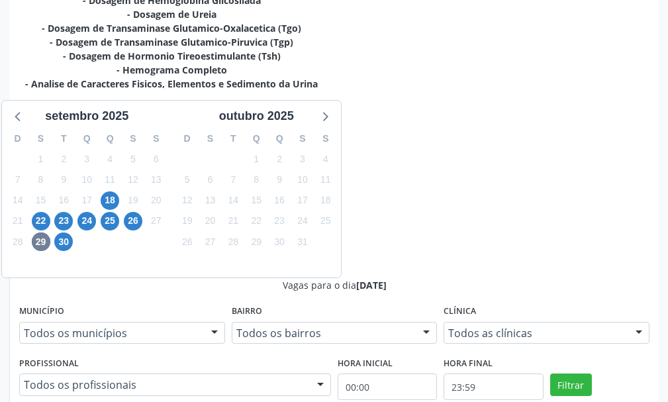
radio input "true"
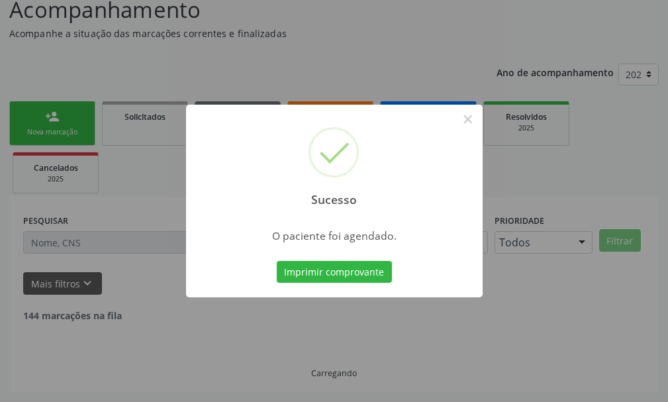
scroll to position [83, 0]
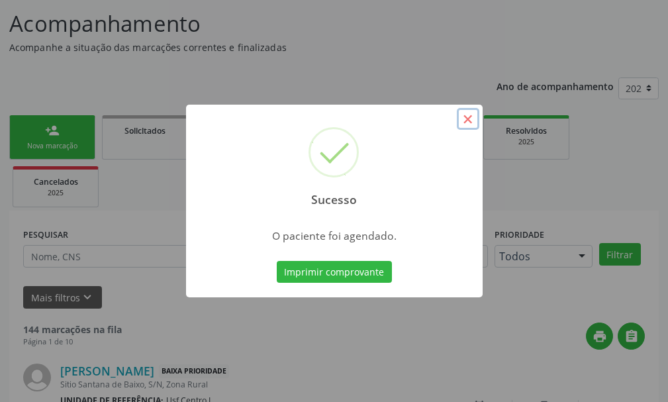
click at [465, 119] on button "×" at bounding box center [468, 119] width 23 height 23
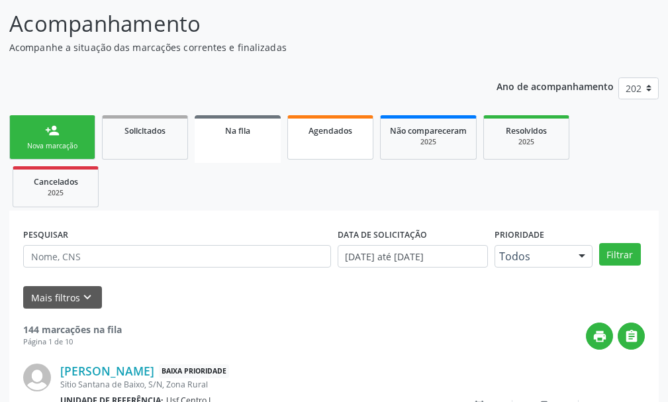
click at [321, 124] on div "Agendados" at bounding box center [330, 130] width 66 height 14
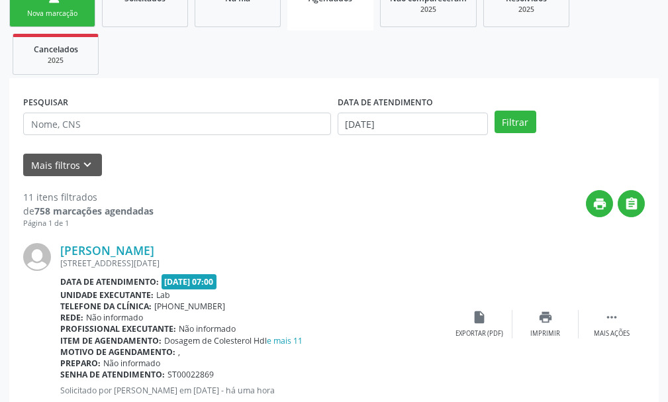
scroll to position [149, 0]
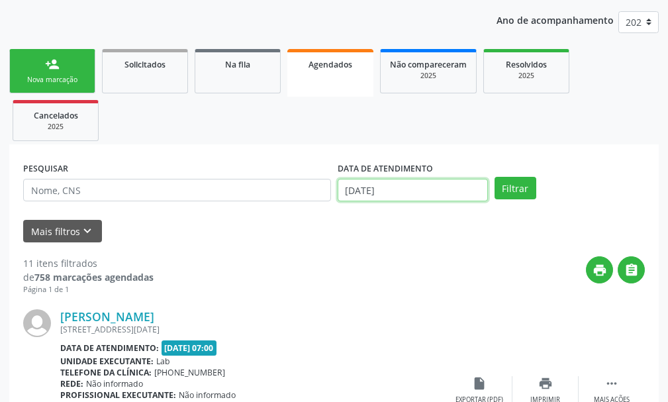
click at [443, 186] on input "18/09/2025" at bounding box center [413, 190] width 150 height 23
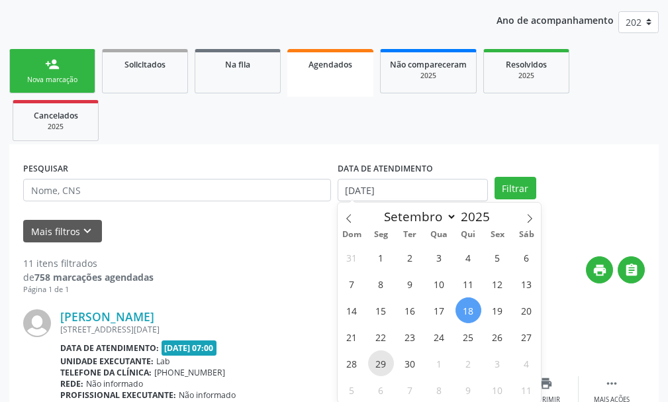
click at [385, 365] on span "29" at bounding box center [381, 363] width 26 height 26
type input "[DATE]"
click at [385, 365] on span "29" at bounding box center [381, 363] width 26 height 26
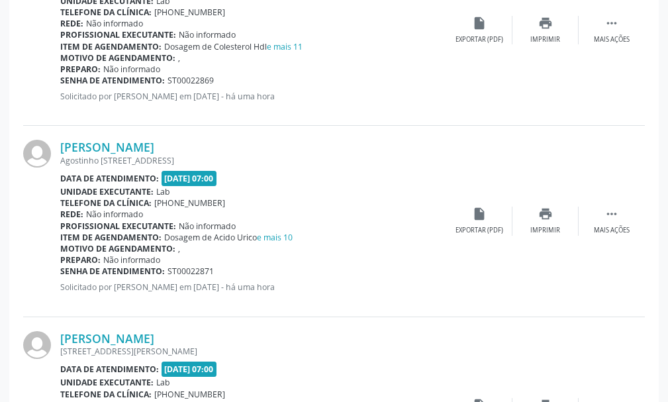
scroll to position [46, 0]
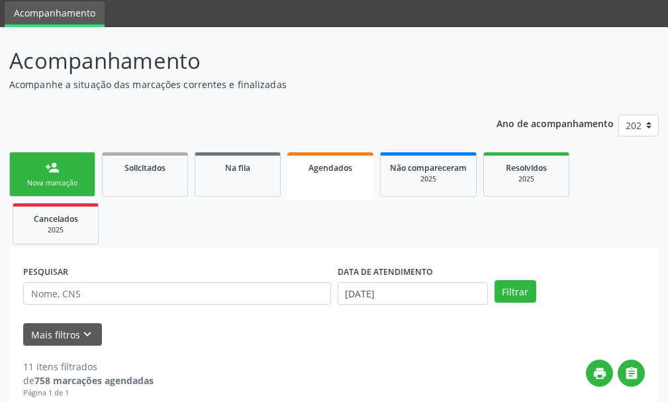
click at [59, 166] on div "person_add" at bounding box center [52, 167] width 15 height 15
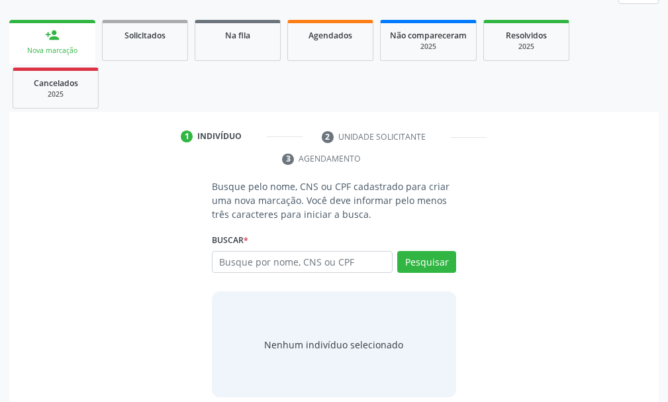
scroll to position [192, 0]
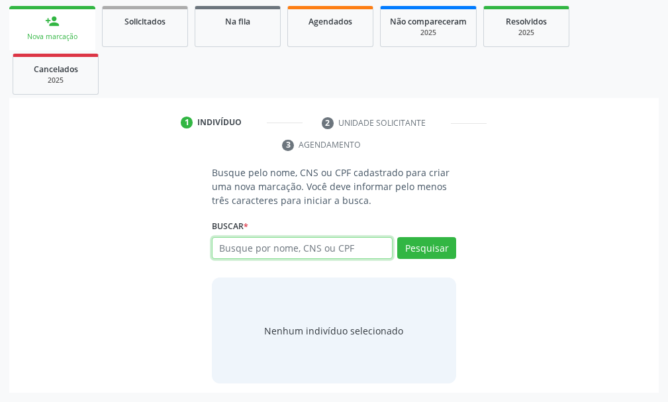
click at [230, 247] on input "text" at bounding box center [302, 248] width 181 height 23
type input "898000953753834"
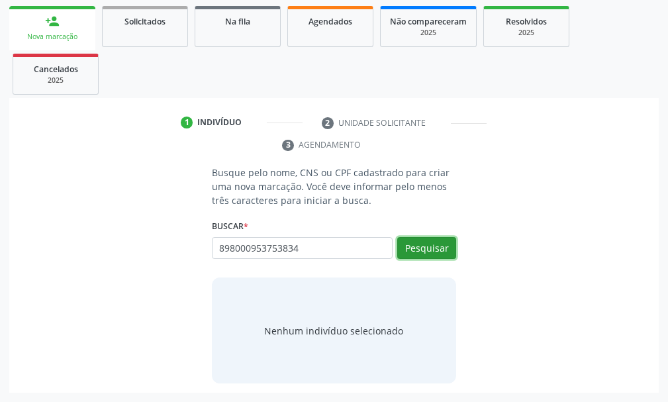
click at [436, 246] on button "Pesquisar" at bounding box center [426, 248] width 59 height 23
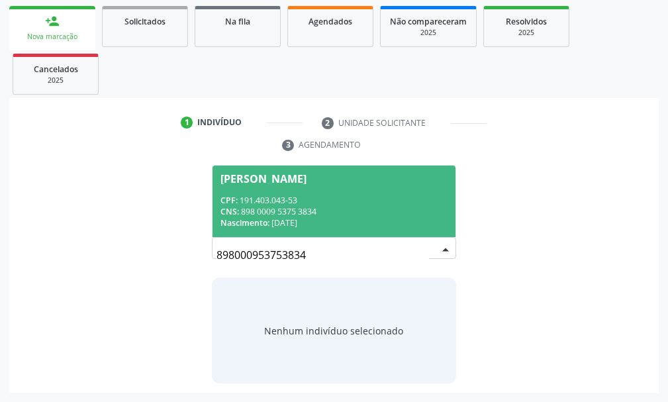
click at [302, 211] on div "CNS: 898 0009 5375 3834" at bounding box center [333, 211] width 227 height 11
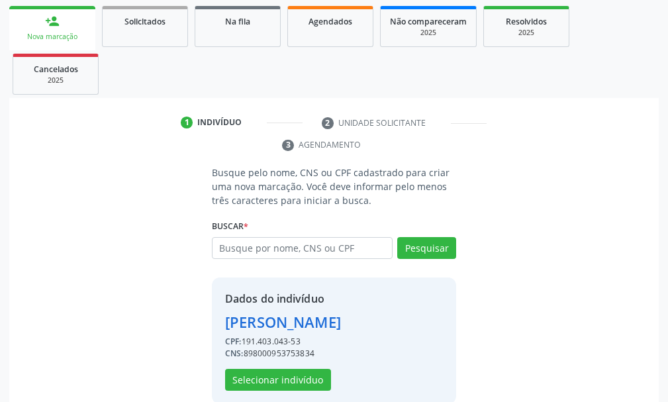
scroll to position [234, 0]
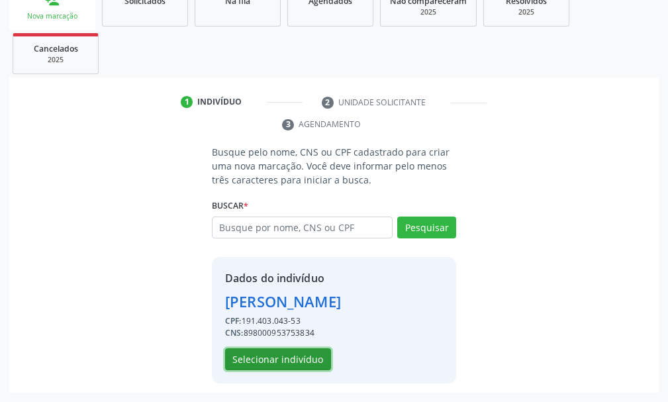
click at [298, 360] on button "Selecionar indivíduo" at bounding box center [278, 359] width 106 height 23
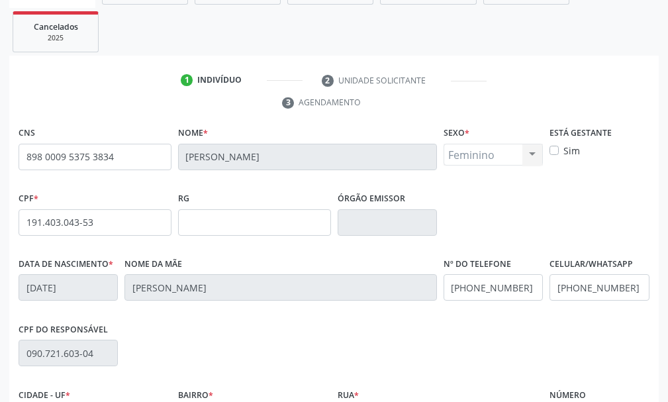
scroll to position [386, 0]
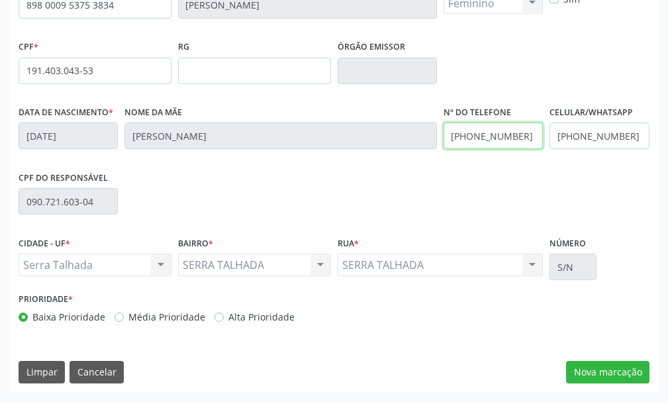
click at [529, 136] on input "(87) 99999-9999" at bounding box center [493, 135] width 99 height 26
type input "("
type input "[PHONE_NUMBER]"
click at [632, 138] on input "(87) 99999-9999" at bounding box center [599, 135] width 99 height 26
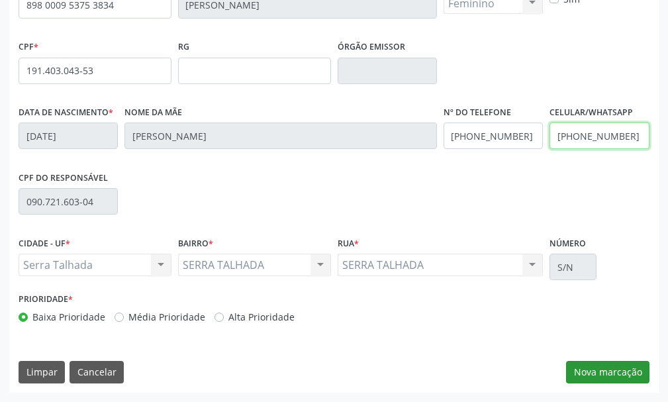
type input "[PHONE_NUMBER]"
click at [624, 371] on button "Nova marcação" at bounding box center [607, 372] width 83 height 23
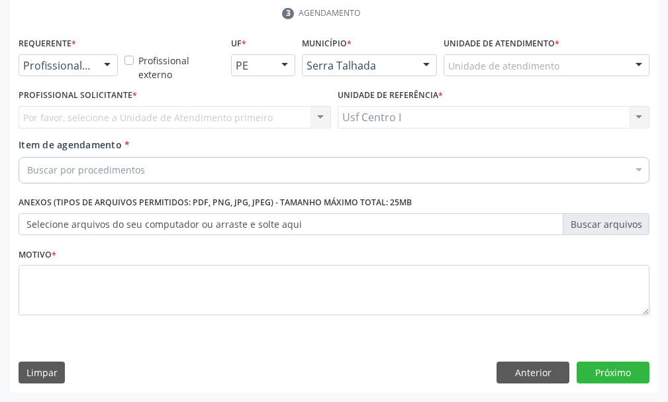
scroll to position [324, 0]
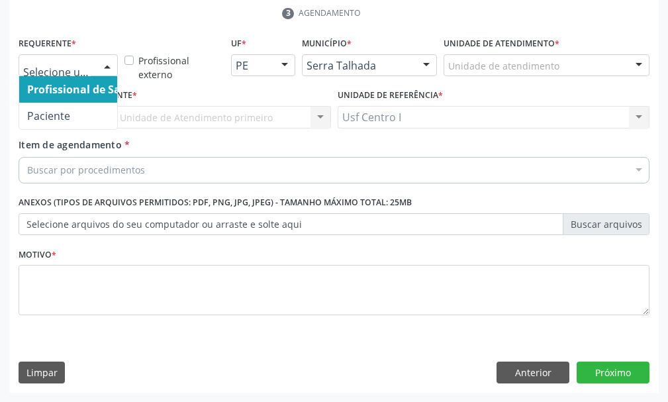
click at [105, 65] on div at bounding box center [107, 66] width 20 height 23
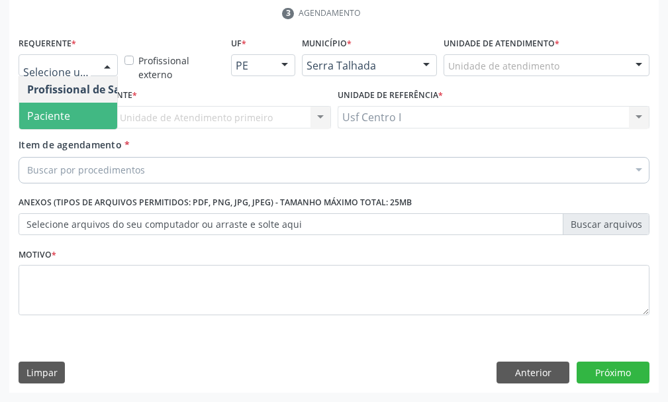
click at [58, 107] on span "Paciente" at bounding box center [83, 116] width 129 height 26
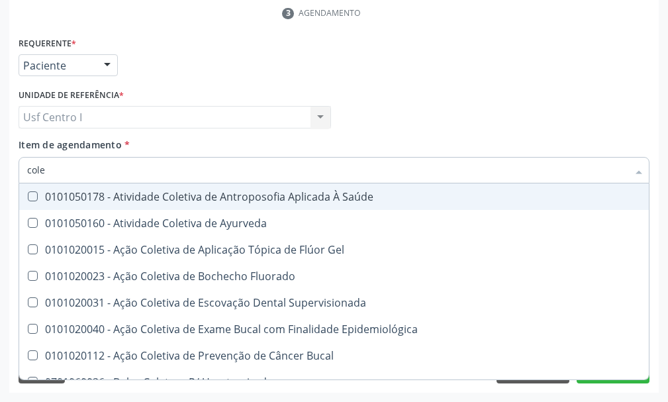
type input "coles"
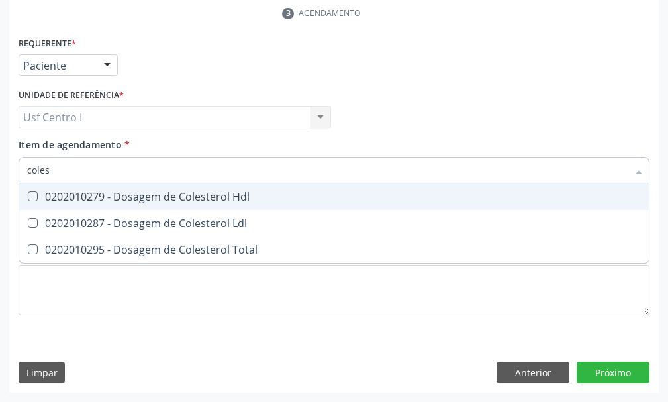
click at [34, 195] on Hdl at bounding box center [33, 196] width 10 height 10
click at [28, 195] on Hdl "checkbox" at bounding box center [23, 196] width 9 height 9
checkbox Hdl "true"
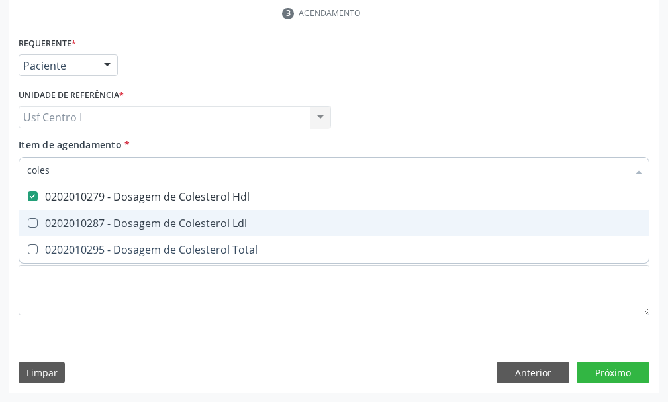
click at [32, 226] on Ldl at bounding box center [33, 223] width 10 height 10
click at [28, 226] on Ldl "checkbox" at bounding box center [23, 222] width 9 height 9
checkbox Ldl "true"
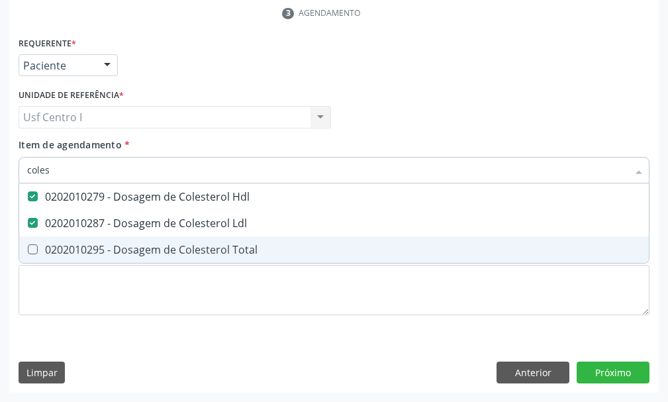
click at [32, 252] on Total at bounding box center [33, 249] width 10 height 10
click at [28, 252] on Total "checkbox" at bounding box center [23, 249] width 9 height 9
checkbox Total "true"
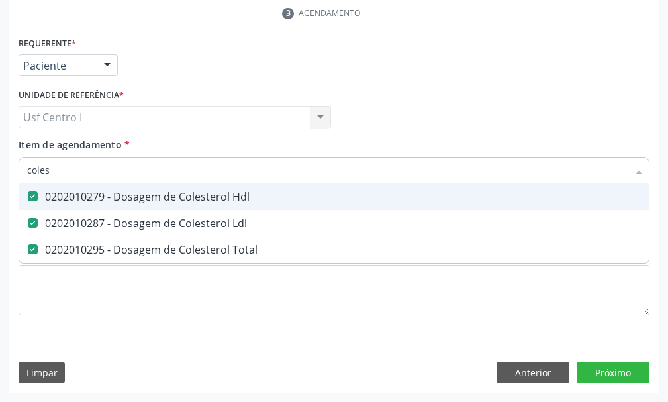
click at [64, 170] on input "coles" at bounding box center [327, 170] width 601 height 26
type input "cole"
checkbox Hdl "false"
checkbox Ldl "false"
checkbox Total "false"
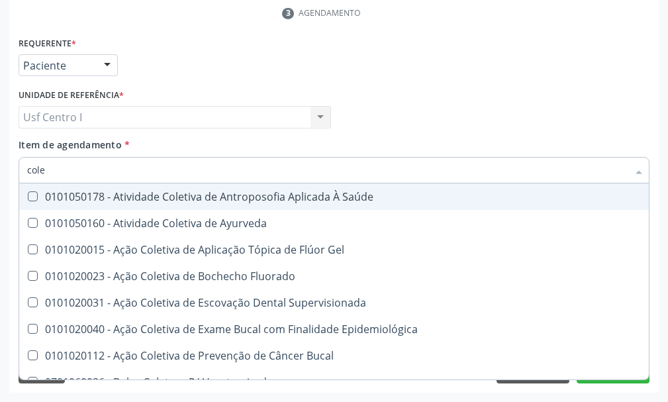
type input "col"
checkbox Hdl "false"
checkbox Ldl "false"
checkbox Total "false"
type input "c"
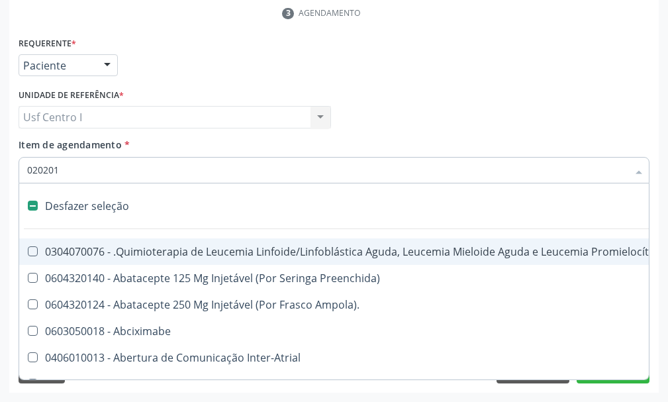
type input "0202010"
checkbox Queimado "true"
checkbox Bilateral "true"
checkbox Queimado "true"
checkbox Autogênico "false"
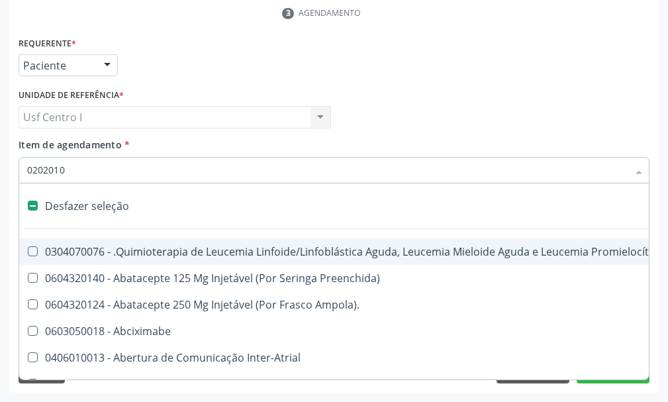
checkbox Pulmão "false"
checkbox Pâncreas "false"
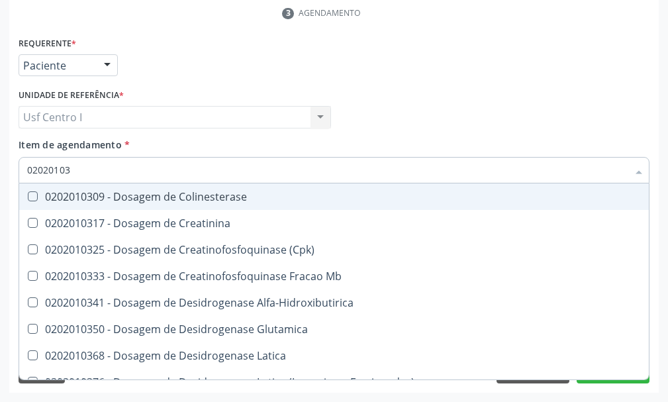
type input "020201031"
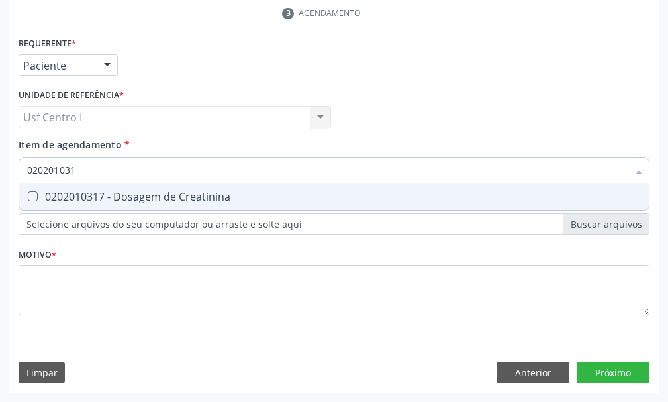
drag, startPoint x: 30, startPoint y: 192, endPoint x: 63, endPoint y: 191, distance: 33.1
click at [31, 193] on Creatinina at bounding box center [33, 196] width 10 height 10
click at [28, 193] on Creatinina "checkbox" at bounding box center [23, 196] width 9 height 9
checkbox Creatinina "true"
click at [86, 168] on input "020201031" at bounding box center [327, 170] width 601 height 26
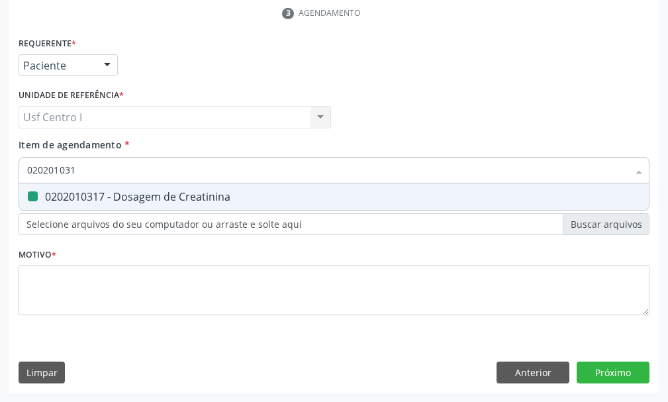
type input "02020103"
checkbox Creatinina "false"
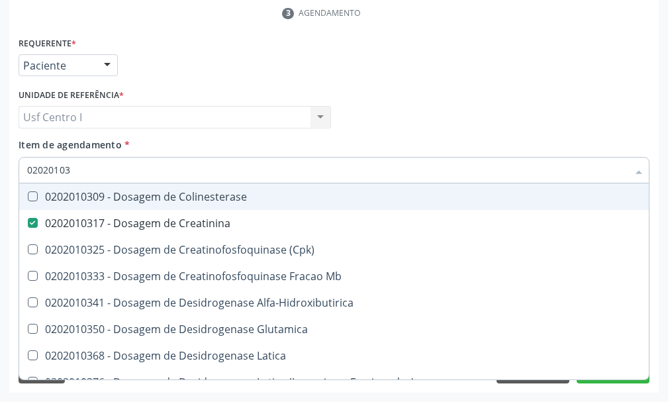
type input "0202010"
checkbox Creatinina "false"
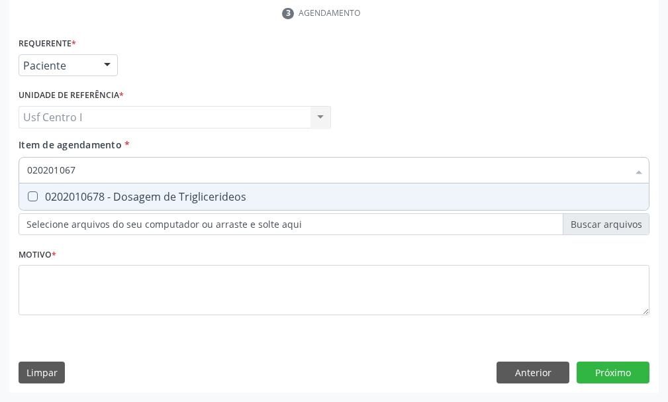
type input "0202010678"
drag, startPoint x: 30, startPoint y: 195, endPoint x: 89, endPoint y: 170, distance: 63.5
click at [52, 194] on div "0202010678 - Dosagem de Triglicerideos" at bounding box center [334, 196] width 614 height 11
checkbox Triglicerideos "true"
click at [89, 166] on input "0202010678" at bounding box center [327, 170] width 601 height 26
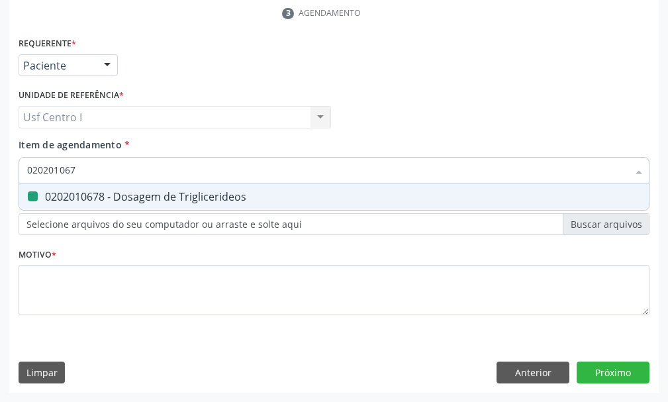
type input "02020106"
checkbox Triglicerideos "false"
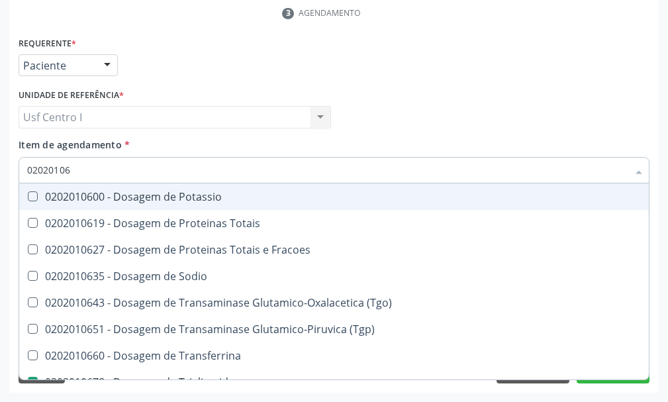
type input "0202010"
checkbox Triglicerideos "false"
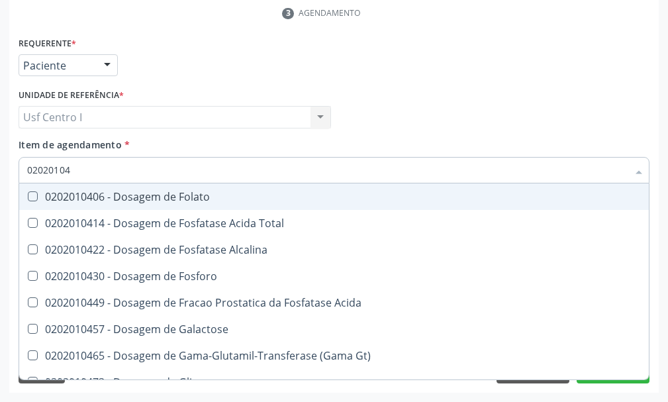
type input "020201047"
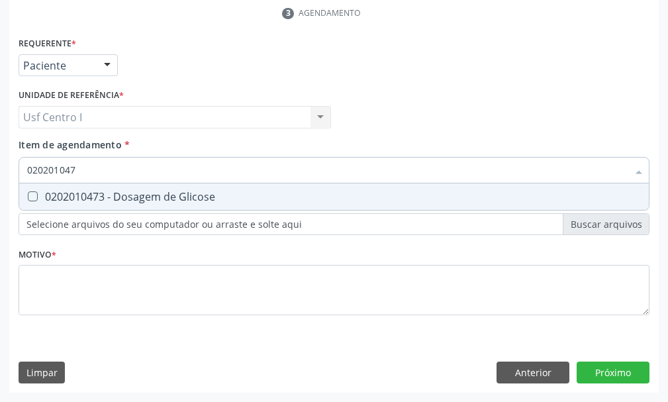
drag, startPoint x: 38, startPoint y: 199, endPoint x: 82, endPoint y: 173, distance: 51.3
click at [40, 199] on div "0202010473 - Dosagem de Glicose" at bounding box center [334, 196] width 614 height 11
checkbox Glicose "true"
click at [85, 166] on input "020201047" at bounding box center [327, 170] width 601 height 26
type input "02020104"
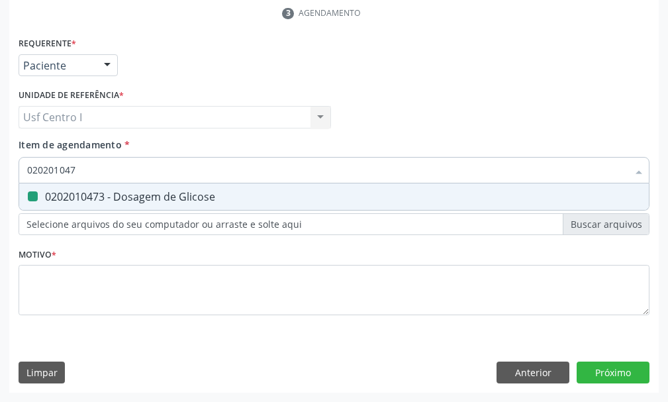
checkbox Glicose "false"
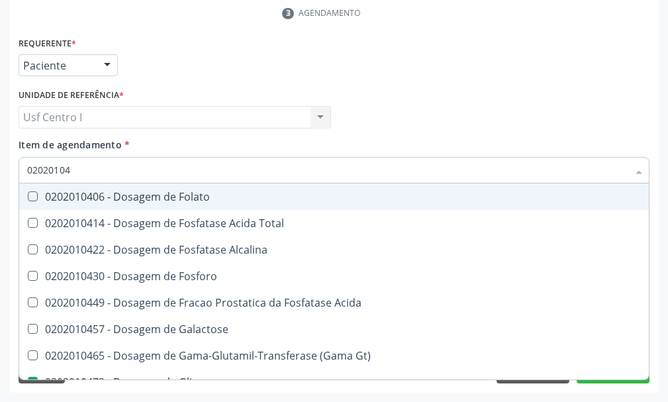
type input "0202010"
checkbox Glicose "false"
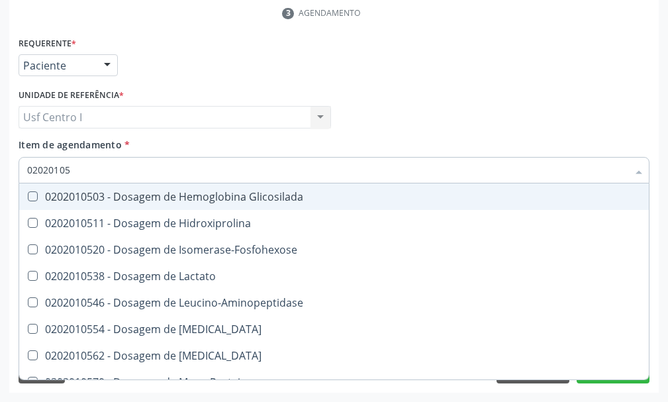
type input "020201050"
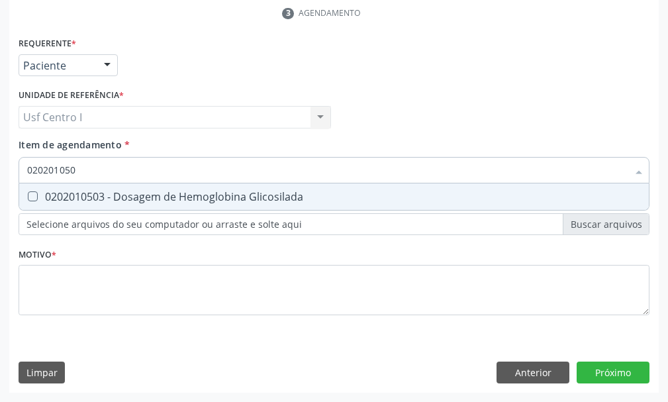
drag, startPoint x: 30, startPoint y: 199, endPoint x: 66, endPoint y: 174, distance: 43.2
click at [50, 197] on div "0202010503 - Dosagem de Hemoglobina Glicosilada" at bounding box center [334, 196] width 614 height 11
checkbox Glicosilada "true"
click at [91, 169] on input "020201050" at bounding box center [327, 170] width 601 height 26
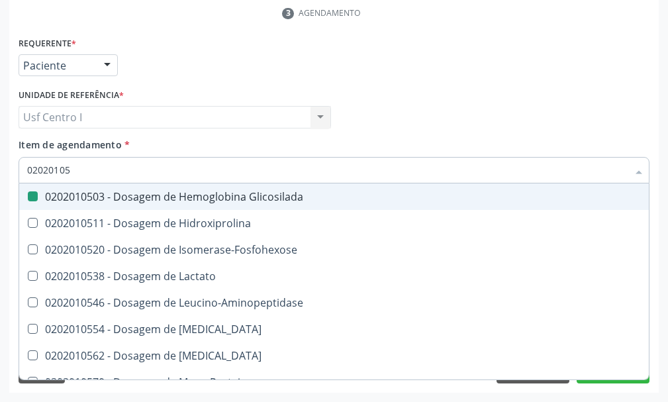
type input "0202010"
checkbox Glicosilada "false"
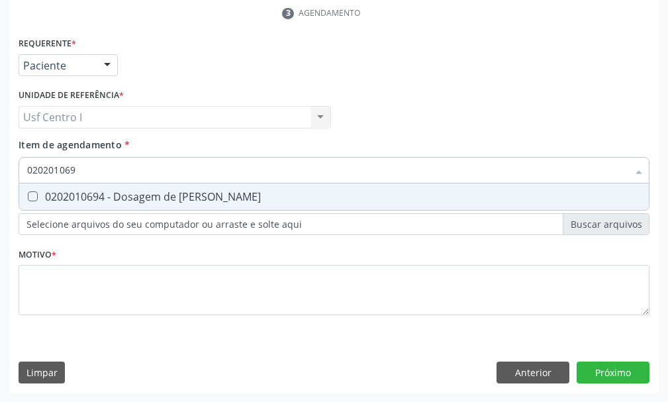
drag, startPoint x: 31, startPoint y: 195, endPoint x: 49, endPoint y: 191, distance: 18.5
click at [34, 195] on Ureia at bounding box center [33, 196] width 10 height 10
click at [28, 195] on Ureia "checkbox" at bounding box center [23, 196] width 9 height 9
click at [80, 171] on input "020201069" at bounding box center [327, 170] width 601 height 26
drag, startPoint x: 36, startPoint y: 199, endPoint x: 61, endPoint y: 177, distance: 33.3
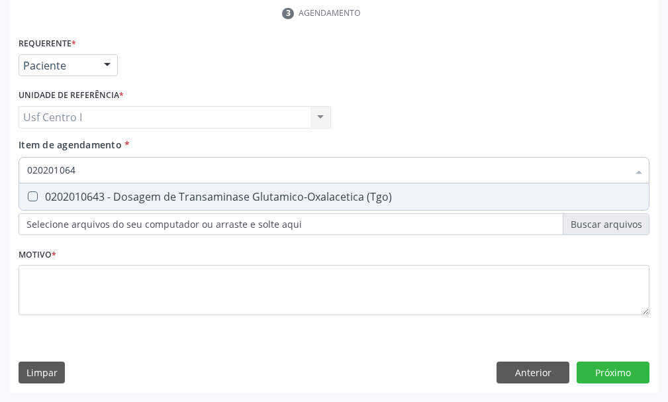
click at [43, 195] on div "0202010643 - Dosagem de Transaminase Glutamico-Oxalacetica (Tgo)" at bounding box center [334, 196] width 614 height 11
click at [93, 174] on input "020201064" at bounding box center [327, 170] width 601 height 26
drag, startPoint x: 32, startPoint y: 195, endPoint x: 75, endPoint y: 197, distance: 43.1
click at [54, 199] on div "0202010651 - Dosagem de Transaminase Glutamico-Piruvica (Tgp)" at bounding box center [334, 196] width 614 height 11
click at [95, 169] on input "0202010651" at bounding box center [327, 170] width 601 height 26
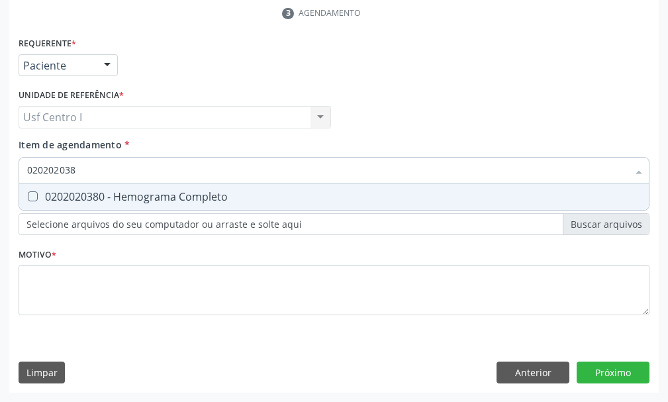
drag, startPoint x: 28, startPoint y: 195, endPoint x: 95, endPoint y: 186, distance: 68.2
click at [46, 199] on div "0202020380 - Hemograma Completo" at bounding box center [334, 196] width 614 height 11
click at [87, 171] on input "020202038" at bounding box center [327, 170] width 601 height 26
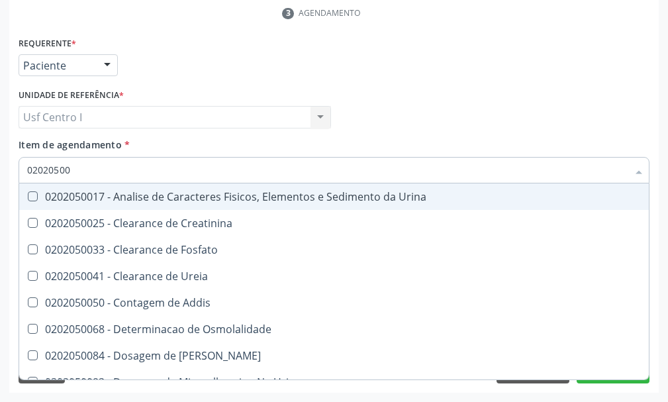
drag, startPoint x: 31, startPoint y: 194, endPoint x: 97, endPoint y: 179, distance: 67.8
click at [48, 195] on div "0202050017 - Analise de Caracteres Fisicos, Elementos e Sedimento da Urina" at bounding box center [334, 196] width 614 height 11
click at [81, 170] on input "02020500" at bounding box center [327, 170] width 601 height 26
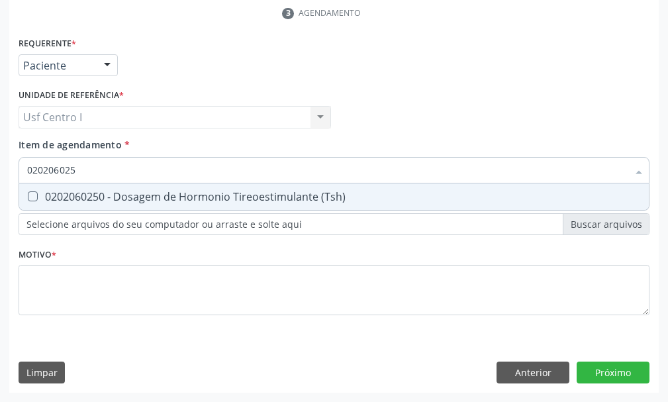
drag, startPoint x: 35, startPoint y: 197, endPoint x: 61, endPoint y: 177, distance: 32.2
click at [36, 194] on \(Tsh\) at bounding box center [33, 196] width 10 height 10
click at [28, 194] on \(Tsh\) "checkbox" at bounding box center [23, 196] width 9 height 9
click at [89, 166] on input "020206025" at bounding box center [327, 170] width 601 height 26
drag, startPoint x: 34, startPoint y: 196, endPoint x: 76, endPoint y: 183, distance: 44.4
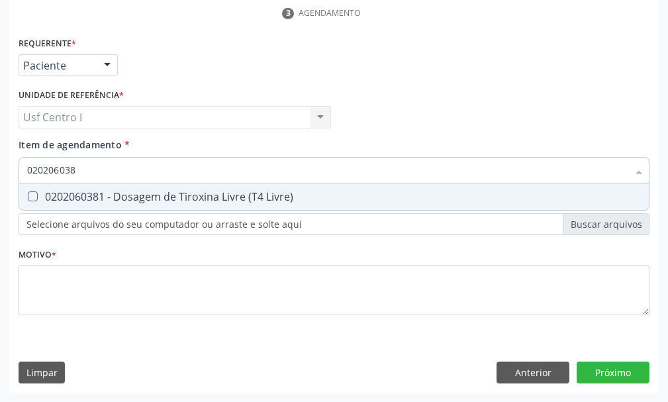
click at [34, 196] on Livre\) at bounding box center [33, 196] width 10 height 10
click at [28, 196] on Livre\) "checkbox" at bounding box center [23, 196] width 9 height 9
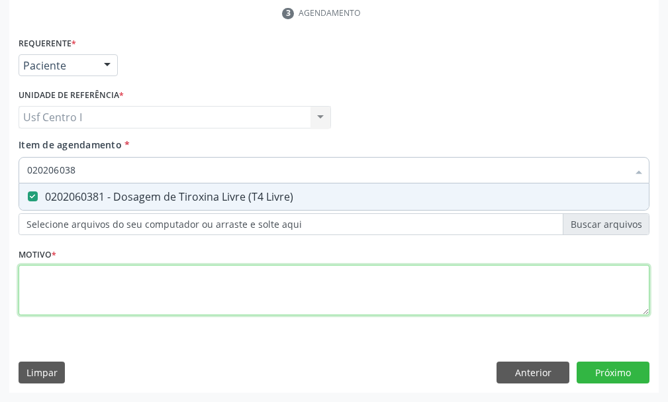
click at [37, 288] on div "Requerente * Paciente Profissional de Saúde Paciente Nenhum resultado encontrad…" at bounding box center [334, 184] width 631 height 300
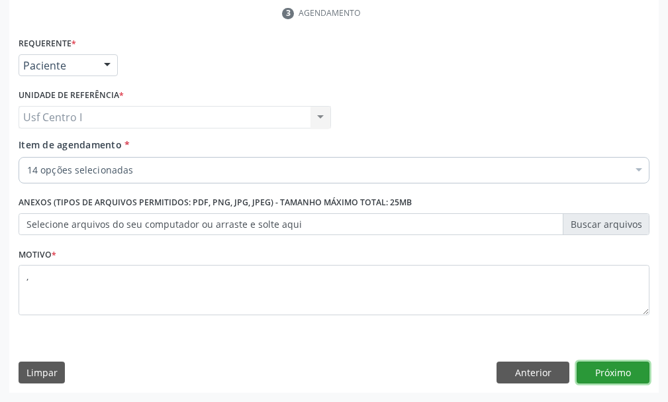
click at [612, 369] on button "Próximo" at bounding box center [613, 372] width 73 height 23
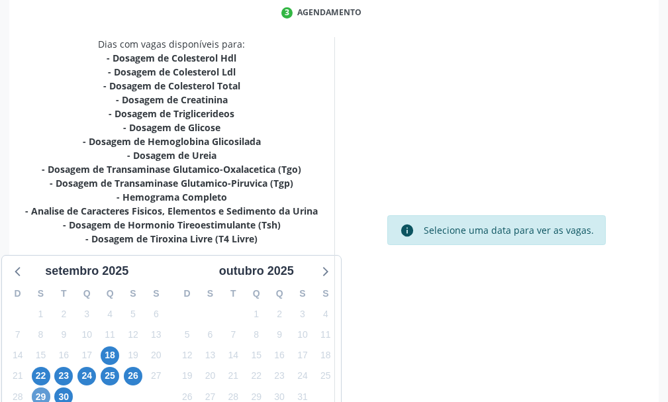
scroll to position [423, 0]
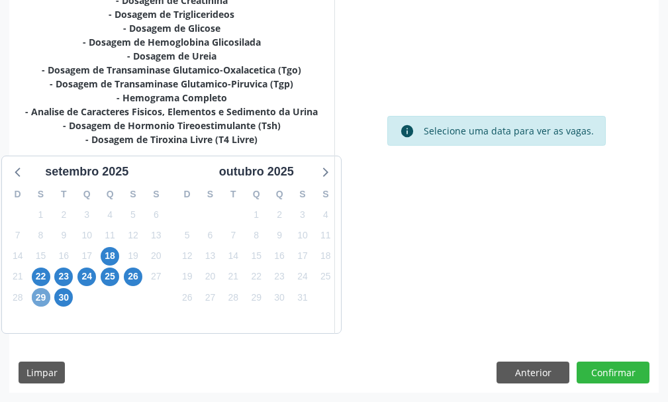
click at [46, 300] on span "29" at bounding box center [41, 297] width 19 height 19
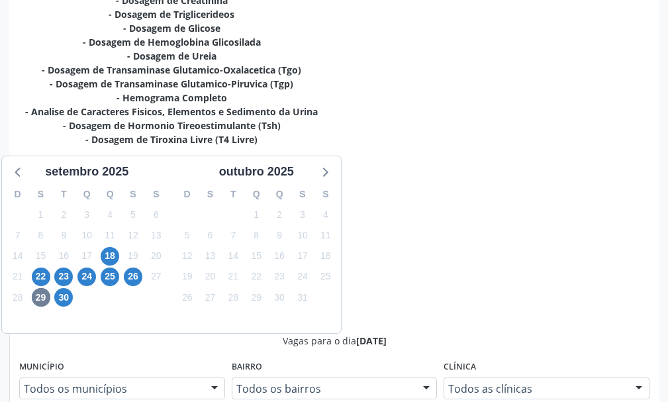
scroll to position [662, 0]
radio input "true"
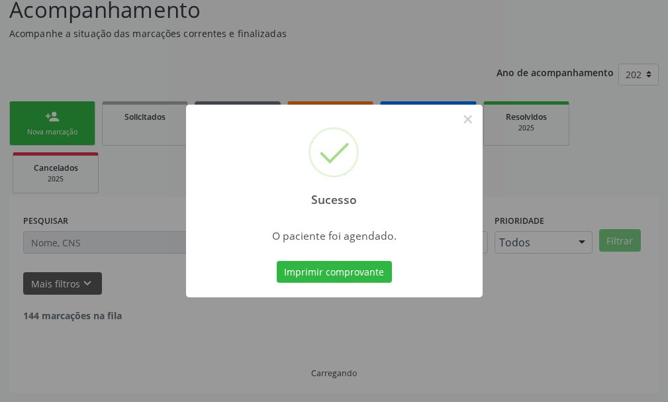
scroll to position [83, 0]
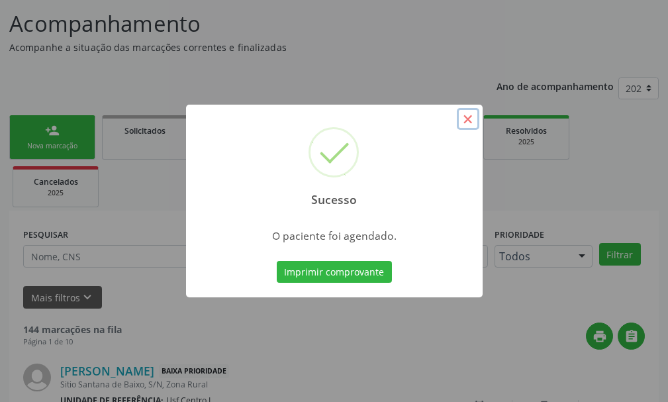
click at [473, 117] on button "×" at bounding box center [468, 119] width 23 height 23
